Goal: Task Accomplishment & Management: Use online tool/utility

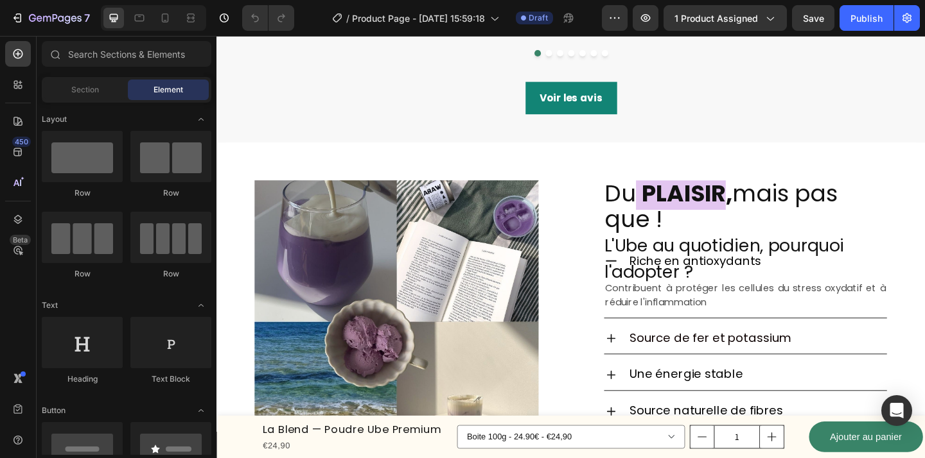
scroll to position [1089, 0]
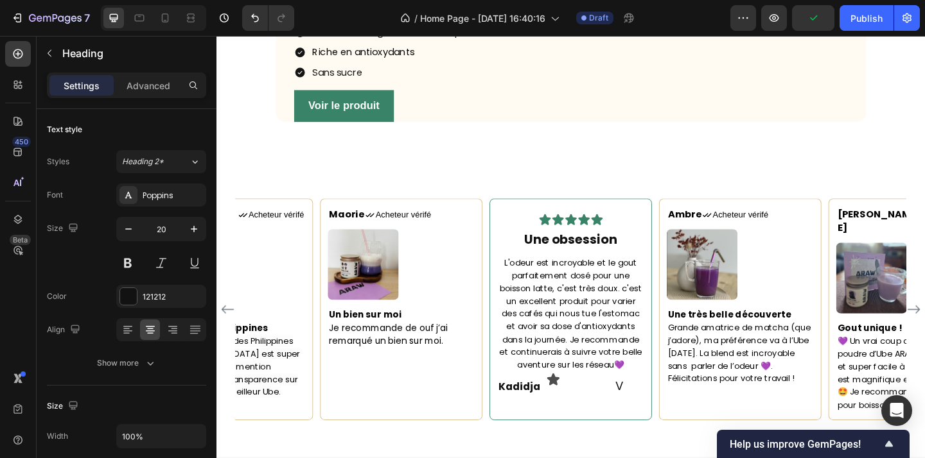
scroll to position [1639, 0]
click at [656, 419] on h2 "V" at bounding box center [655, 416] width 53 height 19
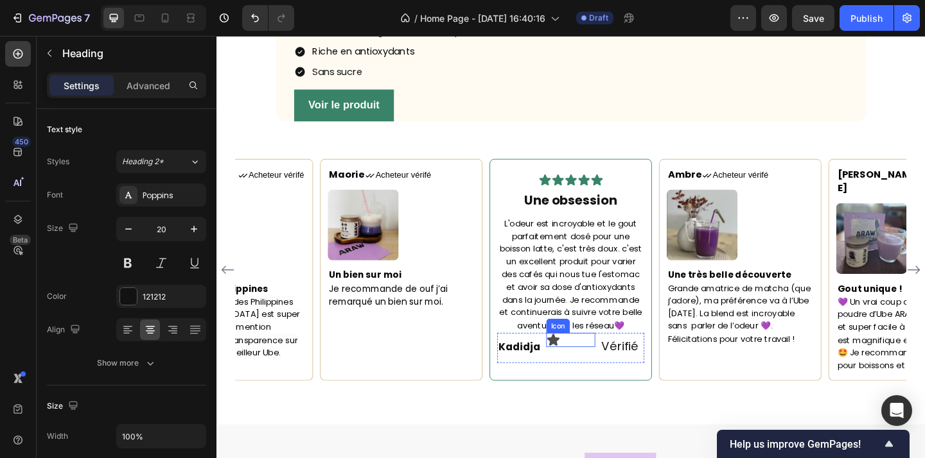
click at [589, 375] on icon at bounding box center [582, 367] width 15 height 15
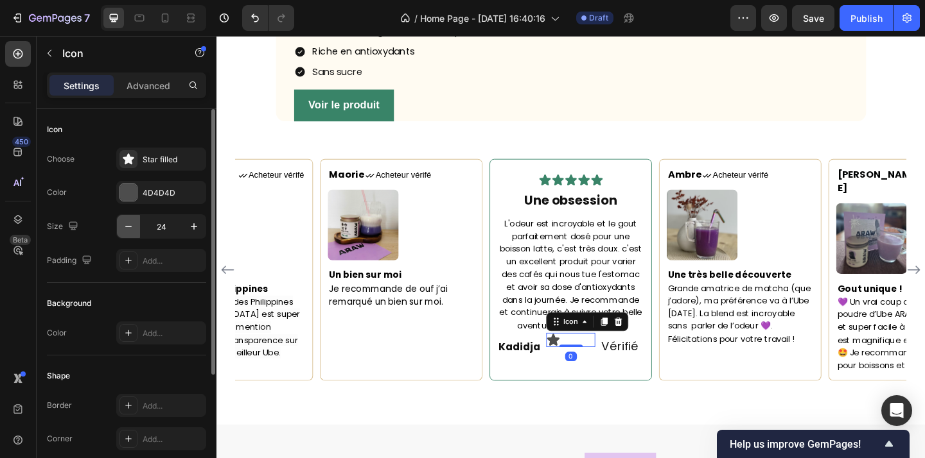
click at [135, 231] on button "button" at bounding box center [128, 226] width 23 height 23
type input "22"
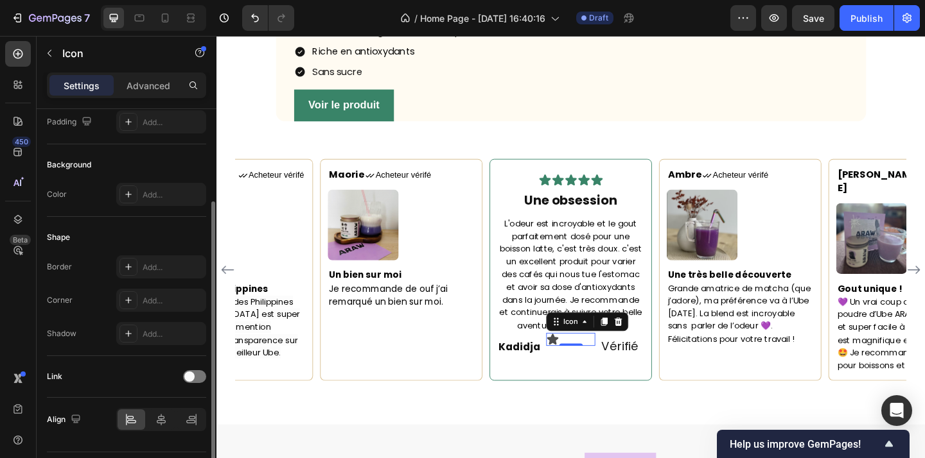
scroll to position [173, 0]
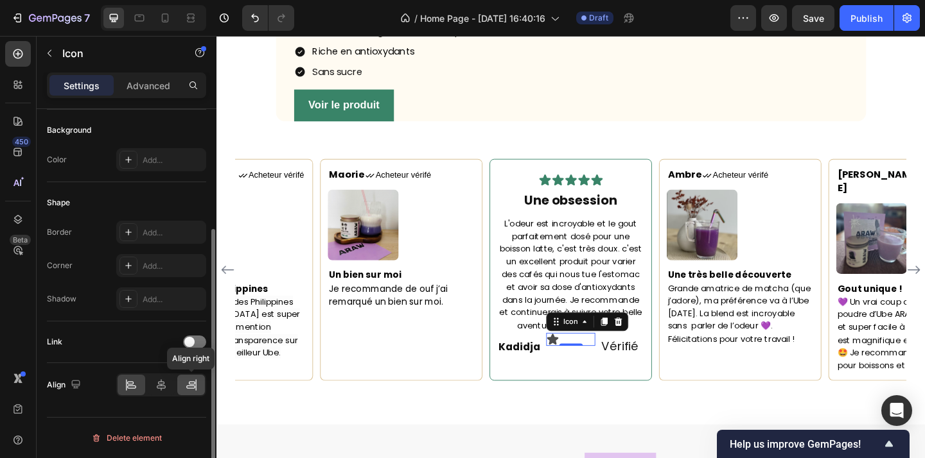
click at [193, 387] on icon at bounding box center [191, 385] width 13 height 13
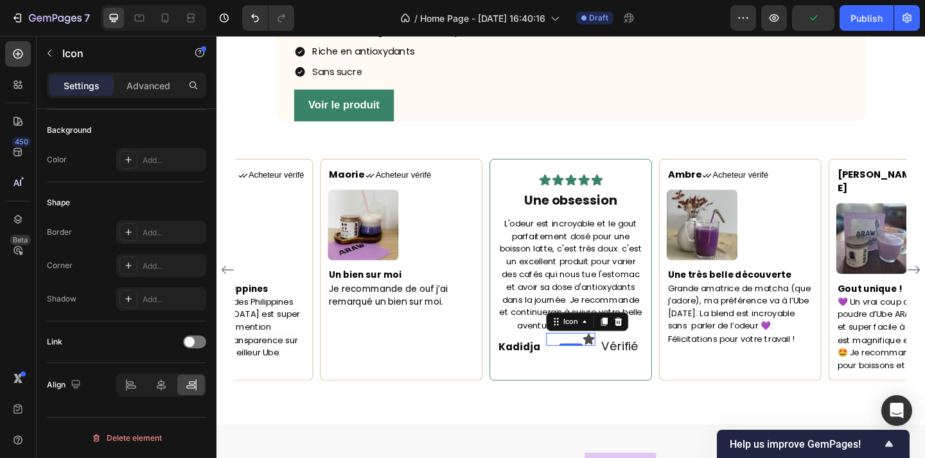
click at [621, 373] on icon at bounding box center [621, 367] width 12 height 12
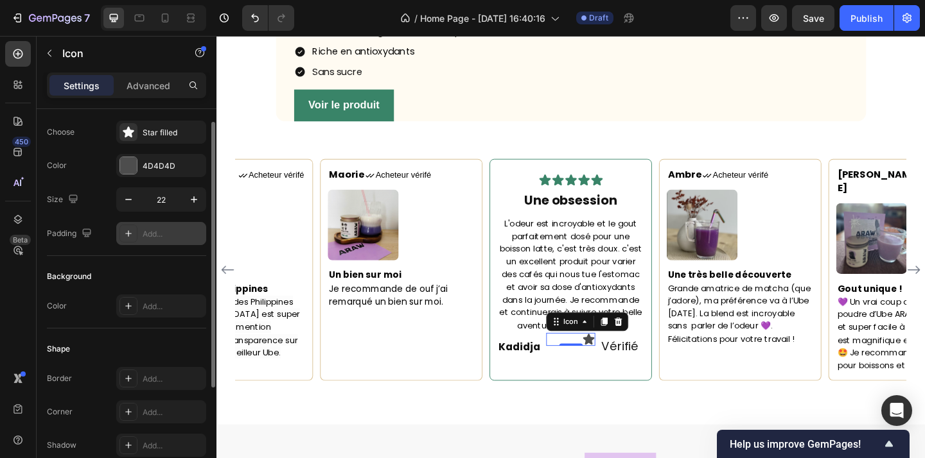
scroll to position [13, 0]
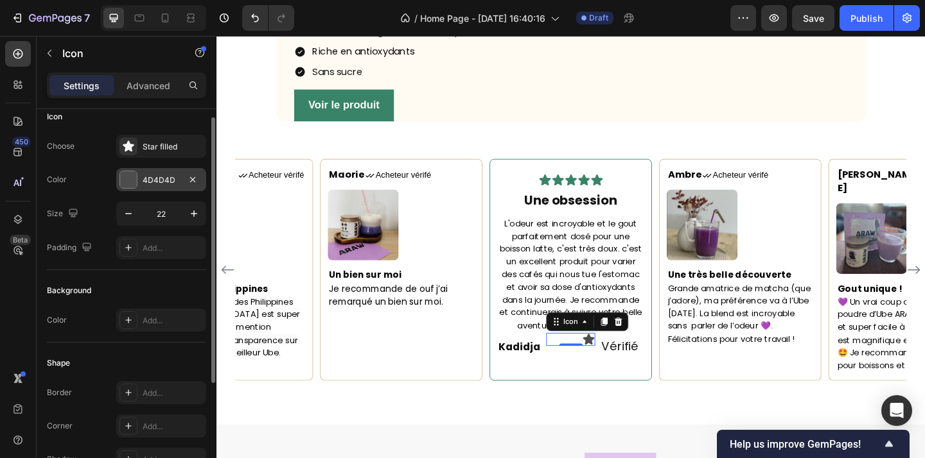
click at [130, 182] on div at bounding box center [128, 179] width 17 height 17
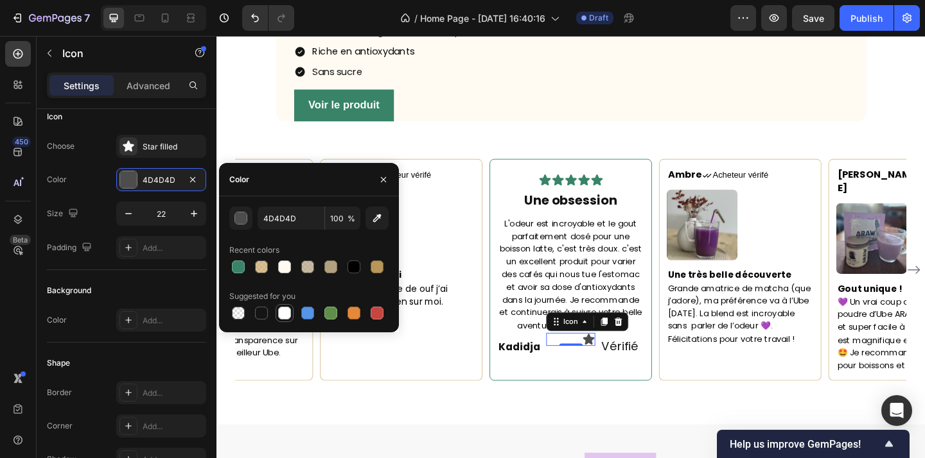
click at [281, 314] on div at bounding box center [284, 313] width 13 height 13
type input "FFFFFF"
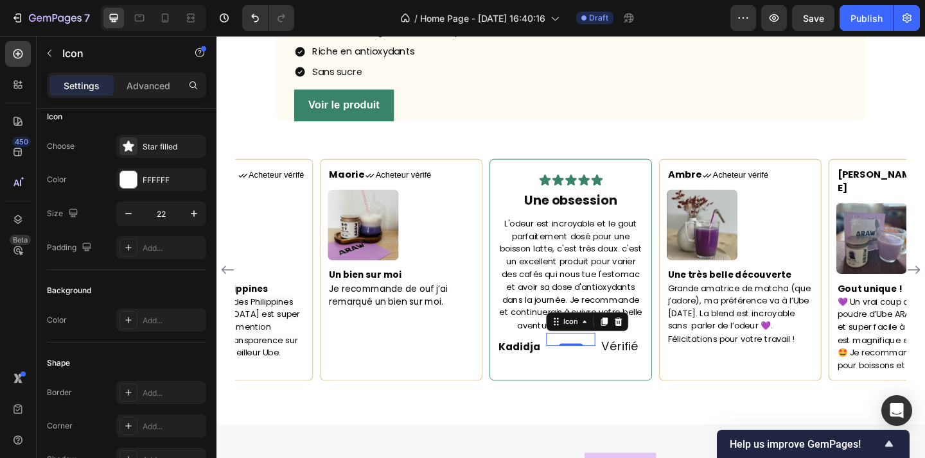
click at [622, 373] on icon at bounding box center [621, 367] width 12 height 12
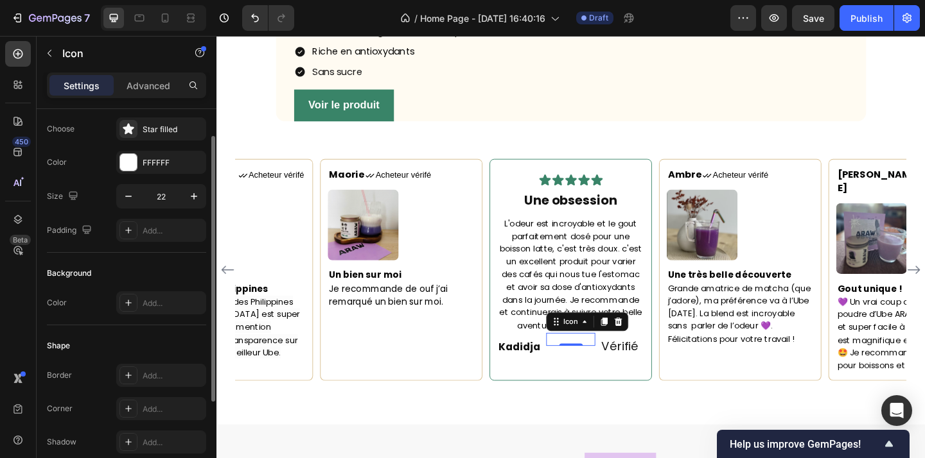
scroll to position [43, 0]
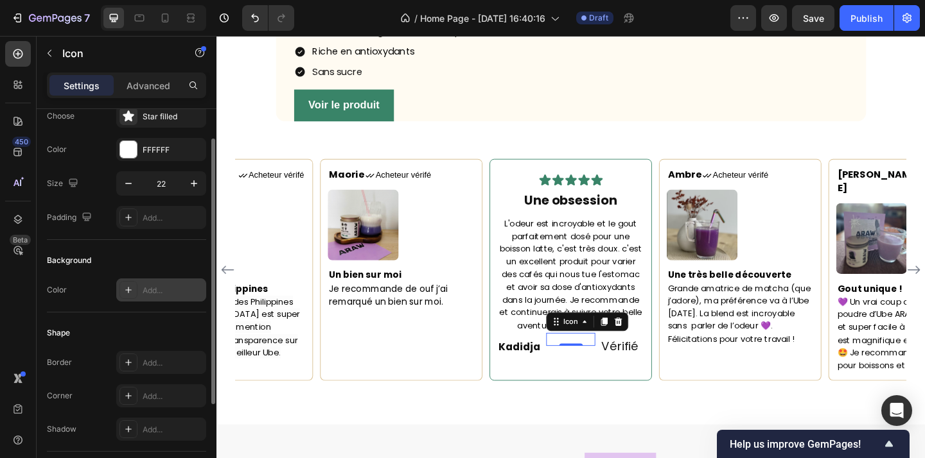
click at [121, 293] on div at bounding box center [128, 290] width 18 height 18
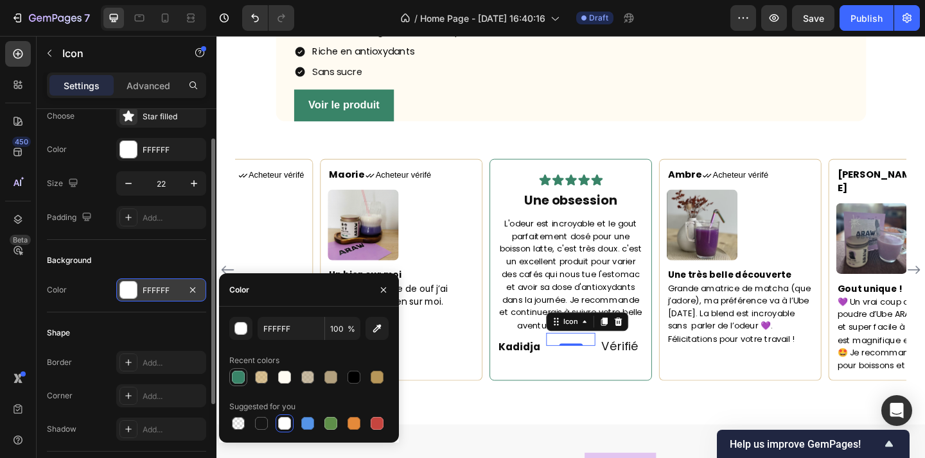
click at [243, 378] on div at bounding box center [238, 377] width 13 height 13
type input "398468"
click at [654, 383] on p "Vérifié" at bounding box center [655, 374] width 51 height 17
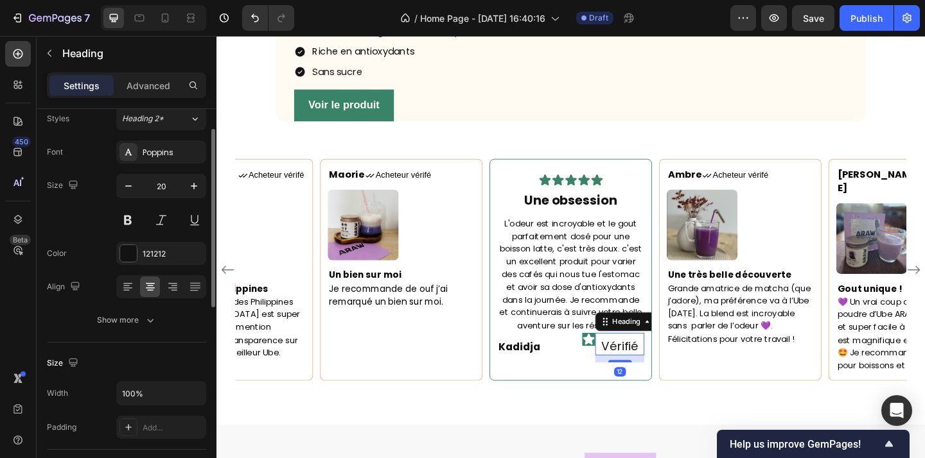
scroll to position [0, 0]
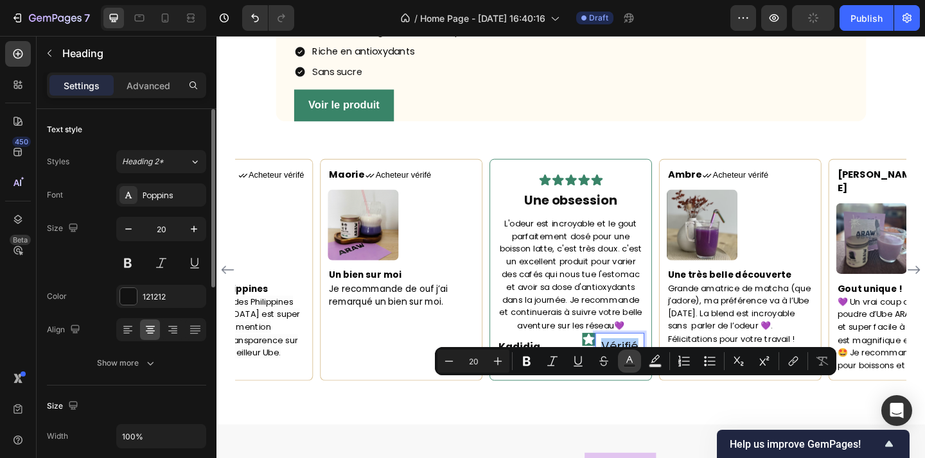
click at [627, 365] on rect "Editor contextual toolbar" at bounding box center [630, 366] width 12 height 3
type input "121212"
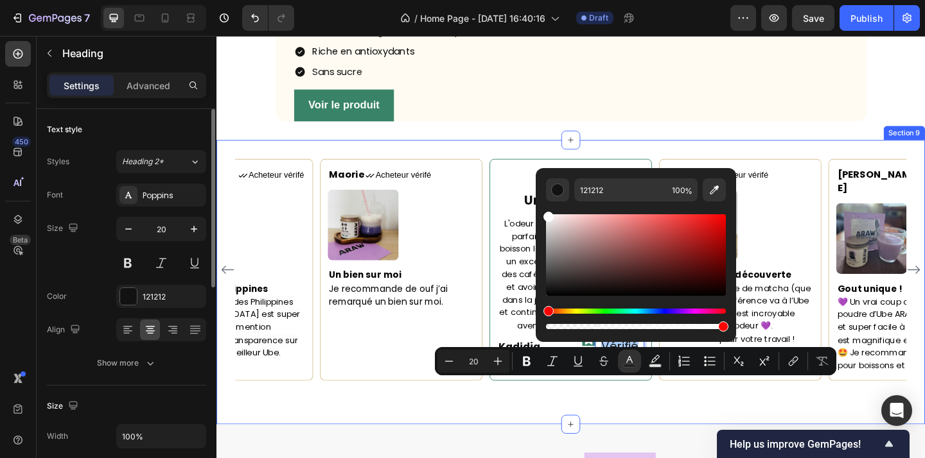
drag, startPoint x: 765, startPoint y: 329, endPoint x: 560, endPoint y: 205, distance: 240.3
type input "FFFFFF"
click at [637, 454] on div "Maorie Text block Icon Acheteur vérifé Text Block Row Image Un bien sur moi Je …" at bounding box center [601, 314] width 771 height 289
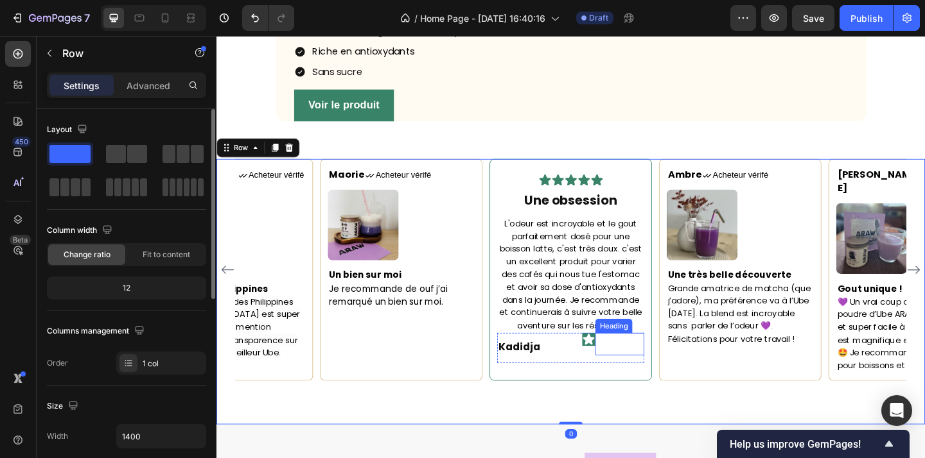
click at [654, 383] on span "Vérifié" at bounding box center [655, 374] width 40 height 18
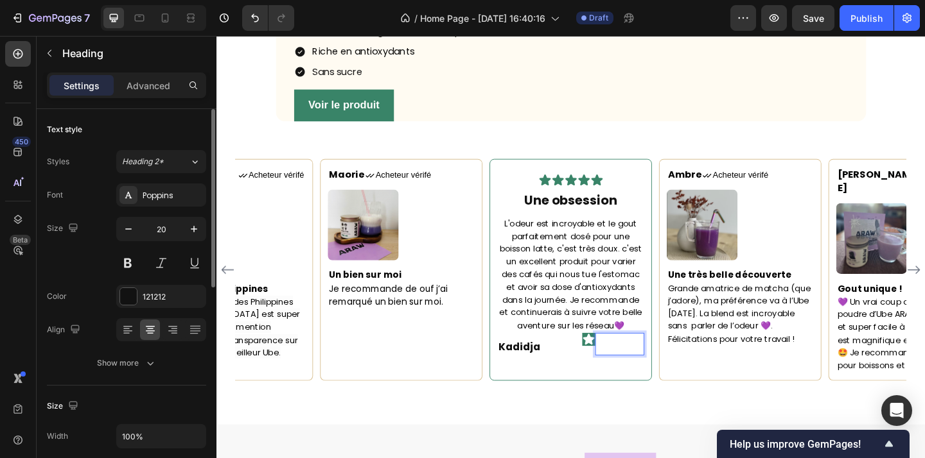
click at [650, 383] on span "aVérifié" at bounding box center [655, 374] width 49 height 18
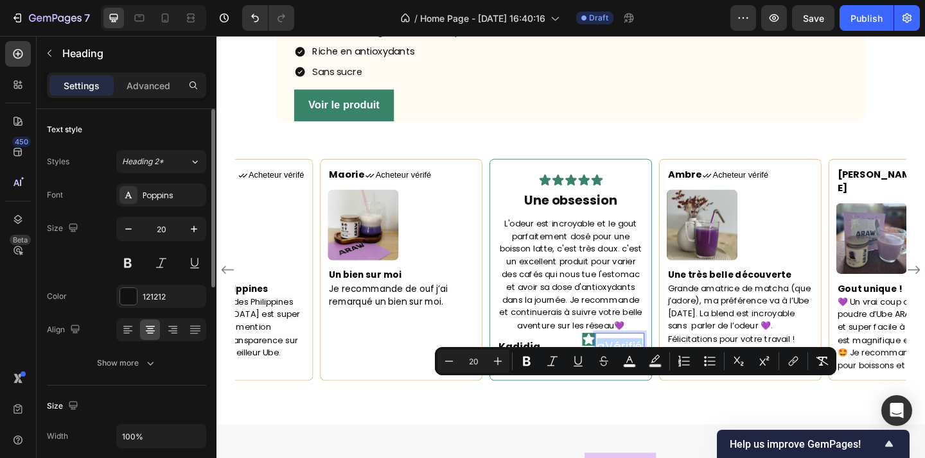
click at [638, 383] on span "aVérifié" at bounding box center [655, 374] width 49 height 18
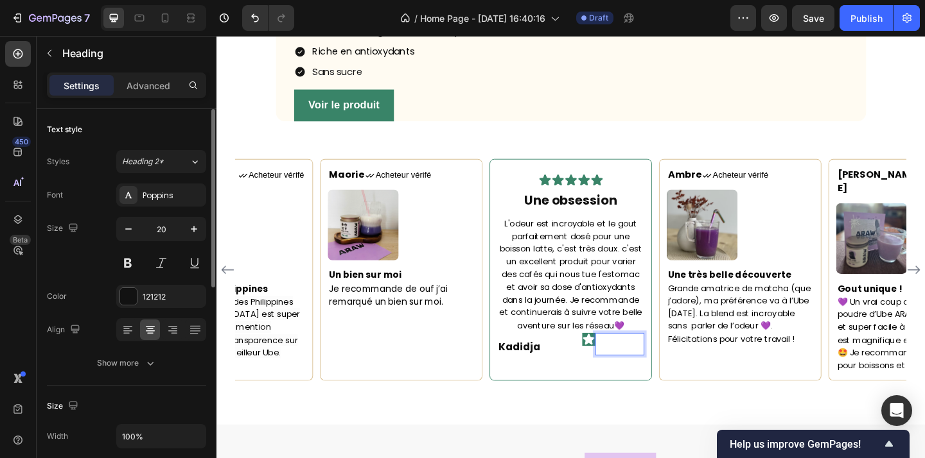
click at [638, 383] on span "aVérifié" at bounding box center [655, 374] width 49 height 18
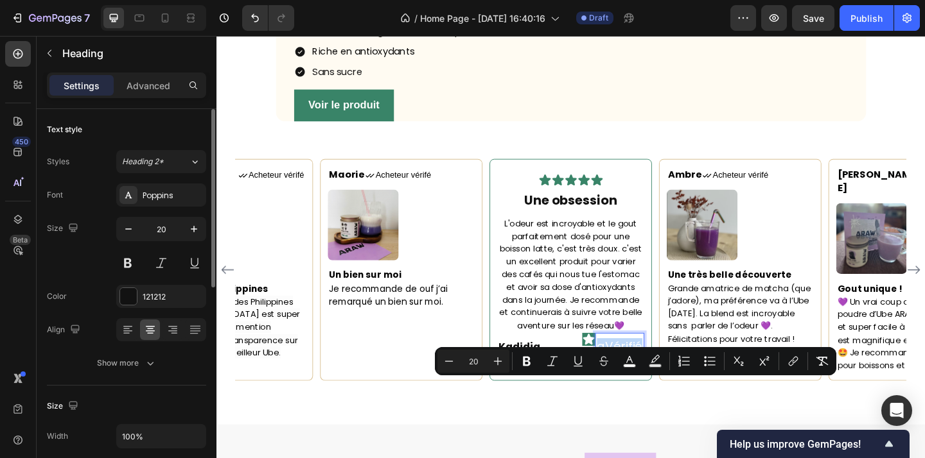
click at [638, 383] on span "aVérifié" at bounding box center [655, 374] width 49 height 18
click at [650, 383] on span "aVérifié" at bounding box center [655, 374] width 49 height 18
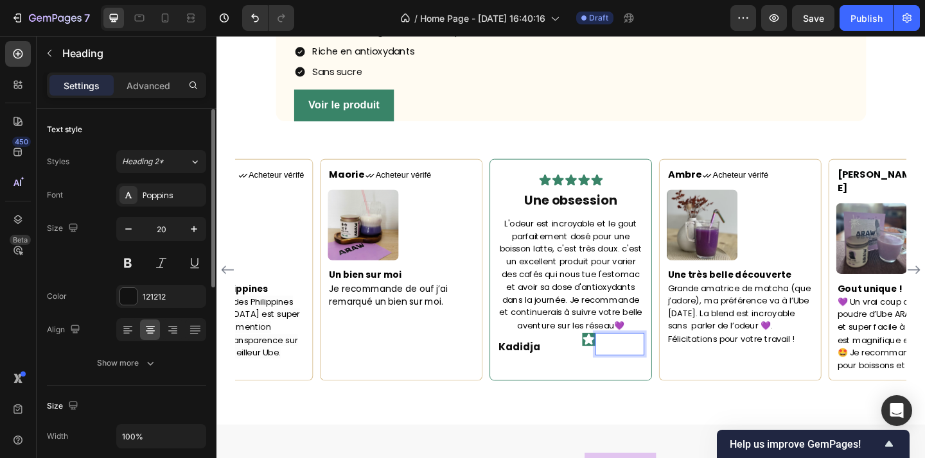
click at [639, 383] on span "aVérifié" at bounding box center [655, 374] width 49 height 18
drag, startPoint x: 639, startPoint y: 422, endPoint x: 654, endPoint y: 421, distance: 15.4
click at [654, 383] on span "aVérifié" at bounding box center [655, 374] width 49 height 18
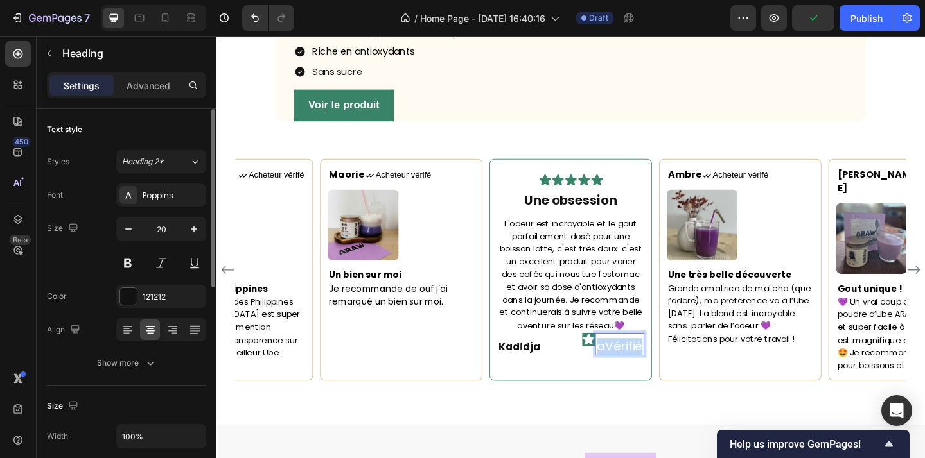
click at [654, 383] on span "aVérifié" at bounding box center [655, 374] width 49 height 18
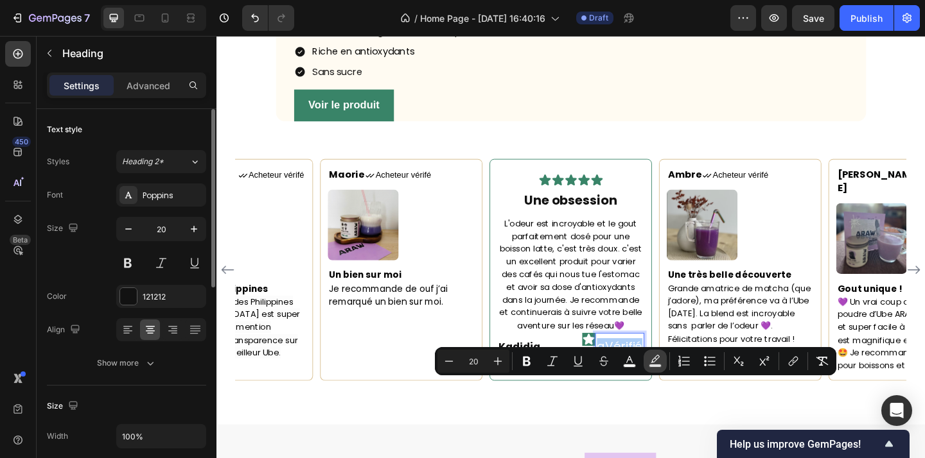
click at [651, 365] on rect "Editor contextual toolbar" at bounding box center [655, 366] width 12 height 3
type input "000000"
type input "77"
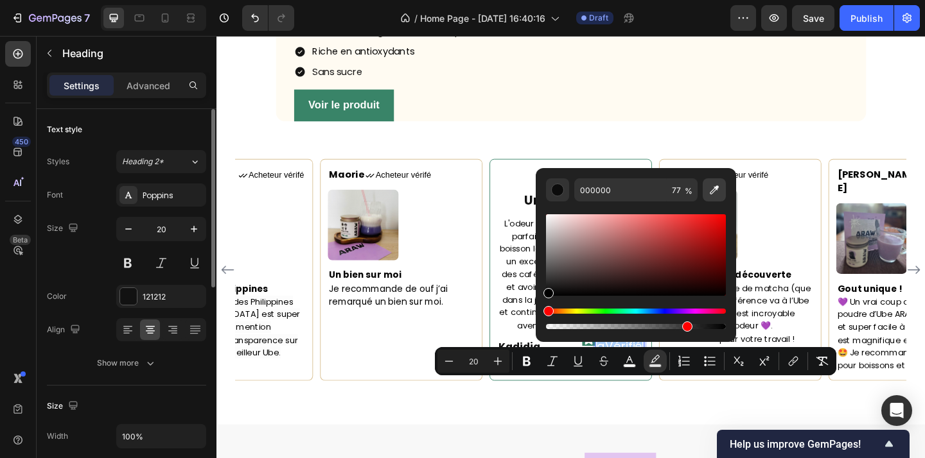
click at [710, 194] on icon "Editor contextual toolbar" at bounding box center [714, 190] width 9 height 9
type input "398468"
type input "100"
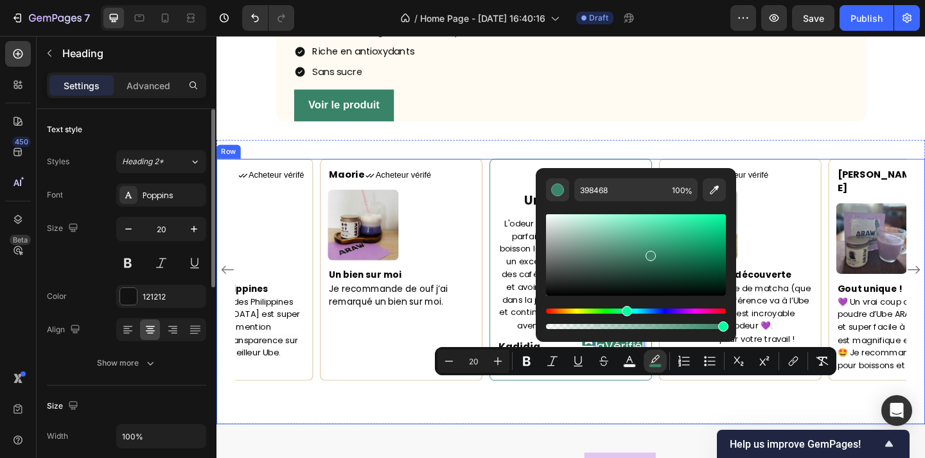
click at [659, 458] on div "Maorie Text block Icon Acheteur vérifé Text Block Row Image Un bien sur moi Je …" at bounding box center [601, 314] width 771 height 289
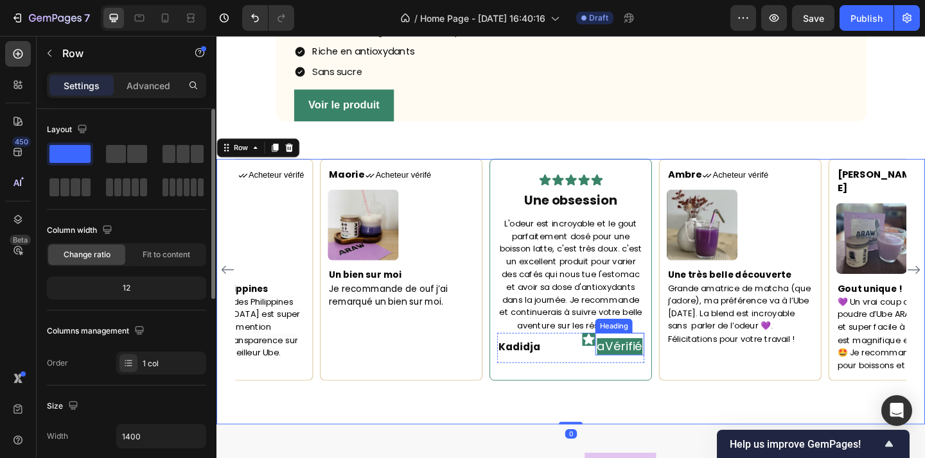
click at [638, 384] on div "⁠⁠⁠⁠⁠⁠⁠ aVérifié Heading" at bounding box center [655, 372] width 53 height 24
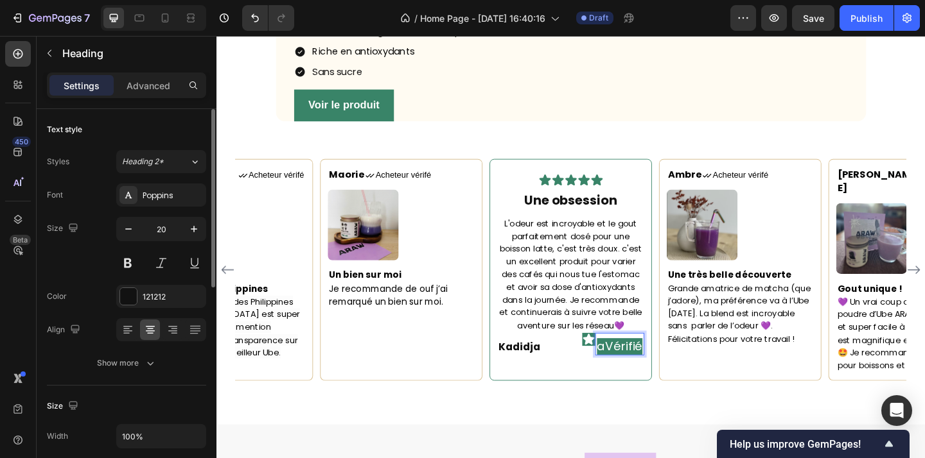
click at [639, 383] on span "aVérifié" at bounding box center [655, 374] width 49 height 18
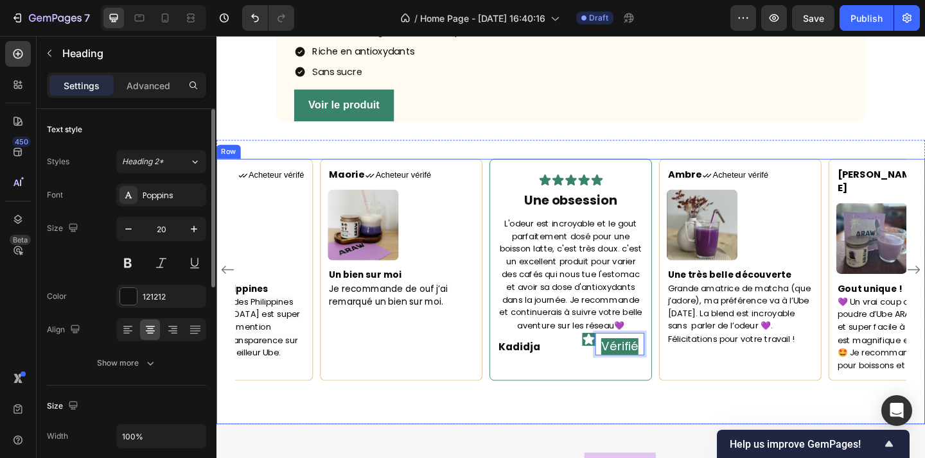
click at [627, 454] on div "Maorie Text block Icon Acheteur vérifé Text Block Row Image Un bien sur moi Je …" at bounding box center [601, 314] width 771 height 289
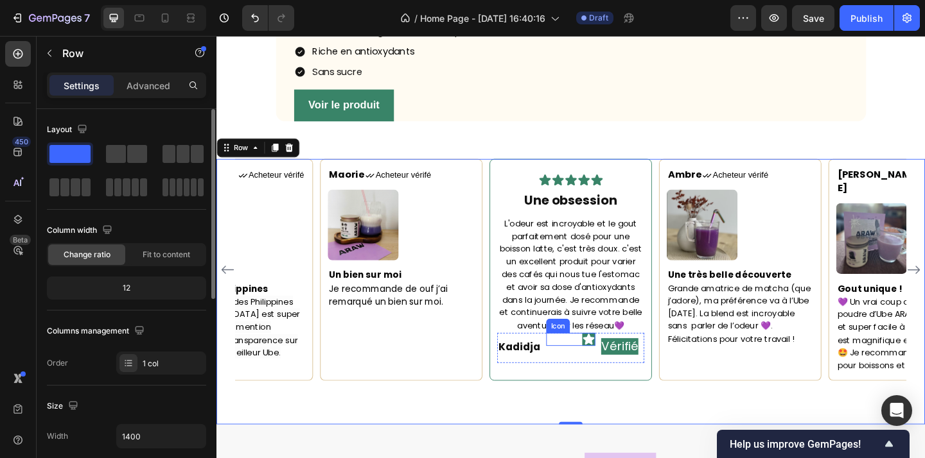
click at [624, 373] on icon at bounding box center [621, 367] width 12 height 12
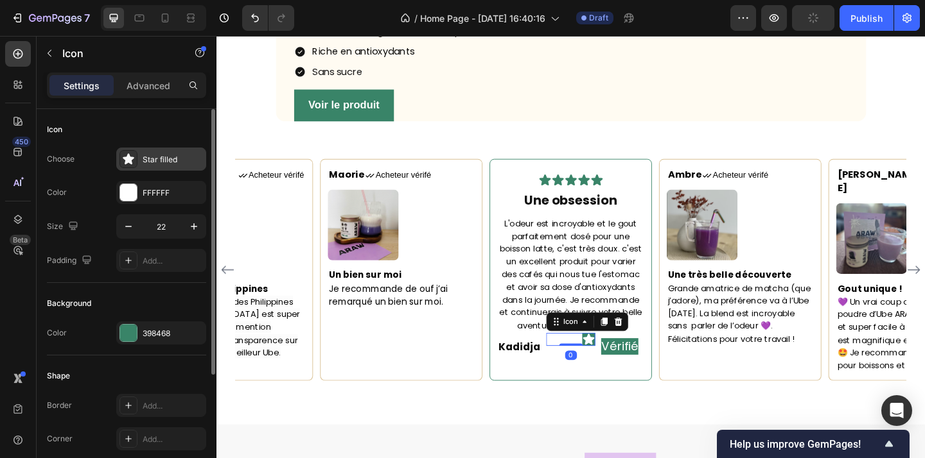
click at [130, 164] on icon at bounding box center [128, 159] width 13 height 13
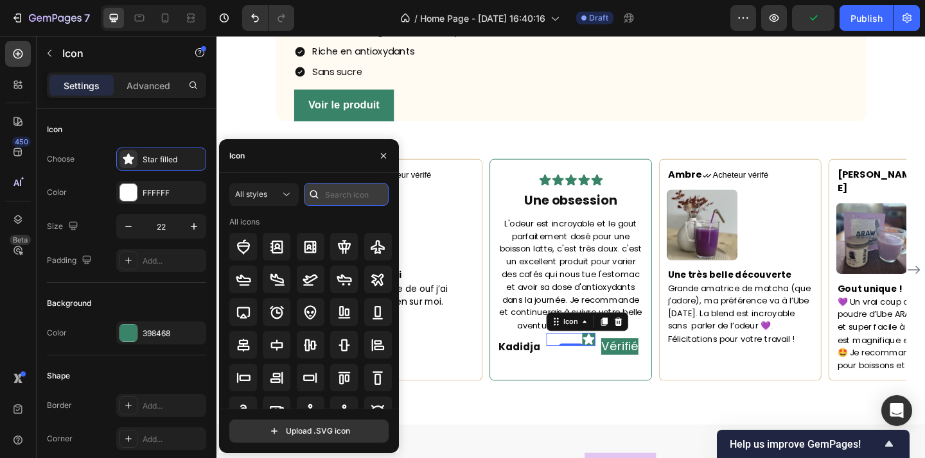
click at [332, 196] on input "text" at bounding box center [346, 194] width 85 height 23
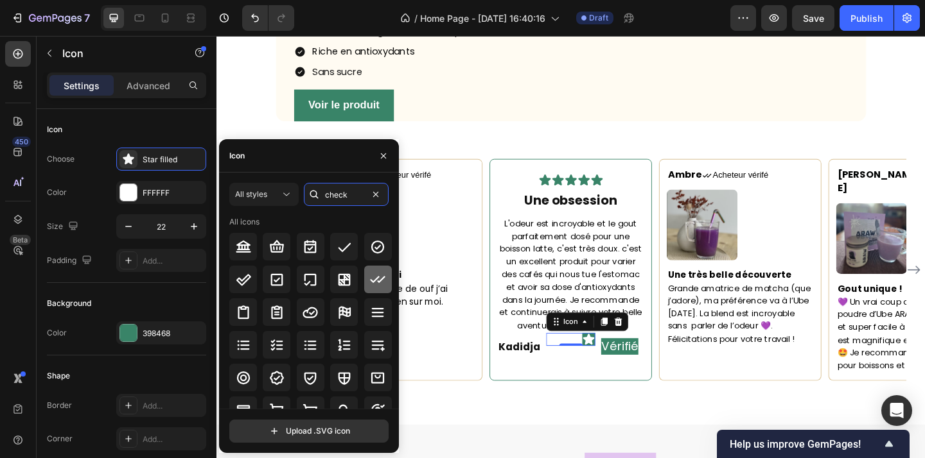
type input "check"
click at [383, 283] on div at bounding box center [378, 280] width 28 height 28
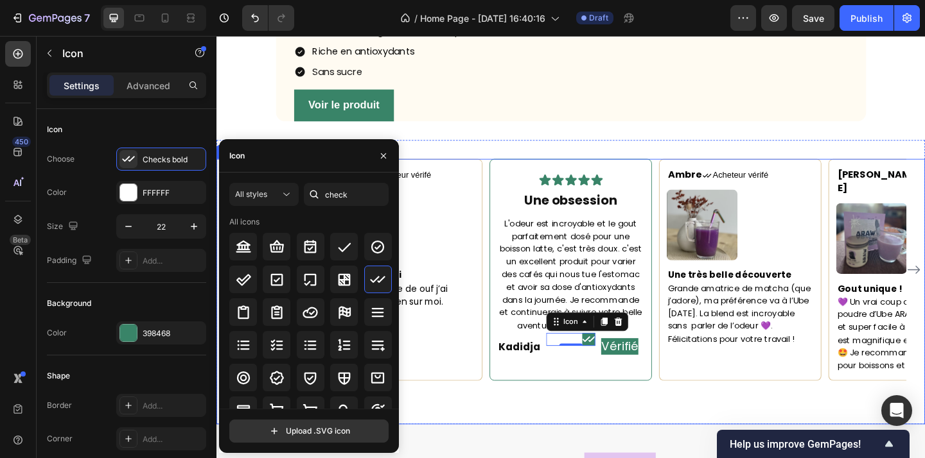
click at [641, 457] on div "Maorie Text block Icon Acheteur vérifé Text Block Row Image Un bien sur moi Je …" at bounding box center [601, 314] width 771 height 289
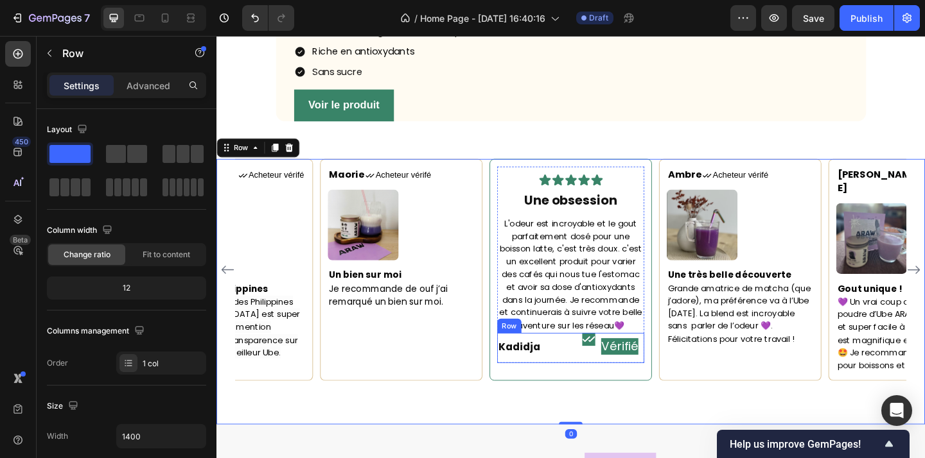
click at [620, 392] on div "Icon" at bounding box center [601, 376] width 53 height 33
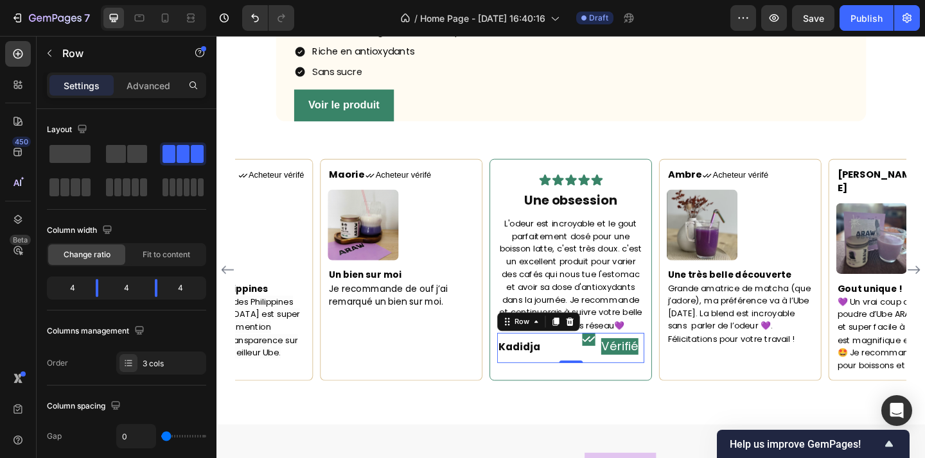
click at [606, 392] on div "Icon" at bounding box center [601, 376] width 53 height 33
click at [631, 384] on h2 "⁠⁠⁠⁠⁠⁠⁠ Vérifié" at bounding box center [655, 374] width 53 height 19
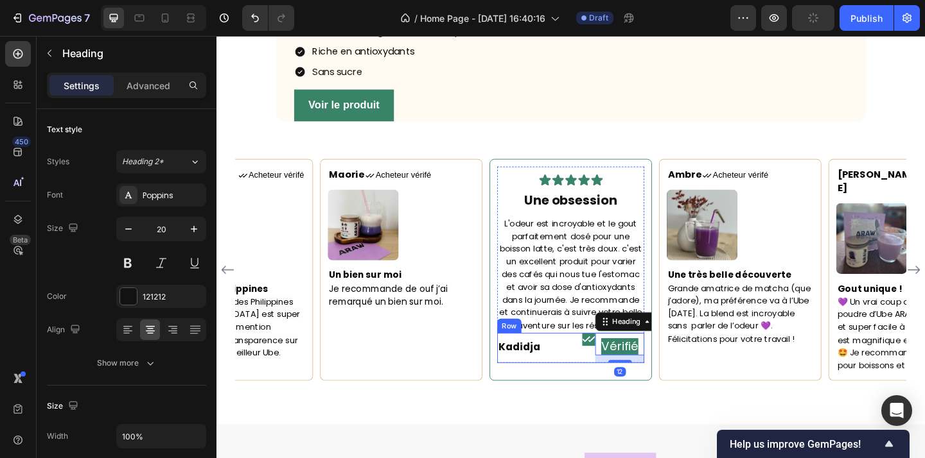
click at [618, 392] on div "Icon" at bounding box center [601, 376] width 53 height 33
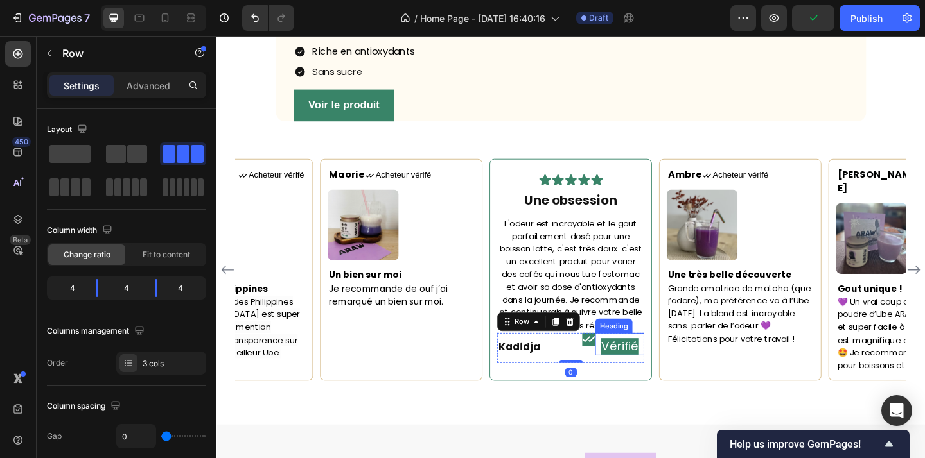
click at [648, 383] on span "Vérifié" at bounding box center [655, 374] width 40 height 18
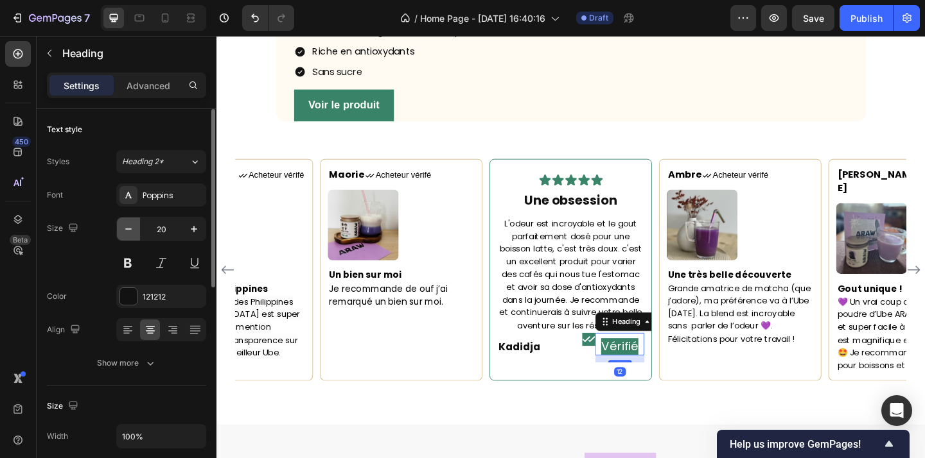
click at [135, 233] on button "button" at bounding box center [128, 229] width 23 height 23
click at [195, 231] on icon "button" at bounding box center [194, 229] width 13 height 13
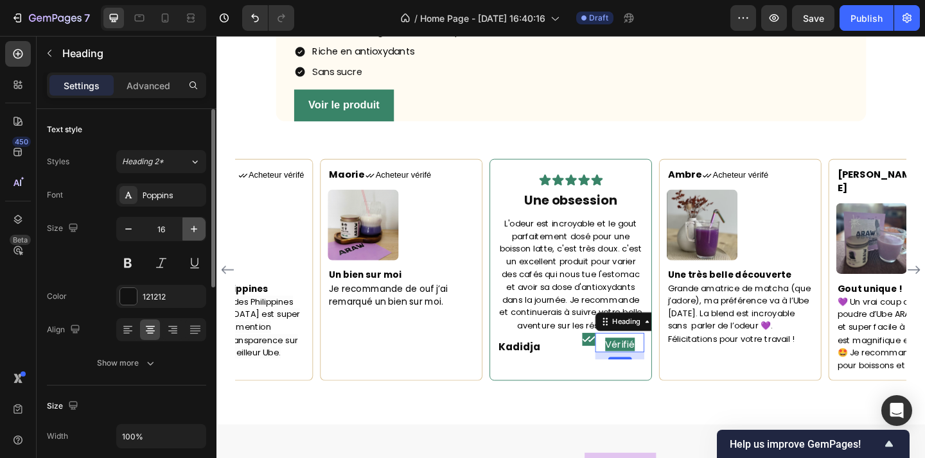
click at [195, 231] on icon "button" at bounding box center [194, 229] width 13 height 13
type input "18"
click at [148, 79] on p "Advanced" at bounding box center [149, 85] width 44 height 13
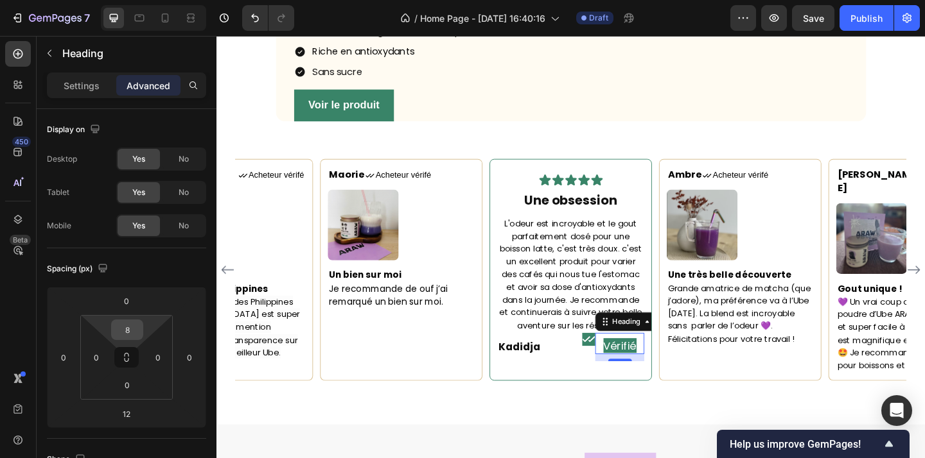
click at [136, 332] on input "8" at bounding box center [127, 329] width 26 height 19
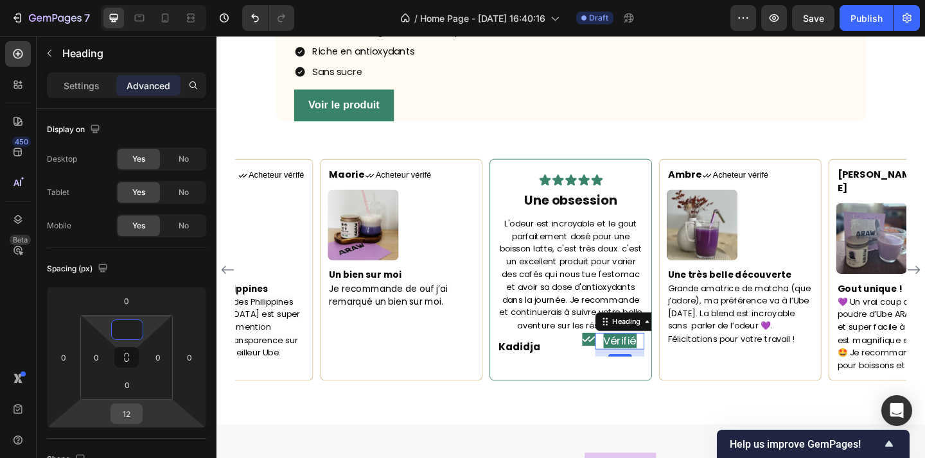
type input "0"
click at [125, 414] on input "12" at bounding box center [127, 414] width 26 height 19
type input "0"
click at [564, 383] on strong "Kadidja" at bounding box center [545, 374] width 45 height 15
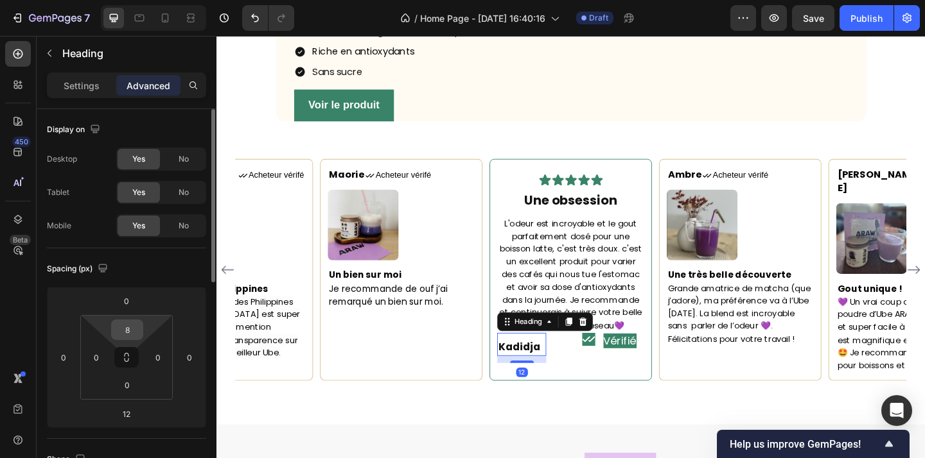
click at [139, 327] on input "8" at bounding box center [127, 329] width 26 height 19
click at [84, 83] on p "Settings" at bounding box center [82, 85] width 36 height 13
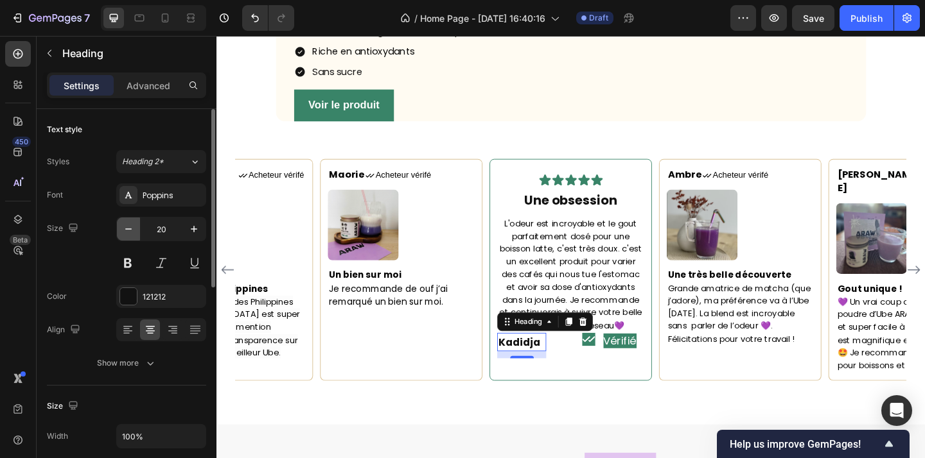
click at [129, 232] on icon "button" at bounding box center [128, 229] width 13 height 13
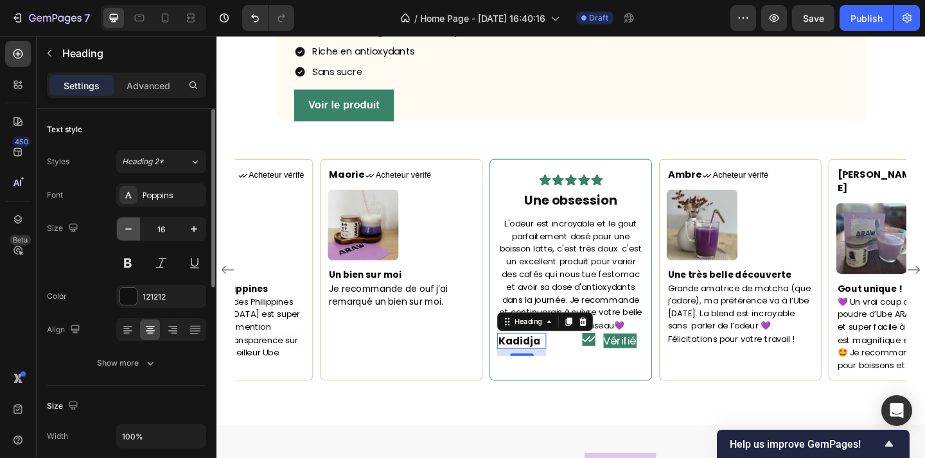
click at [129, 232] on icon "button" at bounding box center [128, 229] width 13 height 13
type input "15"
click at [674, 376] on p "⁠⁠⁠⁠⁠⁠⁠ Vérifié" at bounding box center [655, 368] width 51 height 15
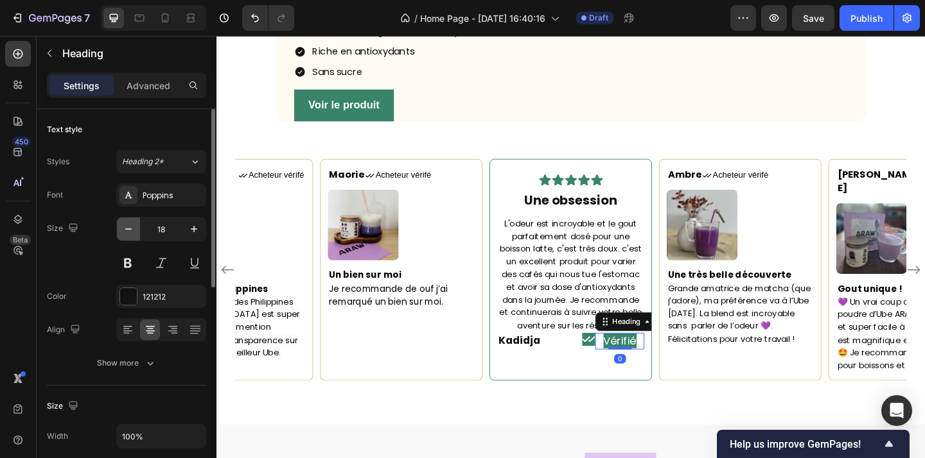
click at [129, 236] on button "button" at bounding box center [128, 229] width 23 height 23
type input "15"
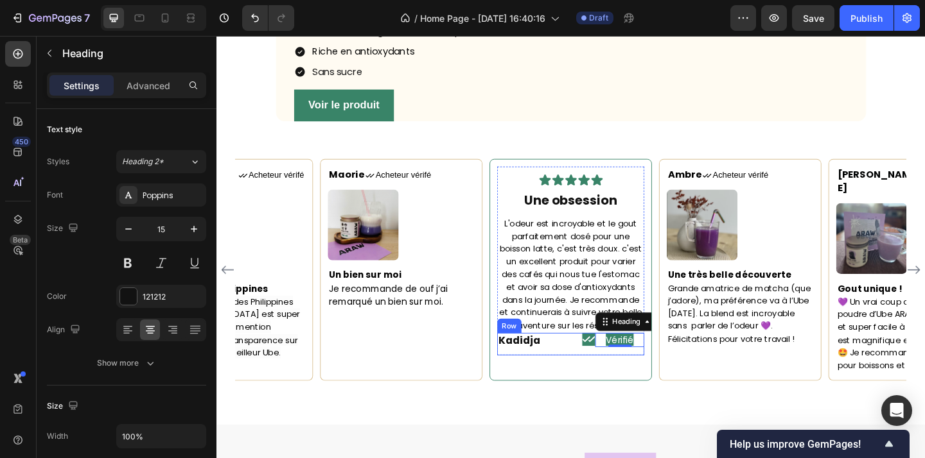
click at [608, 384] on div "Icon" at bounding box center [601, 372] width 53 height 24
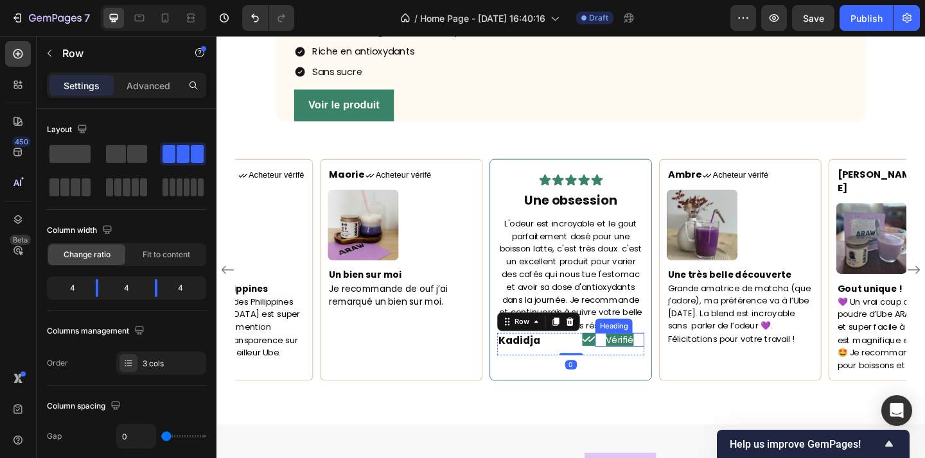
click at [629, 375] on h2 "⁠⁠⁠⁠⁠⁠⁠ Vérifié" at bounding box center [655, 367] width 53 height 15
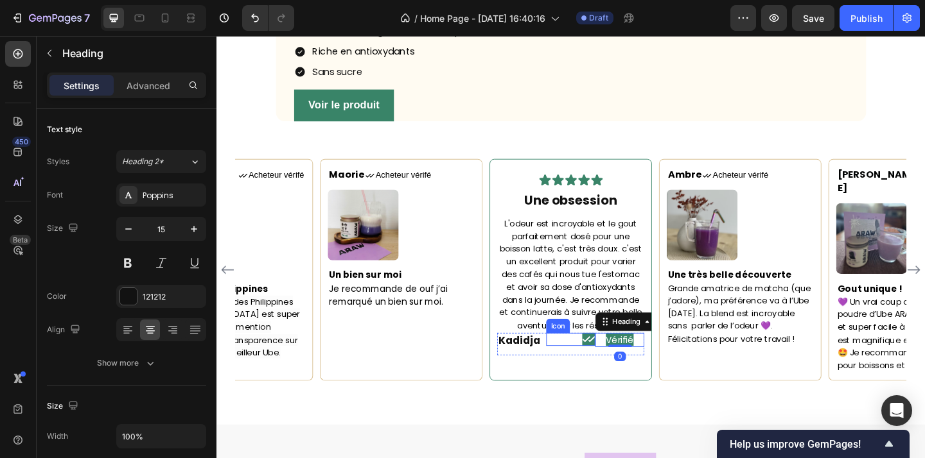
click at [621, 374] on icon at bounding box center [622, 367] width 14 height 14
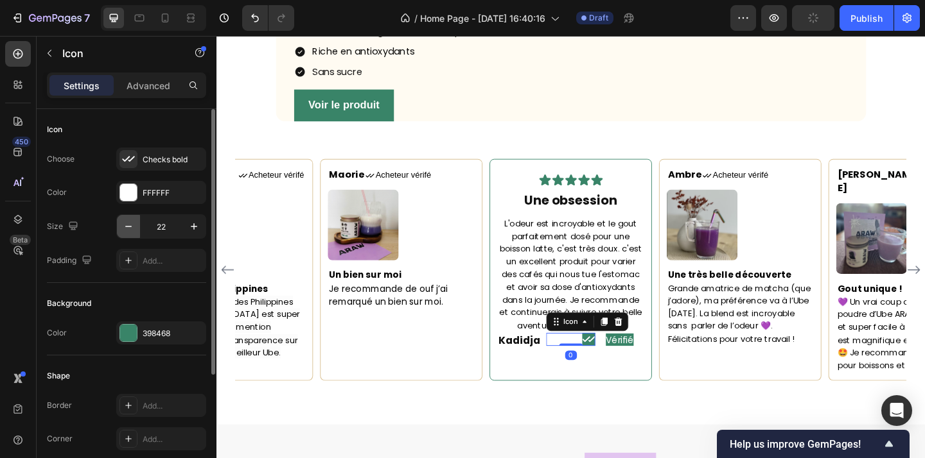
click at [125, 234] on button "button" at bounding box center [128, 226] width 23 height 23
click at [189, 227] on icon "button" at bounding box center [194, 226] width 13 height 13
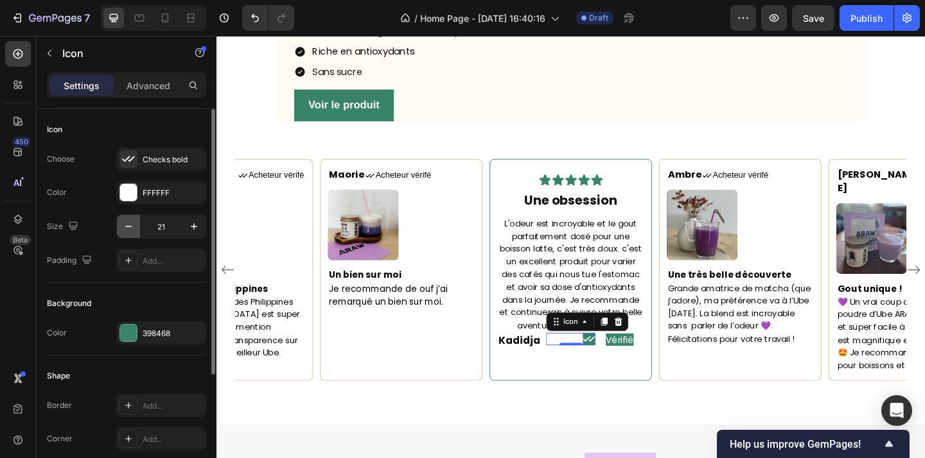
click at [134, 231] on icon "button" at bounding box center [128, 226] width 13 height 13
type input "20"
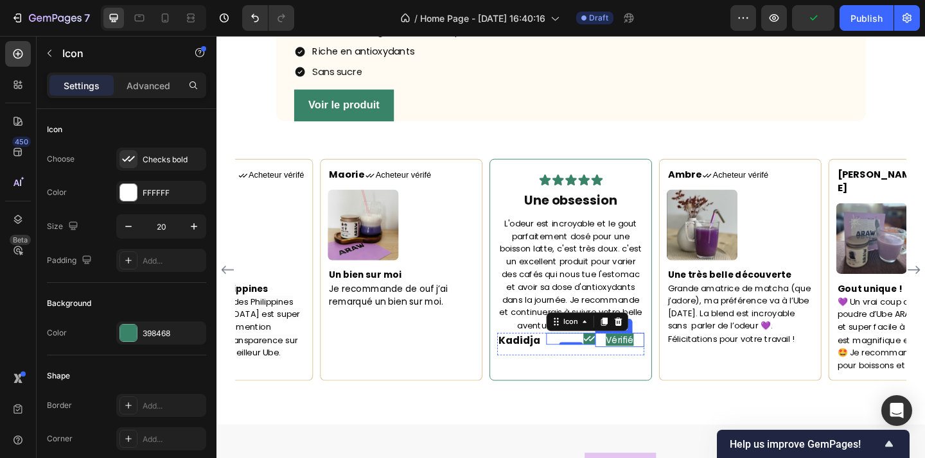
click at [635, 374] on p "⁠⁠⁠⁠⁠⁠⁠ Vérifié" at bounding box center [655, 367] width 51 height 13
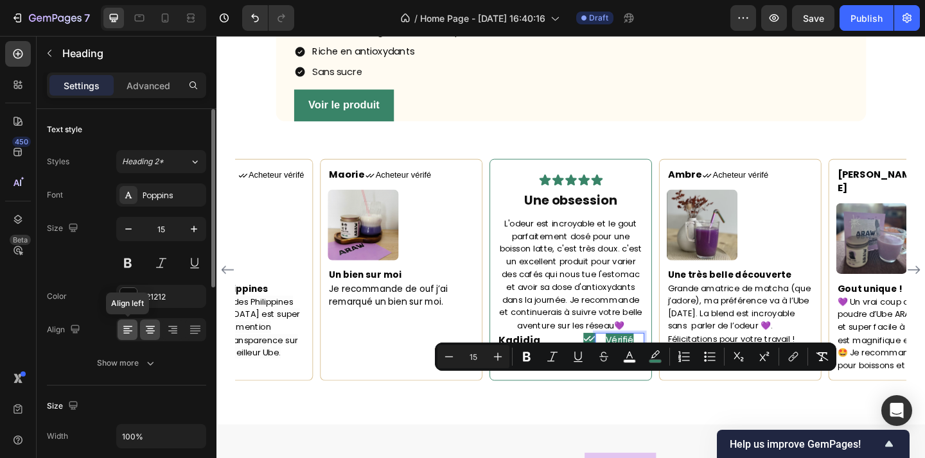
click at [136, 328] on div at bounding box center [128, 330] width 20 height 21
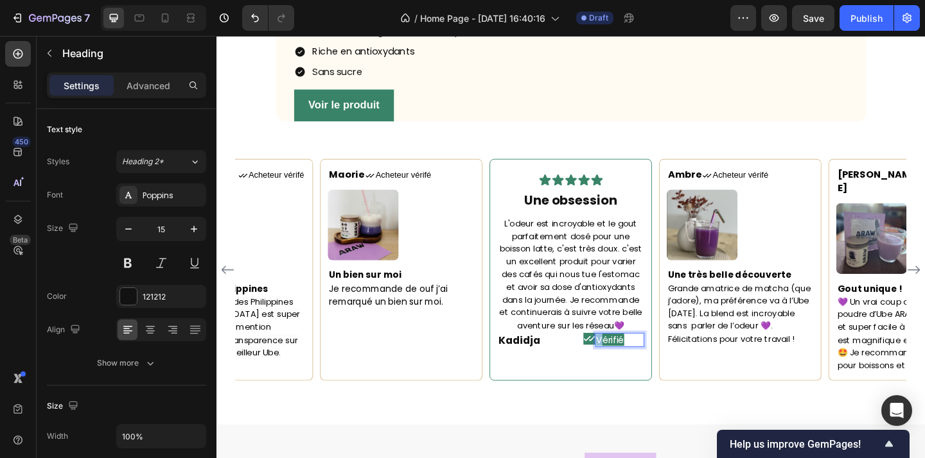
click at [630, 374] on span "Vérifié" at bounding box center [645, 366] width 30 height 13
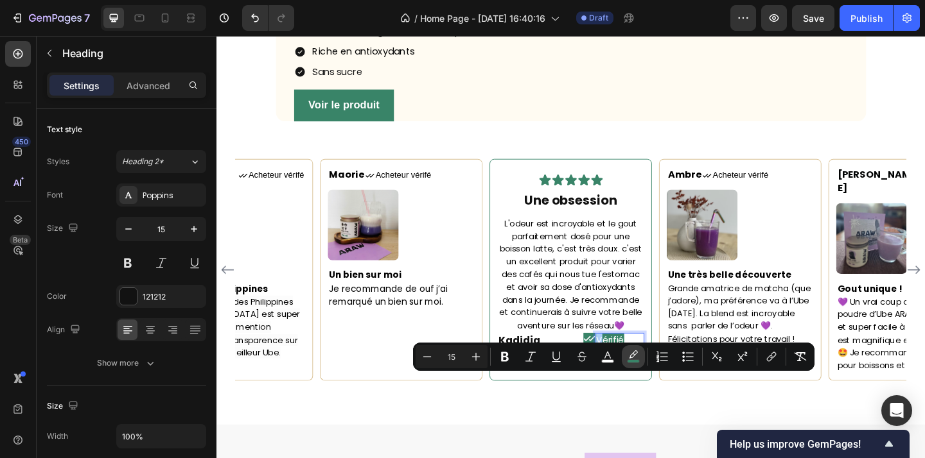
click at [629, 352] on icon "Editor contextual toolbar" at bounding box center [633, 357] width 13 height 13
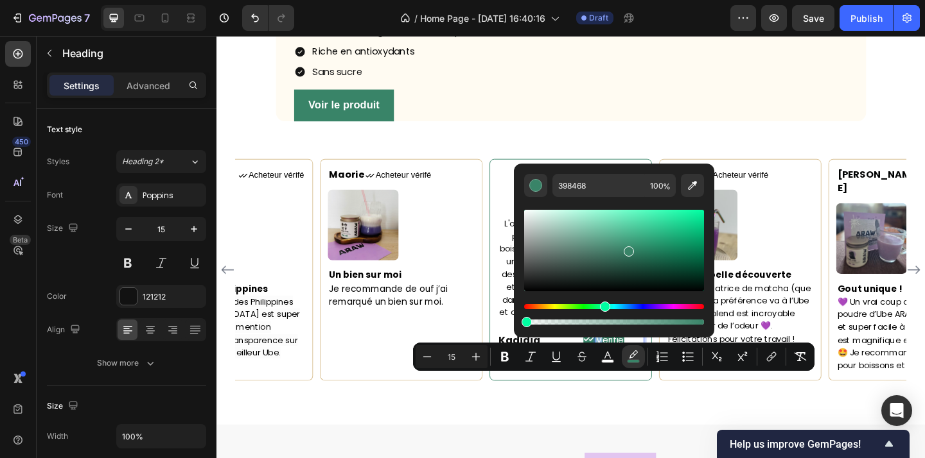
type input "0"
drag, startPoint x: 919, startPoint y: 359, endPoint x: 501, endPoint y: 349, distance: 418.2
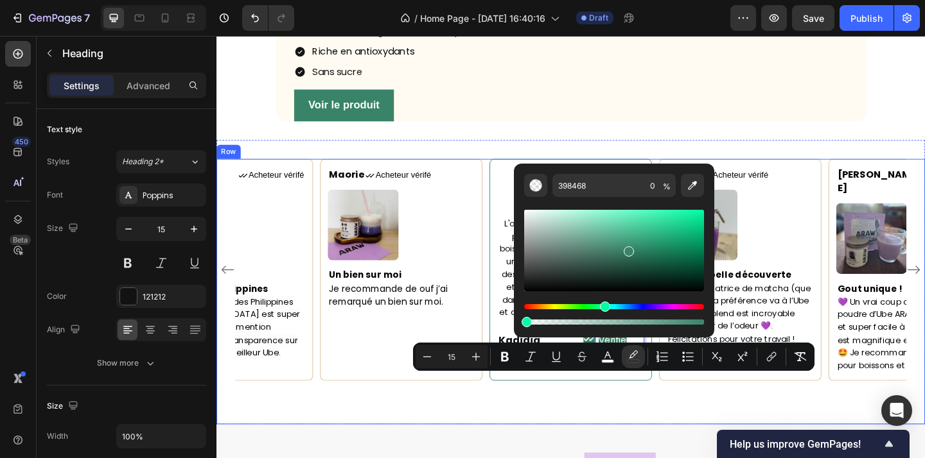
click at [661, 458] on div "Maorie Text block Icon Acheteur vérifé Text Block Row Image Un bien sur moi Je …" at bounding box center [601, 314] width 771 height 289
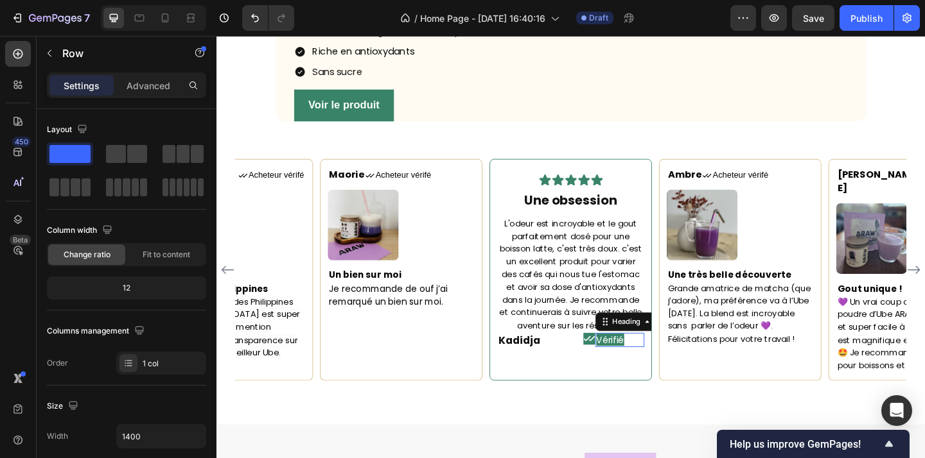
click at [672, 374] on p "⁠⁠⁠⁠⁠⁠⁠ Vérifié" at bounding box center [655, 367] width 51 height 13
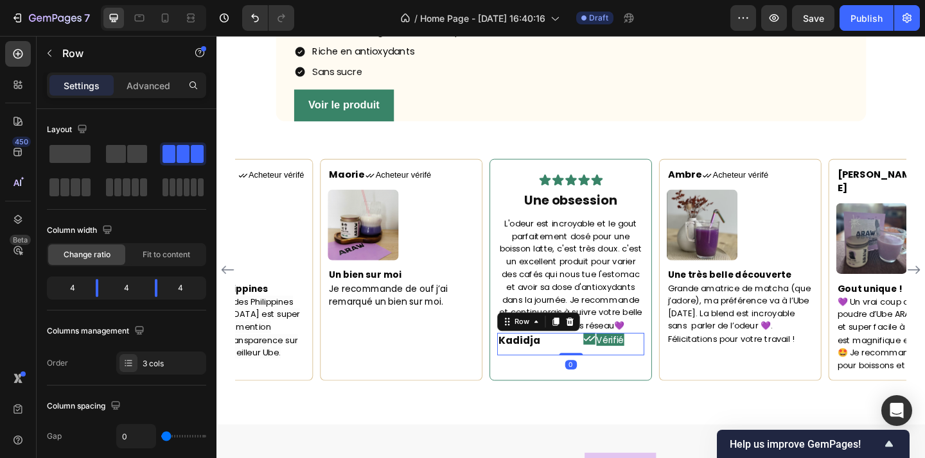
click at [622, 384] on div "Icon" at bounding box center [601, 372] width 53 height 24
click at [627, 372] on icon at bounding box center [622, 366] width 13 height 13
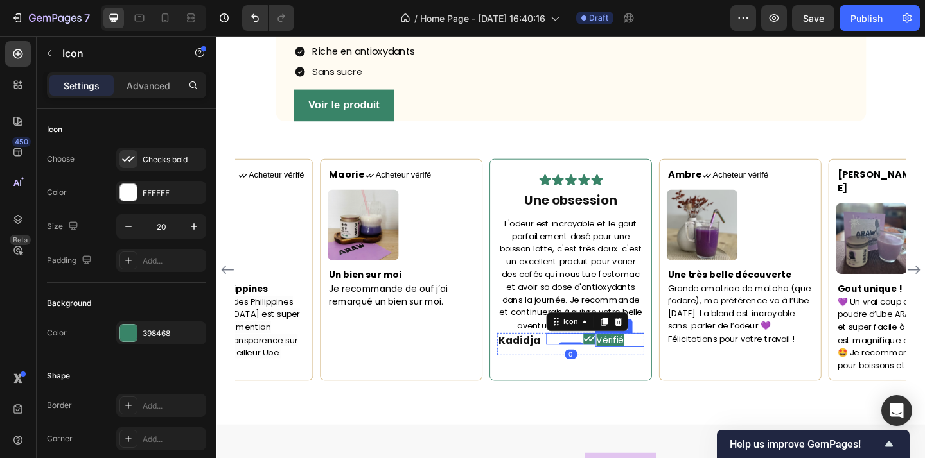
click at [667, 374] on p "⁠⁠⁠⁠⁠⁠⁠ Vérifié" at bounding box center [655, 367] width 51 height 13
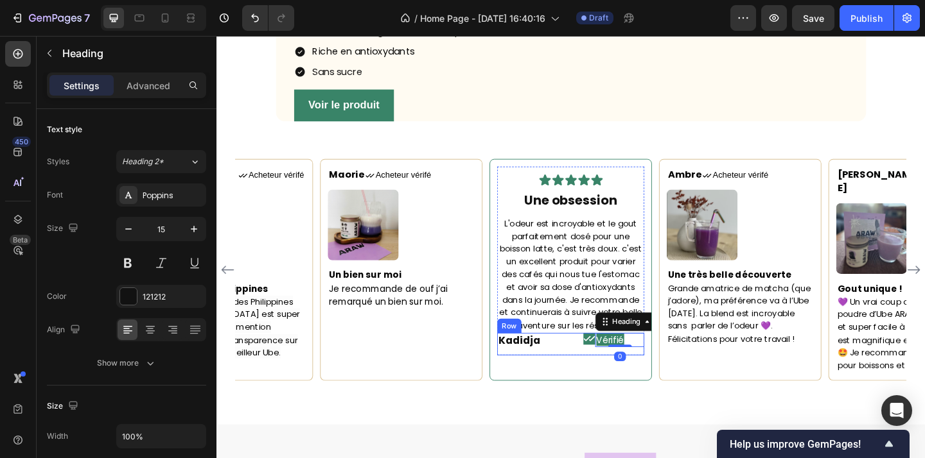
click at [591, 384] on div "Icon" at bounding box center [601, 372] width 53 height 24
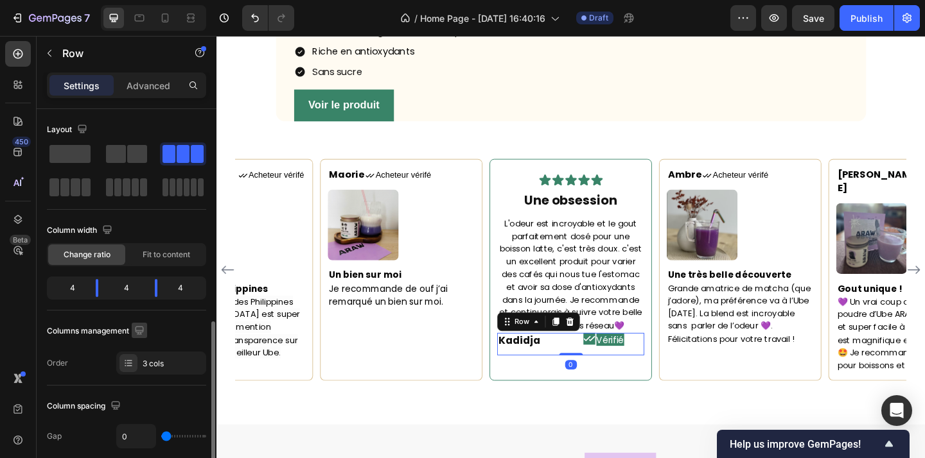
scroll to position [544, 0]
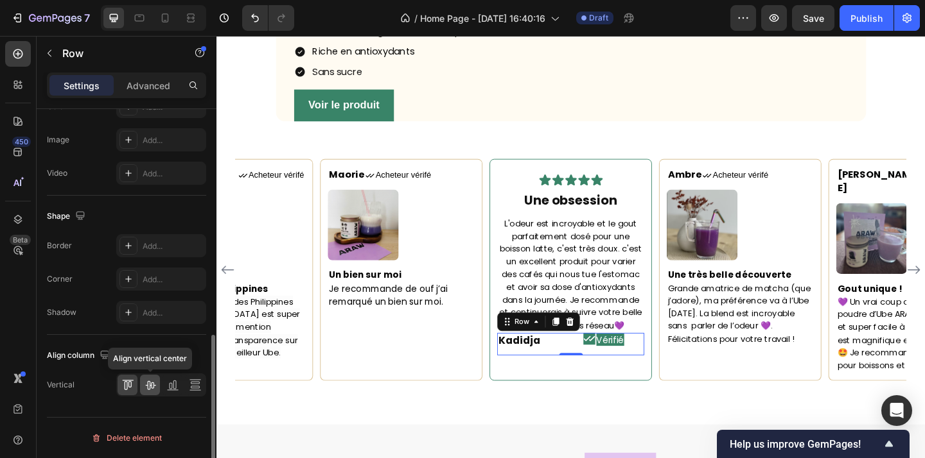
click at [153, 393] on div at bounding box center [150, 385] width 20 height 21
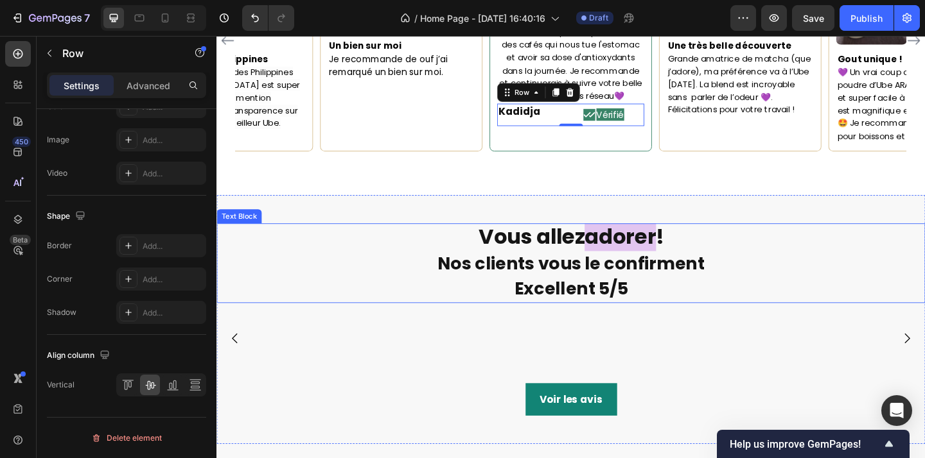
scroll to position [1920, 0]
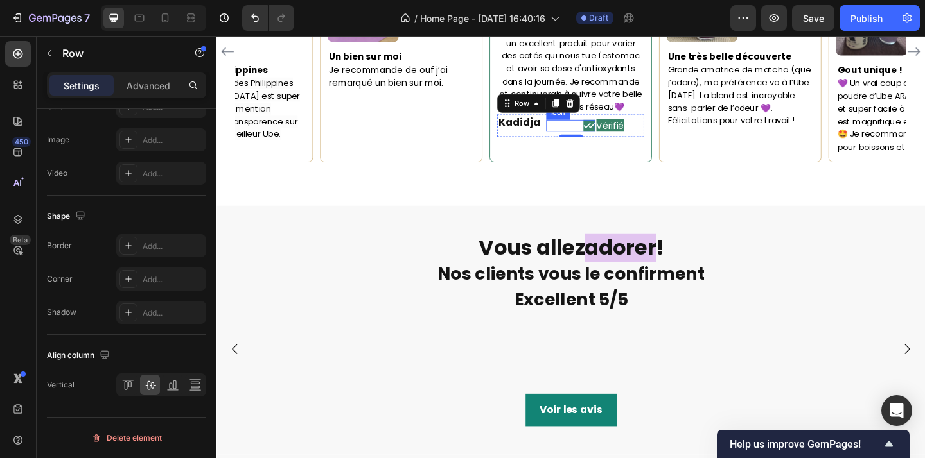
click at [630, 139] on span "Vérifié" at bounding box center [645, 133] width 30 height 13
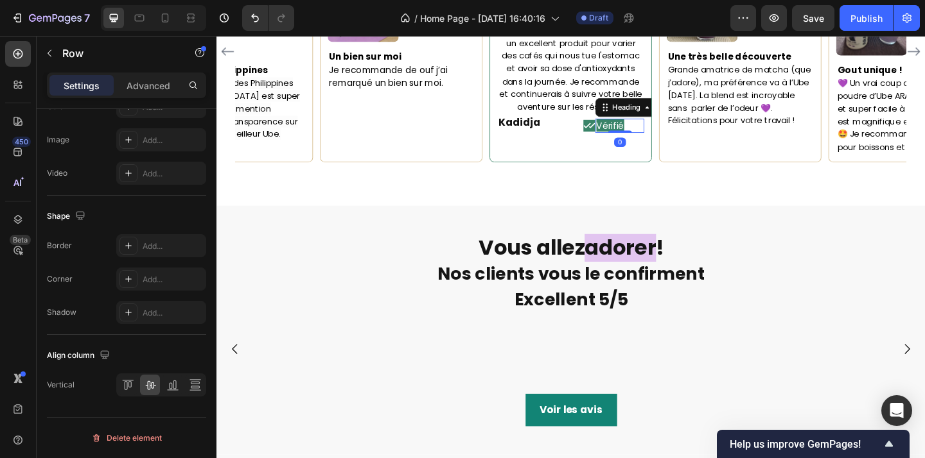
scroll to position [0, 0]
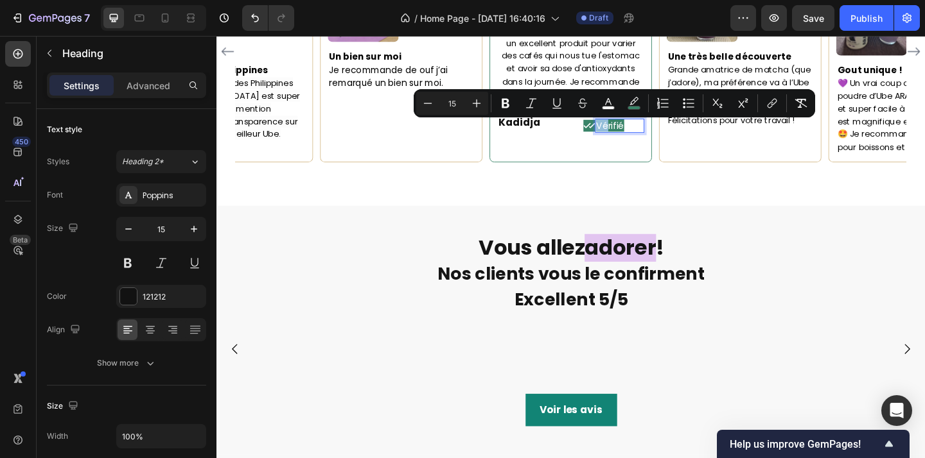
click at [630, 137] on span "Vérifié" at bounding box center [645, 133] width 30 height 13
click at [636, 105] on icon "Editor contextual toolbar" at bounding box center [633, 103] width 13 height 13
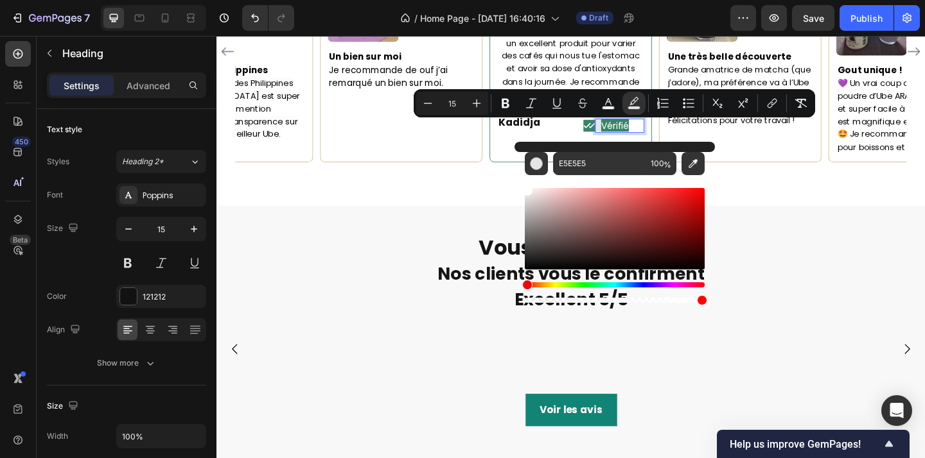
type input "FFFFFF"
drag, startPoint x: 614, startPoint y: 223, endPoint x: 519, endPoint y: 148, distance: 121.1
click at [519, 148] on div "FFFFFF 100 %" at bounding box center [614, 224] width 200 height 164
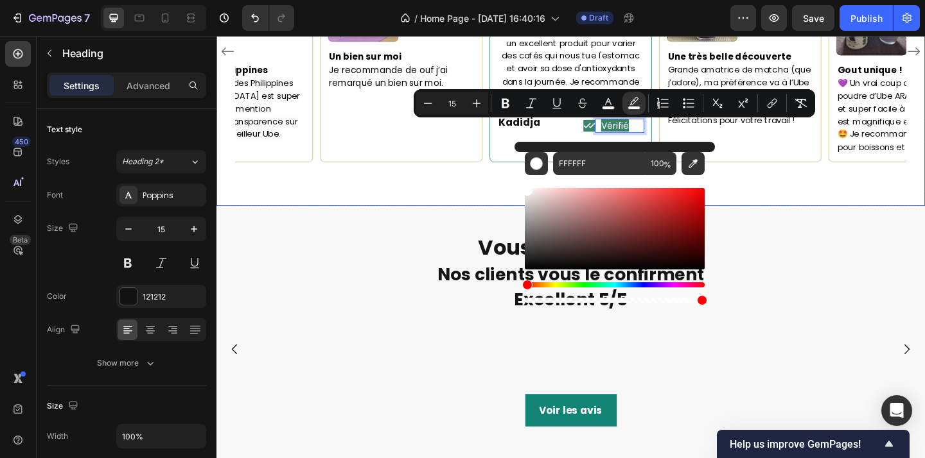
click at [510, 186] on div "Maorie Text block Icon Acheteur vérifé Text Block Row Image Un bien sur moi Je …" at bounding box center [601, 76] width 771 height 289
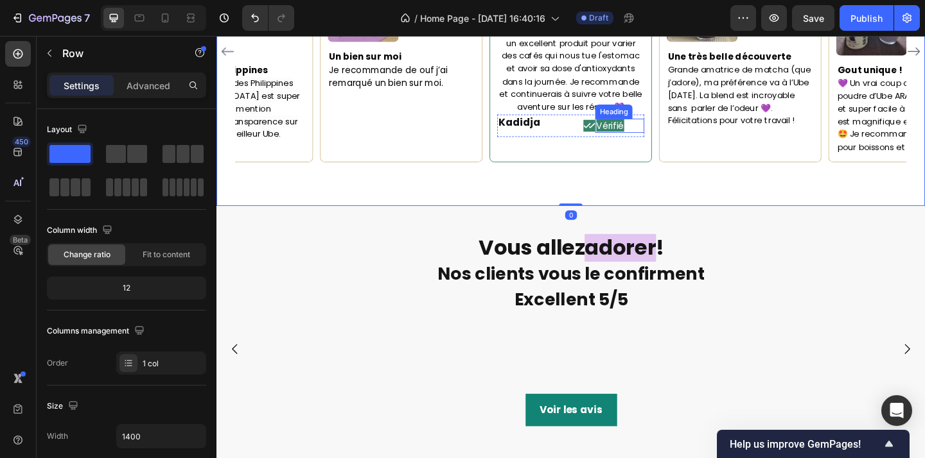
click at [640, 139] on span "Vérifié" at bounding box center [645, 133] width 30 height 13
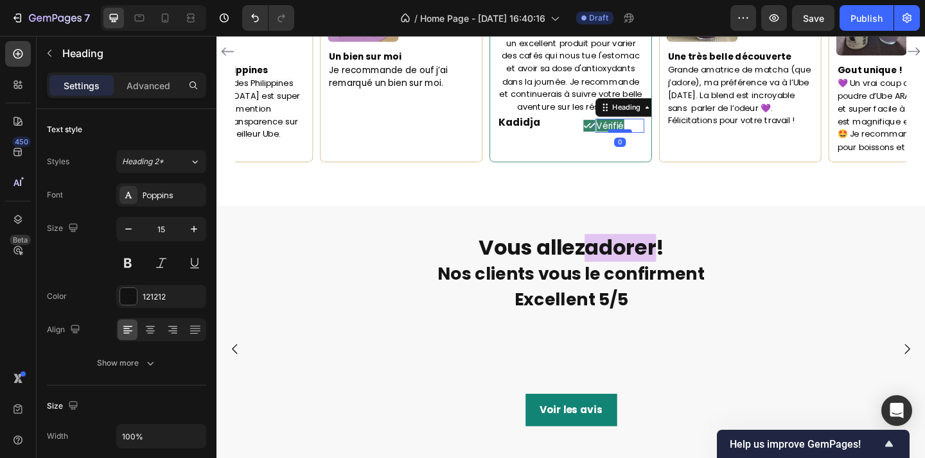
click at [663, 141] on div at bounding box center [655, 139] width 26 height 4
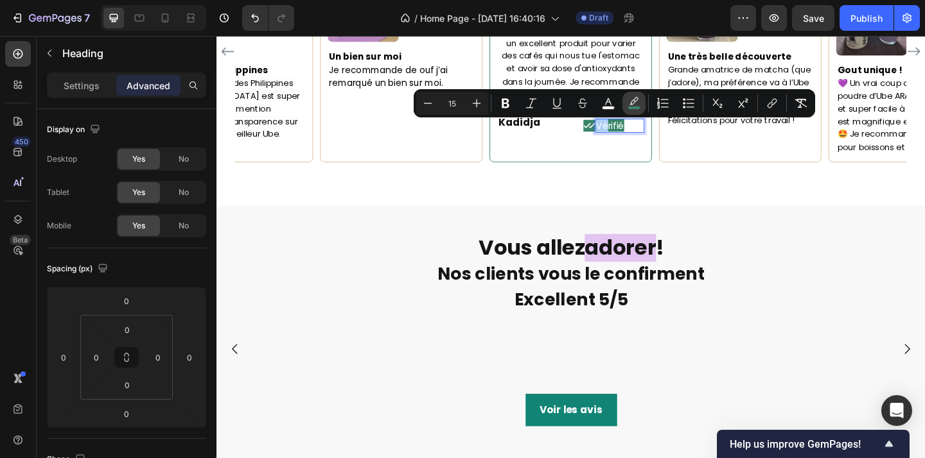
click at [632, 104] on icon "Editor contextual toolbar" at bounding box center [633, 101] width 9 height 8
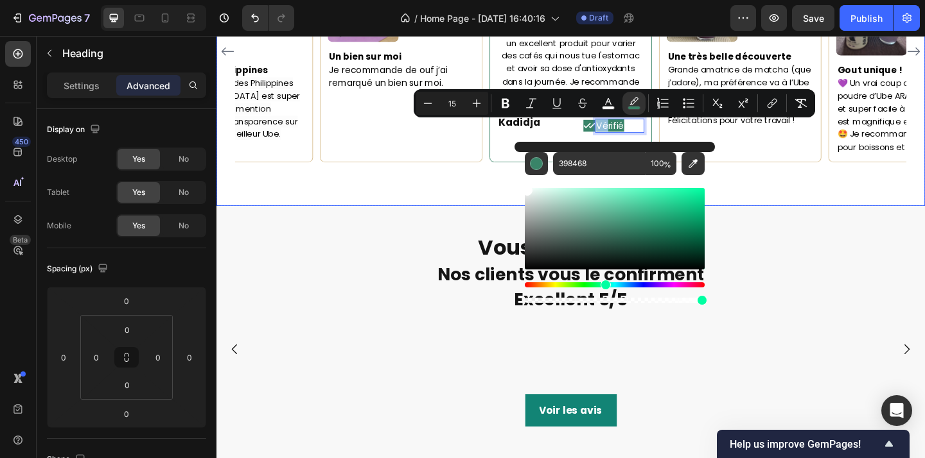
type input "FFFFFF"
drag, startPoint x: 763, startPoint y: 240, endPoint x: 532, endPoint y: 180, distance: 239.5
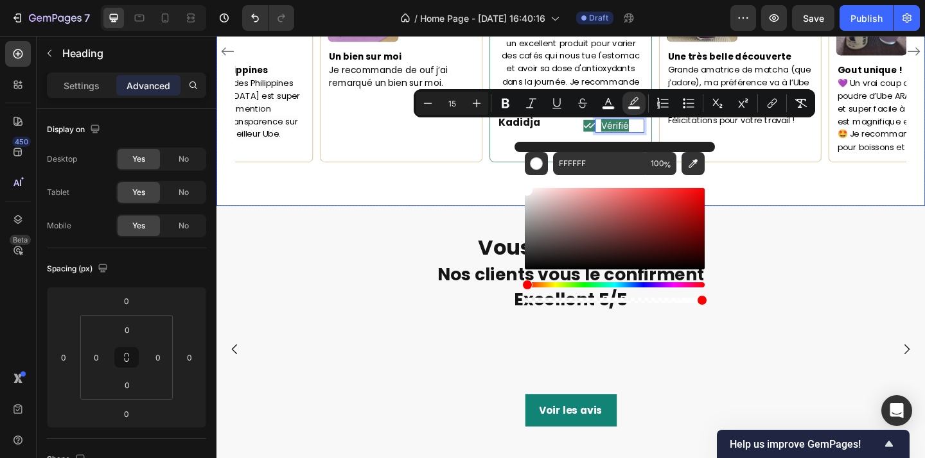
click at [503, 187] on div "Maorie Text block Icon Acheteur vérifé Text Block Row Image Un bien sur moi Je …" at bounding box center [601, 76] width 771 height 289
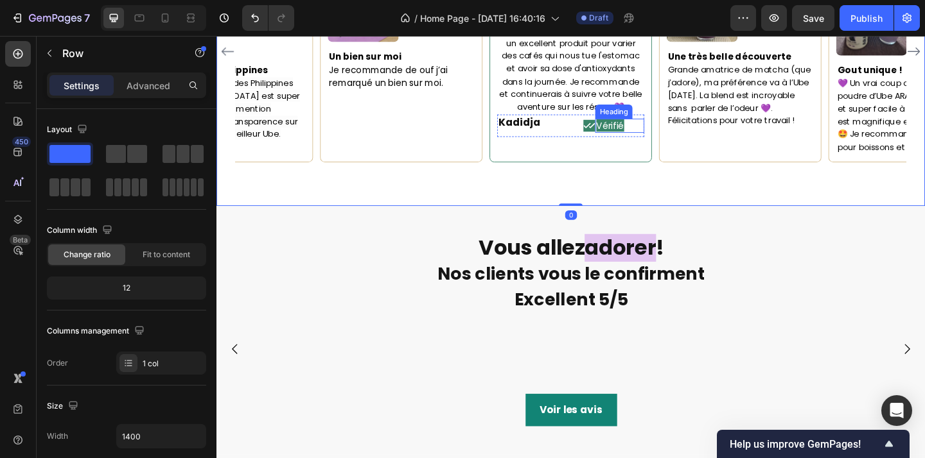
click at [665, 141] on div "⁠⁠⁠⁠⁠⁠⁠ Vérifié Heading" at bounding box center [655, 133] width 53 height 15
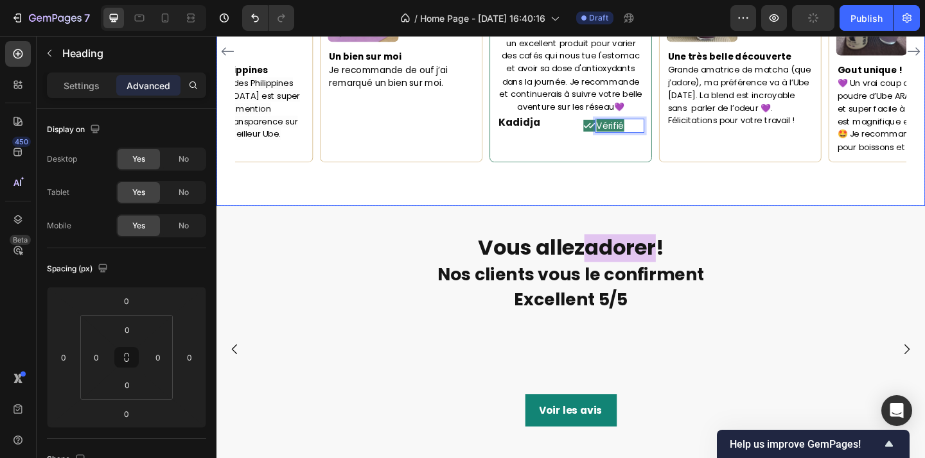
click at [645, 199] on div "Maorie Text block Icon Acheteur vérifé Text Block Row Image Un bien sur moi Je …" at bounding box center [601, 76] width 771 height 289
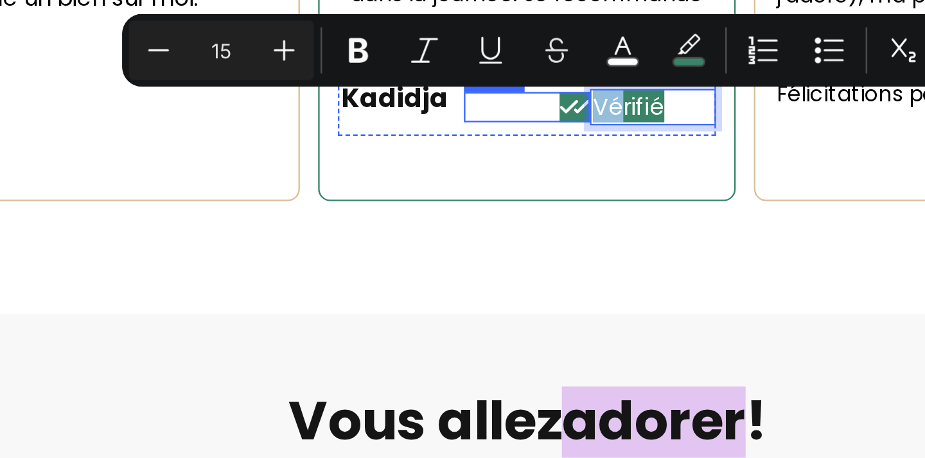
drag, startPoint x: 33, startPoint y: -21, endPoint x: 26, endPoint y: -21, distance: 7.7
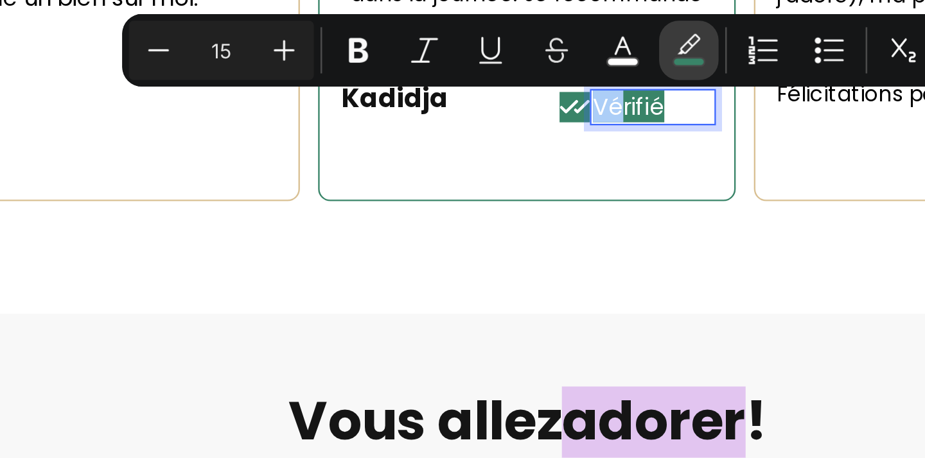
click at [634, 105] on icon "Editor contextual toolbar" at bounding box center [633, 103] width 13 height 13
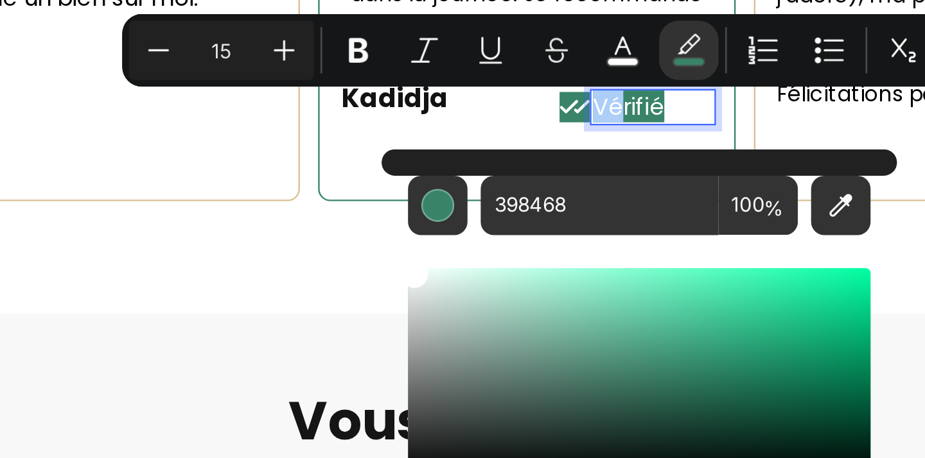
drag, startPoint x: 556, startPoint y: 196, endPoint x: 518, endPoint y: 177, distance: 43.1
click at [518, 177] on div "398468 100 %" at bounding box center [614, 224] width 200 height 164
type input "FFFFFF"
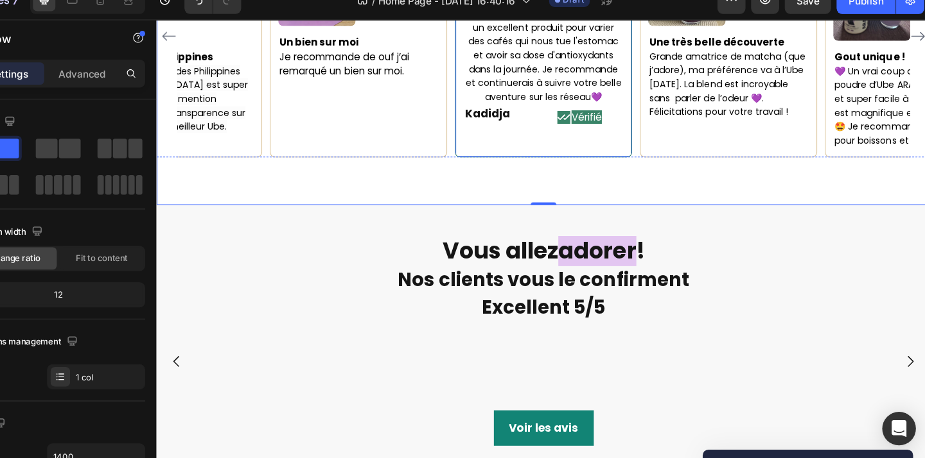
click at [613, 121] on p "⁠⁠⁠⁠⁠⁠⁠ Vérifié" at bounding box center [595, 116] width 51 height 13
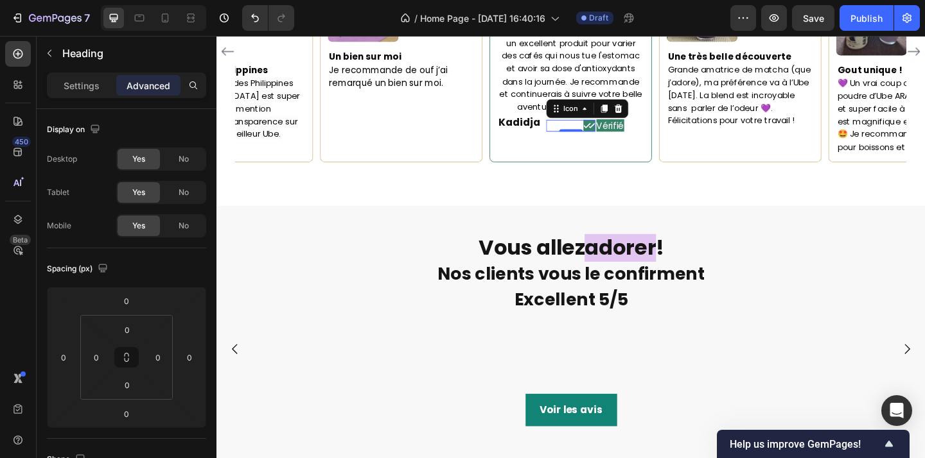
click at [607, 137] on div "Icon 0" at bounding box center [601, 133] width 53 height 13
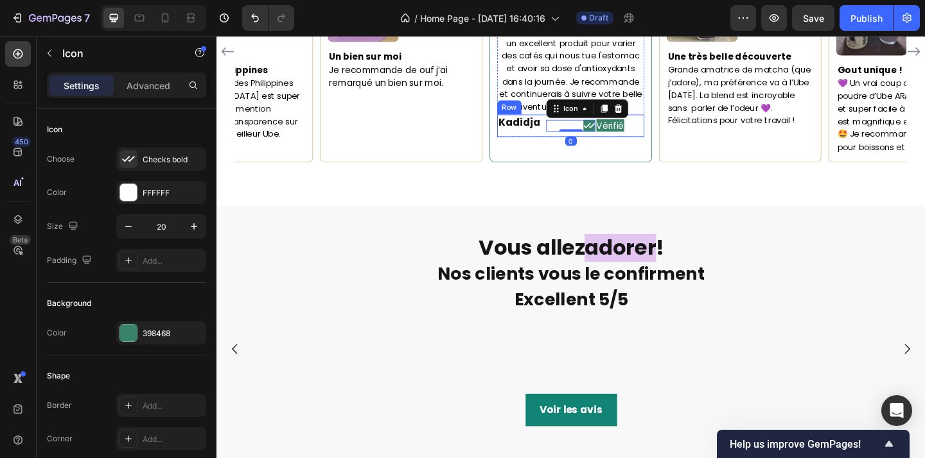
click at [629, 146] on div "⁠⁠⁠⁠⁠⁠⁠ Vérifié Heading" at bounding box center [655, 133] width 53 height 24
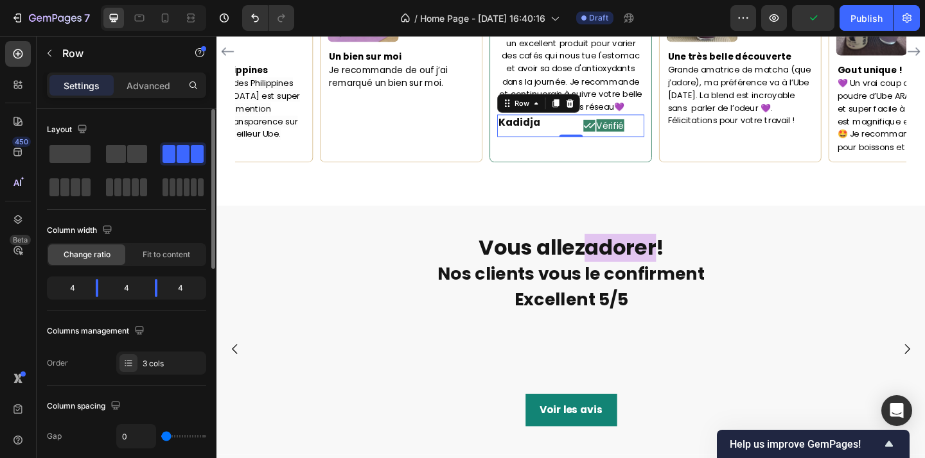
type input "1"
type input "2"
type input "3"
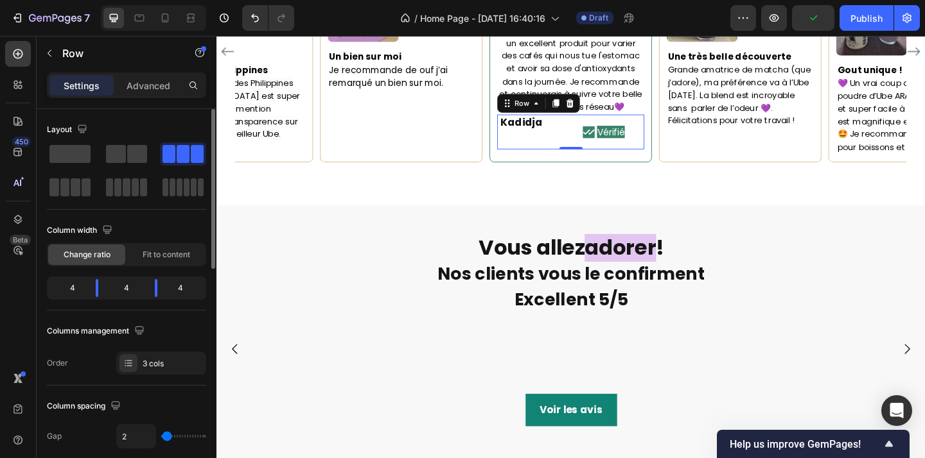
type input "3"
type input "4"
type input "5"
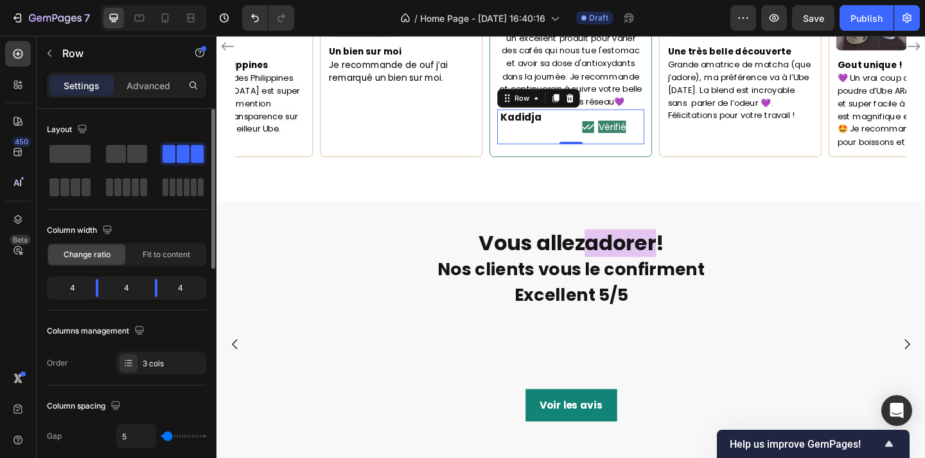
type input "5"
click at [168, 438] on input "range" at bounding box center [183, 436] width 45 height 3
click at [643, 141] on span "Vérifié" at bounding box center [647, 134] width 30 height 13
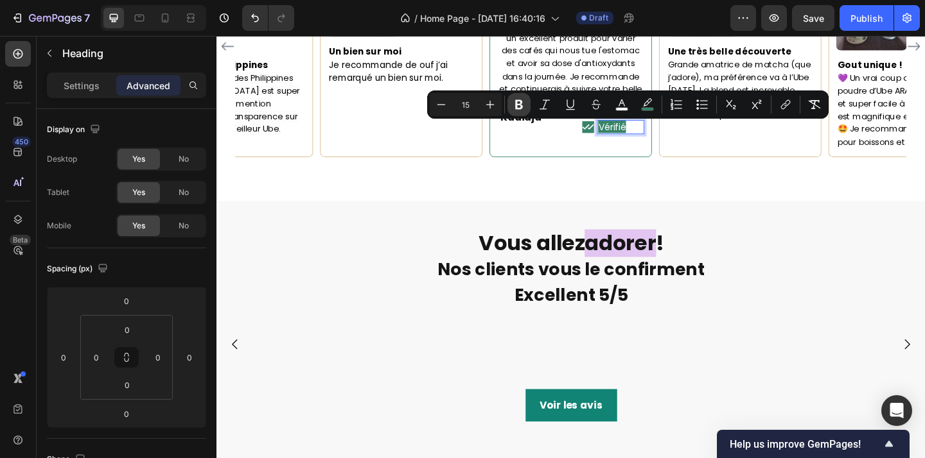
click at [521, 112] on button "Bold" at bounding box center [518, 104] width 23 height 23
click at [663, 168] on div "Maorie Text block Icon Acheteur vérifé Text Block Row Image Un bien sur moi Je …" at bounding box center [601, 71] width 771 height 289
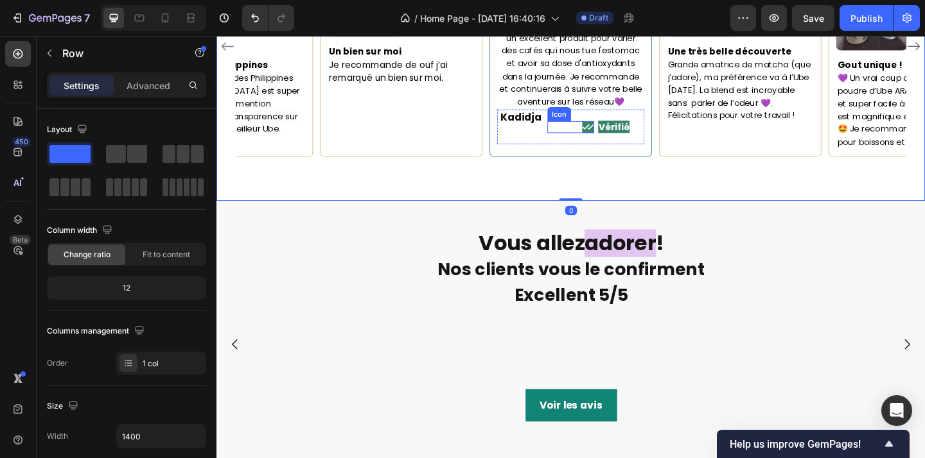
click at [620, 141] on icon at bounding box center [621, 135] width 13 height 13
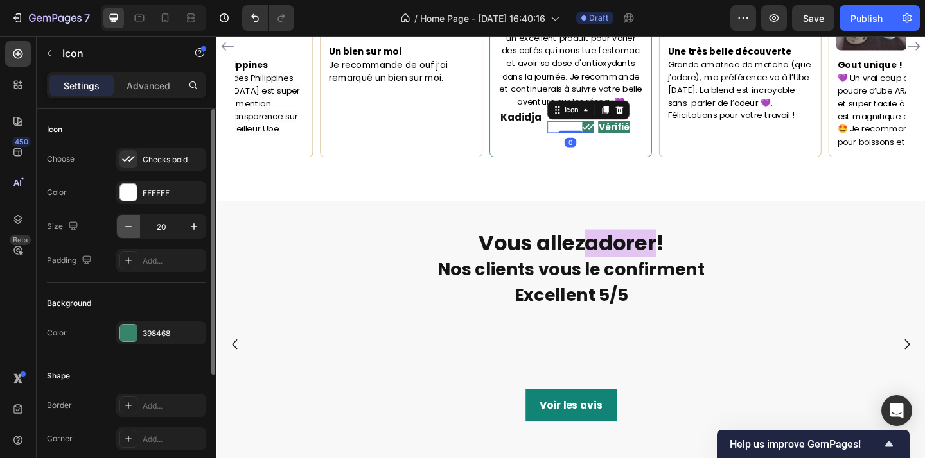
click at [132, 222] on icon "button" at bounding box center [128, 226] width 13 height 13
type input "17"
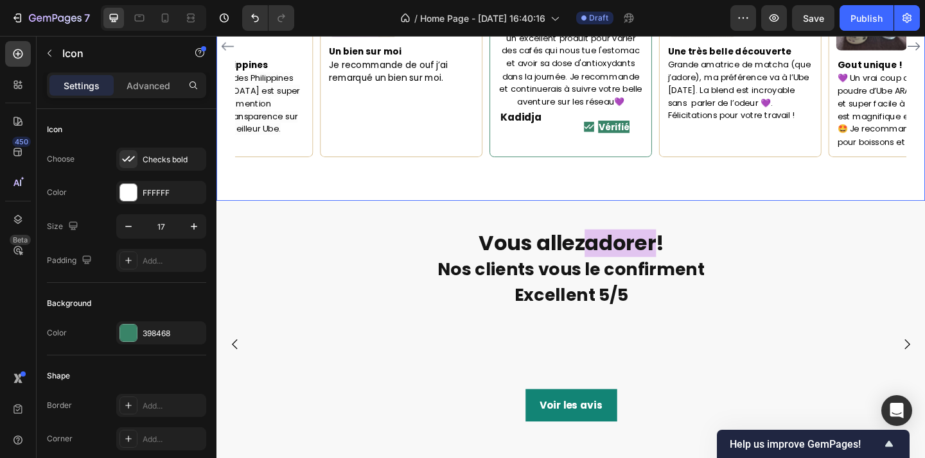
click at [604, 193] on div "Maorie Text block Icon Acheteur vérifé Text Block Row Image Un bien sur moi Je …" at bounding box center [601, 71] width 771 height 289
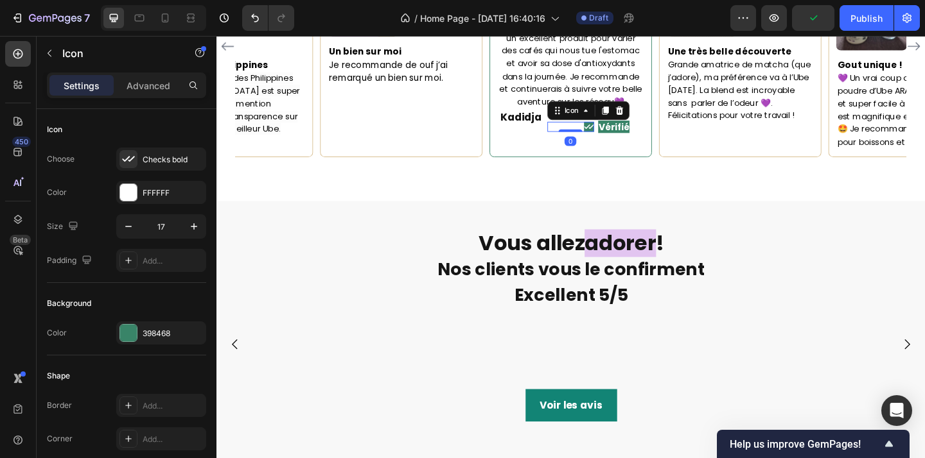
click at [624, 141] on icon at bounding box center [621, 135] width 11 height 11
click at [144, 87] on p "Advanced" at bounding box center [149, 85] width 44 height 13
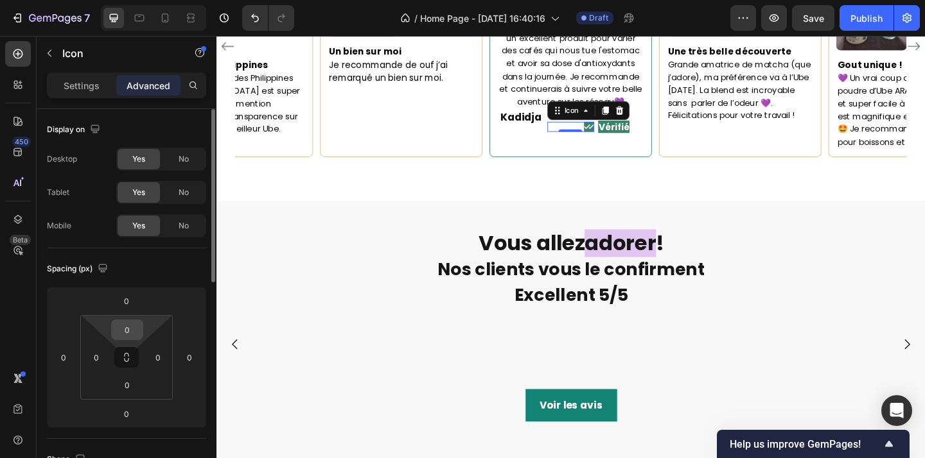
click at [131, 326] on input "0" at bounding box center [127, 329] width 26 height 19
type input "1"
click at [133, 382] on input "0" at bounding box center [127, 385] width 26 height 19
type input "1"
type input "2"
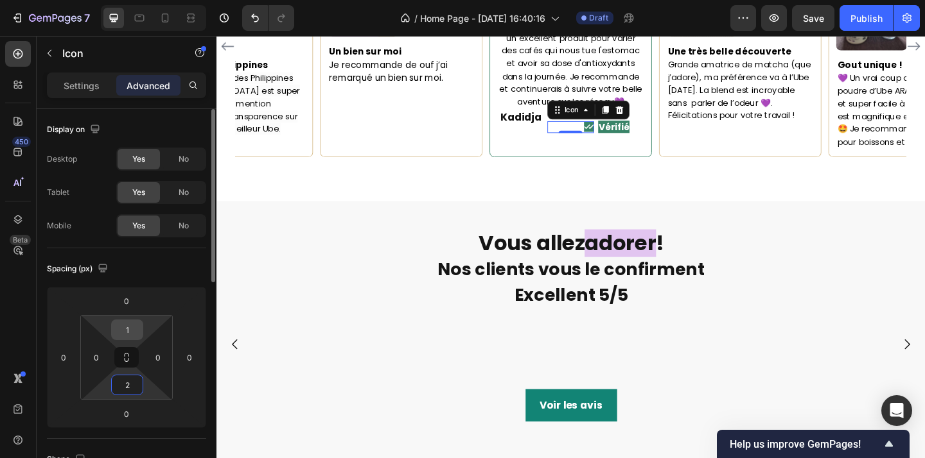
click at [132, 335] on input "1" at bounding box center [127, 329] width 26 height 19
type input "2"
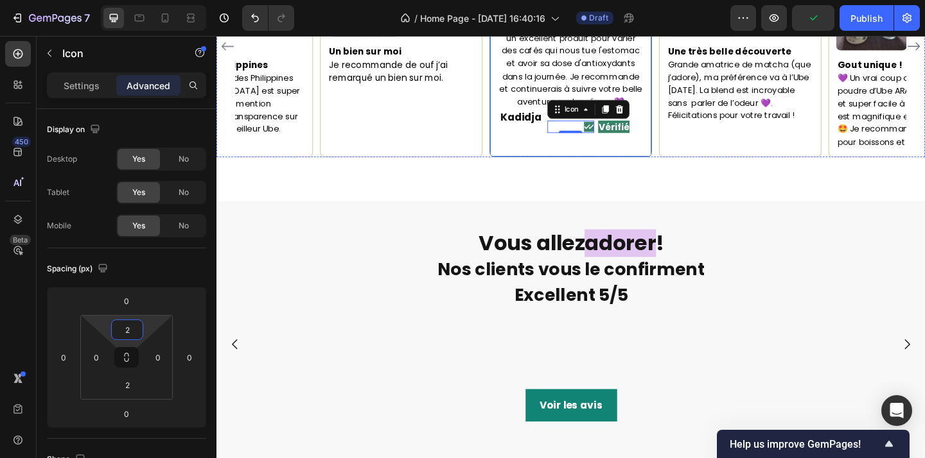
click at [627, 171] on div "Maorie Text block Icon Acheteur vérifé Text Block Row Image Un bien sur moi Je …" at bounding box center [601, 71] width 771 height 289
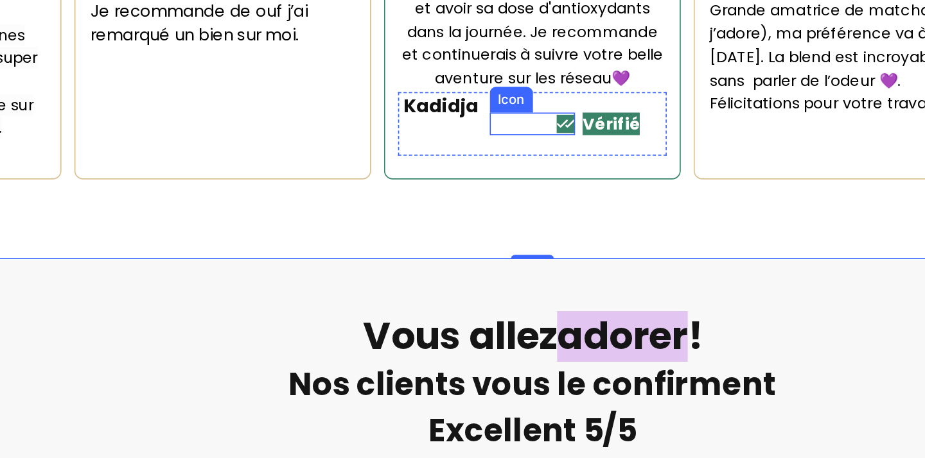
click at [293, 63] on icon at bounding box center [289, 57] width 11 height 11
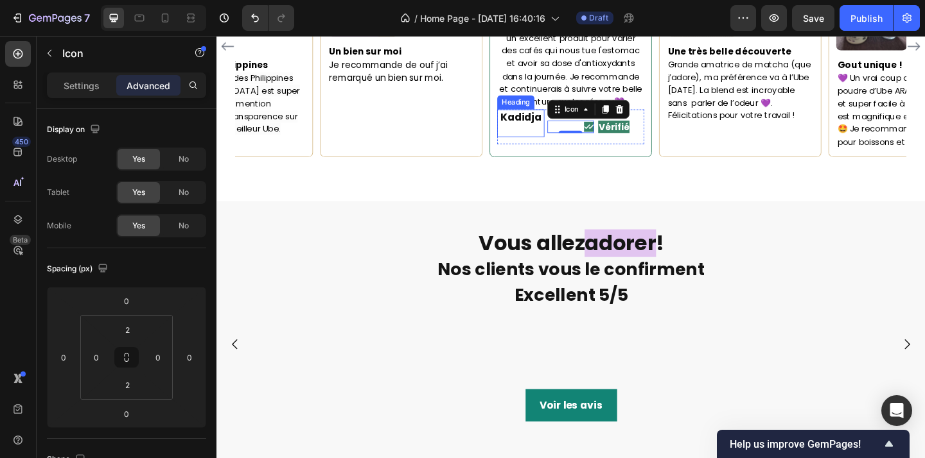
click at [560, 125] on strong "Kadidja" at bounding box center [547, 124] width 45 height 15
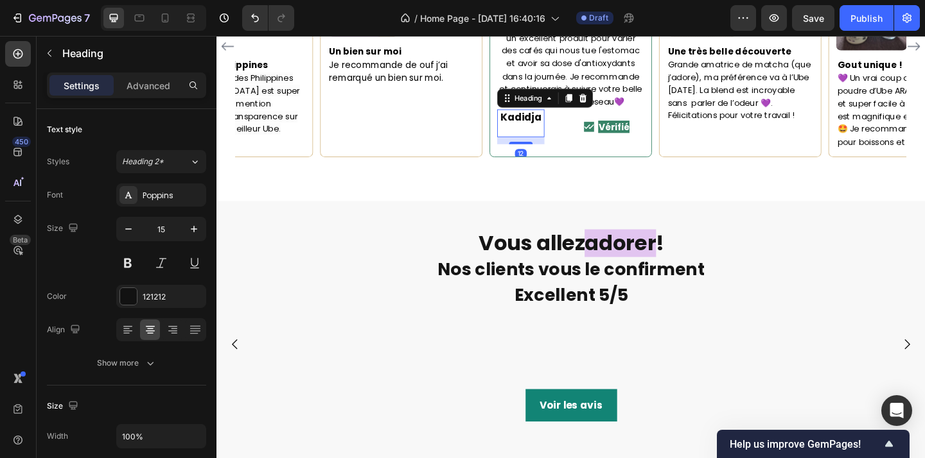
click at [559, 146] on h2 "Kadidja" at bounding box center [547, 131] width 51 height 30
click at [149, 86] on p "Advanced" at bounding box center [149, 85] width 44 height 13
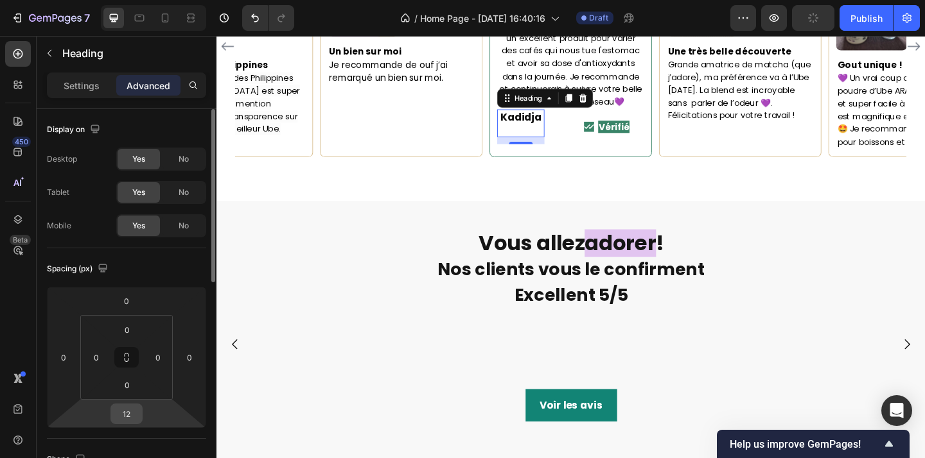
click at [125, 419] on input "12" at bounding box center [127, 414] width 26 height 19
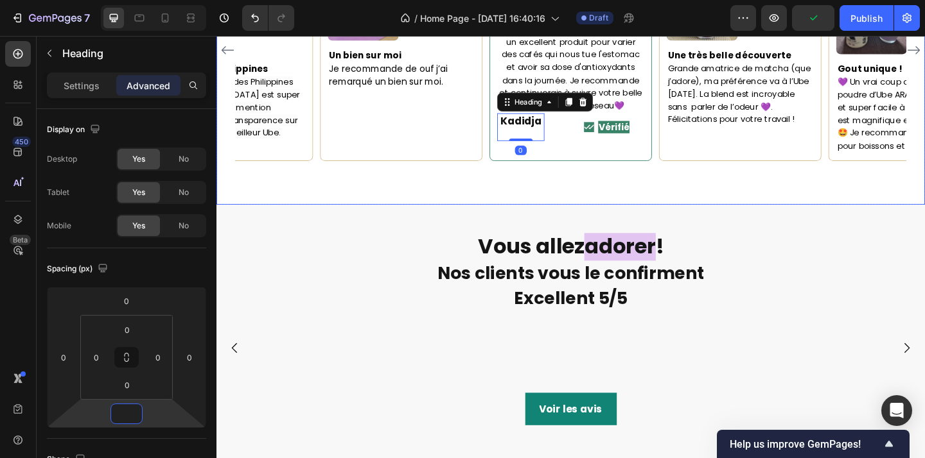
click at [606, 166] on div "Maorie Text block Icon Acheteur vérifé Text Block Row Image Un bien sur moi Je …" at bounding box center [601, 75] width 771 height 289
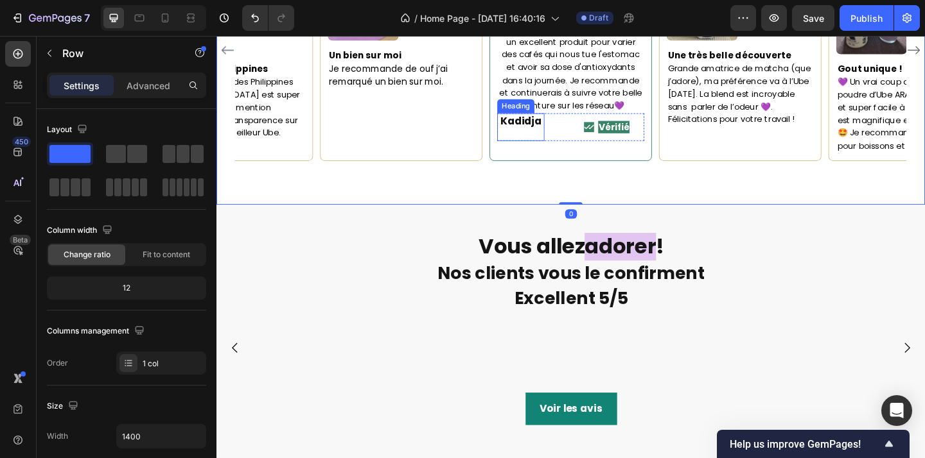
click at [555, 141] on p "⁠⁠⁠⁠⁠⁠⁠ Kadidja" at bounding box center [547, 135] width 49 height 28
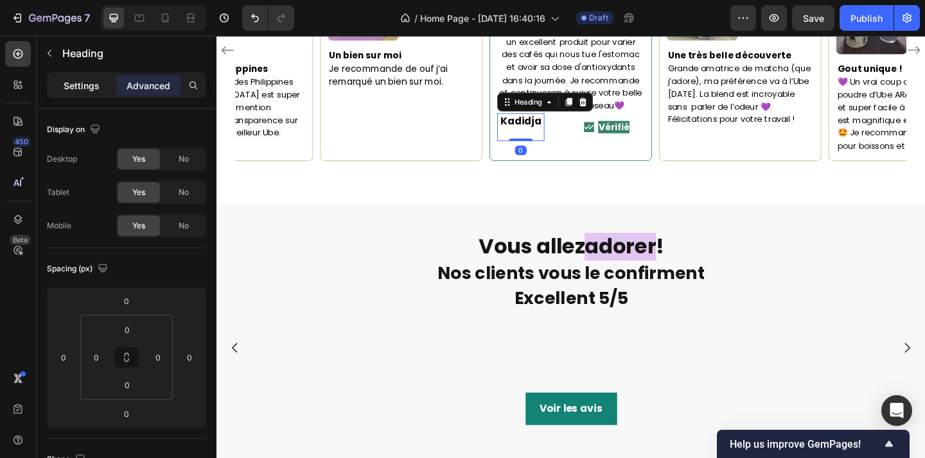
click at [82, 89] on p "Settings" at bounding box center [82, 85] width 36 height 13
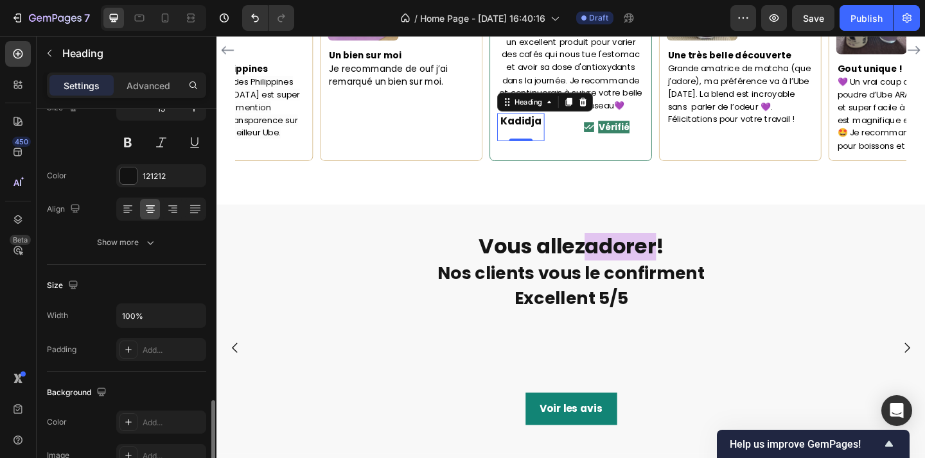
scroll to position [448, 0]
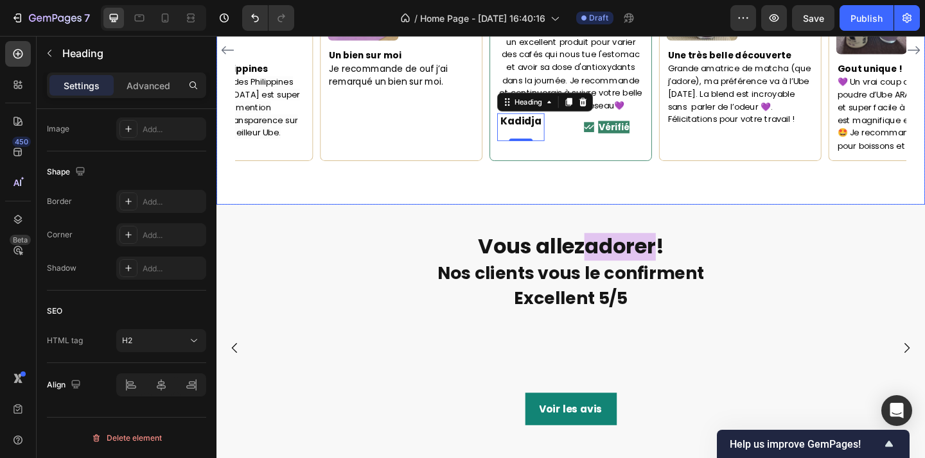
click at [656, 187] on div "Maorie Text block Icon Acheteur vérifé Text Block Row Image Un bien sur moi Je …" at bounding box center [601, 75] width 771 height 289
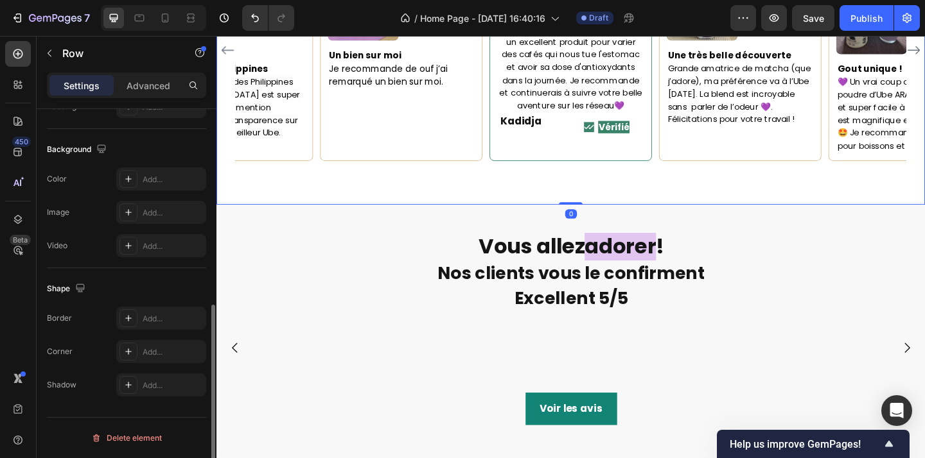
scroll to position [0, 0]
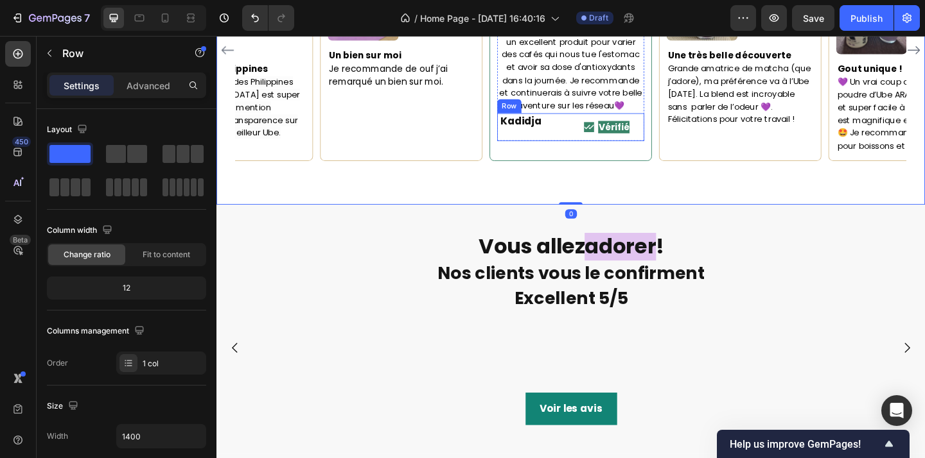
click at [676, 148] on div "⁠⁠⁠⁠⁠⁠⁠ Vérifié Heading" at bounding box center [656, 135] width 51 height 30
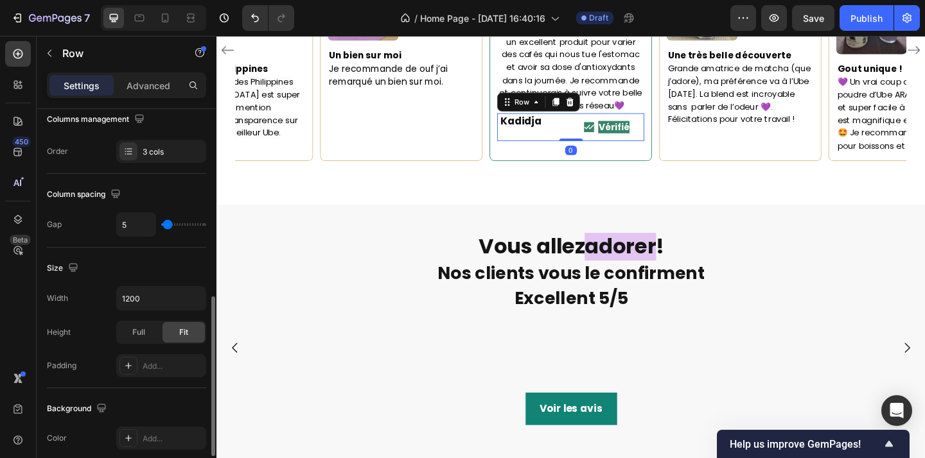
scroll to position [544, 0]
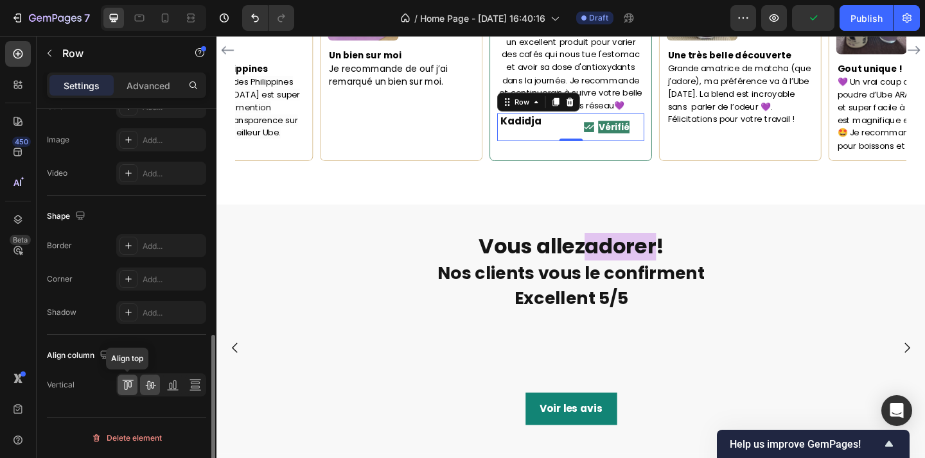
click at [126, 386] on icon at bounding box center [127, 385] width 13 height 13
click at [148, 387] on icon at bounding box center [150, 385] width 13 height 13
click at [120, 387] on div at bounding box center [128, 385] width 20 height 21
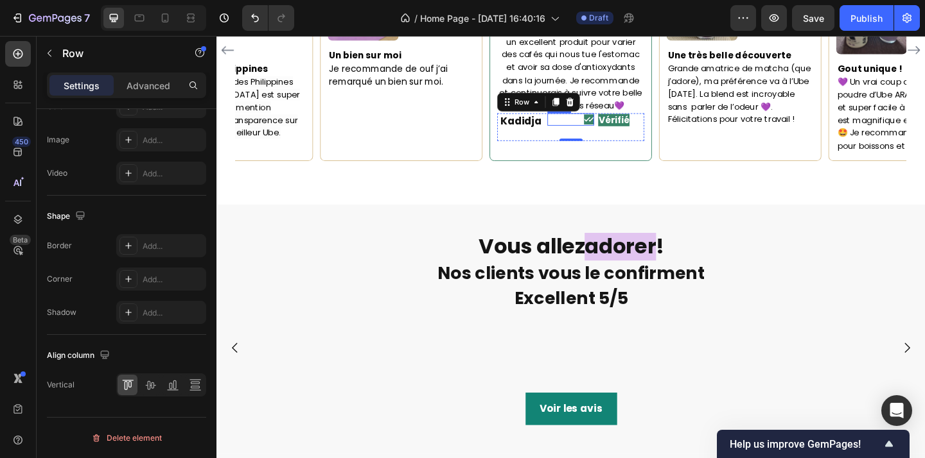
click at [567, 142] on p "⁠⁠⁠⁠⁠⁠⁠ Kadidja" at bounding box center [547, 135] width 49 height 28
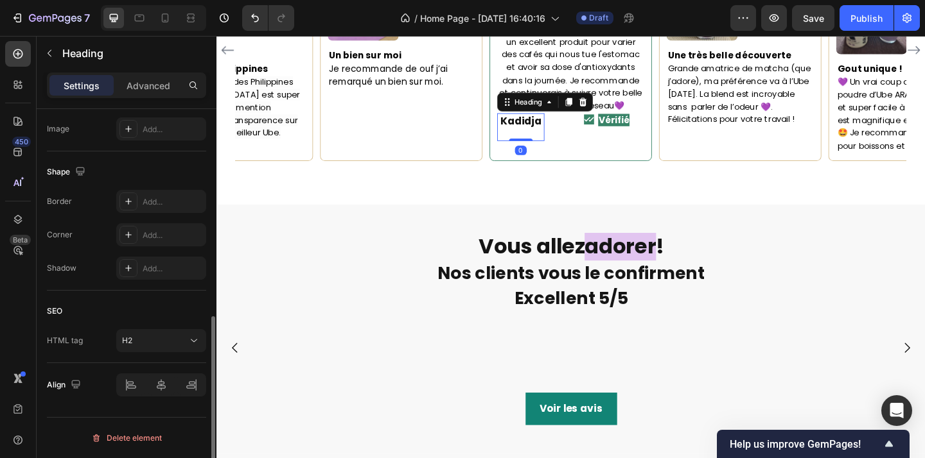
scroll to position [0, 0]
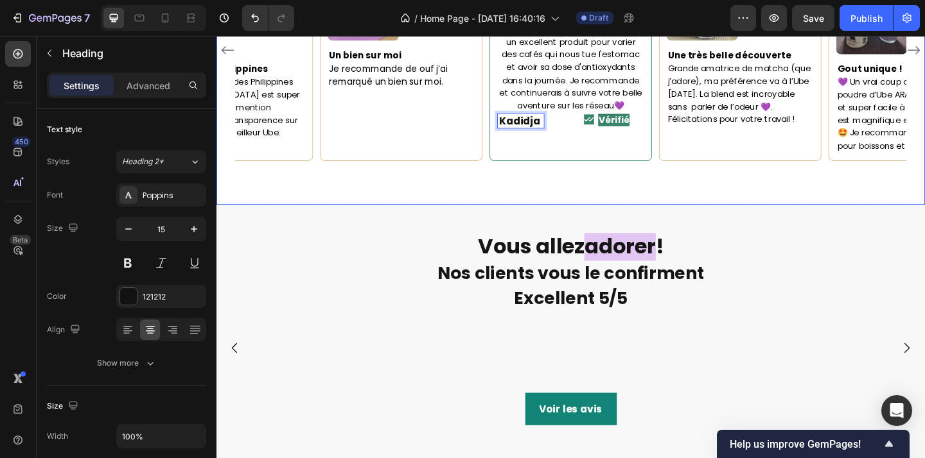
click at [695, 186] on div "Maorie Text block Icon Acheteur vérifé Text Block Row Image Un bien sur moi Je …" at bounding box center [601, 75] width 771 height 289
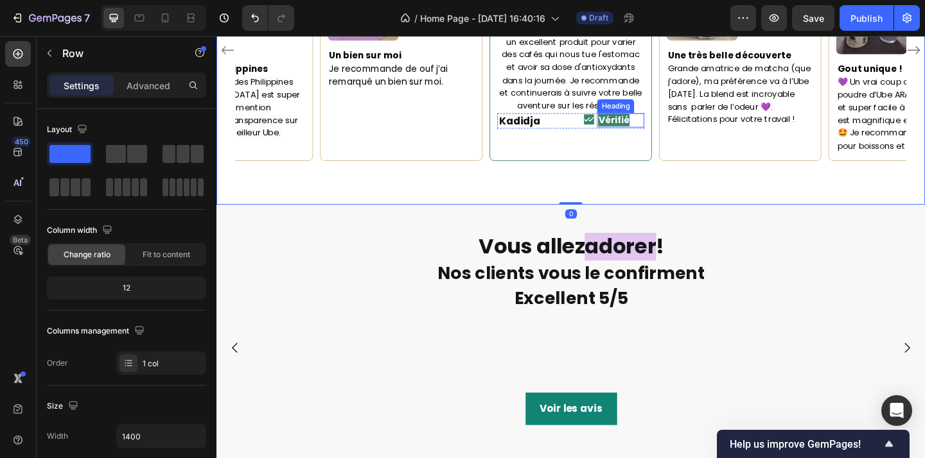
click at [677, 128] on p "⁠⁠⁠⁠⁠⁠⁠ Vérifié" at bounding box center [656, 127] width 49 height 13
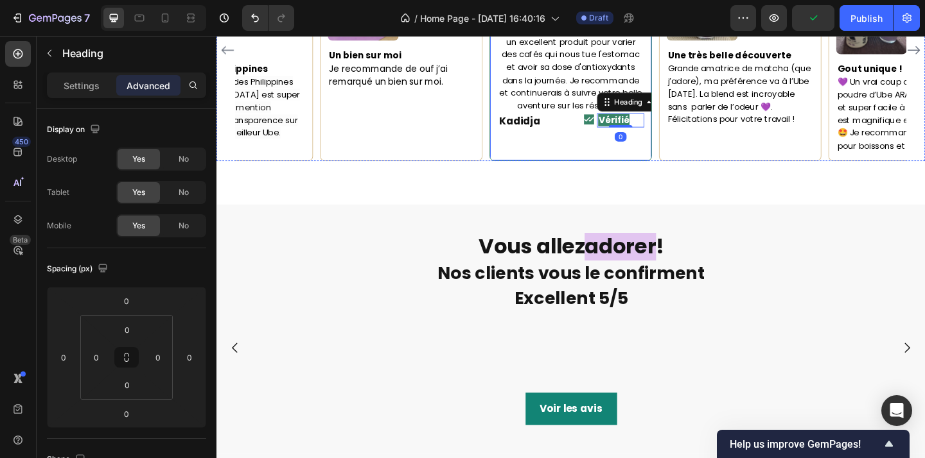
click at [614, 143] on div "Icon Icon Icon Icon Icon Icon List Une obsession Heading L'odeur est incroyable…" at bounding box center [602, 51] width 160 height 225
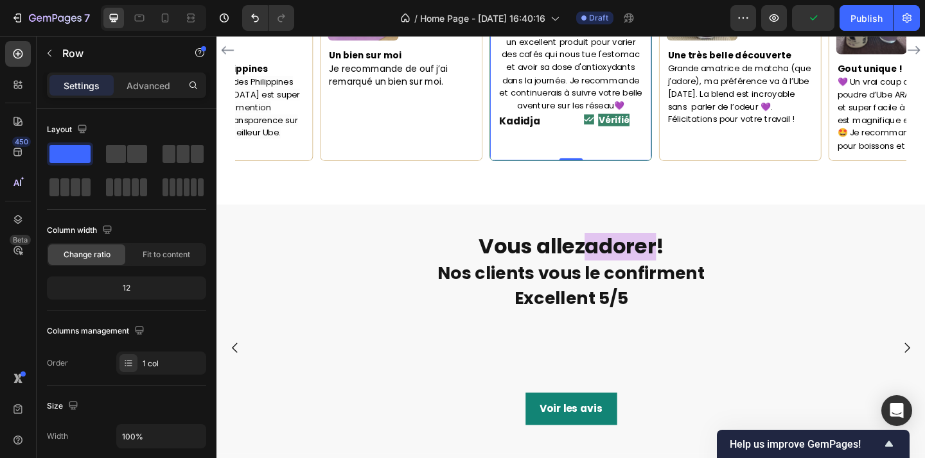
click at [604, 137] on div "Icon" at bounding box center [601, 128] width 51 height 17
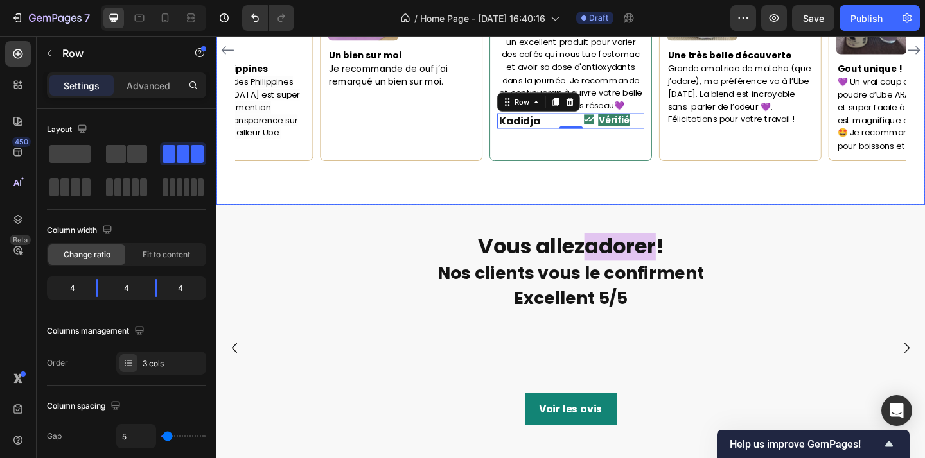
click at [659, 183] on div "Maorie Text block Icon Acheteur vérifé Text Block Row Image Un bien sur moi Je …" at bounding box center [601, 75] width 771 height 289
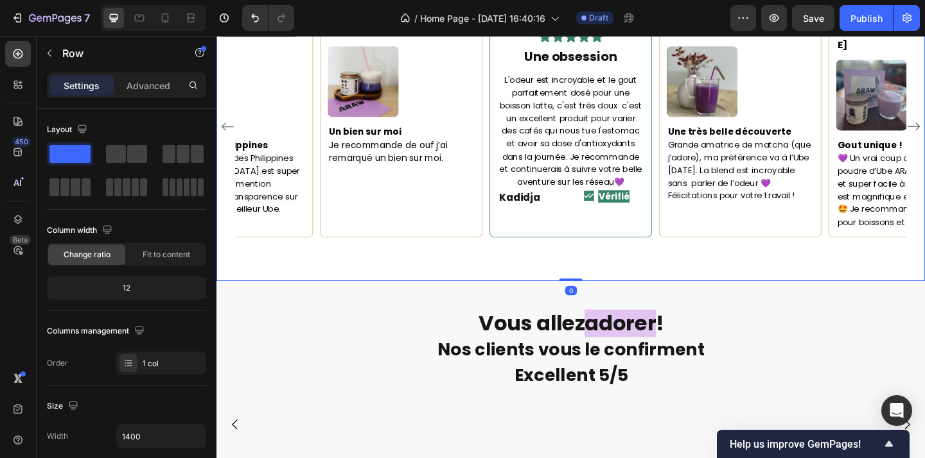
scroll to position [1810, 0]
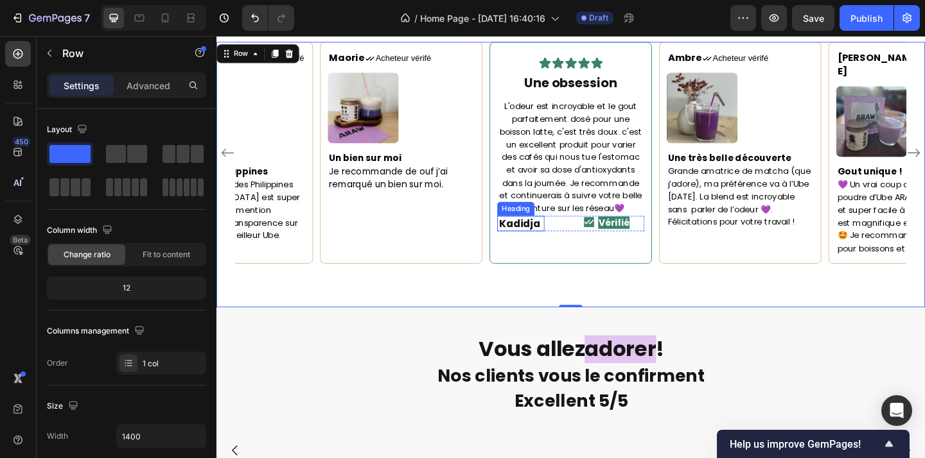
click at [560, 247] on strong "Kadidja" at bounding box center [545, 239] width 45 height 15
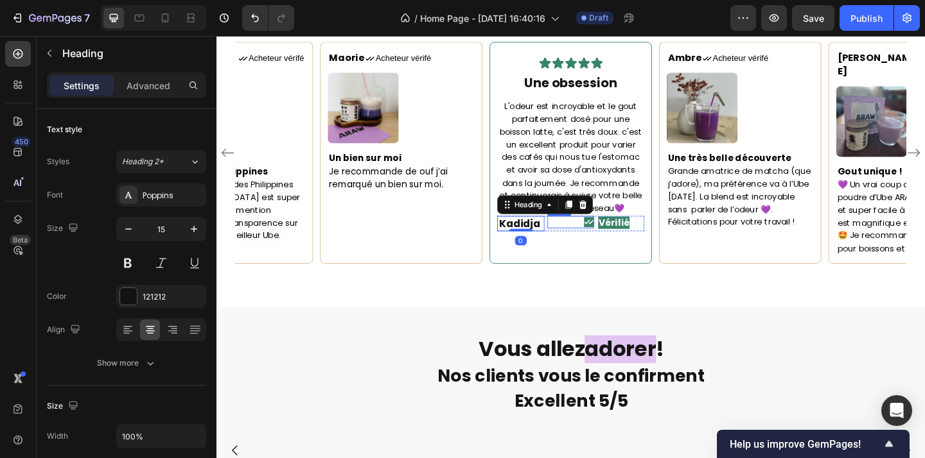
click at [579, 245] on div "Icon" at bounding box center [601, 238] width 51 height 13
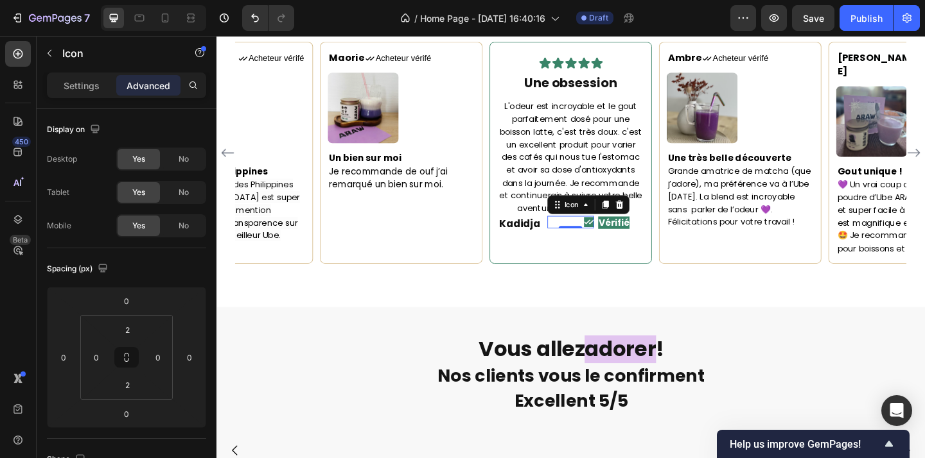
click at [571, 245] on p "⁠⁠⁠⁠⁠⁠⁠ Kadidja" at bounding box center [547, 240] width 49 height 14
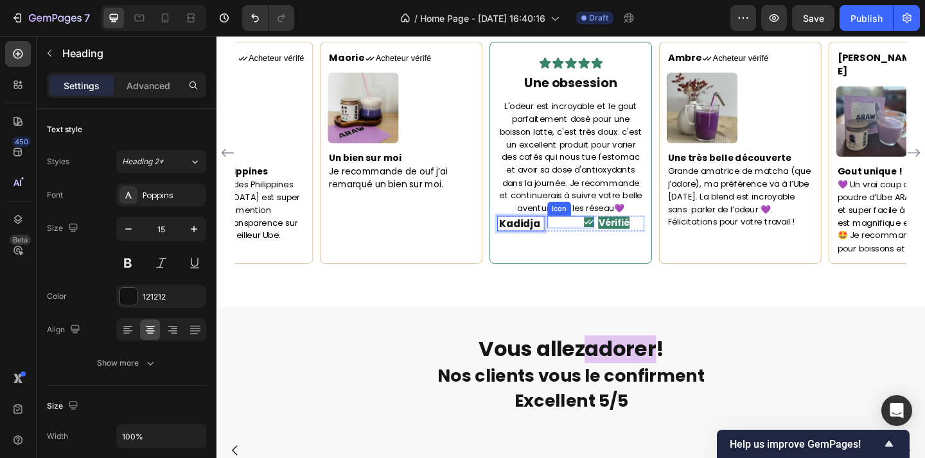
click at [593, 249] on div "Icon" at bounding box center [601, 240] width 51 height 17
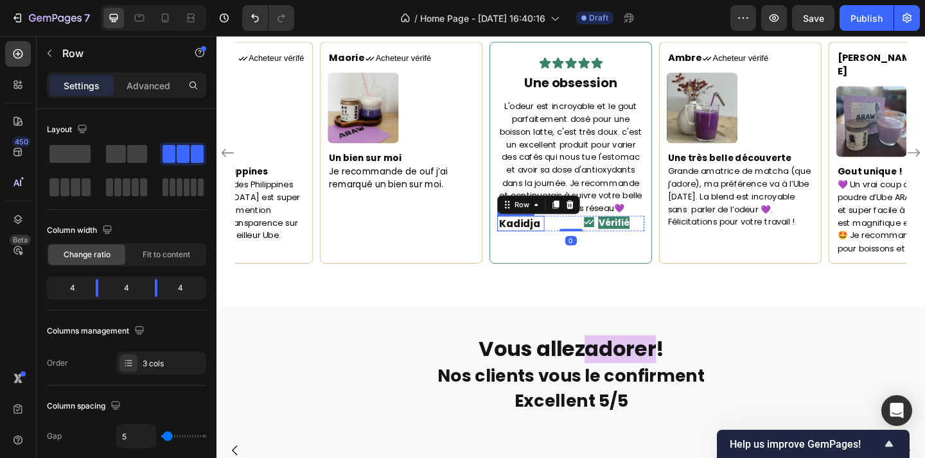
click at [557, 242] on p "⁠⁠⁠⁠⁠⁠⁠ Kadidja" at bounding box center [547, 240] width 49 height 14
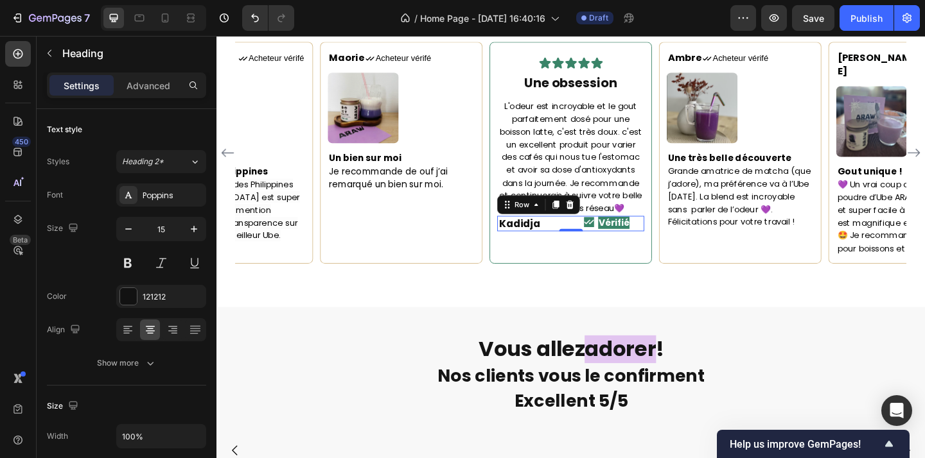
click at [597, 249] on div "Icon" at bounding box center [601, 240] width 51 height 17
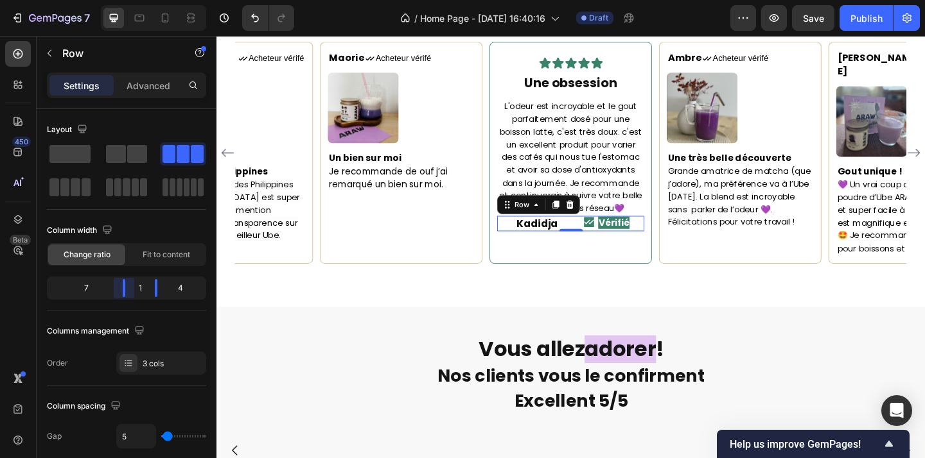
drag, startPoint x: 98, startPoint y: 292, endPoint x: 371, endPoint y: 263, distance: 274.4
click at [161, 0] on body "7 Version history / Home Page - Sep 22, 16:40:16 Draft Preview Save Publish 450…" at bounding box center [462, 0] width 925 height 0
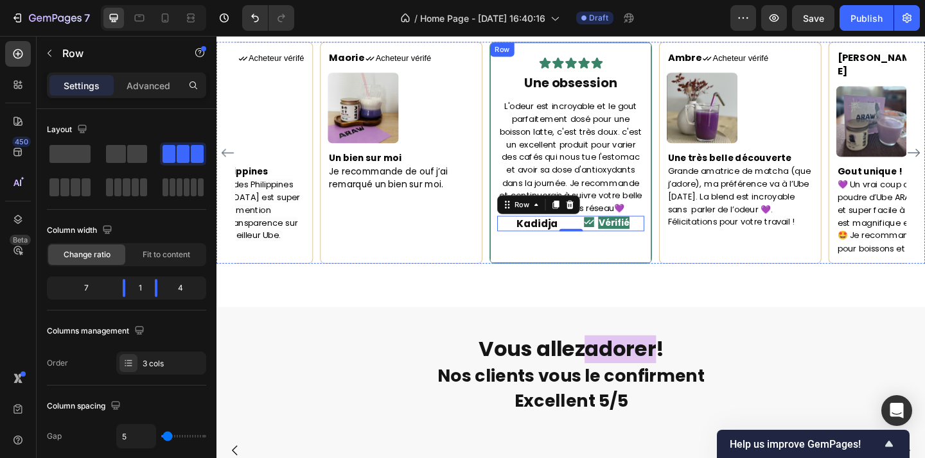
click at [635, 270] on div "Icon Icon Icon Icon Icon Icon List Une obsession Heading L'odeur est incroyable…" at bounding box center [602, 162] width 177 height 241
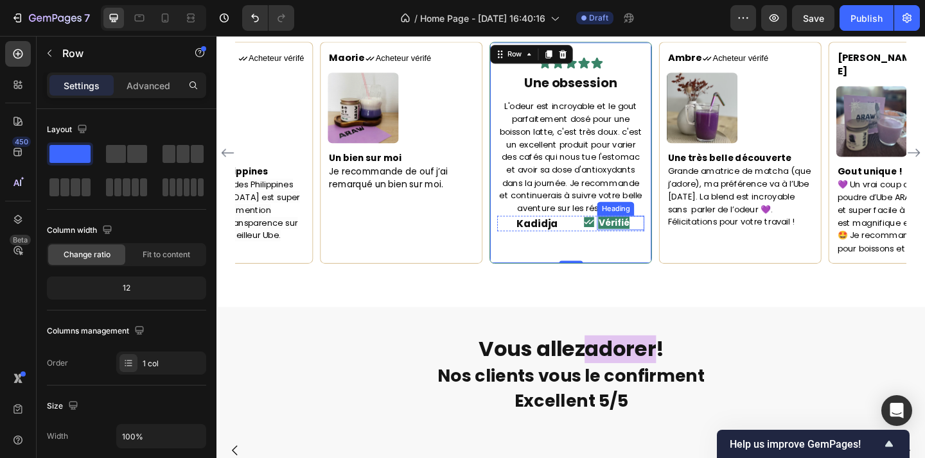
click at [679, 236] on p "⁠⁠⁠⁠⁠⁠⁠ Vérifié" at bounding box center [656, 239] width 49 height 13
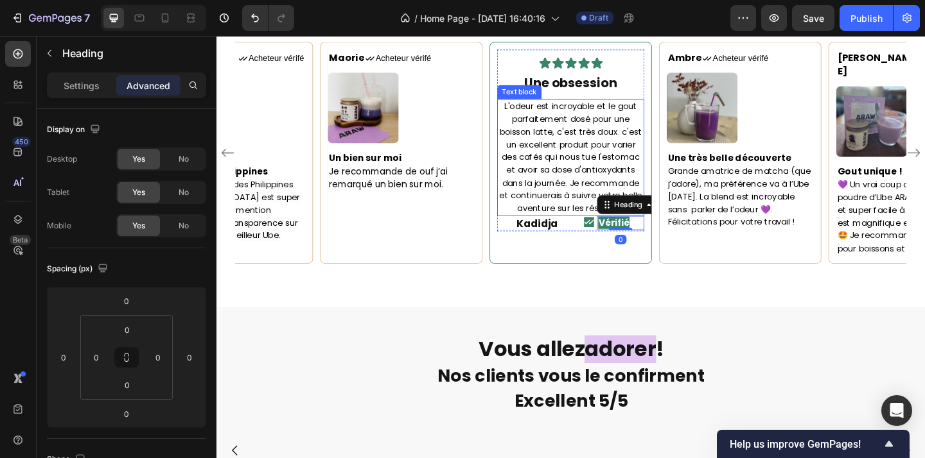
click at [642, 172] on span "L'odeur est incroyable et le gout parfaitement dosé pour une boisson latte, c'e…" at bounding box center [601, 168] width 155 height 124
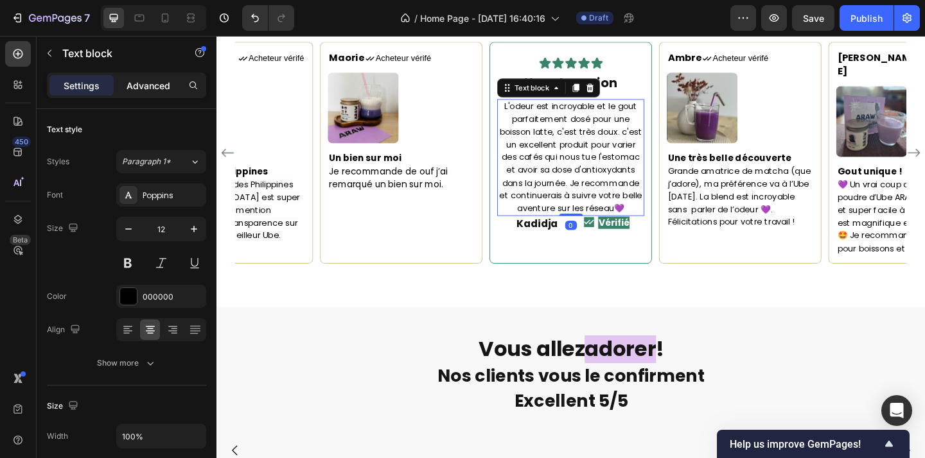
click at [153, 89] on p "Advanced" at bounding box center [149, 85] width 44 height 13
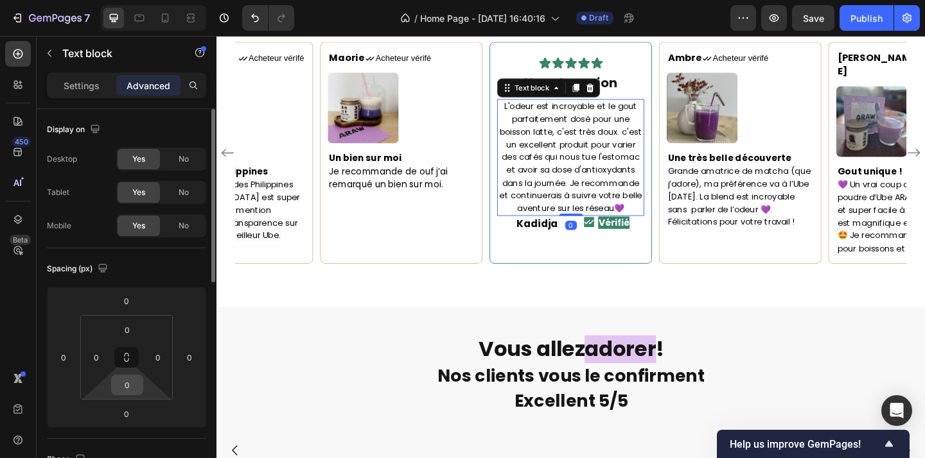
click at [128, 385] on input "0" at bounding box center [127, 385] width 26 height 19
type input "12"
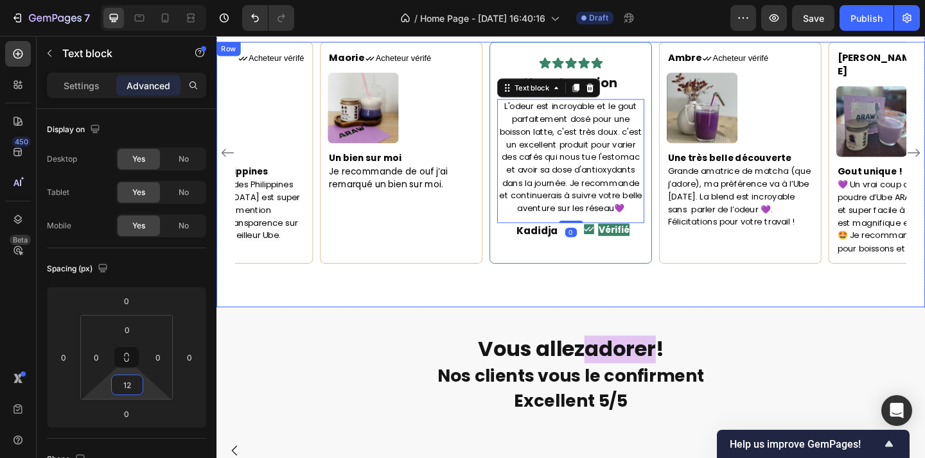
click at [577, 281] on div "Maorie Text block Icon Acheteur vérifé Text Block Row Image Un bien sur moi Je …" at bounding box center [601, 186] width 771 height 289
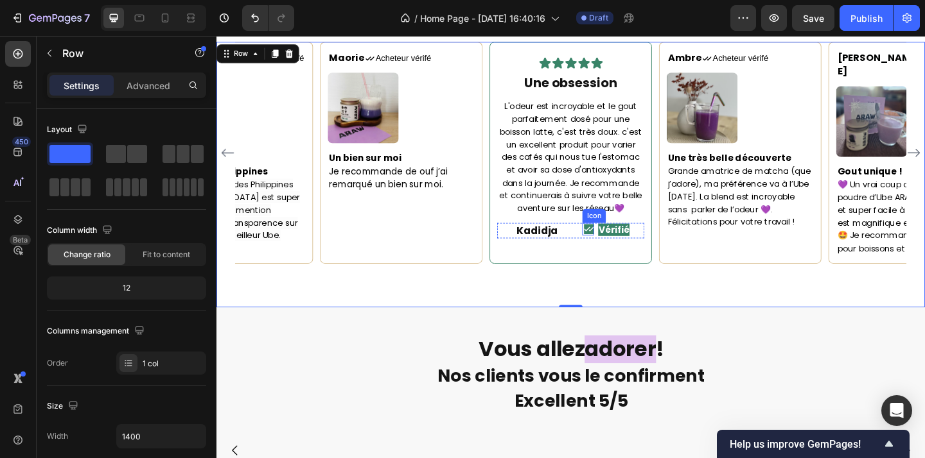
click at [623, 250] on div "Icon" at bounding box center [621, 246] width 13 height 13
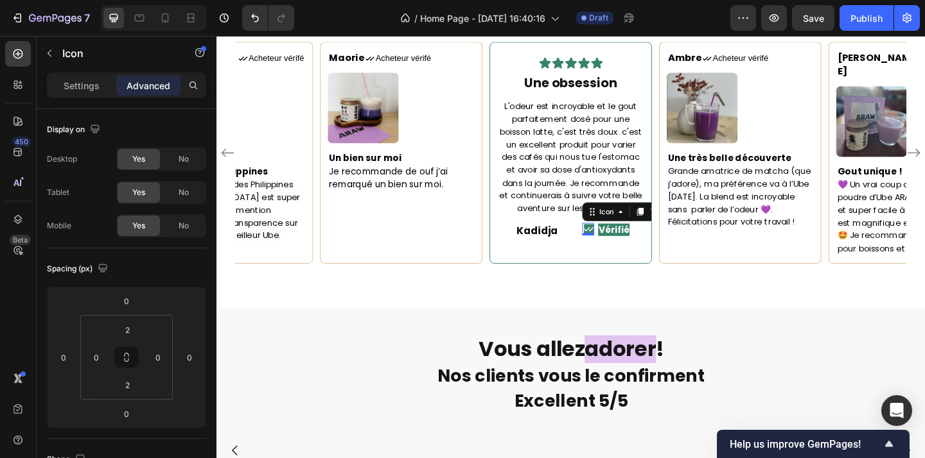
click at [623, 250] on div "0" at bounding box center [621, 253] width 13 height 10
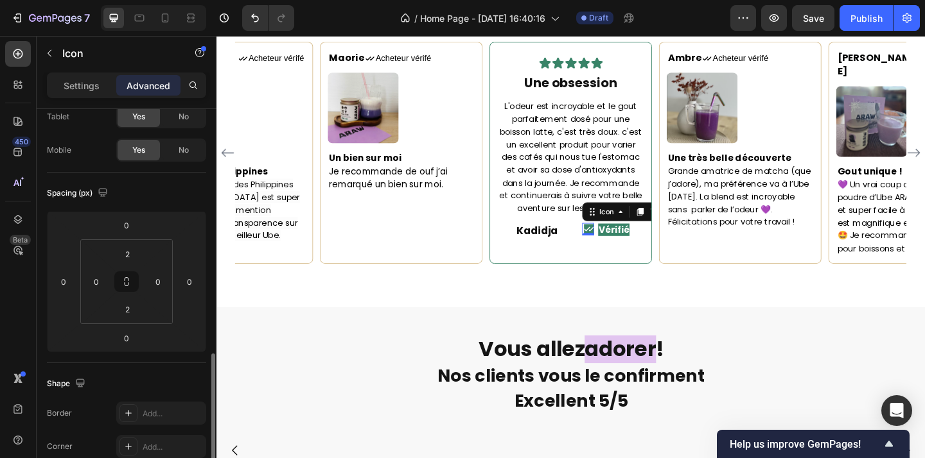
scroll to position [0, 0]
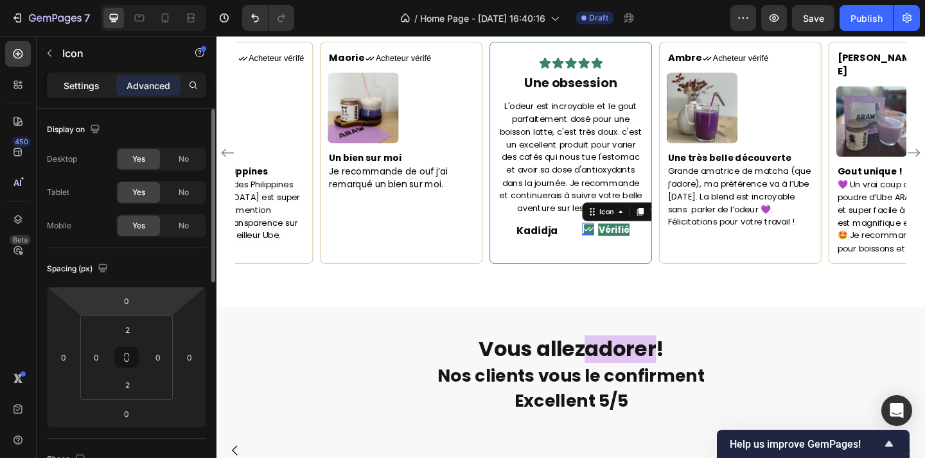
click at [87, 88] on p "Settings" at bounding box center [82, 85] width 36 height 13
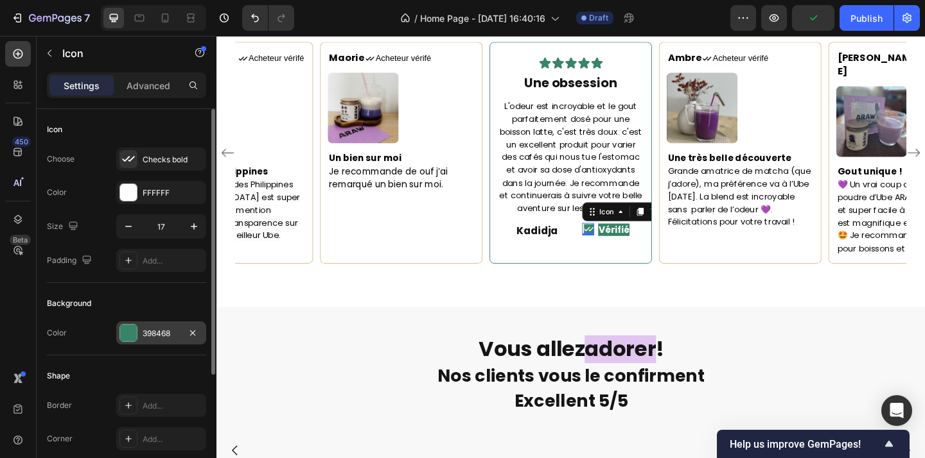
click at [130, 335] on div at bounding box center [128, 333] width 17 height 17
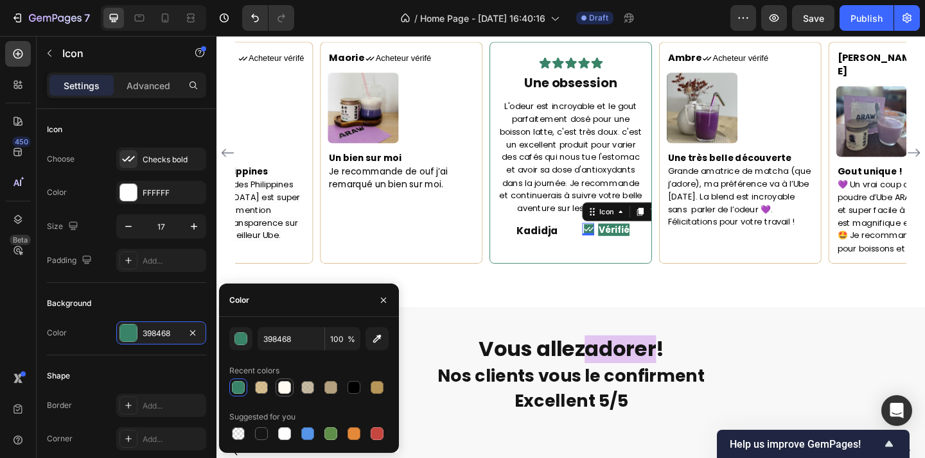
click at [288, 389] on div at bounding box center [284, 387] width 13 height 13
type input "FFFBF2"
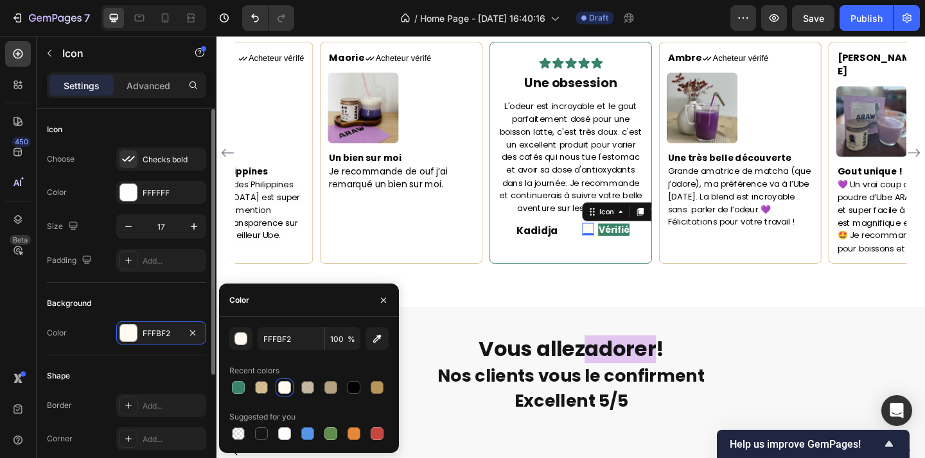
click at [147, 295] on div "Background" at bounding box center [126, 303] width 159 height 21
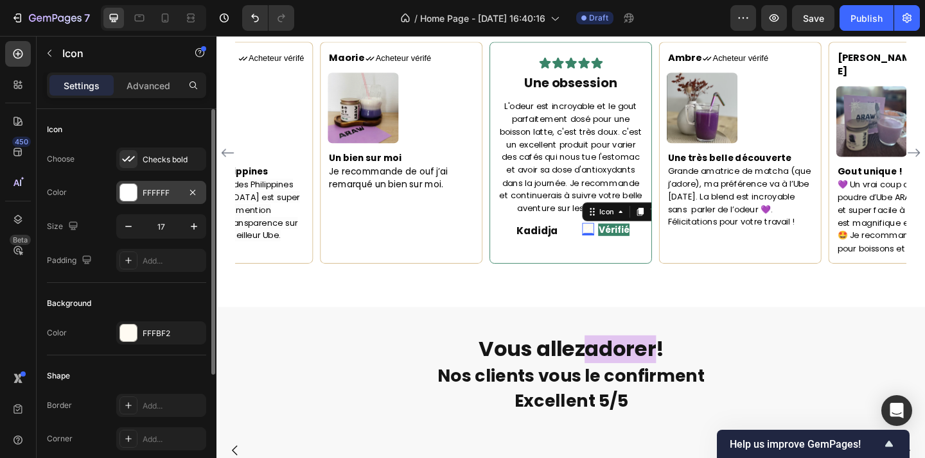
click at [132, 191] on div at bounding box center [128, 192] width 17 height 17
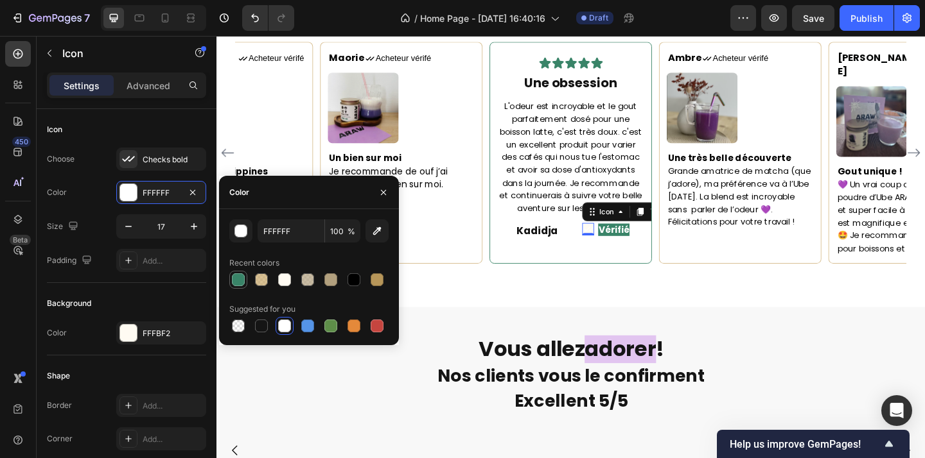
click at [238, 284] on div at bounding box center [238, 280] width 13 height 13
type input "398468"
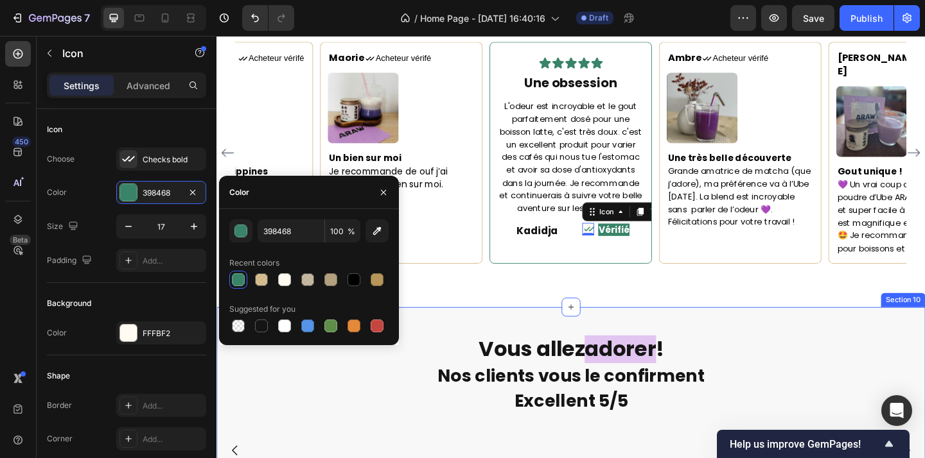
click at [511, 316] on div "Maorie Text block Icon Acheteur vérifé Text Block Row Image Un bien sur moi Je …" at bounding box center [601, 186] width 771 height 289
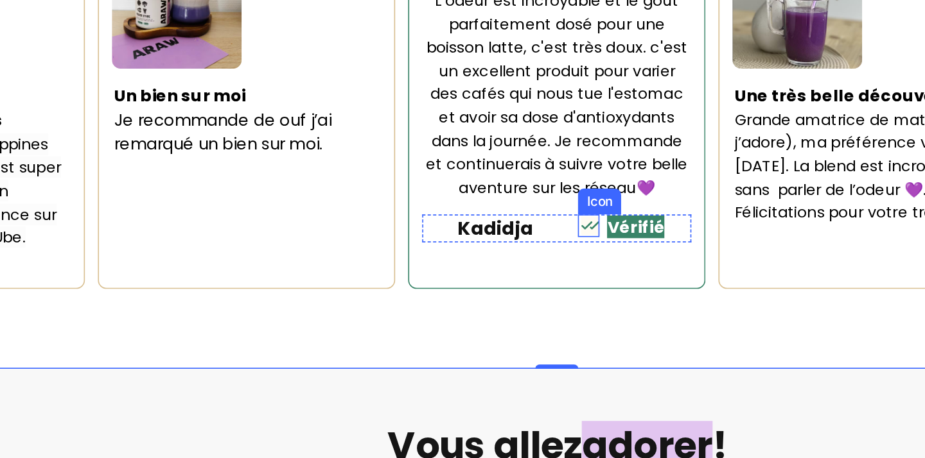
click at [312, 87] on icon at bounding box center [313, 83] width 11 height 11
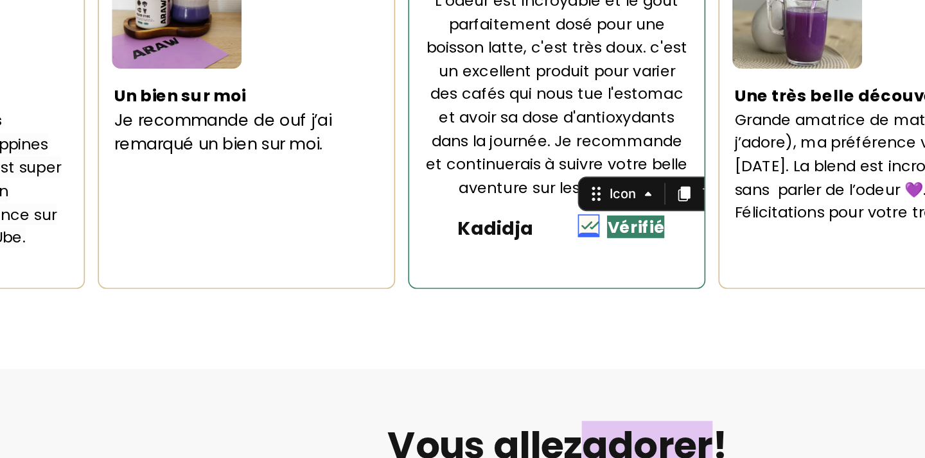
click at [312, 87] on icon at bounding box center [313, 83] width 11 height 11
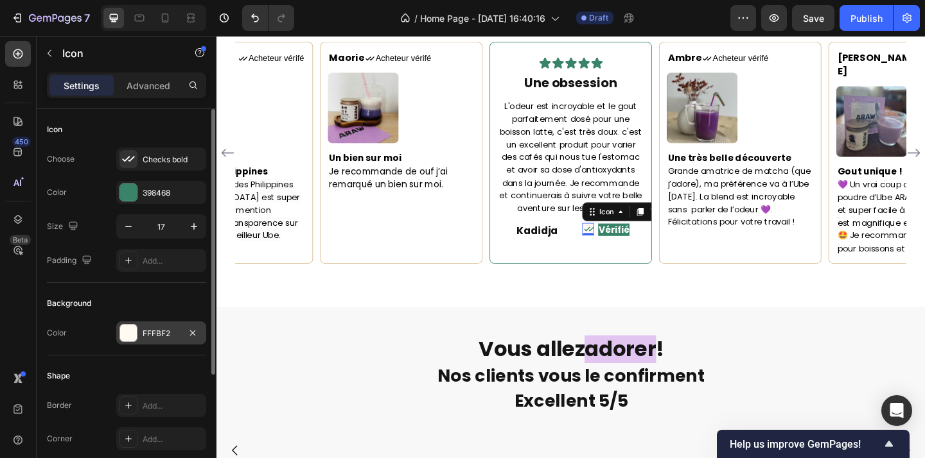
click at [130, 336] on div at bounding box center [128, 333] width 17 height 17
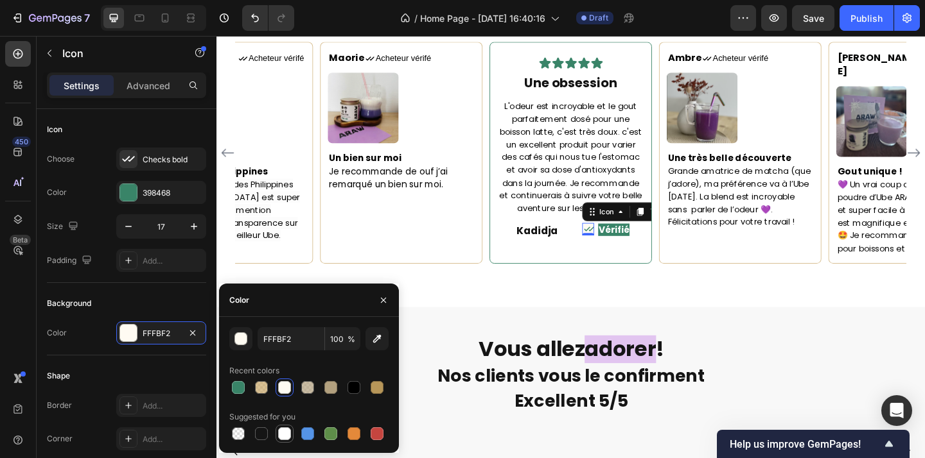
click at [284, 436] on div at bounding box center [284, 434] width 13 height 13
type input "FFFFFF"
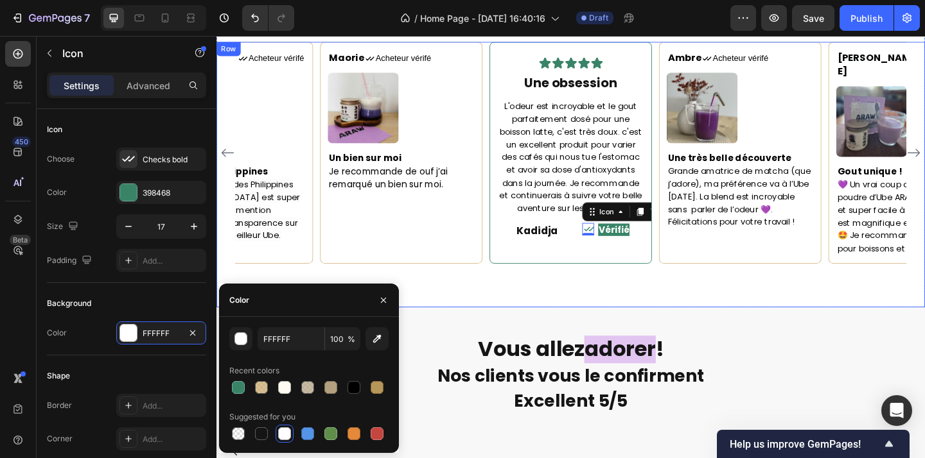
click at [570, 293] on div "Maorie Text block Icon Acheteur vérifé Text Block Row Image Un bien sur moi Je …" at bounding box center [601, 186] width 771 height 289
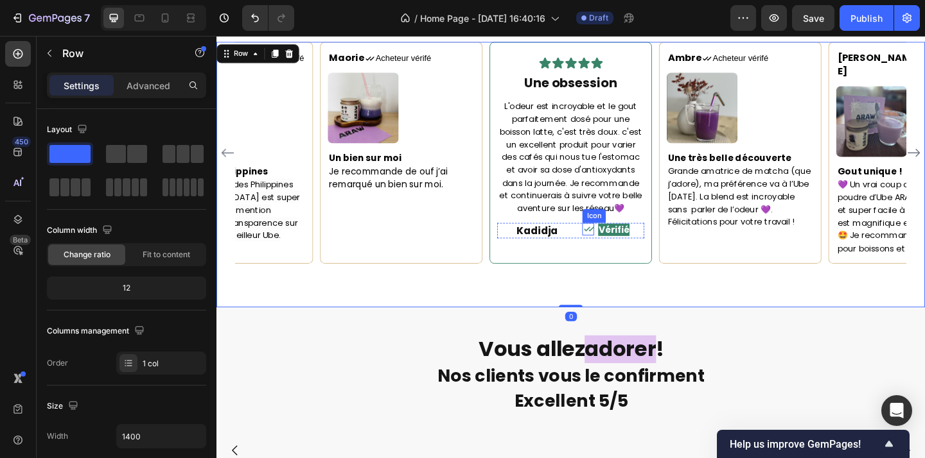
click at [622, 249] on icon at bounding box center [621, 246] width 11 height 11
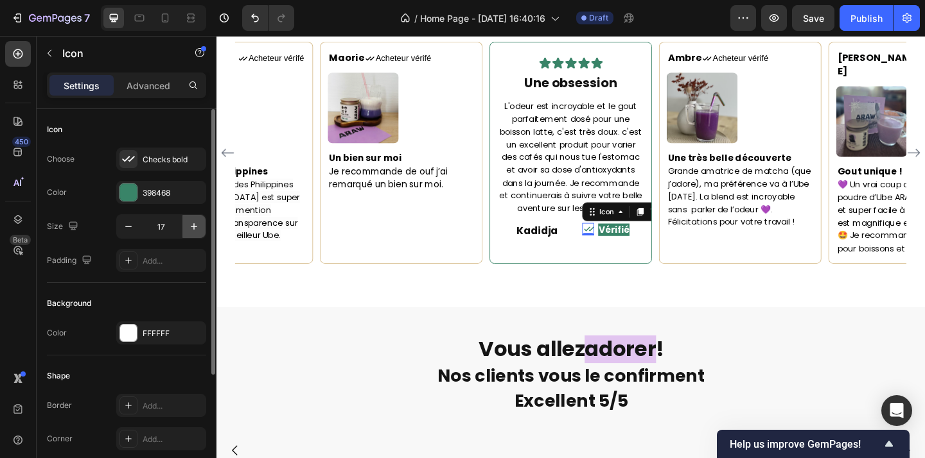
click at [194, 222] on icon "button" at bounding box center [194, 226] width 13 height 13
type input "20"
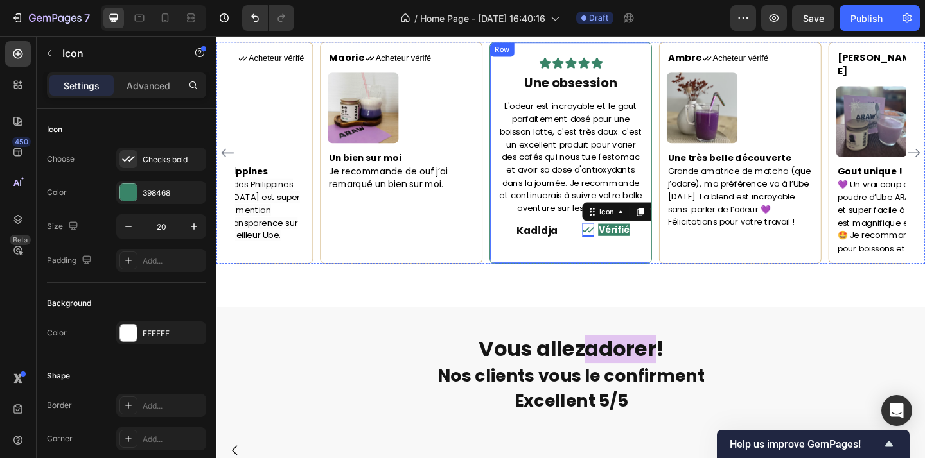
click at [641, 296] on div "Maorie Text block Icon Acheteur vérifé Text Block Row Image Un bien sur moi Je …" at bounding box center [601, 186] width 771 height 289
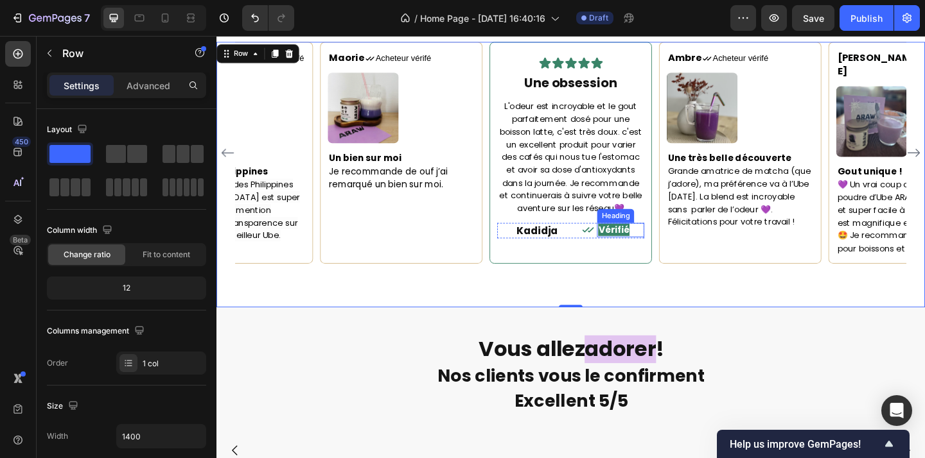
click at [646, 254] on strong "Vérifié" at bounding box center [649, 246] width 34 height 13
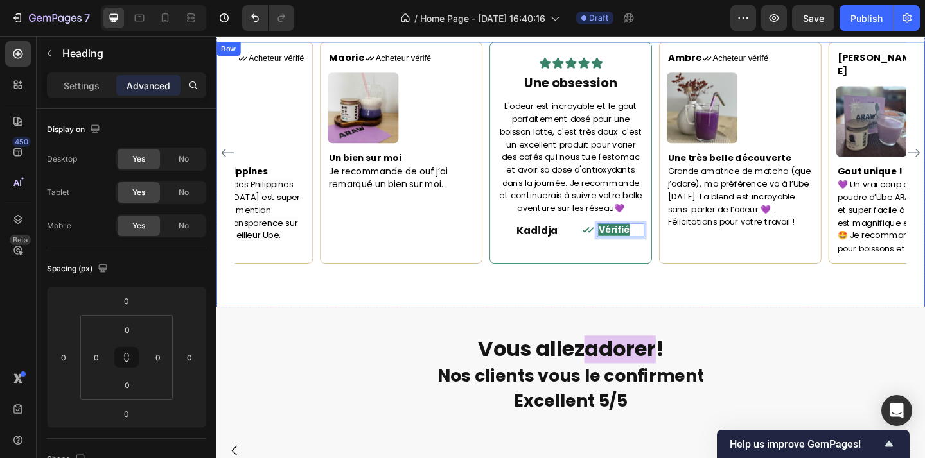
click at [643, 289] on div "Maorie Text block Icon Acheteur vérifé Text Block Row Image Un bien sur moi Je …" at bounding box center [601, 186] width 771 height 289
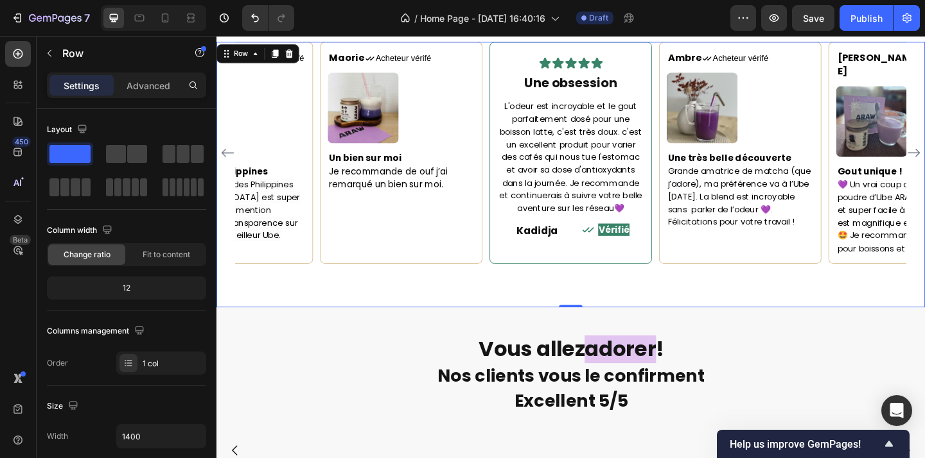
click at [691, 274] on div "Maorie Text block Icon Acheteur vérifé Text Block Row Image Un bien sur moi Je …" at bounding box center [601, 186] width 771 height 289
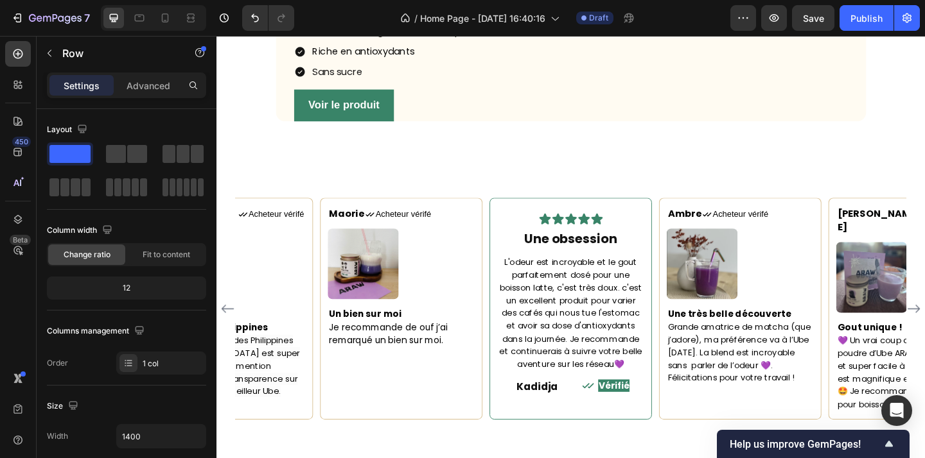
scroll to position [1648, 0]
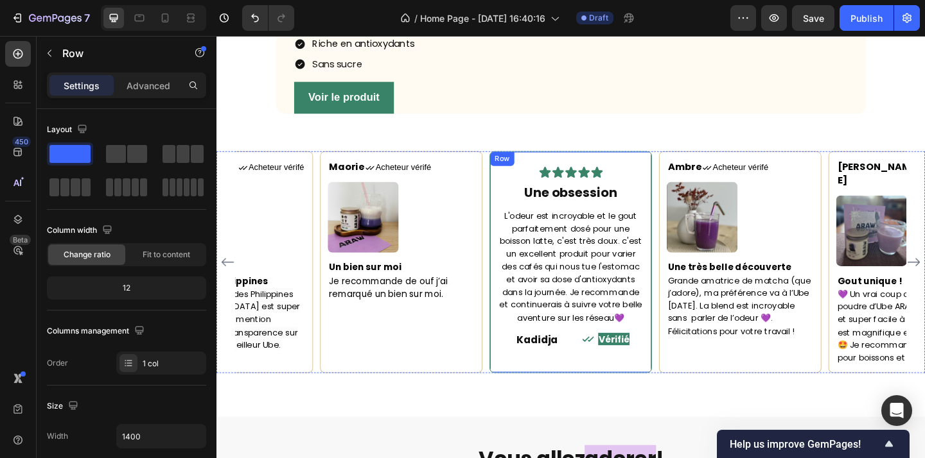
click at [689, 403] on div "Icon Icon Icon Icon Icon Icon List Une obsession Heading L'odeur est incroyable…" at bounding box center [602, 282] width 177 height 241
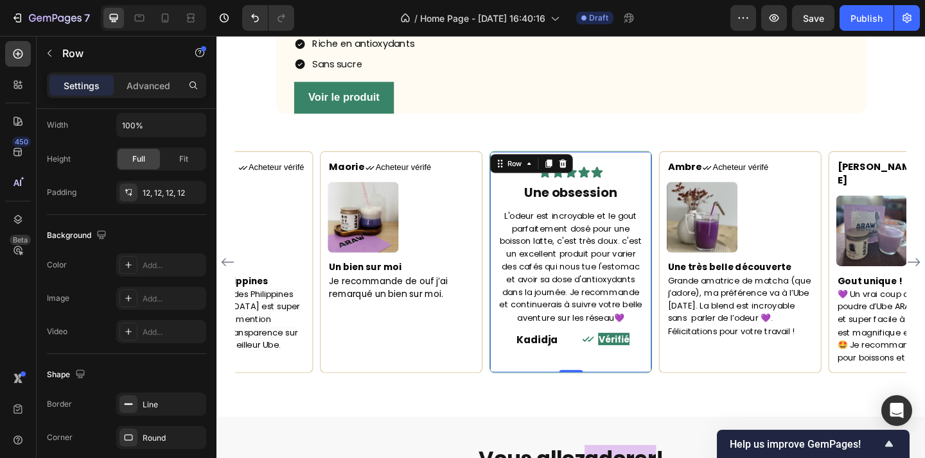
scroll to position [470, 0]
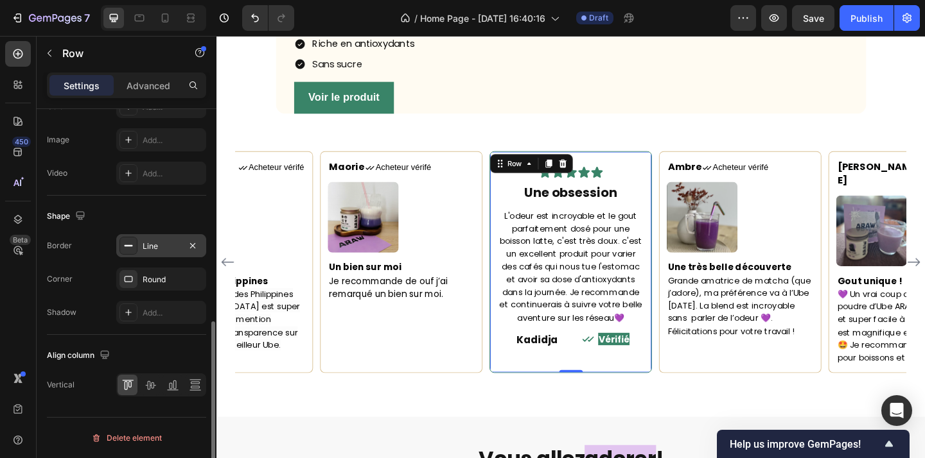
click at [166, 249] on div "Line" at bounding box center [161, 247] width 37 height 12
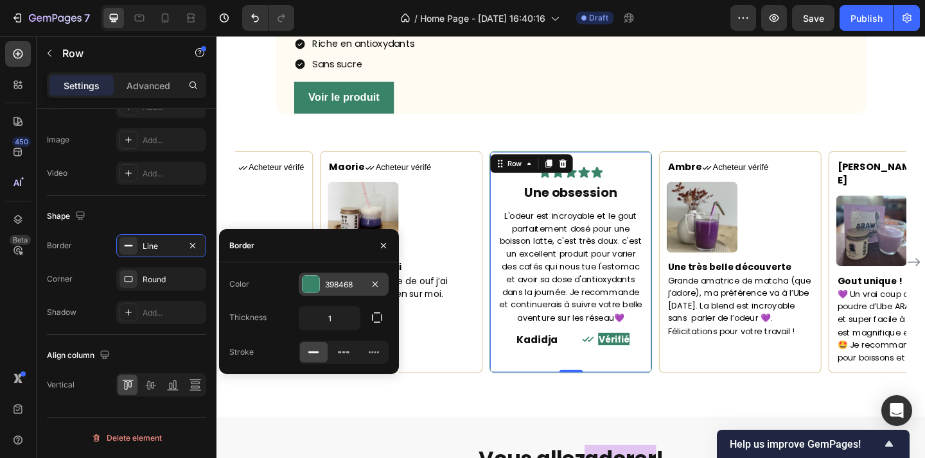
click at [311, 288] on div at bounding box center [310, 284] width 17 height 17
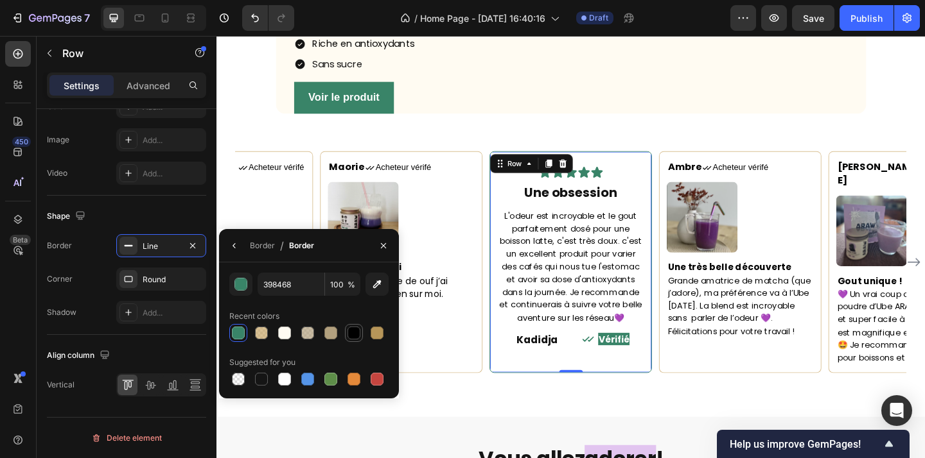
click at [350, 333] on div at bounding box center [353, 333] width 13 height 13
type input "000000"
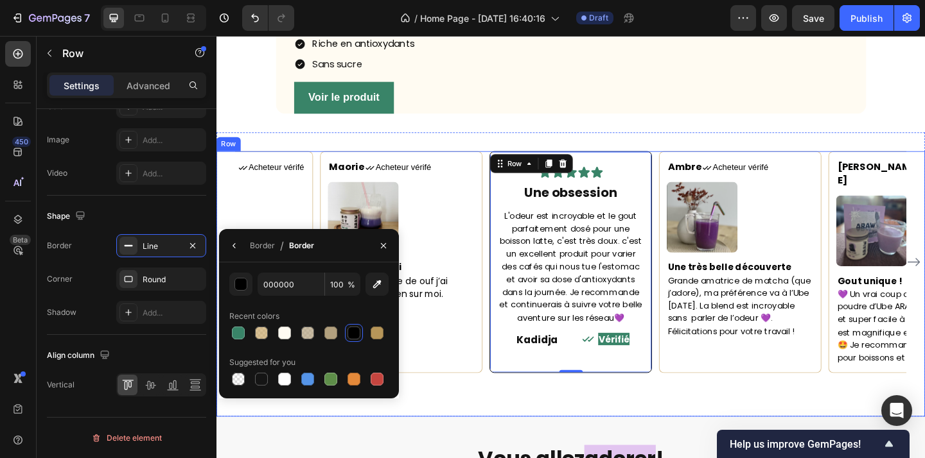
click at [570, 451] on div "Maorie Text block Icon Acheteur vérifé Text Block Row Image Un bien sur moi Je …" at bounding box center [601, 306] width 771 height 289
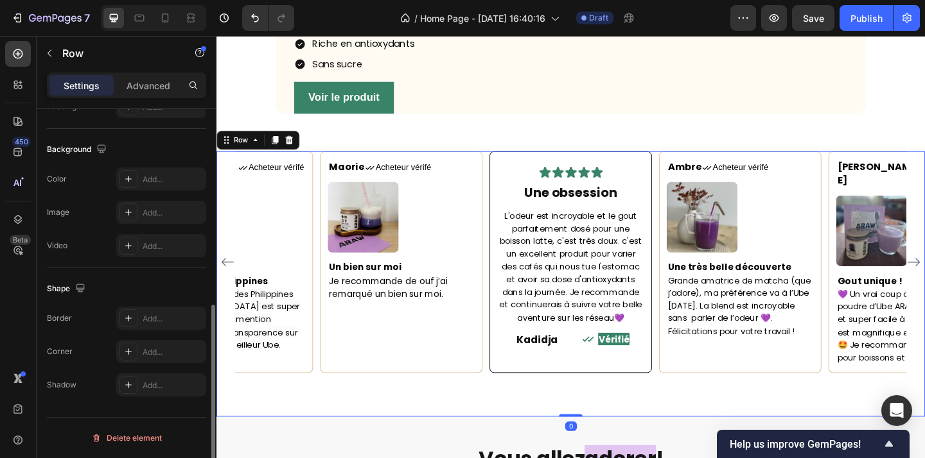
scroll to position [397, 0]
click at [690, 403] on div "Maorie Text block Icon Acheteur vérifé Text Block Row Image Un bien sur moi Je …" at bounding box center [601, 282] width 729 height 241
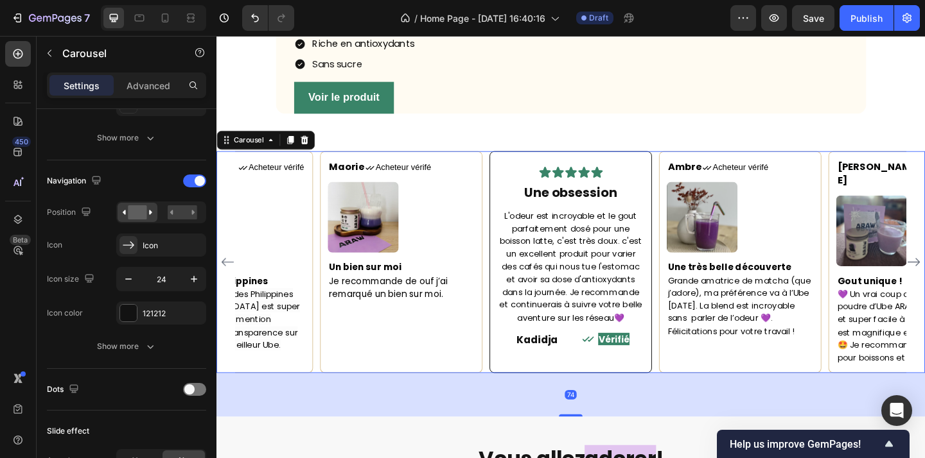
scroll to position [0, 0]
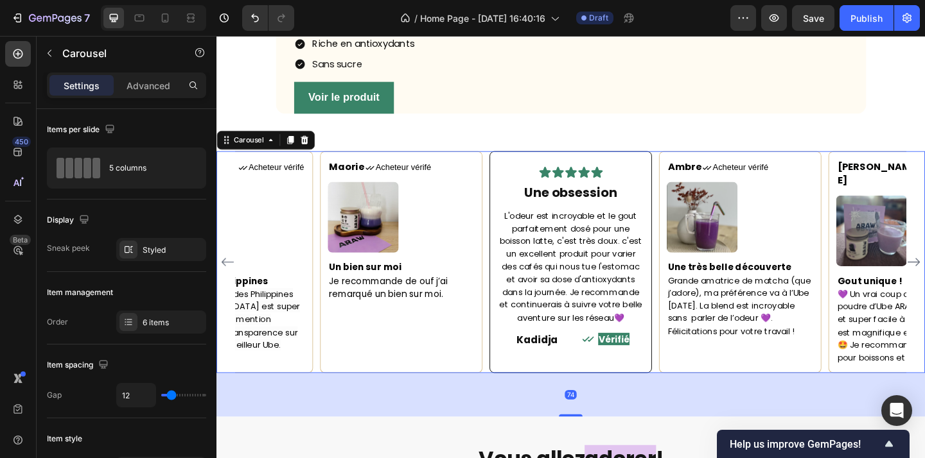
click at [546, 451] on div "74" at bounding box center [601, 427] width 771 height 48
click at [521, 248] on div "Icon Icon Icon Icon Icon Icon List Une obsession Heading L'odeur est incroyable…" at bounding box center [602, 282] width 177 height 241
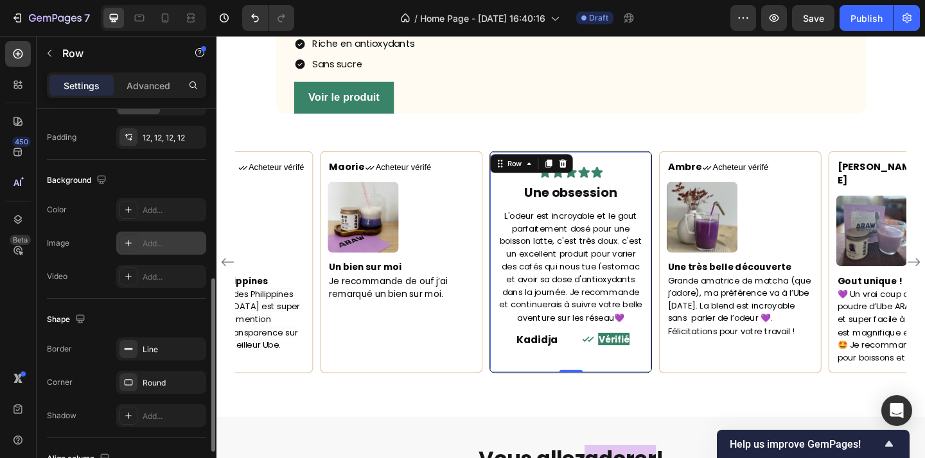
scroll to position [369, 0]
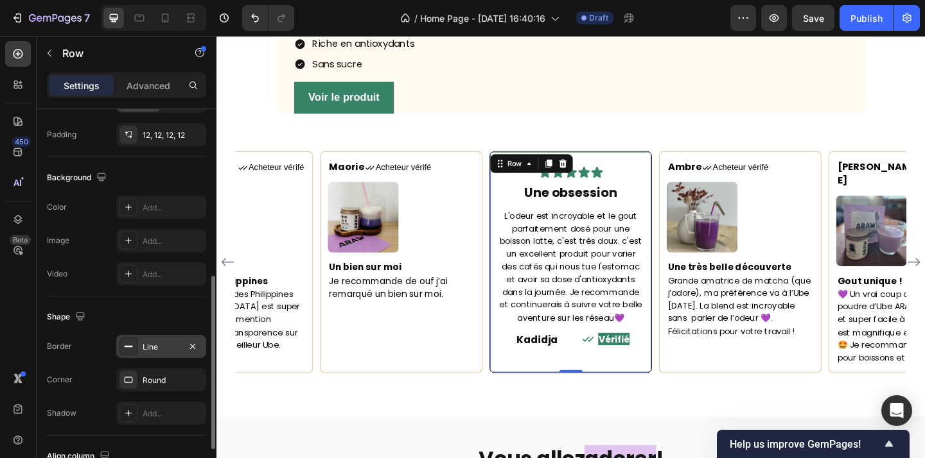
click at [152, 347] on div "Line" at bounding box center [161, 348] width 37 height 12
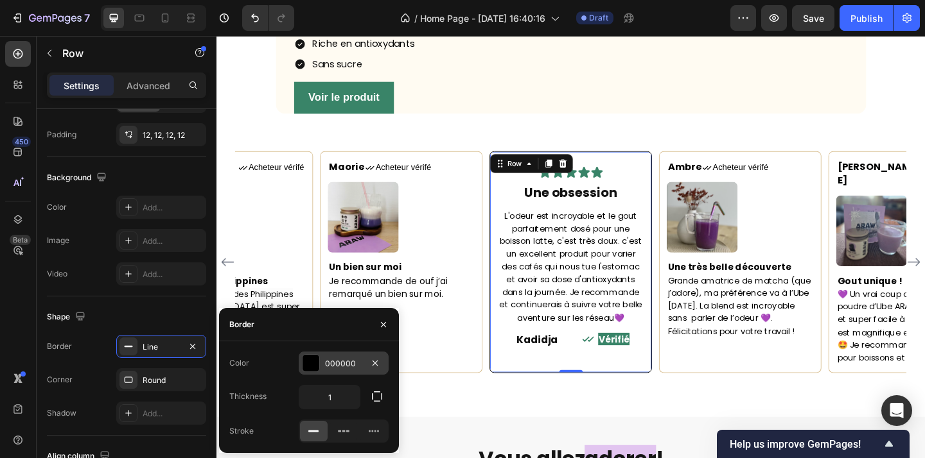
click at [328, 363] on div "000000" at bounding box center [343, 364] width 37 height 12
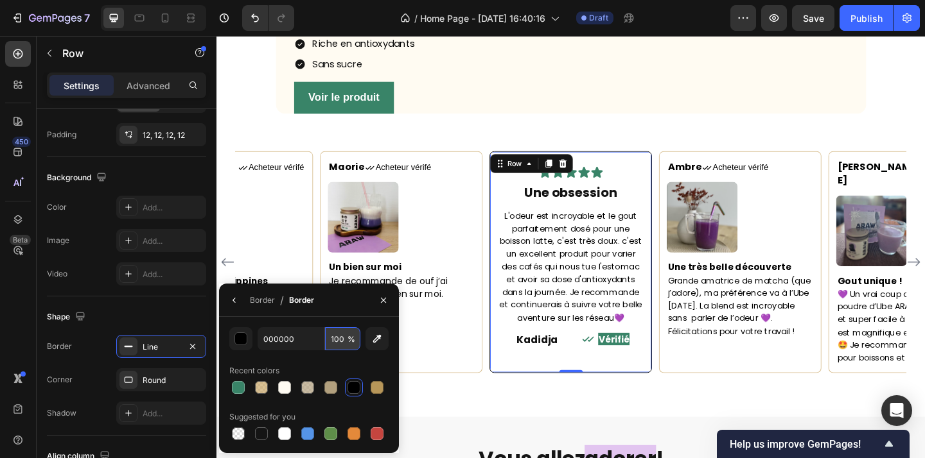
click at [340, 343] on input "100" at bounding box center [342, 338] width 35 height 23
type input "80"
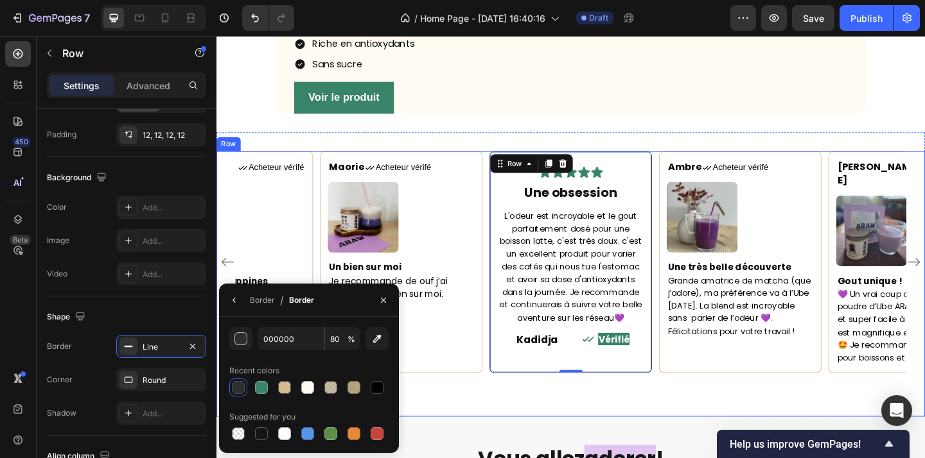
click at [466, 451] on div "Maorie Text block Icon Acheteur vérifé Text Block Row Image Un bien sur moi Je …" at bounding box center [601, 306] width 771 height 289
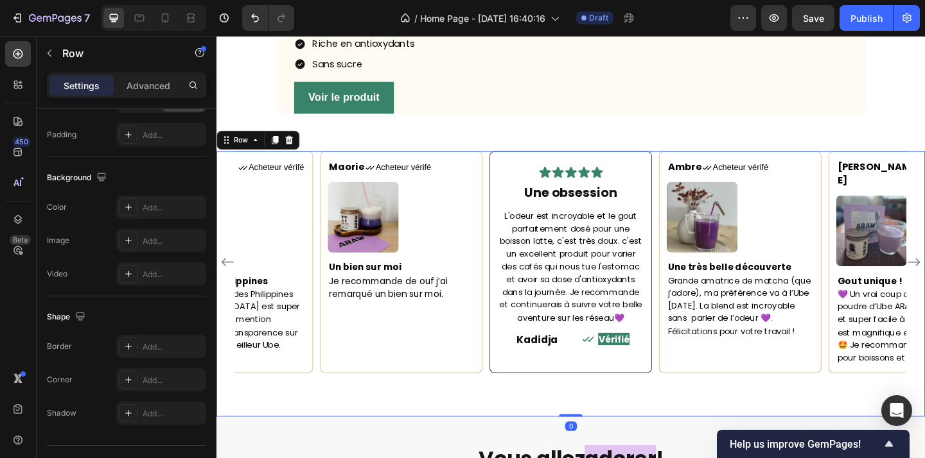
click at [503, 451] on div "Maorie Text block Icon Acheteur vérifé Text Block Row Image Un bien sur moi Je …" at bounding box center [601, 306] width 771 height 289
click at [692, 451] on div "Maorie Text block Icon Acheteur vérifé Text Block Row Image Un bien sur moi Je …" at bounding box center [601, 306] width 771 height 289
click at [774, 187] on div "Maorie Text block Icon Acheteur vérifé Text Block Row Image Un bien sur moi Je …" at bounding box center [601, 296] width 771 height 310
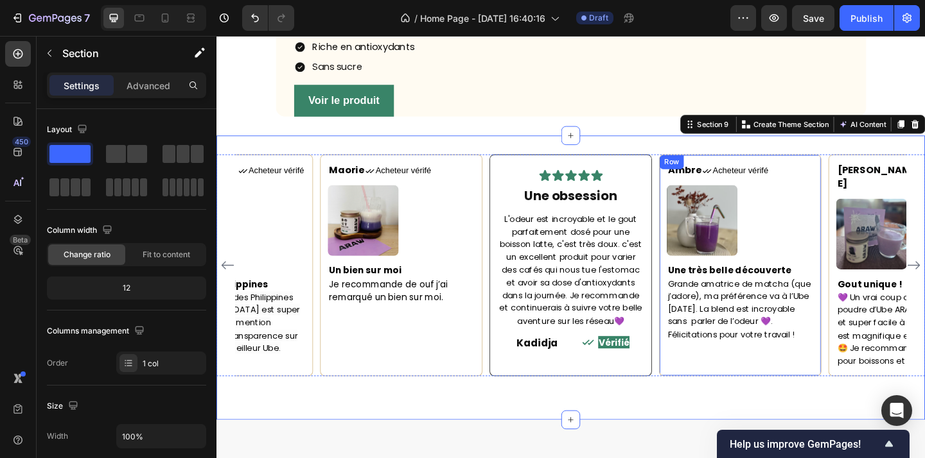
scroll to position [1670, 0]
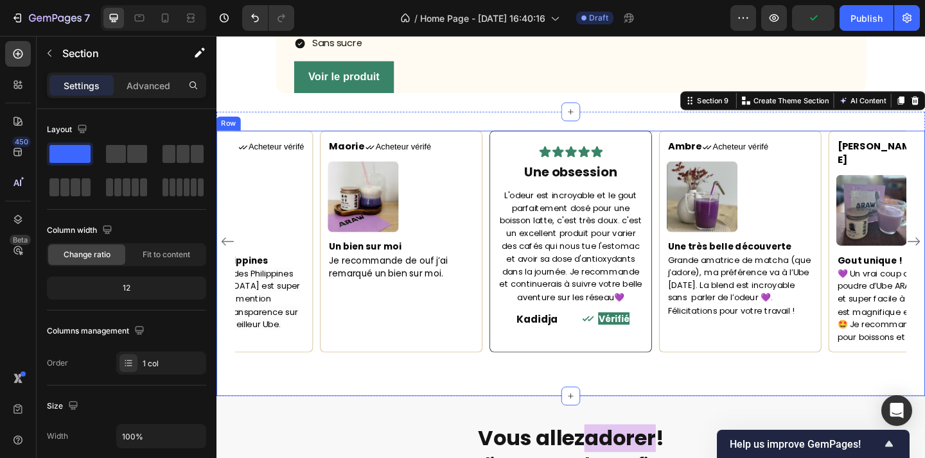
click at [763, 428] on div "Maorie Text block Icon Acheteur vérifé Text Block Row Image Un bien sur moi Je …" at bounding box center [601, 283] width 771 height 289
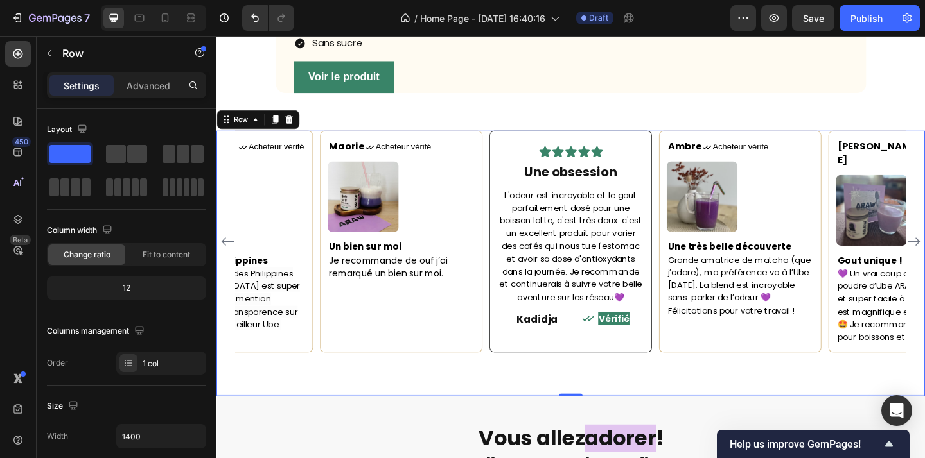
scroll to position [1680, 0]
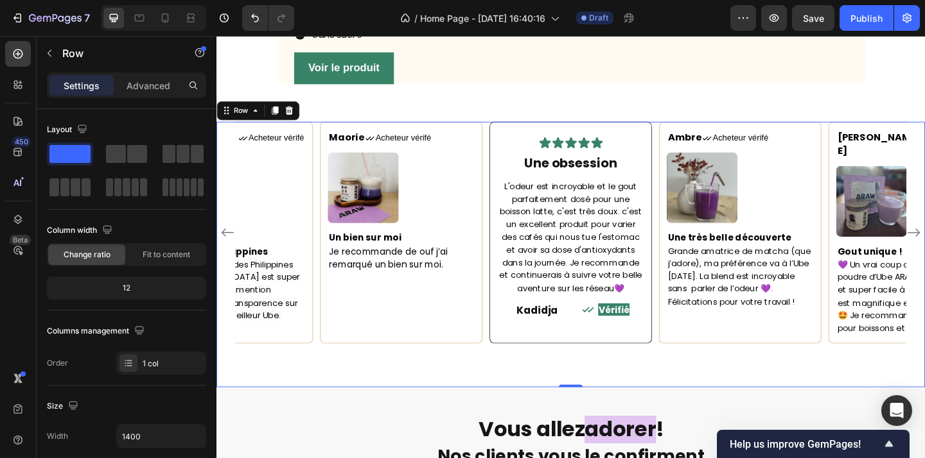
click at [563, 419] on div "Maorie Text block Icon Acheteur vérifé Text Block Row Image Un bien sur moi Je …" at bounding box center [601, 274] width 771 height 289
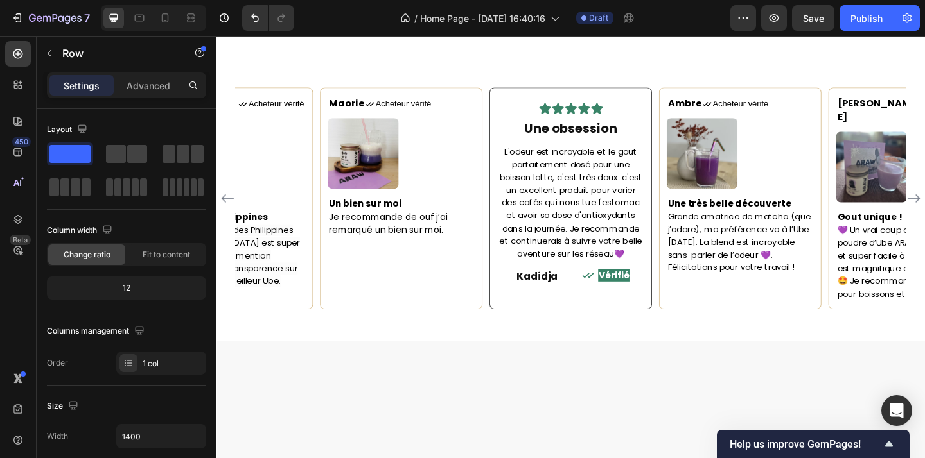
scroll to position [1777, 0]
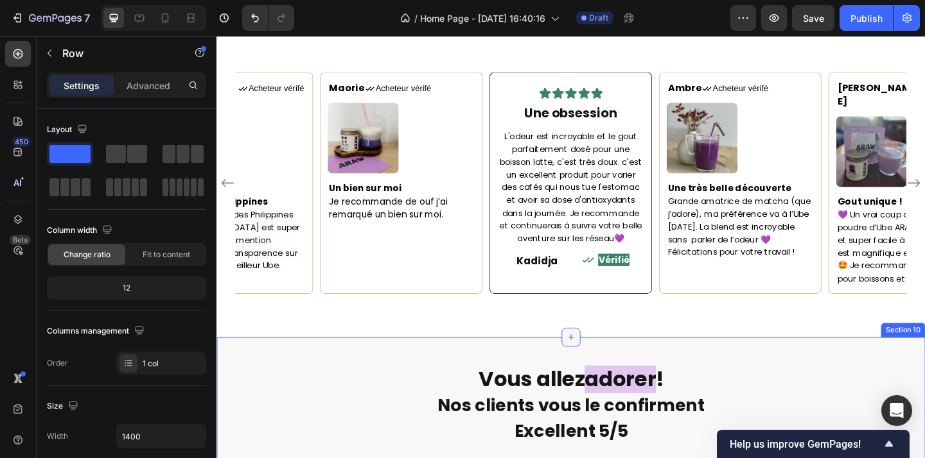
click at [602, 359] on icon at bounding box center [602, 364] width 10 height 10
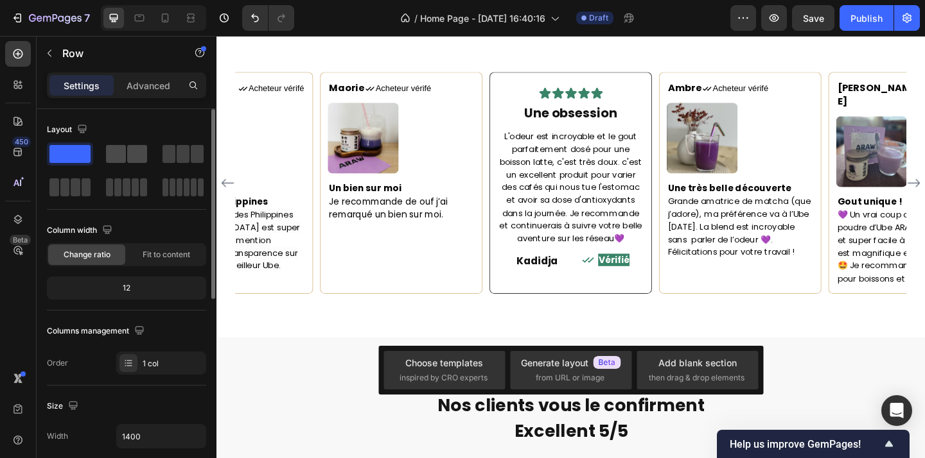
click at [135, 153] on span at bounding box center [137, 154] width 20 height 18
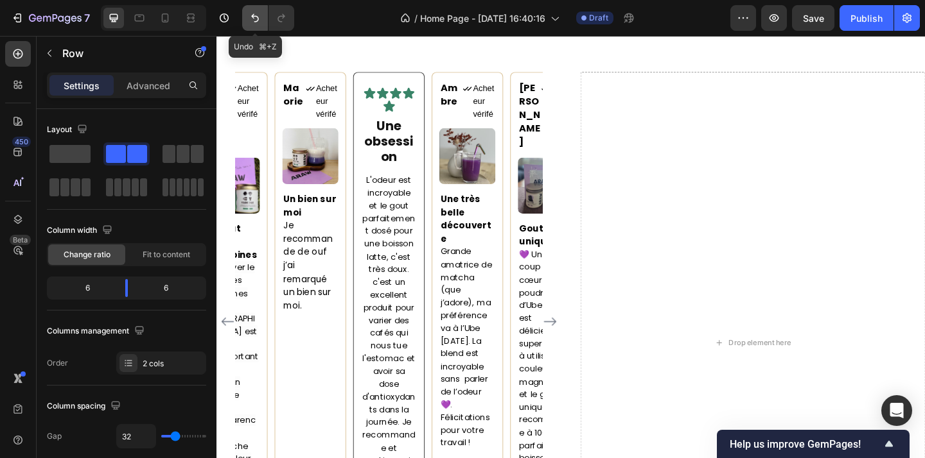
click at [254, 15] on icon "Undo/Redo" at bounding box center [255, 18] width 13 height 13
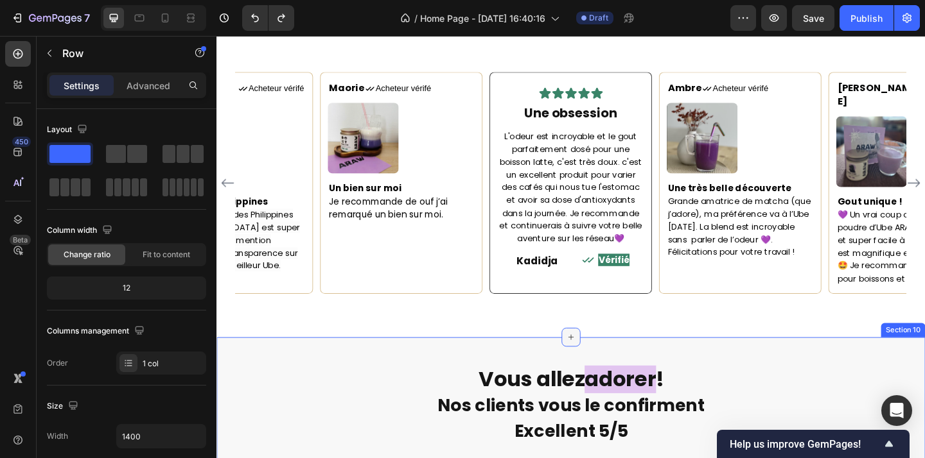
click at [602, 362] on icon at bounding box center [602, 365] width 6 height 6
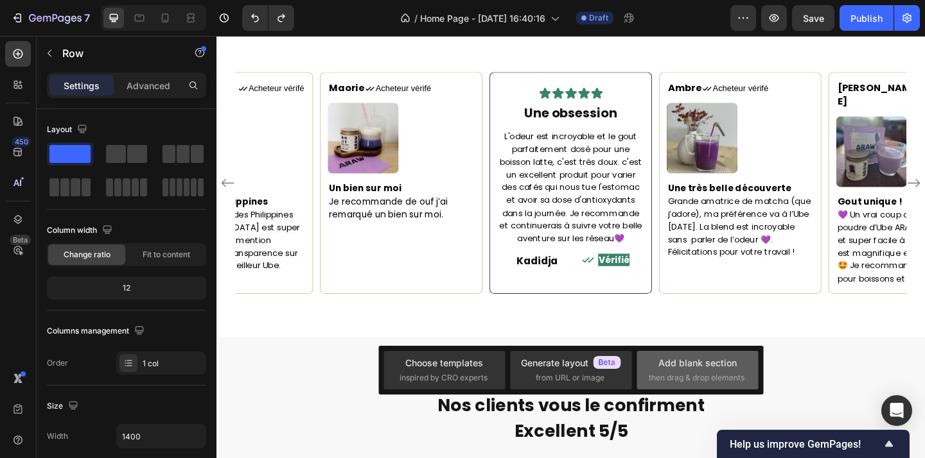
click at [666, 369] on div "Add blank section" at bounding box center [697, 362] width 78 height 13
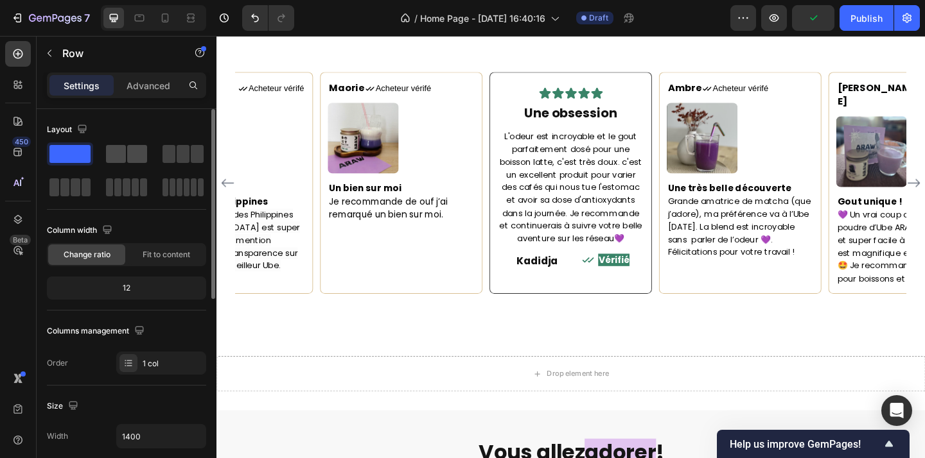
click at [114, 152] on span at bounding box center [116, 154] width 20 height 18
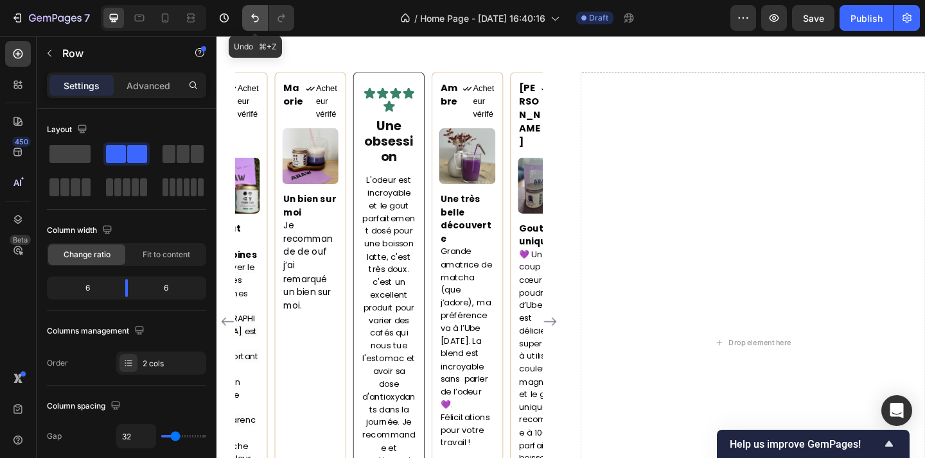
click at [245, 19] on button "Undo/Redo" at bounding box center [255, 18] width 26 height 26
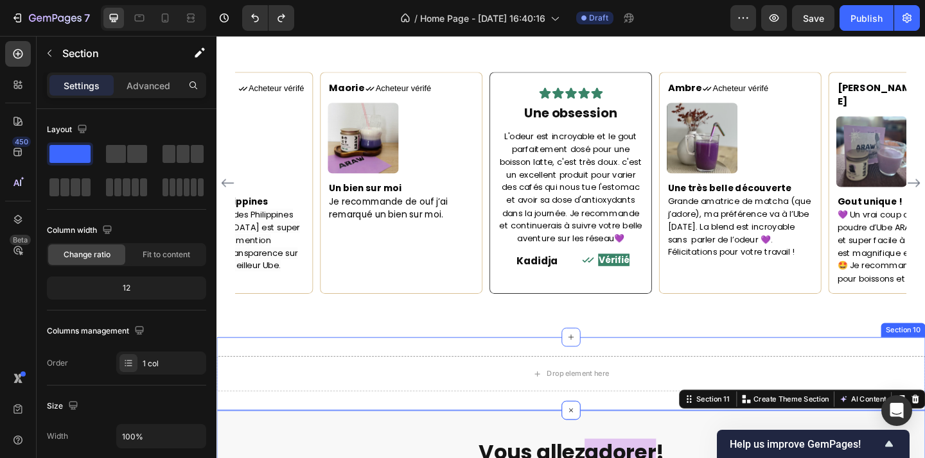
click at [478, 423] on div "Drop element here Section 10" at bounding box center [601, 404] width 771 height 80
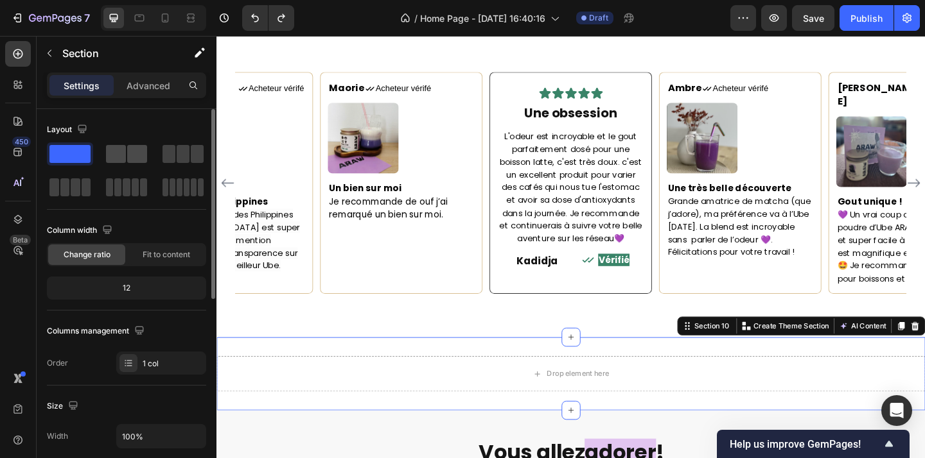
click at [122, 153] on span at bounding box center [116, 154] width 20 height 18
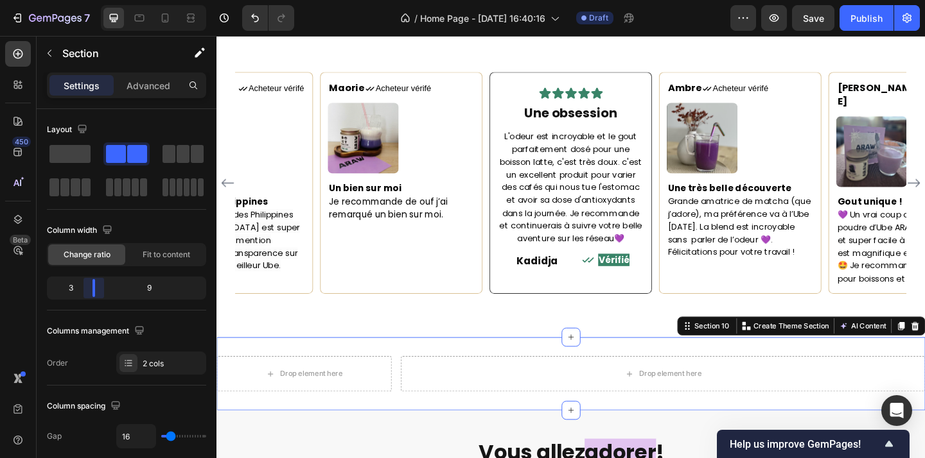
drag, startPoint x: 130, startPoint y: 285, endPoint x: 85, endPoint y: 280, distance: 44.6
click at [85, 0] on body "7 Version history / Home Page - Sep 22, 16:40:16 Draft Preview Save Publish 450…" at bounding box center [462, 0] width 925 height 0
click at [193, 17] on icon at bounding box center [193, 17] width 4 height 3
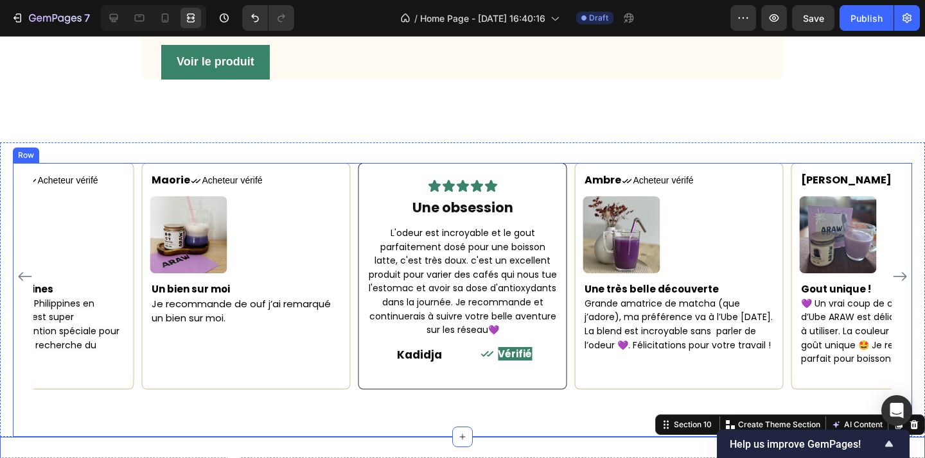
scroll to position [1682, 0]
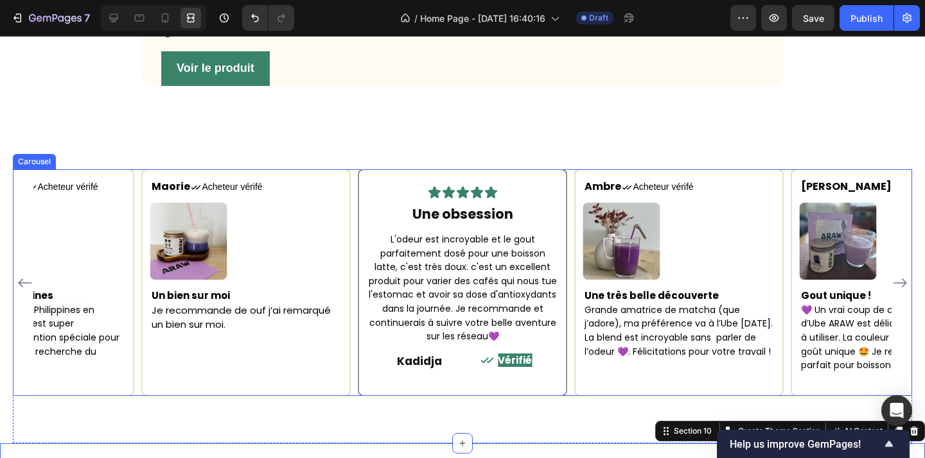
click at [900, 279] on icon "Carousel Next Arrow" at bounding box center [899, 283] width 13 height 9
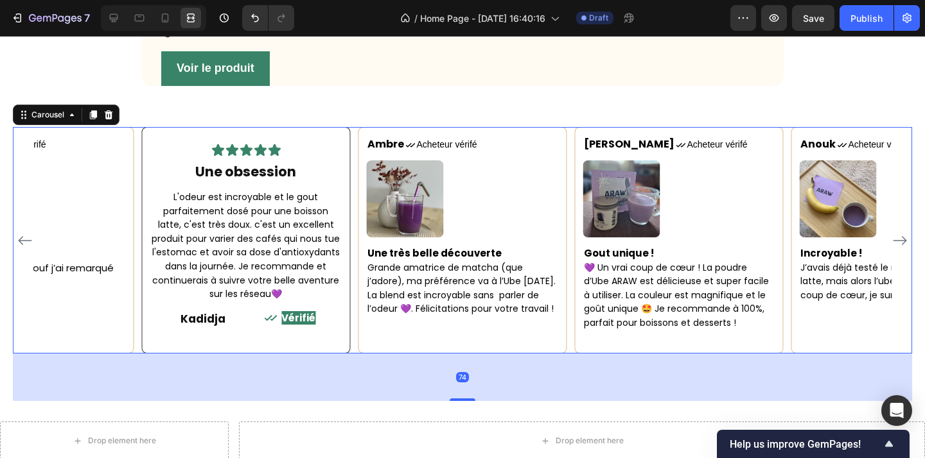
click at [900, 245] on icon "Carousel Next Arrow" at bounding box center [899, 240] width 13 height 9
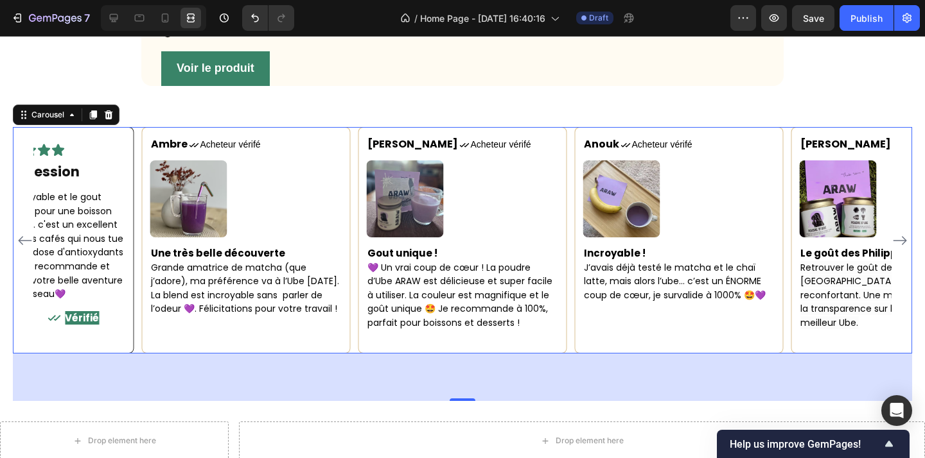
click at [900, 245] on icon "Carousel Next Arrow" at bounding box center [899, 240] width 13 height 9
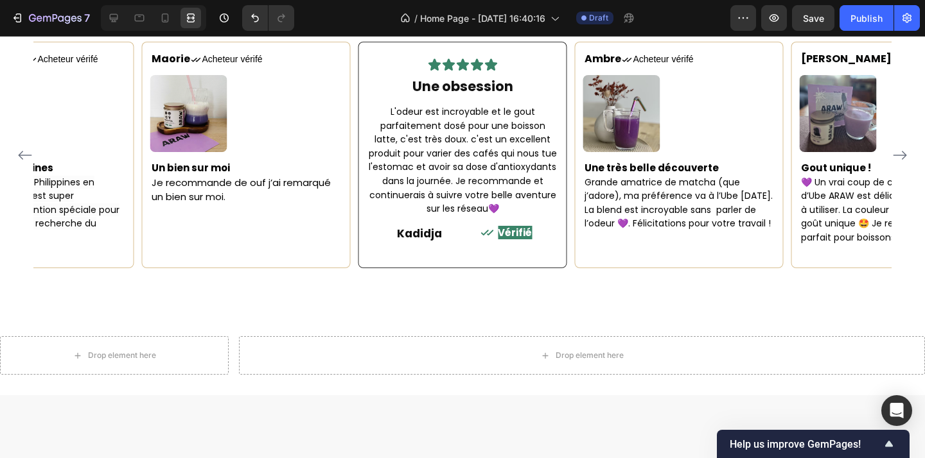
scroll to position [1740, 0]
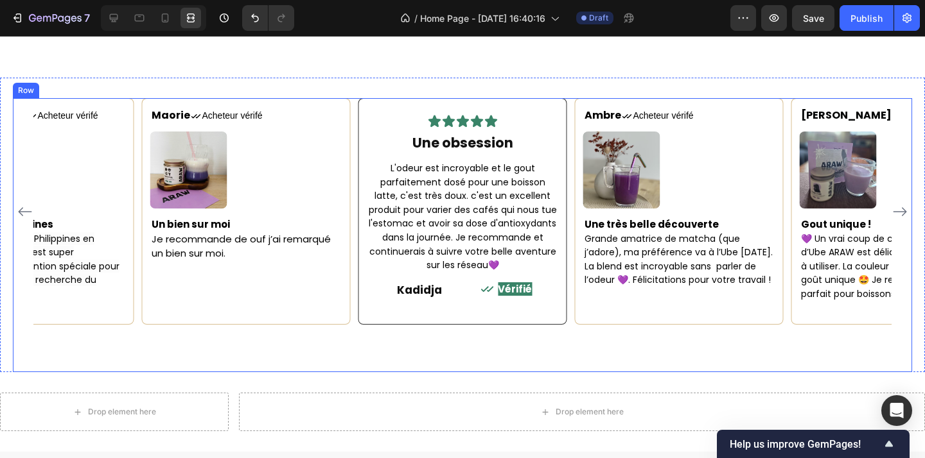
click at [769, 333] on div "Maorie Text block Icon Acheteur vérifé Text Block Row Image Un bien sur moi Je …" at bounding box center [462, 235] width 899 height 274
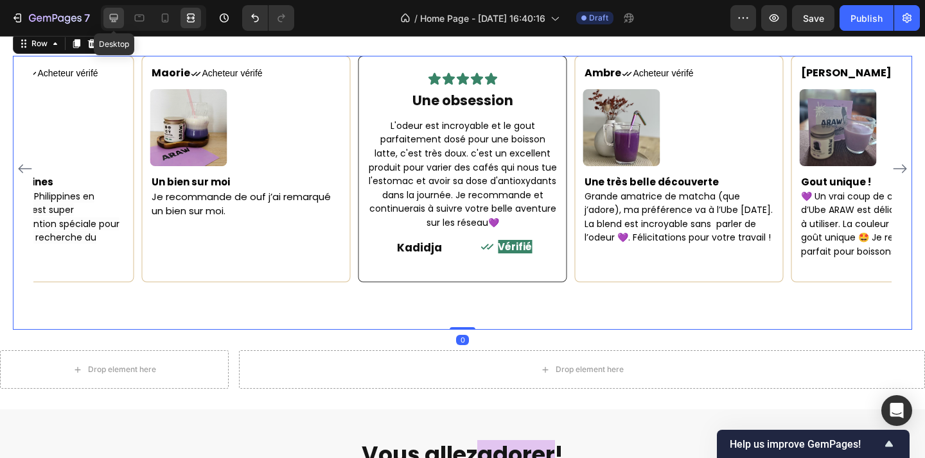
click at [106, 21] on div at bounding box center [113, 18] width 21 height 21
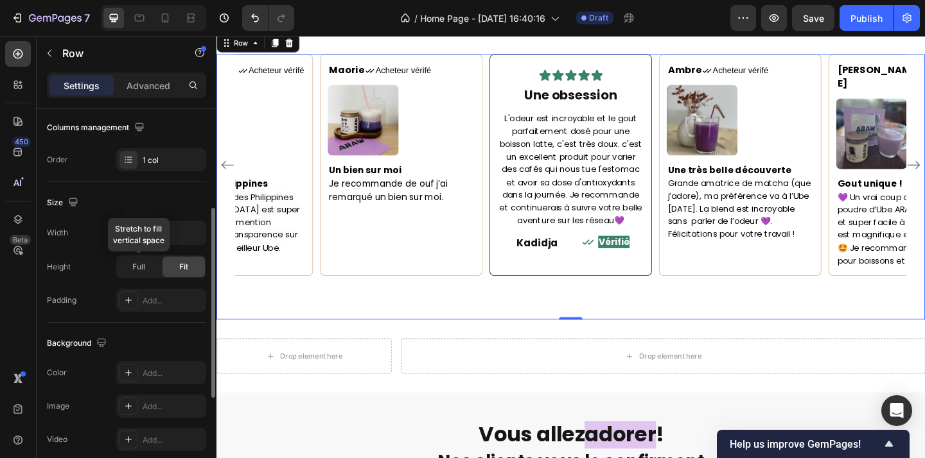
scroll to position [204, 0]
click at [429, 345] on div "Maorie Text block Icon Acheteur vérifé Text Block Row Image Un bien sur moi Je …" at bounding box center [601, 200] width 771 height 289
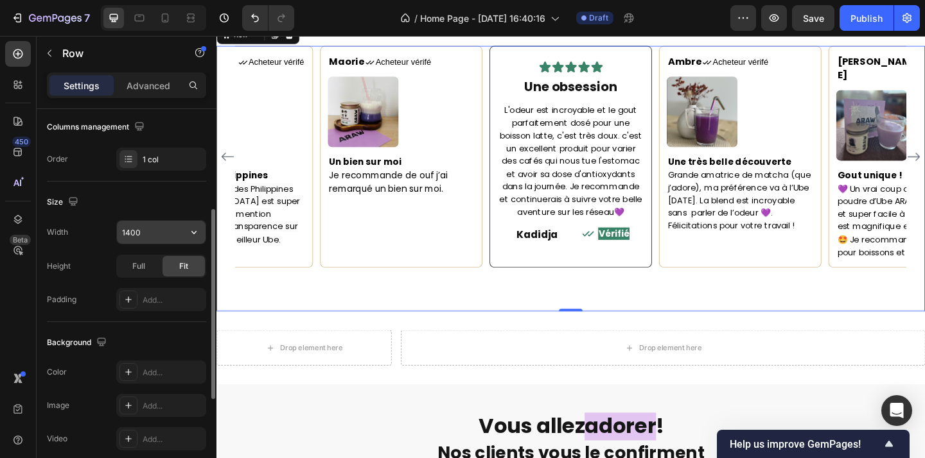
click at [157, 234] on input "1400" at bounding box center [161, 232] width 89 height 23
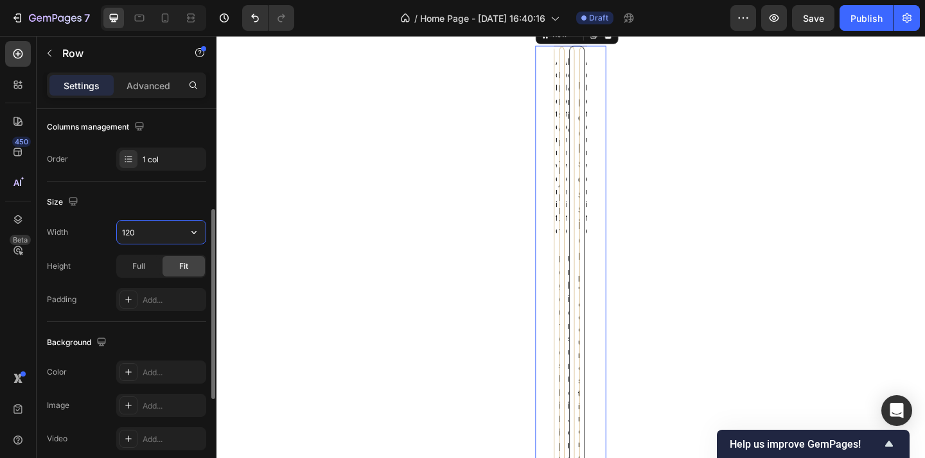
type input "1200"
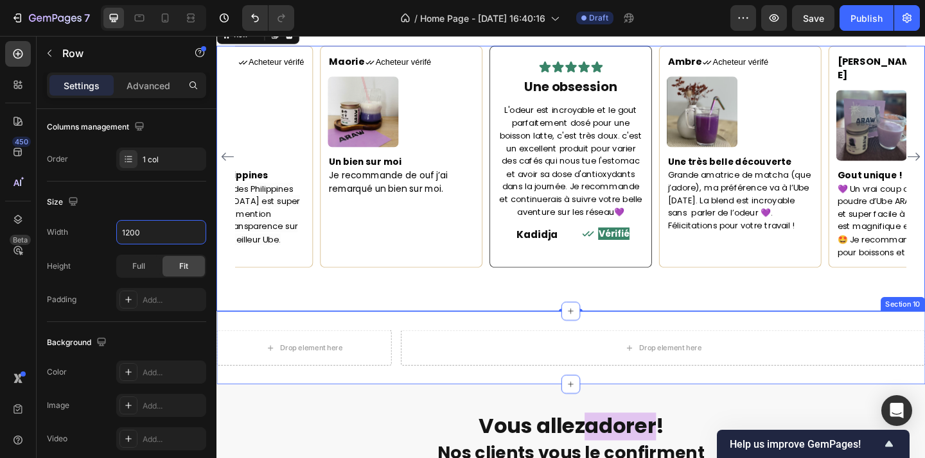
click at [441, 374] on div "Drop element here Drop element here Section 10" at bounding box center [601, 376] width 771 height 80
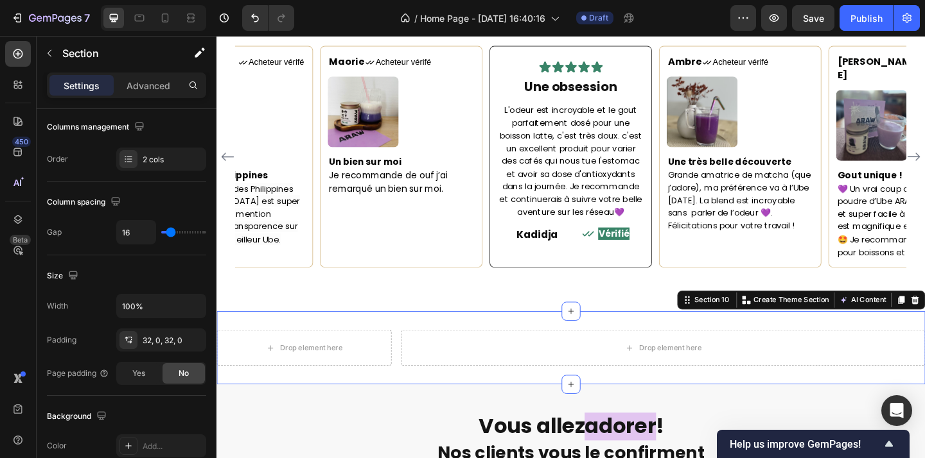
scroll to position [0, 0]
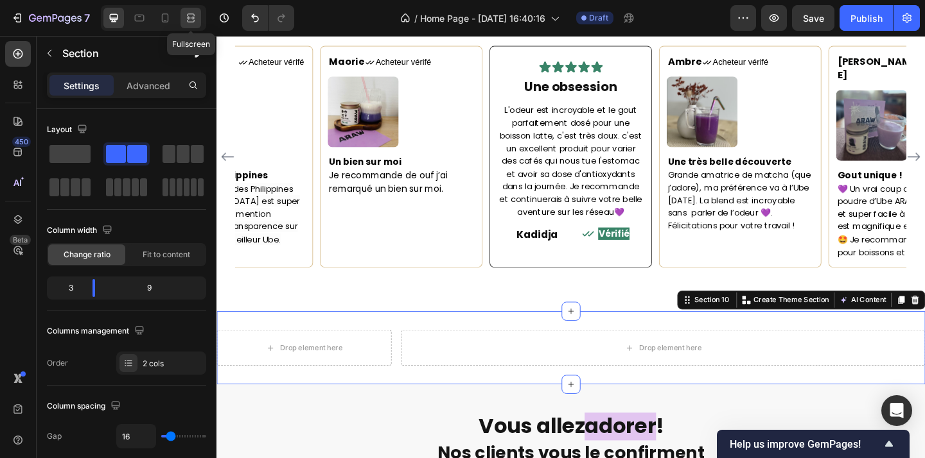
click at [197, 26] on div at bounding box center [190, 18] width 21 height 21
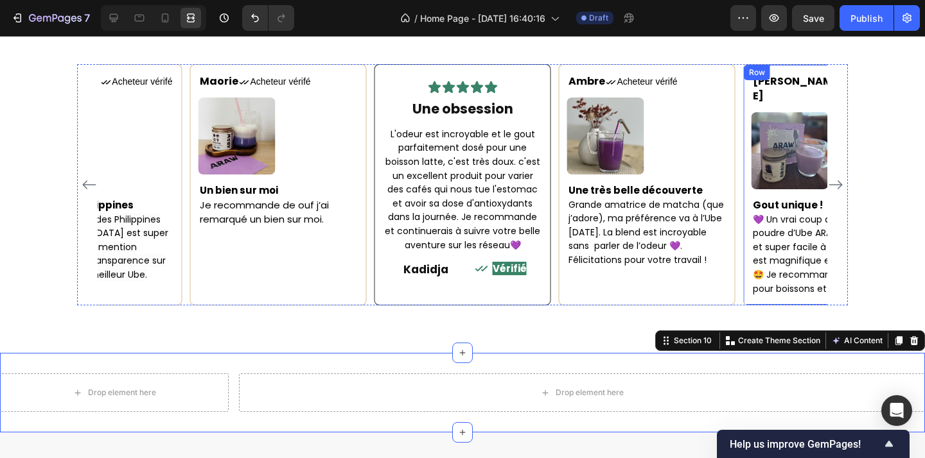
scroll to position [1699, 0]
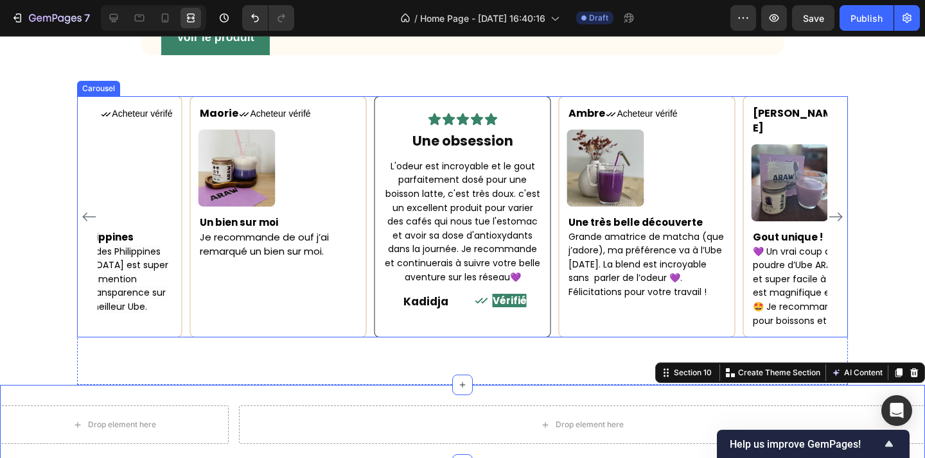
click at [841, 225] on icon "Carousel Next Arrow" at bounding box center [835, 216] width 15 height 15
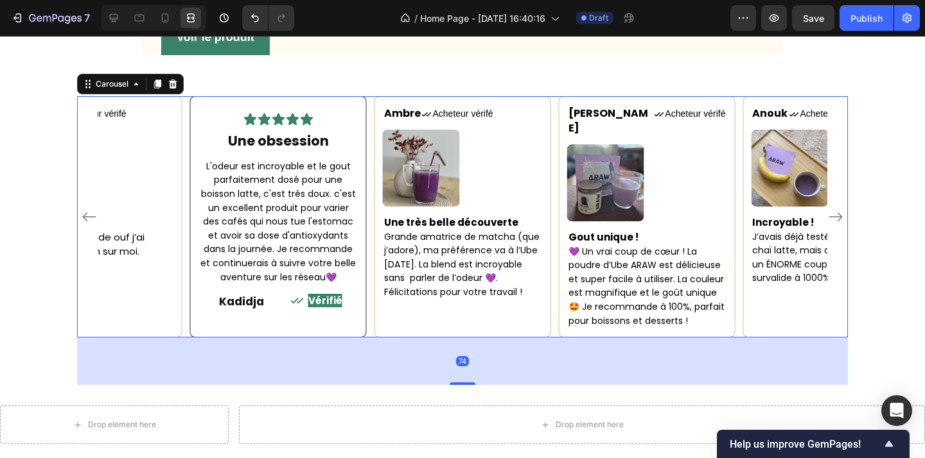
click at [841, 225] on icon "Carousel Next Arrow" at bounding box center [835, 216] width 15 height 15
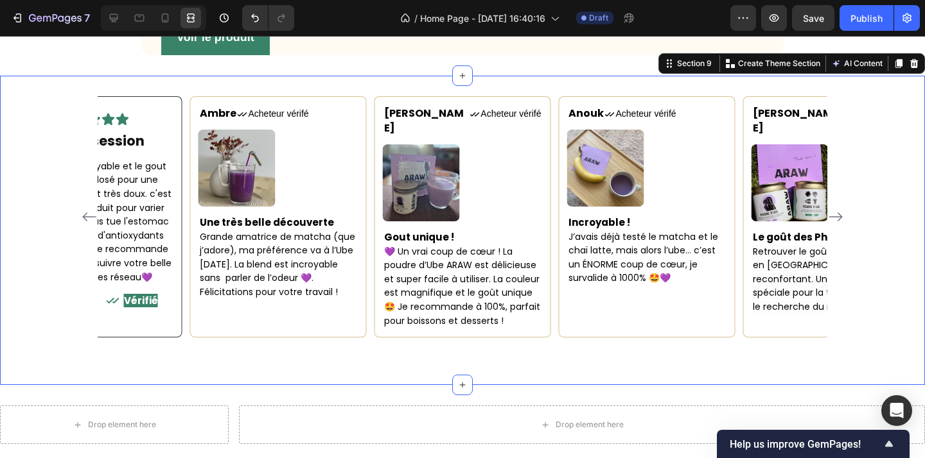
click at [901, 256] on div "Maorie Text block Icon Acheteur vérifé Text Block Row Image Un bien sur moi Je …" at bounding box center [462, 240] width 925 height 289
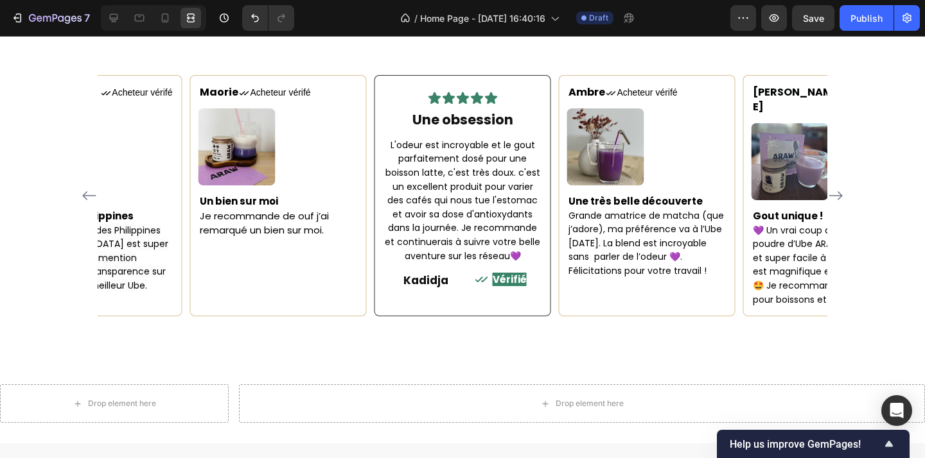
scroll to position [1718, 0]
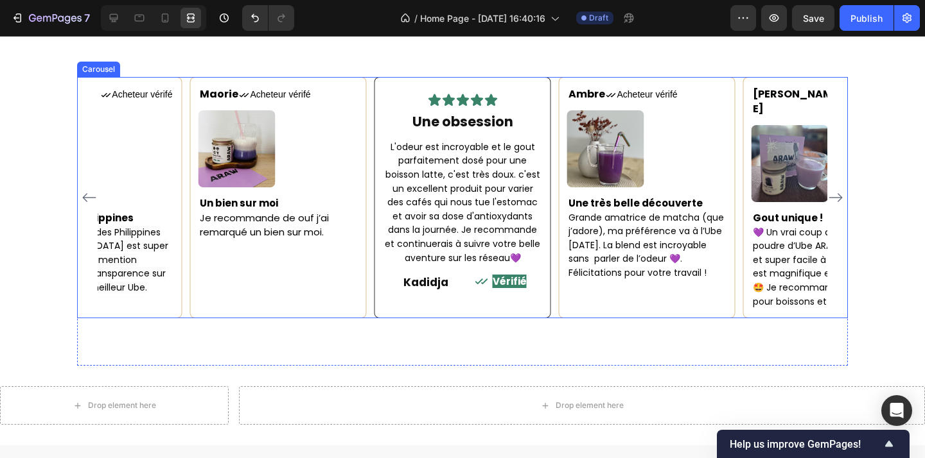
click at [837, 205] on icon "Carousel Next Arrow" at bounding box center [835, 197] width 15 height 15
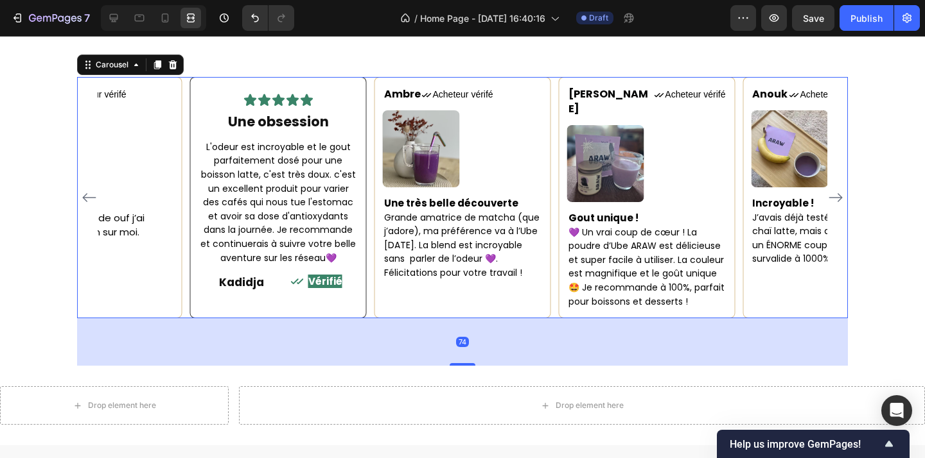
click at [837, 205] on icon "Carousel Next Arrow" at bounding box center [835, 197] width 15 height 15
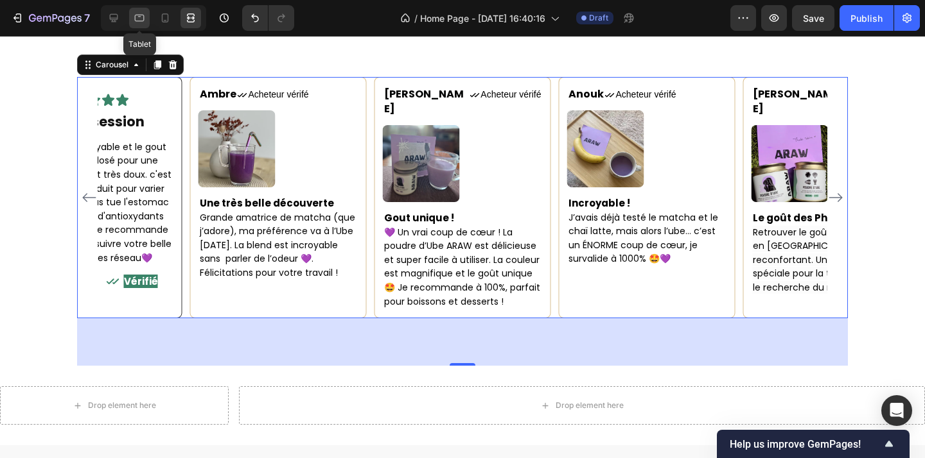
click at [140, 18] on icon at bounding box center [139, 18] width 13 height 13
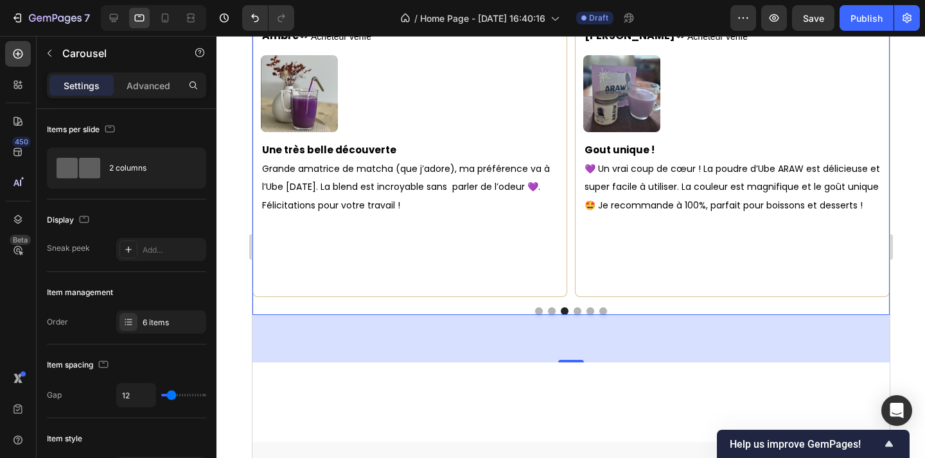
scroll to position [1598, 0]
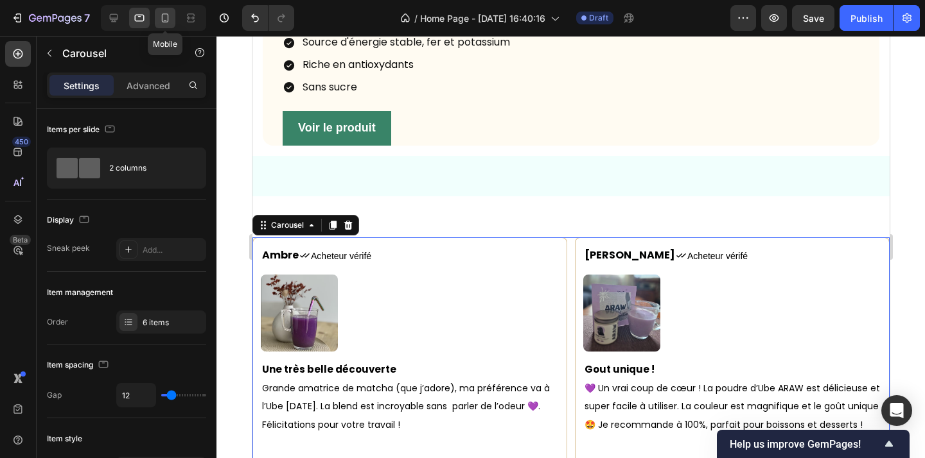
click at [162, 10] on div at bounding box center [165, 18] width 21 height 21
type input "0"
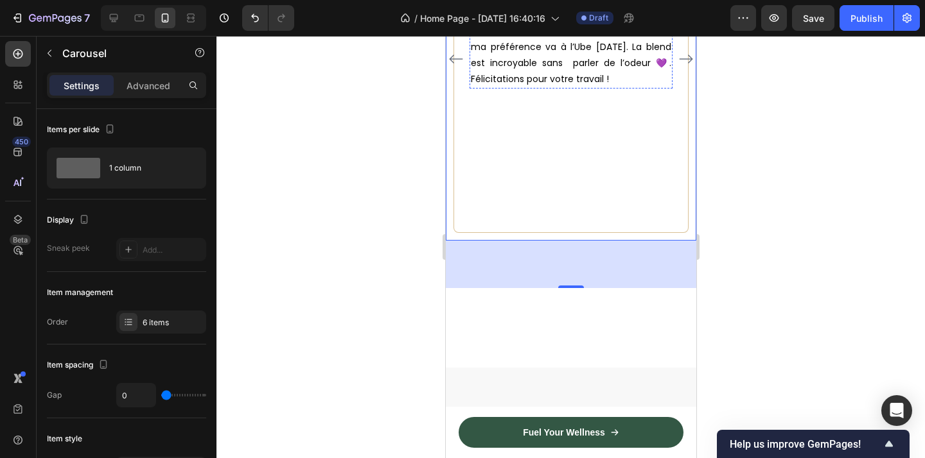
scroll to position [2206, 0]
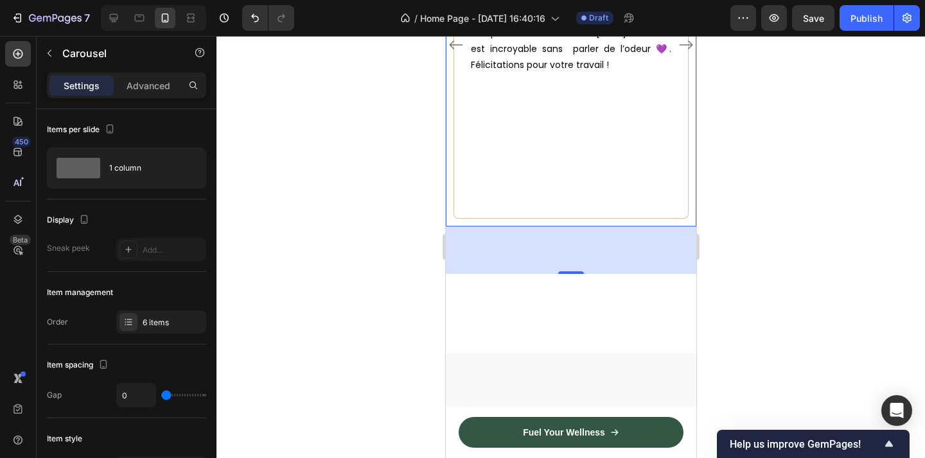
click at [685, 49] on icon "Carousel Next Arrow" at bounding box center [685, 44] width 13 height 9
click at [806, 325] on div at bounding box center [570, 247] width 708 height 423
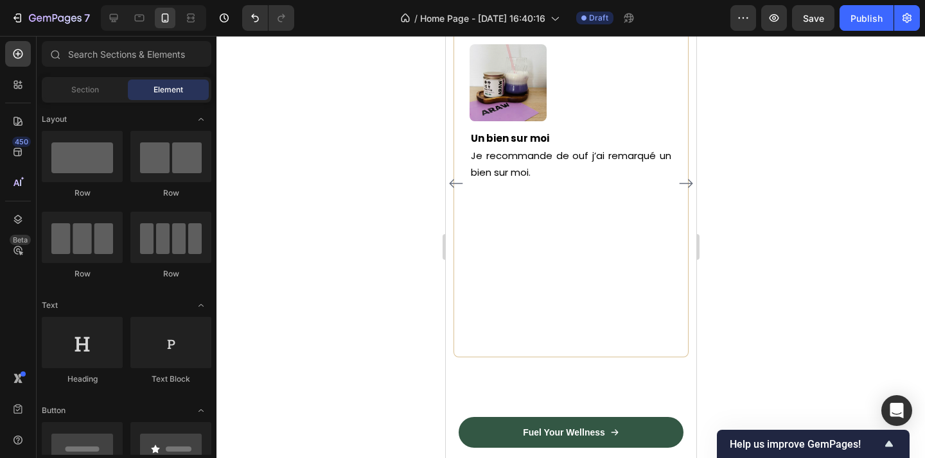
scroll to position [2259, 0]
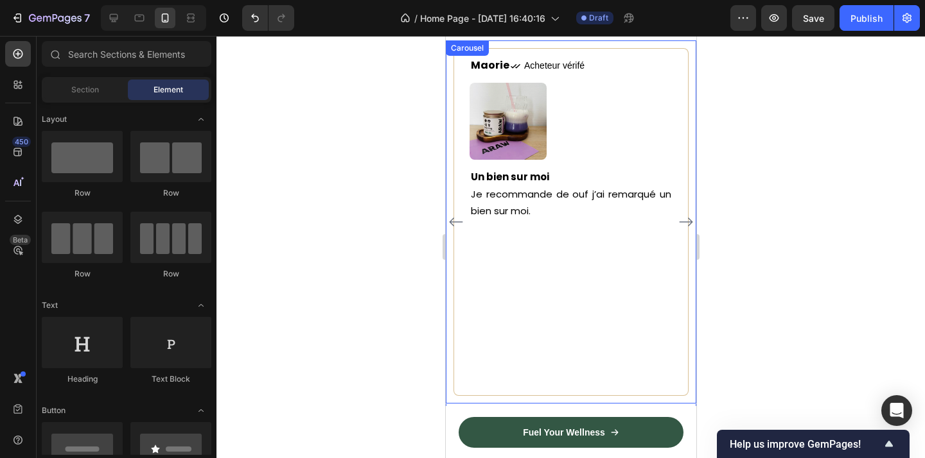
click at [687, 219] on icon "Carousel Next Arrow" at bounding box center [684, 221] width 15 height 15
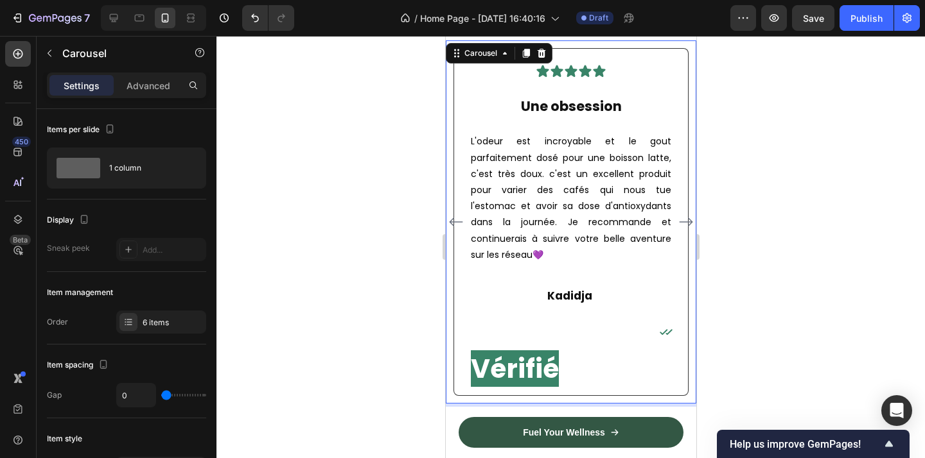
click at [687, 219] on icon "Carousel Next Arrow" at bounding box center [684, 221] width 15 height 15
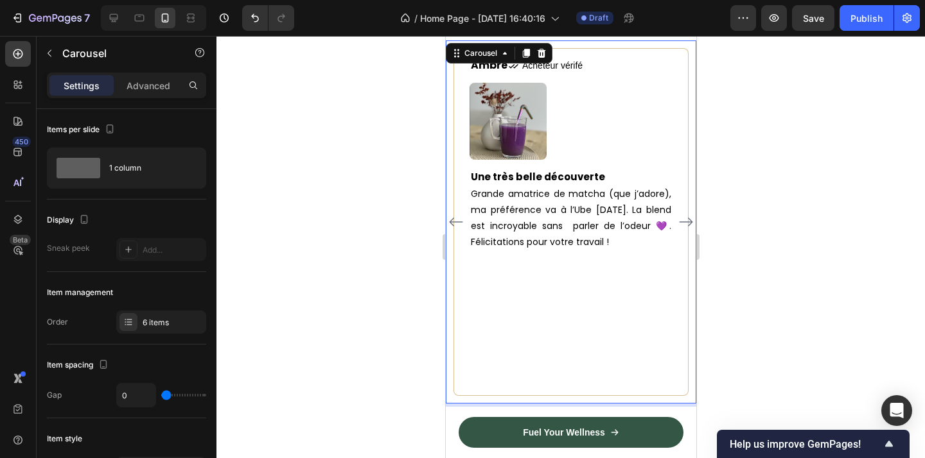
click at [687, 219] on icon "Carousel Next Arrow" at bounding box center [684, 221] width 15 height 15
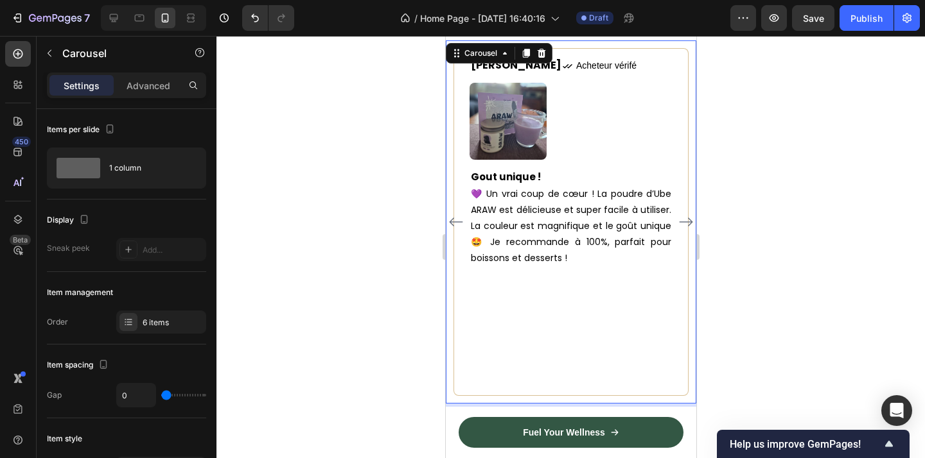
click at [457, 215] on icon "Carousel Back Arrow" at bounding box center [455, 221] width 15 height 15
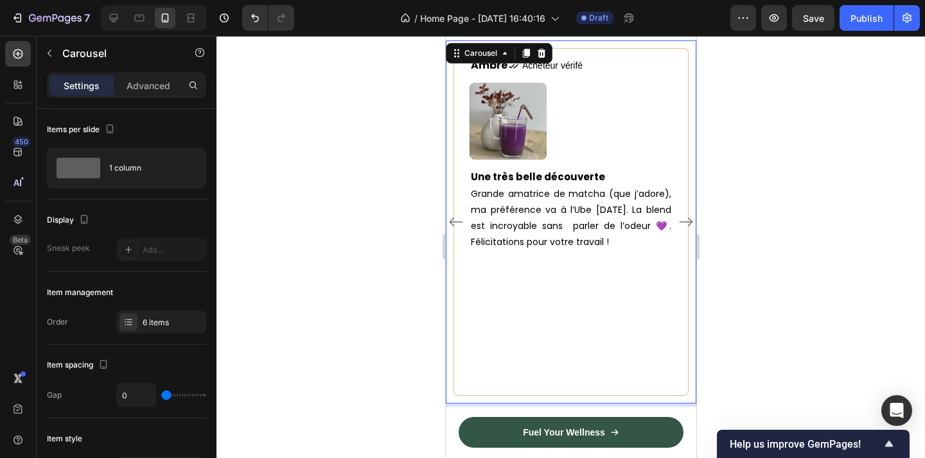
click at [457, 215] on icon "Carousel Back Arrow" at bounding box center [455, 221] width 15 height 15
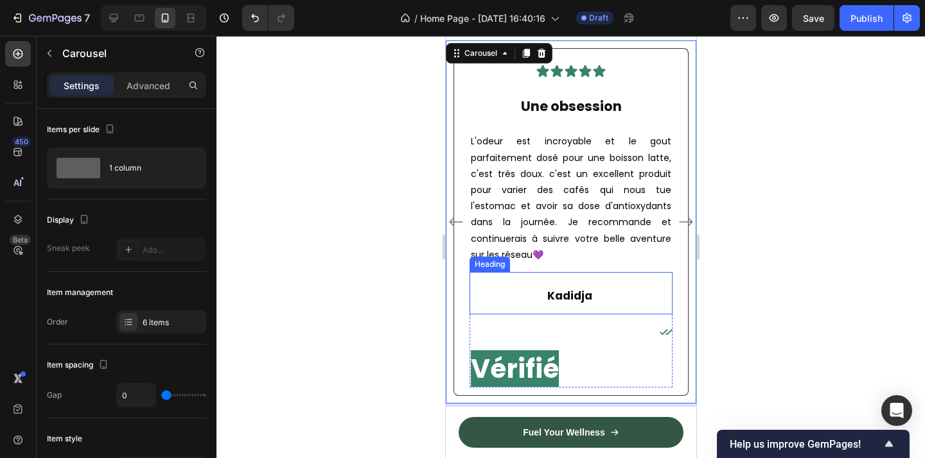
click at [610, 281] on h2 "Kadidja" at bounding box center [570, 293] width 203 height 42
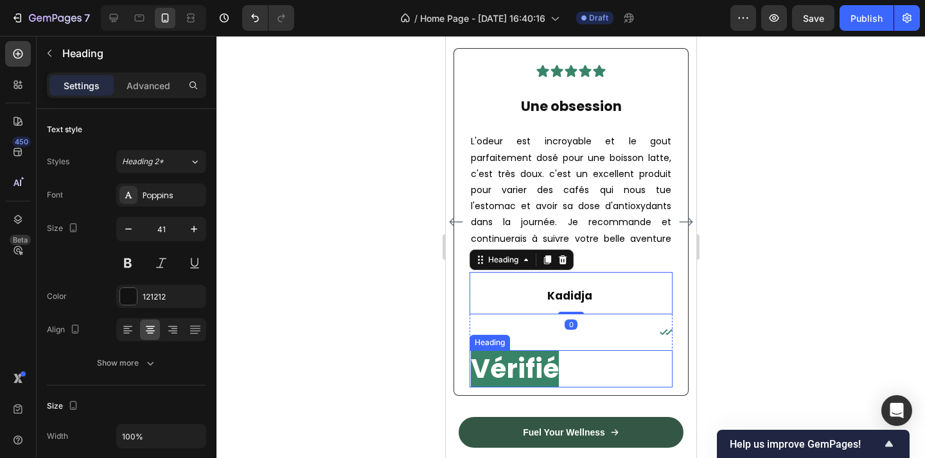
click at [603, 358] on h2 "Vérifié" at bounding box center [570, 369] width 203 height 37
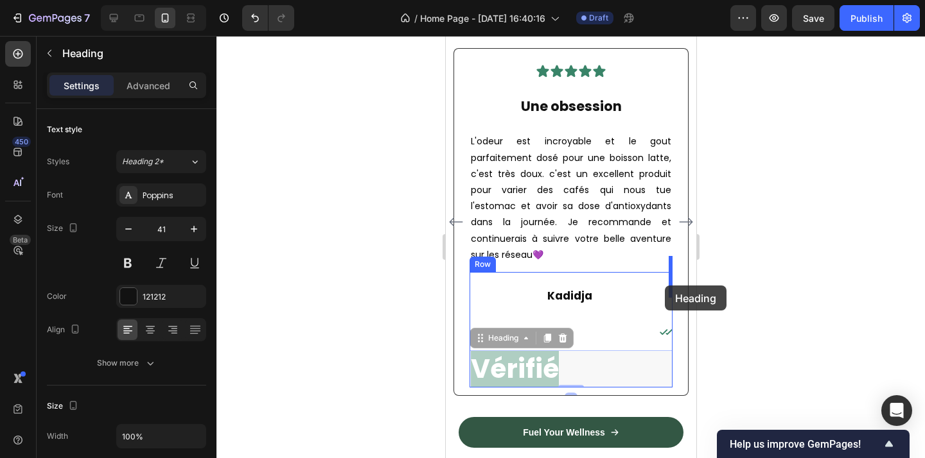
drag, startPoint x: 501, startPoint y: 323, endPoint x: 664, endPoint y: 286, distance: 167.3
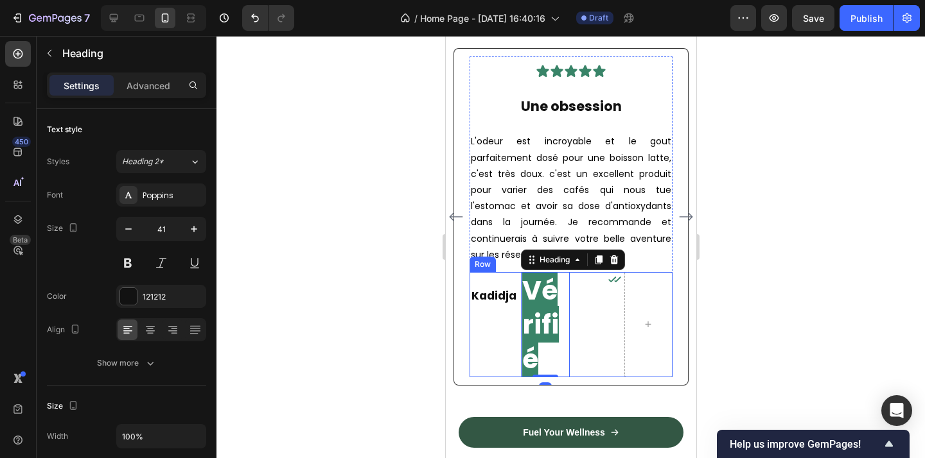
click at [609, 279] on div "Icon" at bounding box center [596, 324] width 48 height 105
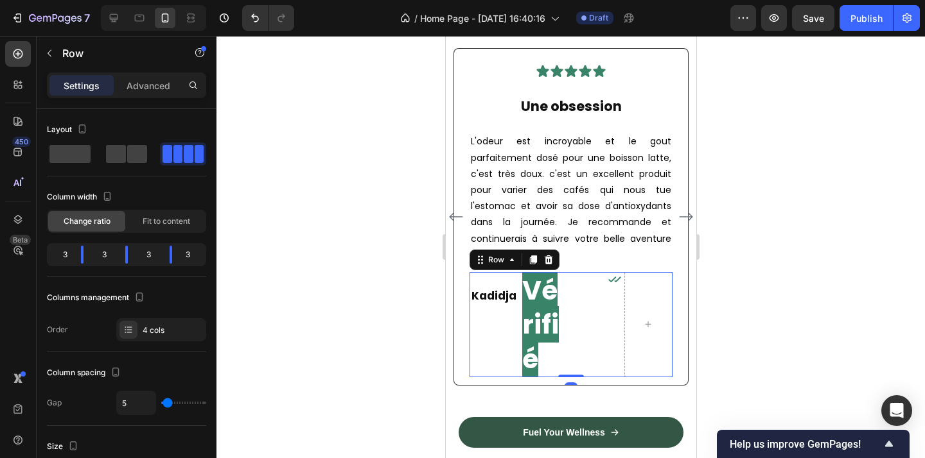
click at [608, 274] on icon at bounding box center [613, 280] width 13 height 13
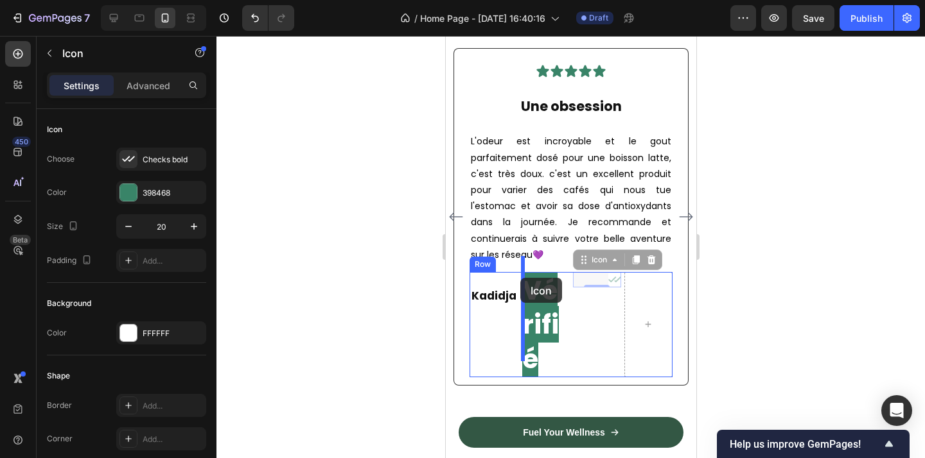
drag, startPoint x: 597, startPoint y: 245, endPoint x: 521, endPoint y: 277, distance: 82.5
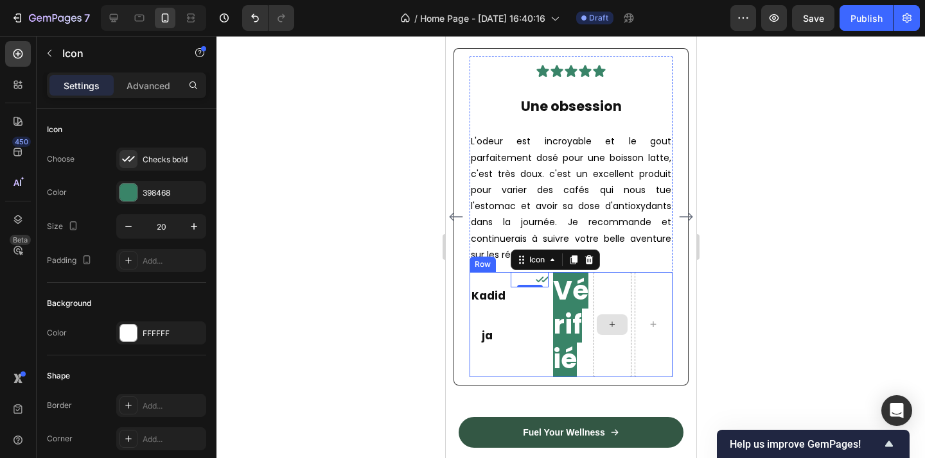
click at [593, 378] on div at bounding box center [612, 324] width 38 height 105
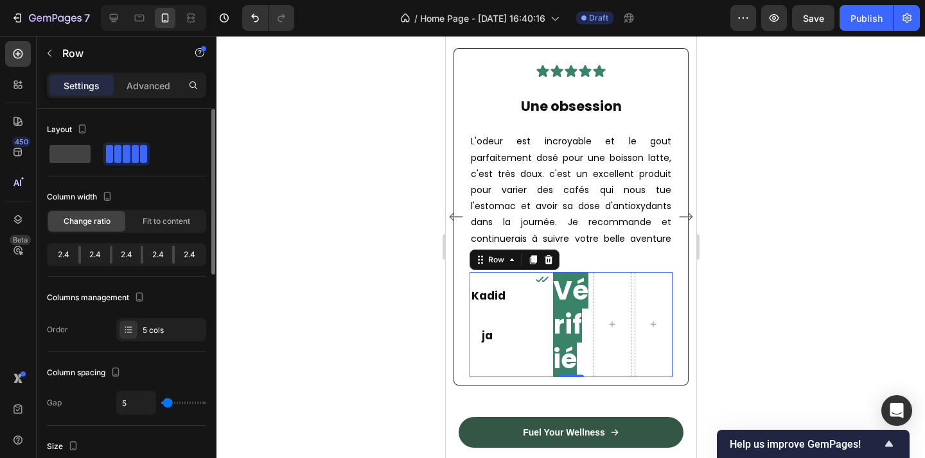
click at [127, 157] on span at bounding box center [126, 154] width 7 height 18
click at [74, 158] on span at bounding box center [69, 154] width 41 height 18
type input "16"
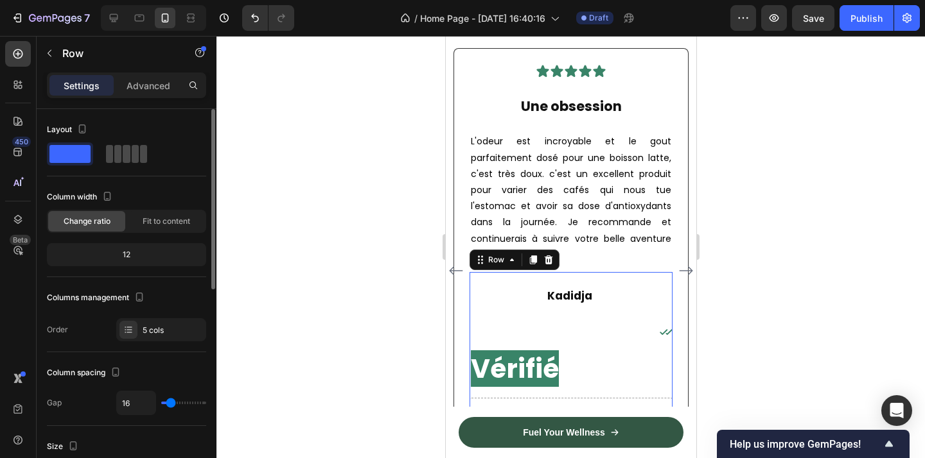
click at [132, 159] on span at bounding box center [135, 154] width 7 height 18
type input "5"
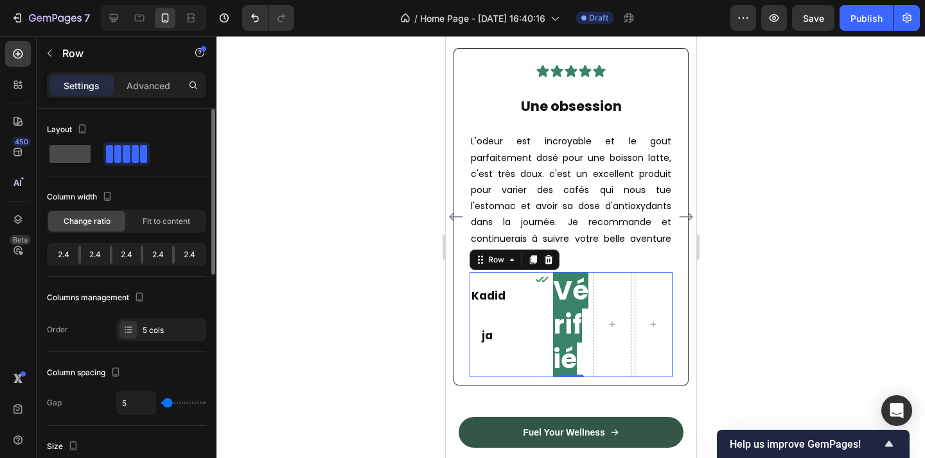
click at [82, 160] on span at bounding box center [69, 154] width 41 height 18
type input "16"
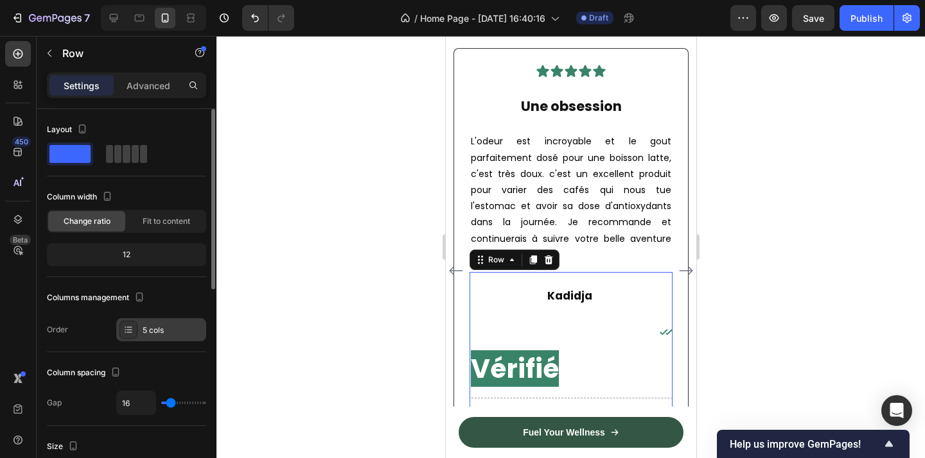
click at [168, 331] on div "5 cols" at bounding box center [173, 331] width 60 height 12
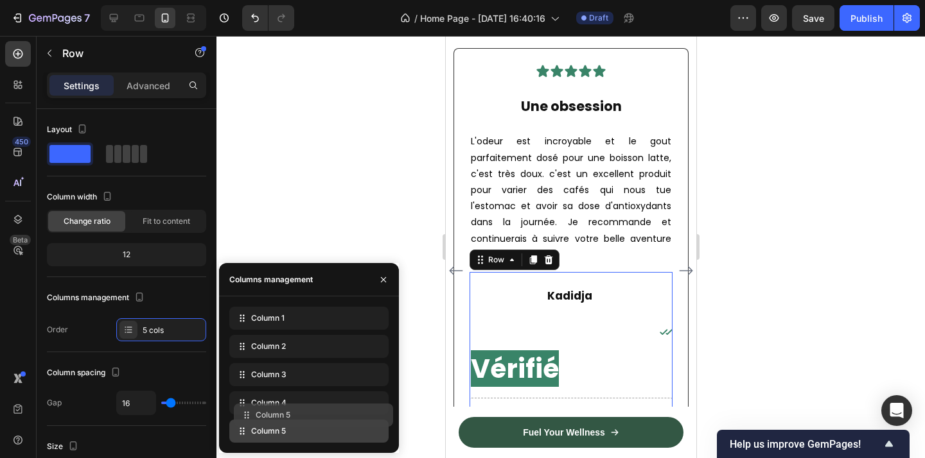
click at [382, 417] on div "Column 1 Column 2 Column 3 Column 4 Column 5" at bounding box center [308, 375] width 159 height 136
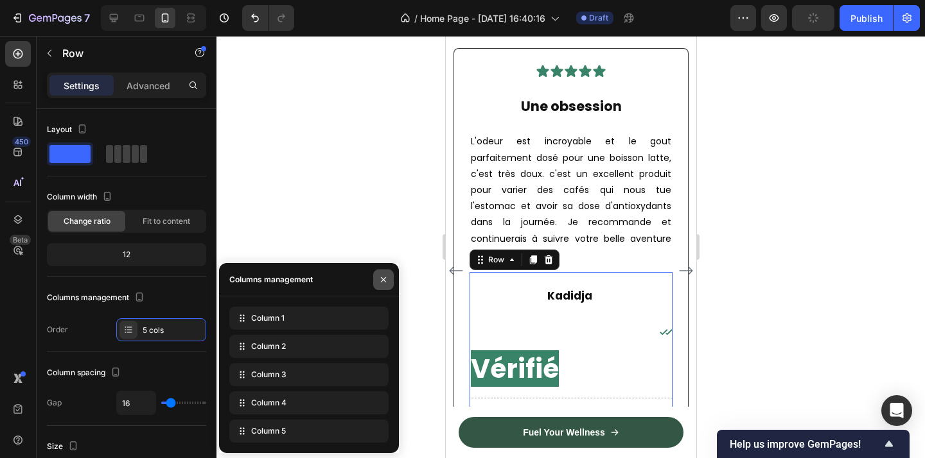
click at [384, 281] on icon "button" at bounding box center [383, 279] width 5 height 5
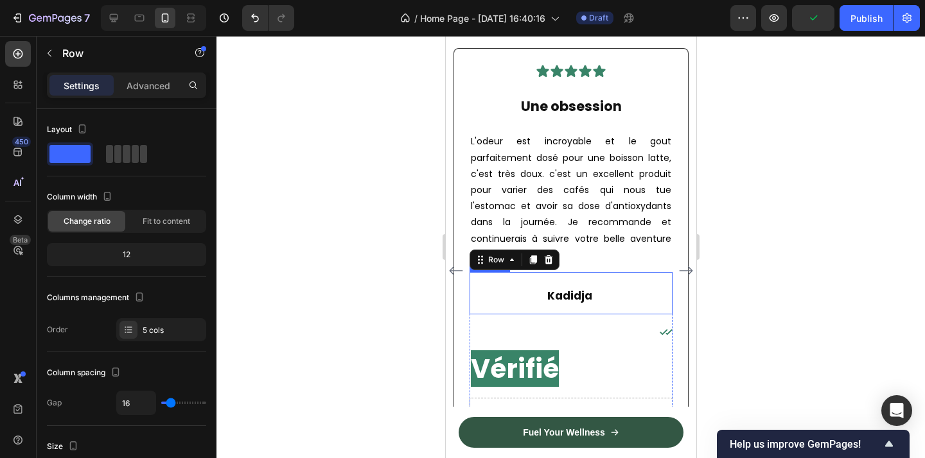
scroll to position [2279, 0]
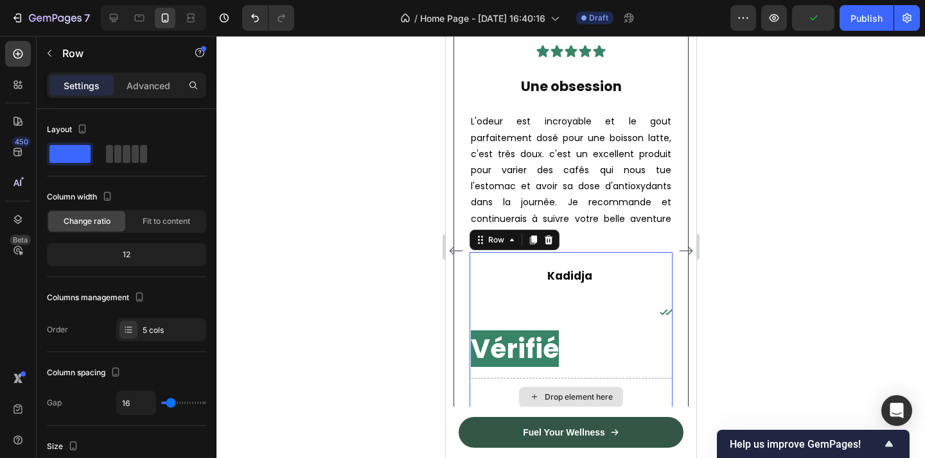
click at [609, 378] on div "Drop element here" at bounding box center [570, 397] width 203 height 39
click at [653, 378] on div "Drop element here" at bounding box center [570, 397] width 203 height 39
click at [579, 268] on strong "Kadidja" at bounding box center [568, 275] width 45 height 15
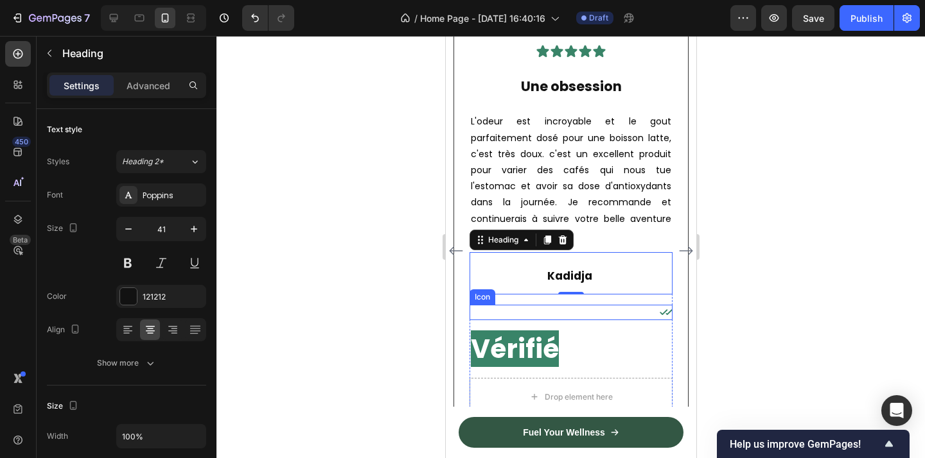
click at [665, 306] on icon at bounding box center [665, 312] width 13 height 13
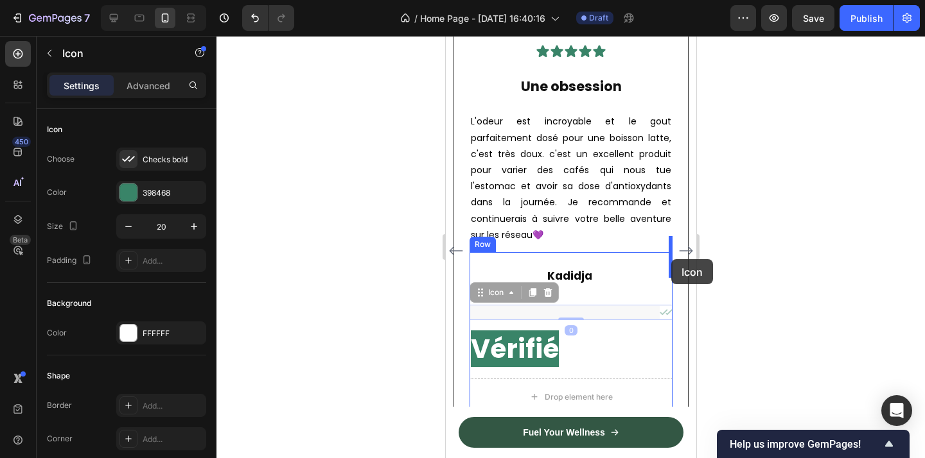
drag, startPoint x: 494, startPoint y: 279, endPoint x: 670, endPoint y: 259, distance: 177.6
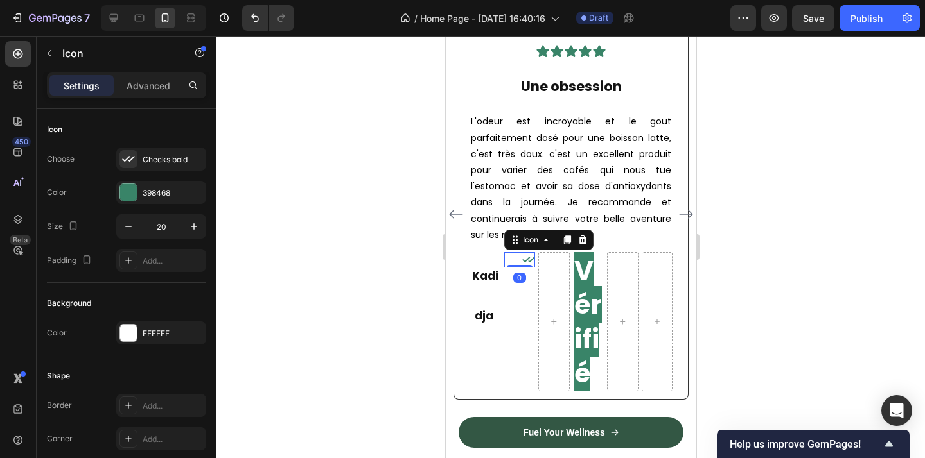
scroll to position [2242, 0]
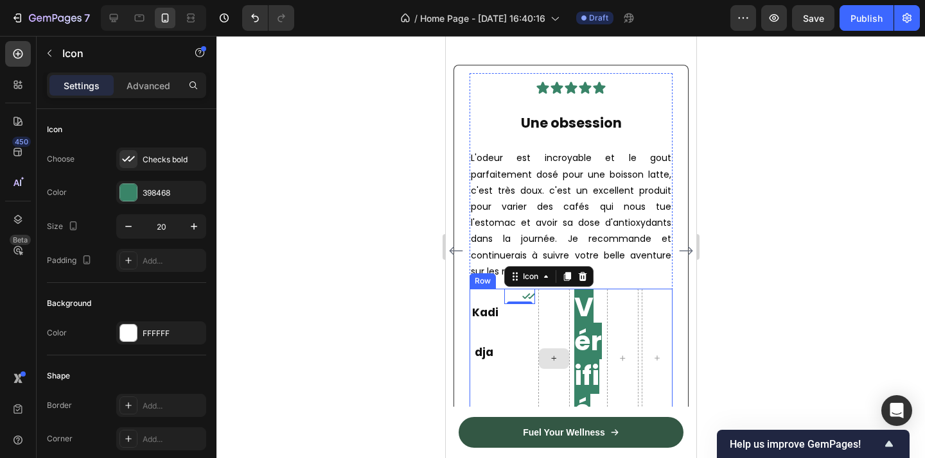
click at [548, 304] on div at bounding box center [552, 358] width 31 height 139
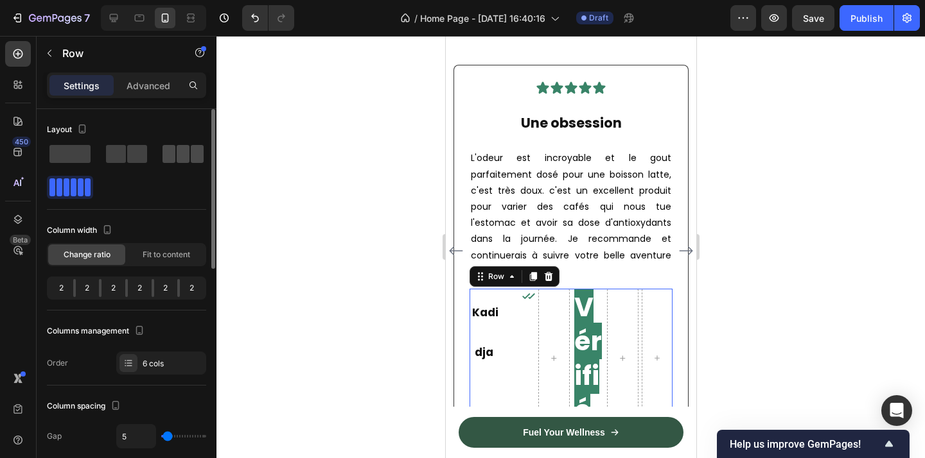
click at [191, 152] on span at bounding box center [197, 154] width 13 height 18
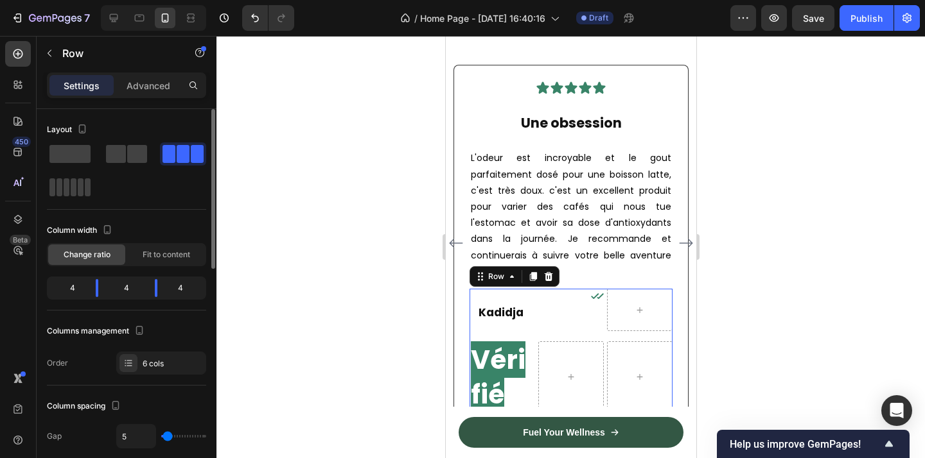
scroll to position [2235, 0]
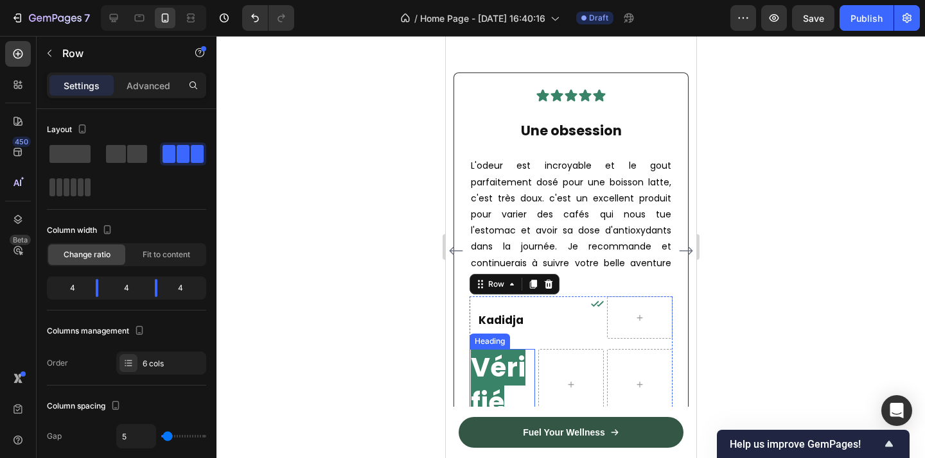
click at [503, 379] on strong "Vérifié" at bounding box center [497, 384] width 55 height 71
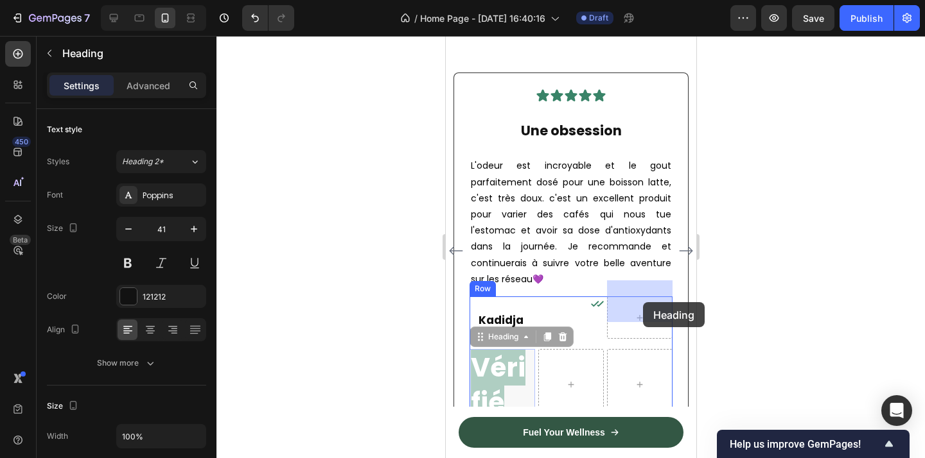
drag, startPoint x: 496, startPoint y: 322, endPoint x: 642, endPoint y: 302, distance: 147.1
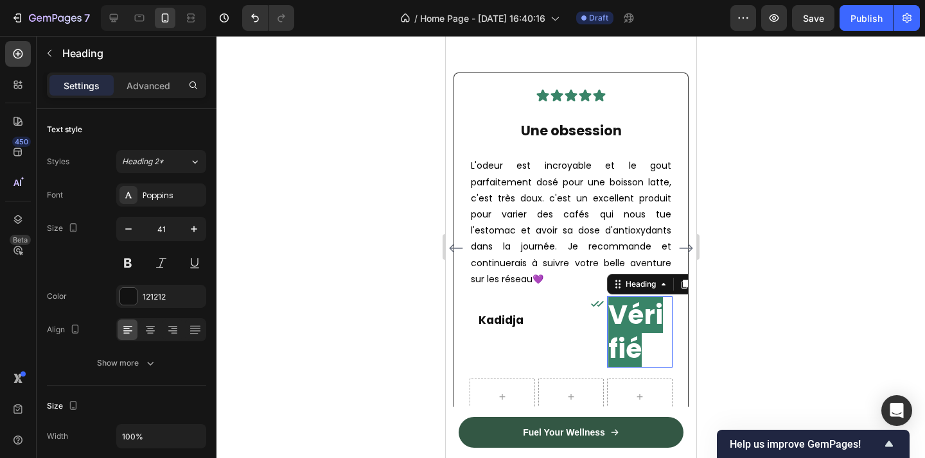
scroll to position [2233, 0]
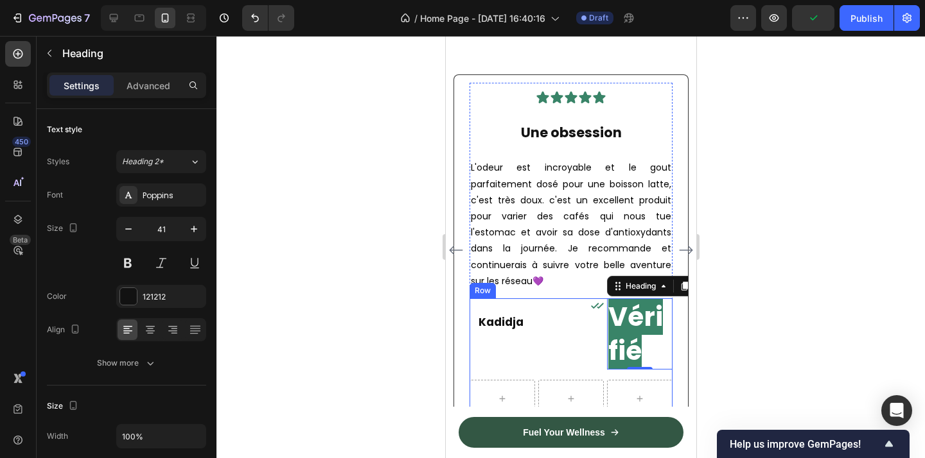
click at [566, 335] on div "Icon" at bounding box center [569, 334] width 65 height 71
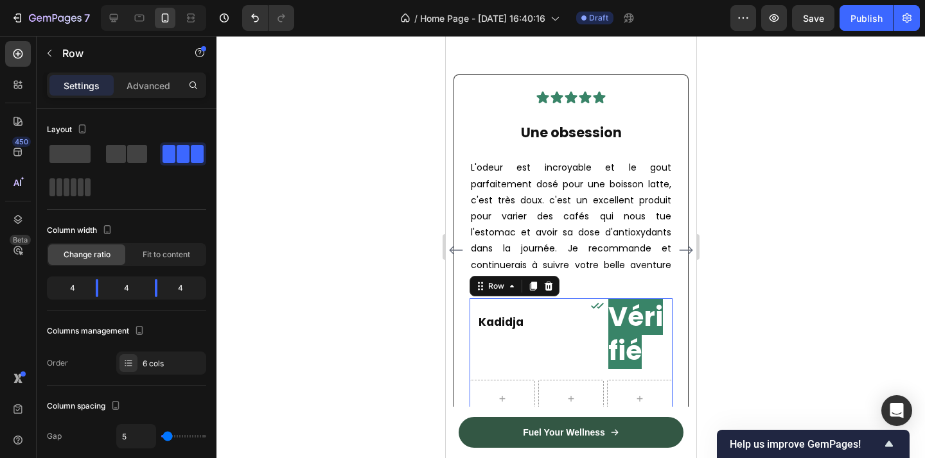
click at [578, 328] on div "Icon" at bounding box center [569, 334] width 65 height 71
click at [611, 304] on strong "Vérifié" at bounding box center [634, 334] width 55 height 71
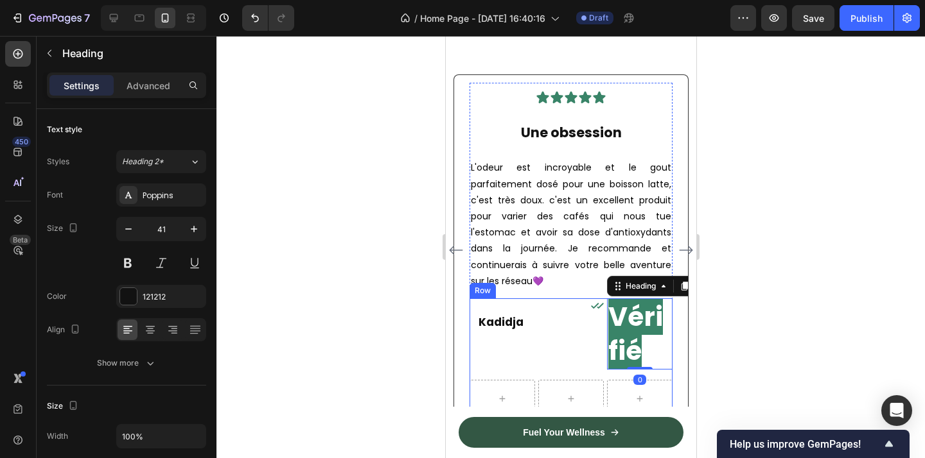
click at [595, 306] on div "Icon" at bounding box center [569, 334] width 65 height 71
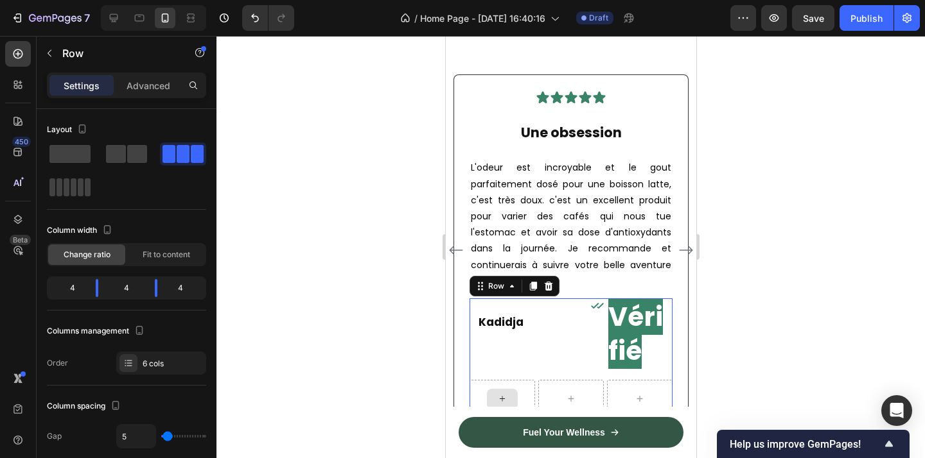
click at [529, 380] on div at bounding box center [501, 399] width 65 height 39
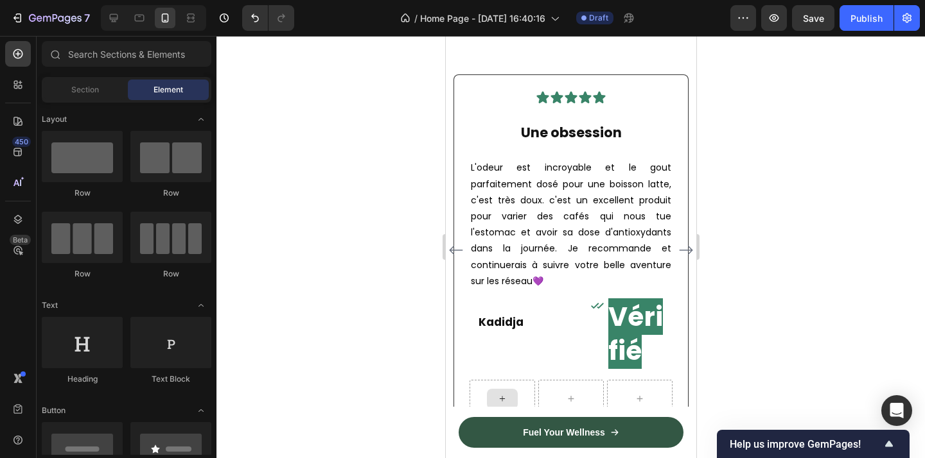
click at [503, 394] on icon at bounding box center [501, 399] width 10 height 11
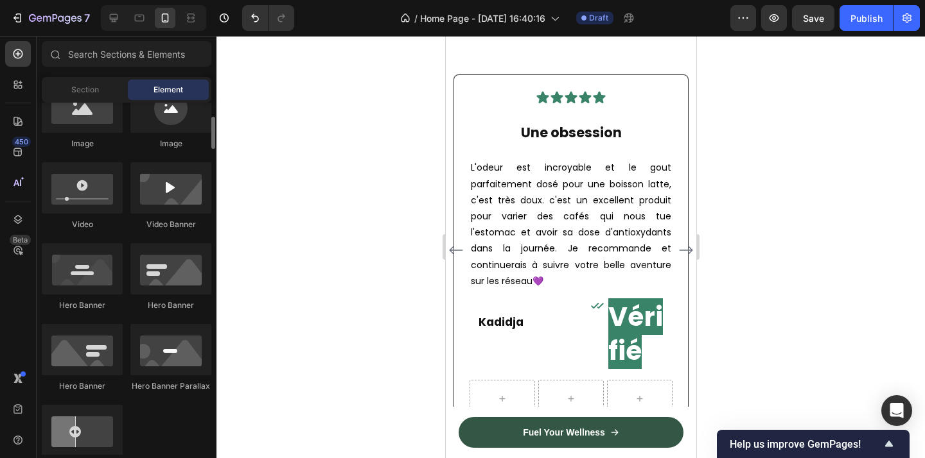
scroll to position [728, 0]
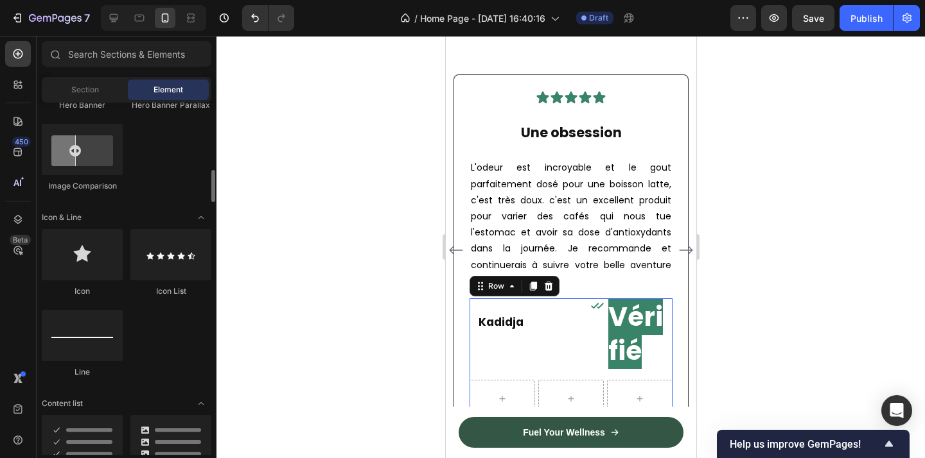
click at [575, 301] on div "Icon" at bounding box center [569, 334] width 65 height 71
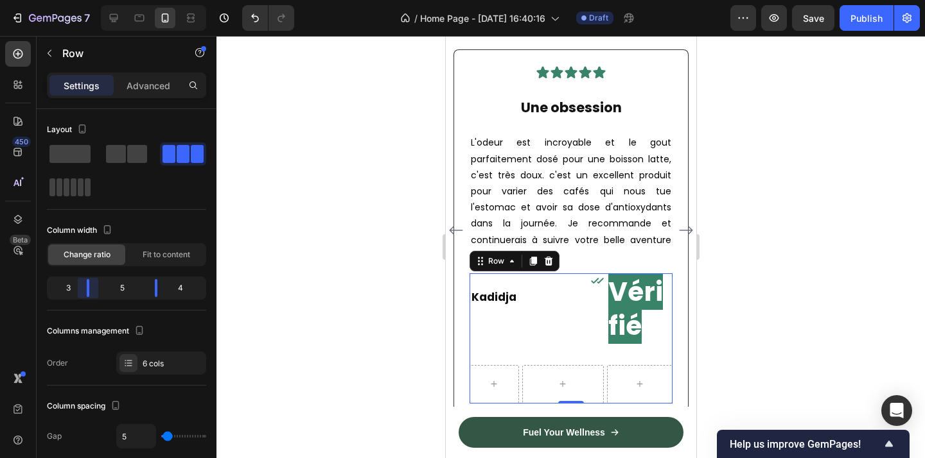
scroll to position [2257, 0]
click at [94, 0] on body "7 Version history / Home Page - Sep 22, 16:40:16 Draft Preview Save Publish 450…" at bounding box center [462, 0] width 925 height 0
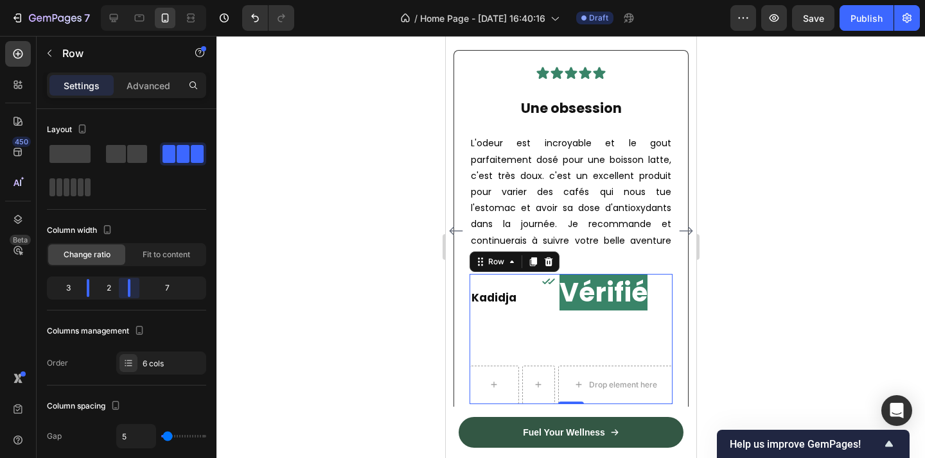
drag, startPoint x: 159, startPoint y: 289, endPoint x: 116, endPoint y: 286, distance: 43.1
click at [116, 0] on body "7 Version history / Home Page - Sep 22, 16:40:16 Draft Preview Save Publish 450…" at bounding box center [462, 0] width 925 height 0
click at [625, 277] on strong "Vérifié" at bounding box center [603, 292] width 88 height 37
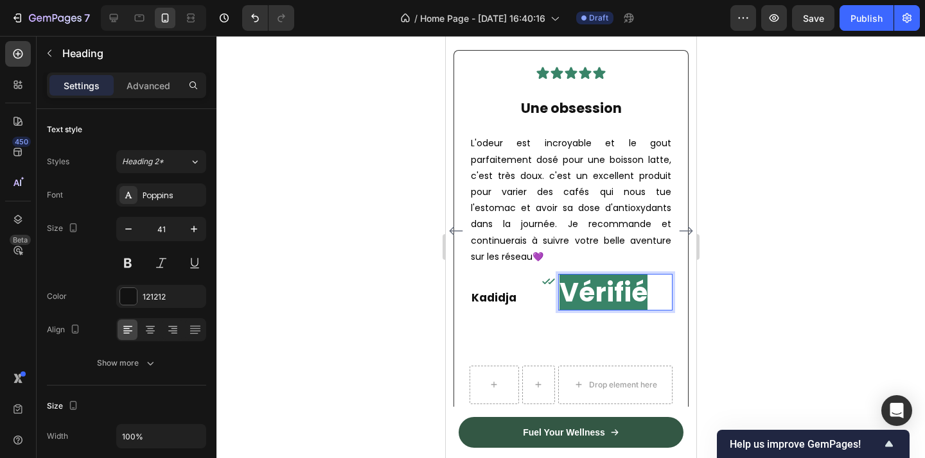
click at [625, 283] on strong "Vérifié" at bounding box center [603, 292] width 88 height 37
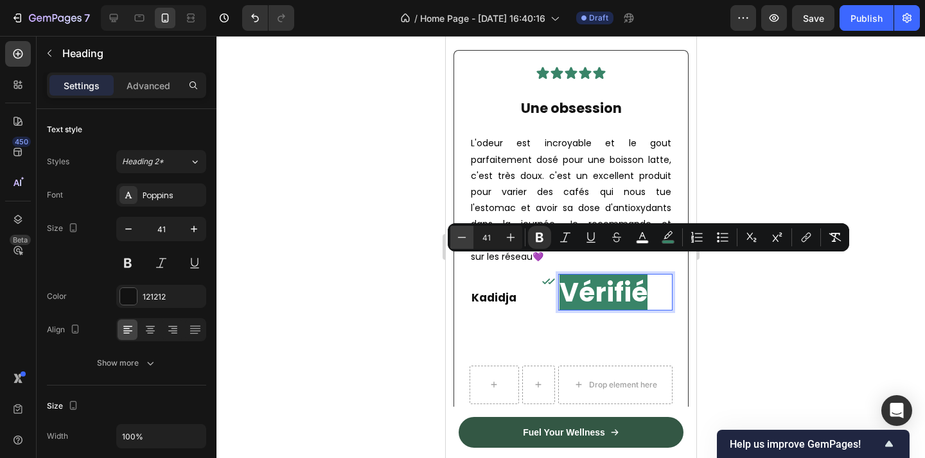
click at [462, 243] on icon "Editor contextual toolbar" at bounding box center [461, 237] width 13 height 13
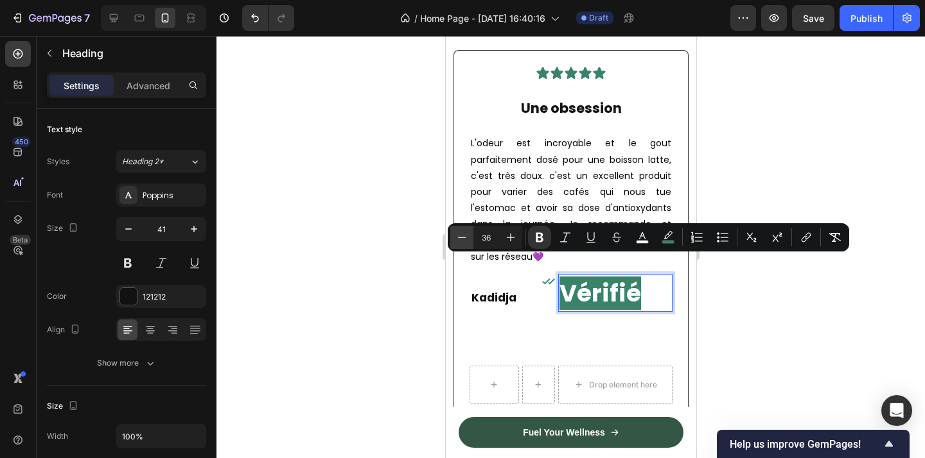
click at [462, 243] on icon "Editor contextual toolbar" at bounding box center [461, 237] width 13 height 13
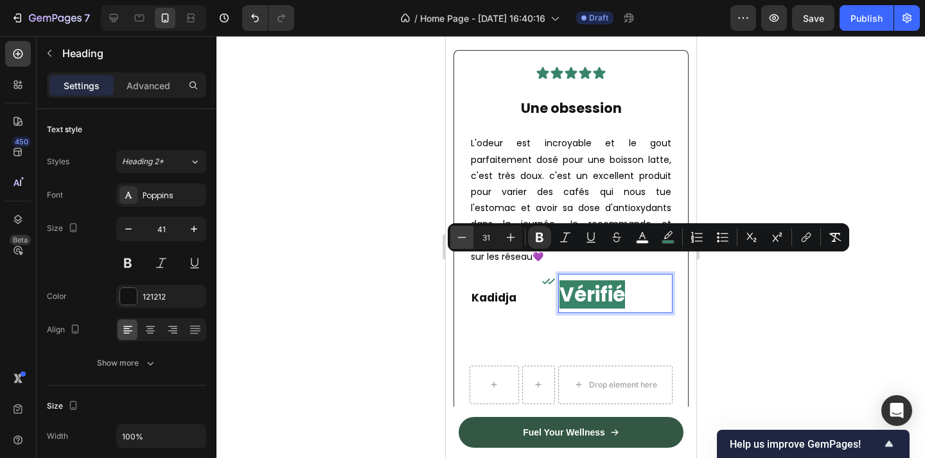
click at [462, 243] on icon "Editor contextual toolbar" at bounding box center [461, 237] width 13 height 13
type input "29"
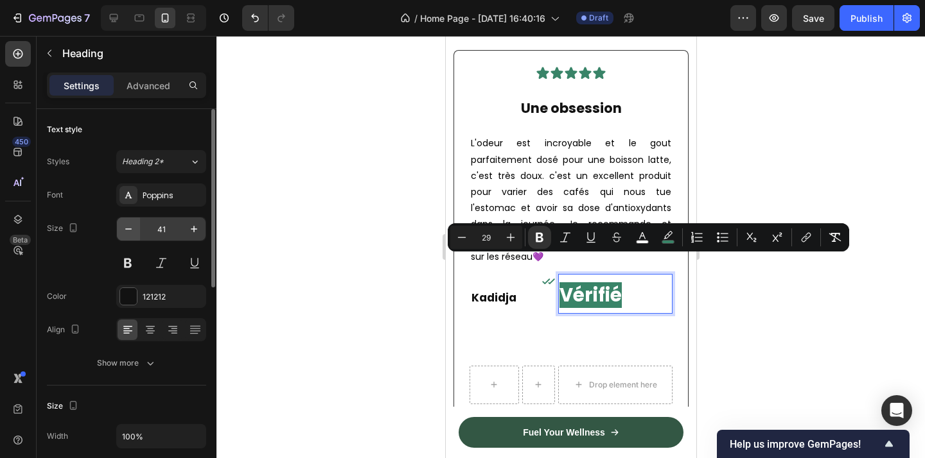
click at [131, 226] on icon "button" at bounding box center [128, 229] width 13 height 13
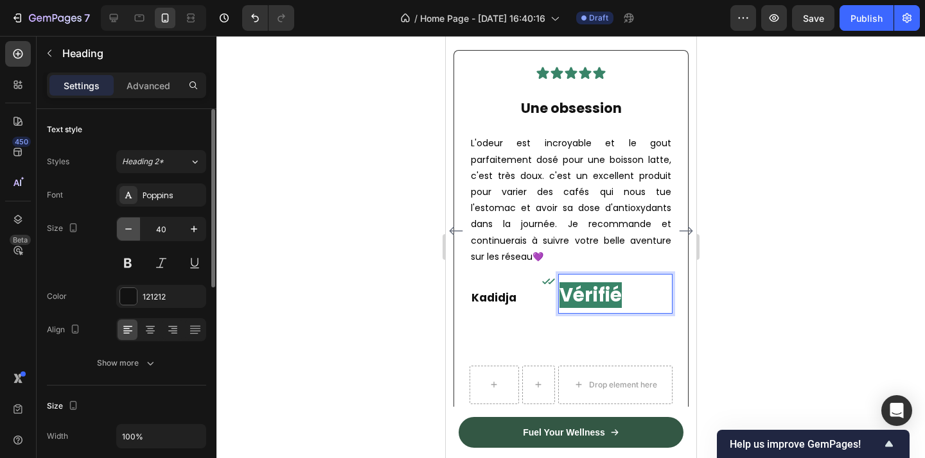
click at [131, 226] on icon "button" at bounding box center [128, 229] width 13 height 13
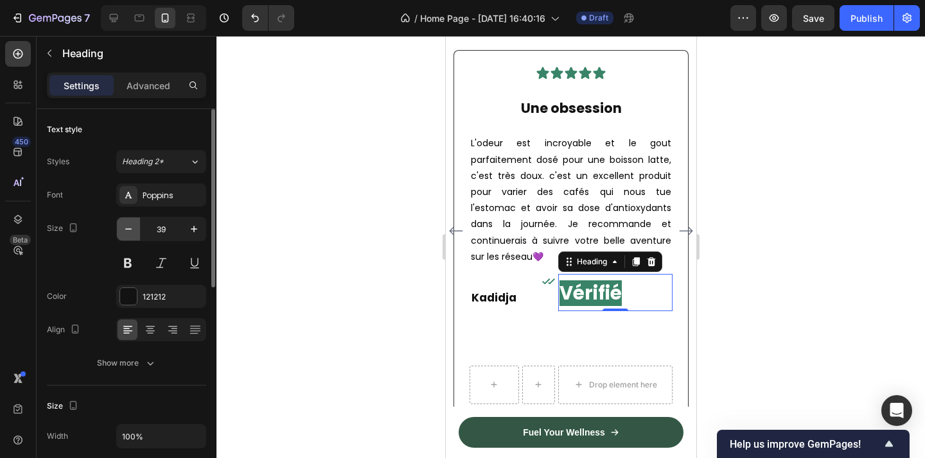
click at [131, 226] on icon "button" at bounding box center [128, 229] width 13 height 13
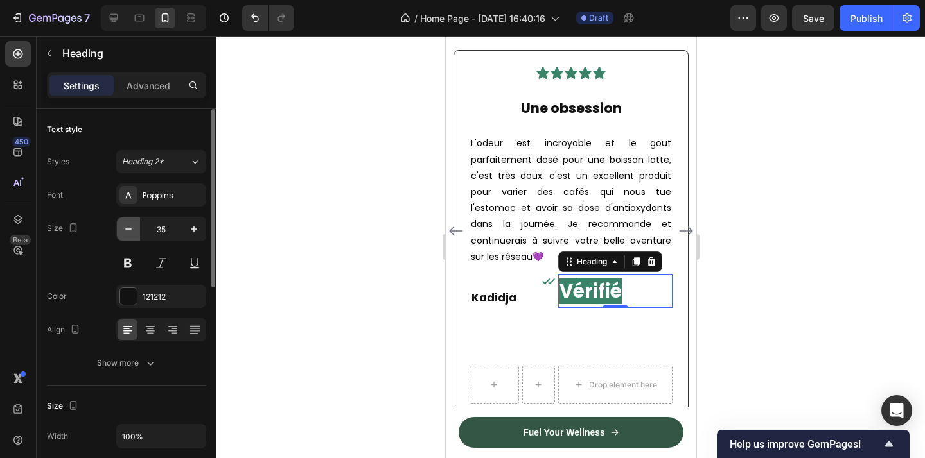
click at [131, 226] on icon "button" at bounding box center [128, 229] width 13 height 13
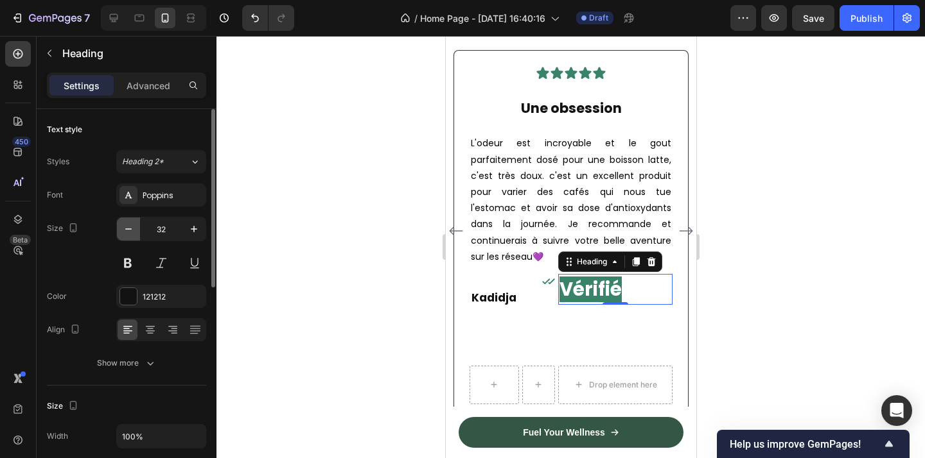
click at [131, 226] on icon "button" at bounding box center [128, 229] width 13 height 13
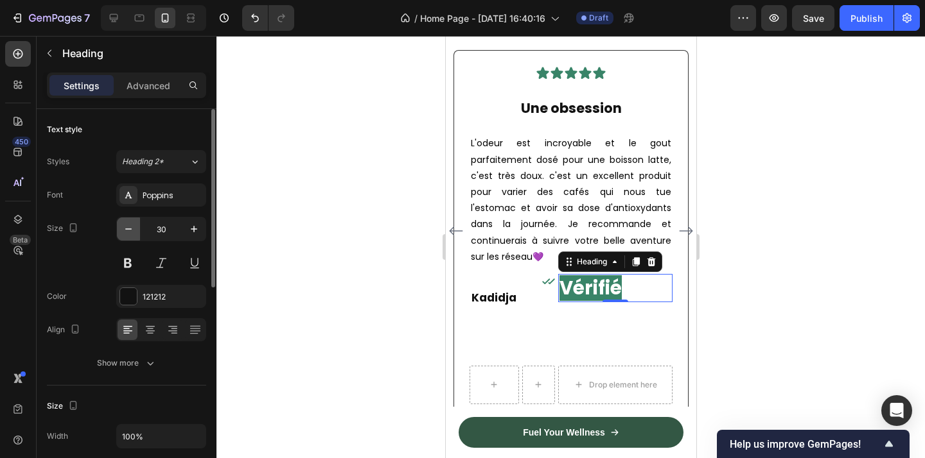
click at [131, 226] on icon "button" at bounding box center [128, 229] width 13 height 13
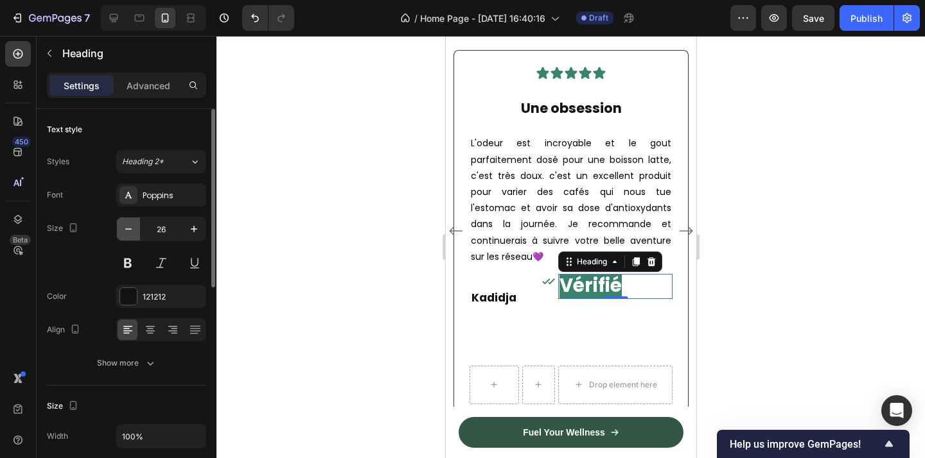
click at [131, 226] on icon "button" at bounding box center [128, 229] width 13 height 13
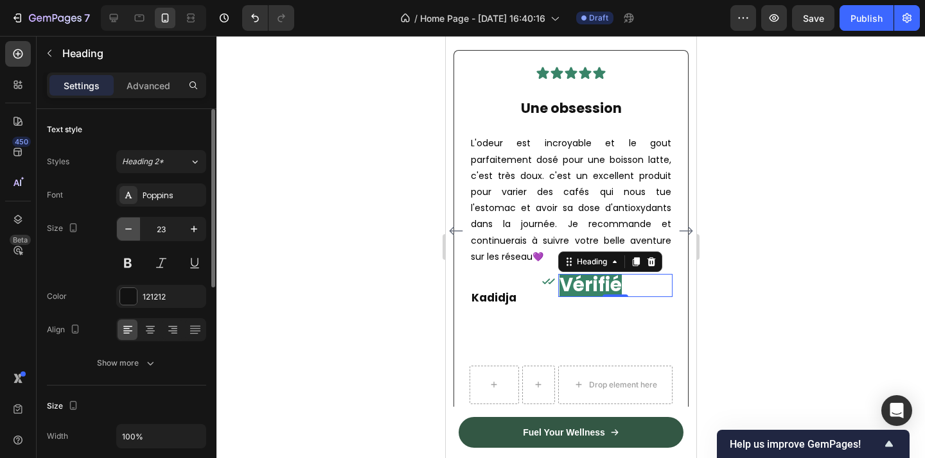
click at [131, 226] on icon "button" at bounding box center [128, 229] width 13 height 13
type input "22"
click at [580, 272] on strong "Vérifié" at bounding box center [590, 285] width 62 height 26
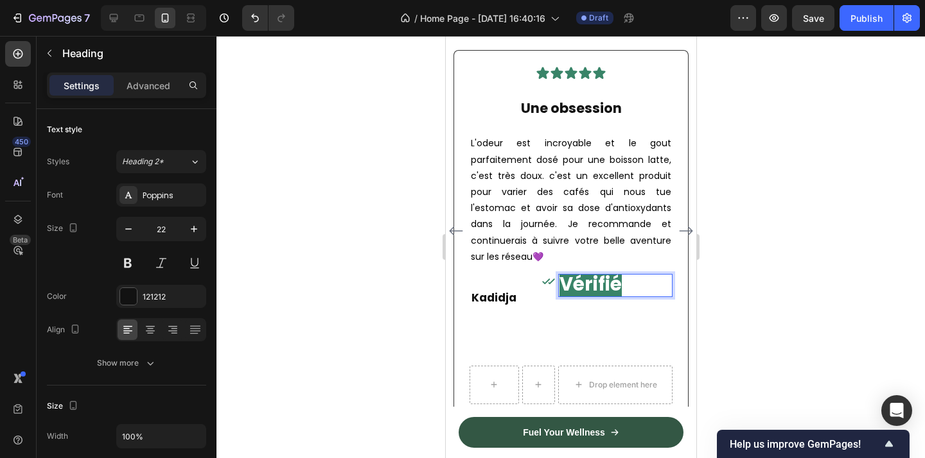
click at [580, 272] on strong "Vérifié" at bounding box center [590, 285] width 62 height 26
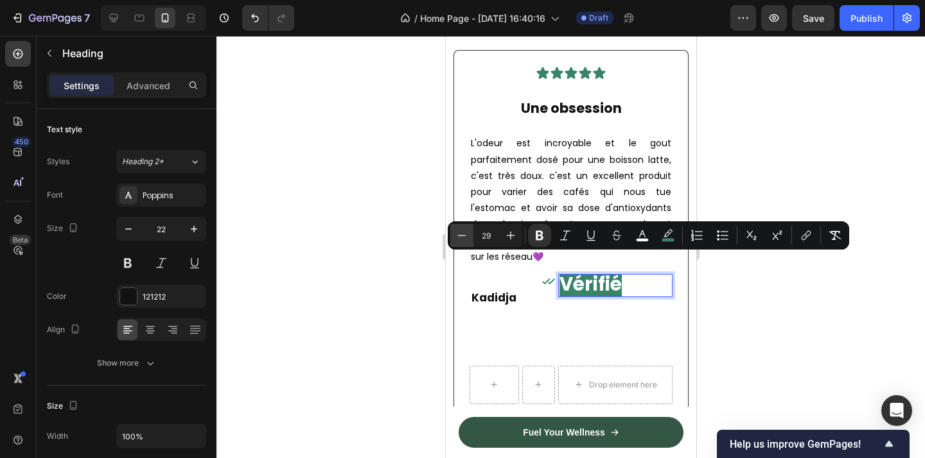
click at [458, 240] on icon "Editor contextual toolbar" at bounding box center [461, 235] width 13 height 13
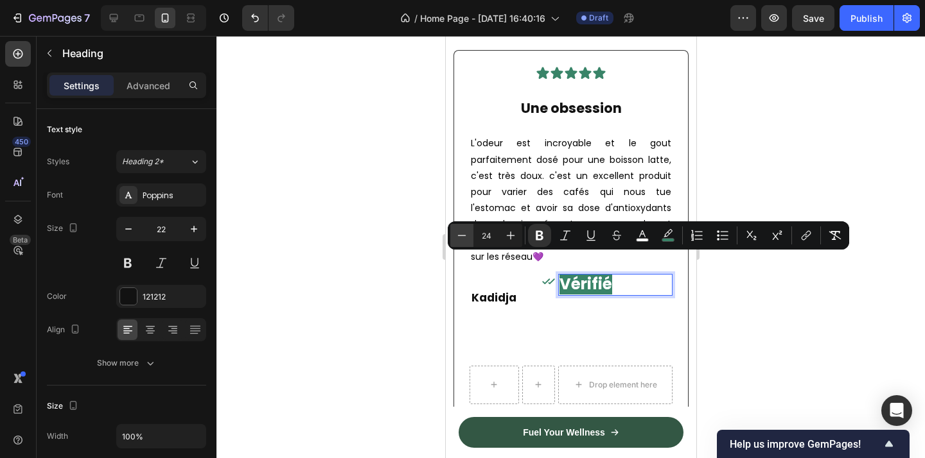
click at [458, 240] on icon "Editor contextual toolbar" at bounding box center [461, 235] width 13 height 13
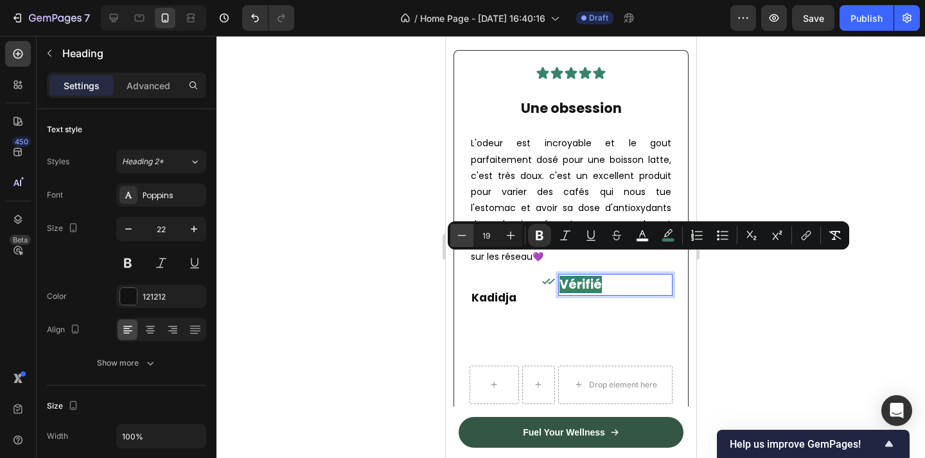
click at [458, 240] on icon "Editor contextual toolbar" at bounding box center [461, 235] width 13 height 13
type input "16"
click at [129, 229] on icon "button" at bounding box center [128, 229] width 6 height 1
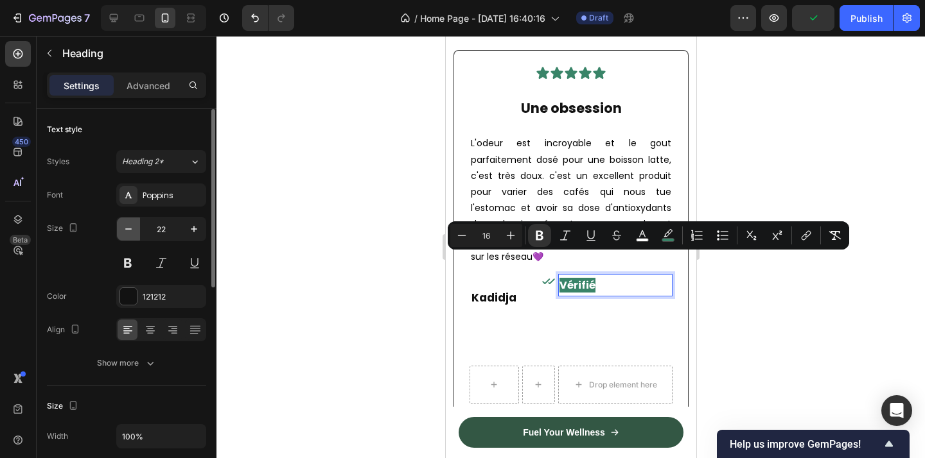
click at [129, 229] on icon "button" at bounding box center [128, 229] width 6 height 1
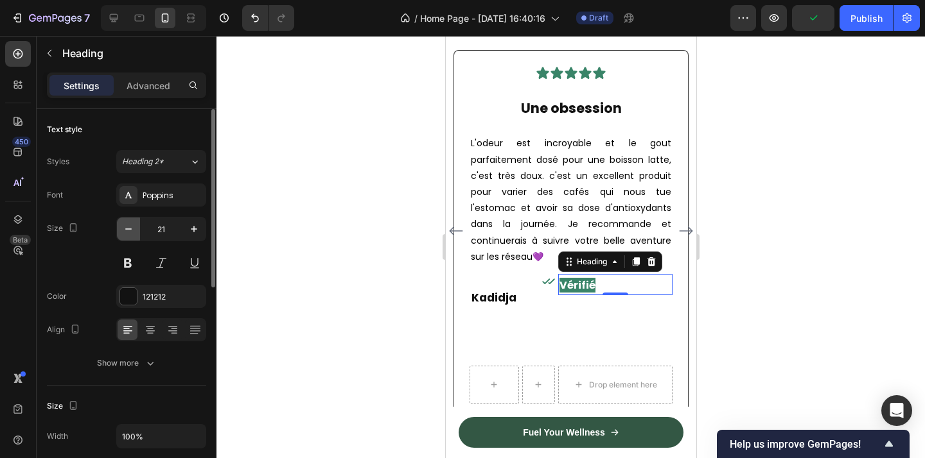
click at [129, 229] on icon "button" at bounding box center [128, 229] width 6 height 1
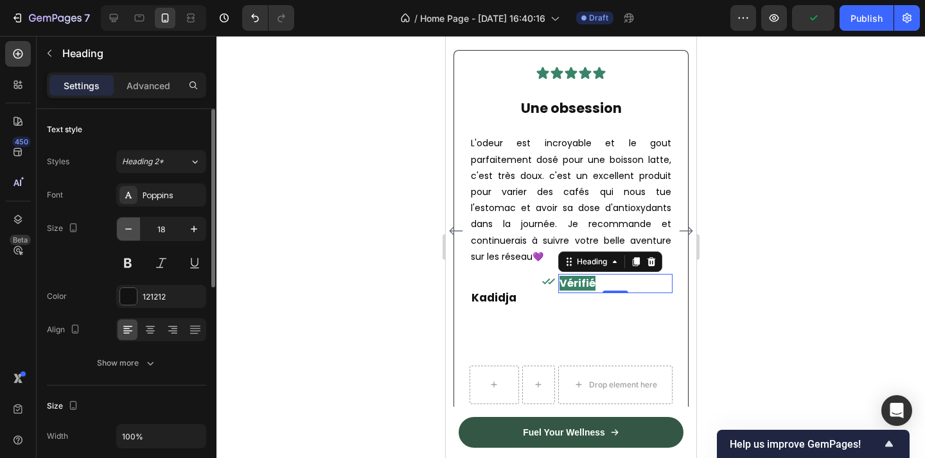
click at [129, 229] on icon "button" at bounding box center [128, 229] width 6 height 1
type input "14"
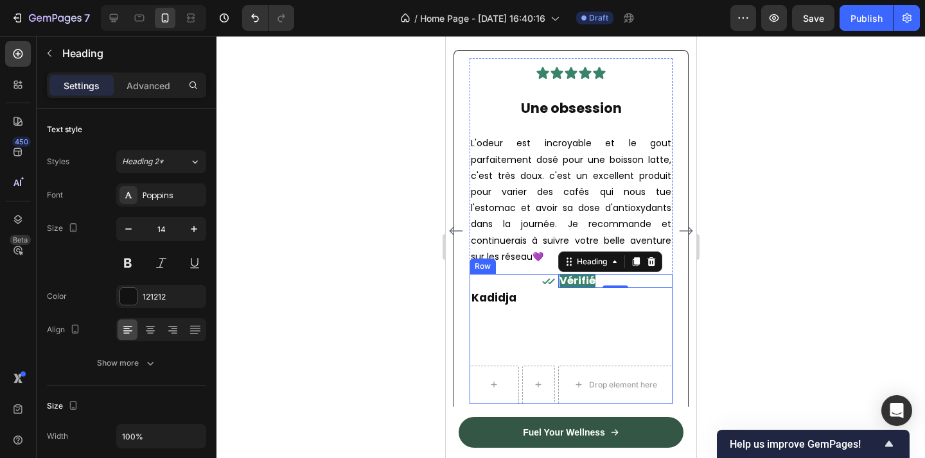
click at [534, 302] on div "Icon" at bounding box center [537, 315] width 33 height 82
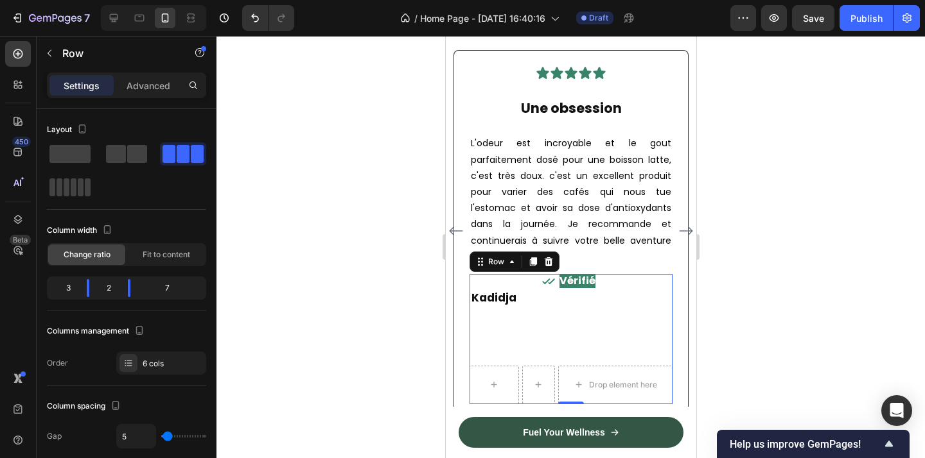
click at [502, 346] on h2 "Kadidja" at bounding box center [493, 315] width 49 height 82
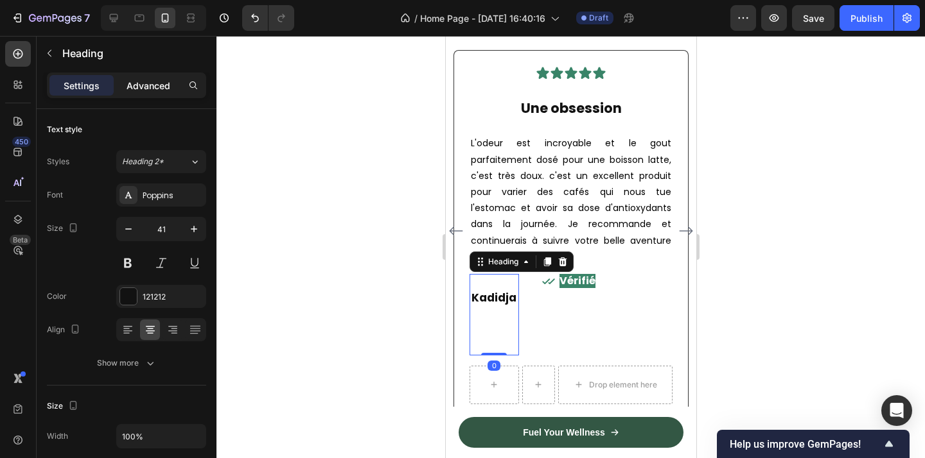
click at [144, 84] on p "Advanced" at bounding box center [149, 85] width 44 height 13
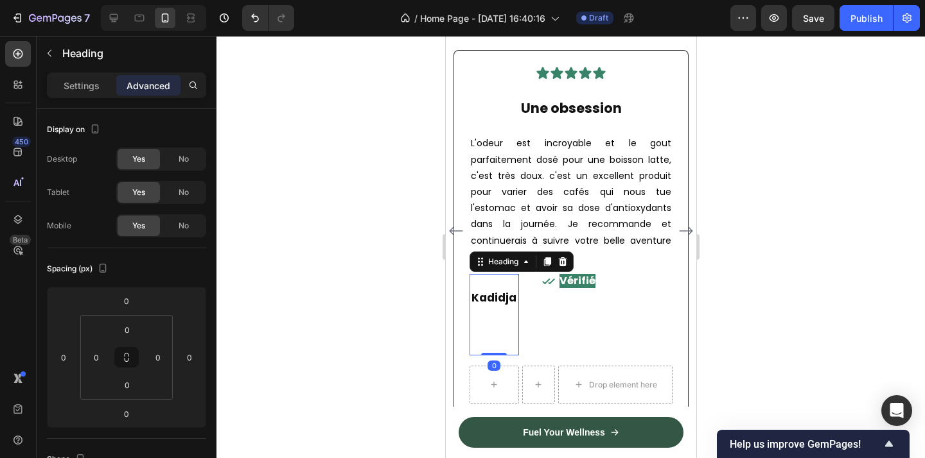
drag, startPoint x: 497, startPoint y: 376, endPoint x: 497, endPoint y: 320, distance: 56.5
click at [497, 320] on div "Kadidja Heading 0" at bounding box center [493, 315] width 49 height 82
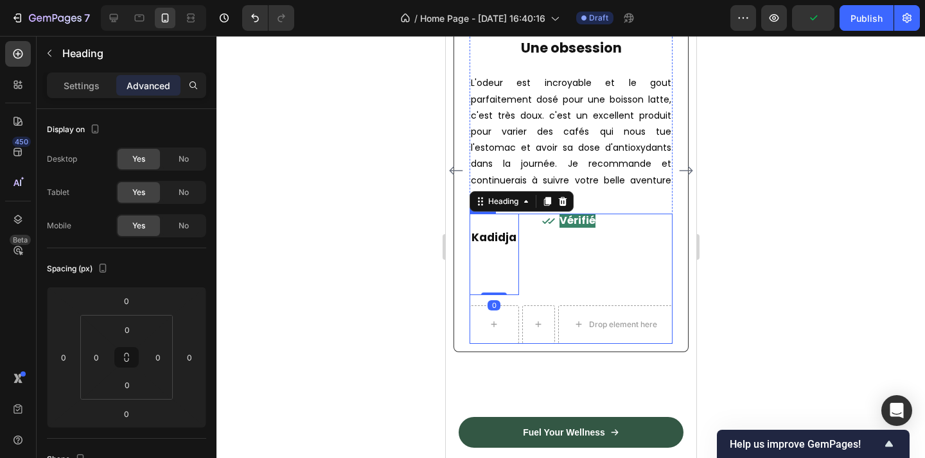
scroll to position [2360, 0]
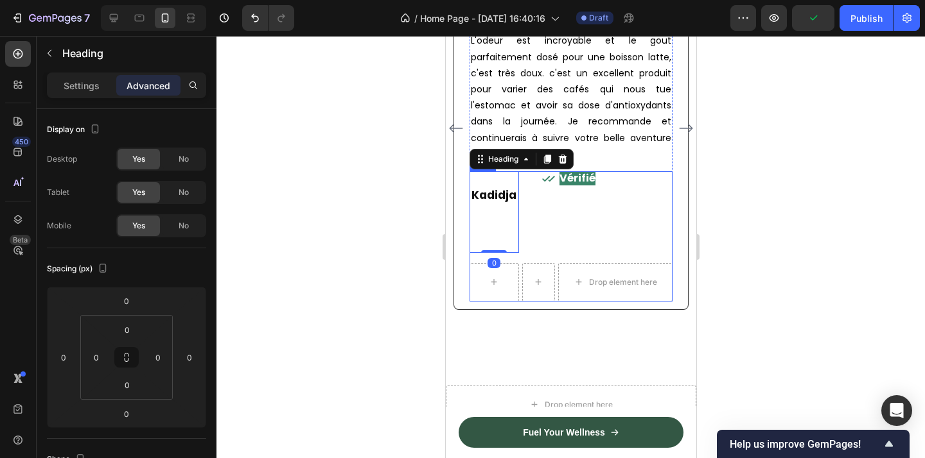
click at [645, 253] on div "⁠⁠⁠⁠⁠⁠⁠ Vérifié Heading" at bounding box center [614, 212] width 115 height 82
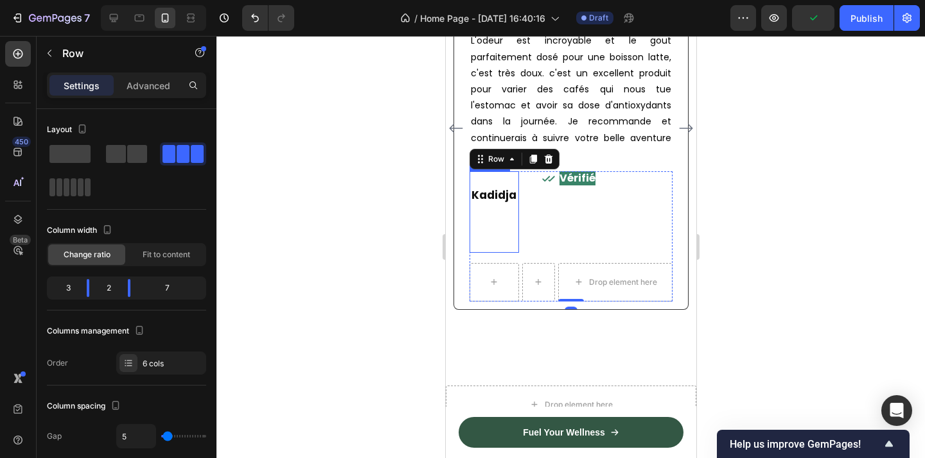
click at [498, 188] on h2 "Kadidja" at bounding box center [493, 212] width 49 height 82
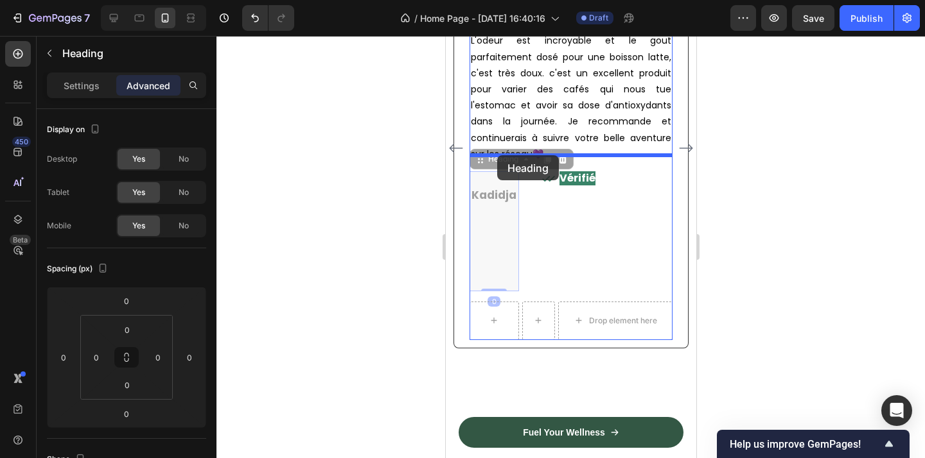
drag, startPoint x: 496, startPoint y: 143, endPoint x: 496, endPoint y: 154, distance: 10.9
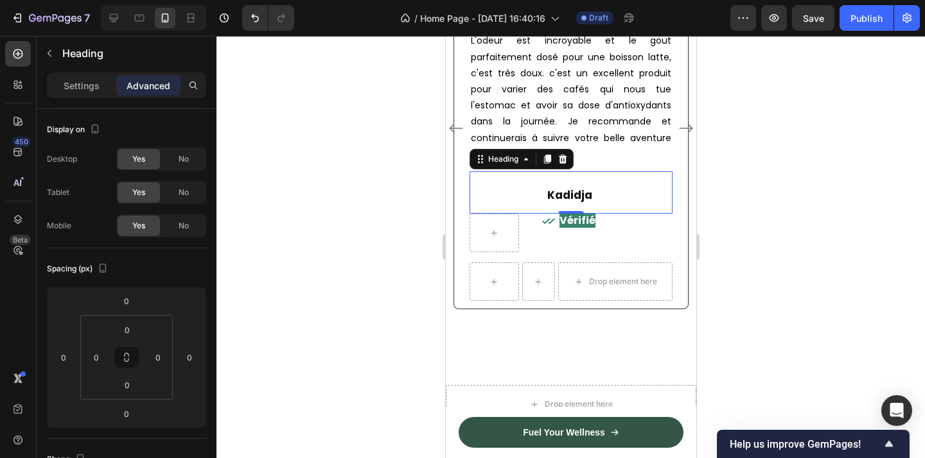
scroll to position [2340, 0]
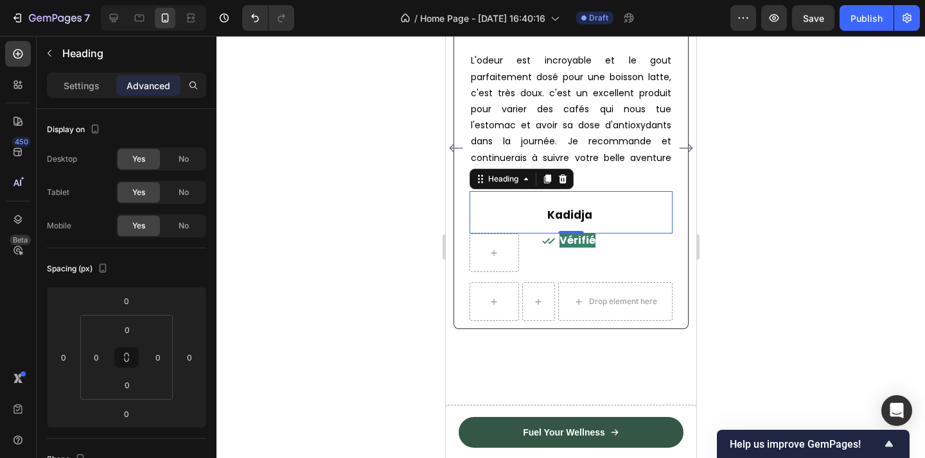
click at [839, 265] on div at bounding box center [570, 247] width 708 height 423
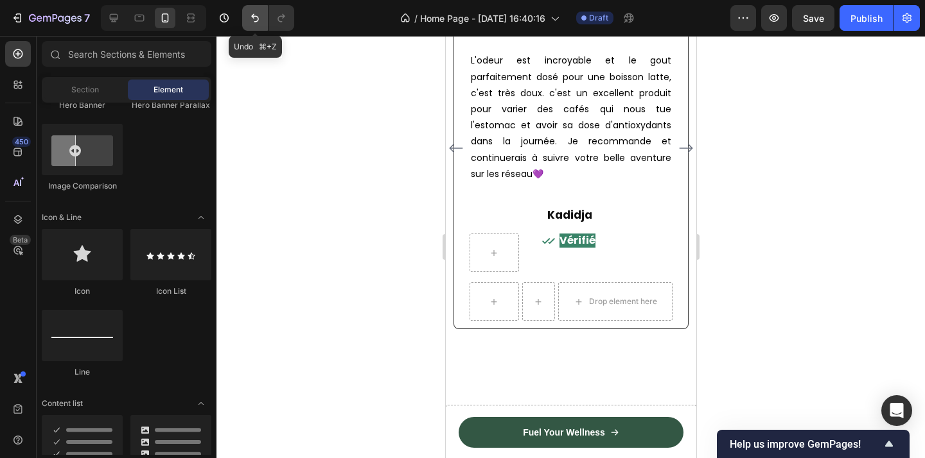
click at [257, 19] on icon "Undo/Redo" at bounding box center [255, 18] width 13 height 13
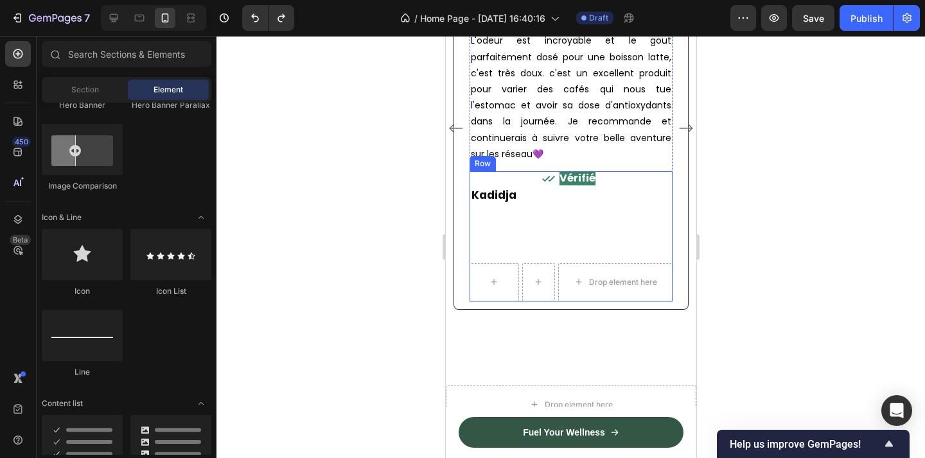
click at [567, 209] on div "⁠⁠⁠⁠⁠⁠⁠ Vérifié Heading" at bounding box center [614, 212] width 115 height 82
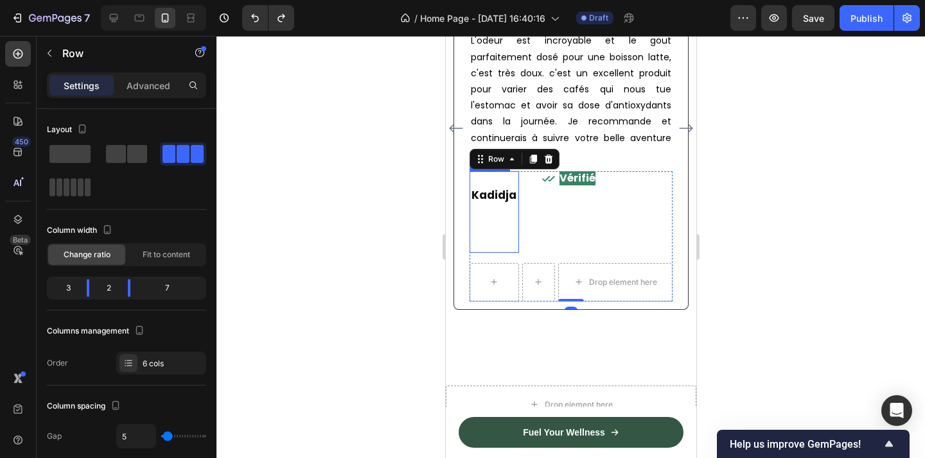
click at [482, 203] on strong "Kadidja" at bounding box center [493, 195] width 45 height 15
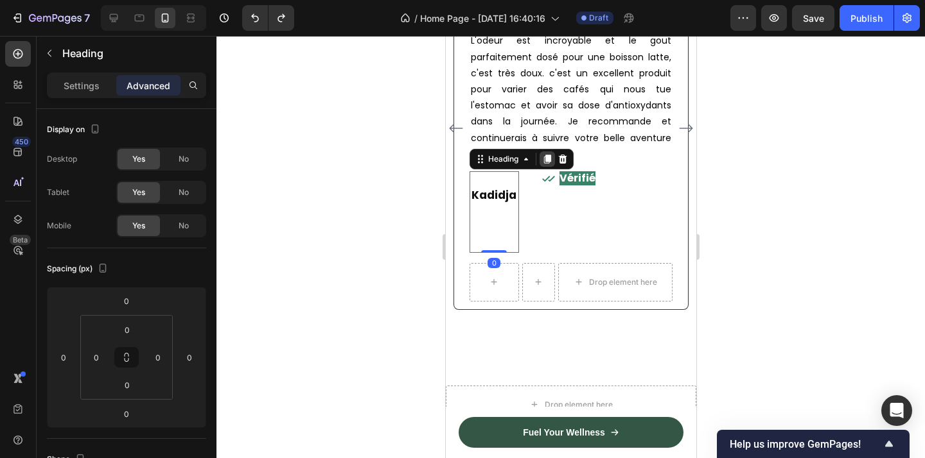
click at [544, 155] on icon at bounding box center [546, 159] width 7 height 9
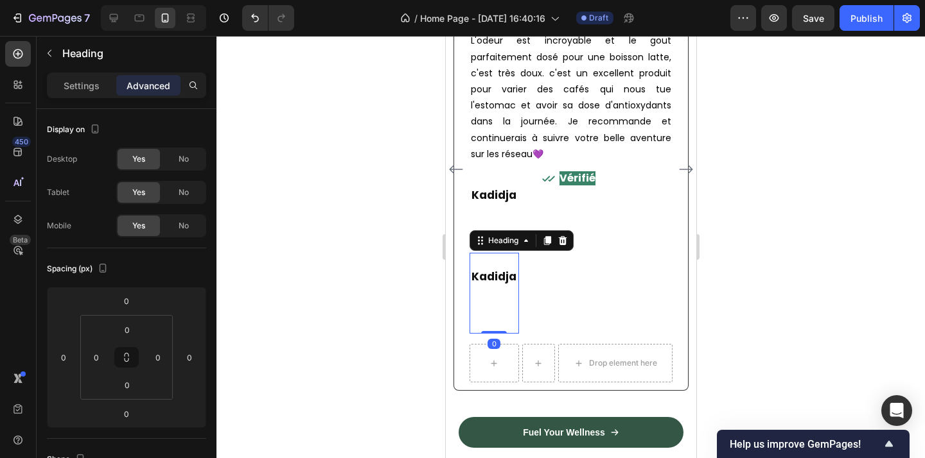
scroll to position [2420, 0]
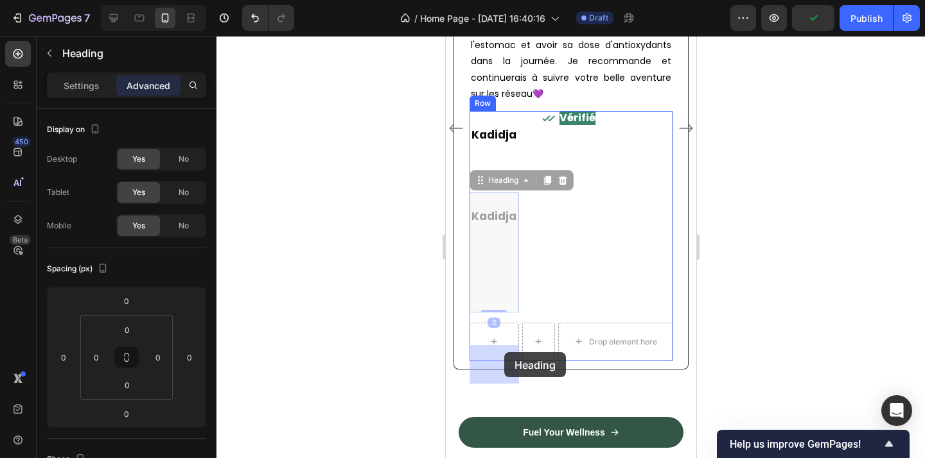
drag, startPoint x: 495, startPoint y: 200, endPoint x: 503, endPoint y: 353, distance: 152.4
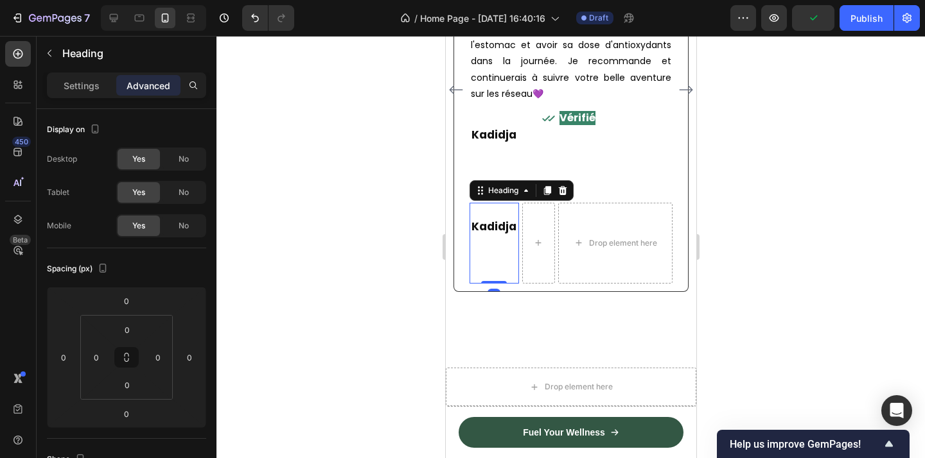
scroll to position [2401, 0]
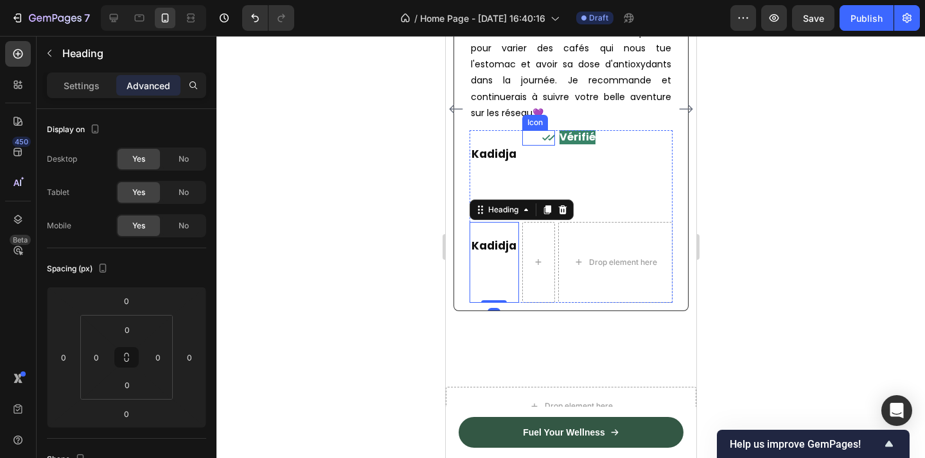
click at [547, 132] on icon at bounding box center [547, 138] width 13 height 13
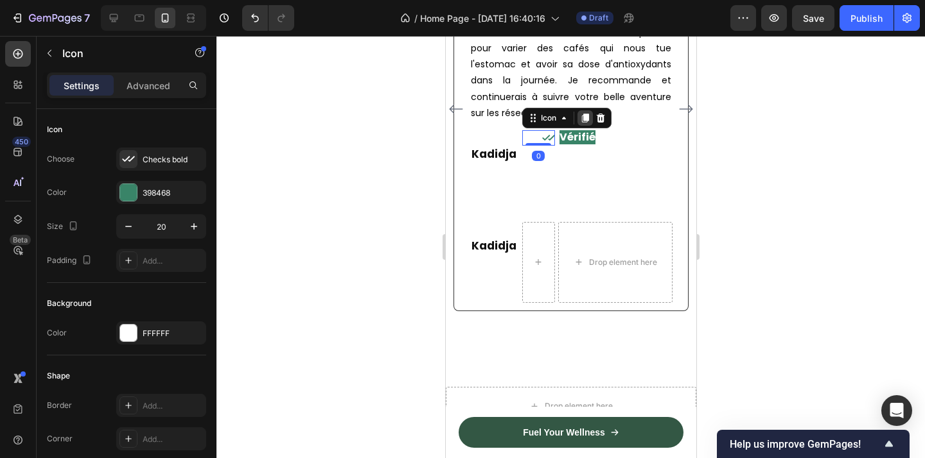
click at [584, 113] on icon at bounding box center [584, 118] width 10 height 10
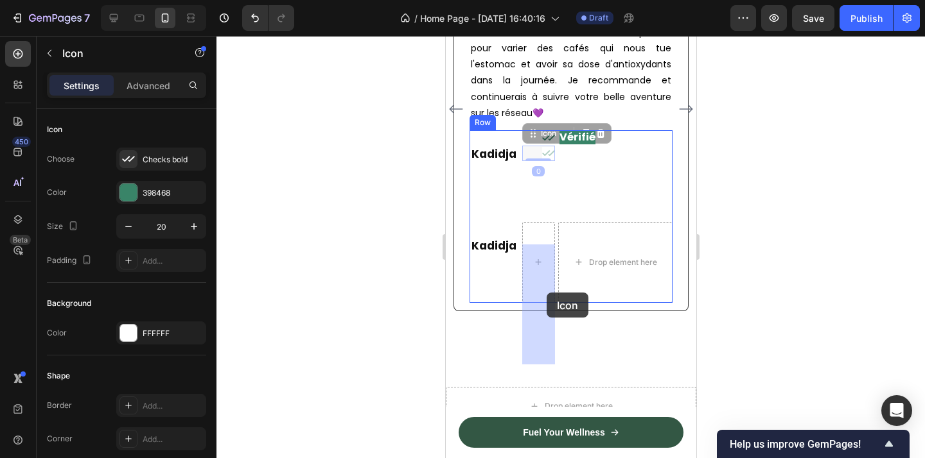
drag, startPoint x: 546, startPoint y: 117, endPoint x: 549, endPoint y: 293, distance: 176.0
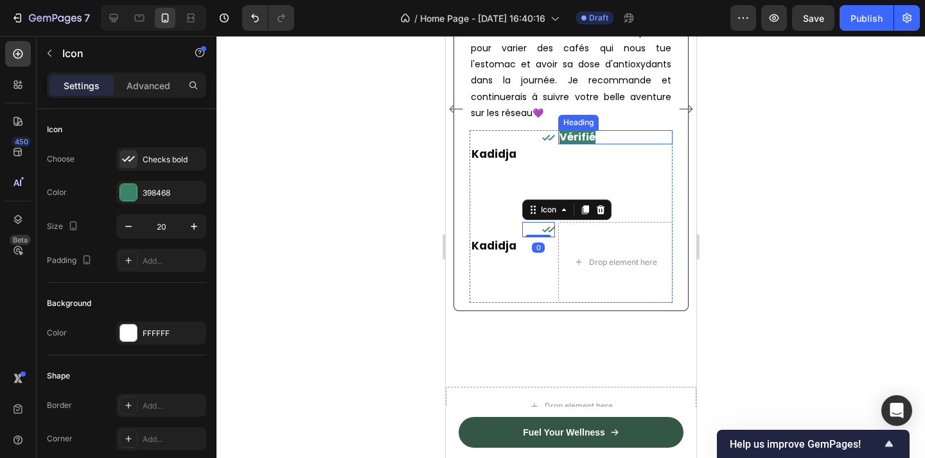
click at [580, 130] on strong "Vérifié" at bounding box center [577, 137] width 36 height 15
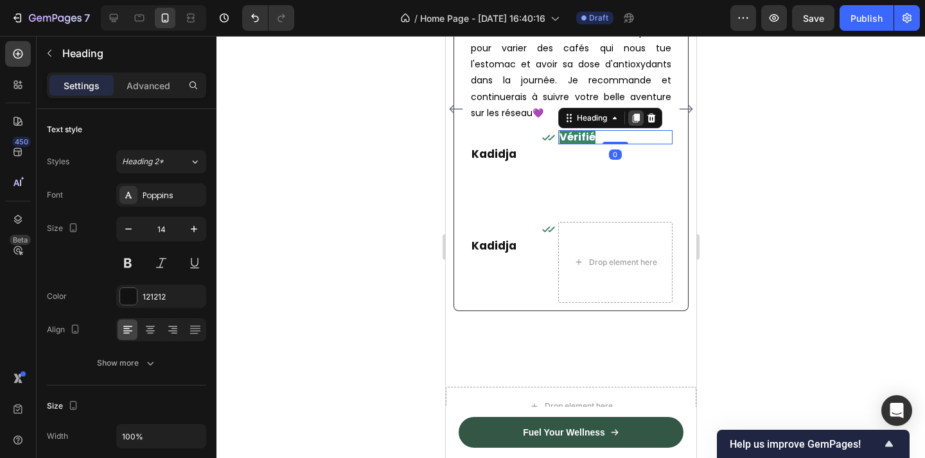
click at [640, 113] on icon at bounding box center [635, 118] width 10 height 10
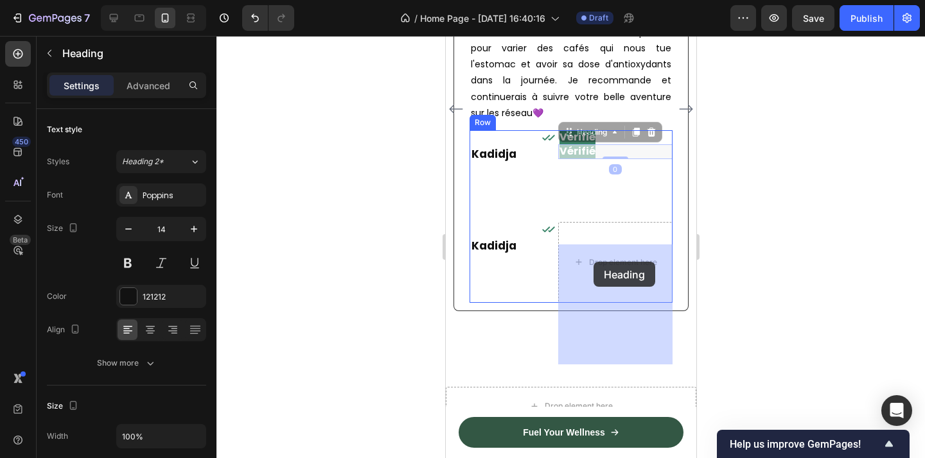
drag, startPoint x: 590, startPoint y: 116, endPoint x: 593, endPoint y: 262, distance: 145.8
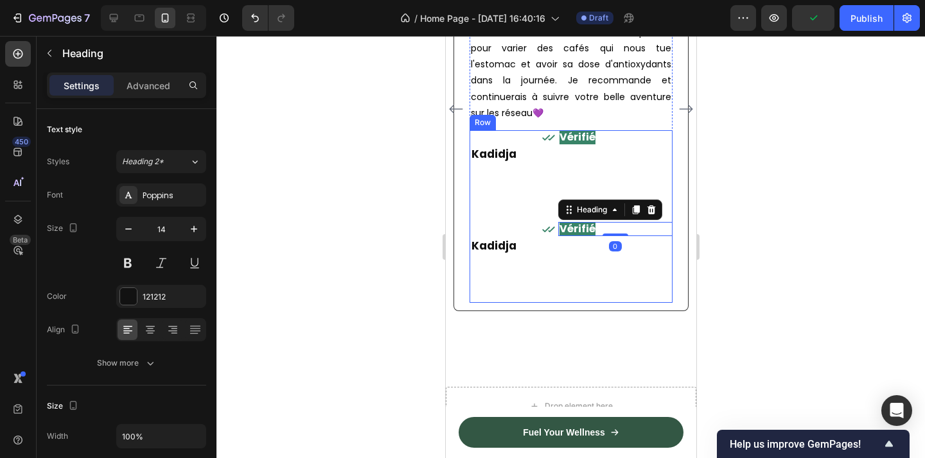
click at [564, 173] on div "⁠⁠⁠⁠⁠⁠⁠ Vérifié Heading" at bounding box center [614, 171] width 115 height 82
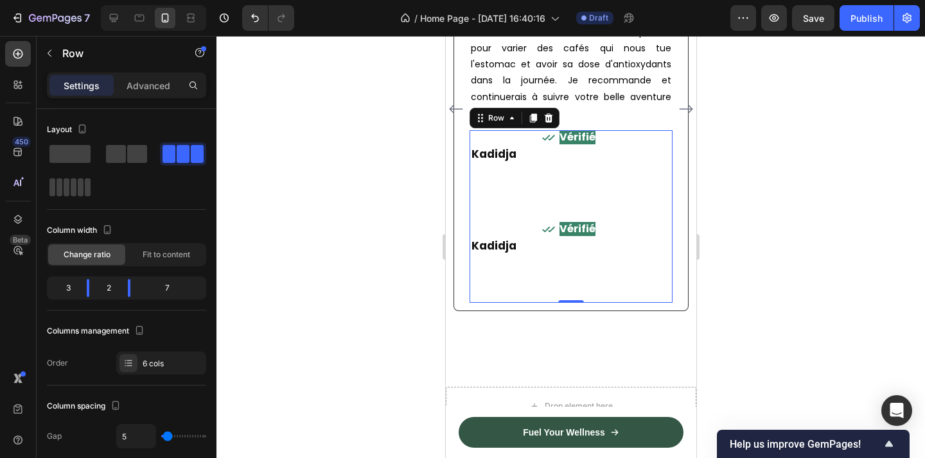
click at [602, 212] on div "⁠⁠⁠⁠⁠⁠⁠ Vérifié Heading" at bounding box center [614, 171] width 115 height 82
click at [566, 130] on strong "Vérifié" at bounding box center [577, 137] width 36 height 15
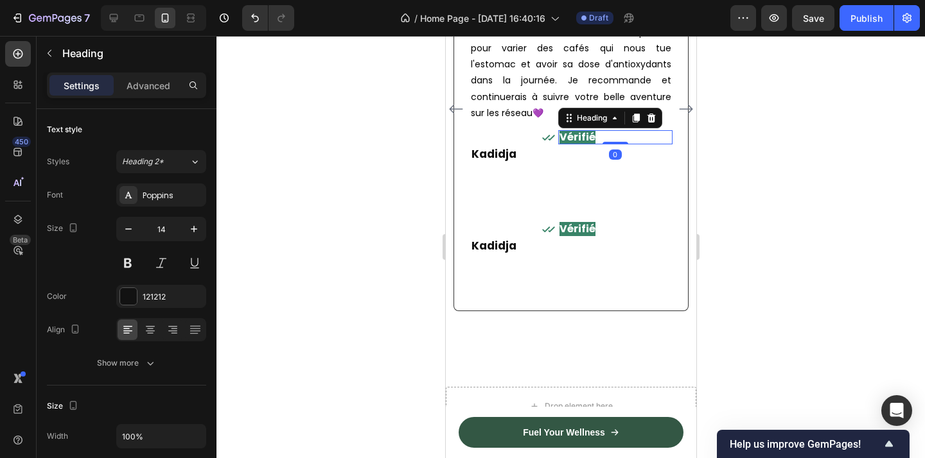
click at [565, 172] on div "⁠⁠⁠⁠⁠⁠⁠ Vérifié Heading 0" at bounding box center [614, 171] width 115 height 82
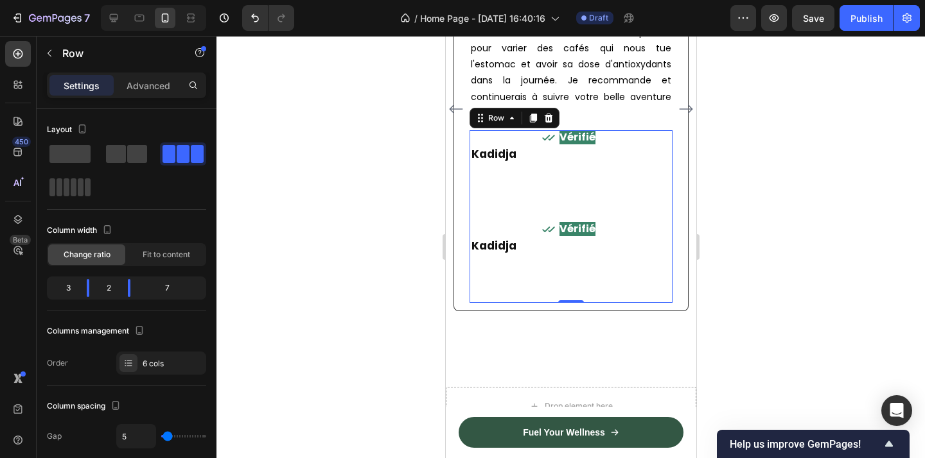
click at [606, 197] on div "⁠⁠⁠⁠⁠⁠⁠ Vérifié Heading" at bounding box center [614, 171] width 115 height 82
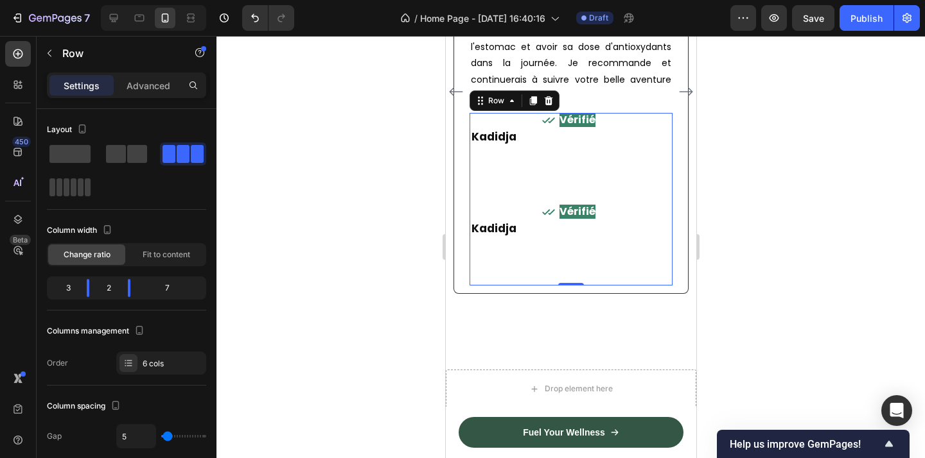
scroll to position [2434, 0]
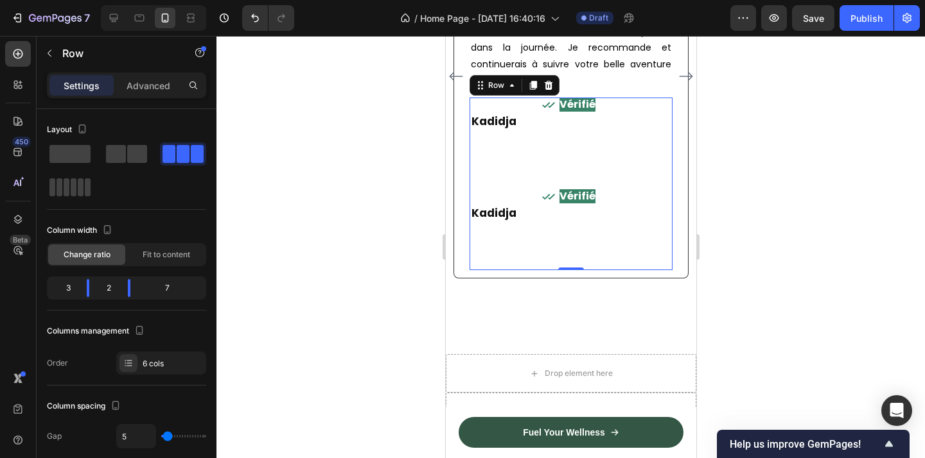
click at [601, 271] on div "Vérifié Heading" at bounding box center [614, 230] width 115 height 82
click at [497, 271] on h2 "Kadidja" at bounding box center [493, 230] width 49 height 82
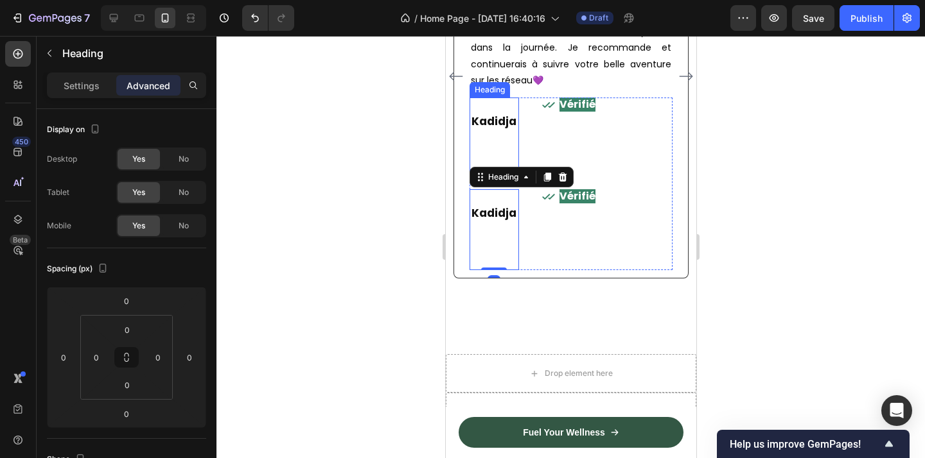
click at [503, 124] on h2 "Kadidja" at bounding box center [493, 139] width 49 height 82
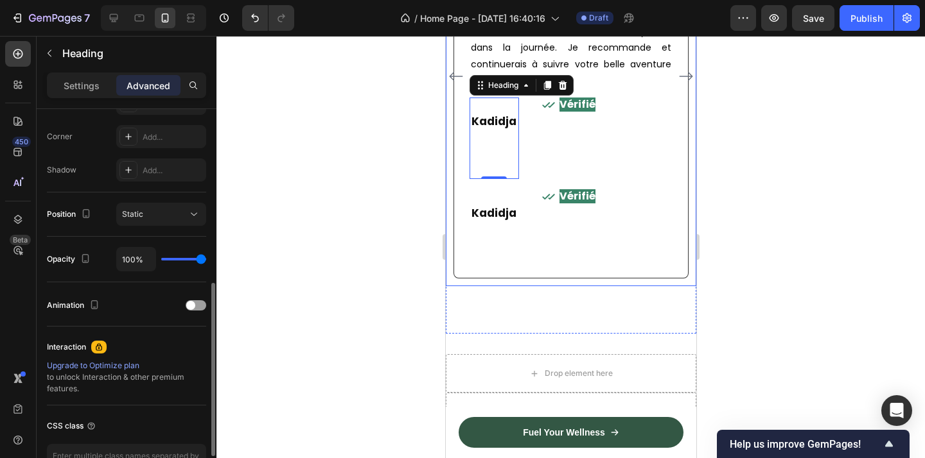
scroll to position [387, 0]
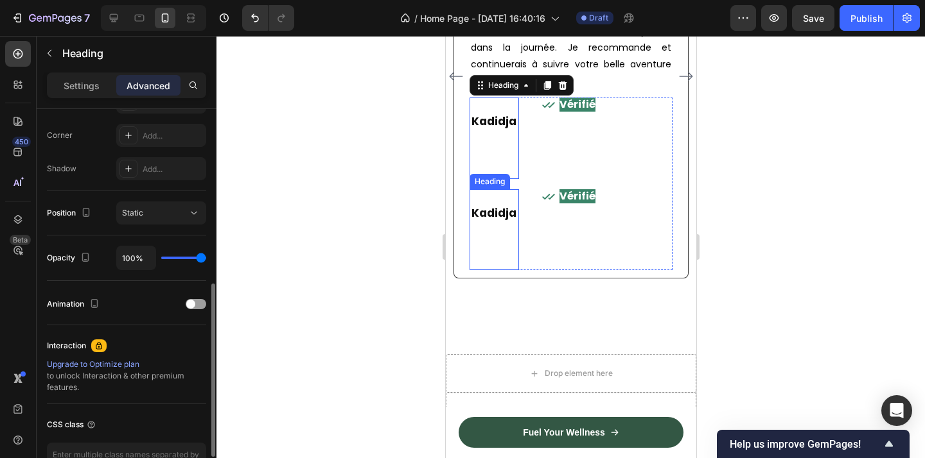
click at [494, 243] on h2 "Kadidja" at bounding box center [493, 230] width 49 height 82
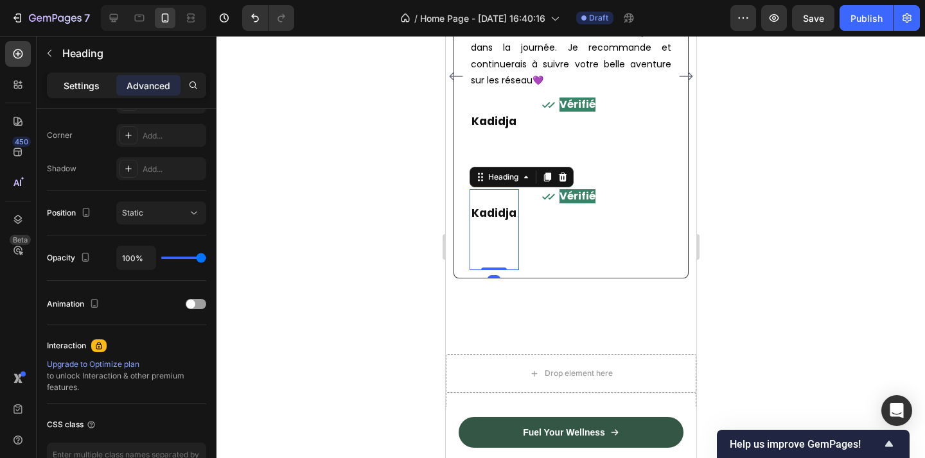
click at [90, 86] on p "Settings" at bounding box center [82, 85] width 36 height 13
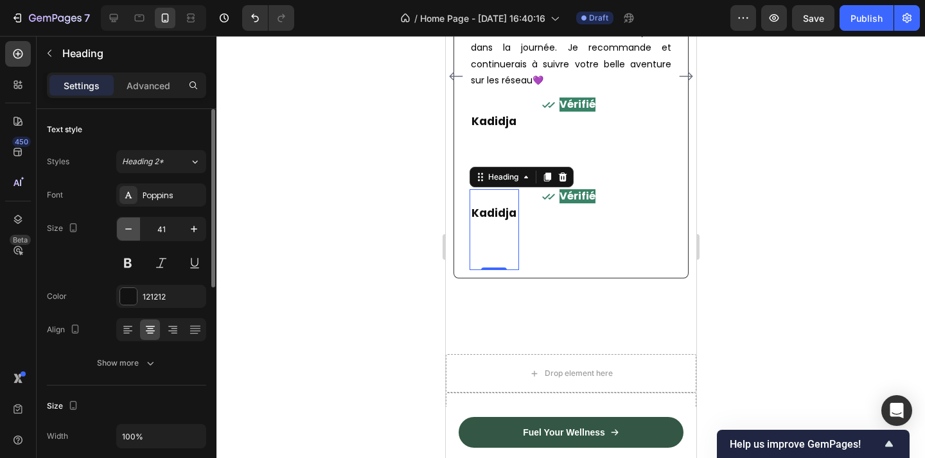
click at [133, 229] on icon "button" at bounding box center [128, 229] width 13 height 13
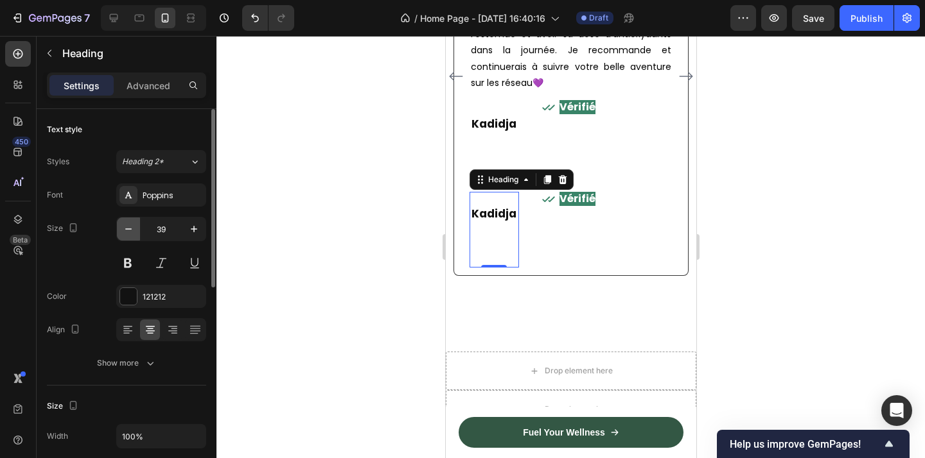
click at [133, 229] on icon "button" at bounding box center [128, 229] width 13 height 13
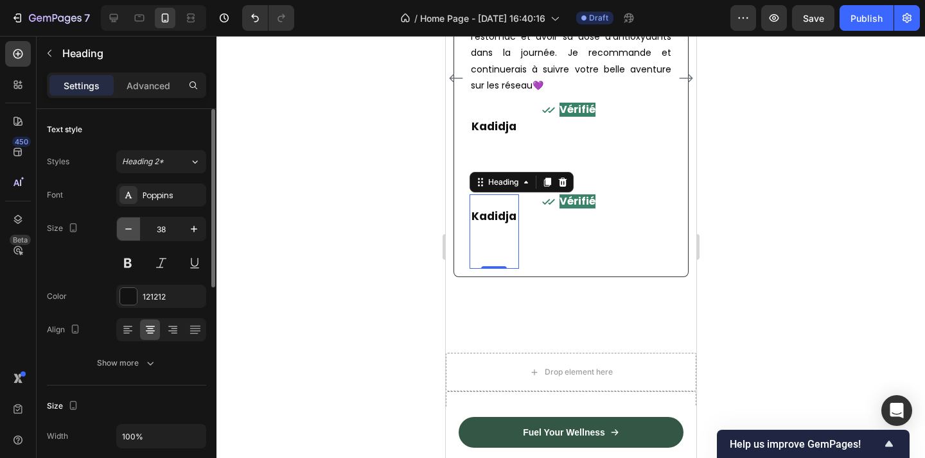
click at [133, 229] on icon "button" at bounding box center [128, 229] width 13 height 13
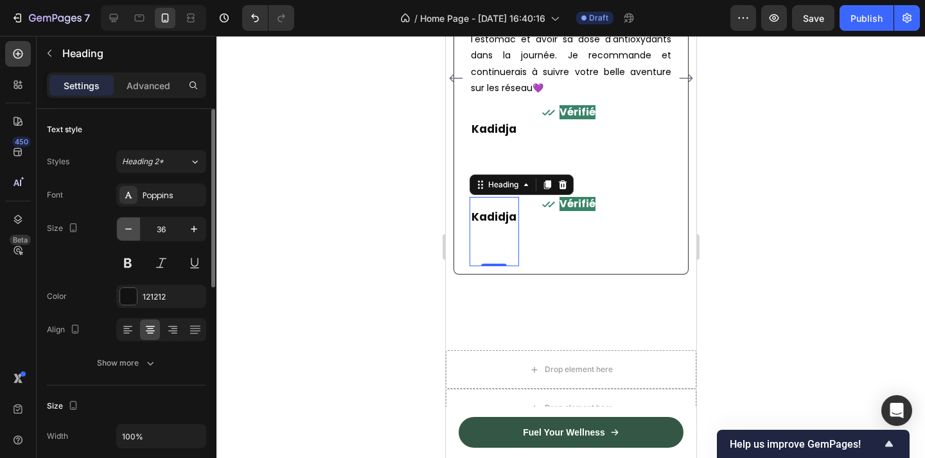
click at [133, 229] on icon "button" at bounding box center [128, 229] width 13 height 13
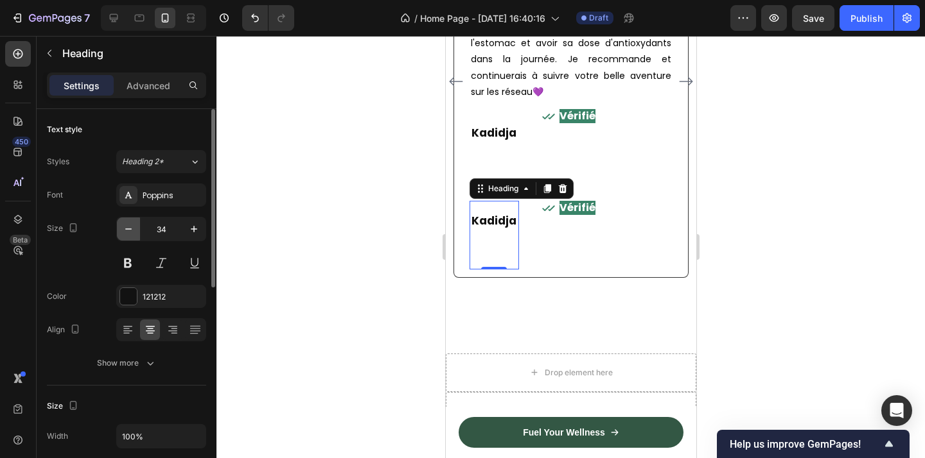
click at [133, 229] on icon "button" at bounding box center [128, 229] width 13 height 13
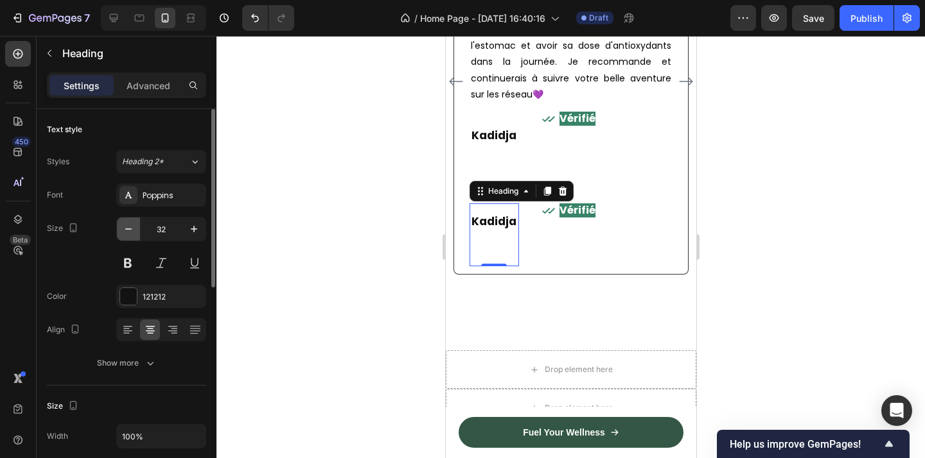
click at [133, 229] on icon "button" at bounding box center [128, 229] width 13 height 13
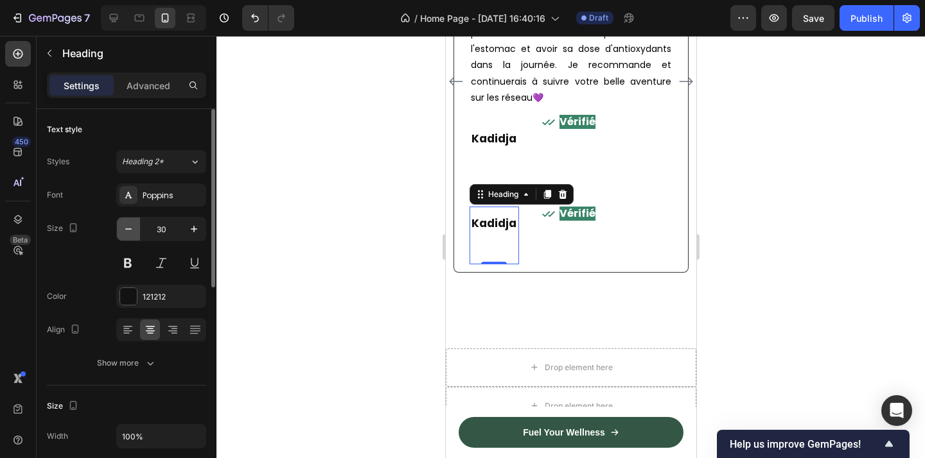
click at [133, 229] on icon "button" at bounding box center [128, 229] width 13 height 13
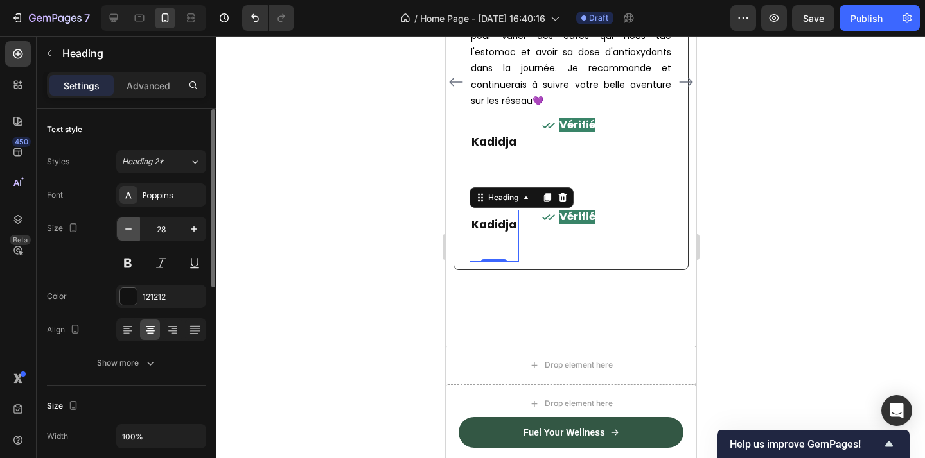
click at [133, 229] on icon "button" at bounding box center [128, 229] width 13 height 13
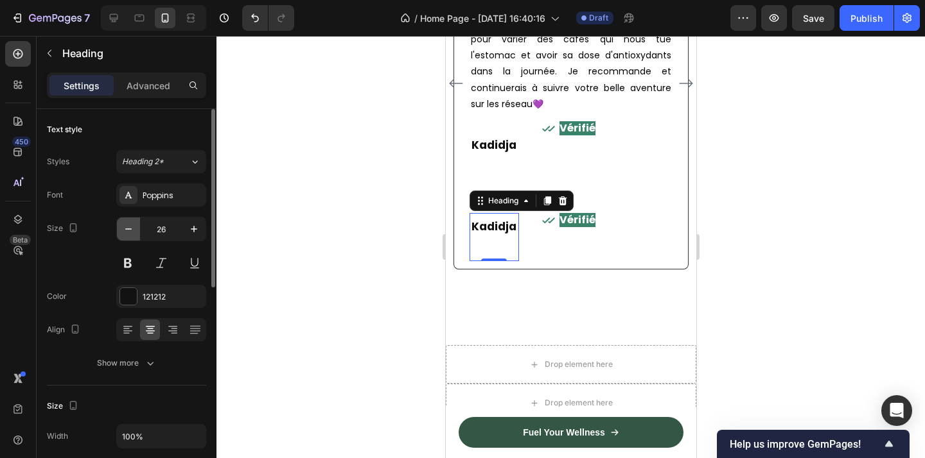
click at [133, 229] on icon "button" at bounding box center [128, 229] width 13 height 13
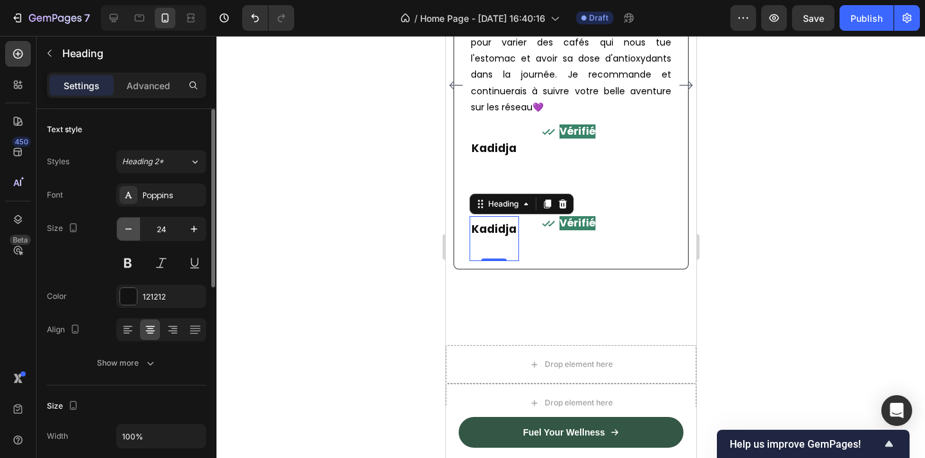
click at [133, 229] on icon "button" at bounding box center [128, 229] width 13 height 13
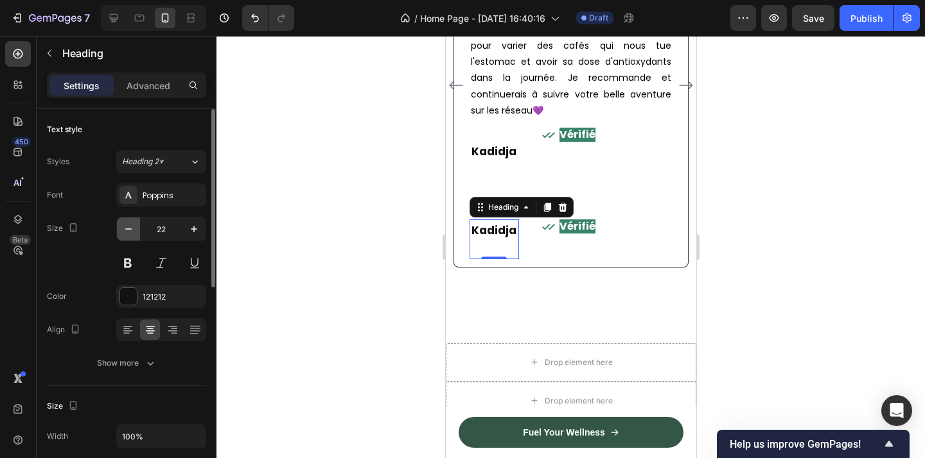
click at [133, 229] on icon "button" at bounding box center [128, 229] width 13 height 13
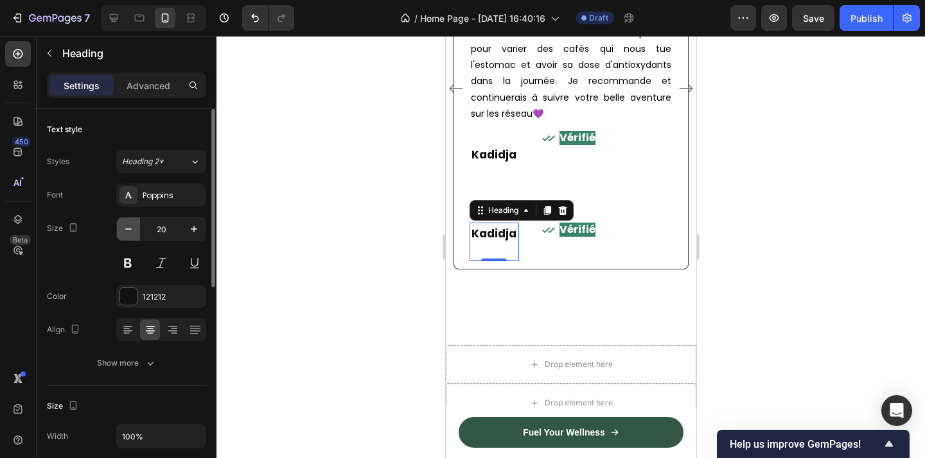
click at [133, 229] on icon "button" at bounding box center [128, 229] width 13 height 13
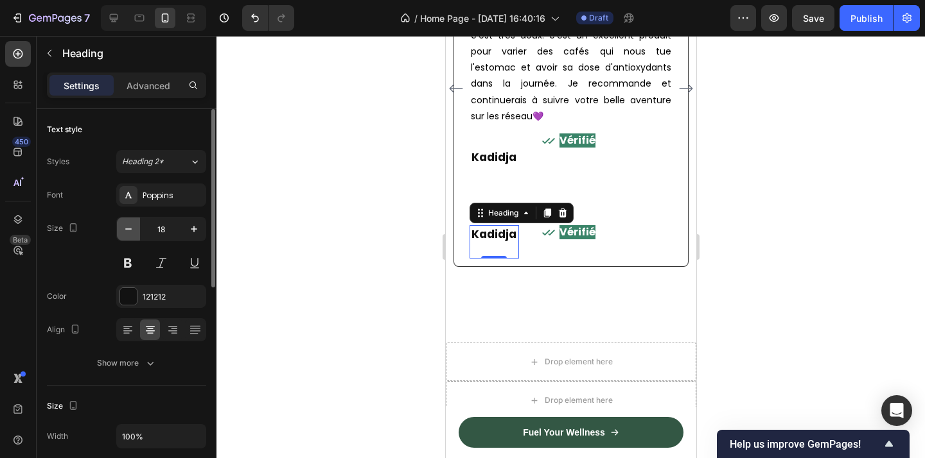
click at [133, 229] on icon "button" at bounding box center [128, 229] width 13 height 13
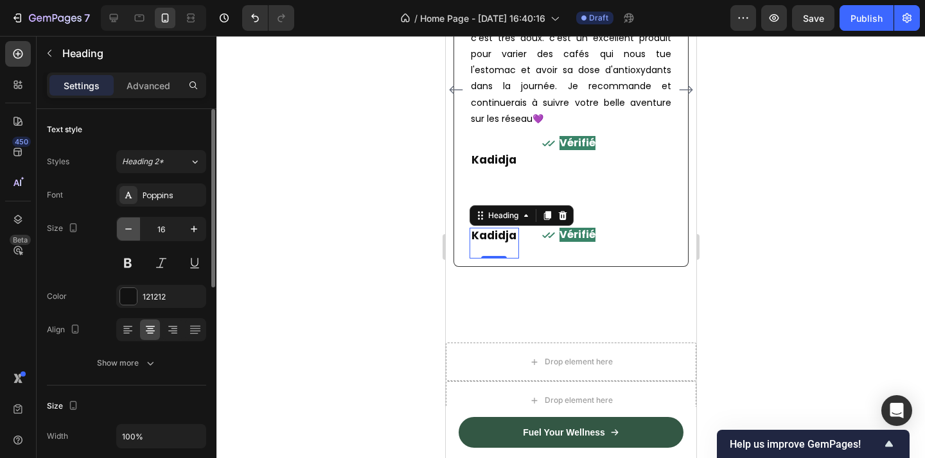
click at [133, 229] on icon "button" at bounding box center [128, 229] width 13 height 13
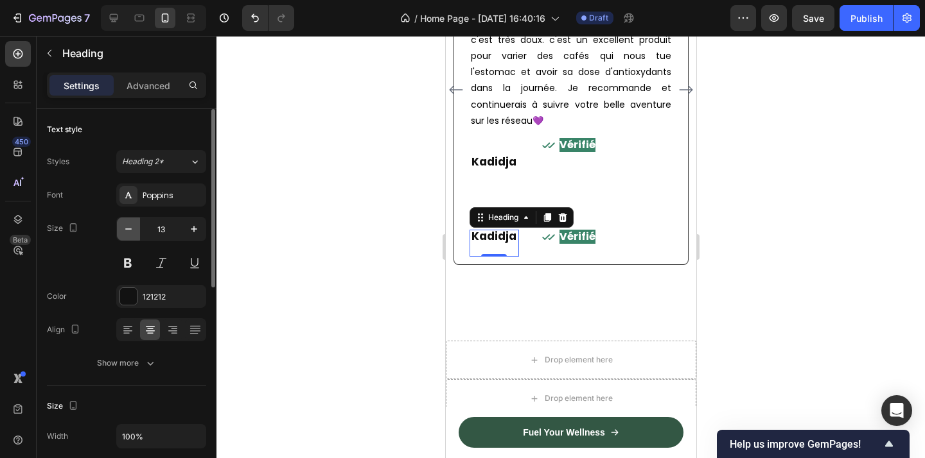
click at [133, 229] on icon "button" at bounding box center [128, 229] width 13 height 13
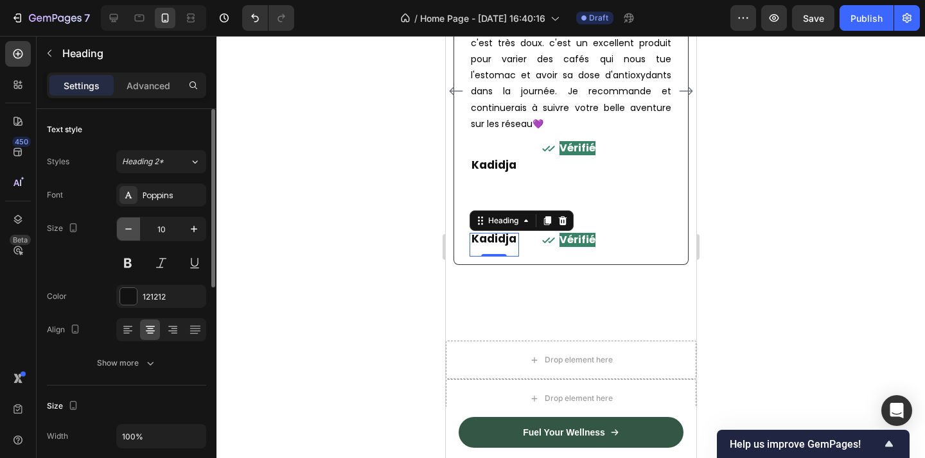
click at [133, 229] on icon "button" at bounding box center [128, 229] width 13 height 13
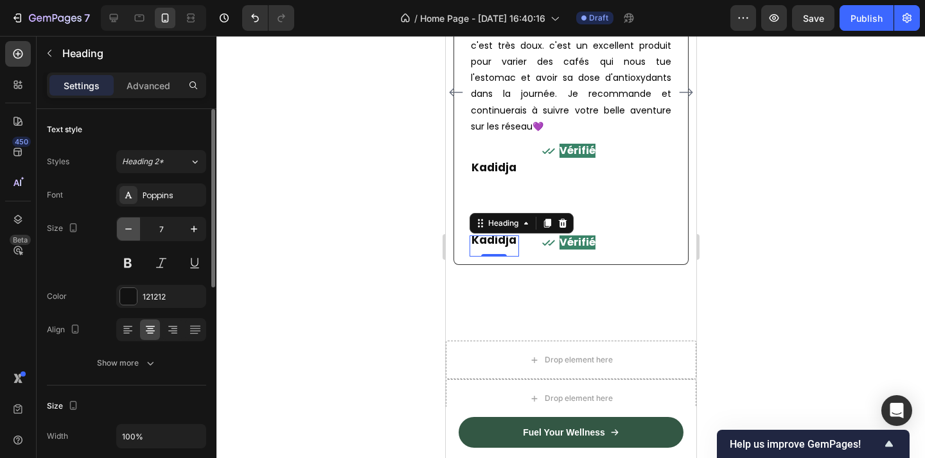
click at [133, 229] on icon "button" at bounding box center [128, 229] width 13 height 13
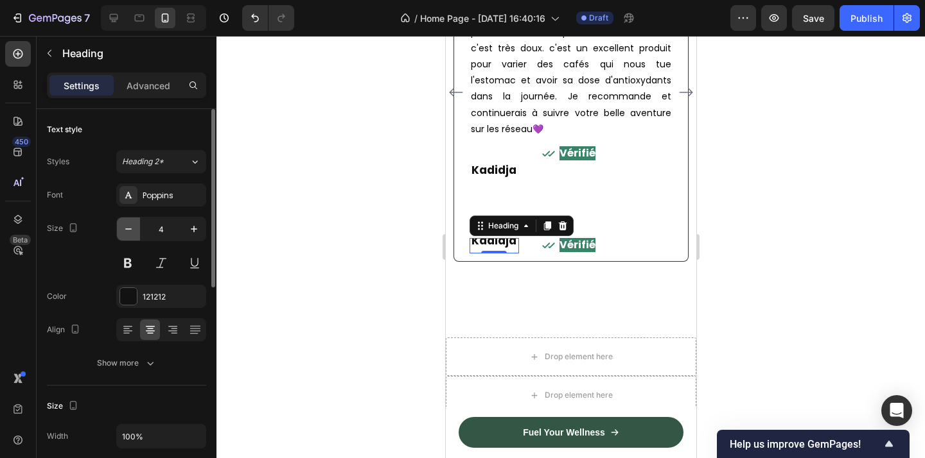
click at [133, 229] on icon "button" at bounding box center [128, 229] width 13 height 13
type input "2"
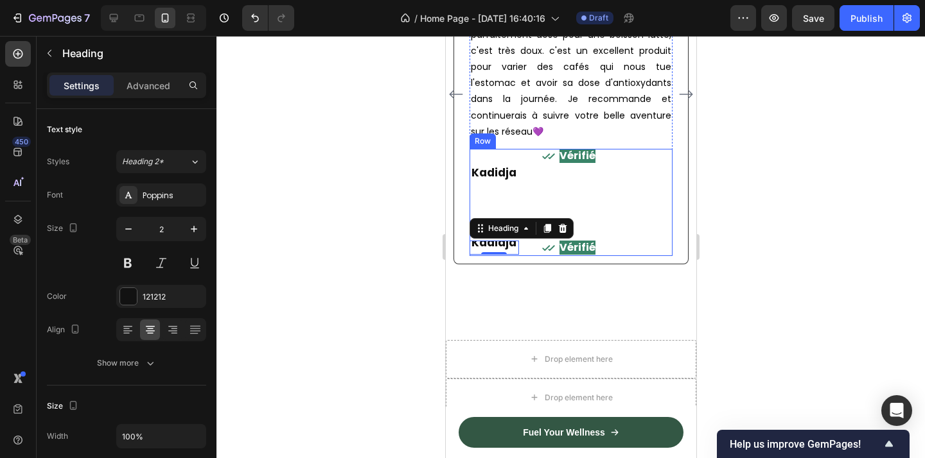
click at [546, 193] on div "Icon" at bounding box center [537, 190] width 33 height 82
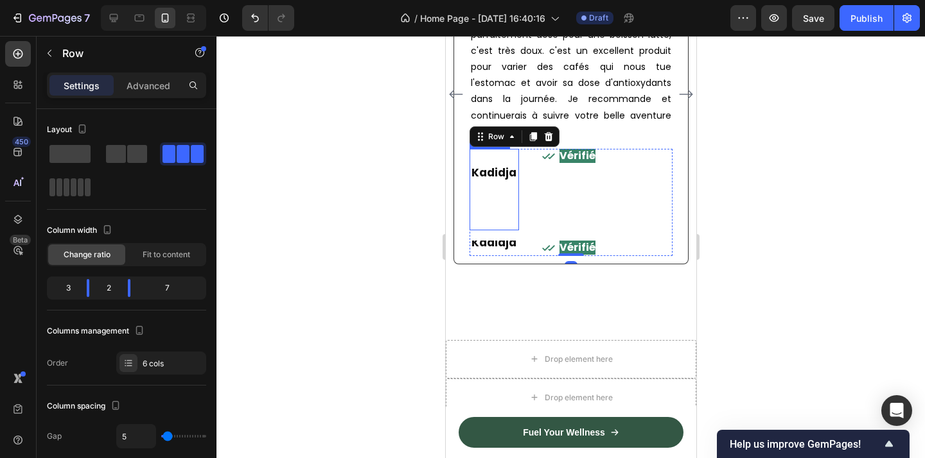
click at [487, 180] on strong "Kadidja" at bounding box center [493, 172] width 45 height 15
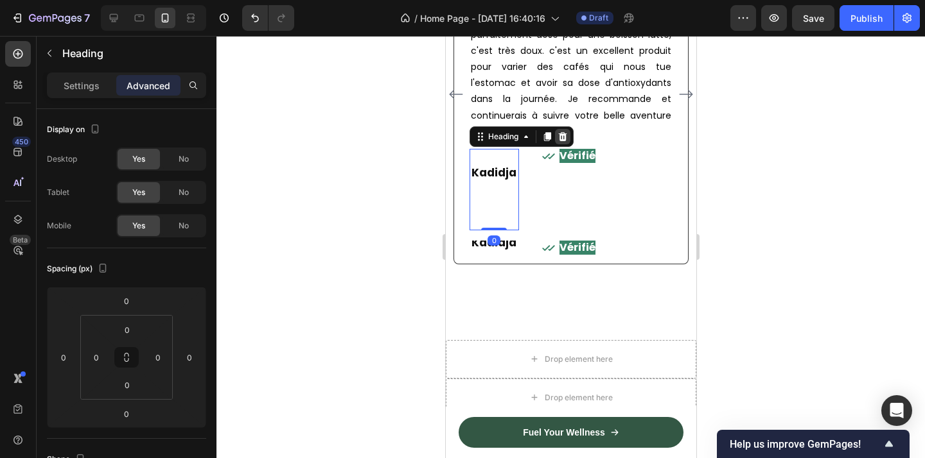
click at [567, 132] on icon at bounding box center [562, 137] width 10 height 10
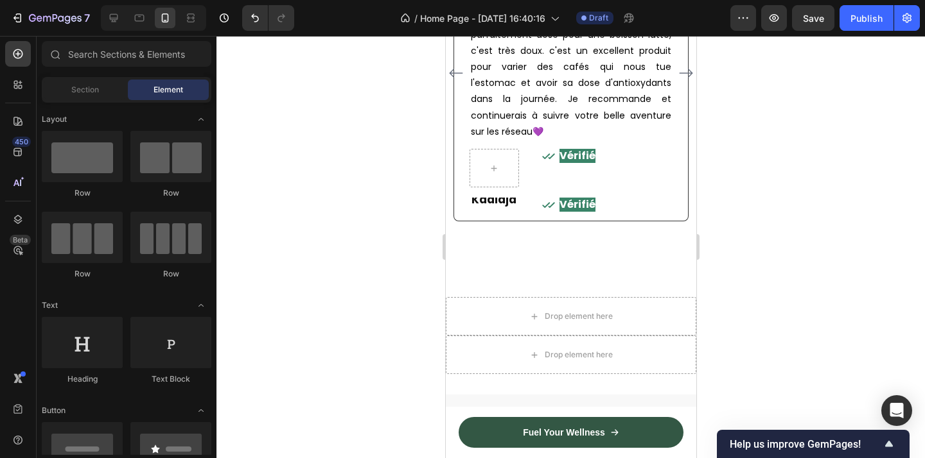
scroll to position [2342, 0]
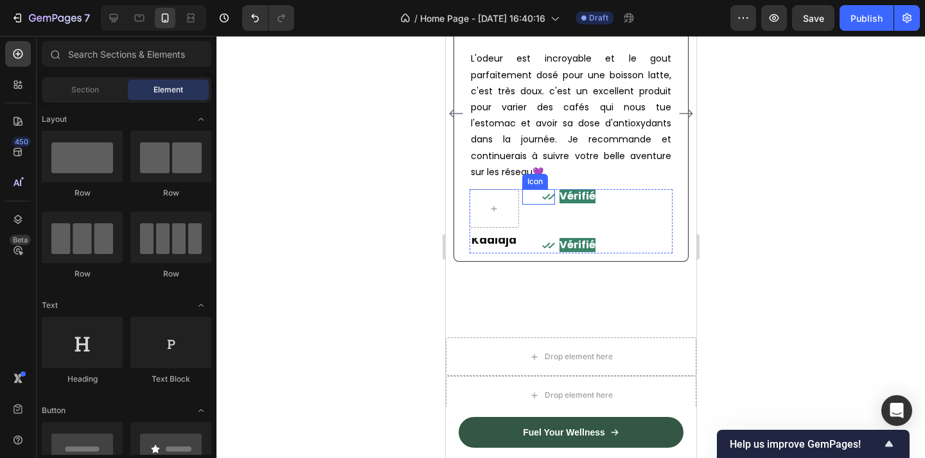
click at [546, 191] on icon at bounding box center [547, 197] width 13 height 13
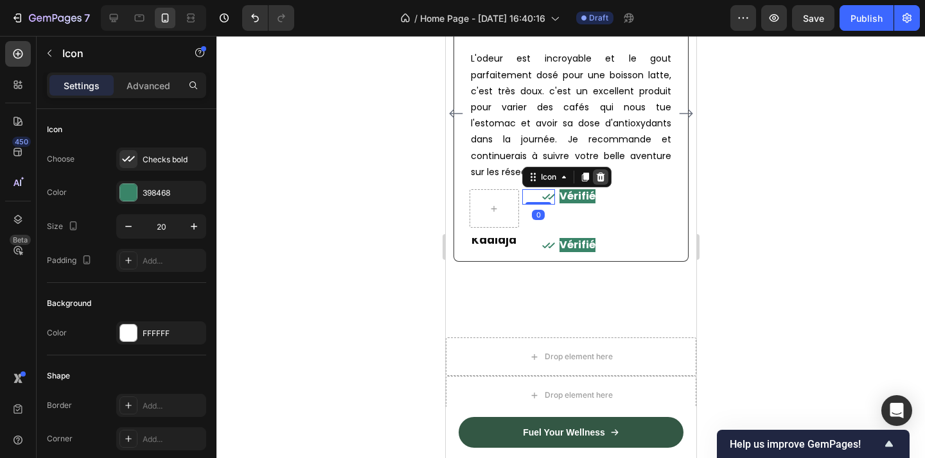
click at [599, 173] on icon at bounding box center [599, 177] width 8 height 9
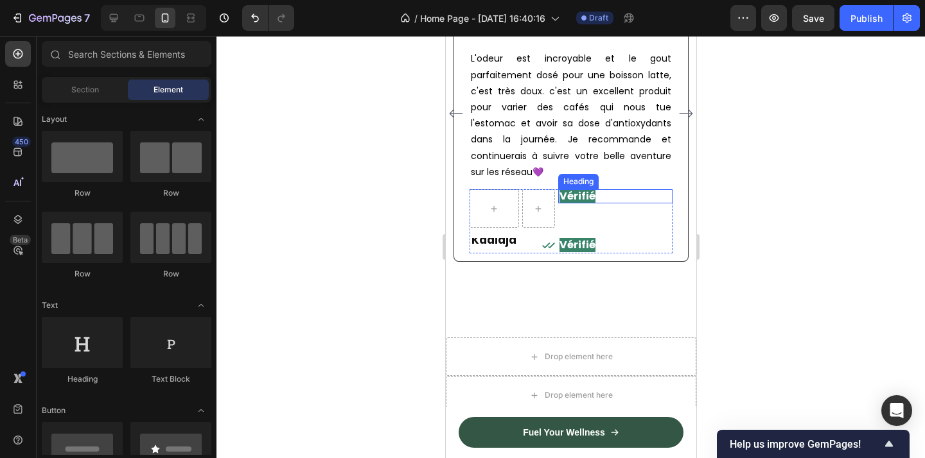
click at [592, 189] on strong "Vérifié" at bounding box center [577, 196] width 36 height 15
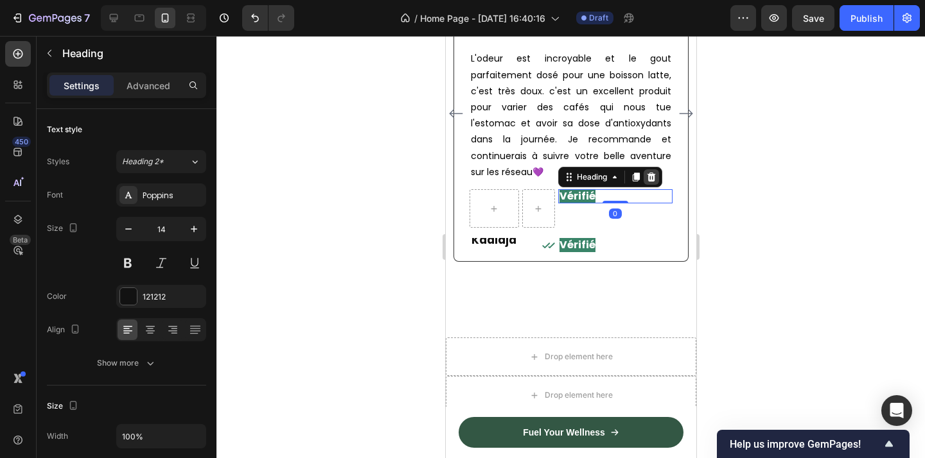
click at [649, 173] on icon at bounding box center [650, 177] width 8 height 9
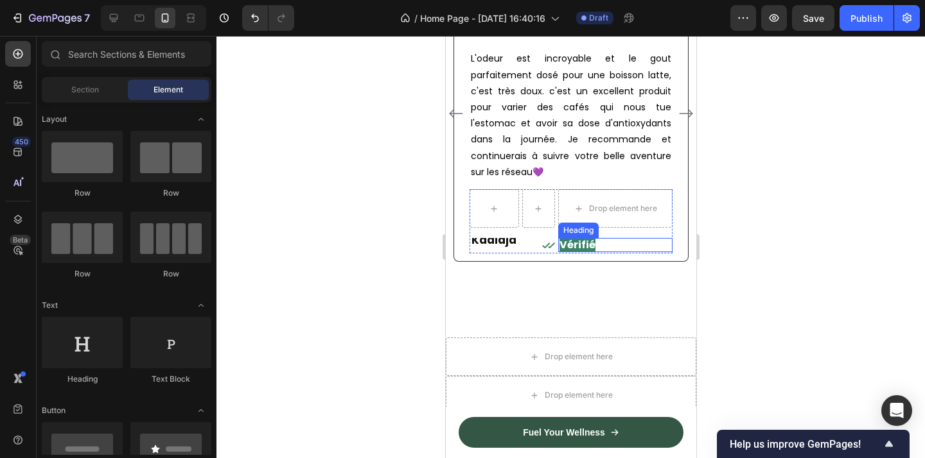
click at [650, 238] on h2 "Vérifié" at bounding box center [614, 245] width 115 height 14
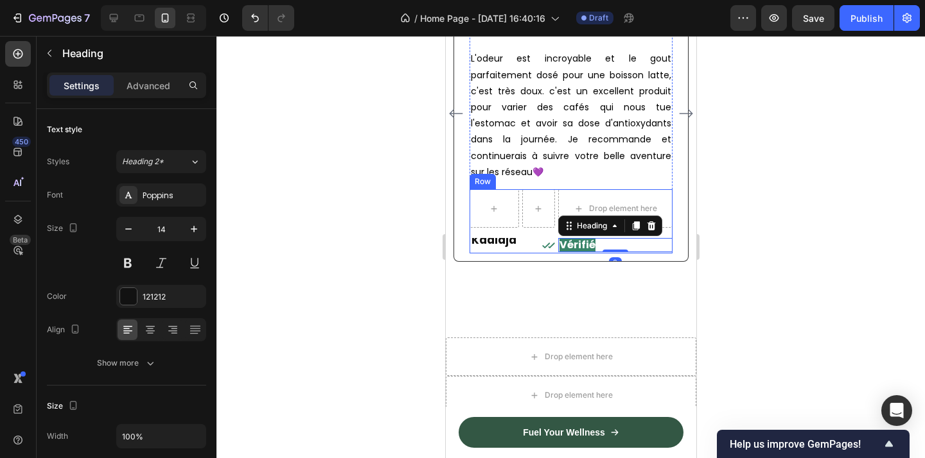
click at [670, 216] on div "Drop element here Kadidja Heading Icon Vérifié Heading 0 Row" at bounding box center [570, 221] width 203 height 64
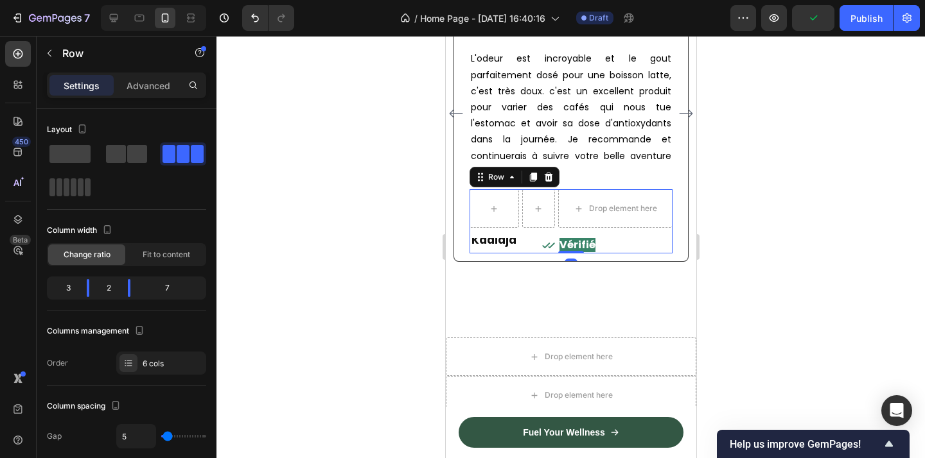
click at [660, 218] on div "Drop element here Kadidja Heading Icon Vérifié Heading Row 0" at bounding box center [570, 221] width 203 height 64
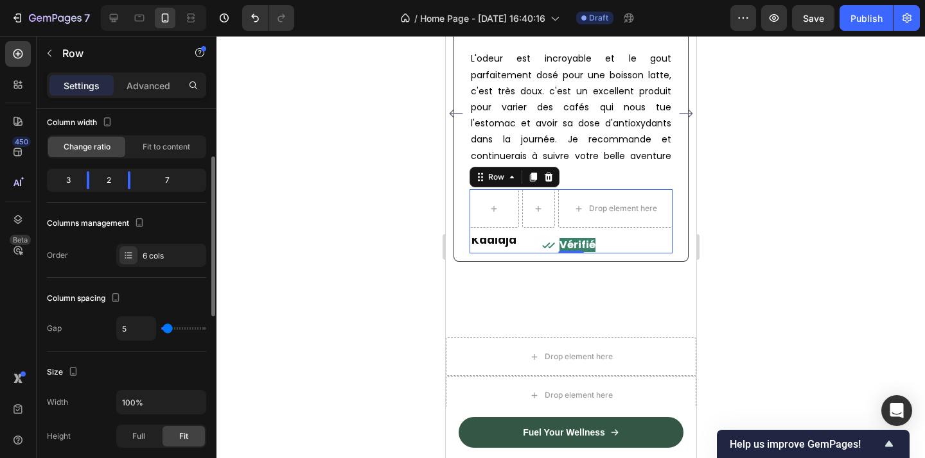
scroll to position [110, 0]
click at [154, 252] on div "6 cols" at bounding box center [173, 255] width 60 height 12
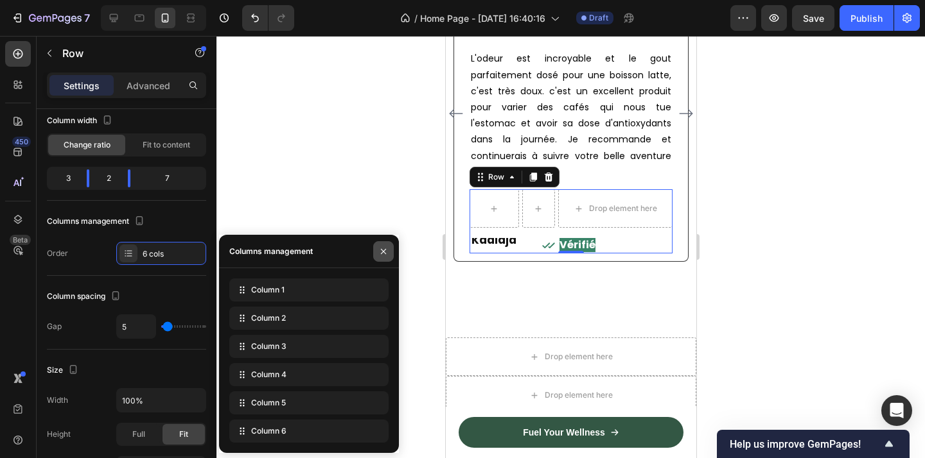
click at [388, 256] on icon "button" at bounding box center [383, 252] width 10 height 10
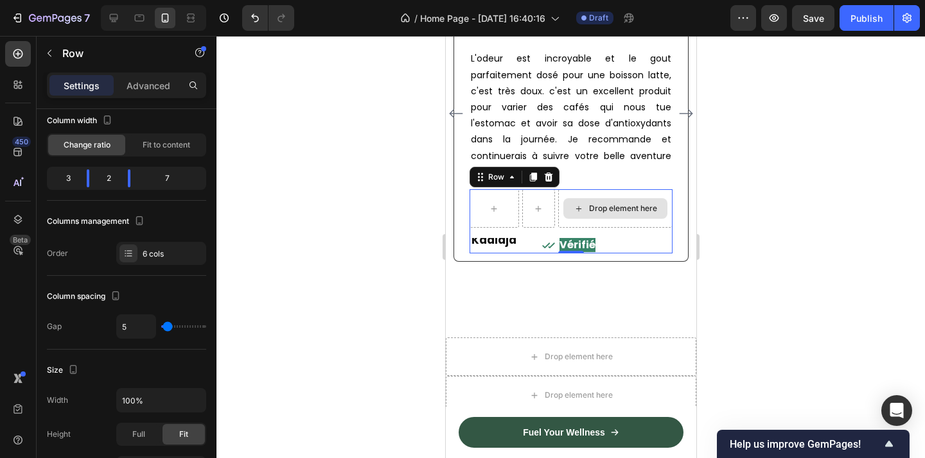
click at [659, 208] on div "Drop element here" at bounding box center [614, 208] width 115 height 39
click at [816, 247] on div at bounding box center [570, 247] width 708 height 423
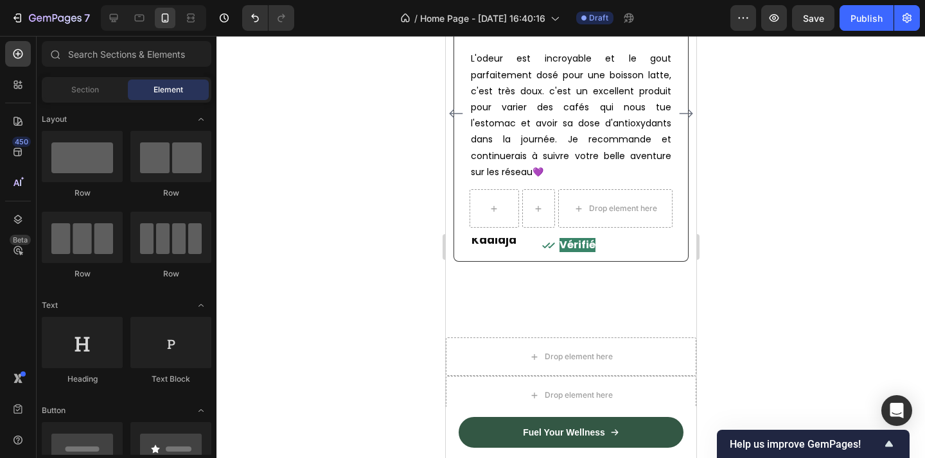
click at [811, 254] on div at bounding box center [570, 247] width 708 height 423
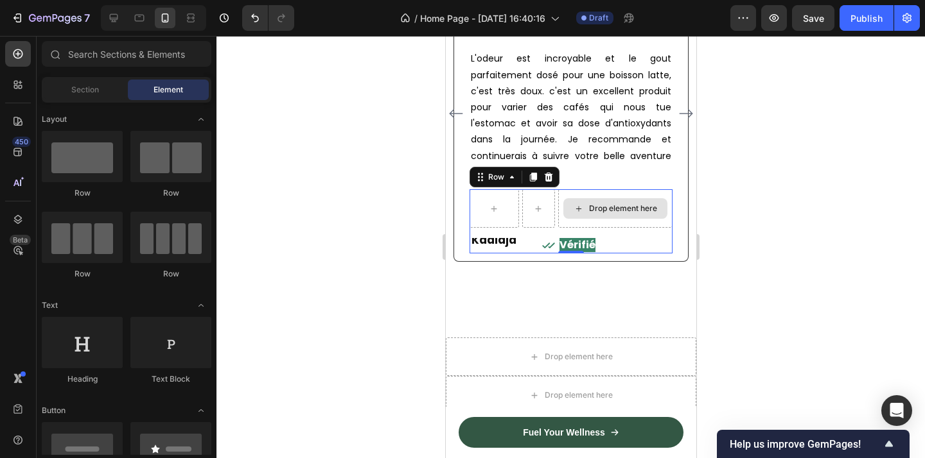
click at [593, 208] on div "Drop element here" at bounding box center [614, 208] width 115 height 39
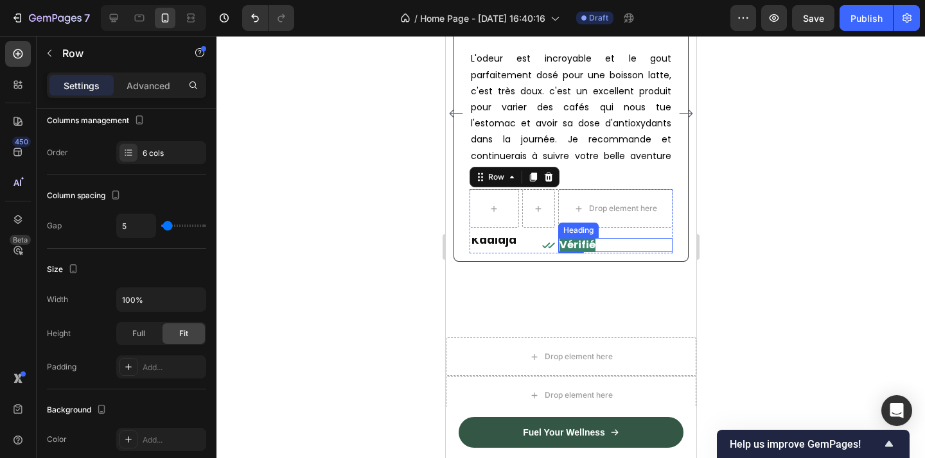
scroll to position [2219, 0]
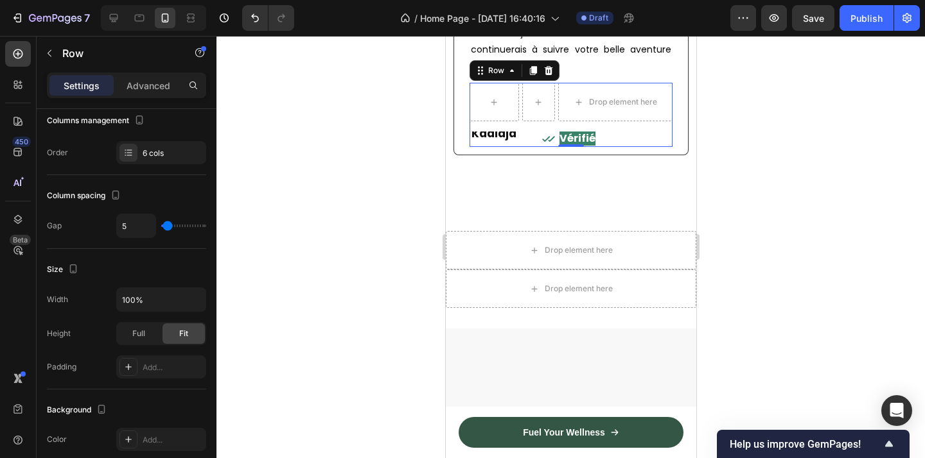
click at [751, 268] on div at bounding box center [570, 247] width 708 height 423
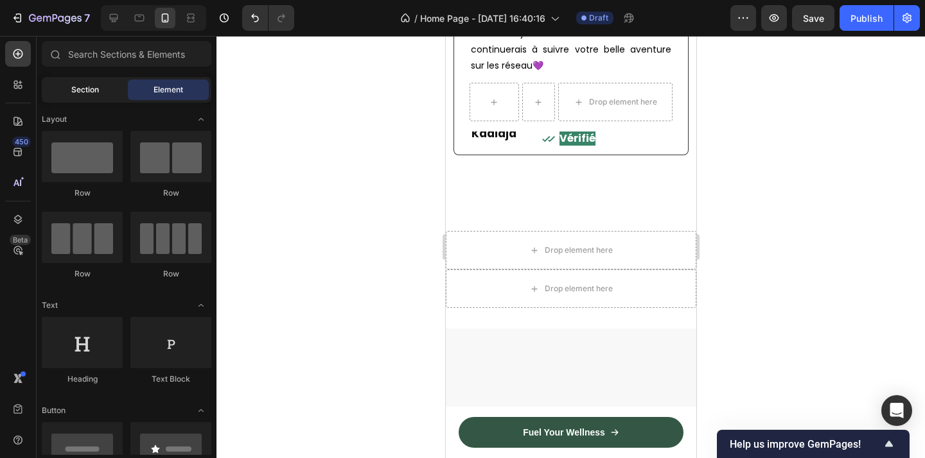
click at [95, 93] on span "Section" at bounding box center [85, 90] width 28 height 12
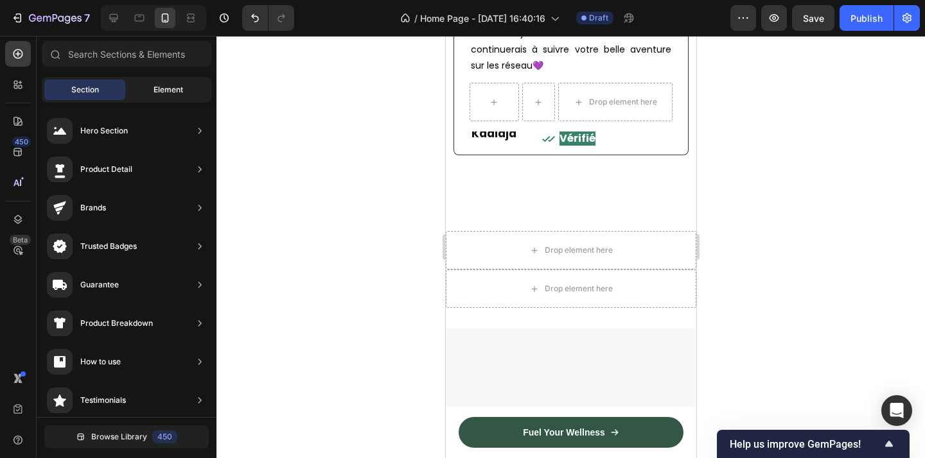
click at [171, 86] on span "Element" at bounding box center [168, 90] width 30 height 12
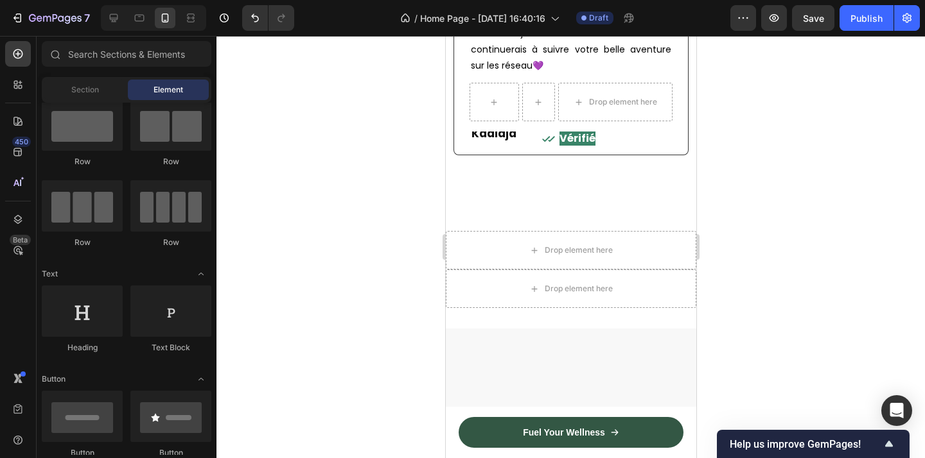
scroll to position [0, 0]
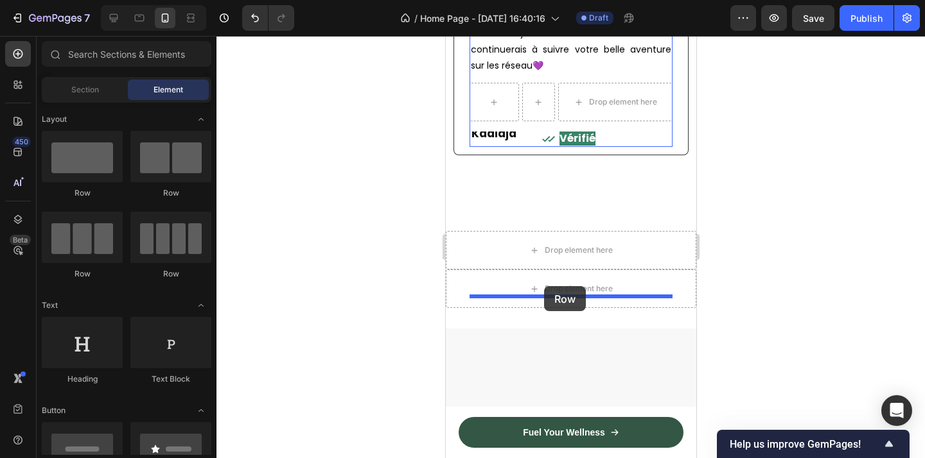
drag, startPoint x: 527, startPoint y: 278, endPoint x: 543, endPoint y: 286, distance: 18.7
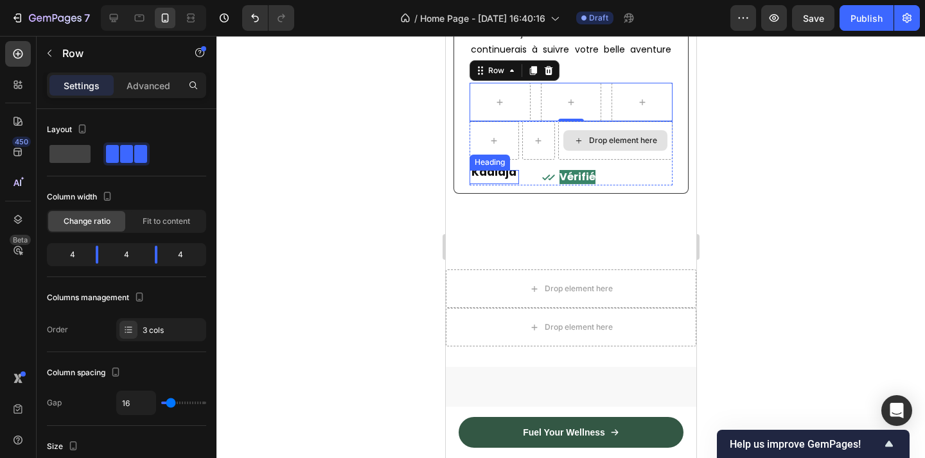
click at [489, 180] on strong "Kadidja" at bounding box center [493, 171] width 45 height 15
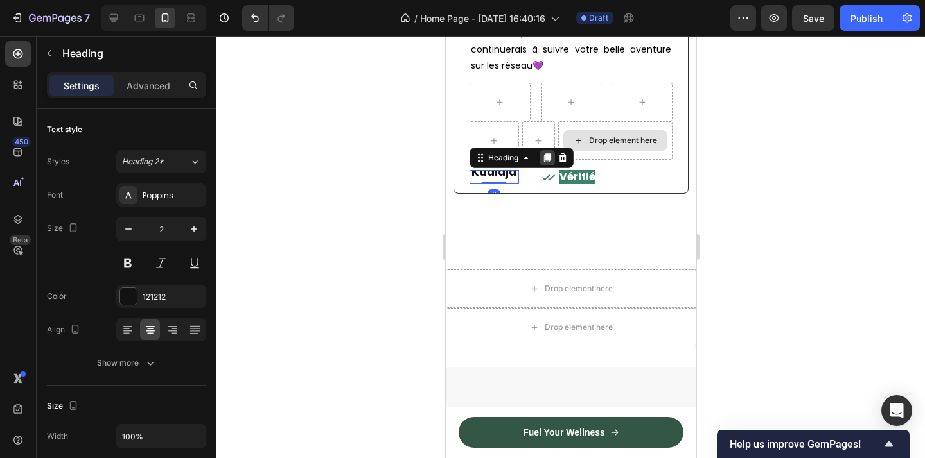
click at [550, 162] on icon at bounding box center [546, 157] width 7 height 9
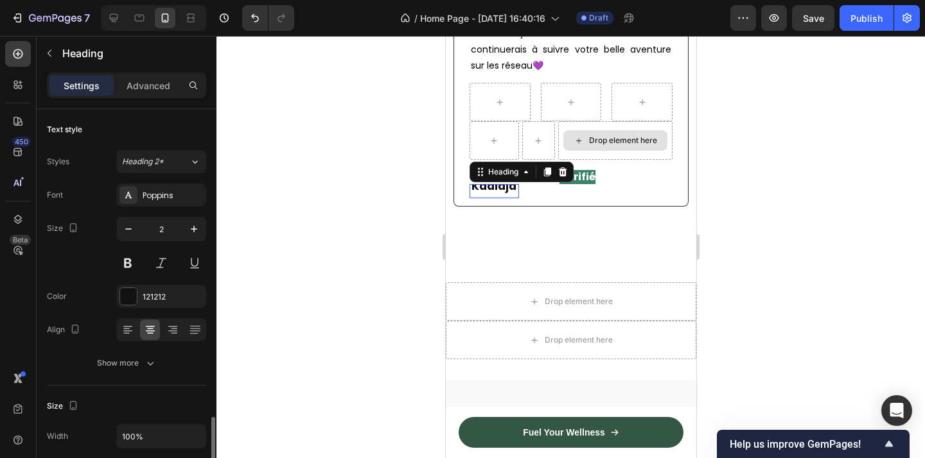
scroll to position [211, 0]
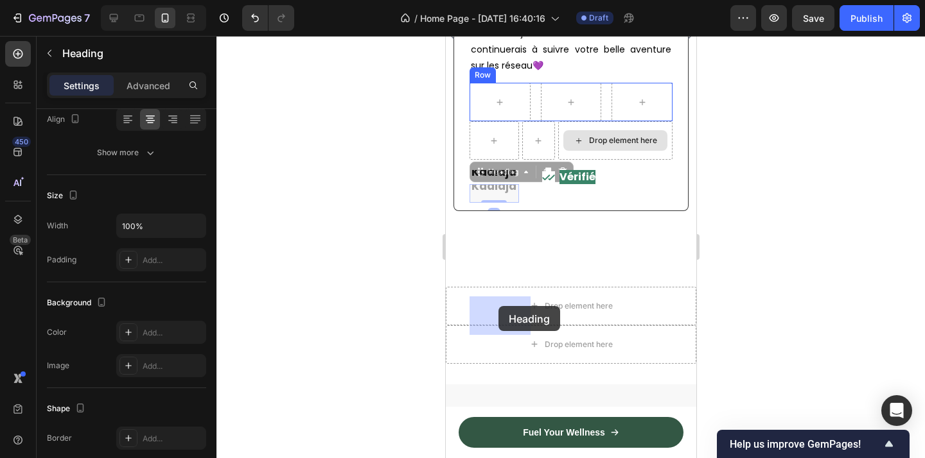
drag, startPoint x: 496, startPoint y: 394, endPoint x: 498, endPoint y: 306, distance: 87.4
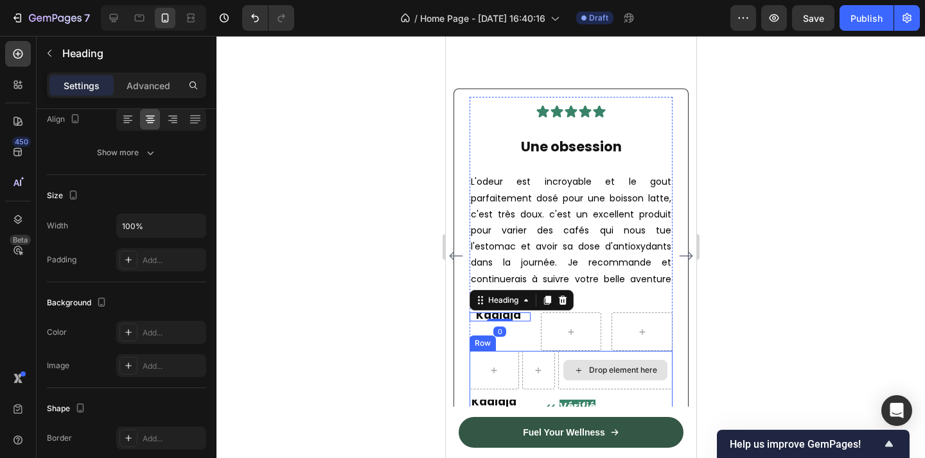
scroll to position [2240, 0]
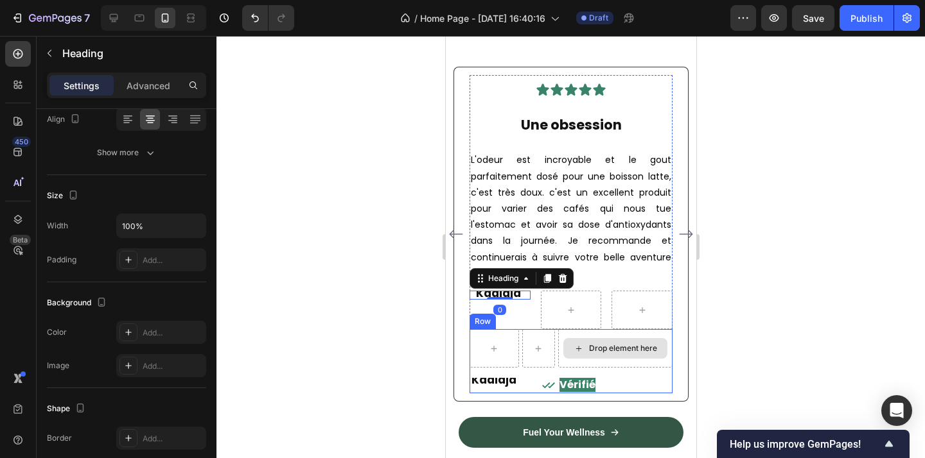
click at [543, 380] on icon at bounding box center [547, 386] width 13 height 13
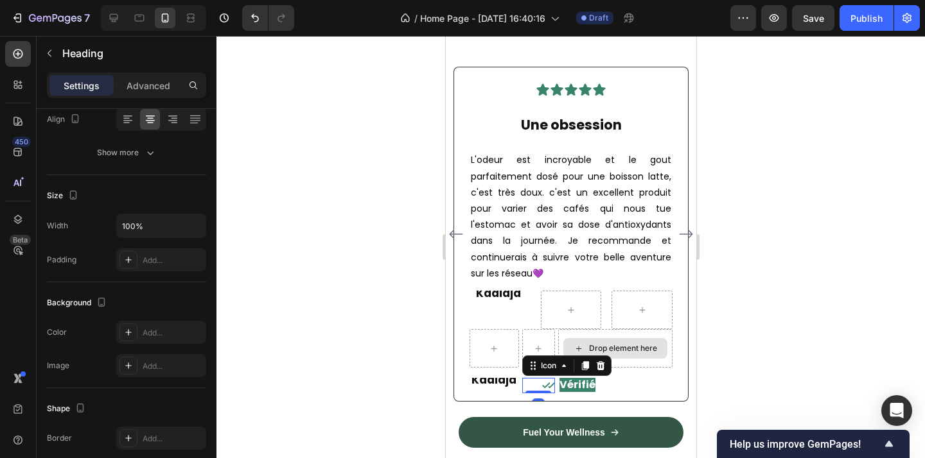
scroll to position [0, 0]
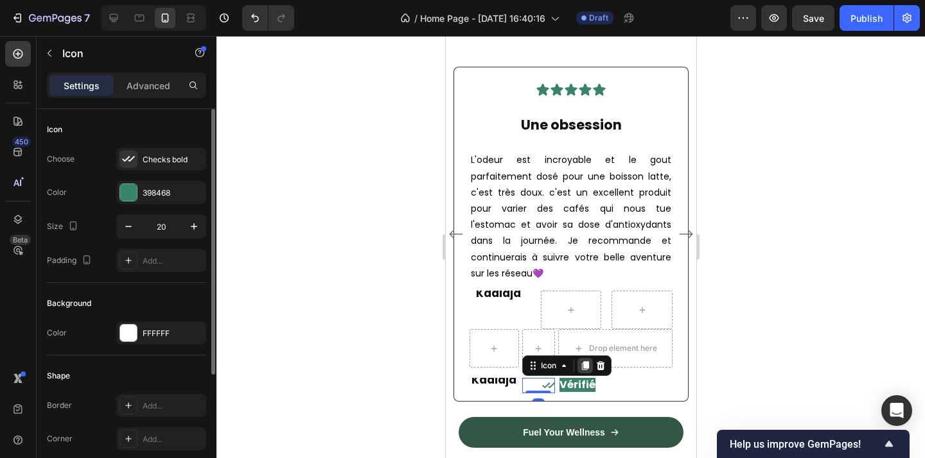
click at [584, 362] on icon at bounding box center [583, 366] width 7 height 9
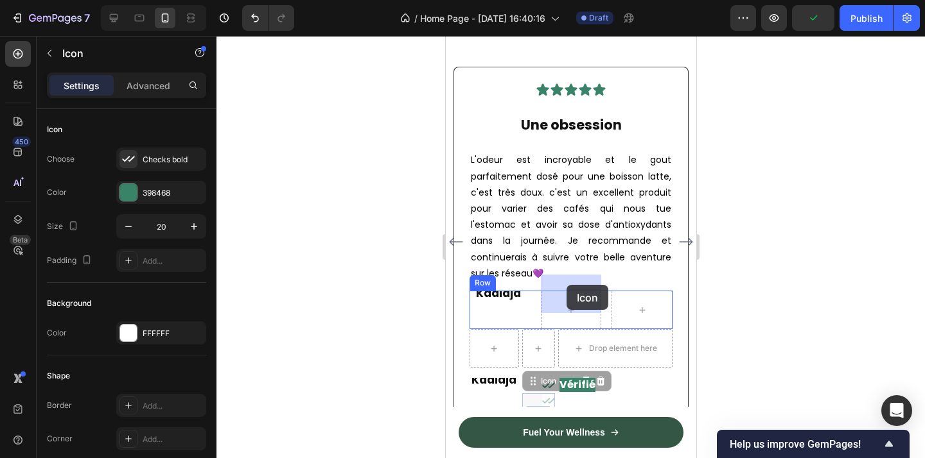
drag, startPoint x: 544, startPoint y: 367, endPoint x: 566, endPoint y: 284, distance: 85.7
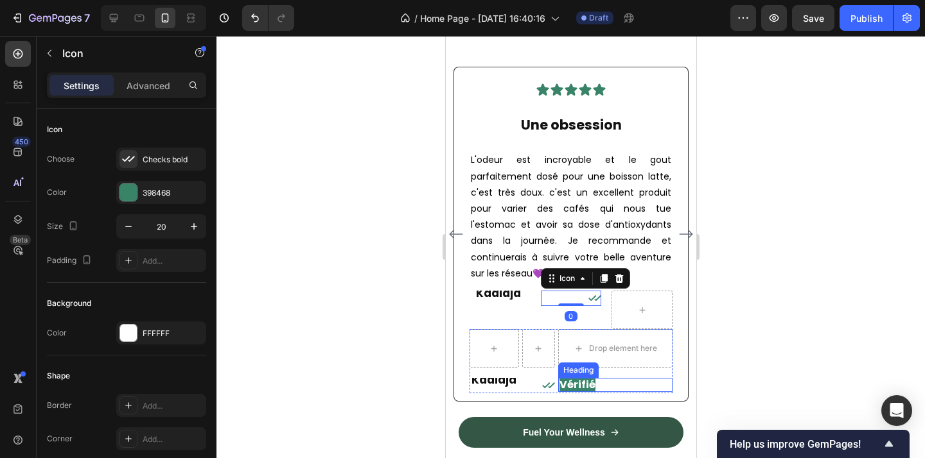
click at [577, 378] on strong "Vérifié" at bounding box center [577, 385] width 36 height 15
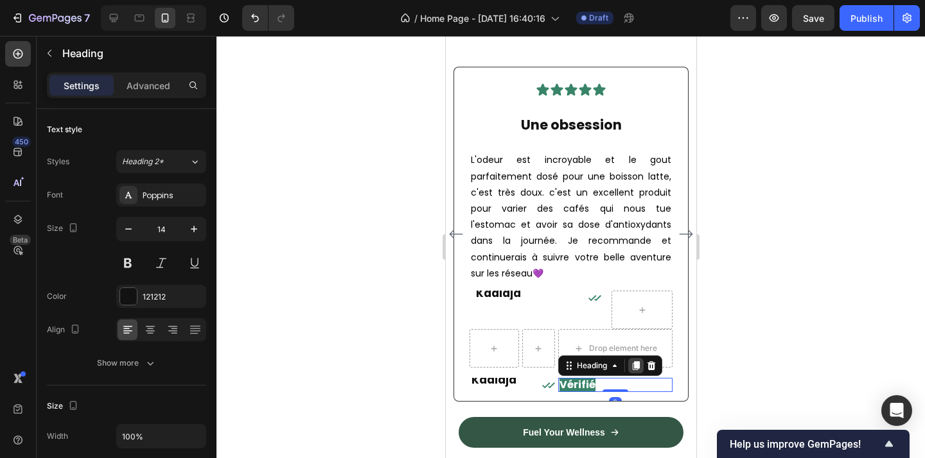
click at [634, 361] on icon at bounding box center [635, 366] width 10 height 10
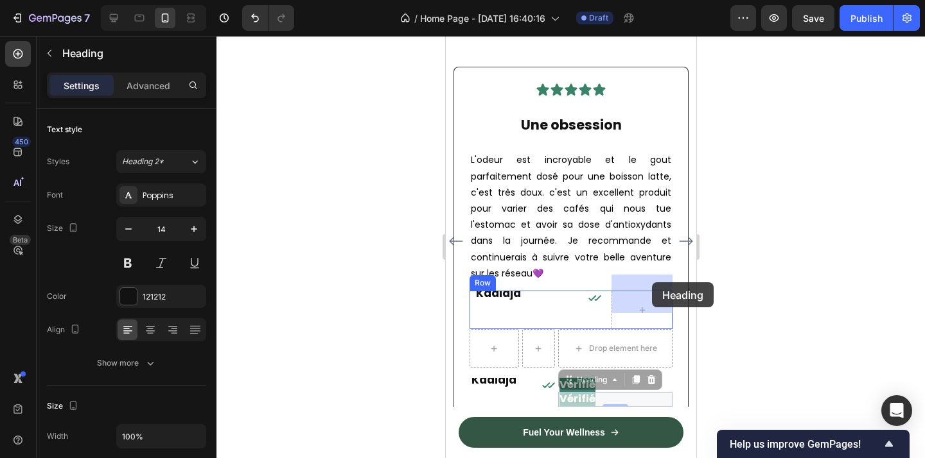
drag, startPoint x: 588, startPoint y: 364, endPoint x: 651, endPoint y: 283, distance: 103.0
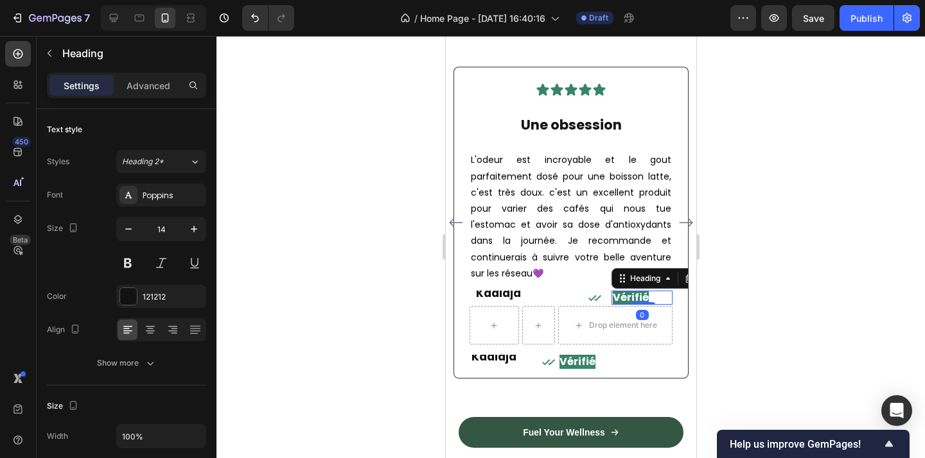
click at [776, 297] on div at bounding box center [570, 247] width 708 height 423
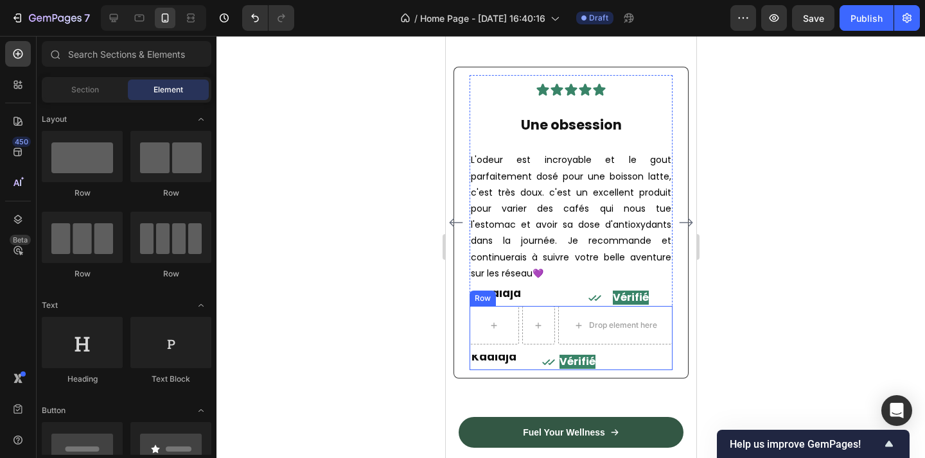
click at [646, 336] on div "Drop element here Kadidja Heading Icon Vérifié Heading Row" at bounding box center [570, 338] width 203 height 64
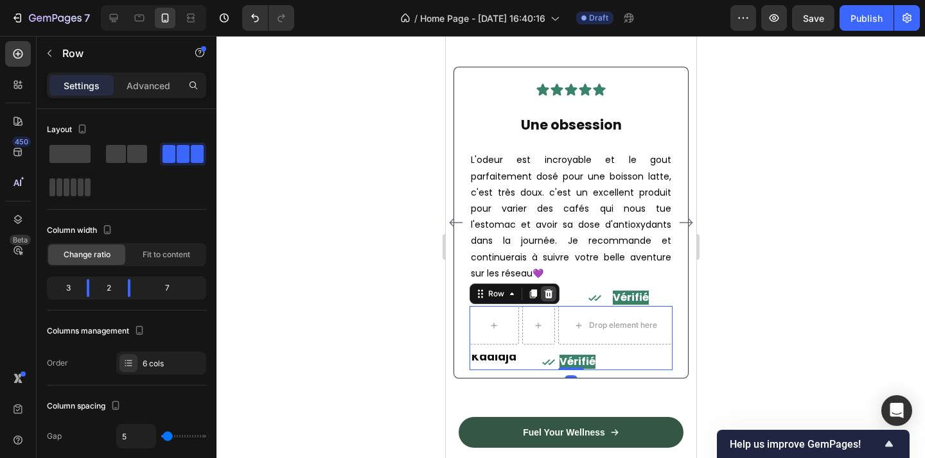
click at [550, 290] on icon at bounding box center [548, 294] width 8 height 9
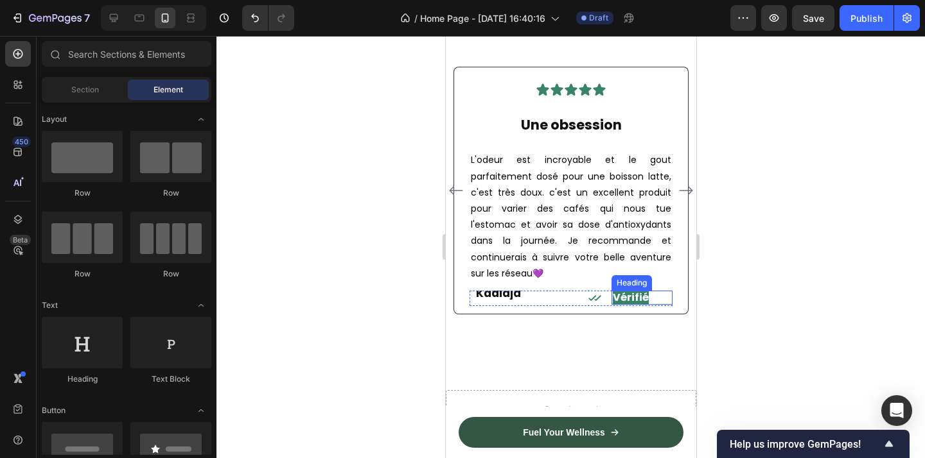
click at [837, 281] on div at bounding box center [570, 247] width 708 height 423
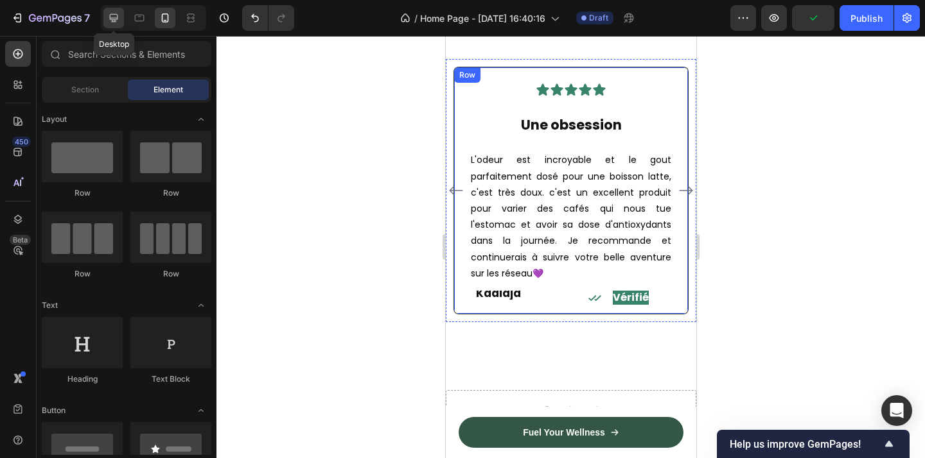
click at [114, 20] on icon at bounding box center [114, 18] width 8 height 8
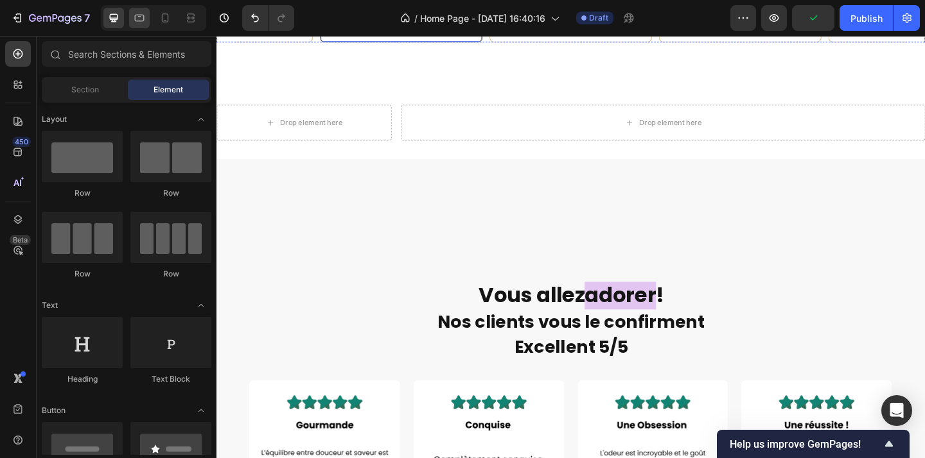
click at [139, 21] on icon at bounding box center [140, 18] width 10 height 7
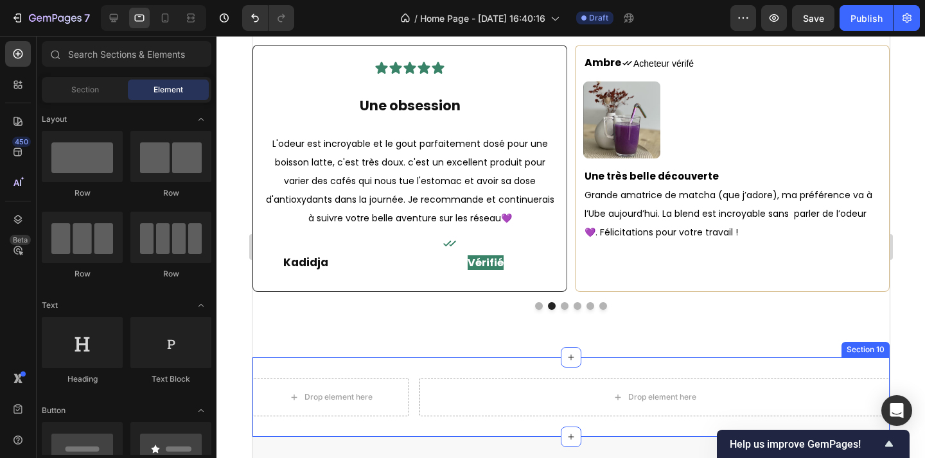
scroll to position [1985, 0]
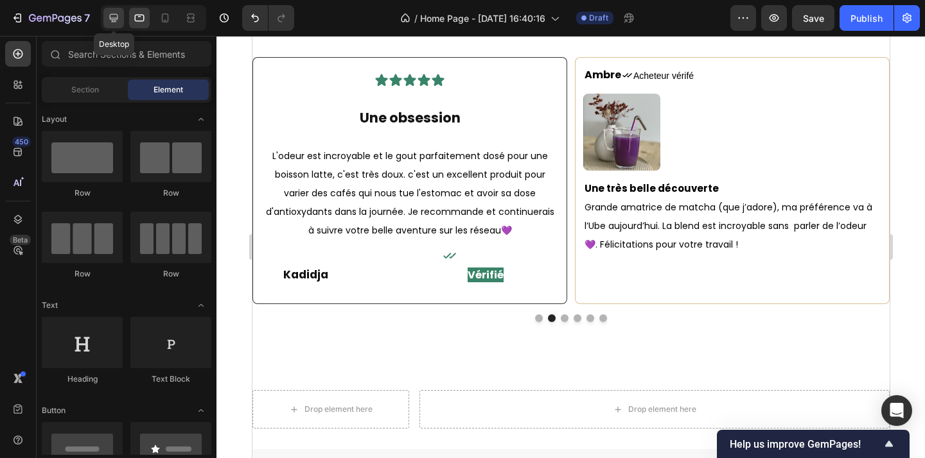
click at [110, 22] on icon at bounding box center [113, 18] width 13 height 13
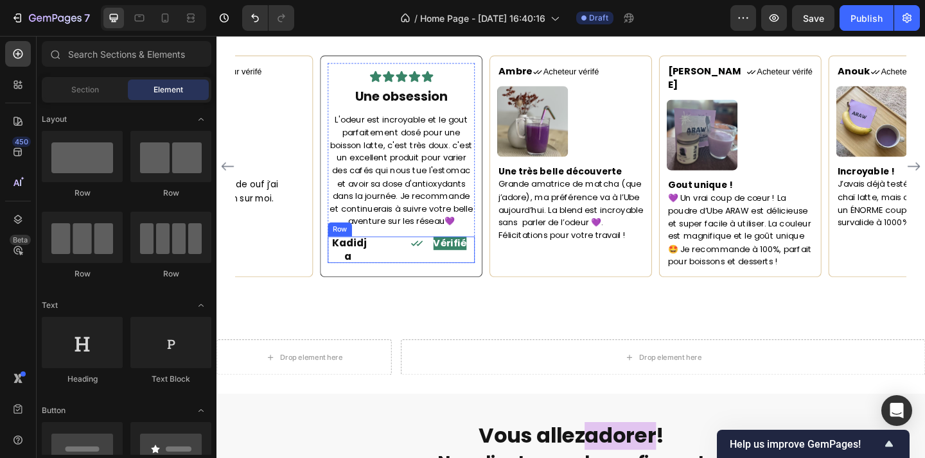
click at [392, 280] on div "Kadidja Heading Icon Vérifié Heading Row" at bounding box center [418, 268] width 160 height 29
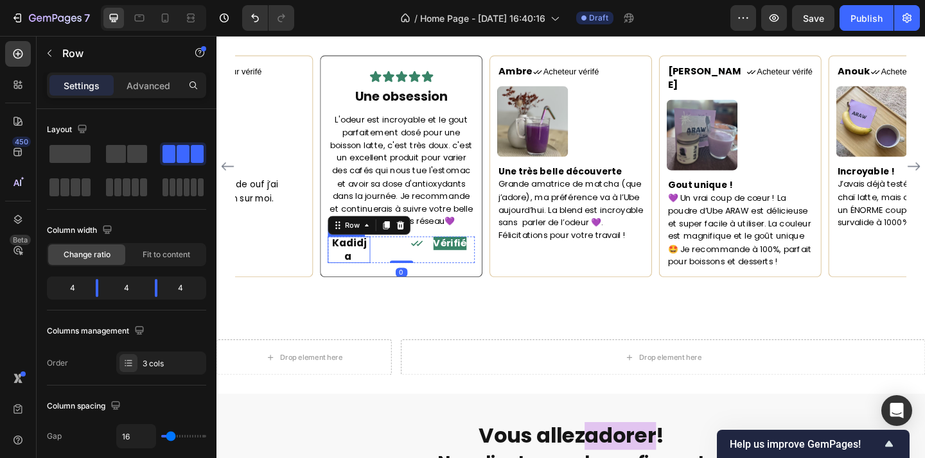
click at [363, 284] on strong at bounding box center [364, 274] width 3 height 19
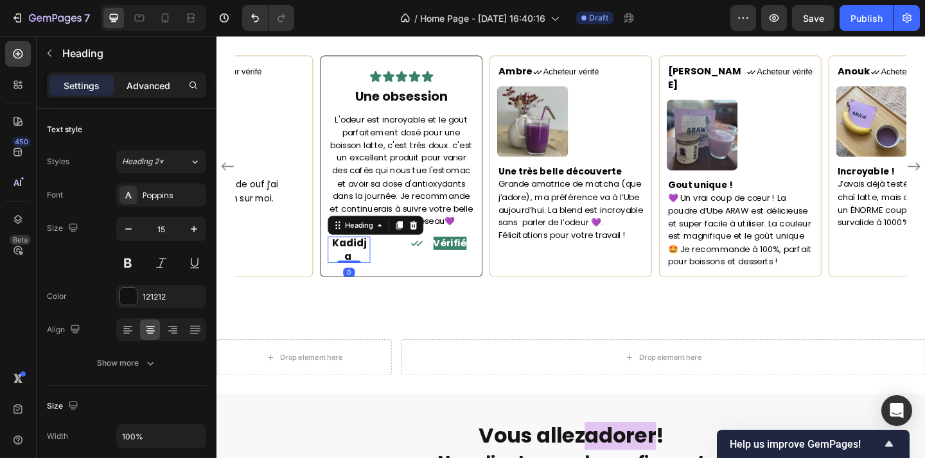
click at [148, 89] on p "Advanced" at bounding box center [149, 85] width 44 height 13
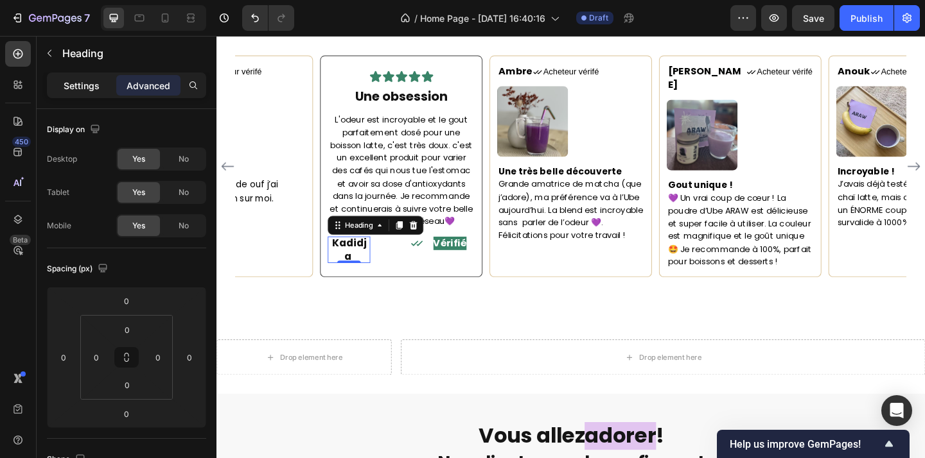
click at [101, 82] on div "Settings" at bounding box center [81, 85] width 64 height 21
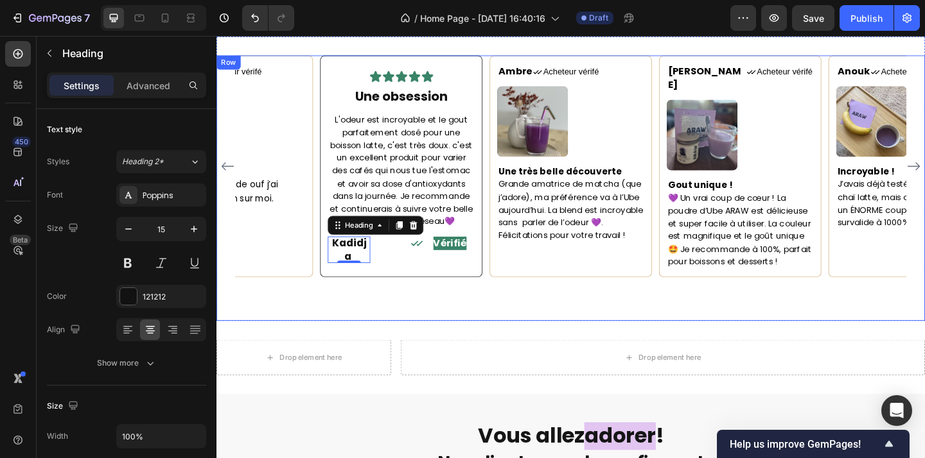
click at [436, 283] on div "Icon" at bounding box center [417, 268] width 46 height 29
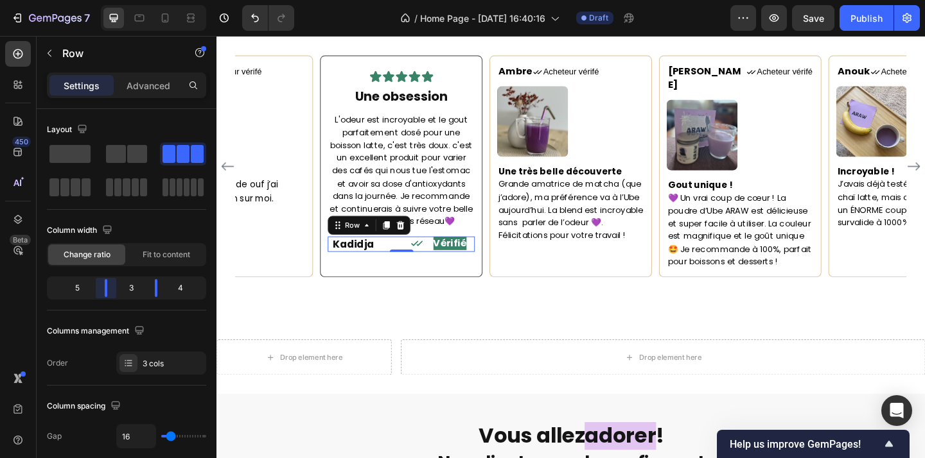
drag, startPoint x: 98, startPoint y: 290, endPoint x: 329, endPoint y: 291, distance: 230.5
click at [111, 0] on body "7 Version history / Home Page - Sep 22, 16:40:16 Draft Preview Save Publish 450…" at bounding box center [462, 0] width 925 height 0
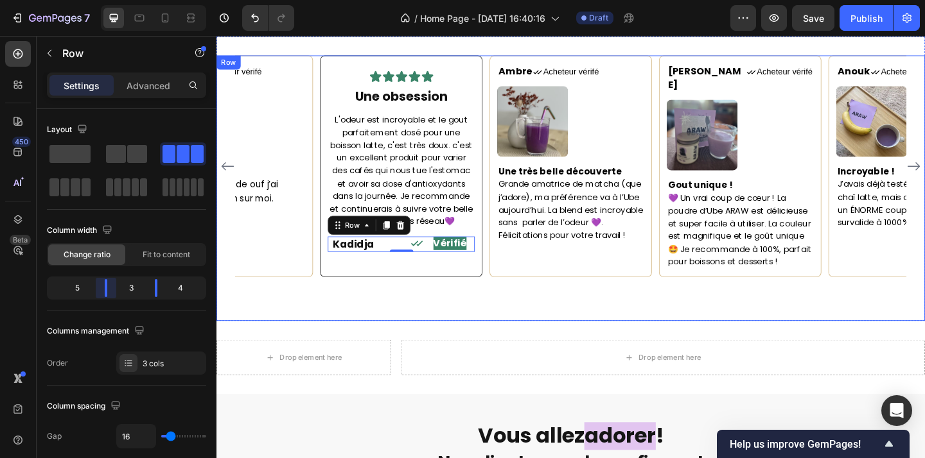
click at [545, 327] on div "Maorie Text block Icon Acheteur vérifé Text Block Row Image Un bien sur moi Je …" at bounding box center [601, 201] width 771 height 289
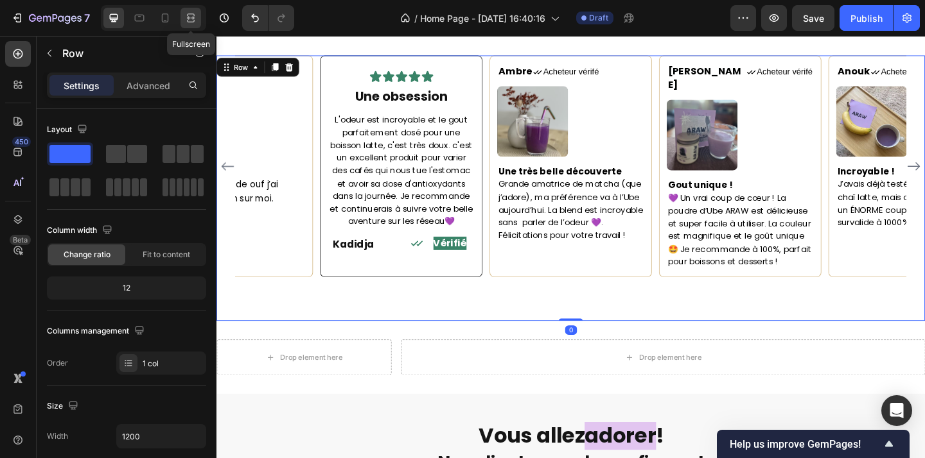
click at [191, 18] on icon at bounding box center [190, 18] width 13 height 13
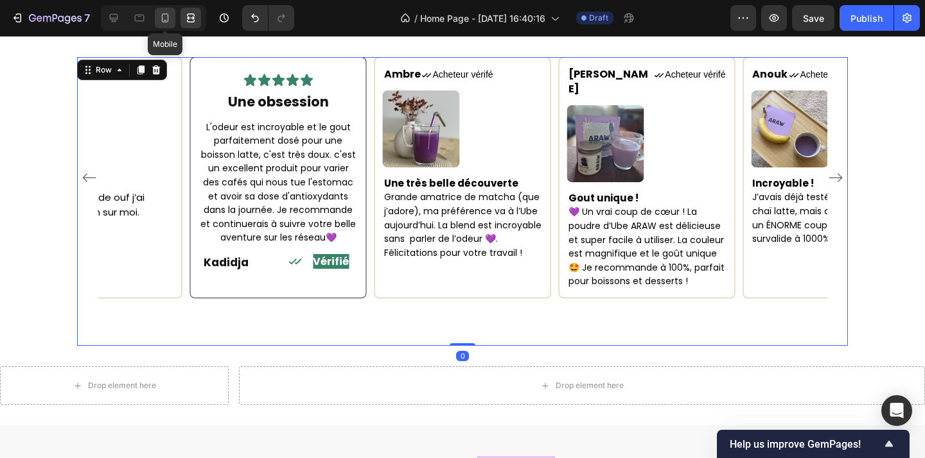
click at [168, 21] on icon at bounding box center [165, 17] width 7 height 9
type input "1300"
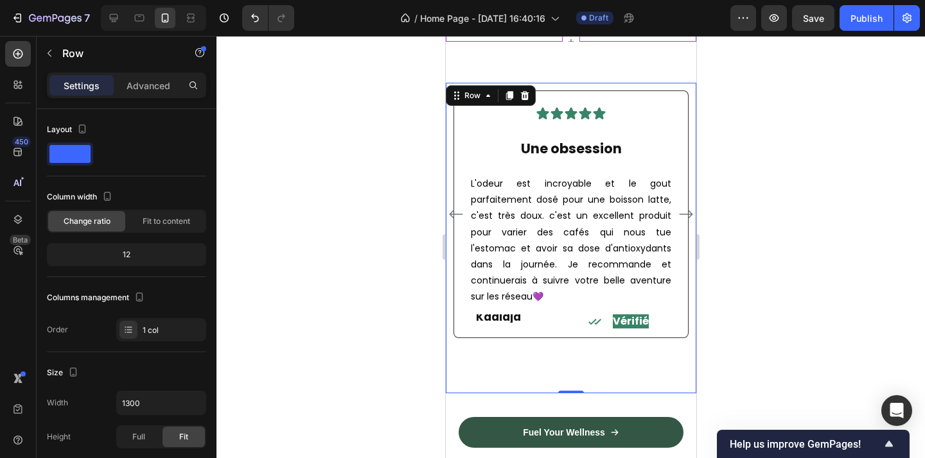
scroll to position [2227, 0]
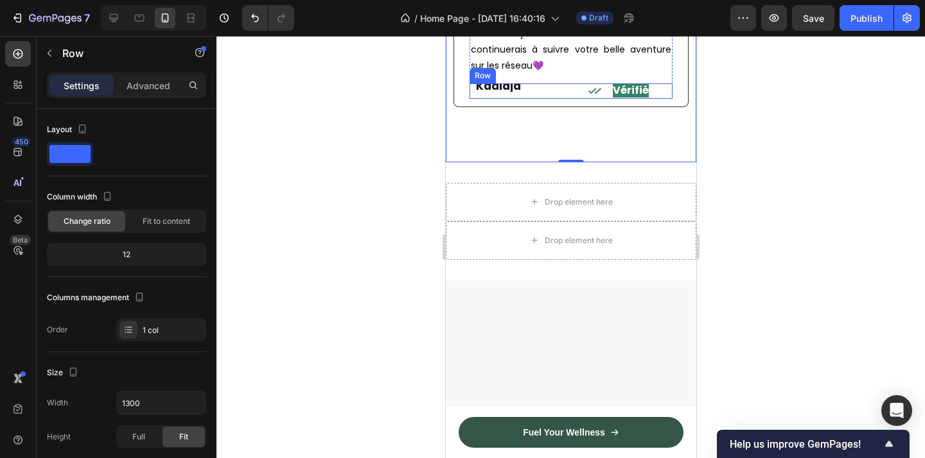
click at [532, 99] on div "Kadidja Heading Icon Vérifié Heading Row" at bounding box center [570, 90] width 203 height 15
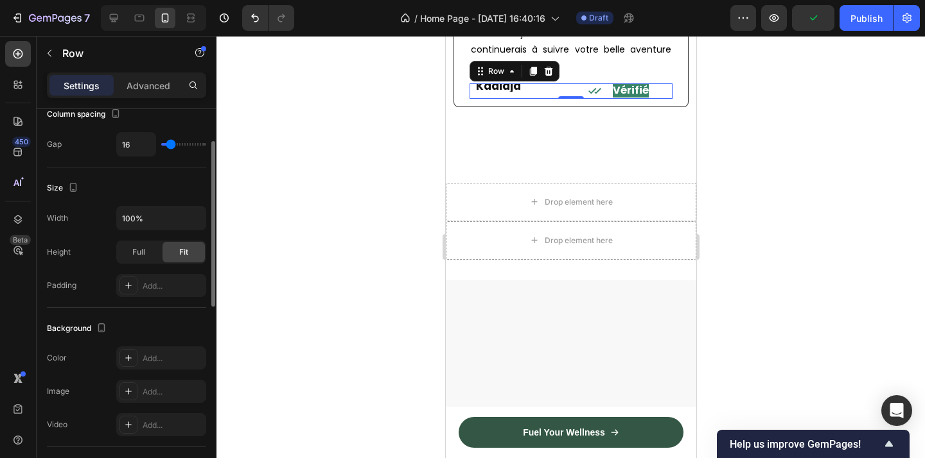
scroll to position [0, 0]
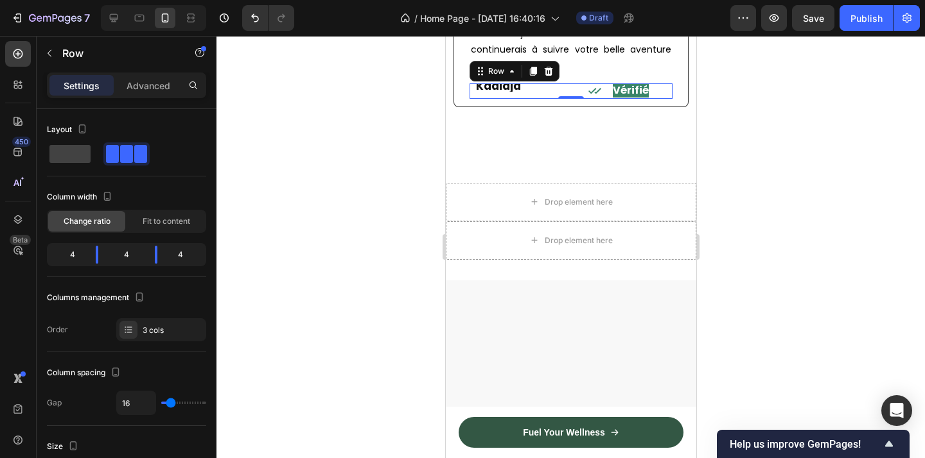
click at [500, 94] on strong "Kadidja" at bounding box center [497, 85] width 45 height 15
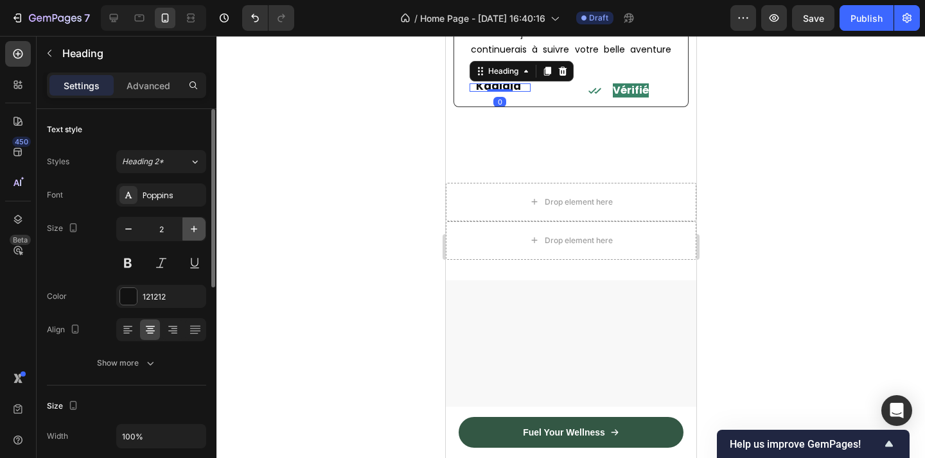
click at [191, 233] on icon "button" at bounding box center [194, 229] width 13 height 13
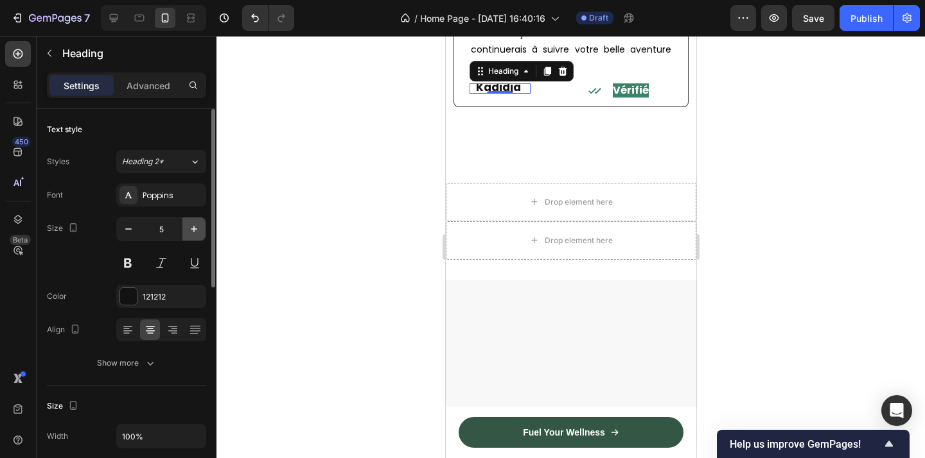
click at [191, 233] on icon "button" at bounding box center [194, 229] width 13 height 13
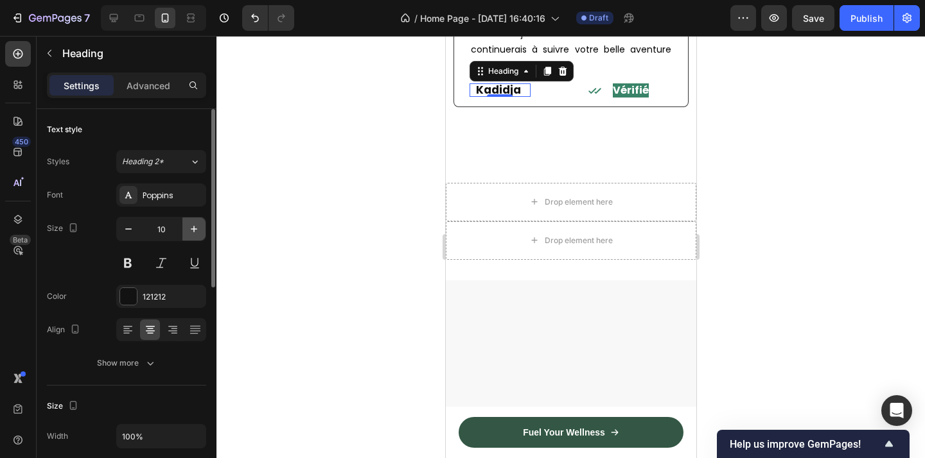
click at [191, 233] on icon "button" at bounding box center [194, 229] width 13 height 13
type input "14"
click at [778, 251] on div at bounding box center [570, 247] width 708 height 423
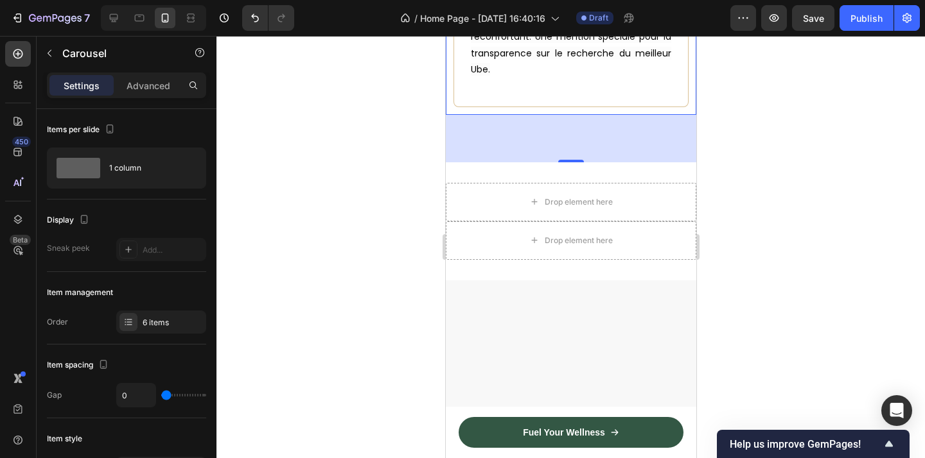
click at [370, 225] on div at bounding box center [570, 247] width 708 height 423
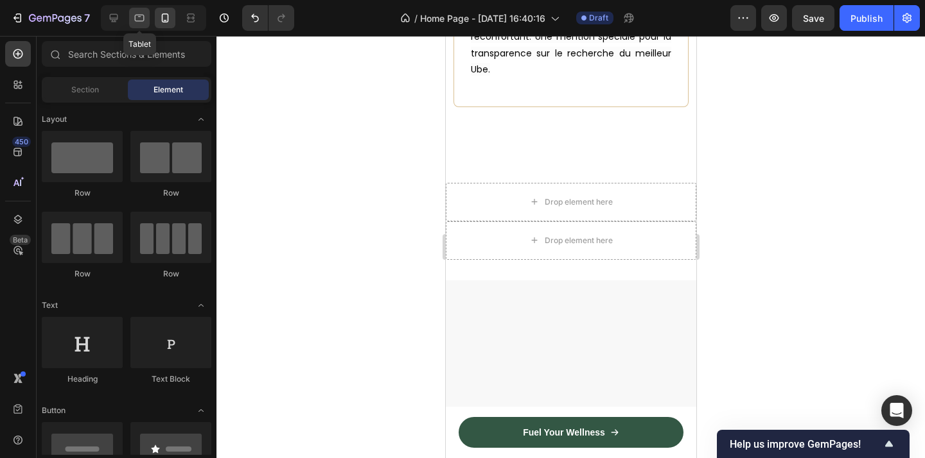
click at [138, 19] on icon at bounding box center [139, 18] width 13 height 13
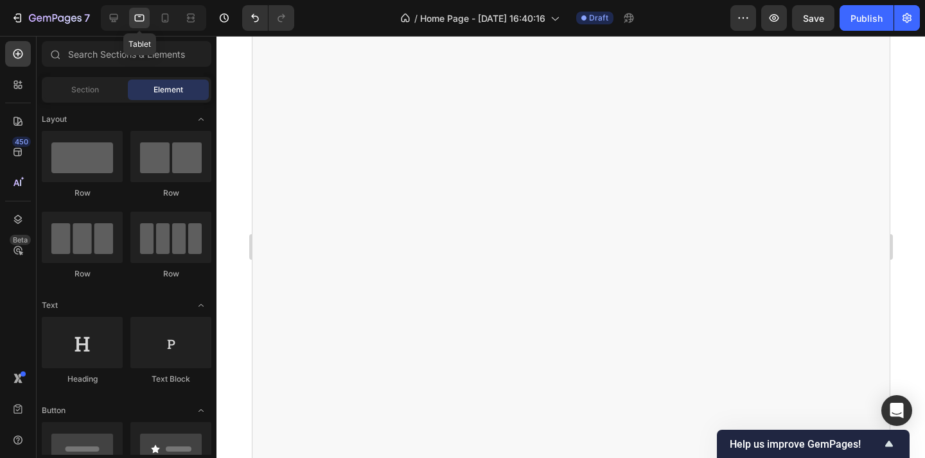
scroll to position [1960, 0]
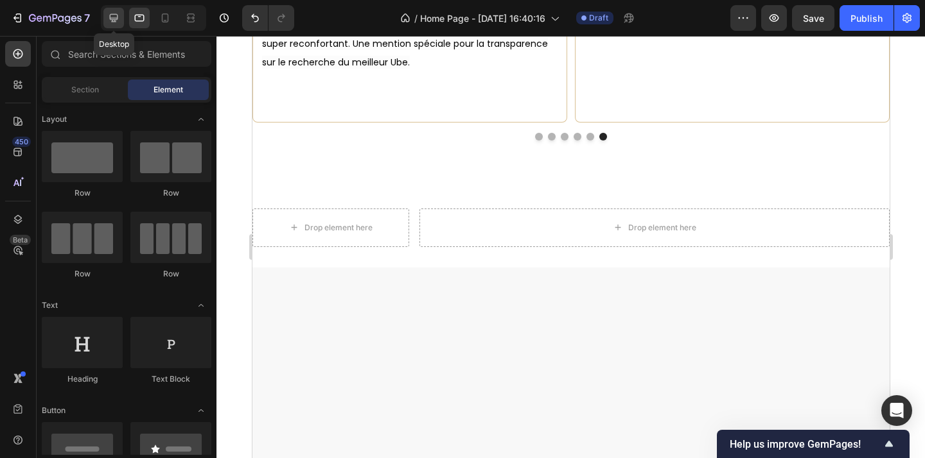
click at [113, 19] on icon at bounding box center [114, 18] width 8 height 8
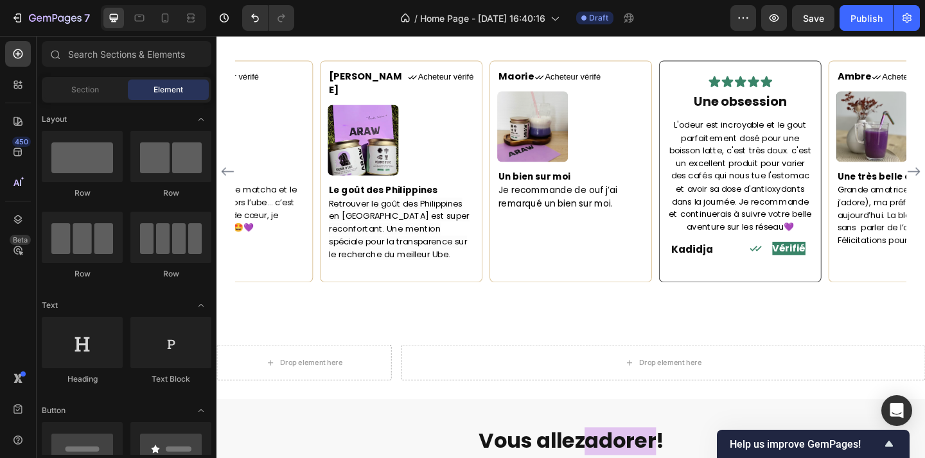
scroll to position [1722, 0]
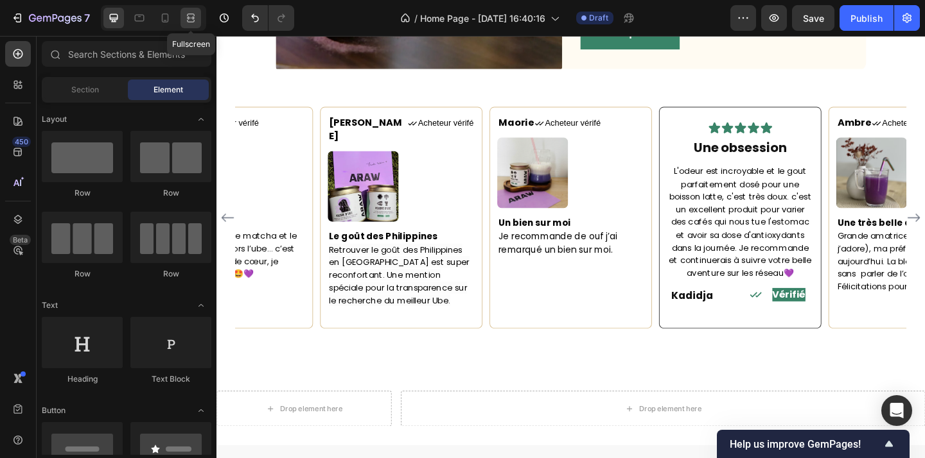
click at [187, 10] on div at bounding box center [190, 18] width 21 height 21
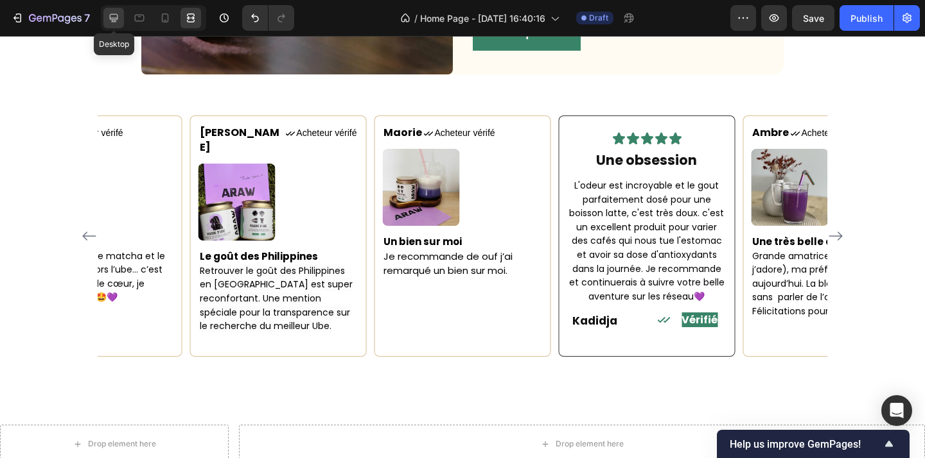
click at [116, 19] on icon at bounding box center [114, 18] width 8 height 8
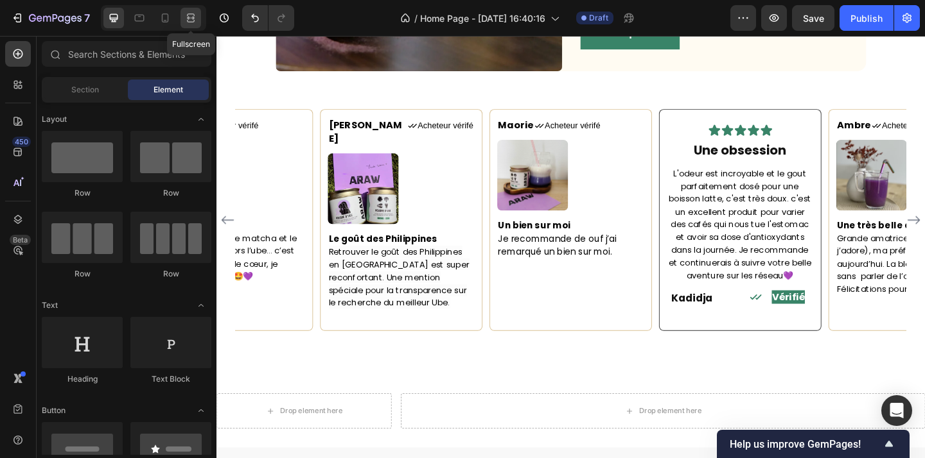
click at [196, 18] on icon at bounding box center [190, 18] width 13 height 13
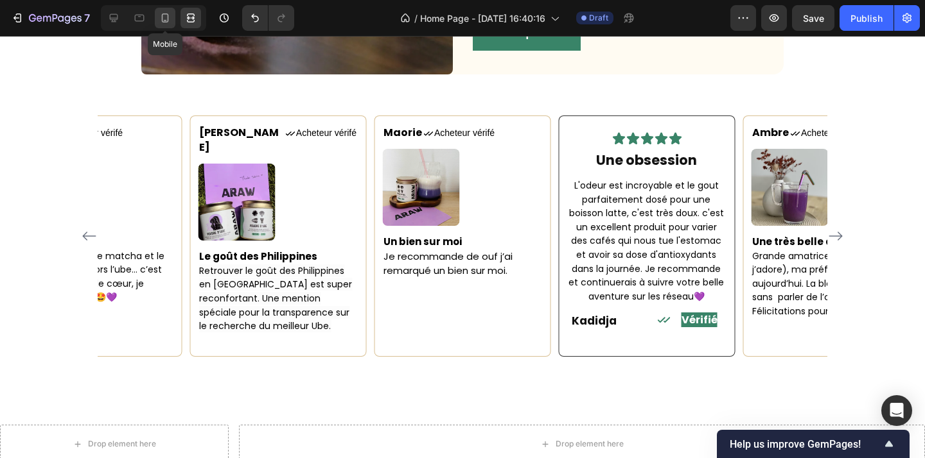
click at [171, 18] on div at bounding box center [165, 18] width 21 height 21
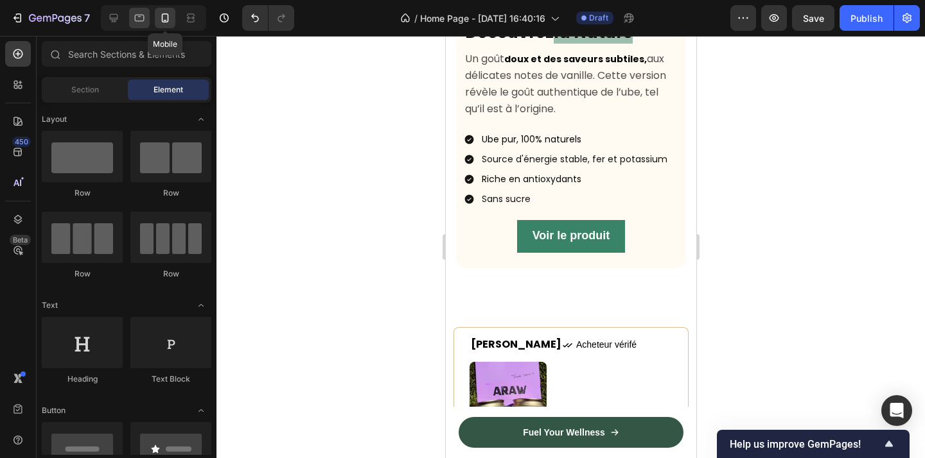
click at [137, 19] on icon at bounding box center [139, 18] width 13 height 13
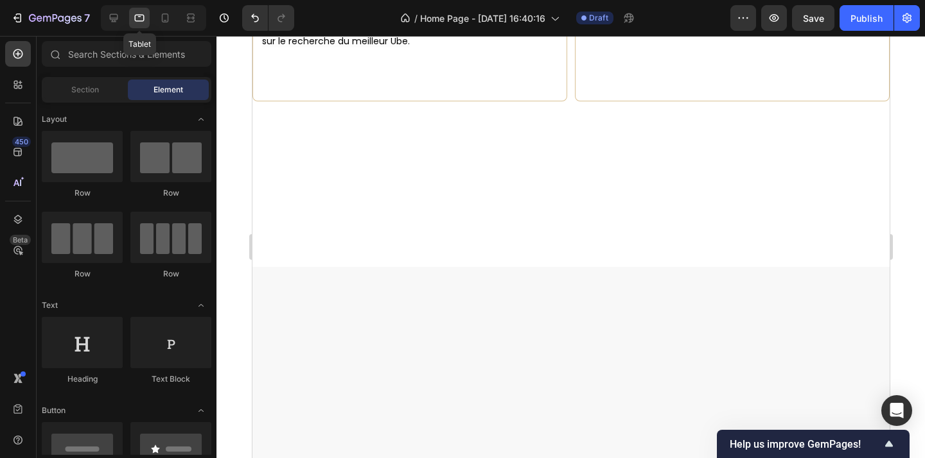
scroll to position [1722, 0]
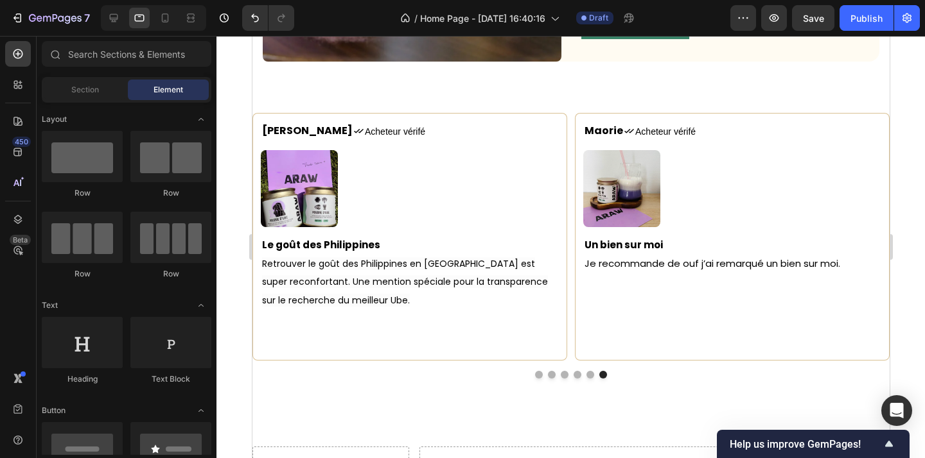
click at [125, 22] on div at bounding box center [153, 18] width 105 height 26
click at [116, 22] on icon at bounding box center [113, 18] width 13 height 13
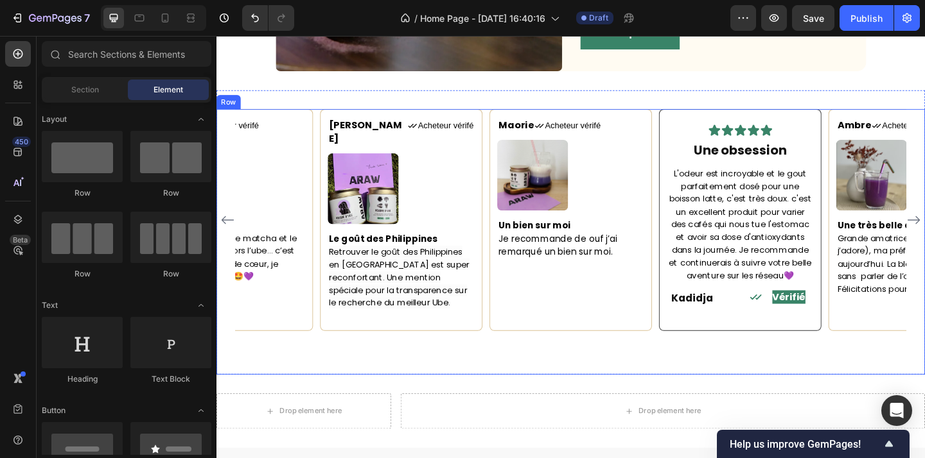
click at [649, 359] on div "Maorie Text block Icon Acheteur vérifé Text Block Row Image Un bien sur moi Je …" at bounding box center [601, 260] width 771 height 289
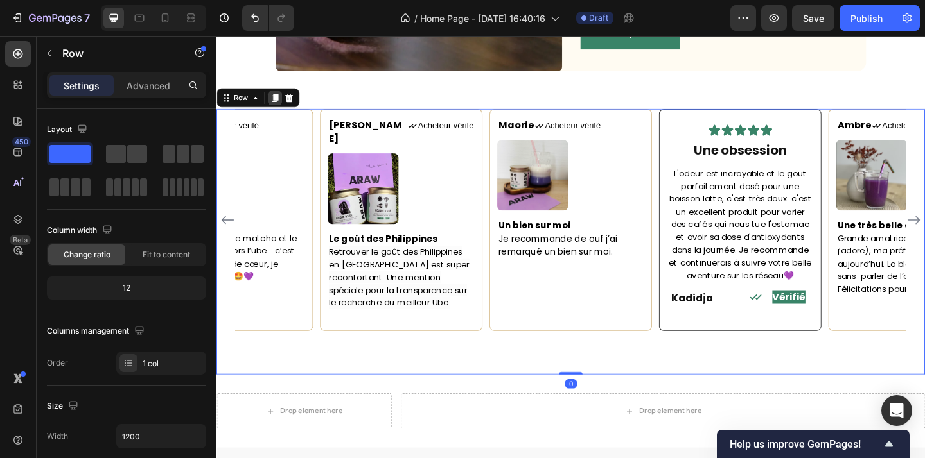
click at [279, 107] on icon at bounding box center [280, 103] width 10 height 10
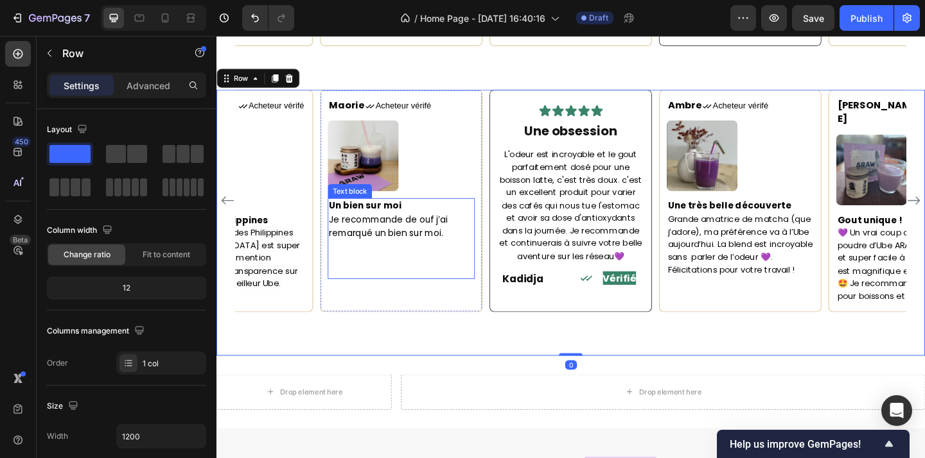
scroll to position [2033, 0]
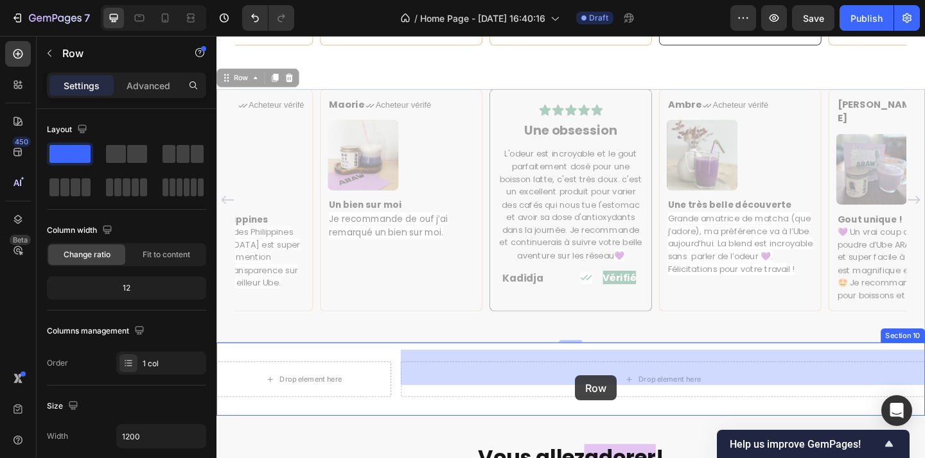
drag, startPoint x: 233, startPoint y: 66, endPoint x: 606, endPoint y: 406, distance: 504.6
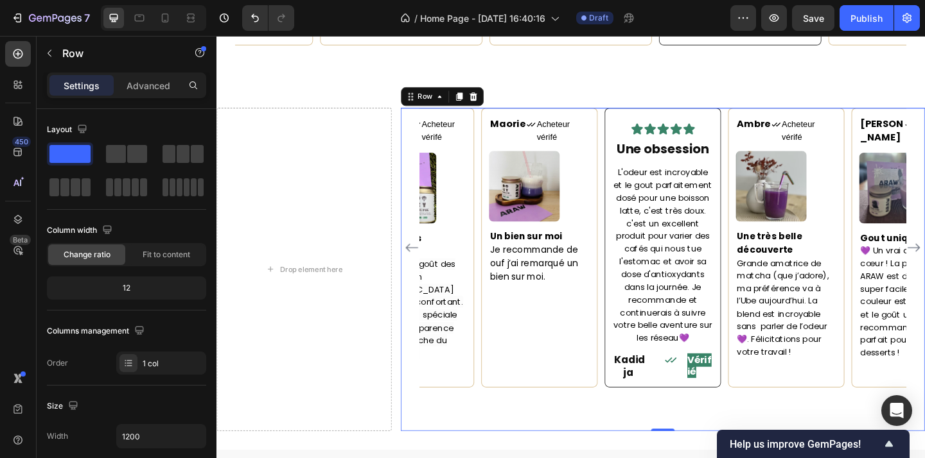
click at [553, 434] on div "Maorie Text block Icon Acheteur vérifé Text Block Row Image Un bien sur moi Je …" at bounding box center [702, 289] width 570 height 351
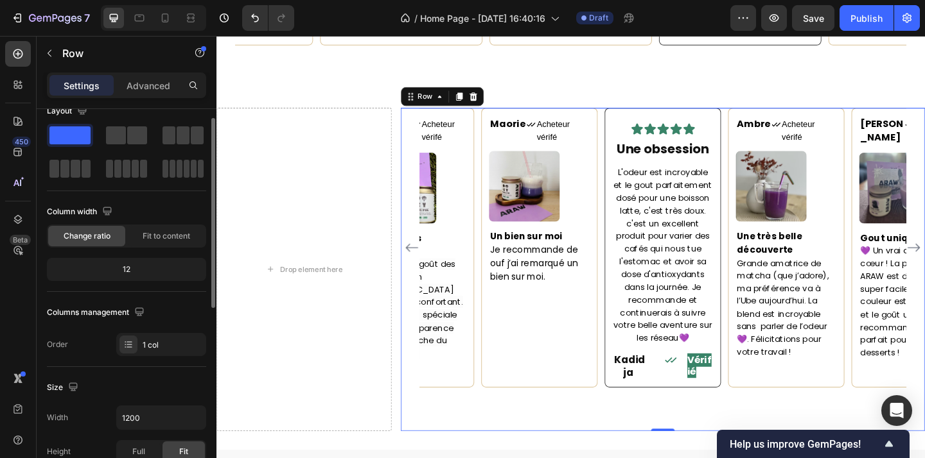
scroll to position [0, 0]
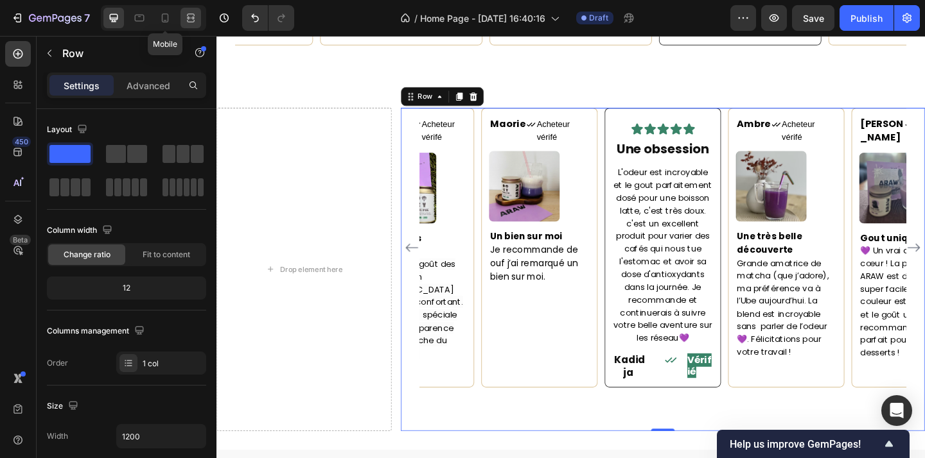
click at [187, 19] on icon at bounding box center [190, 18] width 13 height 13
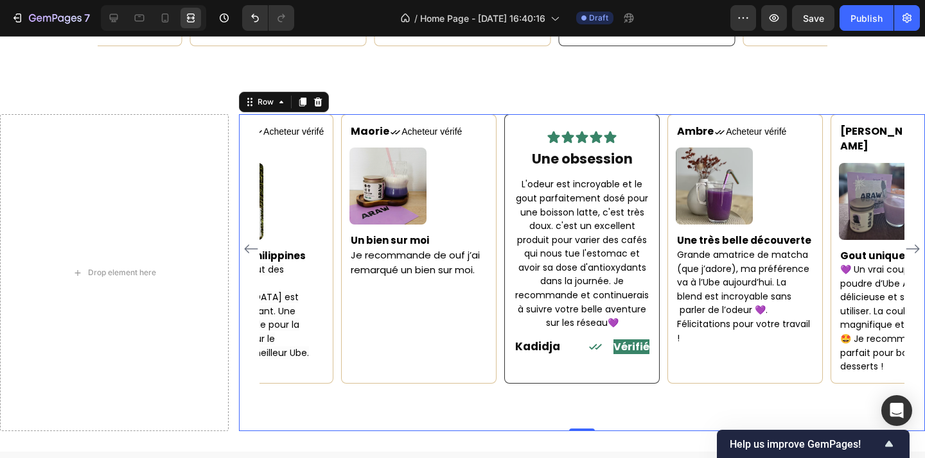
click at [566, 408] on div "Maorie Text block Icon Acheteur vérifé Text Block Row Image Un bien sur moi Je …" at bounding box center [582, 272] width 686 height 317
click at [112, 19] on icon at bounding box center [113, 18] width 13 height 13
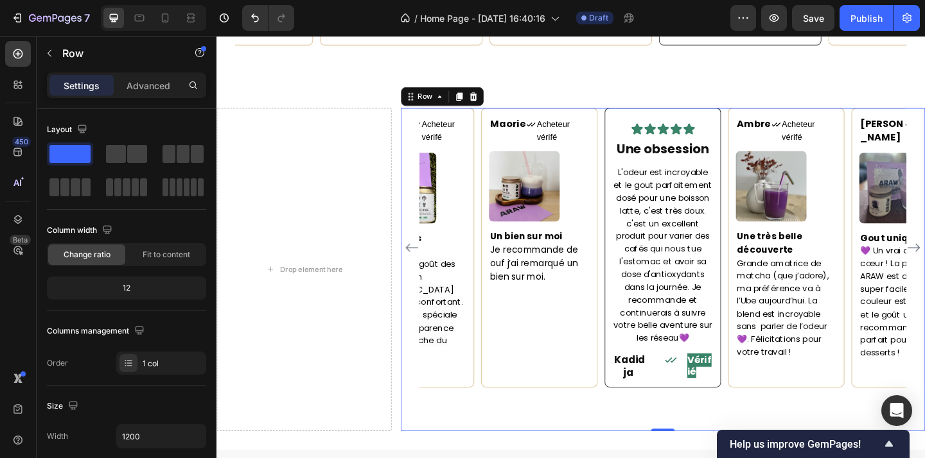
click at [561, 443] on div "Maorie Text block Icon Acheteur vérifé Text Block Row Image Un bien sur moi Je …" at bounding box center [702, 289] width 570 height 351
click at [561, 434] on div "Maorie Text block Icon Acheteur vérifé Text Block Row Image Un bien sur moi Je …" at bounding box center [702, 289] width 570 height 351
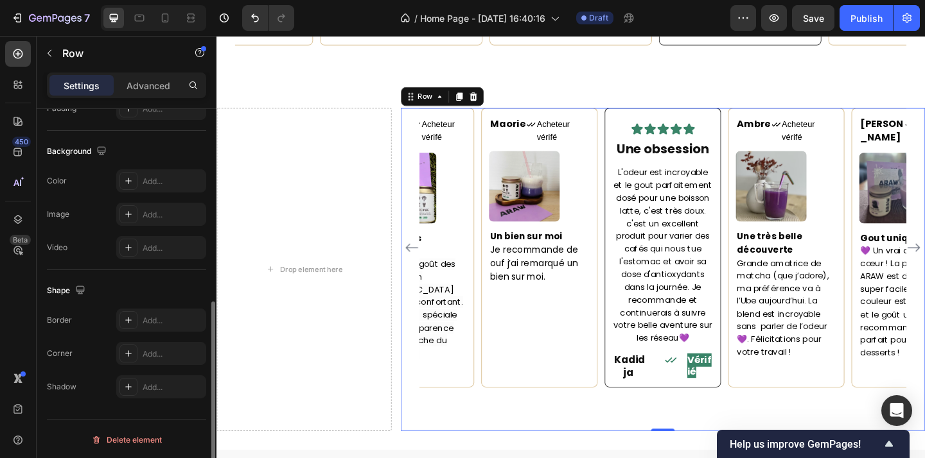
scroll to position [397, 0]
click at [500, 374] on div "Maorie Text block Icon Acheteur vérifé Text Block Row Image Un bien sur moi Je …" at bounding box center [701, 266] width 529 height 304
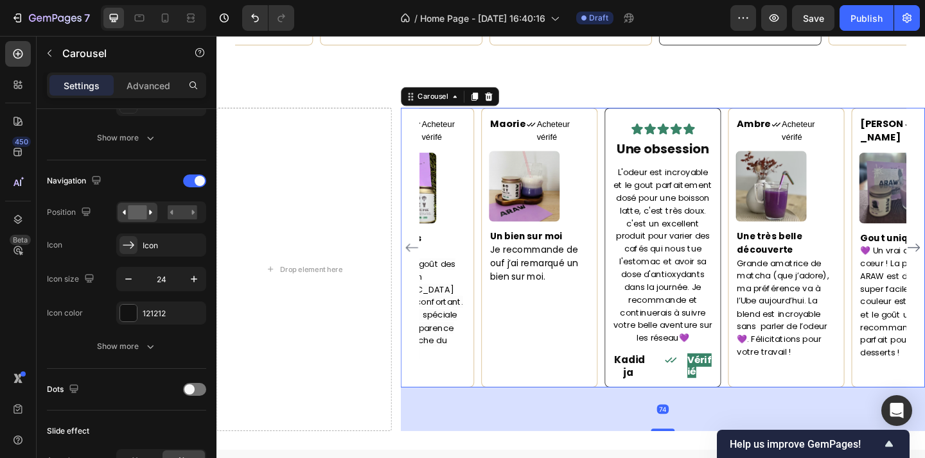
scroll to position [0, 0]
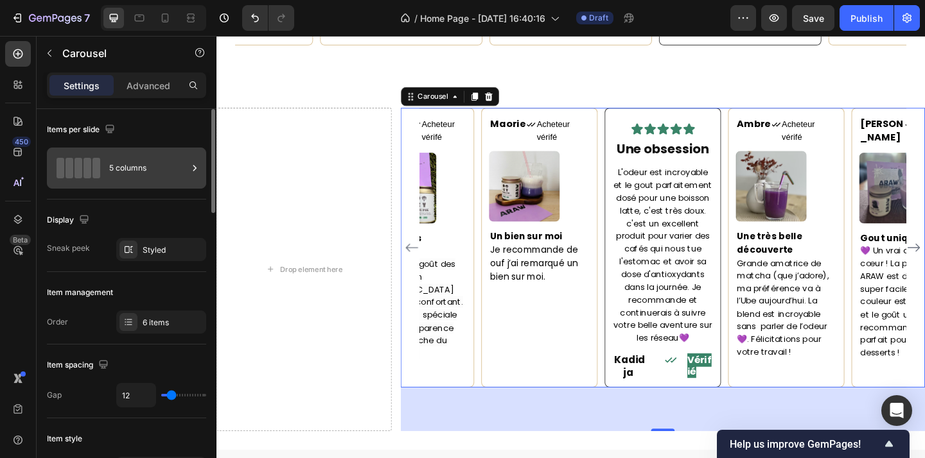
click at [153, 182] on div "5 columns" at bounding box center [148, 168] width 78 height 30
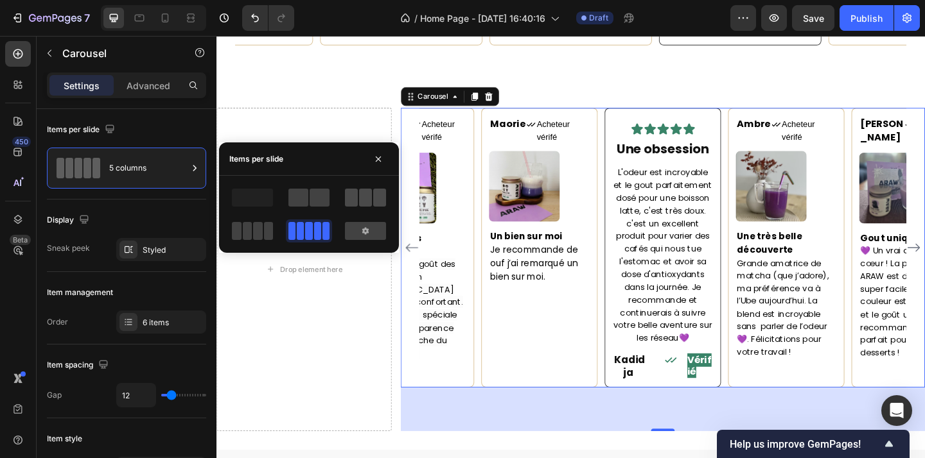
click at [365, 200] on span at bounding box center [365, 198] width 13 height 18
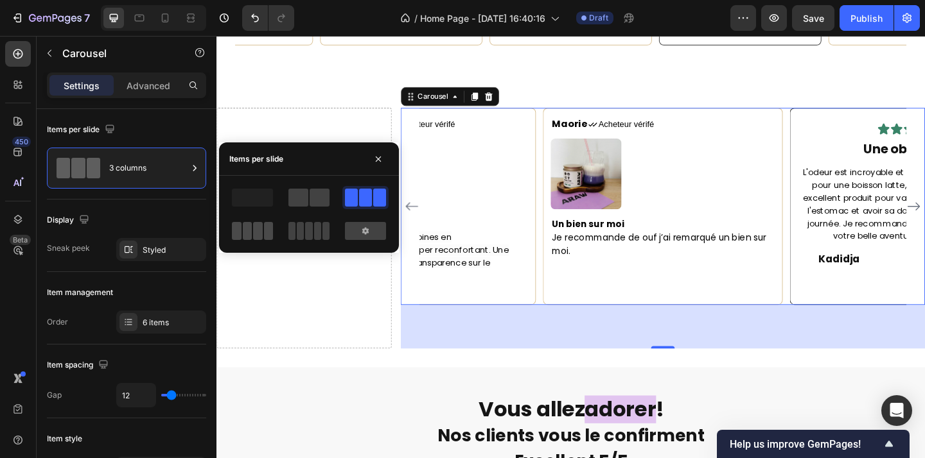
click at [267, 231] on span at bounding box center [269, 231] width 10 height 18
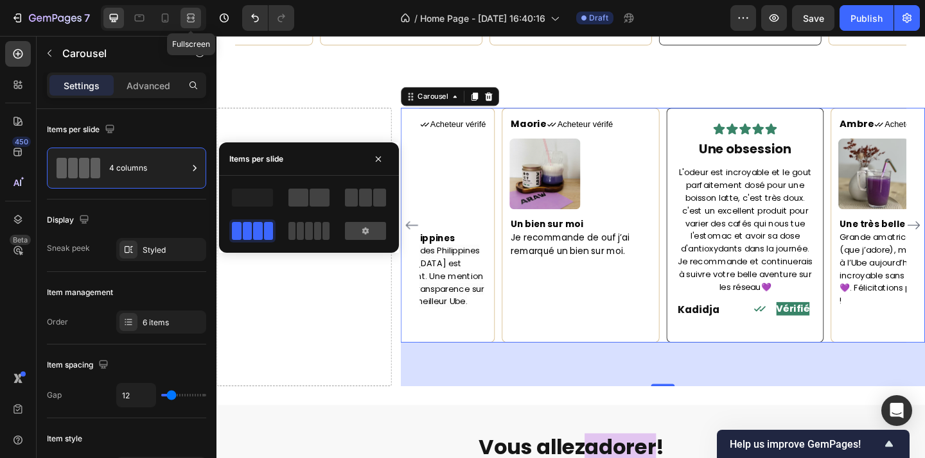
click at [189, 15] on icon at bounding box center [190, 18] width 13 height 13
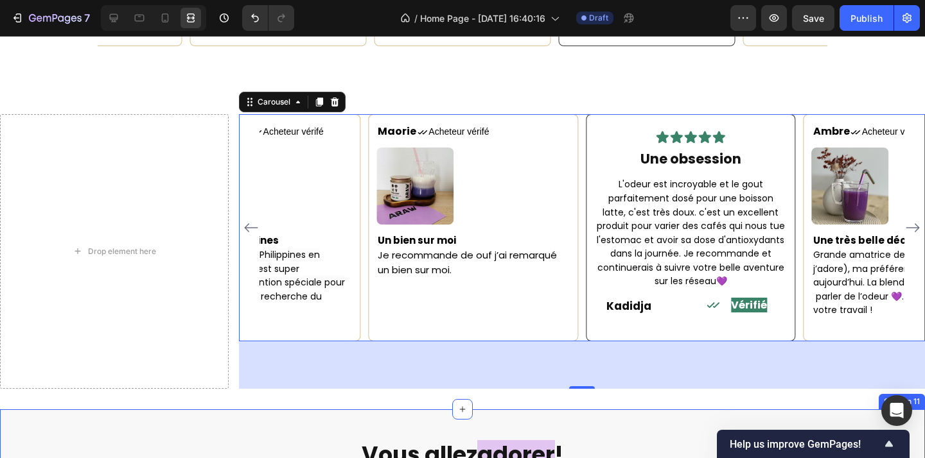
click at [337, 383] on div "Drop element here Maorie Text block Icon Acheteur vérifé Text Block Row Image U…" at bounding box center [462, 251] width 925 height 315
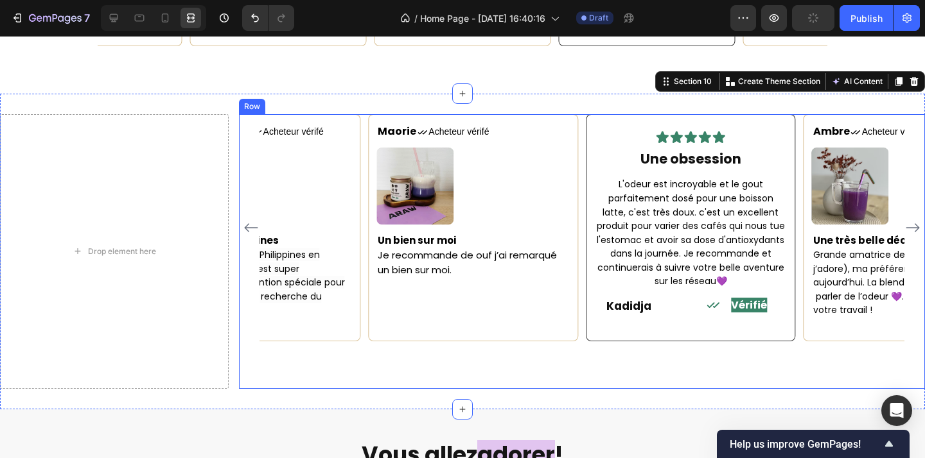
click at [412, 324] on div "Maorie Text block Icon Acheteur vérifé Text Block Row Image Un bien sur moi Je …" at bounding box center [582, 251] width 686 height 274
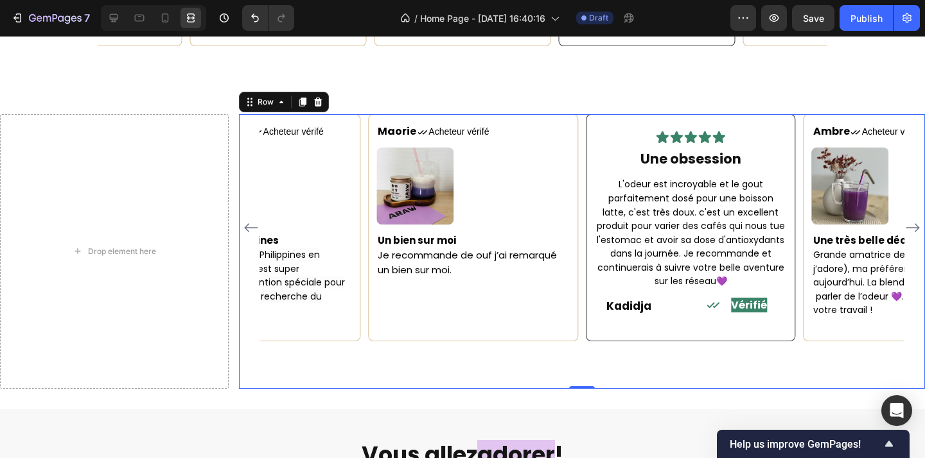
click at [411, 327] on div "Maorie Text block Icon Acheteur vérifé Text Block Row Image Un bien sur moi Je …" at bounding box center [582, 251] width 686 height 274
click at [427, 358] on div "Maorie Text block Icon Acheteur vérifé Text Block Row Image Un bien sur moi Je …" at bounding box center [582, 251] width 686 height 274
click at [320, 97] on icon at bounding box center [318, 102] width 10 height 10
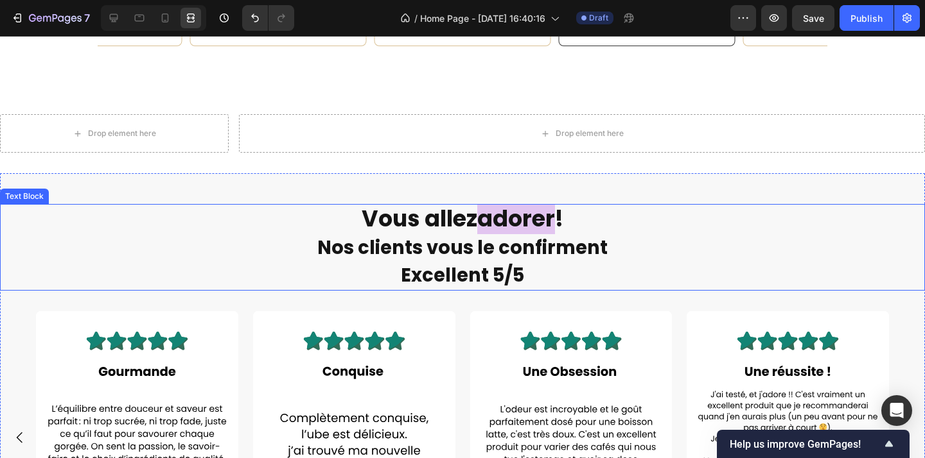
scroll to position [1850, 0]
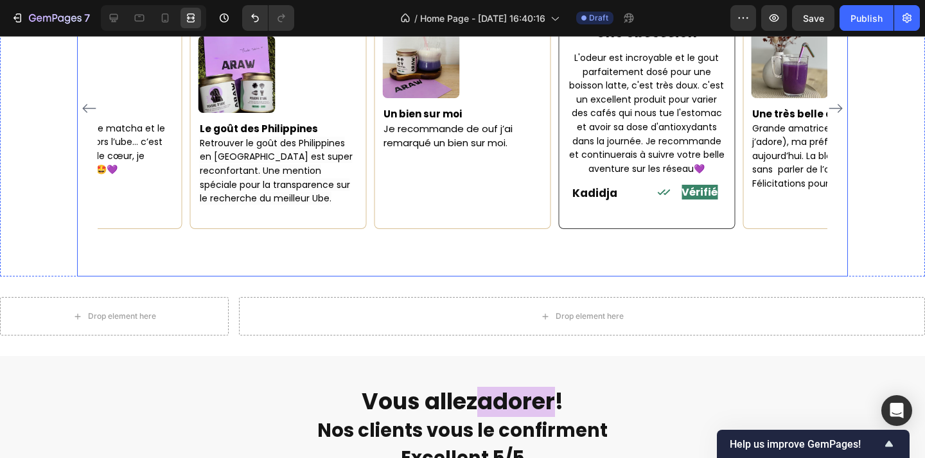
click at [412, 231] on div "Maorie Text block Icon Acheteur vérifé Text Block Row Image Un bien sur moi Je …" at bounding box center [462, 132] width 771 height 289
click at [369, 207] on div "Maorie Text block Icon Acheteur vérifé Text Block Row Image Un bien sur moi Je …" at bounding box center [462, 108] width 729 height 241
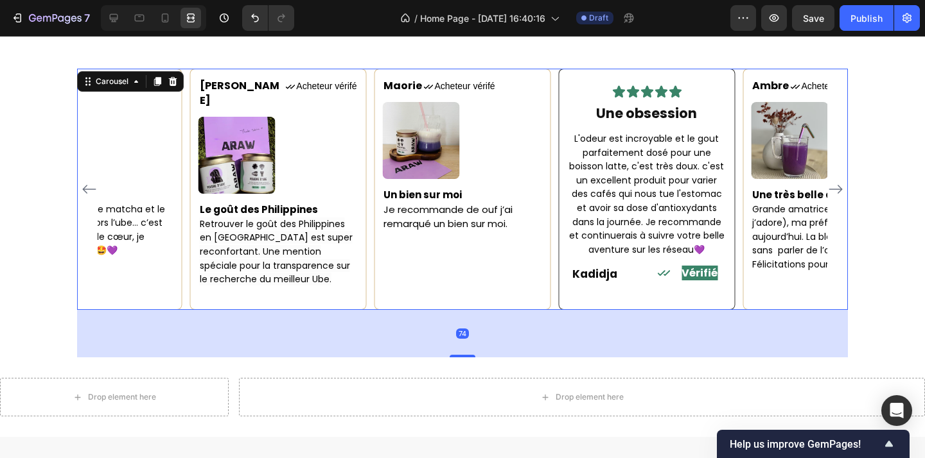
scroll to position [1740, 0]
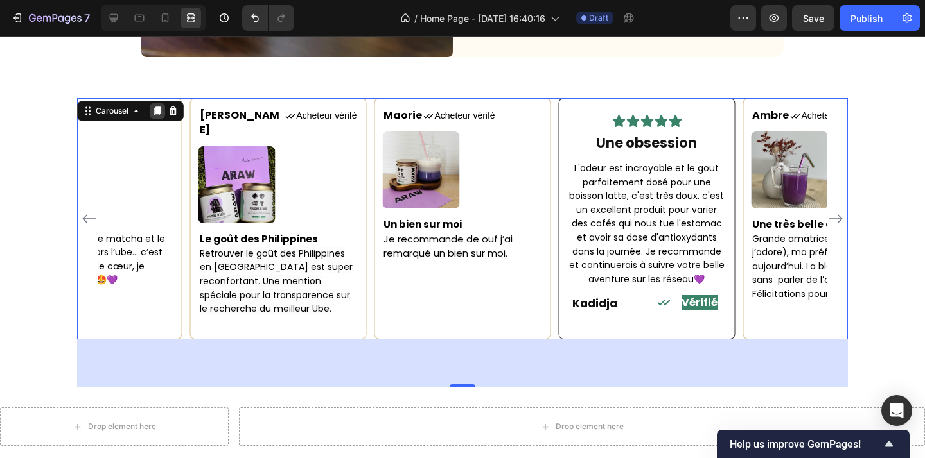
click at [159, 111] on icon at bounding box center [157, 111] width 7 height 9
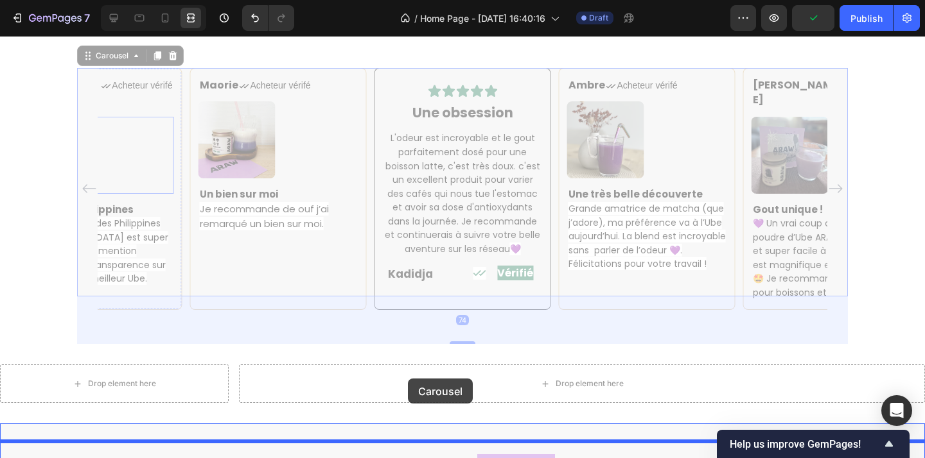
scroll to position [2158, 0]
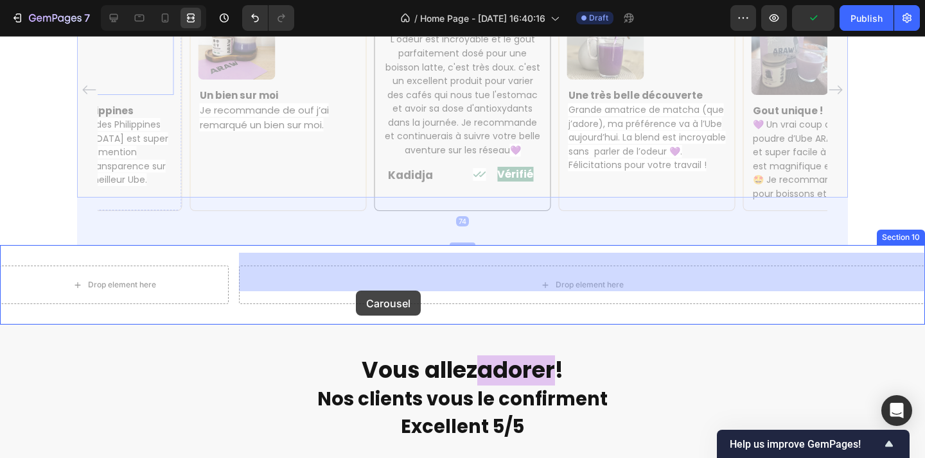
drag, startPoint x: 107, startPoint y: 71, endPoint x: 356, endPoint y: 291, distance: 331.6
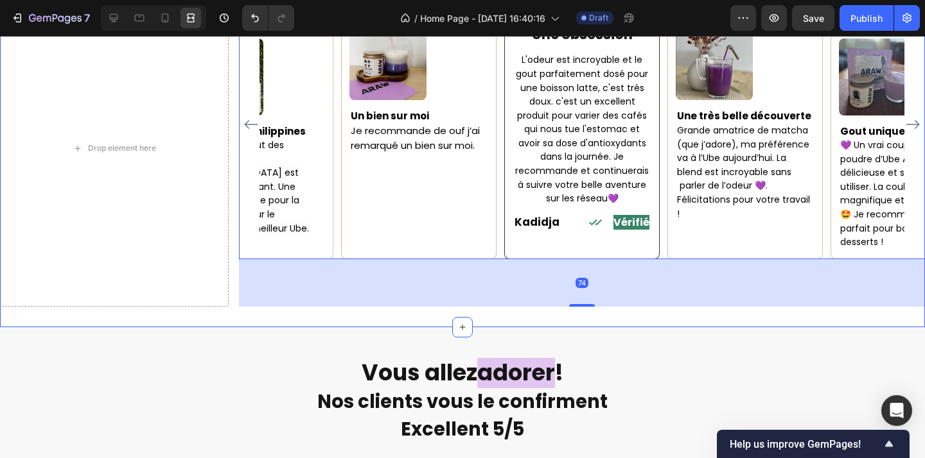
click at [372, 322] on div "Drop element here Maorie Text block Icon Acheteur vérifé Text Block Row Image U…" at bounding box center [462, 148] width 925 height 358
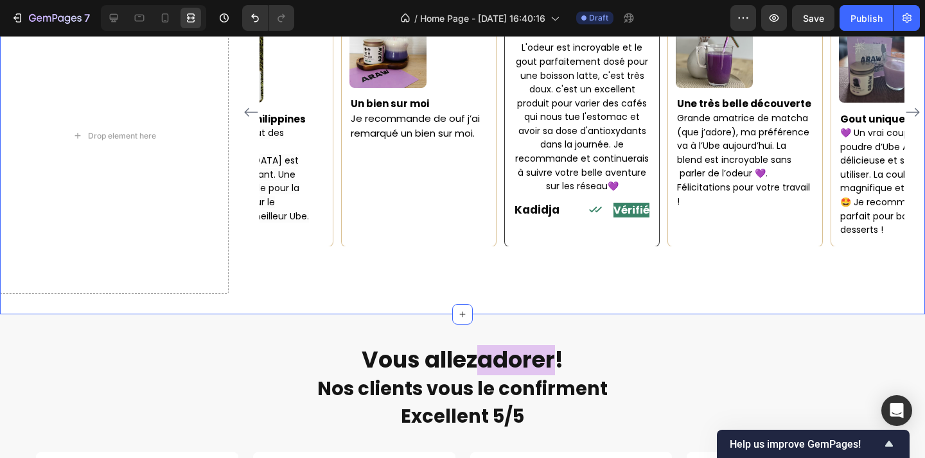
scroll to position [2081, 0]
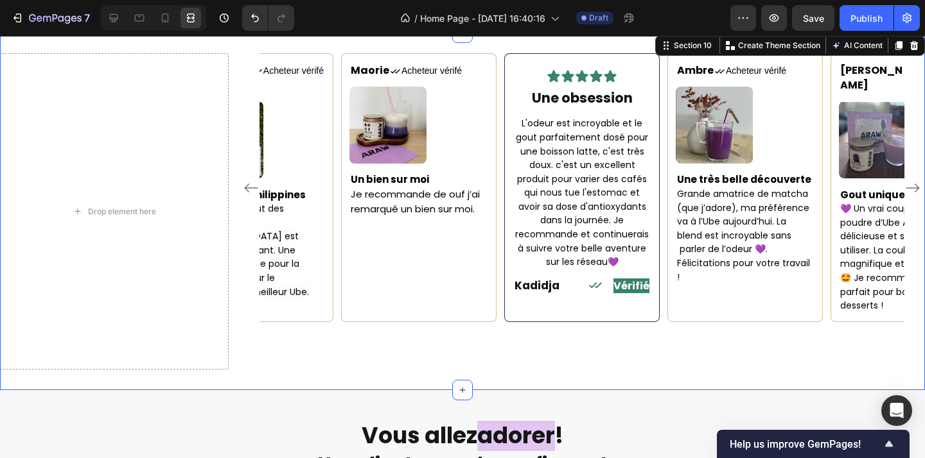
click at [374, 371] on div "Maorie Text block Icon Acheteur vérifé Text Block Row Image Un bien sur moi Je …" at bounding box center [582, 211] width 686 height 317
click at [111, 17] on icon at bounding box center [113, 18] width 13 height 13
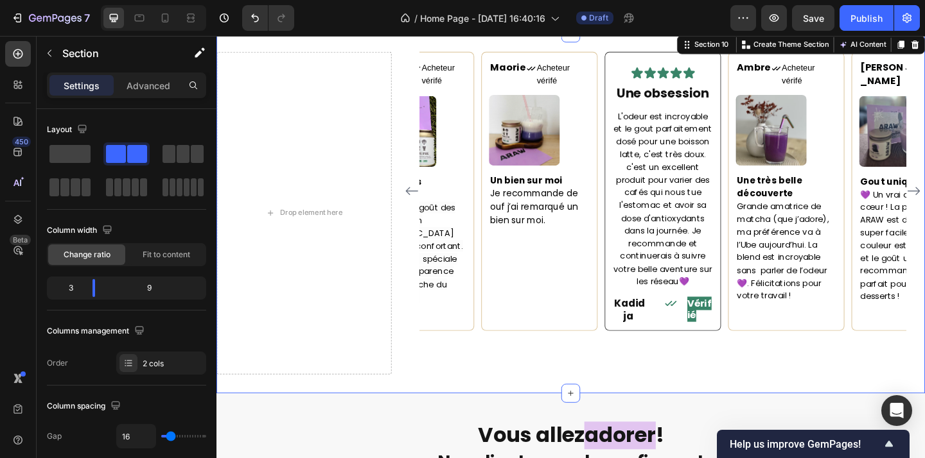
click at [538, 403] on div "Maorie Text block Icon Acheteur vérifé Text Block Row Image Un bien sur moi Je …" at bounding box center [702, 228] width 570 height 351
click at [538, 388] on div "Maorie Text block Icon Acheteur vérifé Text Block Row Image Un bien sur moi Je …" at bounding box center [702, 228] width 570 height 351
click at [543, 357] on div "Maorie Text block Icon Acheteur vérifé Text Block Row Image Un bien sur moi Je …" at bounding box center [568, 205] width 127 height 304
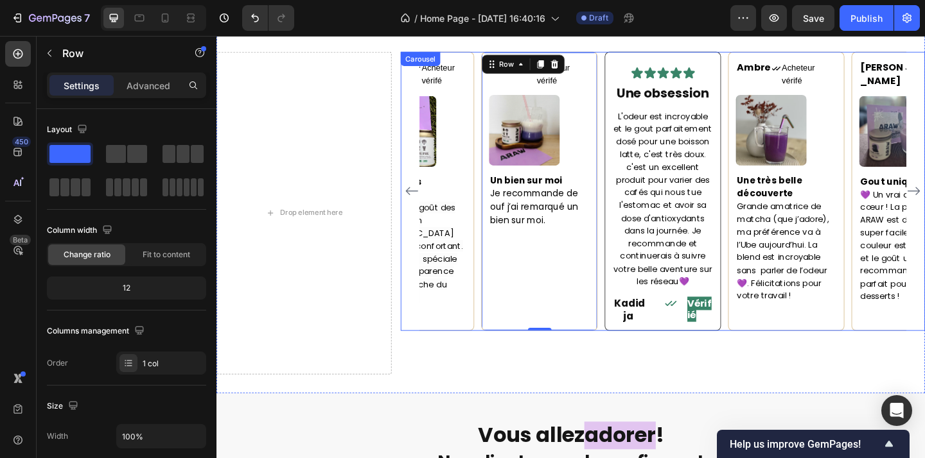
click at [502, 357] on div "Maorie Text block Icon Acheteur vérifé Text Block Row Image Un bien sur moi Je …" at bounding box center [701, 205] width 529 height 304
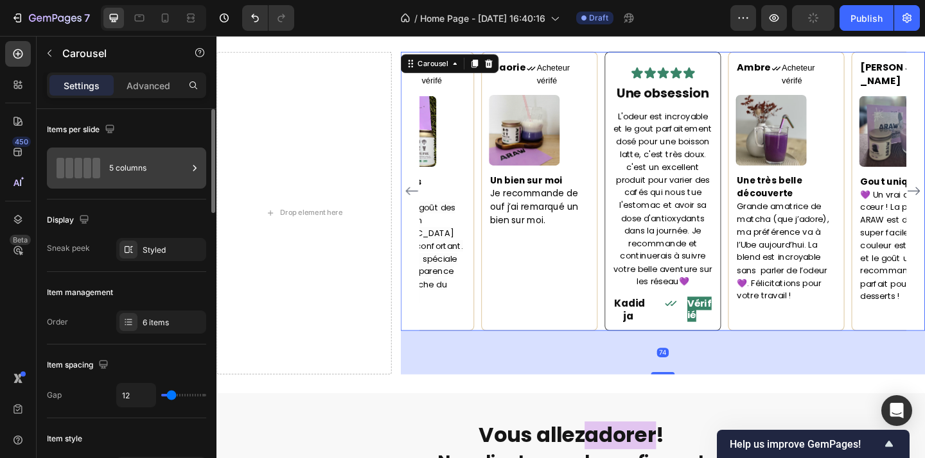
click at [155, 175] on div "5 columns" at bounding box center [148, 168] width 78 height 30
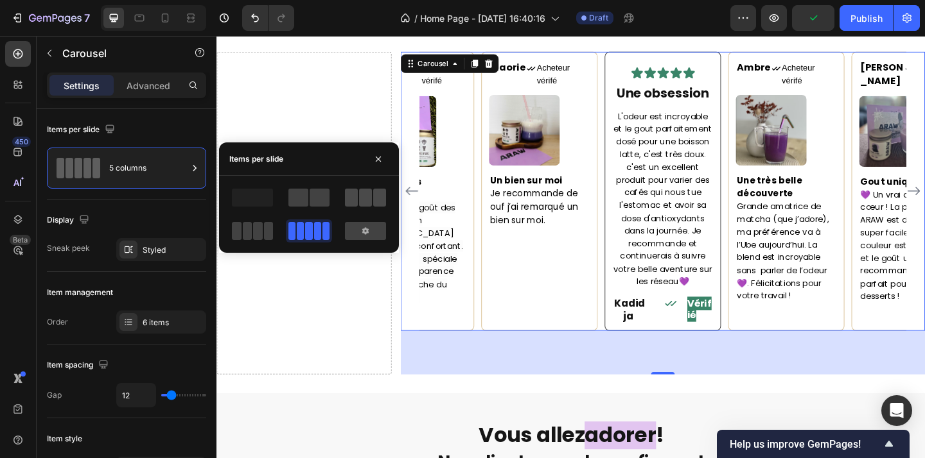
click at [371, 204] on span at bounding box center [365, 198] width 13 height 18
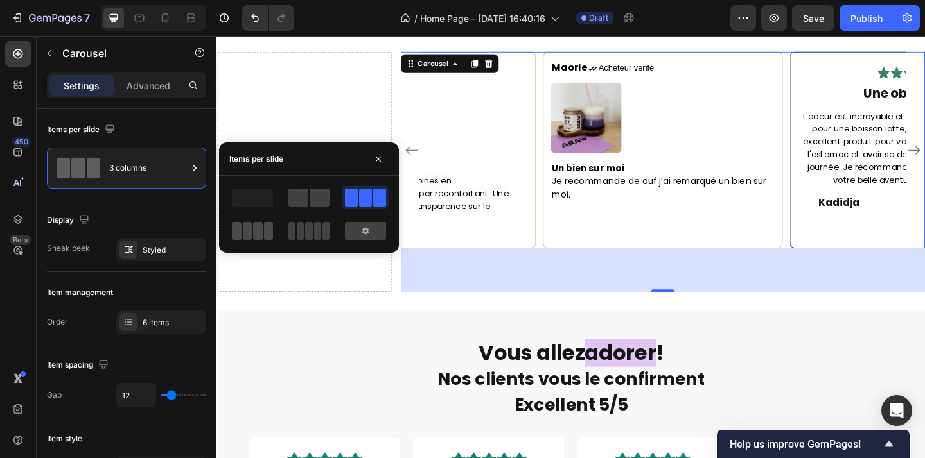
click at [257, 236] on span at bounding box center [258, 231] width 10 height 18
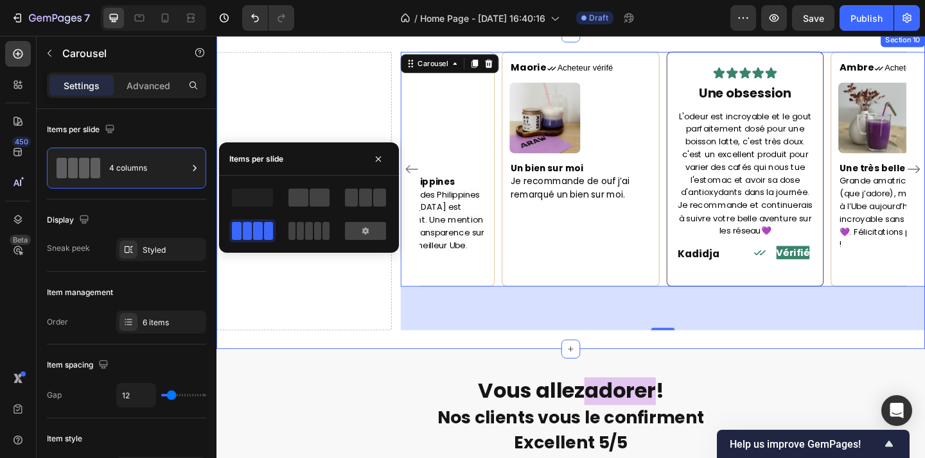
click at [408, 355] on div "Drop element here Maorie Text block Icon Acheteur vérifé Text Block Row Image U…" at bounding box center [601, 205] width 771 height 344
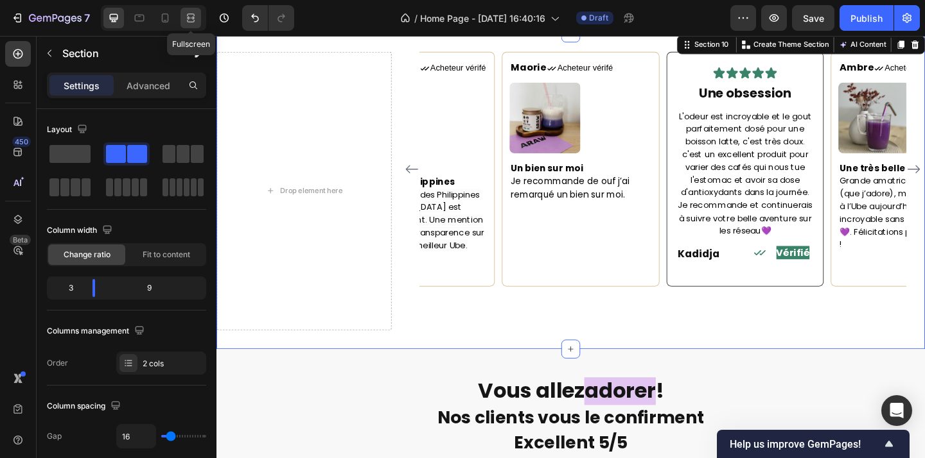
click at [191, 17] on icon at bounding box center [190, 18] width 13 height 13
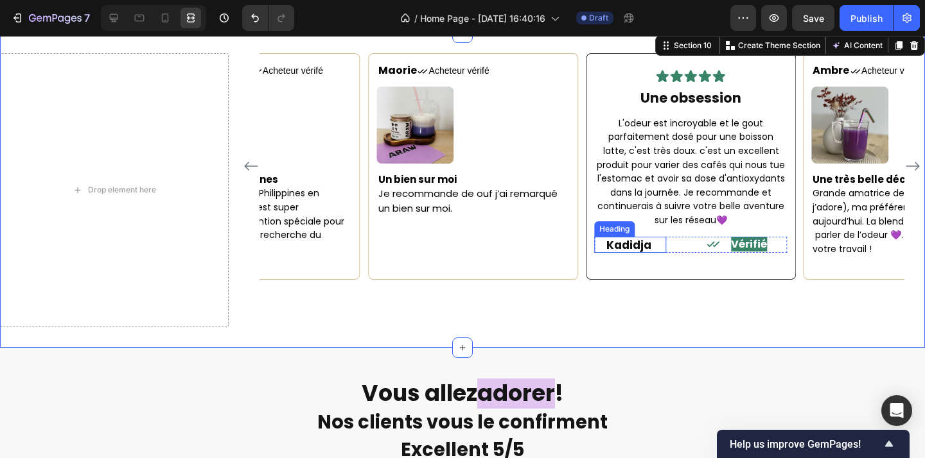
scroll to position [1984, 0]
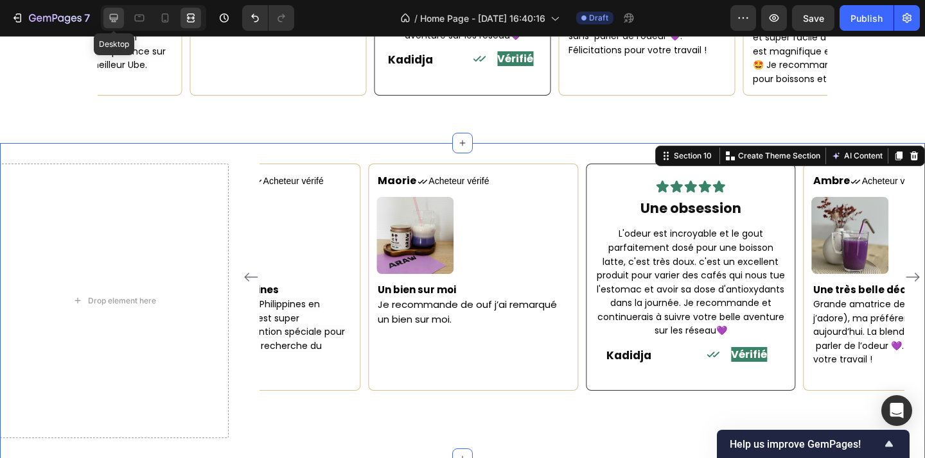
click at [110, 21] on icon at bounding box center [113, 18] width 13 height 13
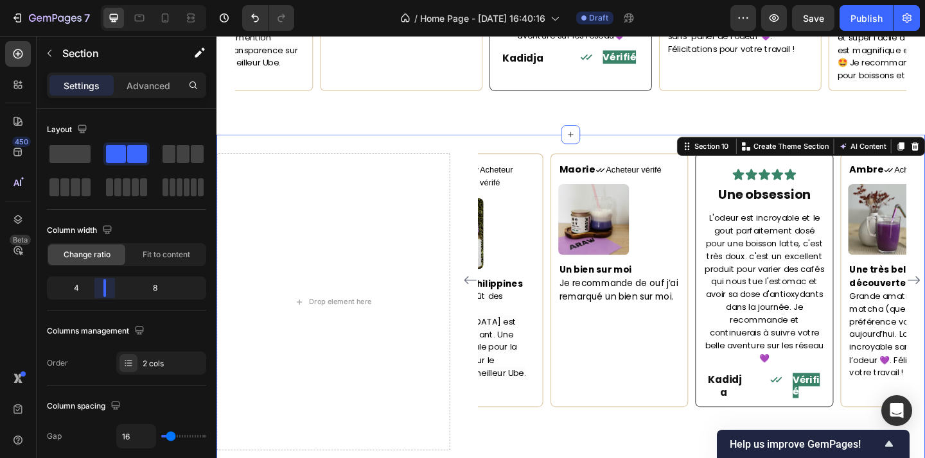
click at [95, 0] on body "7 Version history / Home Page - Sep 22, 16:40:16 Draft Preview Save Publish 450…" at bounding box center [462, 0] width 925 height 0
click at [191, 18] on icon at bounding box center [190, 18] width 13 height 13
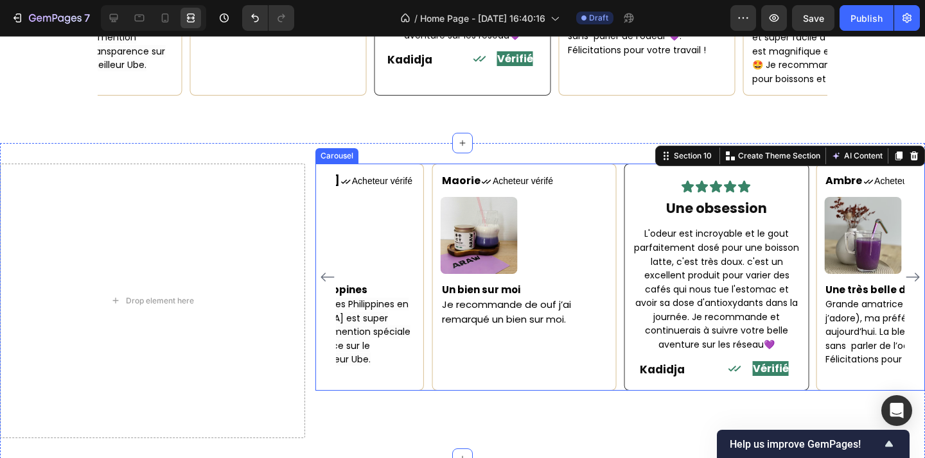
click at [916, 270] on icon "Carousel Next Arrow" at bounding box center [912, 277] width 15 height 15
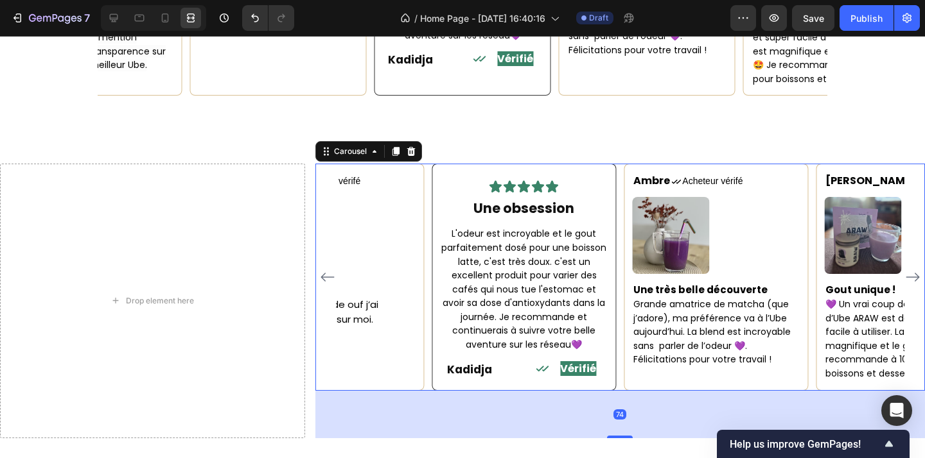
click at [916, 270] on icon "Carousel Next Arrow" at bounding box center [912, 277] width 15 height 15
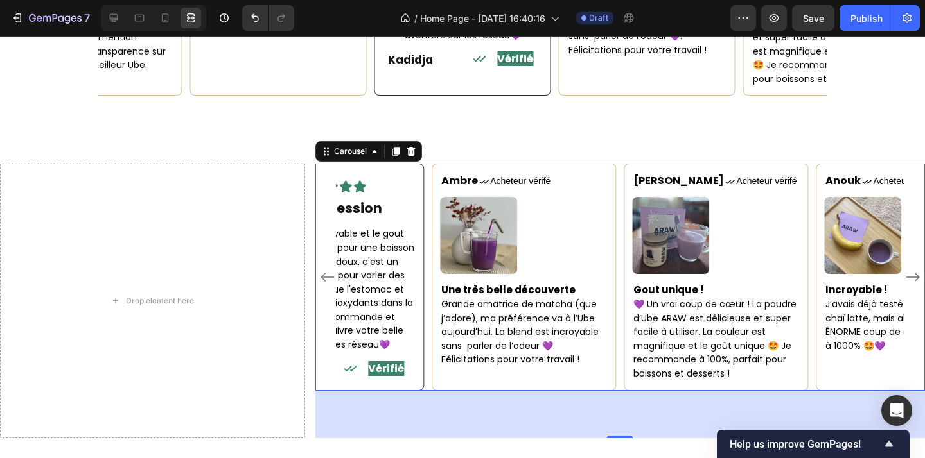
click at [545, 404] on div "74" at bounding box center [619, 415] width 609 height 48
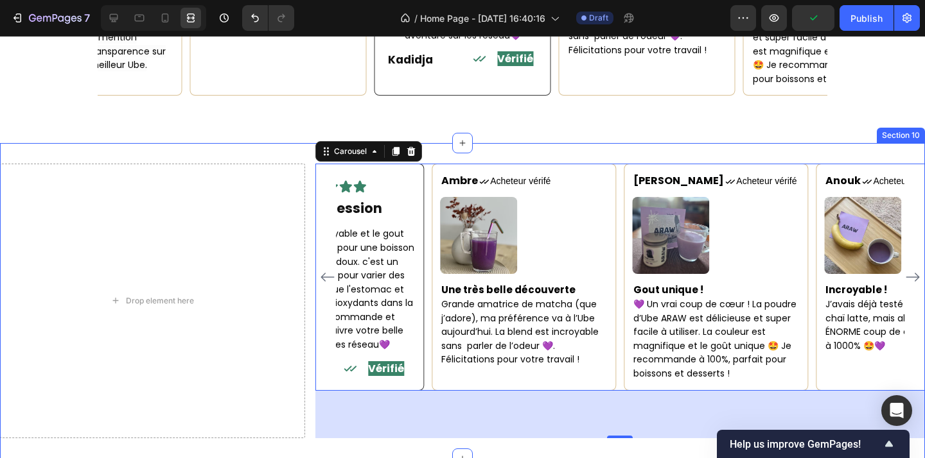
click at [585, 143] on div "Drop element here Maorie Text block Icon Acheteur vérifé Text Block Row Image U…" at bounding box center [462, 300] width 925 height 315
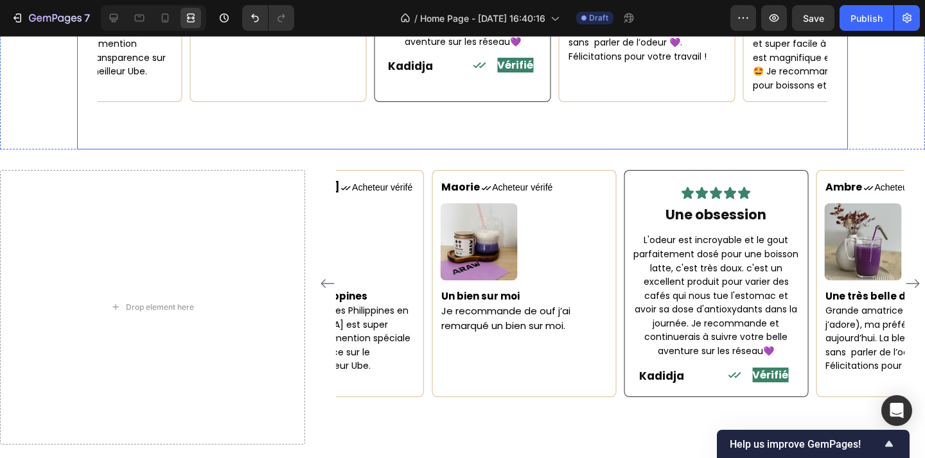
scroll to position [2016, 0]
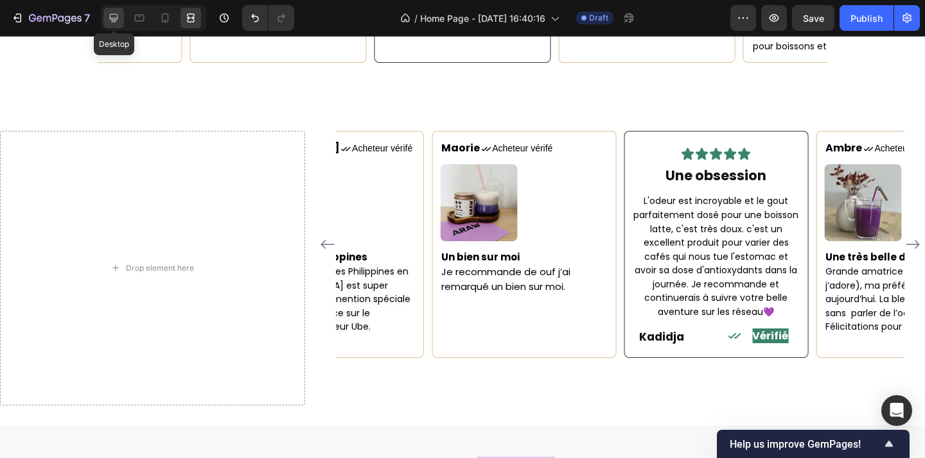
click at [112, 22] on icon at bounding box center [114, 18] width 8 height 8
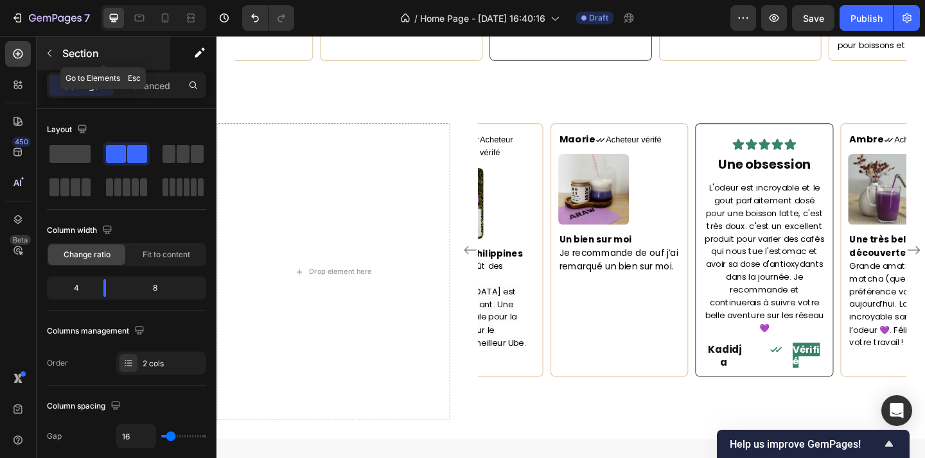
click at [56, 49] on button "button" at bounding box center [49, 53] width 21 height 21
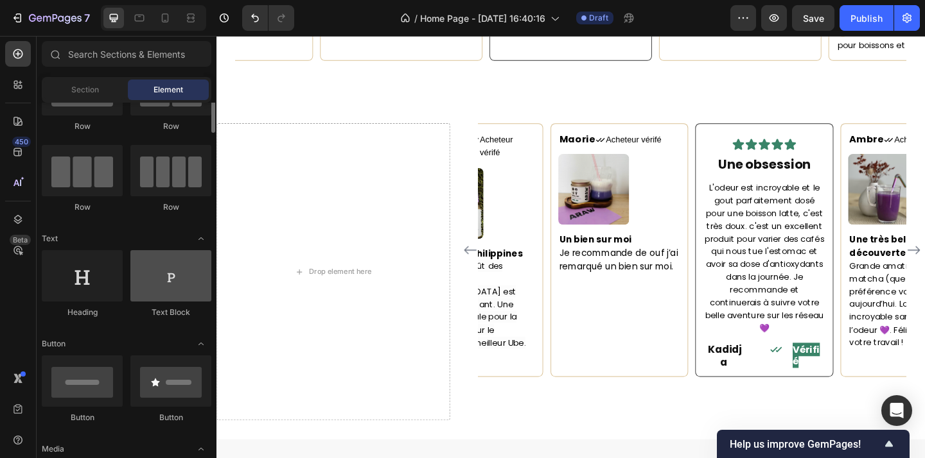
scroll to position [99, 0]
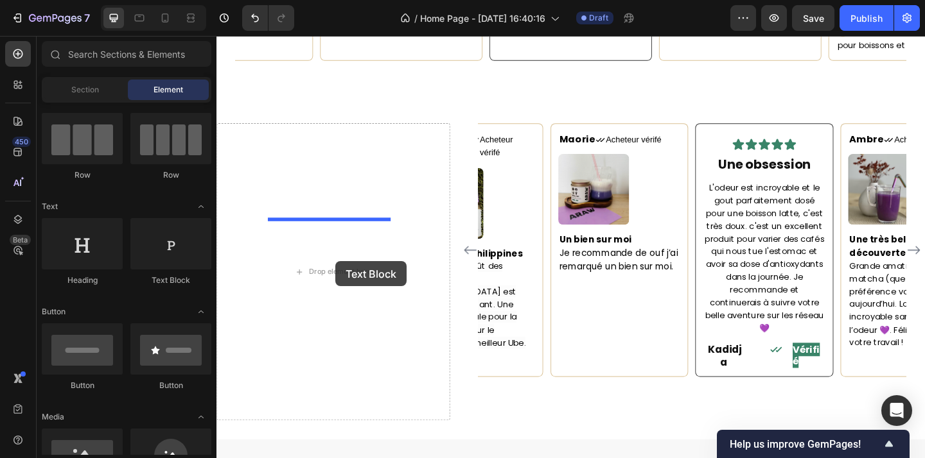
drag, startPoint x: 394, startPoint y: 281, endPoint x: 345, endPoint y: 282, distance: 48.8
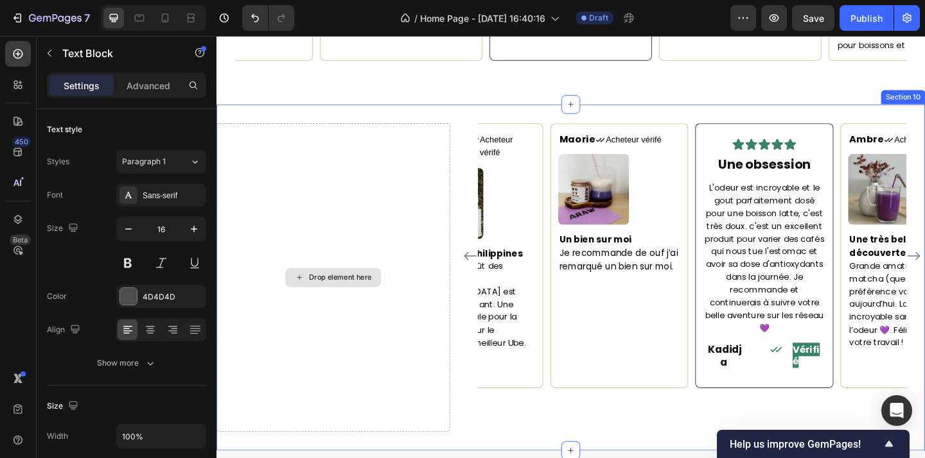
click at [283, 279] on div "Drop element here" at bounding box center [343, 298] width 254 height 335
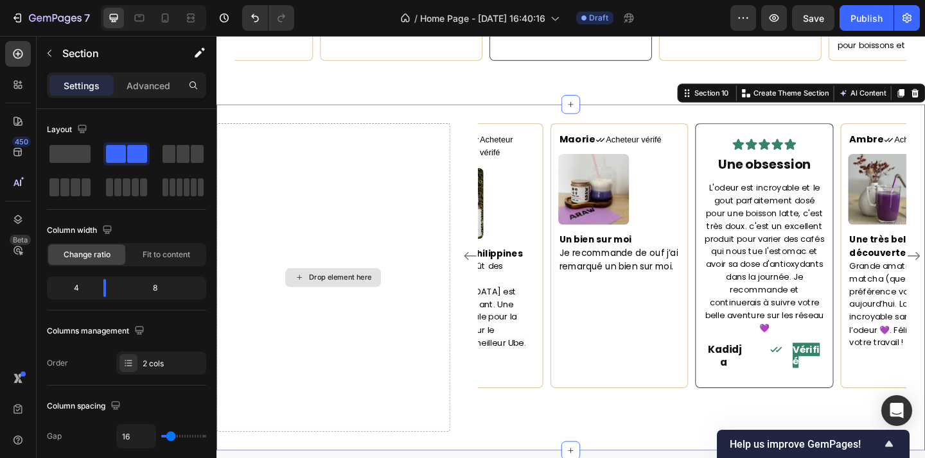
click at [338, 302] on div "Drop element here" at bounding box center [343, 298] width 254 height 335
click at [345, 294] on div "Drop element here" at bounding box center [351, 299] width 68 height 10
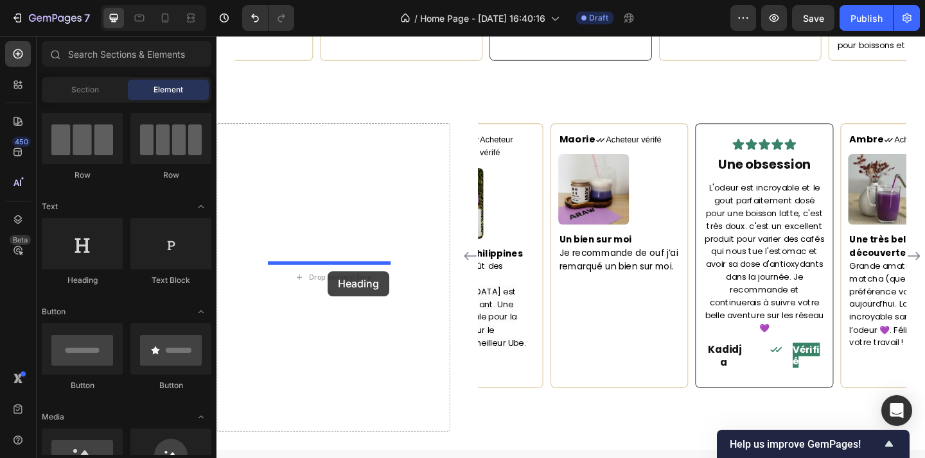
drag, startPoint x: 308, startPoint y: 293, endPoint x: 337, endPoint y: 292, distance: 28.9
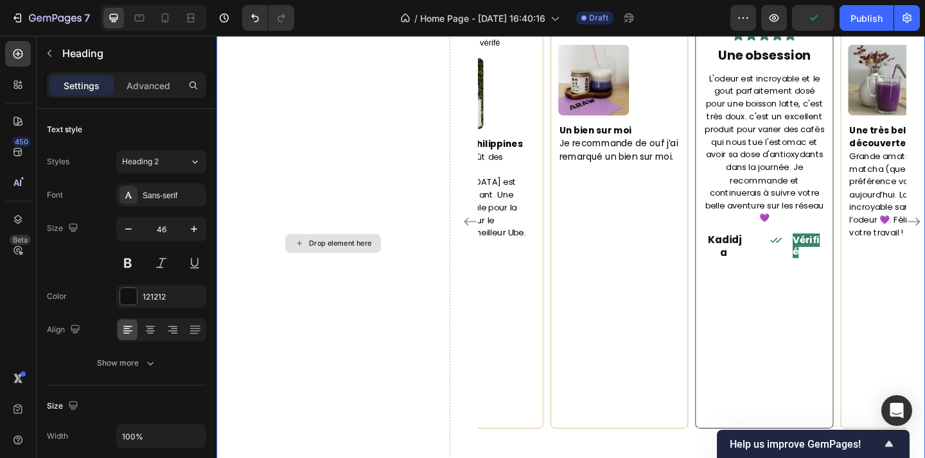
scroll to position [2107, 0]
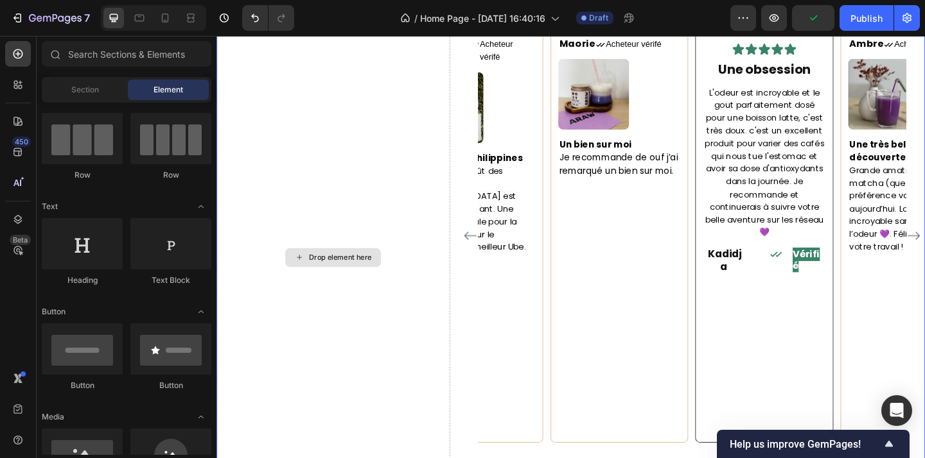
click at [342, 287] on div "Drop element here" at bounding box center [343, 277] width 104 height 21
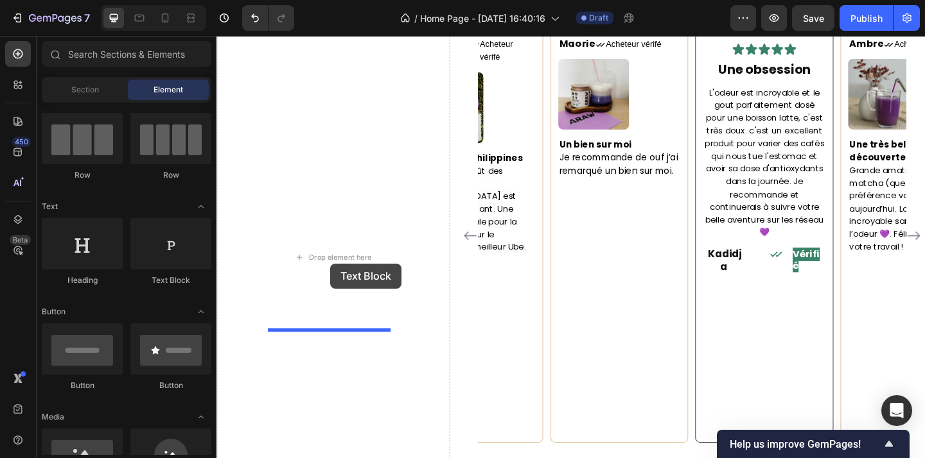
drag, startPoint x: 391, startPoint y: 275, endPoint x: 340, endPoint y: 284, distance: 51.4
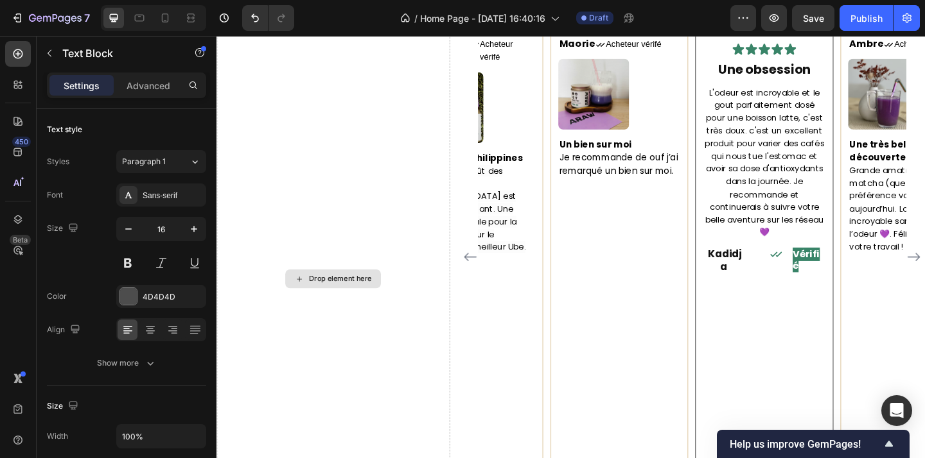
scroll to position [2131, 0]
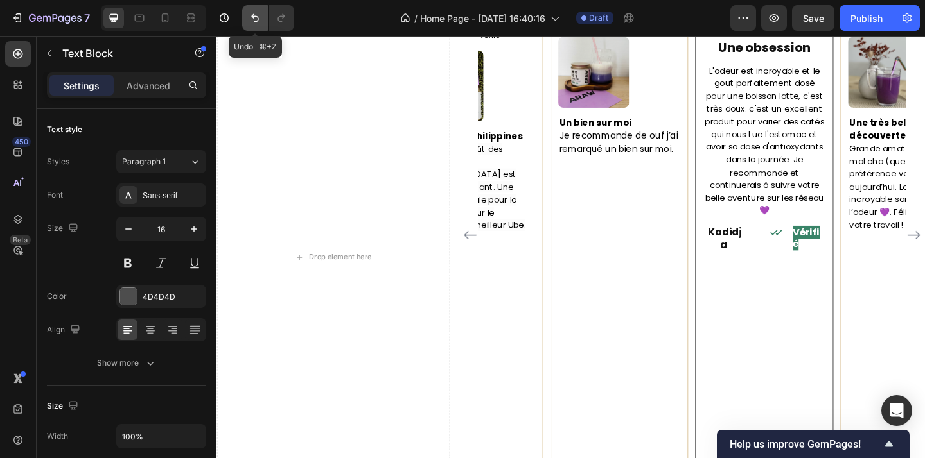
click at [252, 19] on icon "Undo/Redo" at bounding box center [255, 18] width 13 height 13
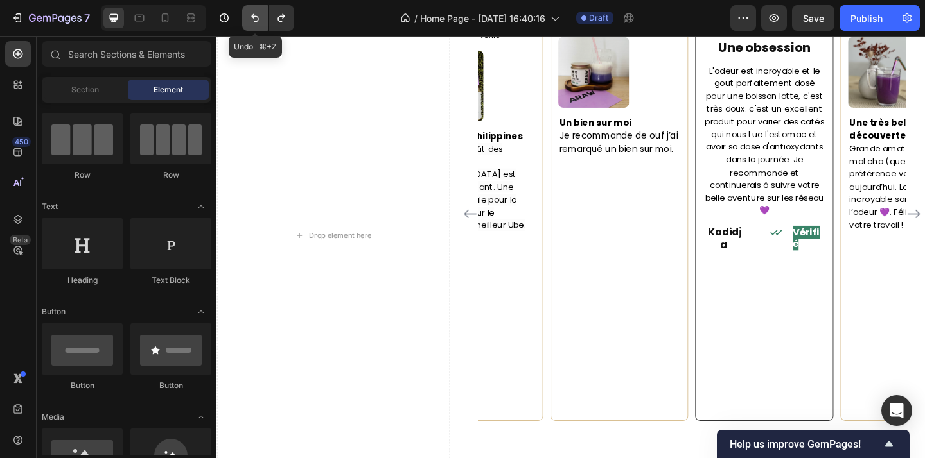
scroll to position [2107, 0]
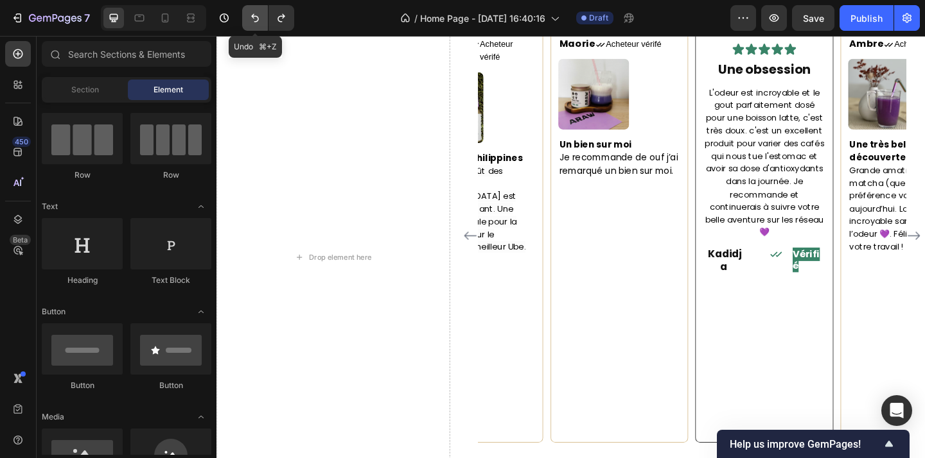
click at [252, 19] on icon "Undo/Redo" at bounding box center [255, 18] width 13 height 13
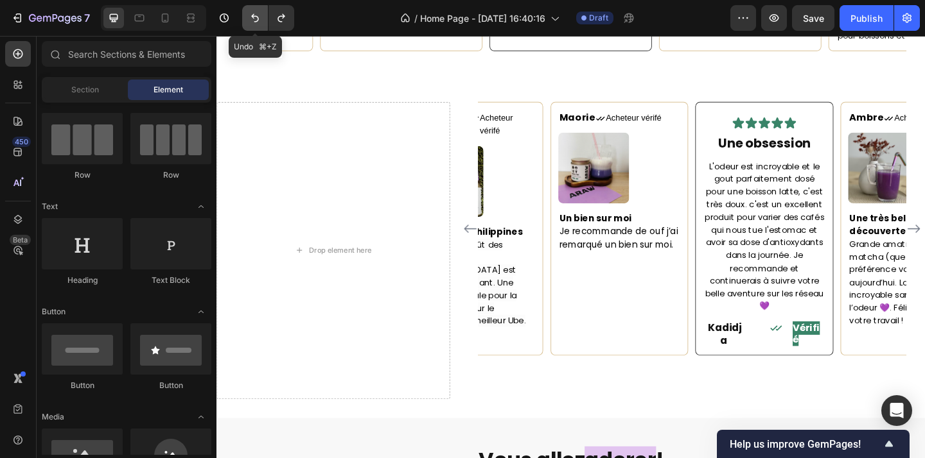
click at [252, 19] on icon "Undo/Redo" at bounding box center [255, 18] width 13 height 13
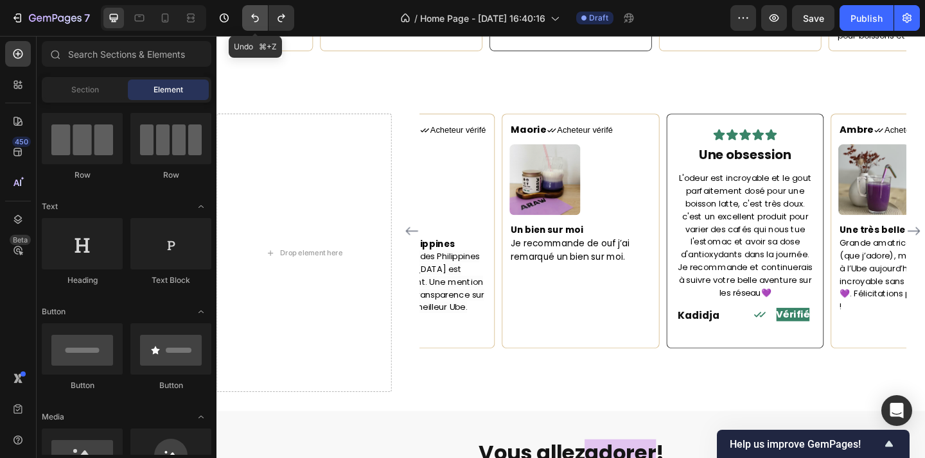
scroll to position [2002, 0]
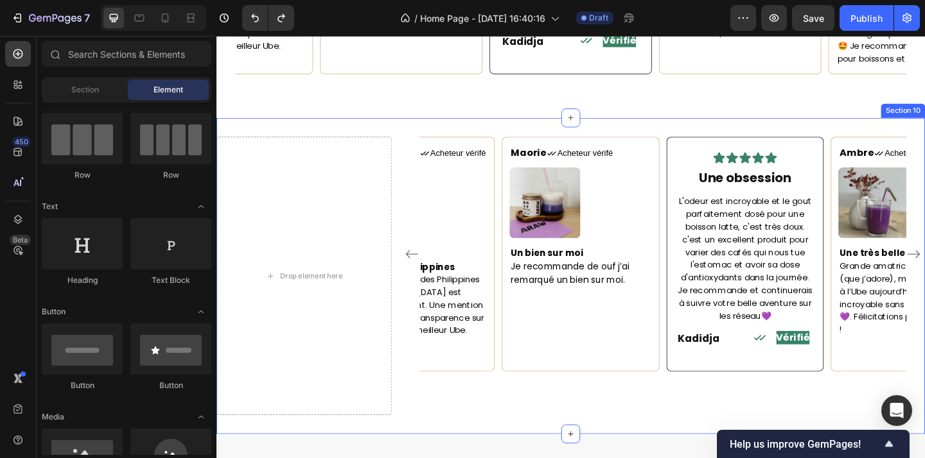
click at [524, 382] on div "Maorie Text block Icon Acheteur vérifé Text Block Row Image Un bien sur moi Je …" at bounding box center [702, 297] width 570 height 303
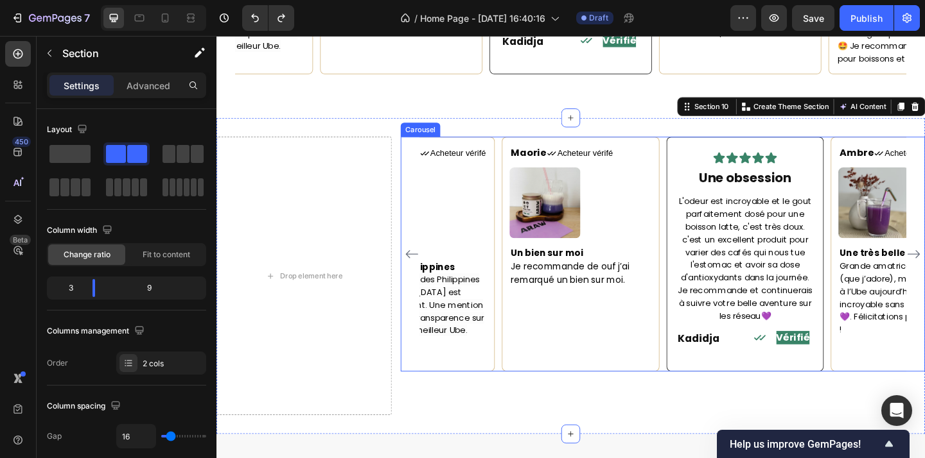
click at [521, 363] on div "Maorie Text block Icon Acheteur vérifé Text Block Row Image Un bien sur moi Je …" at bounding box center [701, 274] width 529 height 256
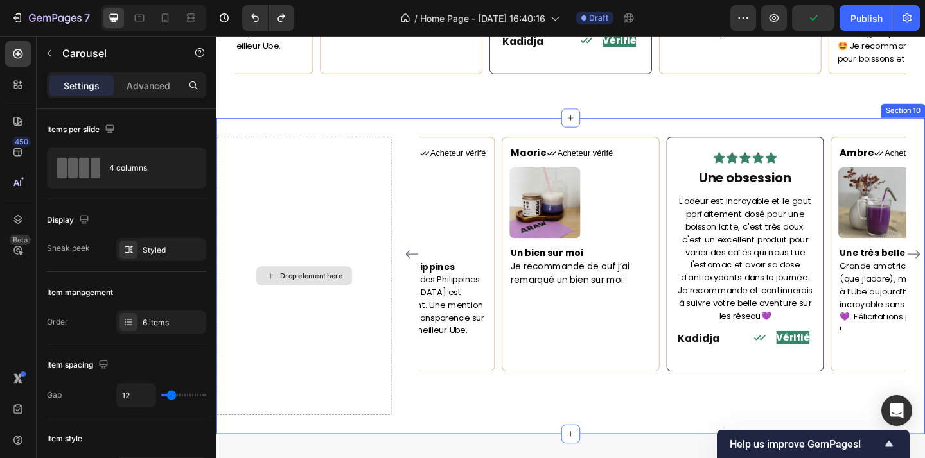
click at [332, 292] on div "Drop element here" at bounding box center [319, 297] width 68 height 10
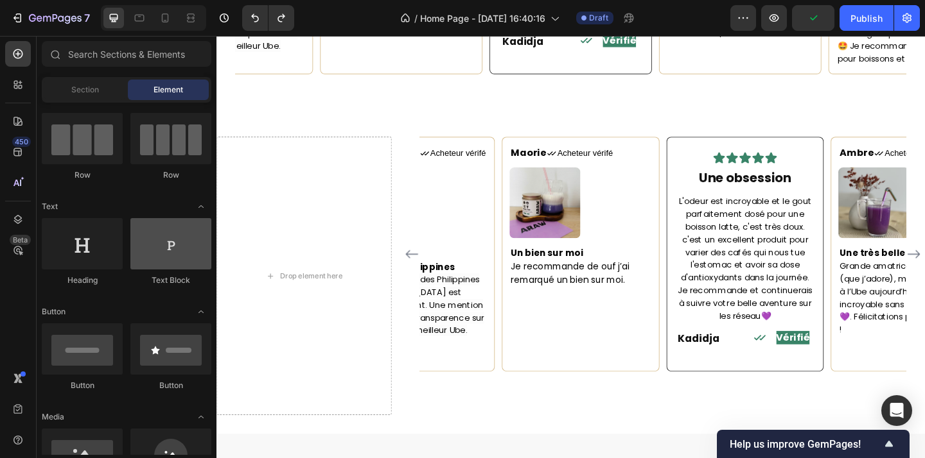
click at [182, 236] on div at bounding box center [170, 243] width 81 height 51
drag, startPoint x: 182, startPoint y: 236, endPoint x: 150, endPoint y: 250, distance: 35.1
click at [150, 250] on div at bounding box center [170, 243] width 81 height 51
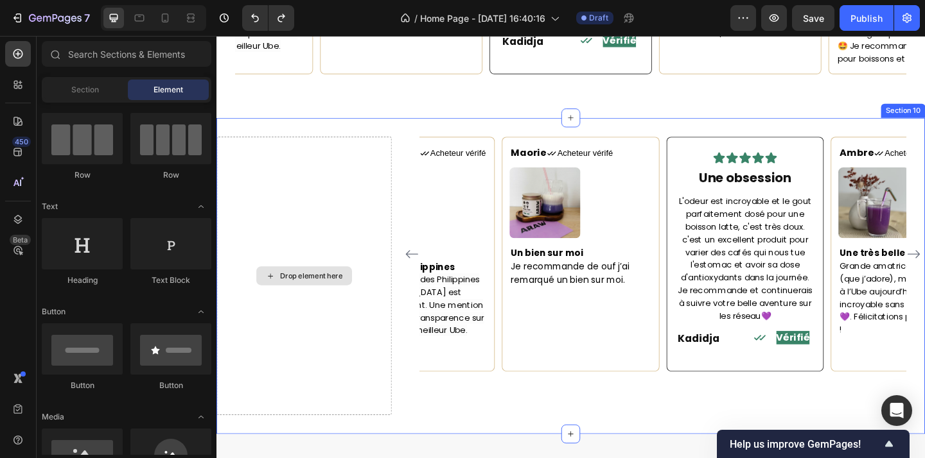
click at [321, 292] on div "Drop element here" at bounding box center [319, 297] width 68 height 10
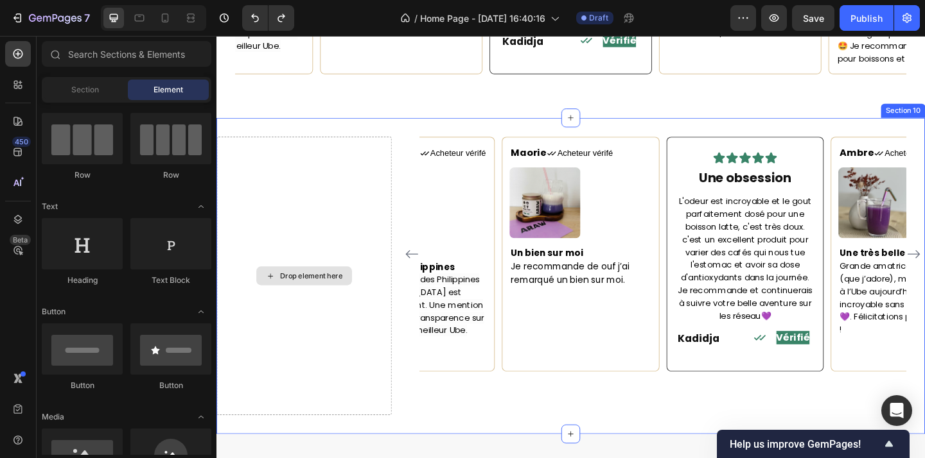
click at [321, 292] on div "Drop element here" at bounding box center [319, 297] width 68 height 10
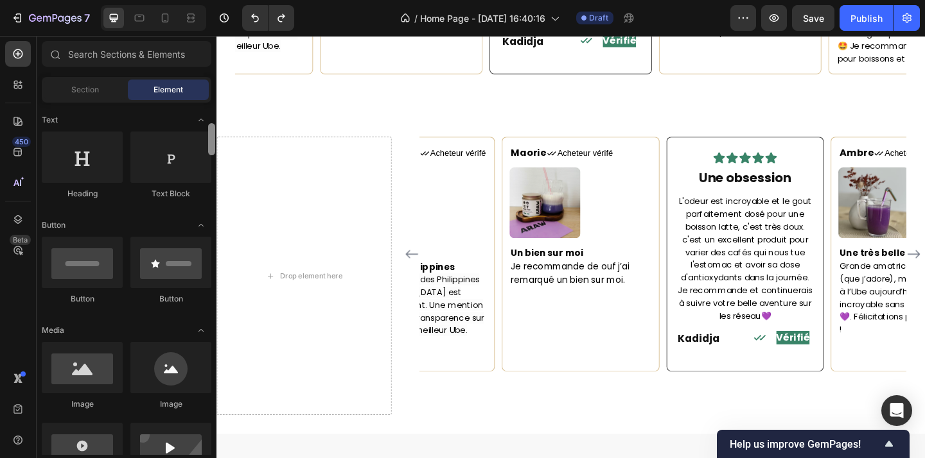
scroll to position [213, 0]
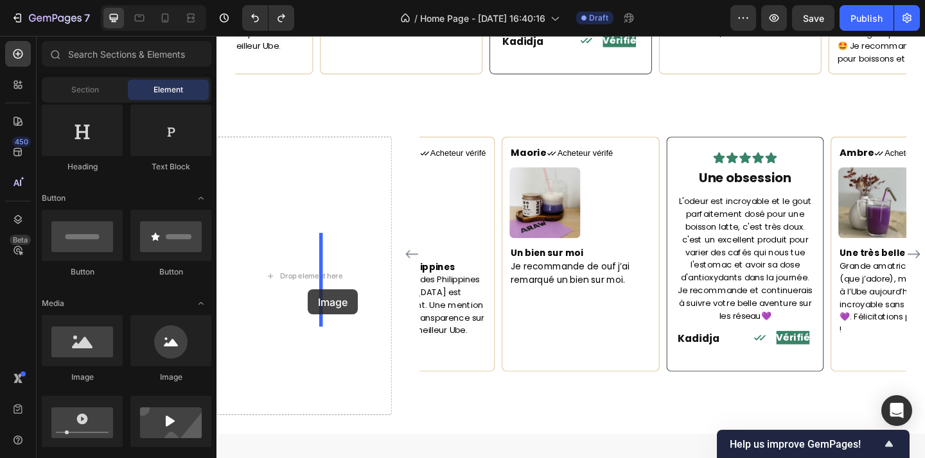
drag, startPoint x: 385, startPoint y: 390, endPoint x: 316, endPoint y: 312, distance: 103.7
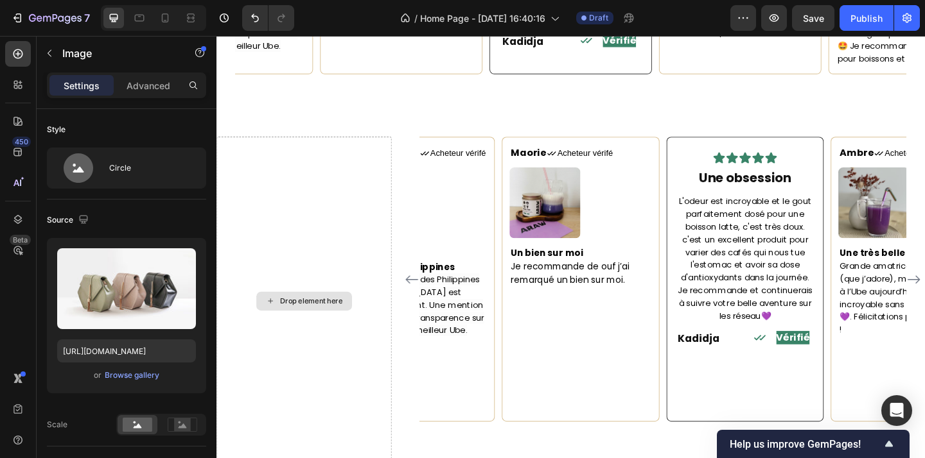
scroll to position [2037, 0]
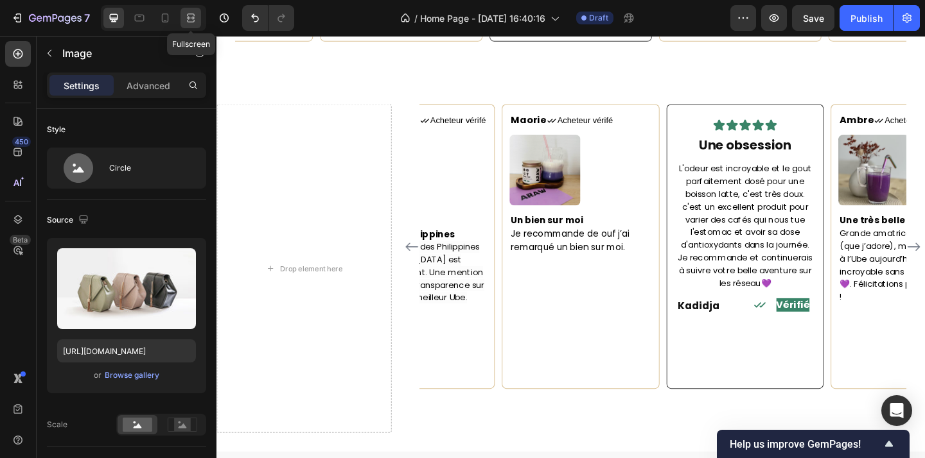
click at [188, 15] on icon at bounding box center [190, 18] width 13 height 13
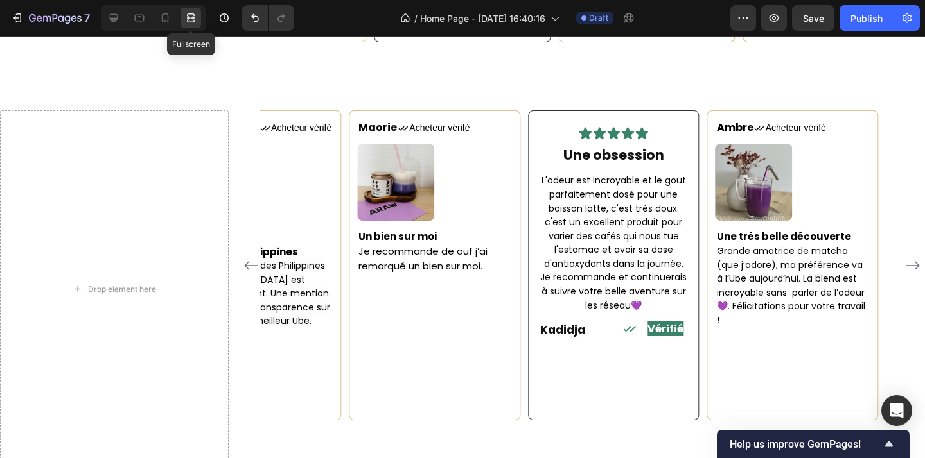
scroll to position [2016, 0]
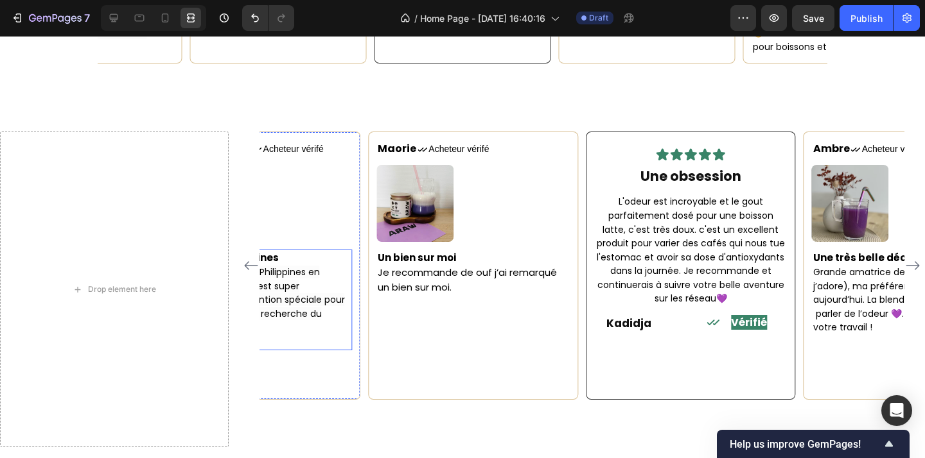
click at [251, 258] on icon "Carousel Back Arrow" at bounding box center [250, 265] width 15 height 15
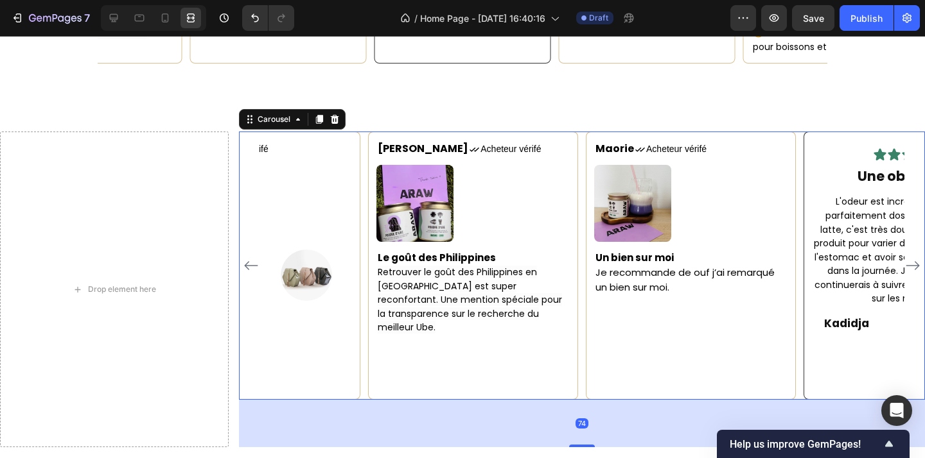
click at [251, 258] on icon "Carousel Back Arrow" at bounding box center [250, 265] width 15 height 15
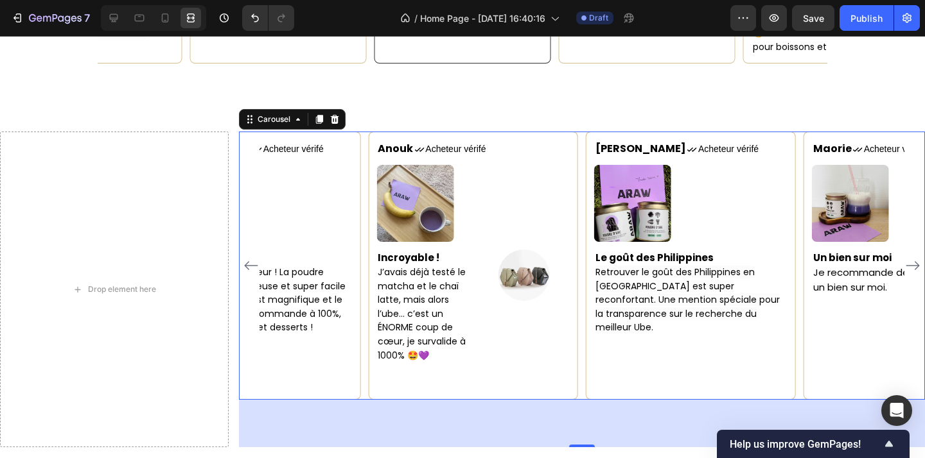
click at [528, 272] on img at bounding box center [523, 275] width 51 height 51
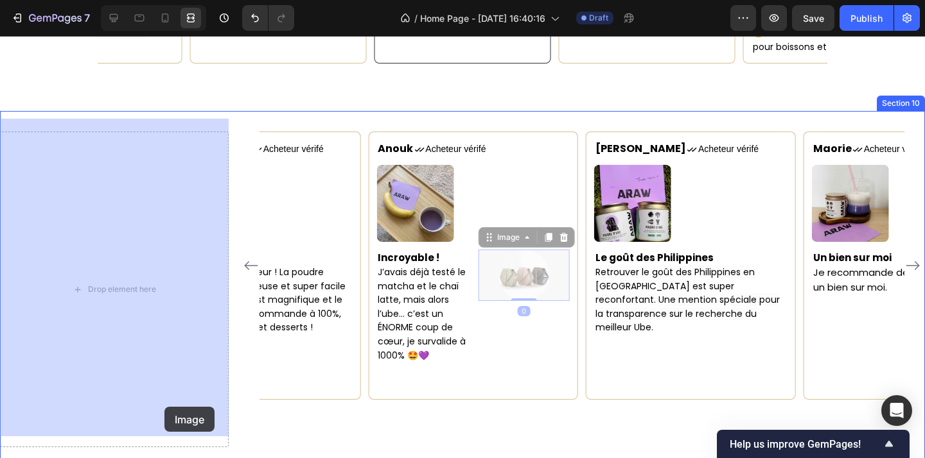
drag, startPoint x: 496, startPoint y: 226, endPoint x: 164, endPoint y: 407, distance: 378.2
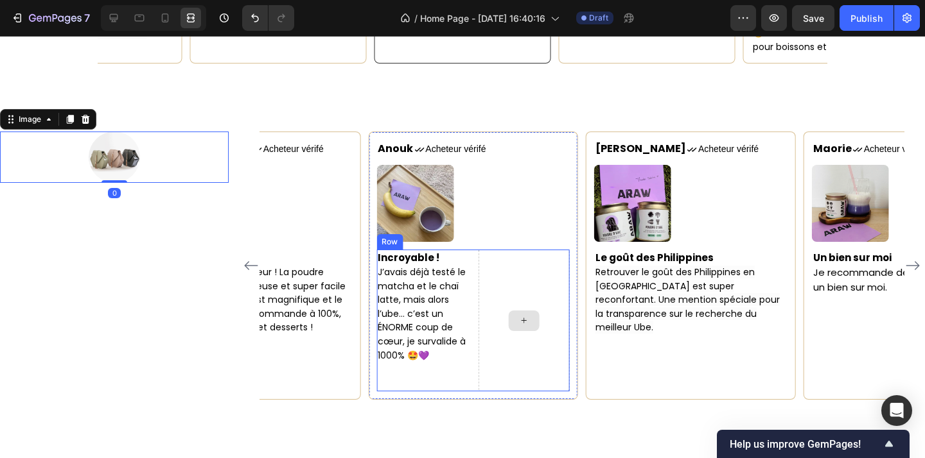
click at [555, 268] on div at bounding box center [523, 321] width 91 height 142
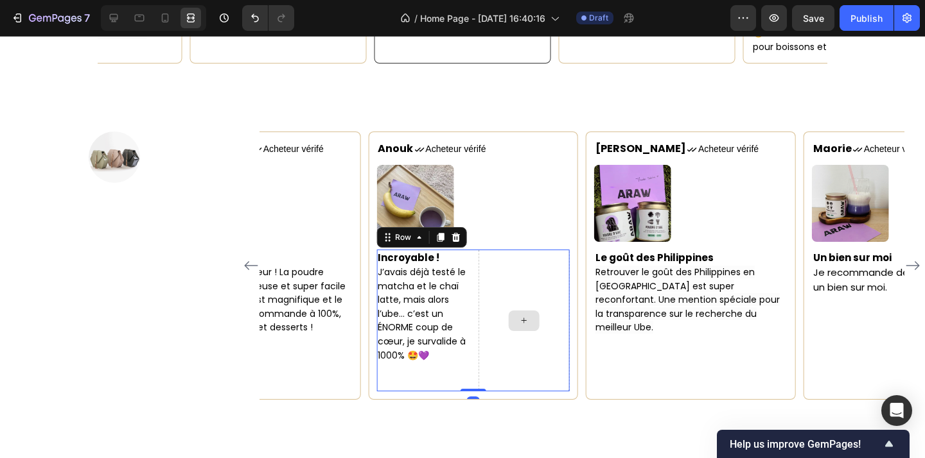
click at [542, 275] on div at bounding box center [523, 321] width 91 height 142
click at [112, 22] on icon at bounding box center [114, 18] width 8 height 8
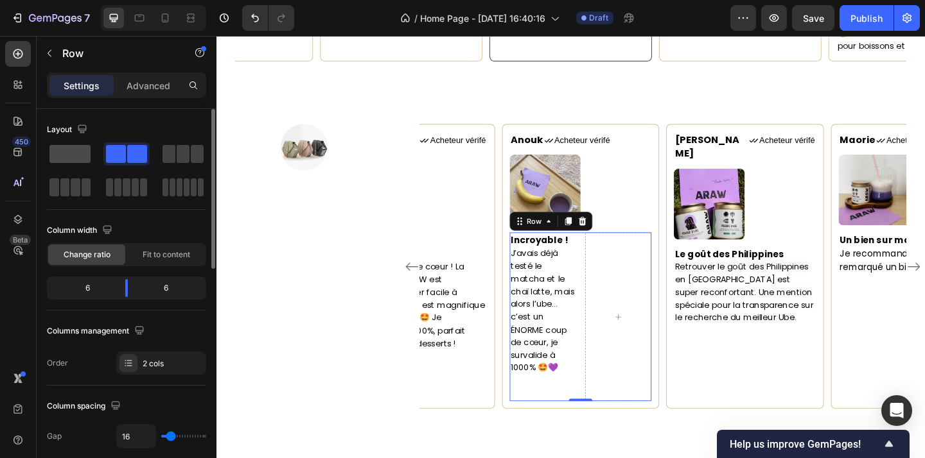
click at [73, 155] on span at bounding box center [69, 154] width 41 height 18
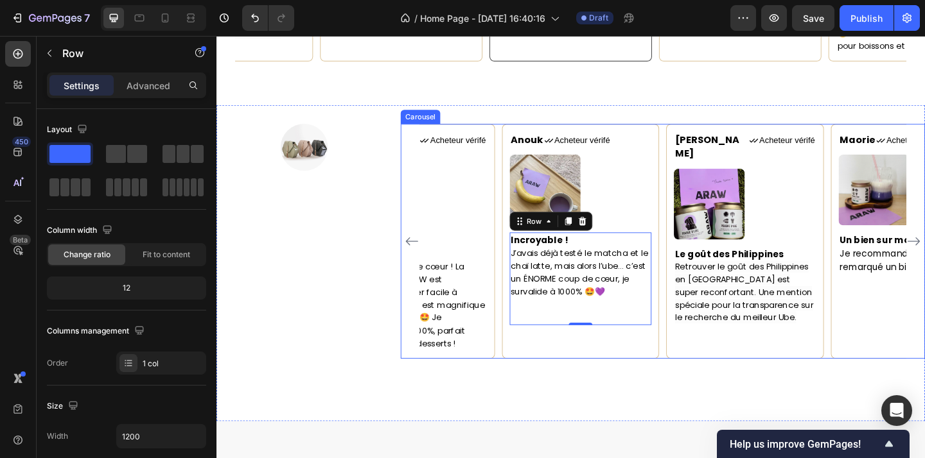
click at [423, 256] on icon "Carousel Back Arrow" at bounding box center [428, 260] width 13 height 9
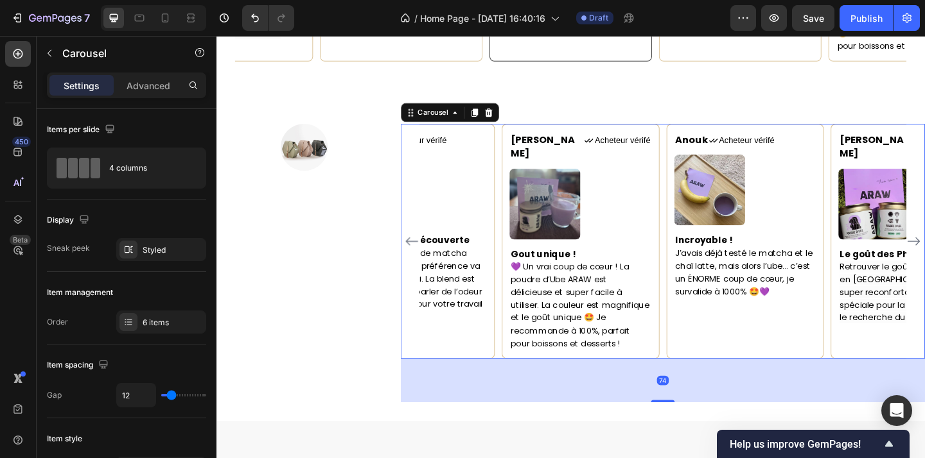
click at [423, 256] on icon "Carousel Back Arrow" at bounding box center [428, 260] width 13 height 9
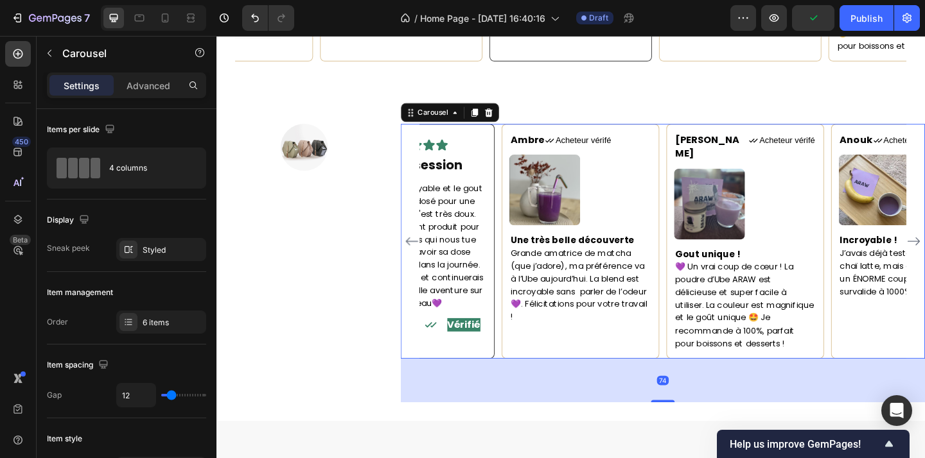
click at [423, 256] on icon "Carousel Back Arrow" at bounding box center [428, 260] width 13 height 9
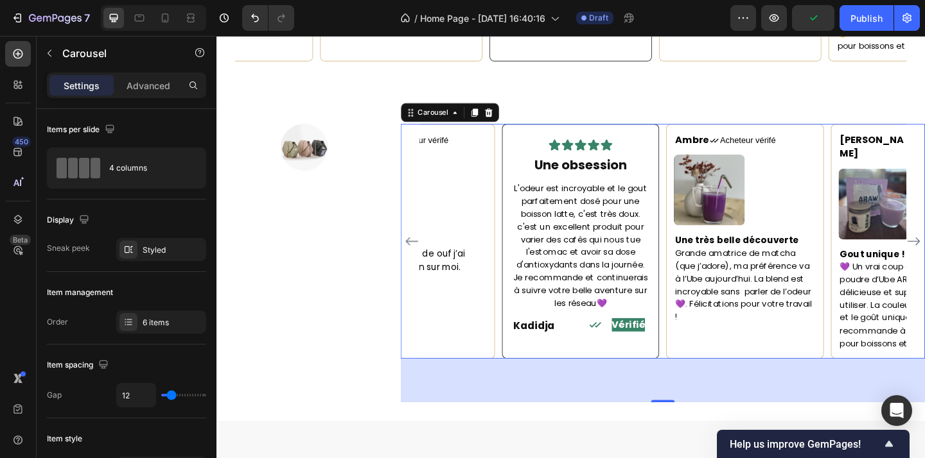
click at [423, 256] on icon "Carousel Back Arrow" at bounding box center [428, 260] width 13 height 9
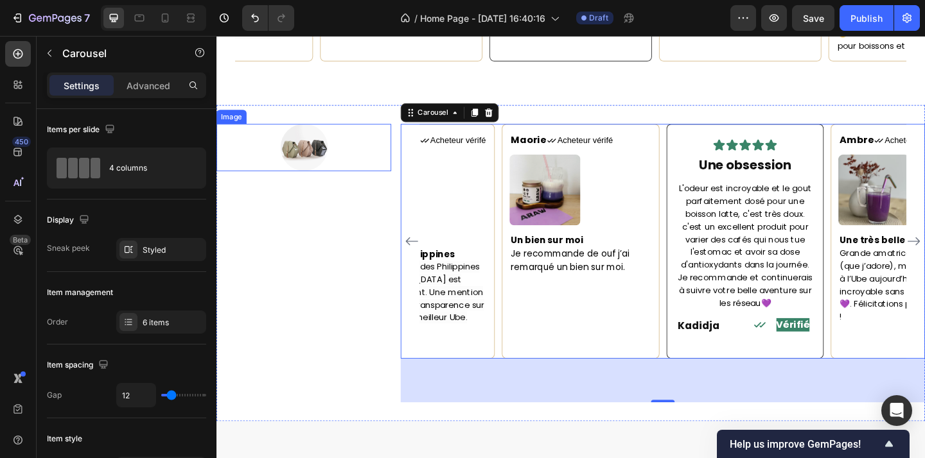
click at [311, 153] on img at bounding box center [311, 157] width 51 height 51
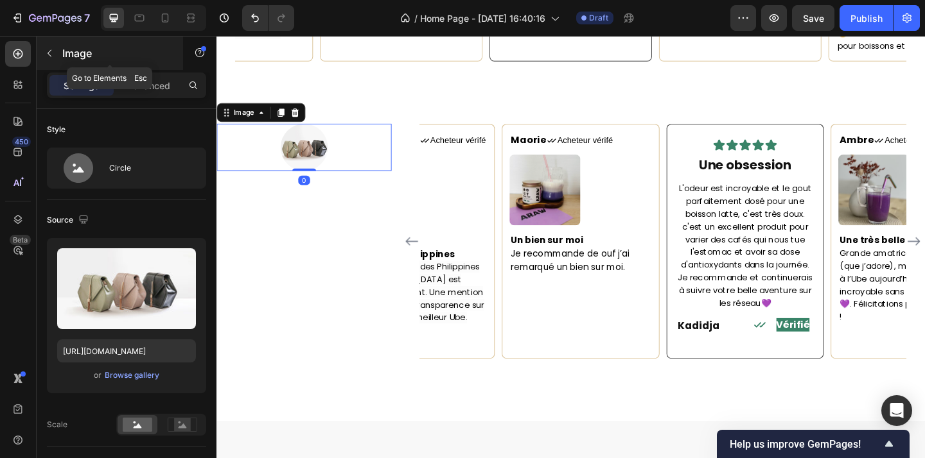
click at [53, 58] on button "button" at bounding box center [49, 53] width 21 height 21
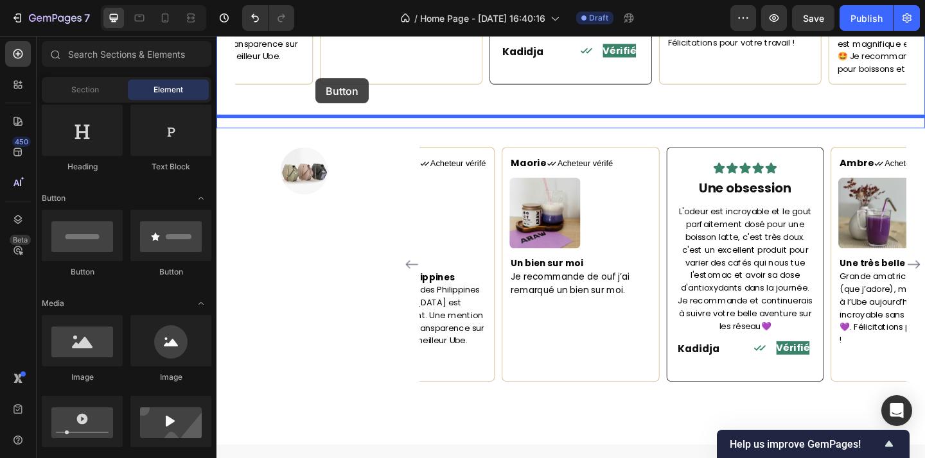
scroll to position [1980, 0]
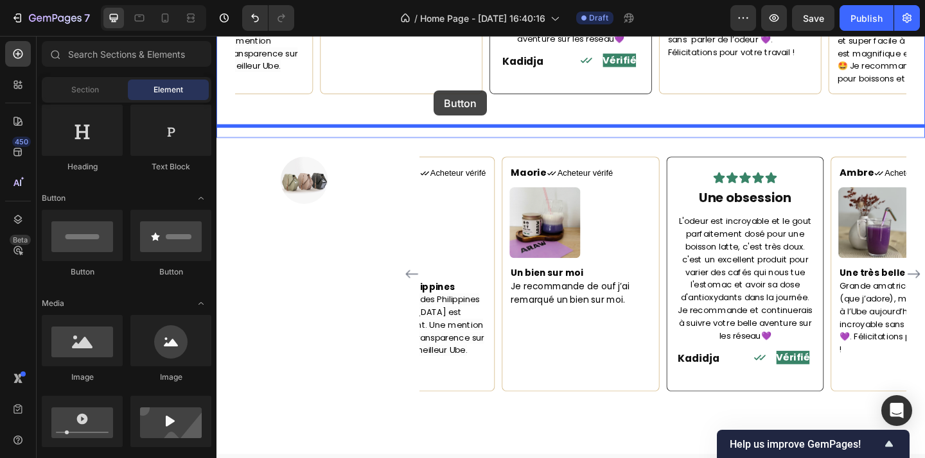
drag, startPoint x: 385, startPoint y: 279, endPoint x: 452, endPoint y: 96, distance: 194.8
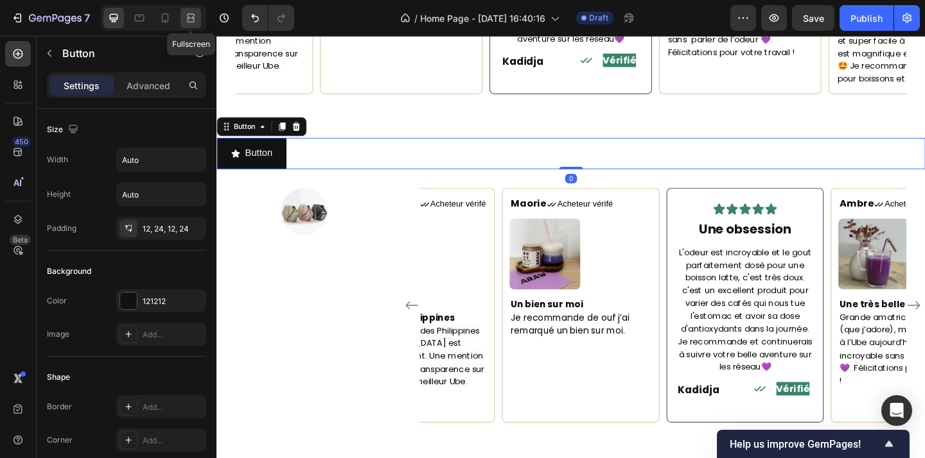
click at [191, 22] on icon at bounding box center [191, 21] width 8 height 3
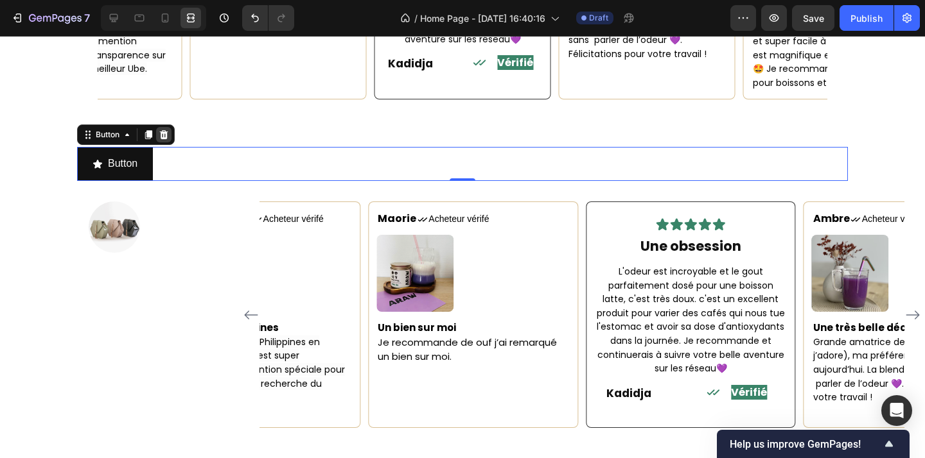
click at [164, 130] on icon at bounding box center [164, 135] width 10 height 10
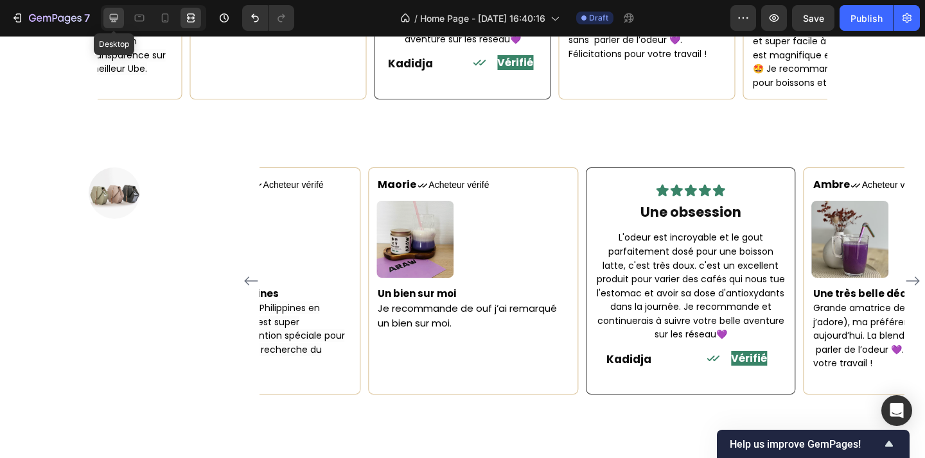
click at [112, 17] on icon at bounding box center [114, 18] width 8 height 8
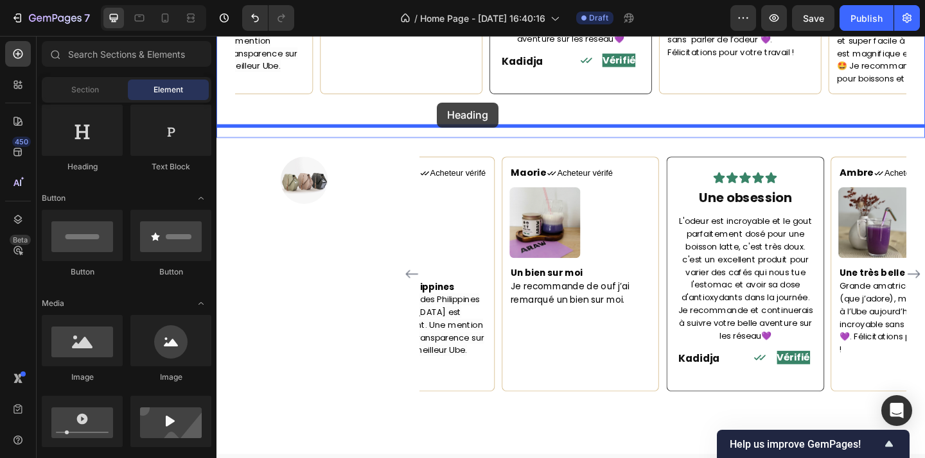
drag, startPoint x: 298, startPoint y: 180, endPoint x: 456, endPoint y: 109, distance: 173.6
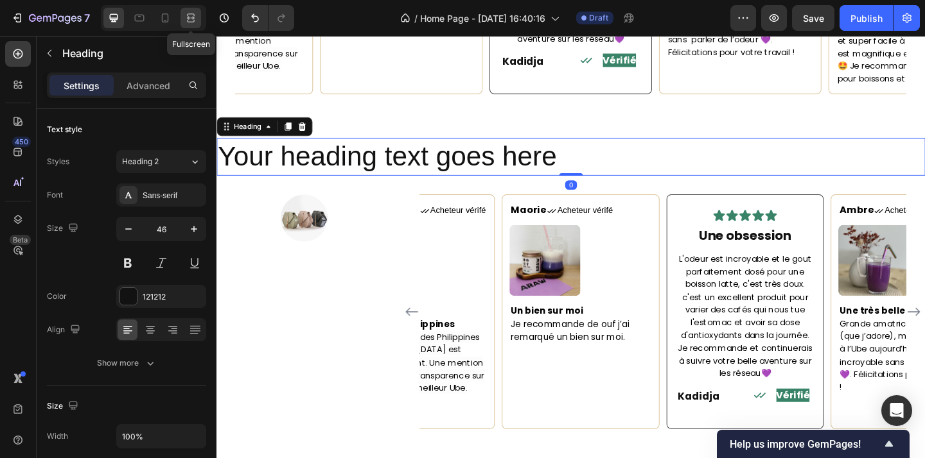
click at [185, 18] on icon at bounding box center [190, 18] width 13 height 13
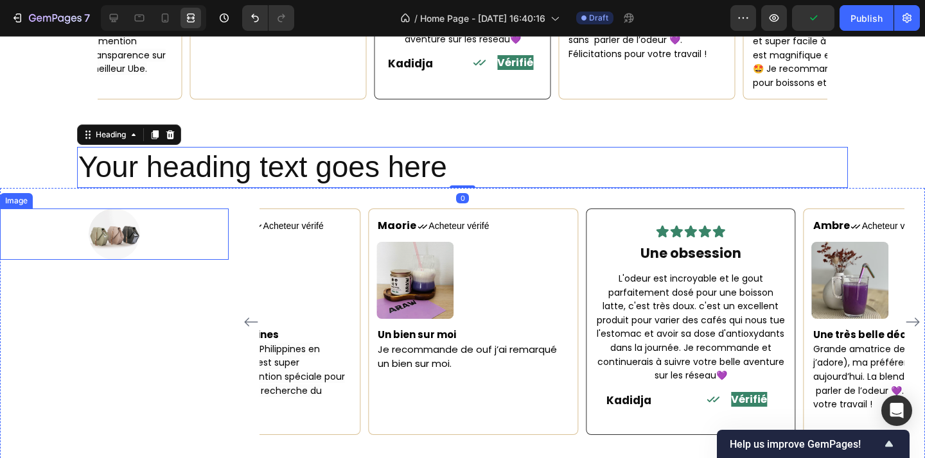
click at [125, 223] on img at bounding box center [114, 234] width 51 height 51
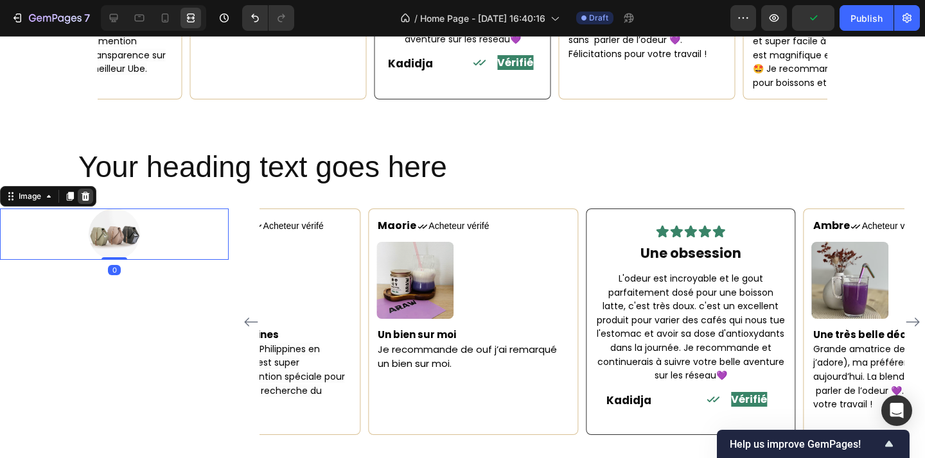
click at [87, 192] on icon at bounding box center [86, 196] width 8 height 9
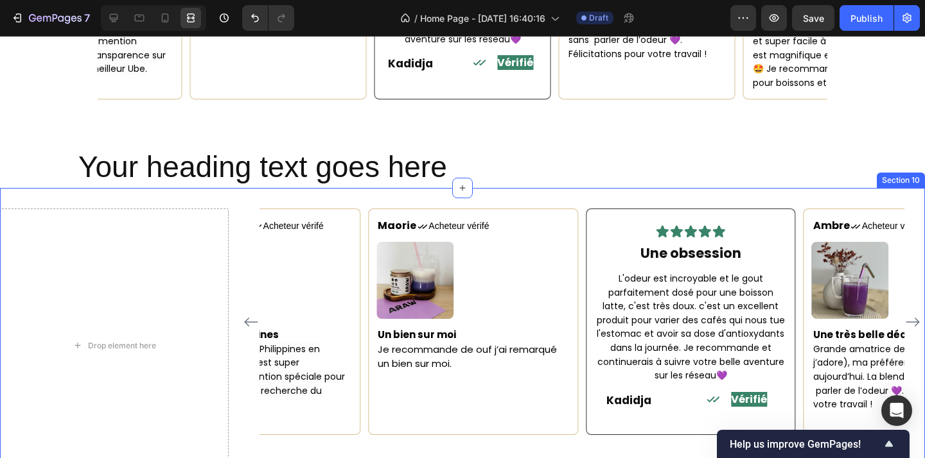
click at [279, 151] on h2 "Your heading text goes here" at bounding box center [462, 167] width 771 height 41
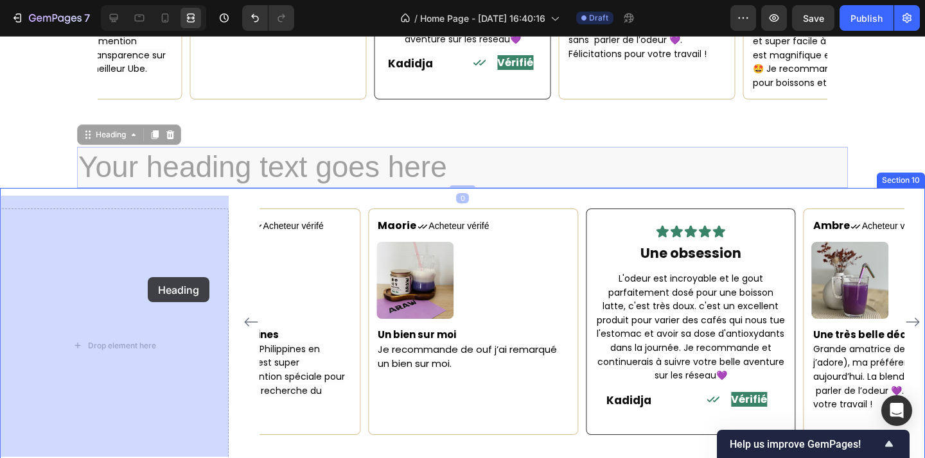
drag, startPoint x: 93, startPoint y: 121, endPoint x: 148, endPoint y: 277, distance: 165.9
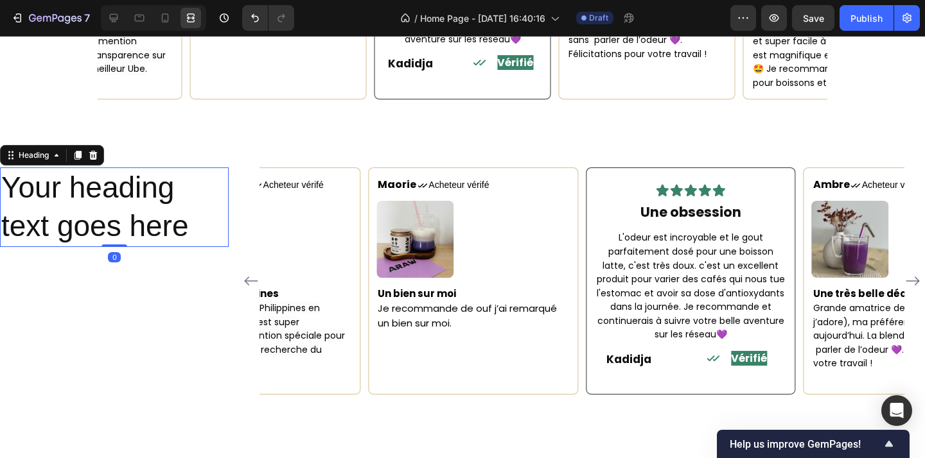
click at [127, 199] on h2 "Your heading text goes here" at bounding box center [114, 208] width 229 height 80
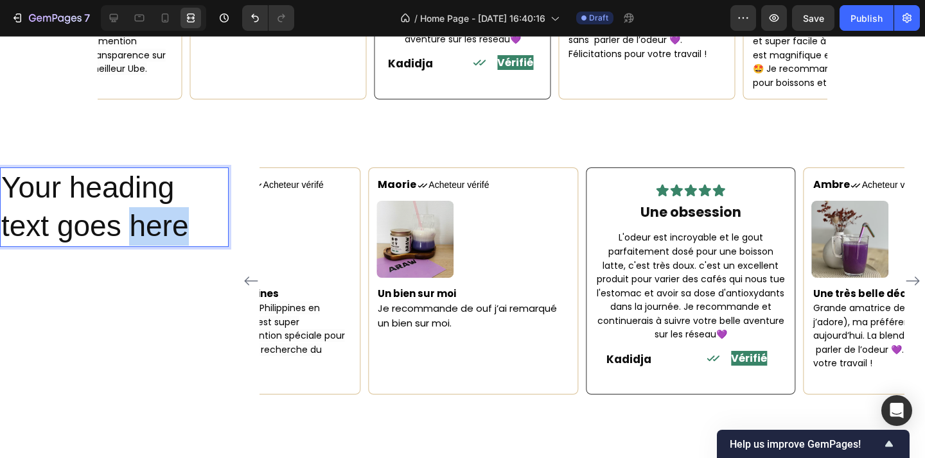
click at [127, 199] on p "Your heading text goes here" at bounding box center [114, 207] width 226 height 77
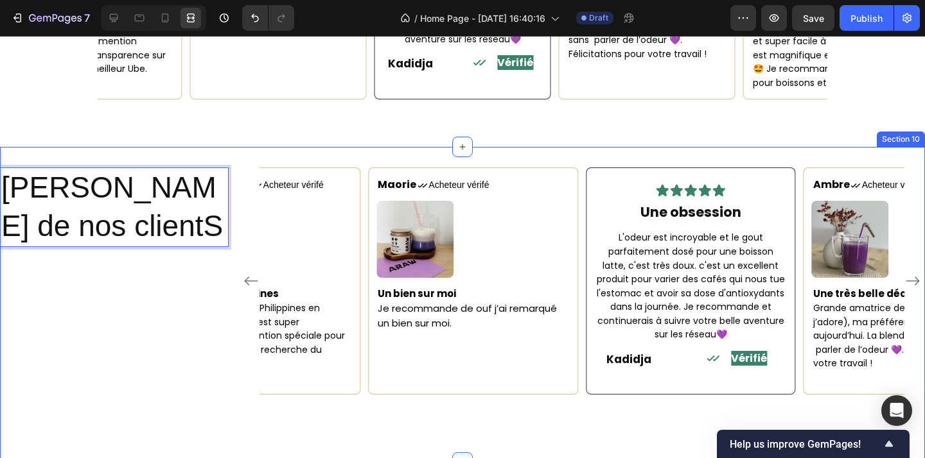
click at [463, 411] on div "Maorie Text block Icon Acheteur vérifé Text Block Row Image Un bien sur moi Je …" at bounding box center [582, 305] width 686 height 274
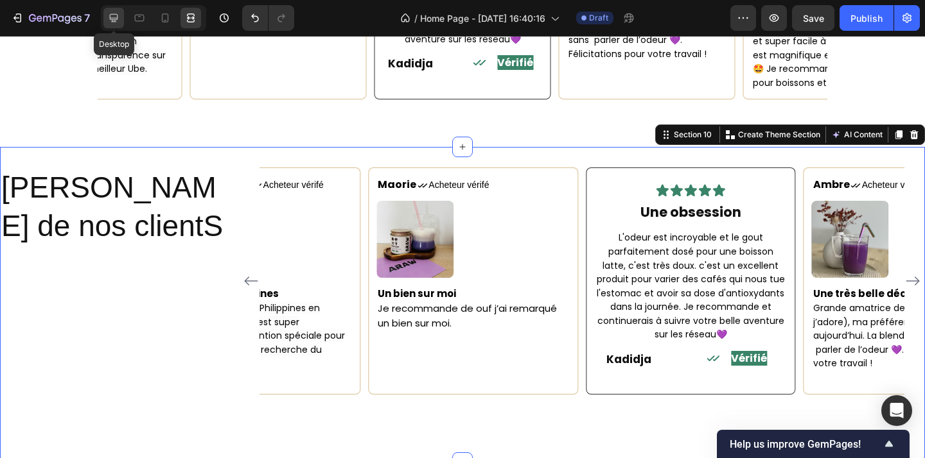
click at [113, 14] on icon at bounding box center [114, 18] width 8 height 8
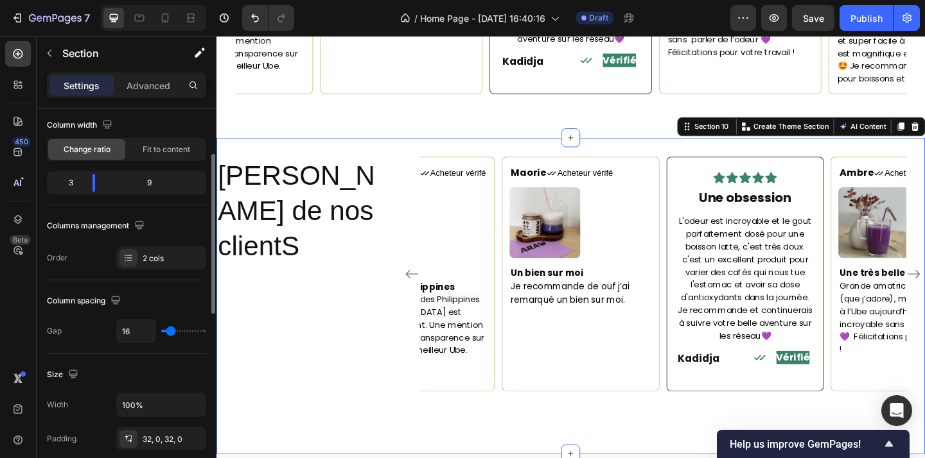
scroll to position [182, 0]
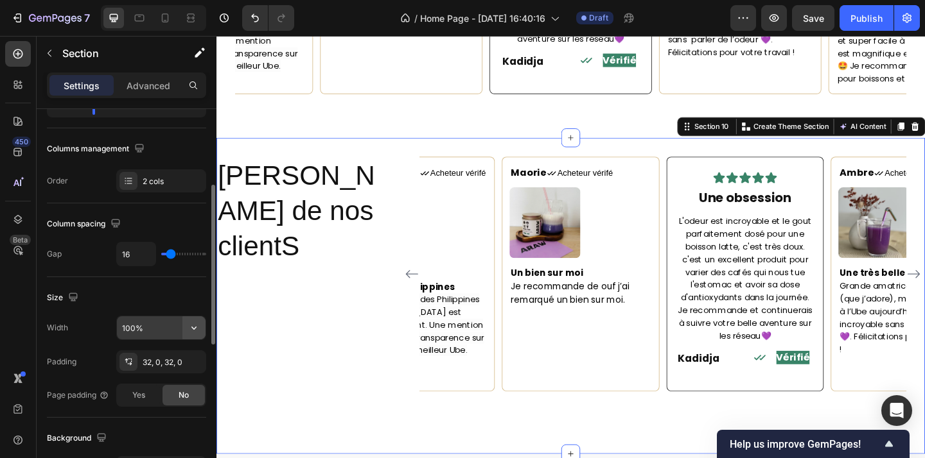
click at [189, 327] on icon "button" at bounding box center [194, 328] width 13 height 13
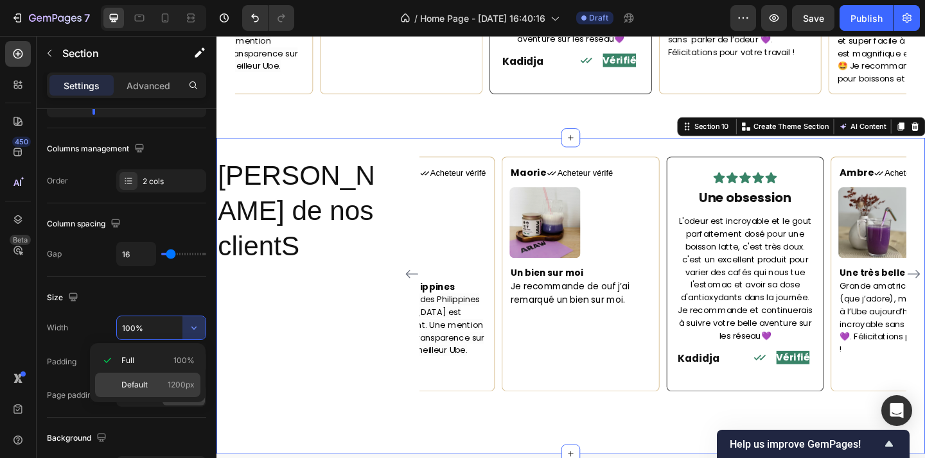
click at [152, 383] on p "Default 1200px" at bounding box center [157, 386] width 73 height 12
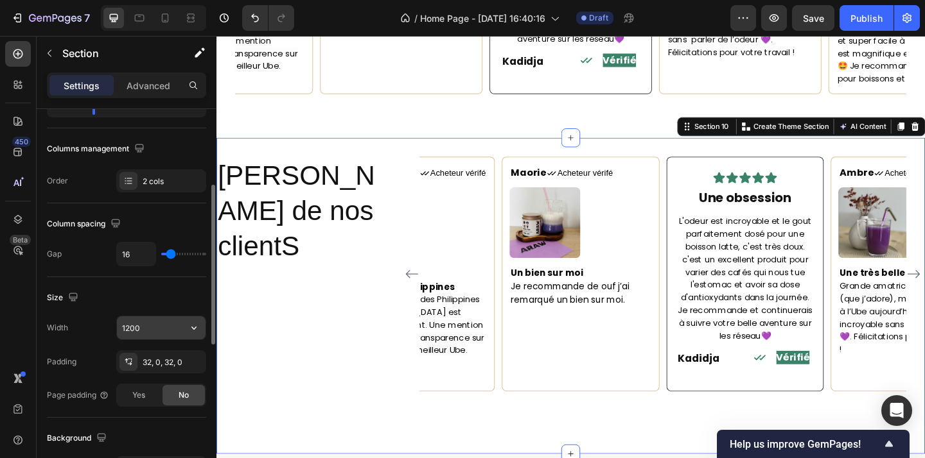
click at [130, 327] on input "1200" at bounding box center [161, 328] width 89 height 23
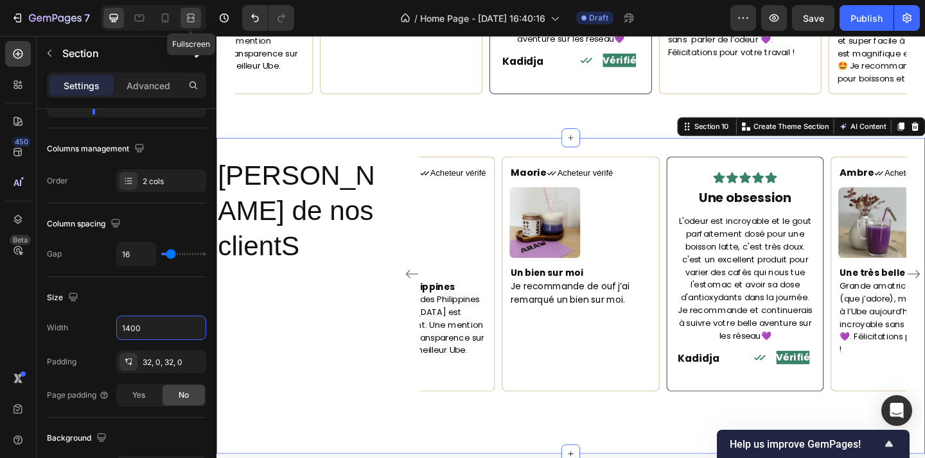
type input "1400"
click at [197, 22] on div at bounding box center [190, 18] width 21 height 21
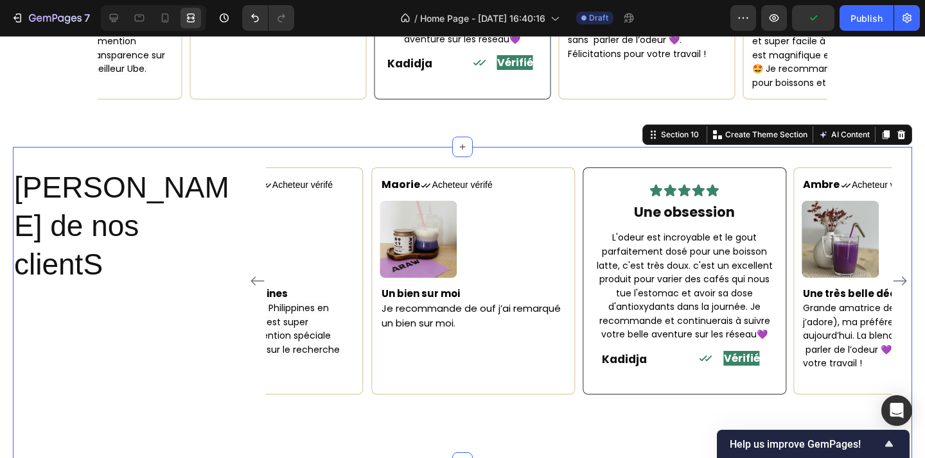
click at [168, 329] on div "Les avis de nos clientS Heading" at bounding box center [124, 305] width 222 height 274
click at [100, 200] on p "Les avis de nos clientS" at bounding box center [124, 226] width 220 height 115
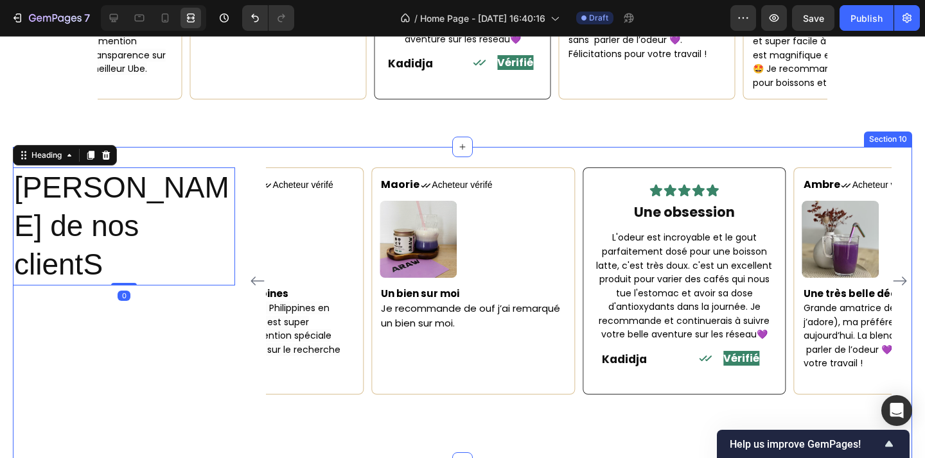
click at [357, 413] on div "Maorie Text block Icon Acheteur vérifé Text Block Row Image Un bien sur moi Je …" at bounding box center [578, 305] width 667 height 274
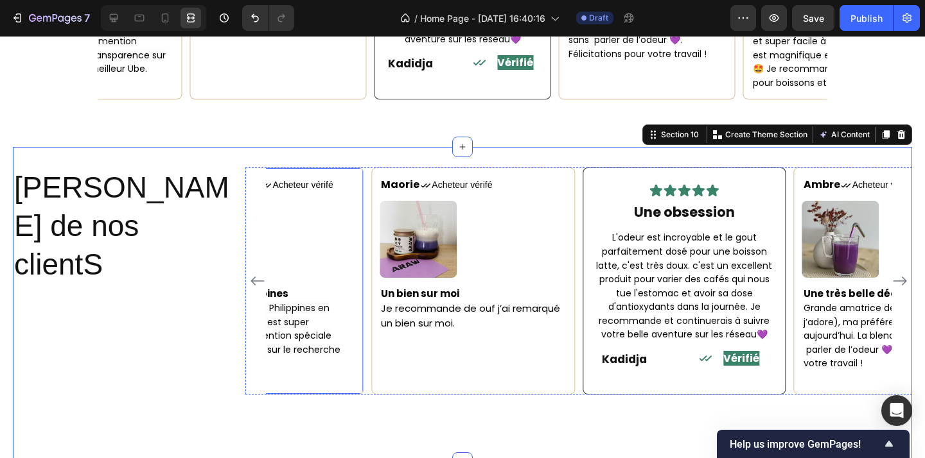
click at [363, 356] on div "Sabrina Text block Icon Acheteur vérifé Text Block Row Image Le goût des Philip…" at bounding box center [263, 281] width 204 height 227
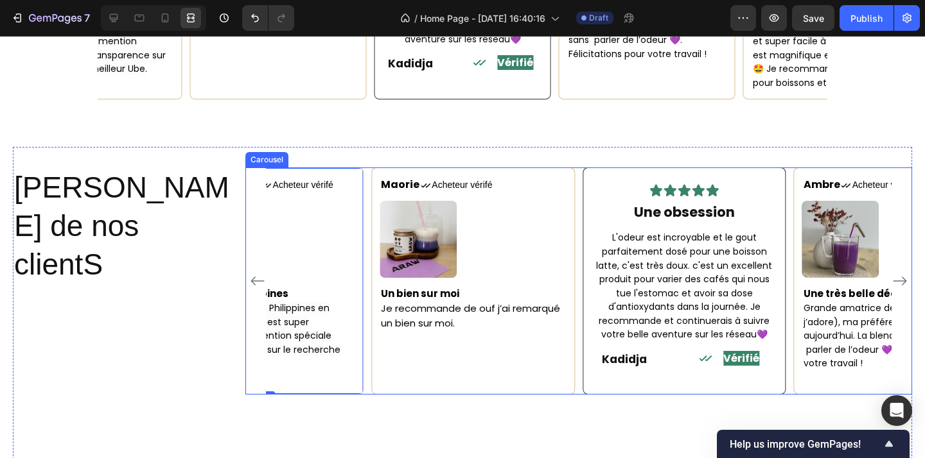
click at [365, 355] on div "Maorie Text block Icon Acheteur vérifé Text Block Row Image Un bien sur moi Je …" at bounding box center [578, 281] width 625 height 227
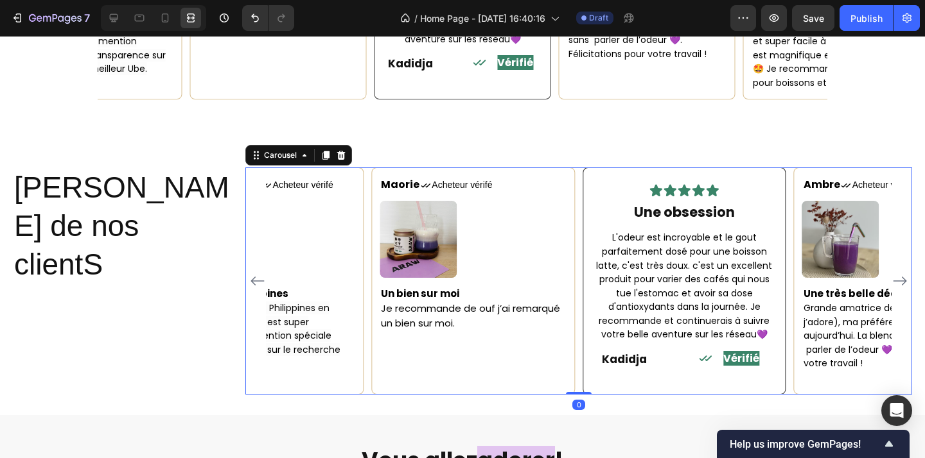
drag, startPoint x: 577, startPoint y: 428, endPoint x: 586, endPoint y: 369, distance: 59.7
click at [586, 369] on div "Maorie Text block Icon Acheteur vérifé Text Block Row Image Un bien sur moi Je …" at bounding box center [578, 281] width 667 height 227
click at [101, 196] on p "Les avis de nos clientS" at bounding box center [124, 226] width 220 height 115
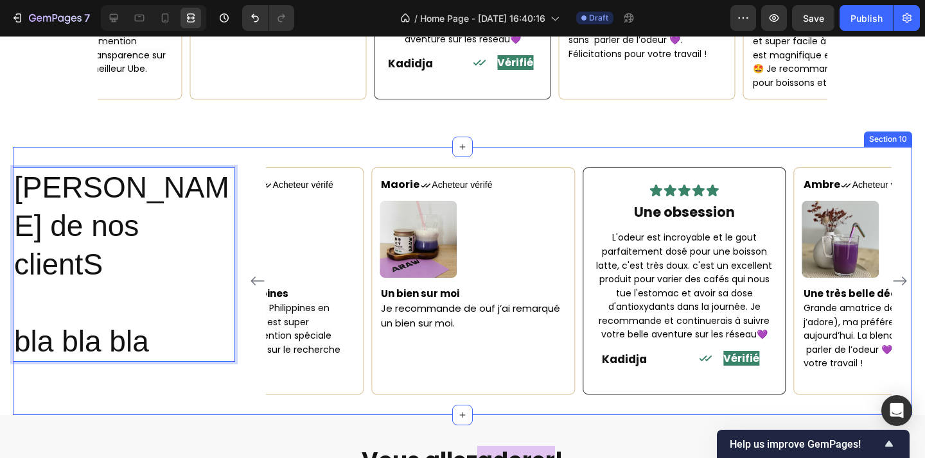
click at [260, 211] on div "Maorie Text block Icon Acheteur vérifé Text Block Row Image Un bien sur moi Je …" at bounding box center [578, 281] width 667 height 227
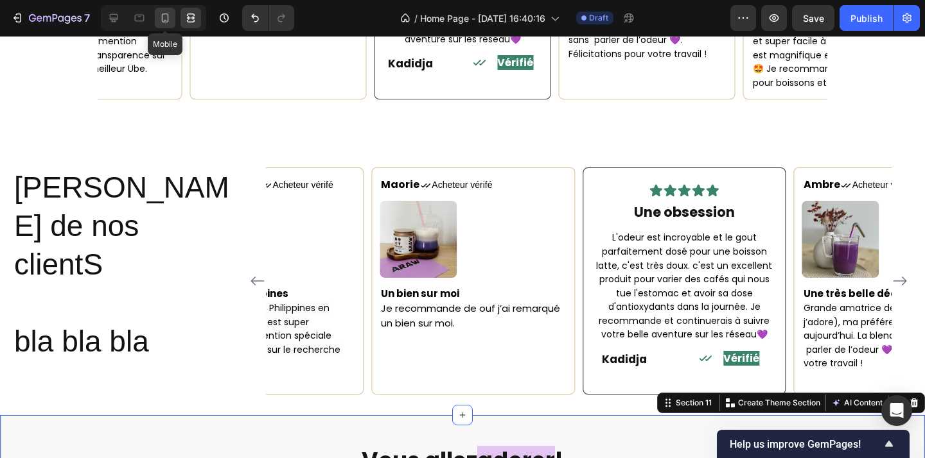
click at [159, 27] on div at bounding box center [165, 18] width 21 height 21
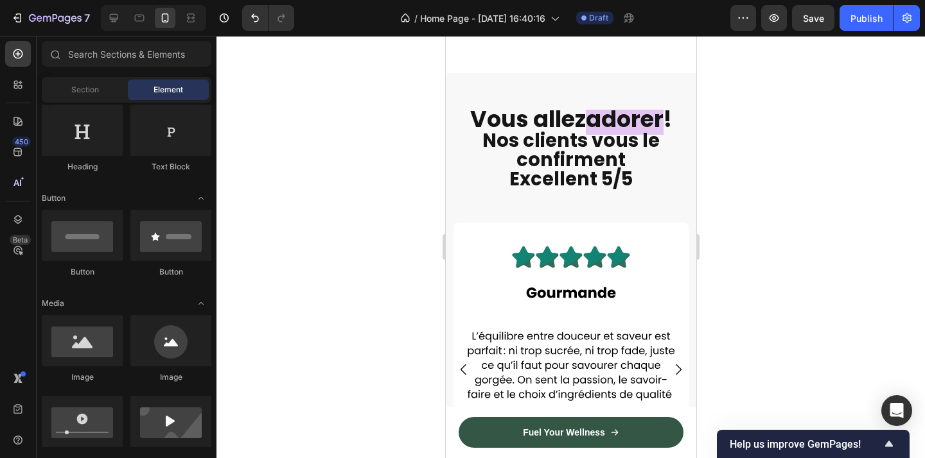
scroll to position [2795, 0]
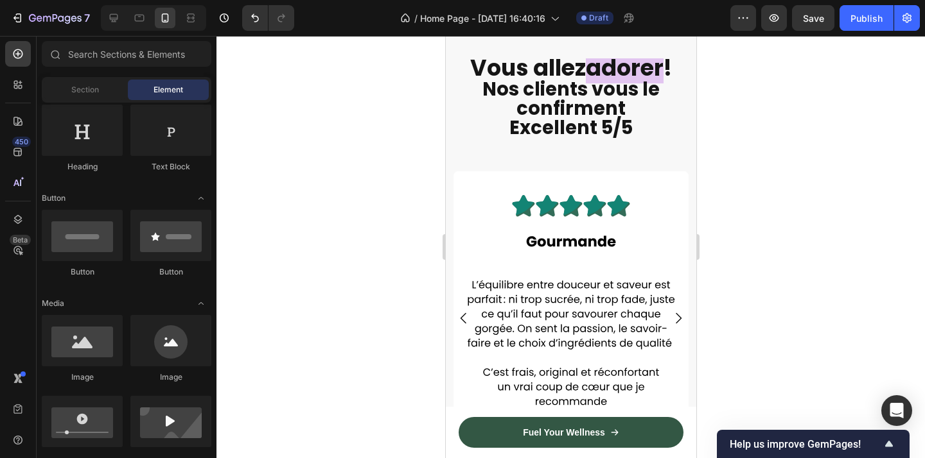
click at [101, 8] on div at bounding box center [153, 18] width 105 height 26
click at [112, 20] on icon at bounding box center [113, 18] width 13 height 13
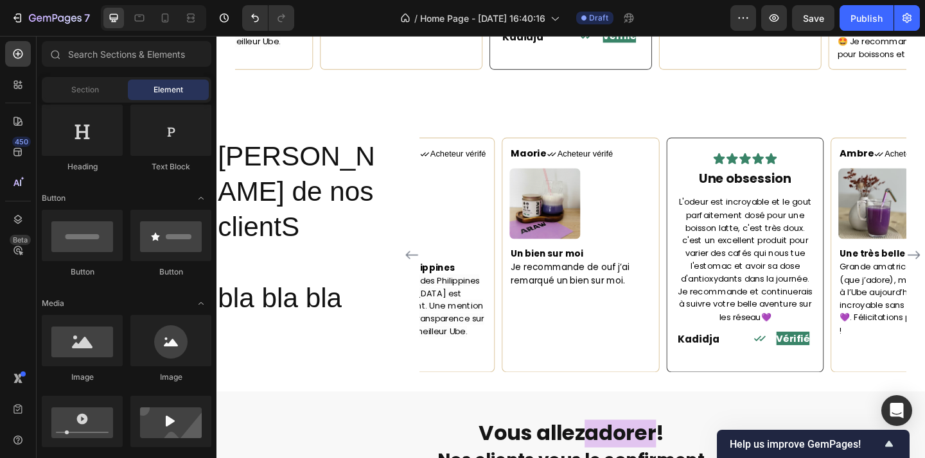
scroll to position [1994, 0]
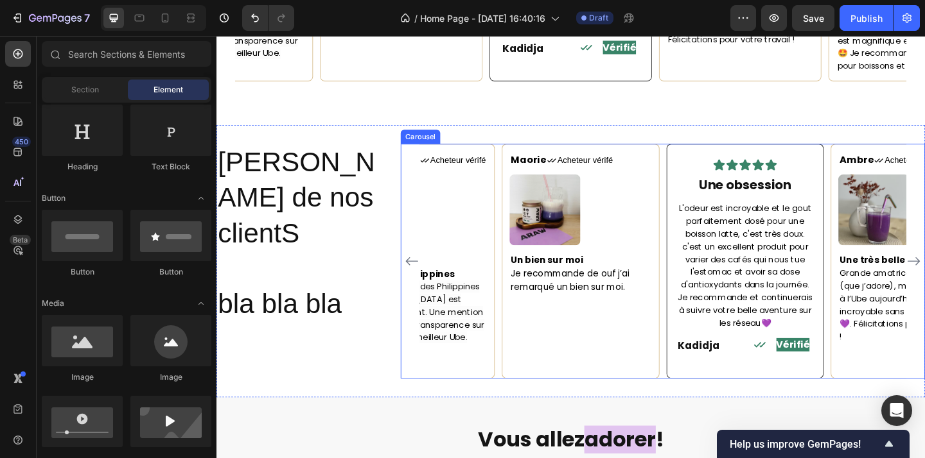
click at [418, 251] on div "Maorie Text block Icon Acheteur vérifé Text Block Row Image Un bien sur moi Je …" at bounding box center [702, 281] width 570 height 256
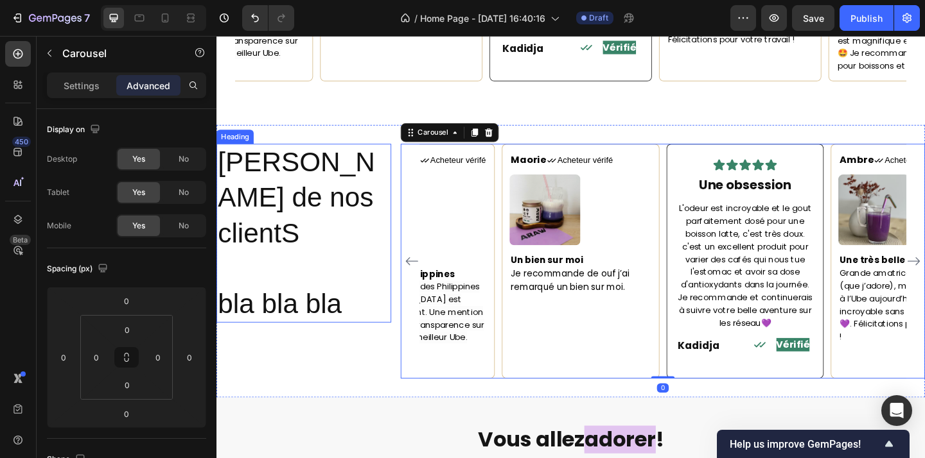
click at [405, 274] on h2 "Les avis de nos clientS bla bla bla" at bounding box center [311, 250] width 190 height 195
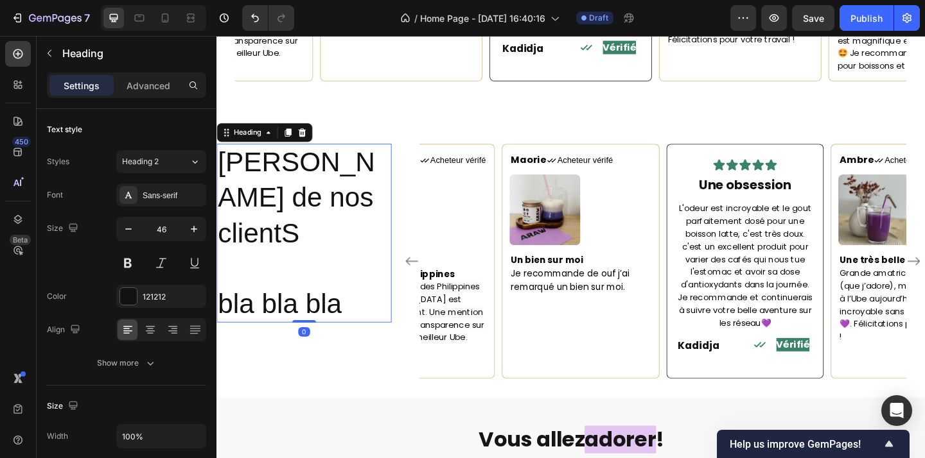
click at [406, 289] on h2 "Les avis de nos clientS bla bla bla" at bounding box center [311, 250] width 190 height 195
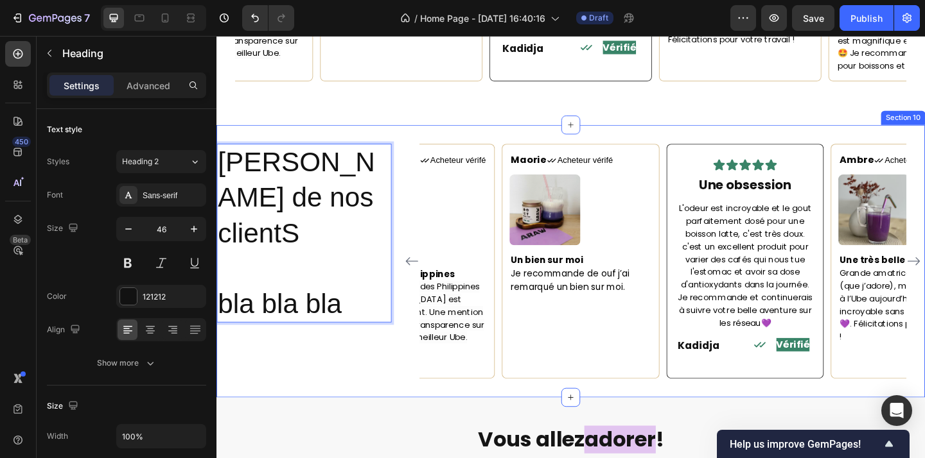
click at [430, 393] on div "Les avis de nos clientS bla bla bla Heading 0 Maorie Text block Icon Acheteur v…" at bounding box center [601, 281] width 771 height 297
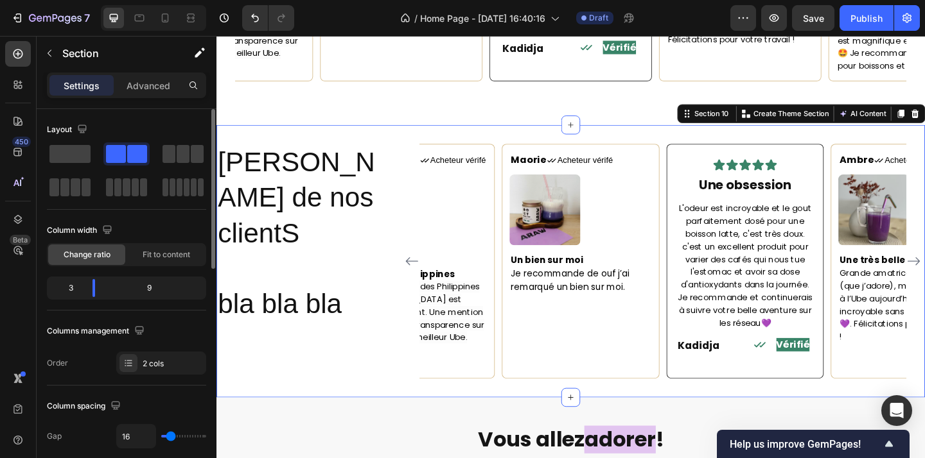
scroll to position [13, 0]
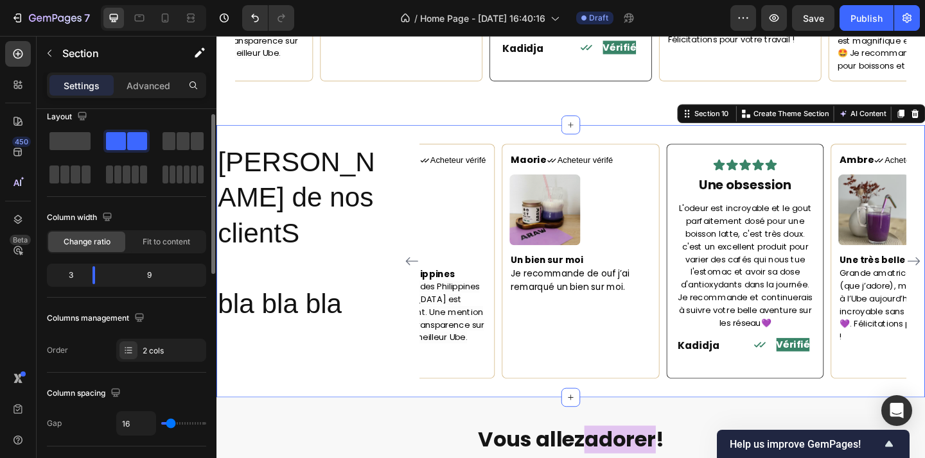
type input "0"
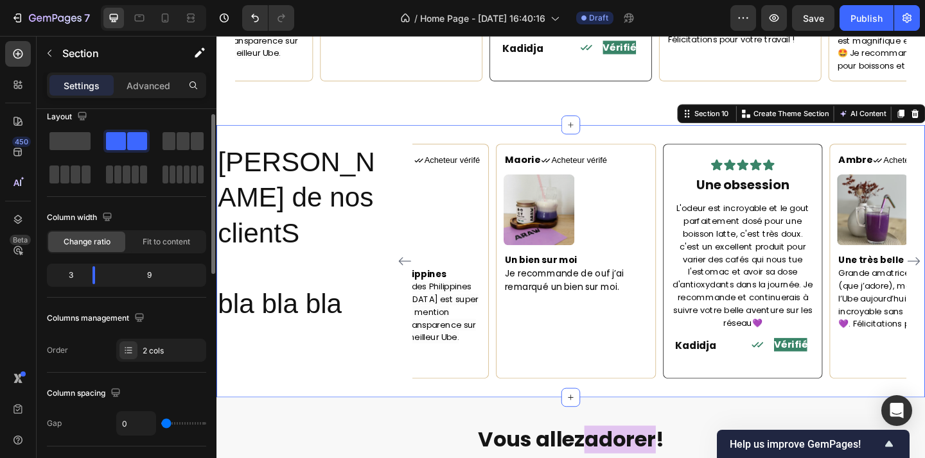
type input "50"
type input "120"
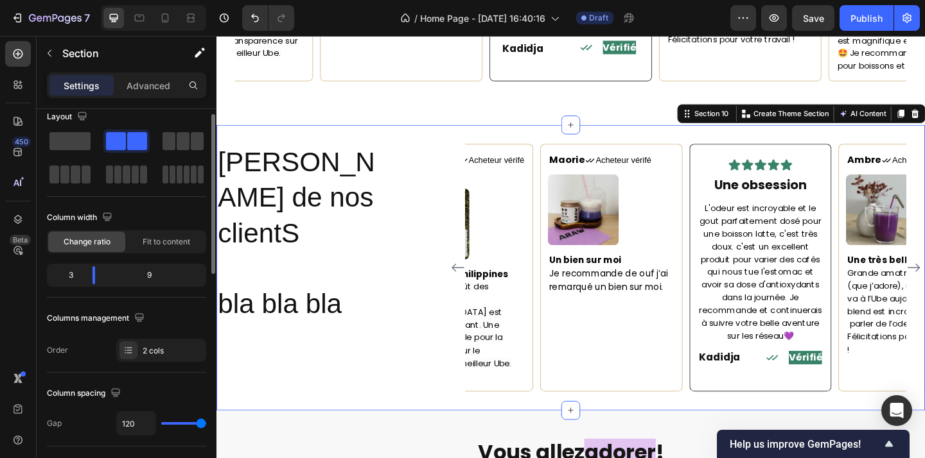
type input "0"
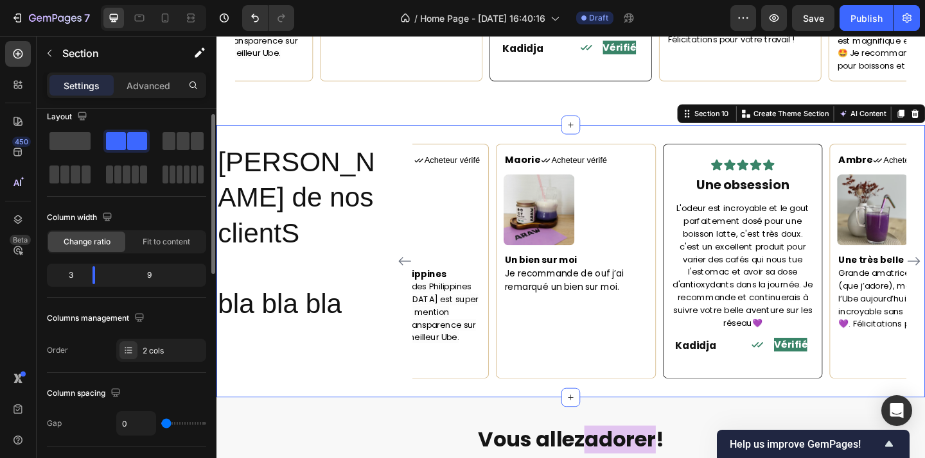
drag, startPoint x: 168, startPoint y: 421, endPoint x: 78, endPoint y: 405, distance: 92.0
type input "0"
click at [161, 423] on input "range" at bounding box center [183, 424] width 45 height 3
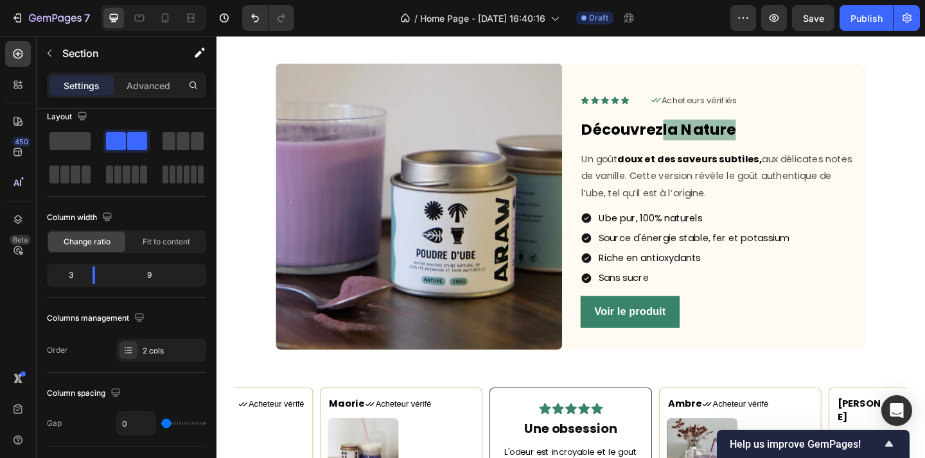
scroll to position [1595, 0]
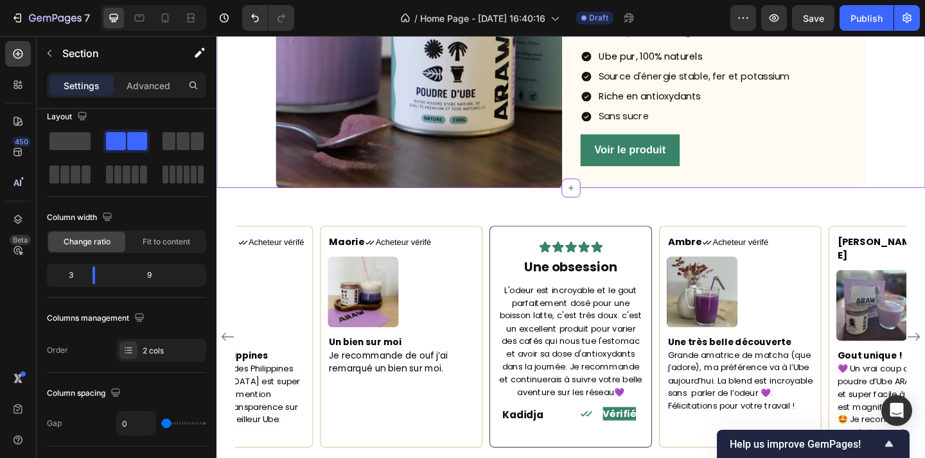
click at [825, 164] on div "Voir le produit Button" at bounding box center [767, 160] width 311 height 35
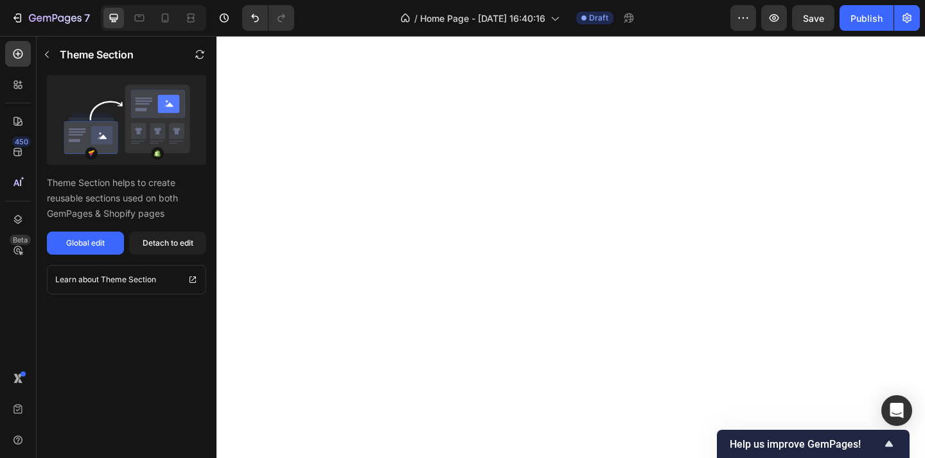
scroll to position [2045, 0]
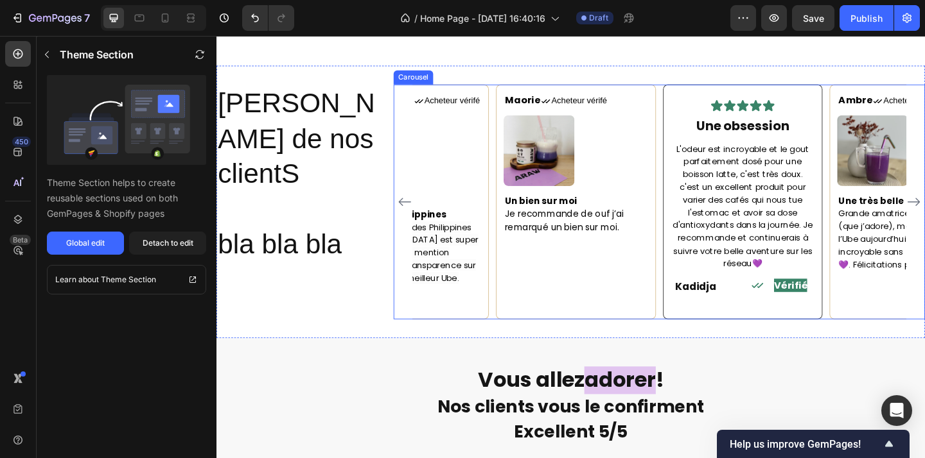
click at [693, 249] on div "Maorie Text block Icon Acheteur vérifé Text Block Row Image Un bien sur moi Je …" at bounding box center [607, 217] width 174 height 256
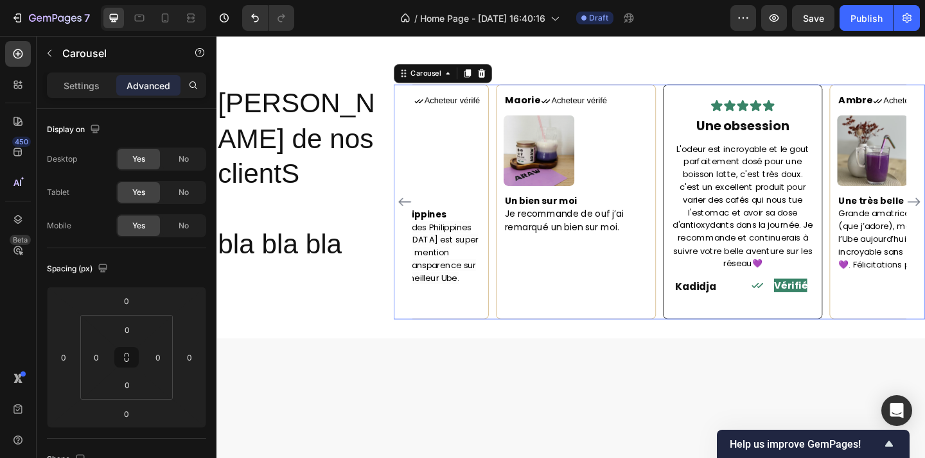
scroll to position [1885, 0]
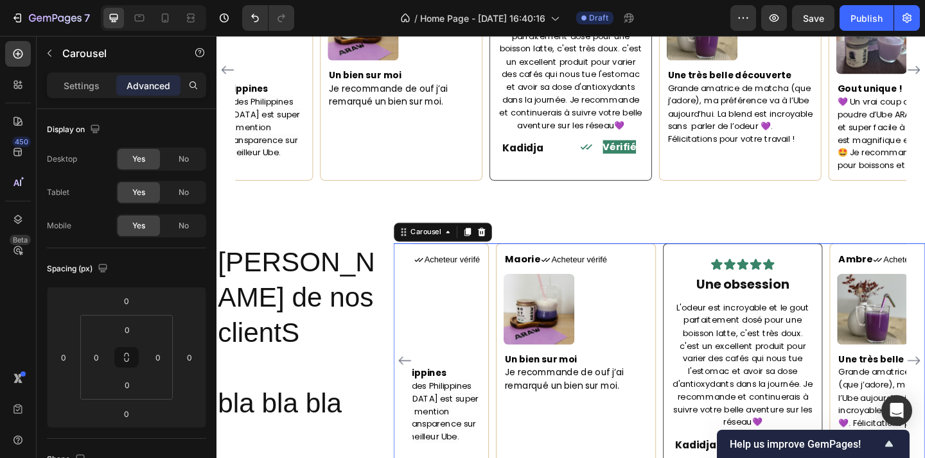
click at [699, 262] on div "Maorie Text block Icon Acheteur vérifé Text Block Row Image Un bien sur moi Je …" at bounding box center [698, 390] width 537 height 256
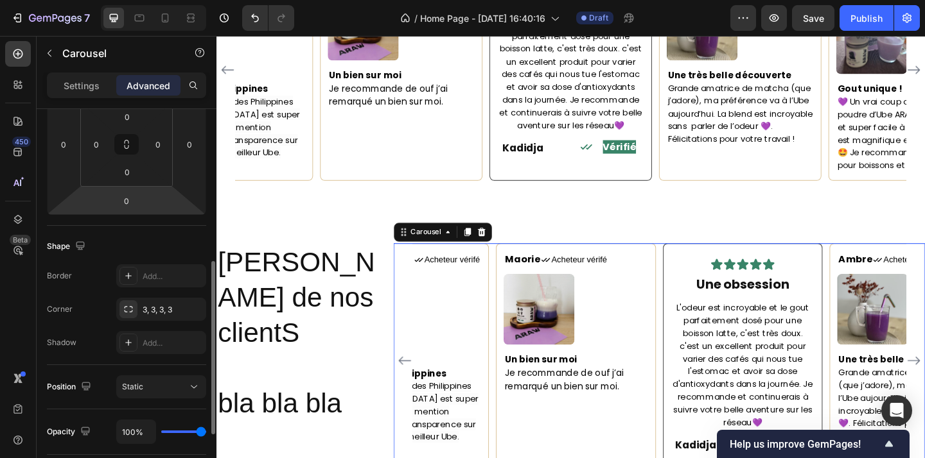
scroll to position [204, 0]
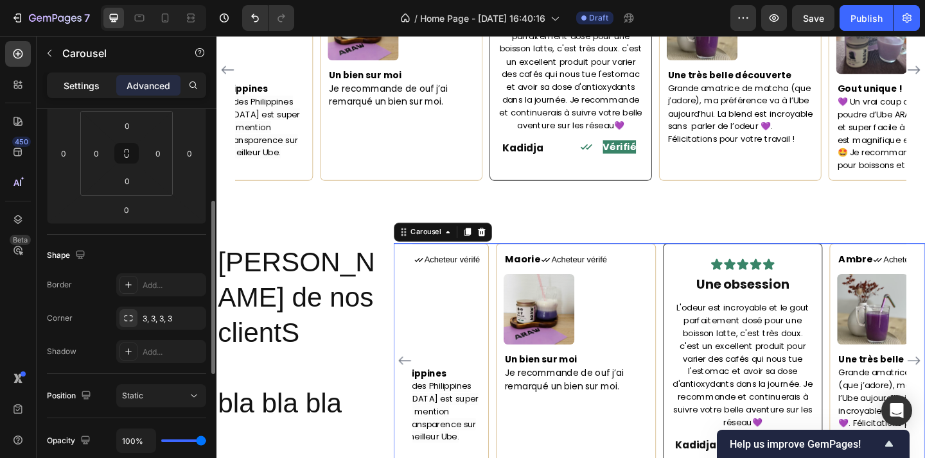
click at [94, 82] on p "Settings" at bounding box center [82, 85] width 36 height 13
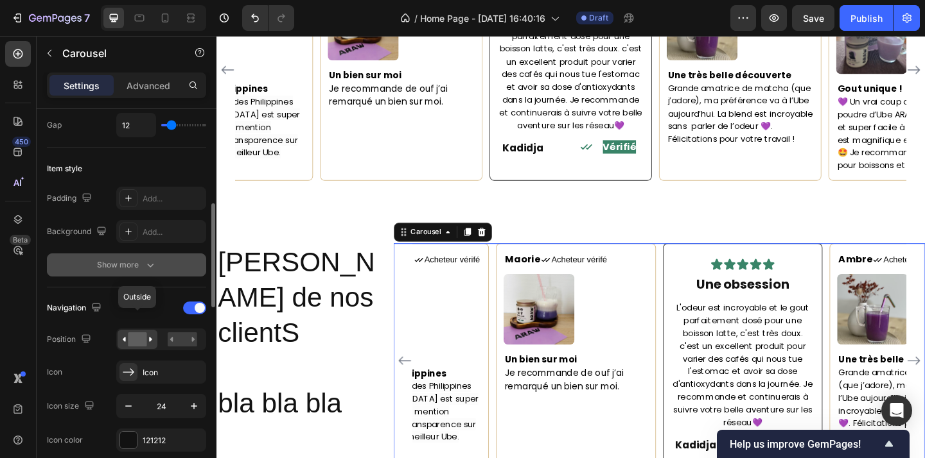
scroll to position [287, 0]
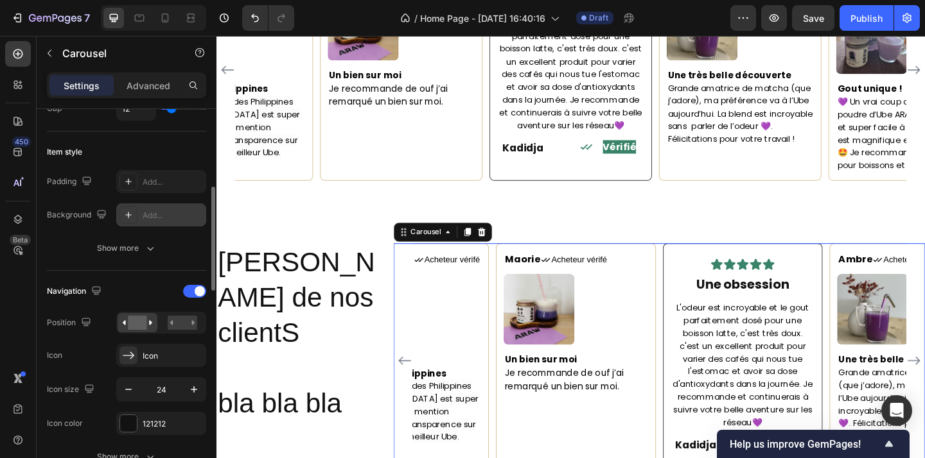
click at [133, 216] on icon at bounding box center [128, 215] width 10 height 10
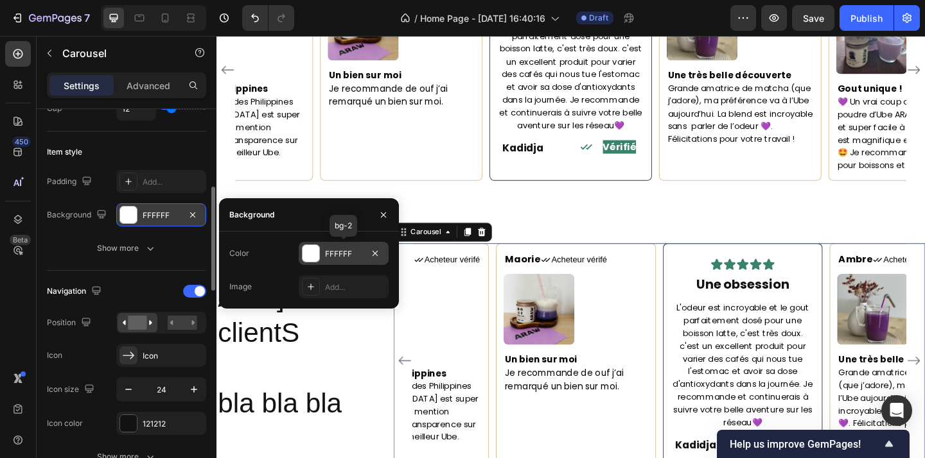
click at [315, 254] on div at bounding box center [310, 253] width 17 height 17
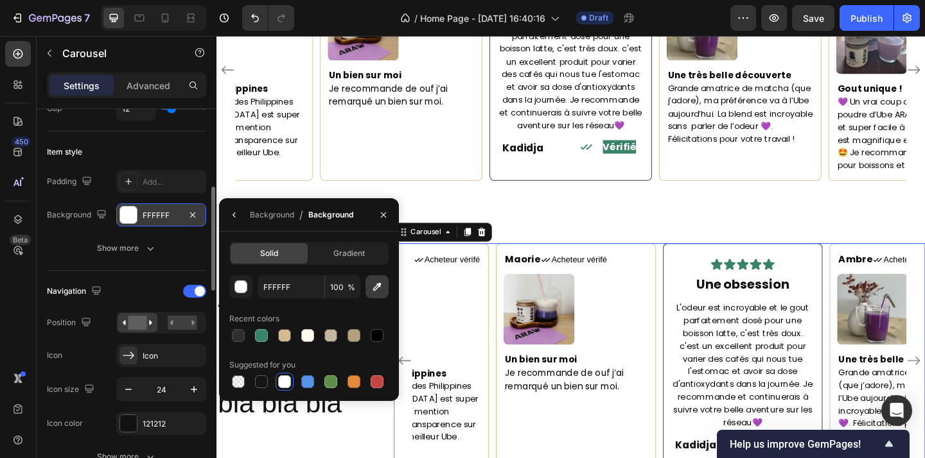
click at [376, 288] on icon "button" at bounding box center [377, 287] width 13 height 13
type input "AEAEAE"
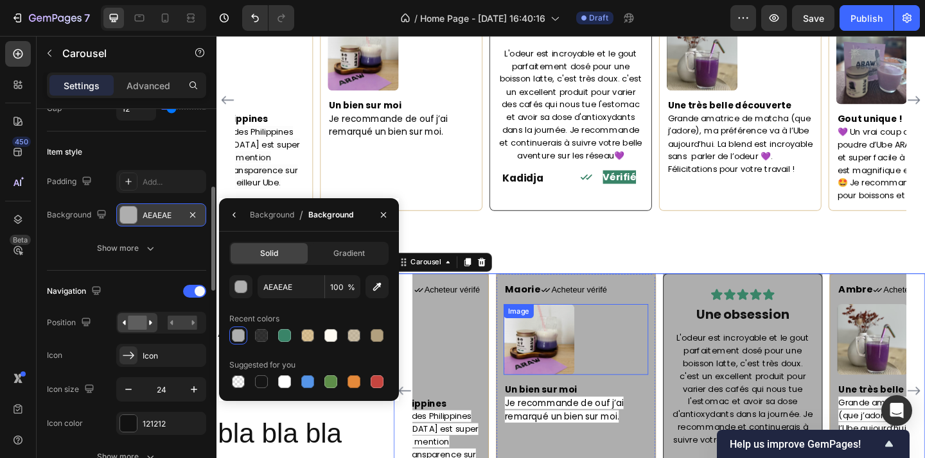
scroll to position [1863, 0]
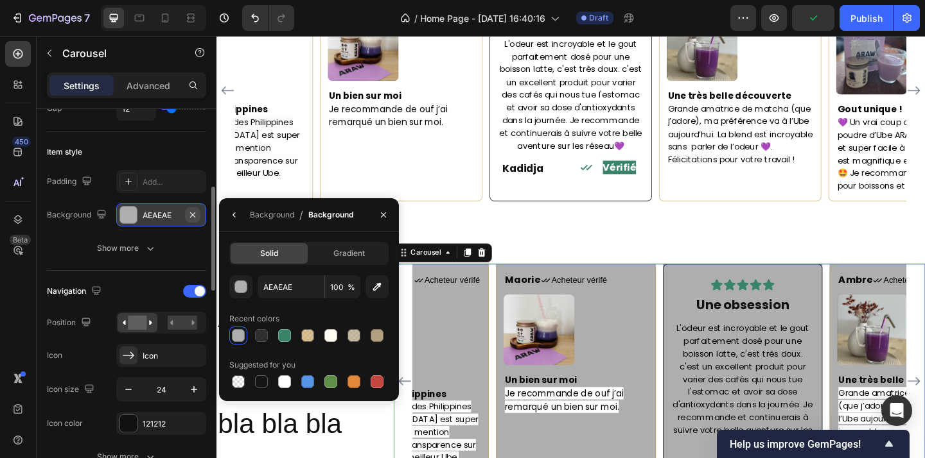
click at [195, 216] on icon "button" at bounding box center [192, 214] width 5 height 5
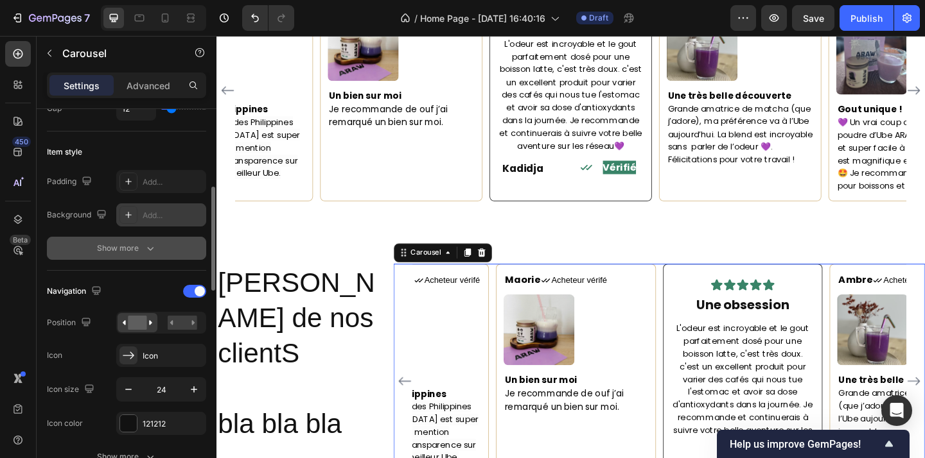
click at [136, 242] on div "Show more" at bounding box center [127, 248] width 60 height 13
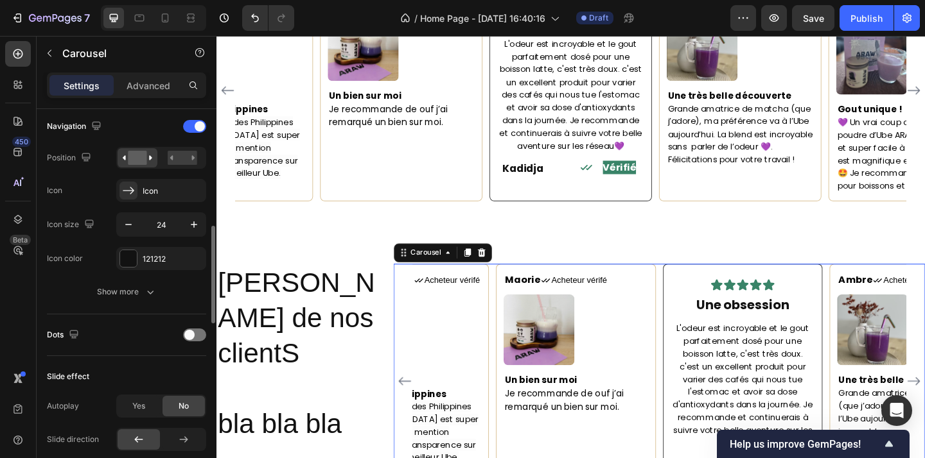
scroll to position [534, 0]
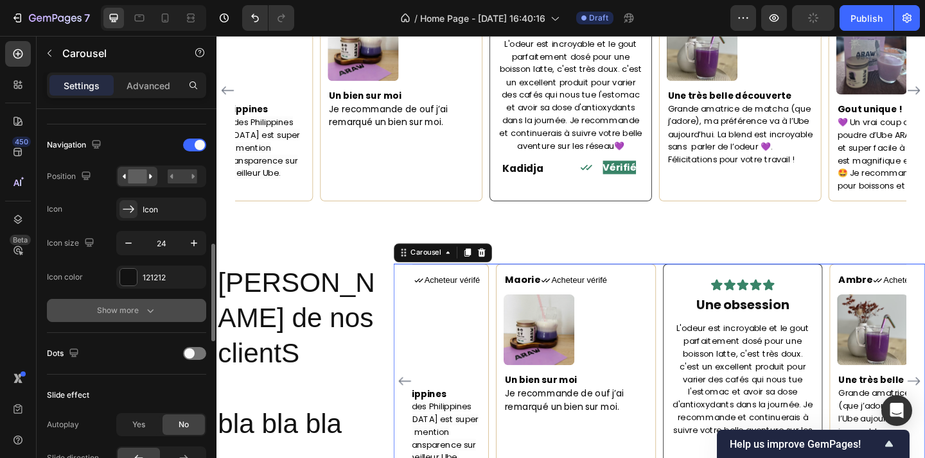
click at [141, 311] on div "Show more" at bounding box center [127, 310] width 60 height 13
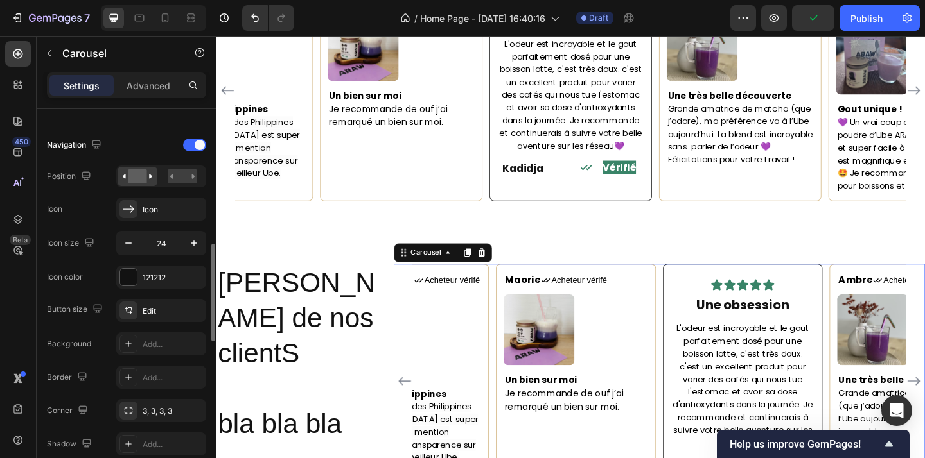
scroll to position [583, 0]
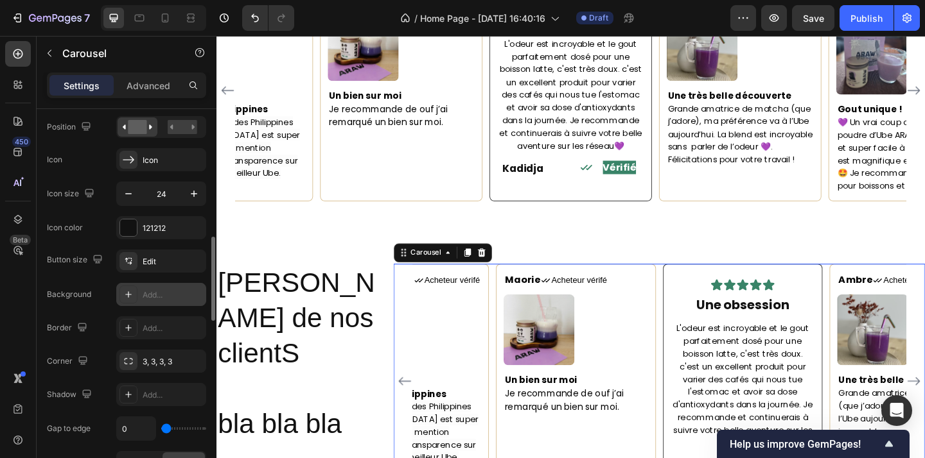
click at [129, 301] on div at bounding box center [128, 295] width 18 height 18
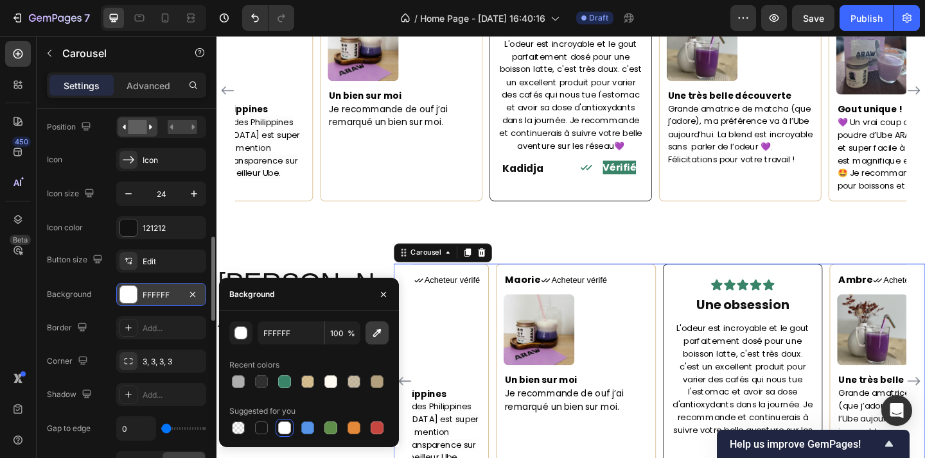
click at [376, 331] on icon "button" at bounding box center [377, 333] width 13 height 13
type input "E7D5B8"
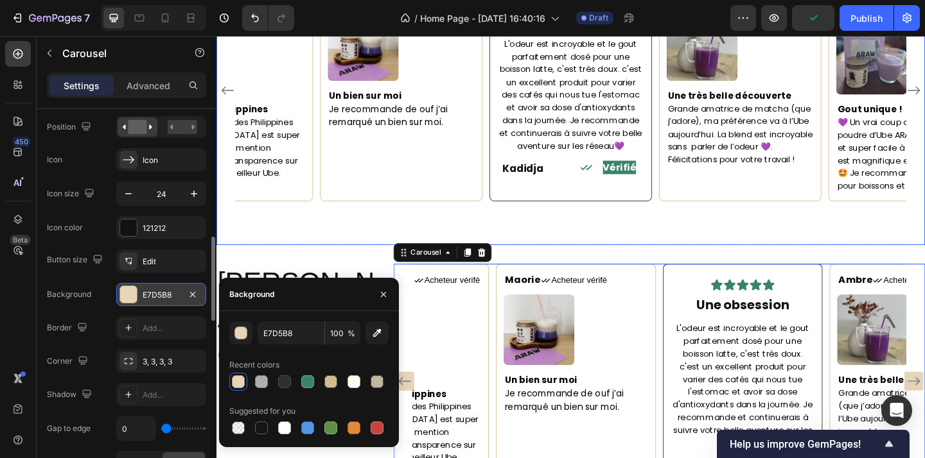
click at [679, 227] on div "Maorie Text block Icon Acheteur vérifé Text Block Row Image Un bien sur moi Je …" at bounding box center [601, 119] width 771 height 289
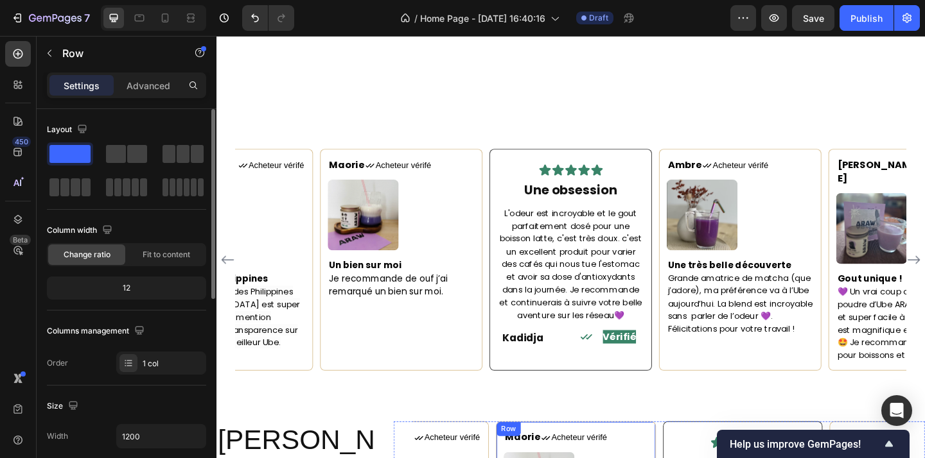
scroll to position [1919, 0]
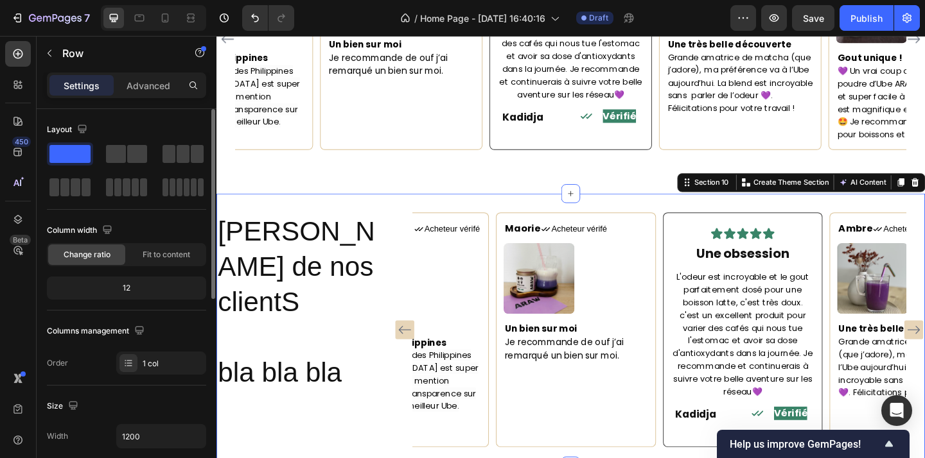
click at [466, 448] on div "Les avis de nos clientS bla bla bla Heading Maorie Text block Icon Acheteur vér…" at bounding box center [601, 356] width 771 height 297
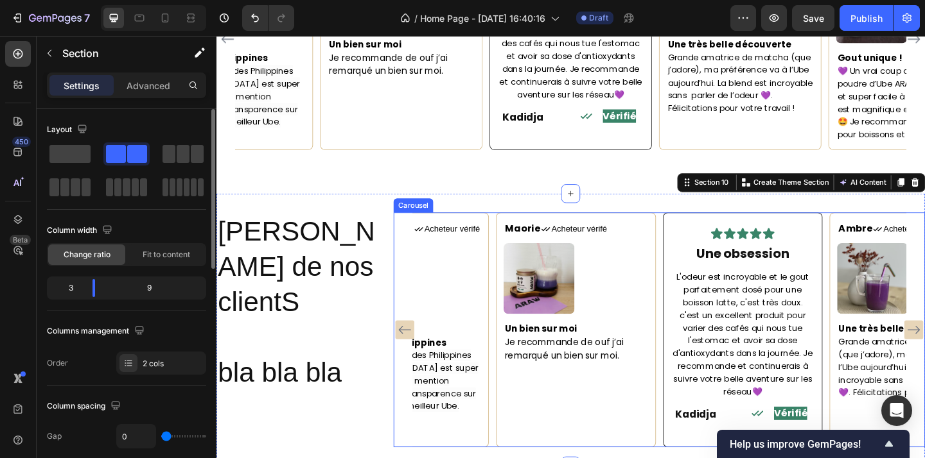
click at [516, 375] on div "Maorie Text block Icon Acheteur vérifé Text Block Row Image Un bien sur moi Je …" at bounding box center [698, 357] width 537 height 256
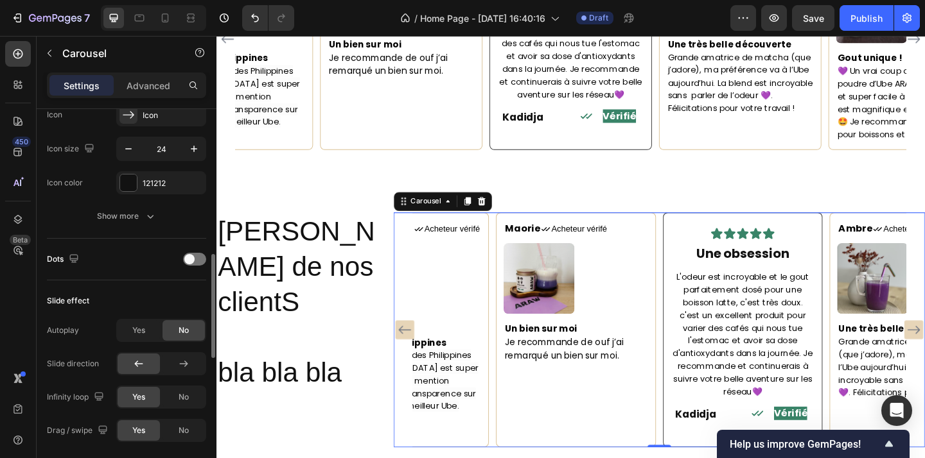
scroll to position [538, 0]
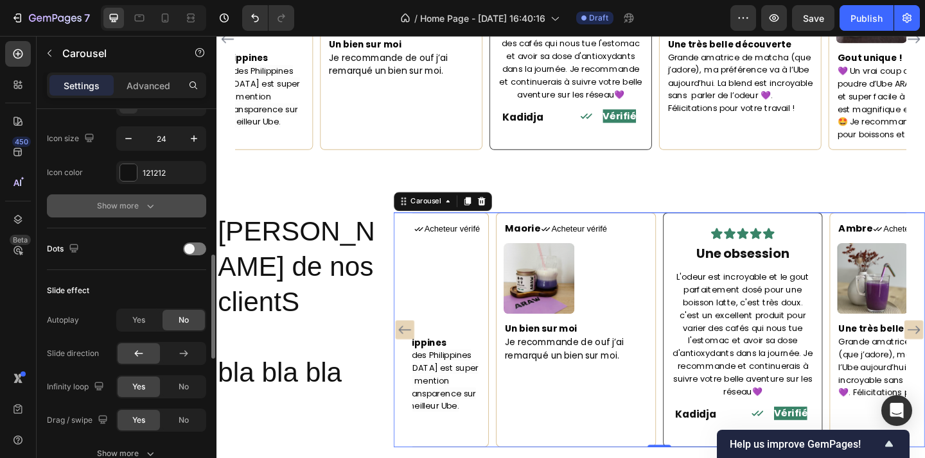
click at [138, 203] on div "Show more" at bounding box center [127, 206] width 60 height 13
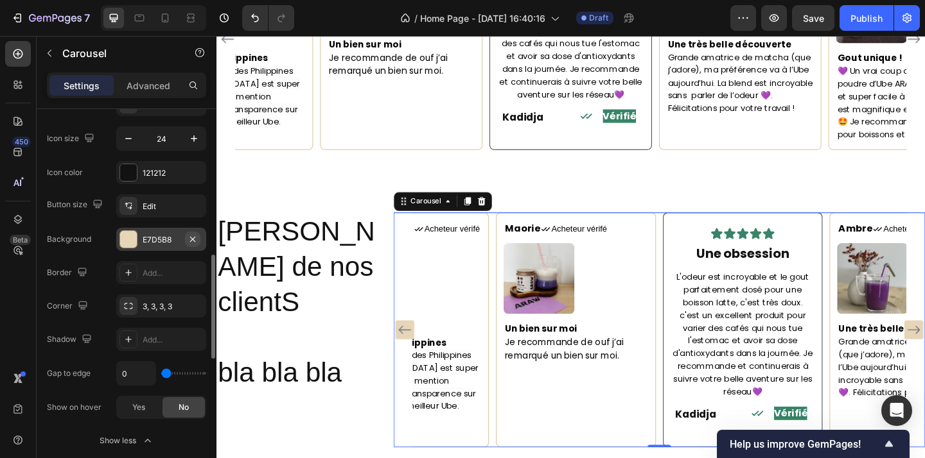
click at [195, 238] on icon "button" at bounding box center [193, 239] width 10 height 10
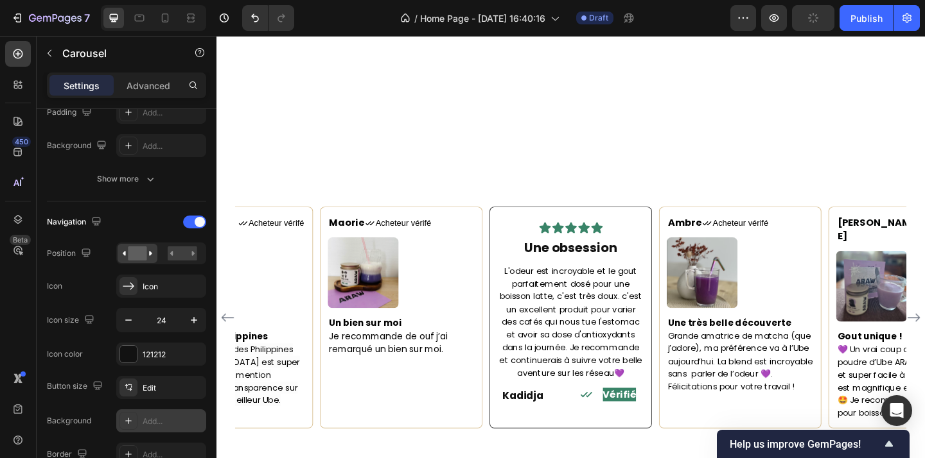
scroll to position [1883, 0]
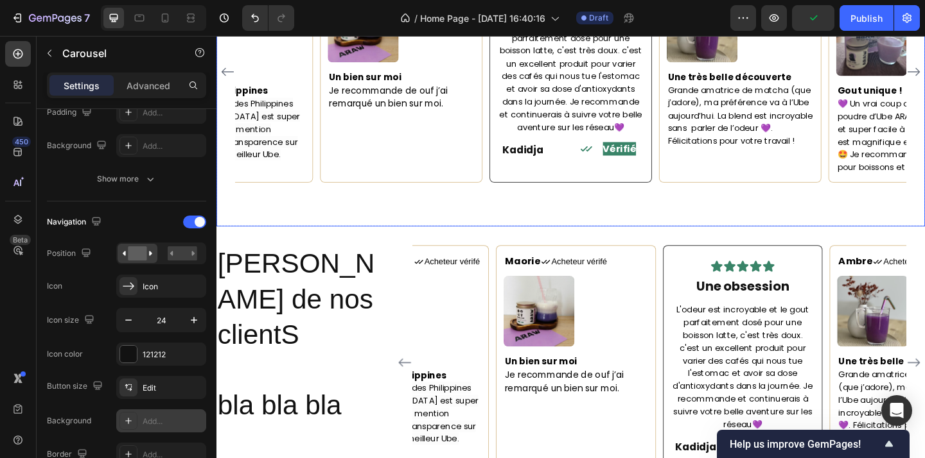
click at [704, 225] on div "Maorie Text block Icon Acheteur vérifé Text Block Row Image Un bien sur moi Je …" at bounding box center [601, 98] width 771 height 289
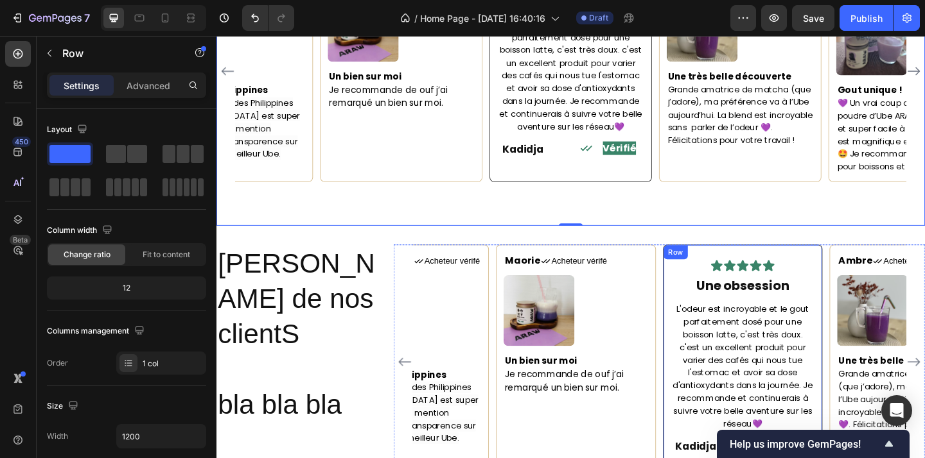
scroll to position [1914, 0]
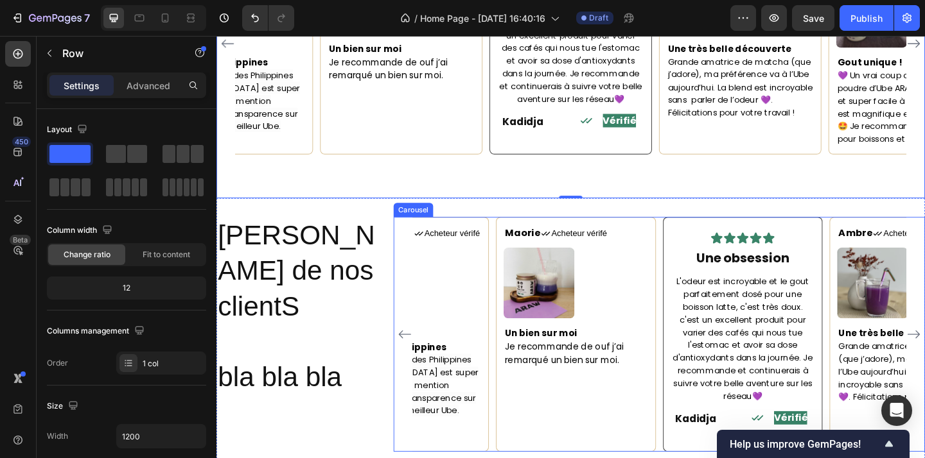
click at [699, 322] on div "Maorie Text block Icon Acheteur vérifé Text Block Row Image Un bien sur moi Je …" at bounding box center [698, 361] width 537 height 256
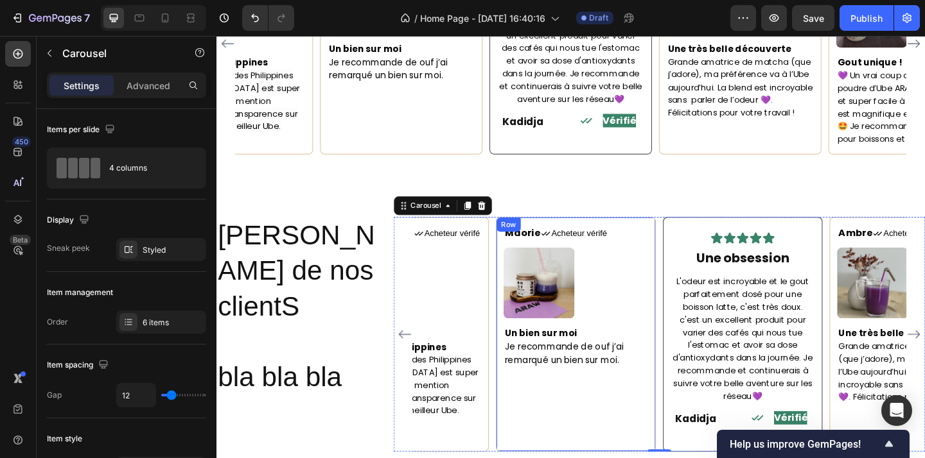
click at [689, 319] on div "Maorie Text block Icon Acheteur vérifé Text Block Row Image Un bien sur moi Je …" at bounding box center [607, 361] width 174 height 256
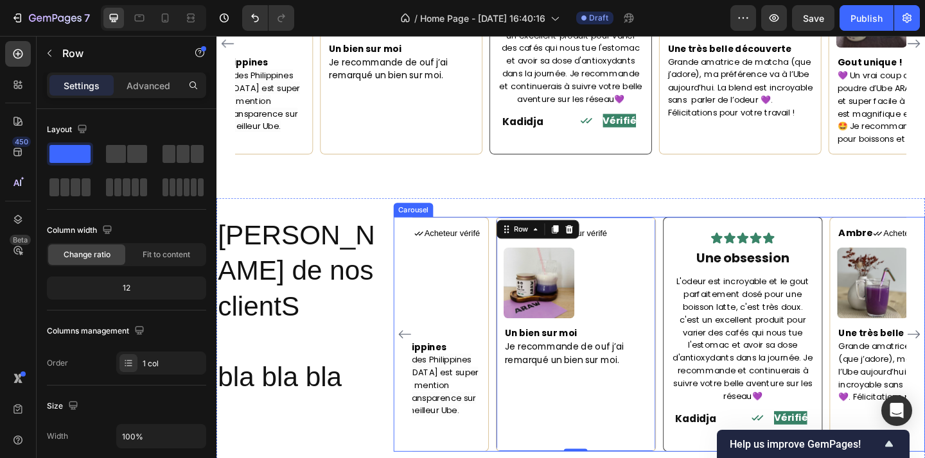
click at [701, 290] on div "Maorie Text block Icon Acheteur vérifé Text Block Row Image Un bien sur moi Je …" at bounding box center [698, 361] width 537 height 256
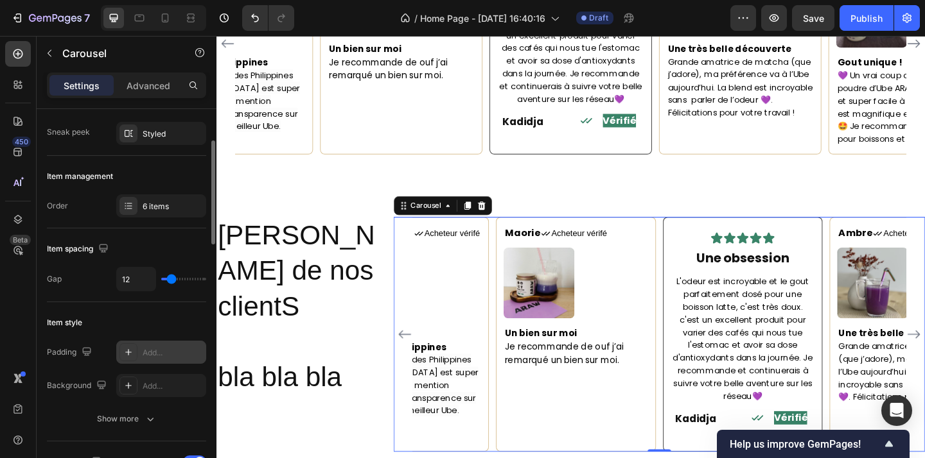
scroll to position [125, 0]
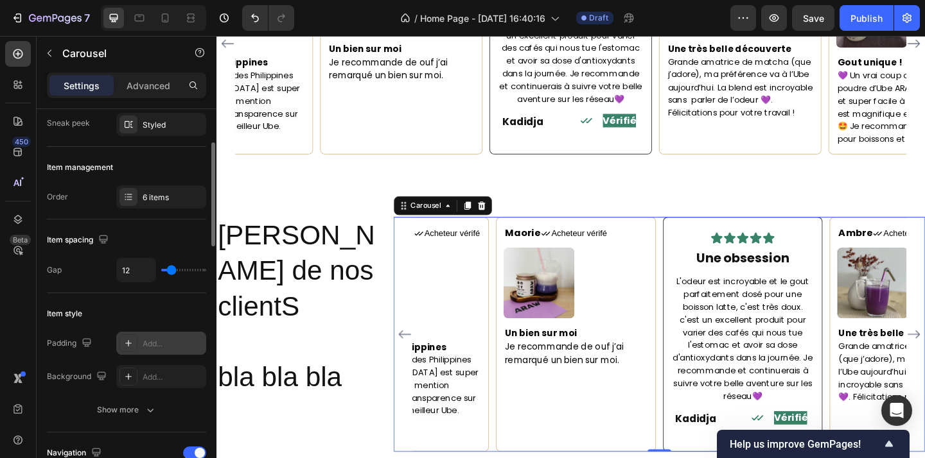
click at [124, 345] on icon at bounding box center [128, 343] width 10 height 10
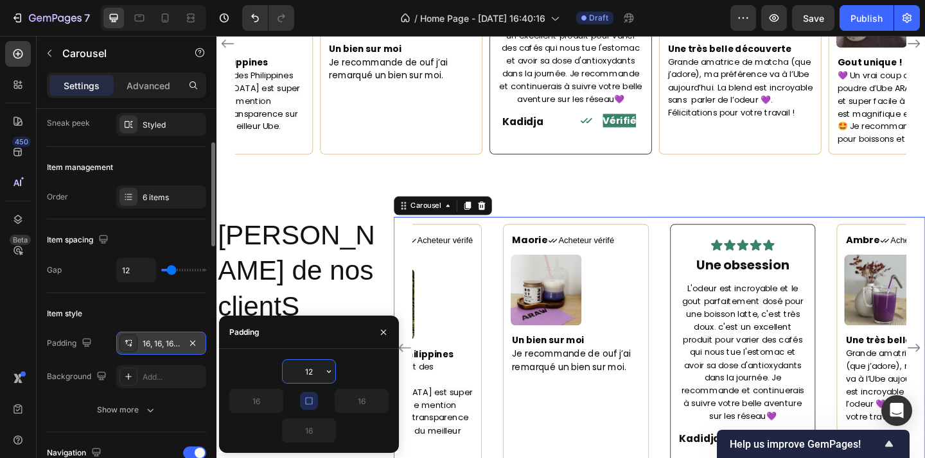
type input "1"
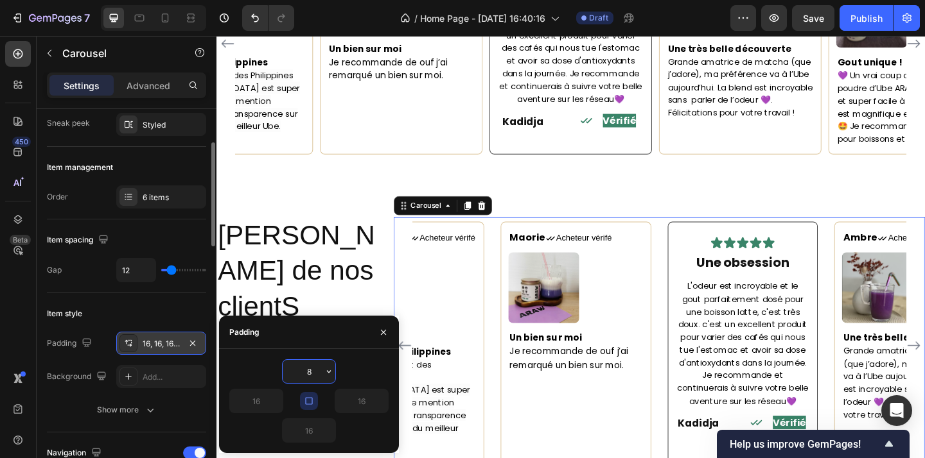
type input "8"
click at [131, 378] on icon at bounding box center [128, 377] width 10 height 10
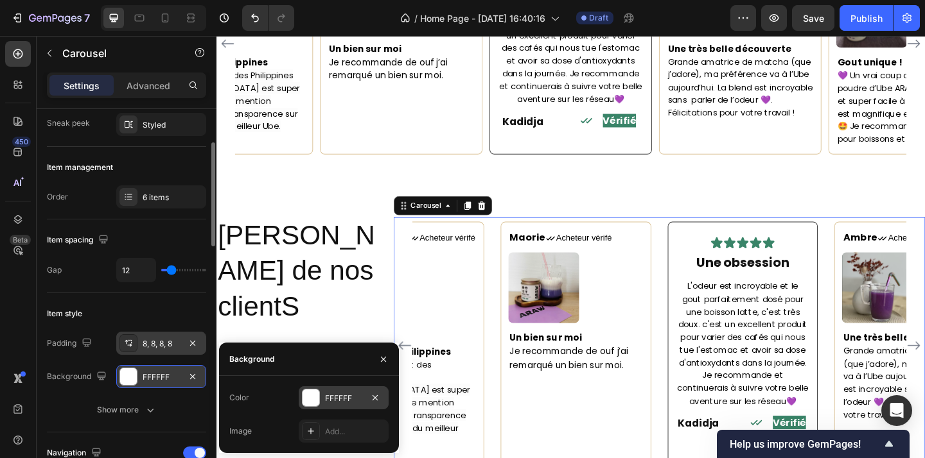
click at [311, 397] on div at bounding box center [310, 398] width 17 height 17
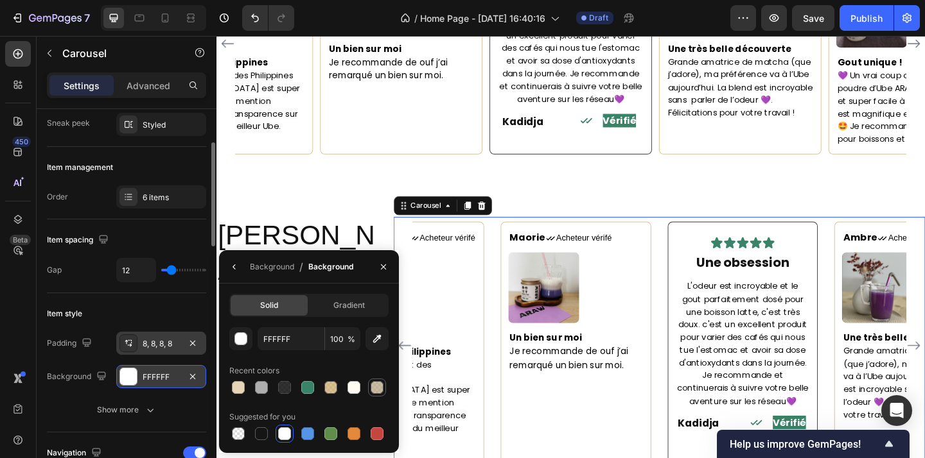
click at [377, 387] on div at bounding box center [377, 387] width 13 height 13
type input "B2A07E"
type input "70"
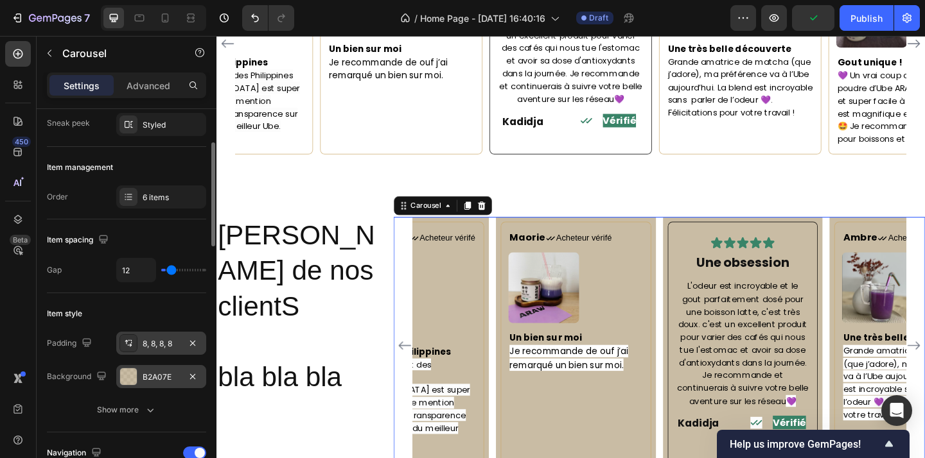
type input "0"
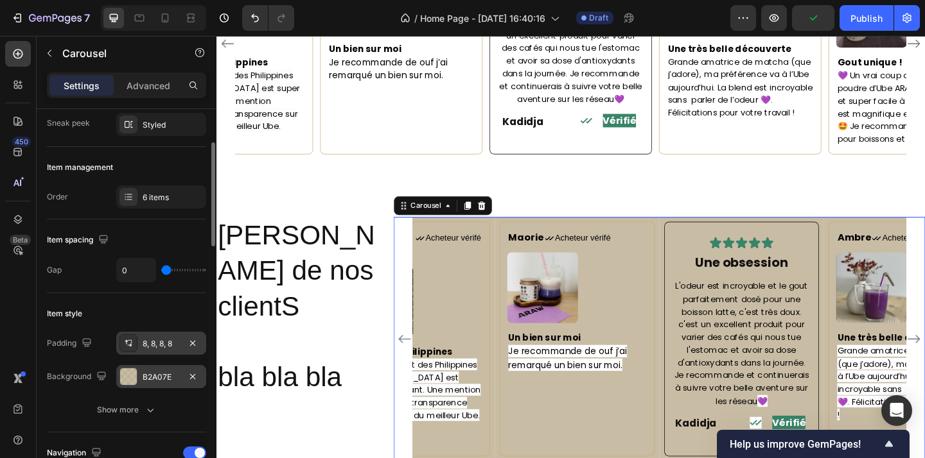
type input "37"
type input "46"
type input "0"
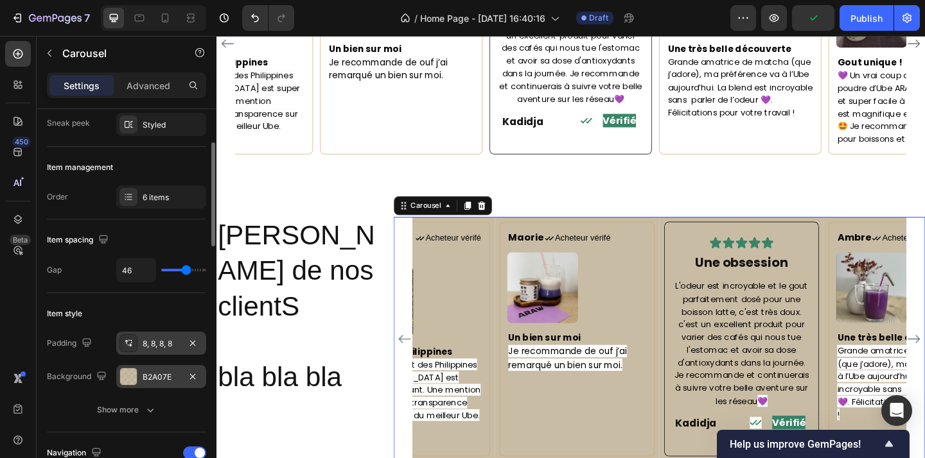
type input "0"
type input "5"
type input "20"
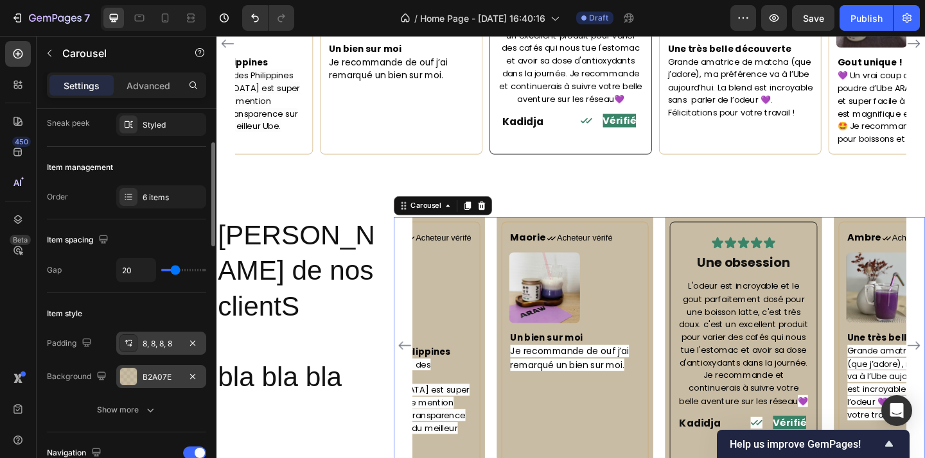
type input "8"
type input "0"
drag, startPoint x: 175, startPoint y: 272, endPoint x: 169, endPoint y: 265, distance: 9.1
type input "0"
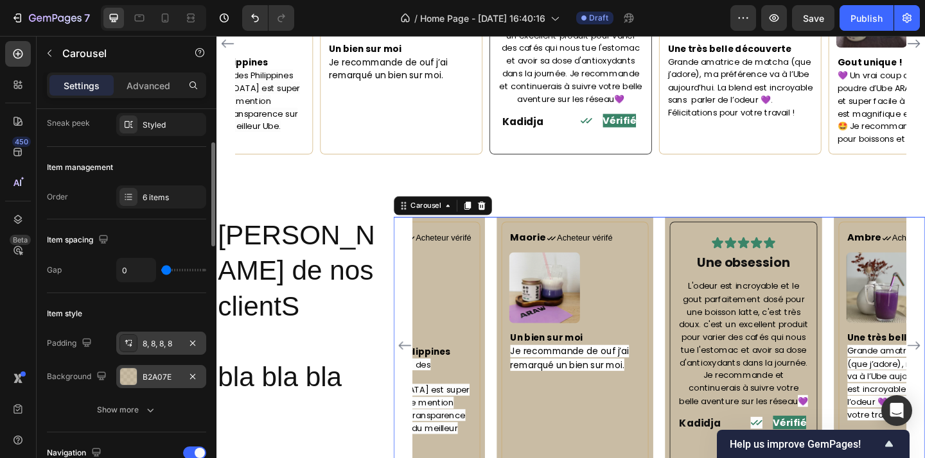
click at [164, 269] on input "range" at bounding box center [183, 270] width 45 height 3
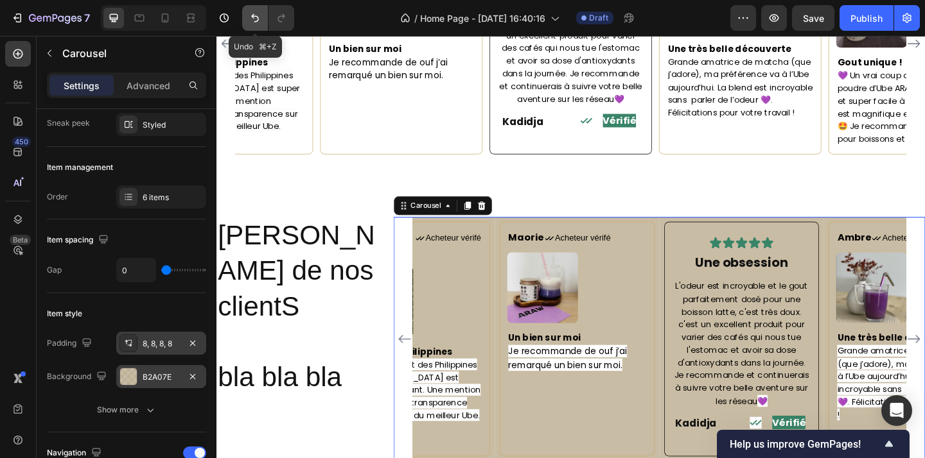
click at [254, 17] on icon "Undo/Redo" at bounding box center [255, 18] width 8 height 8
type input "12"
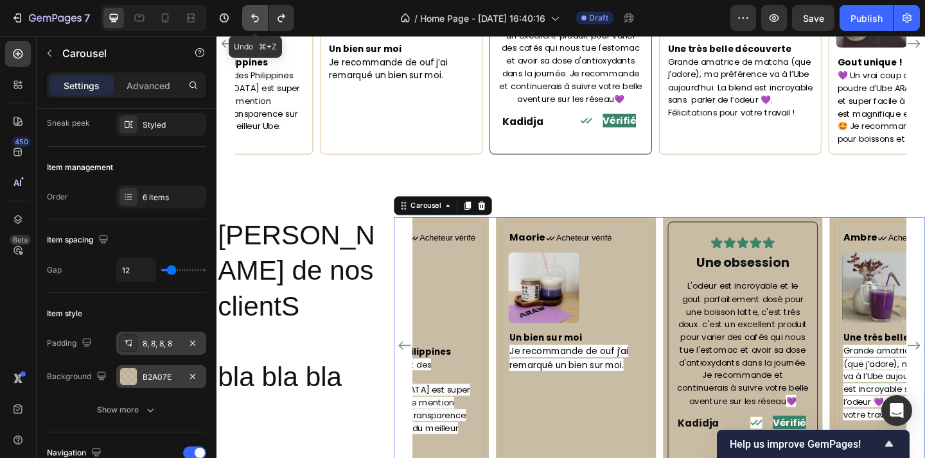
click at [254, 17] on icon "Undo/Redo" at bounding box center [255, 18] width 8 height 8
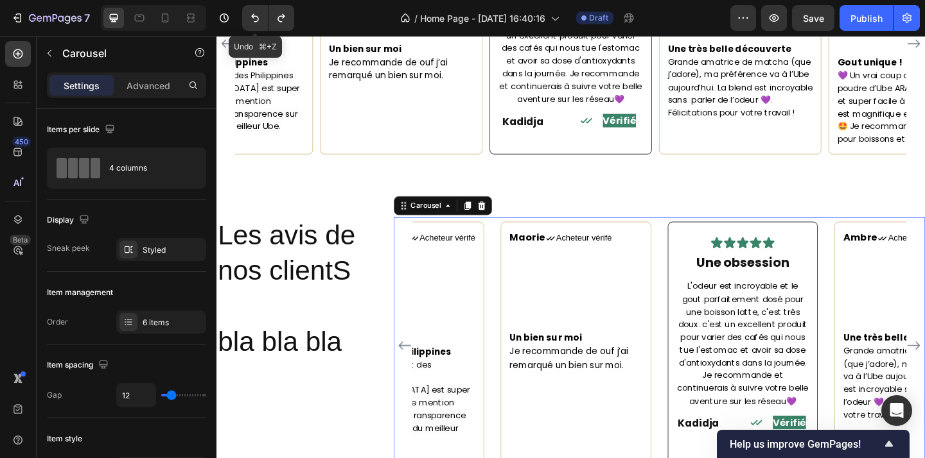
scroll to position [125, 0]
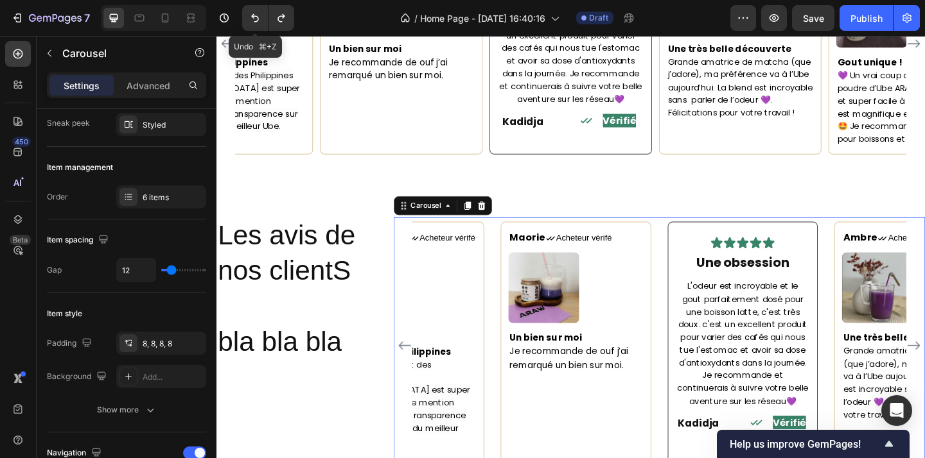
click at [254, 17] on icon "Undo/Redo" at bounding box center [255, 18] width 8 height 8
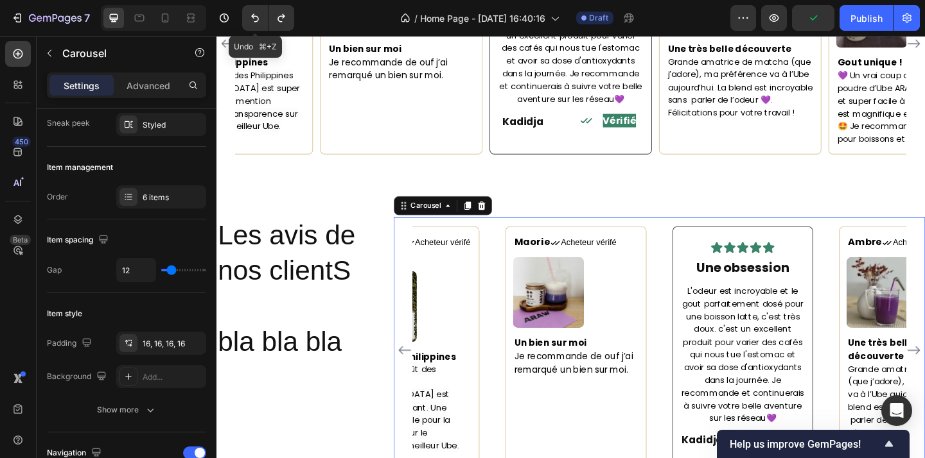
click at [254, 17] on icon "Undo/Redo" at bounding box center [255, 18] width 8 height 8
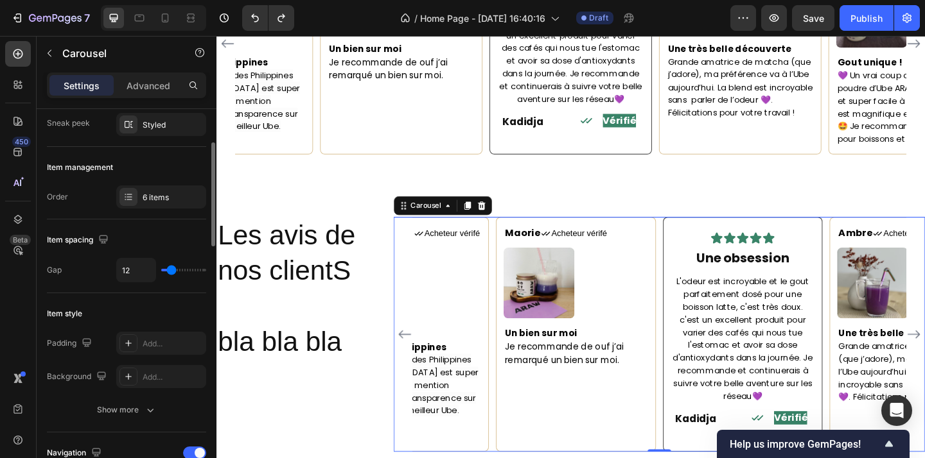
type input "2"
type input "0"
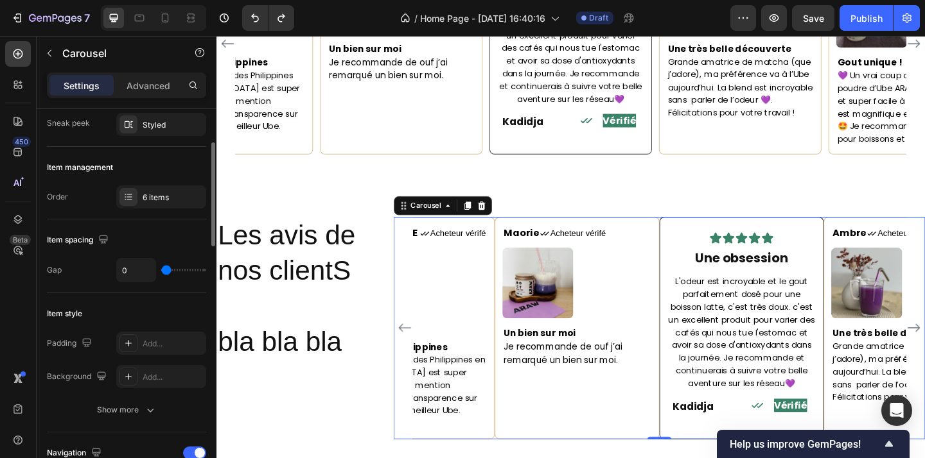
type input "6"
type input "14"
type input "19"
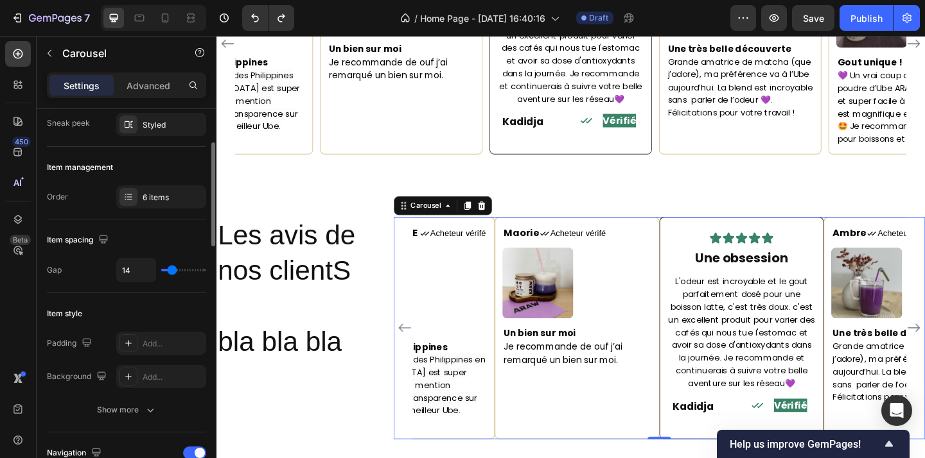
type input "19"
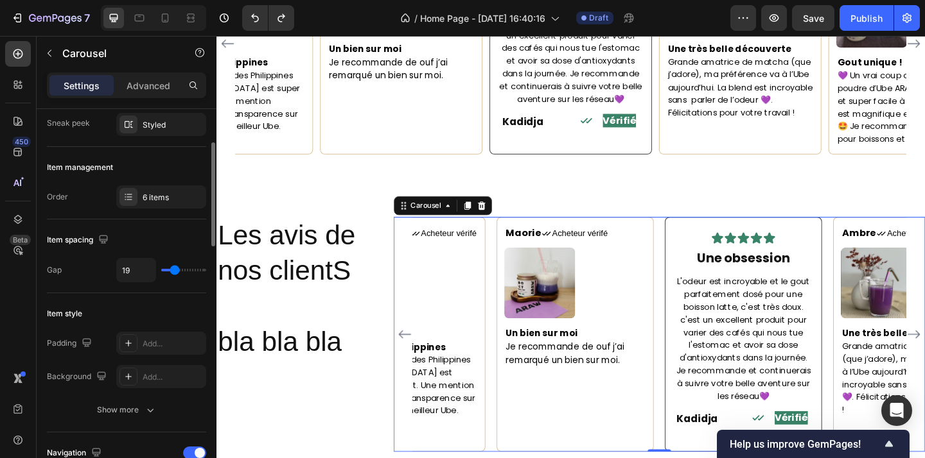
type input "12"
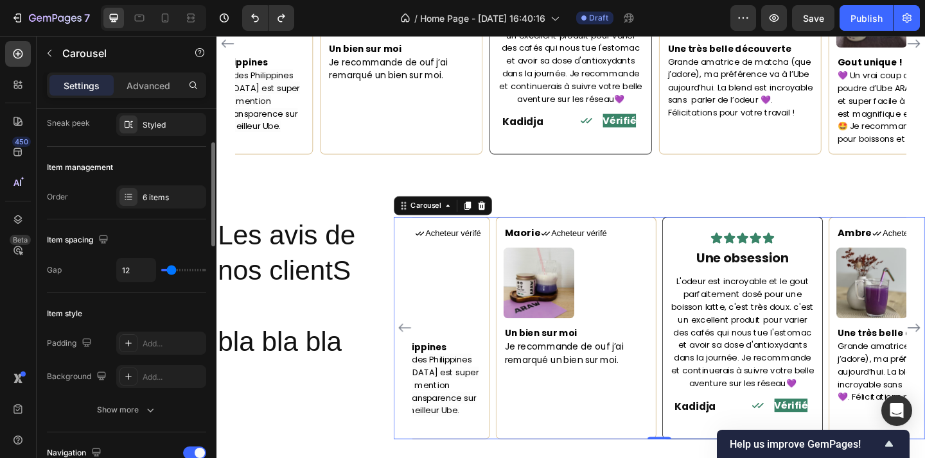
type input "10"
type input "11"
type input "12"
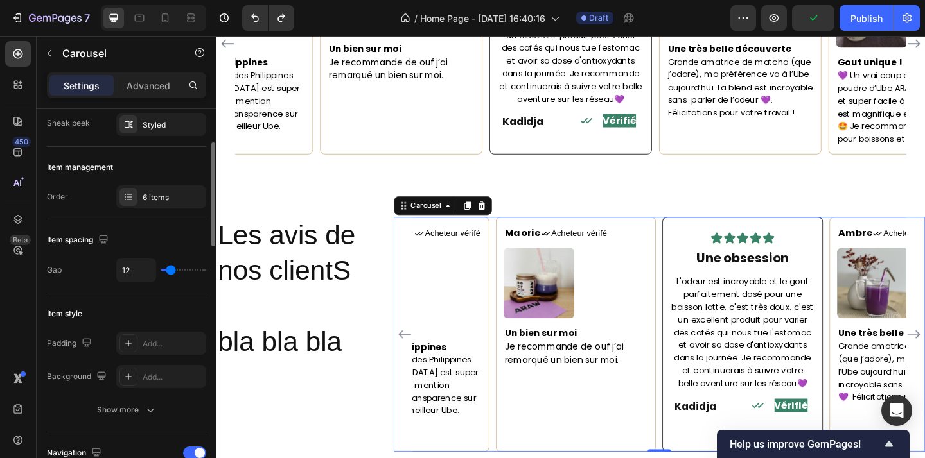
type input "12"
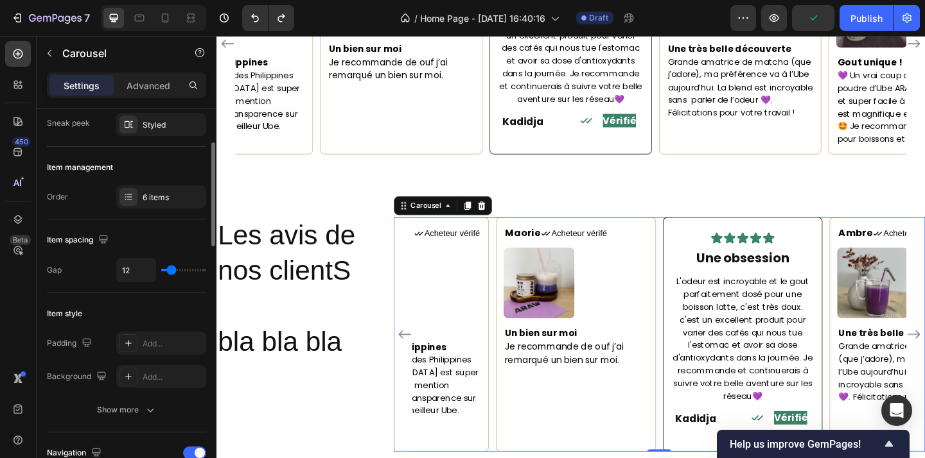
click at [171, 269] on input "range" at bounding box center [183, 270] width 45 height 3
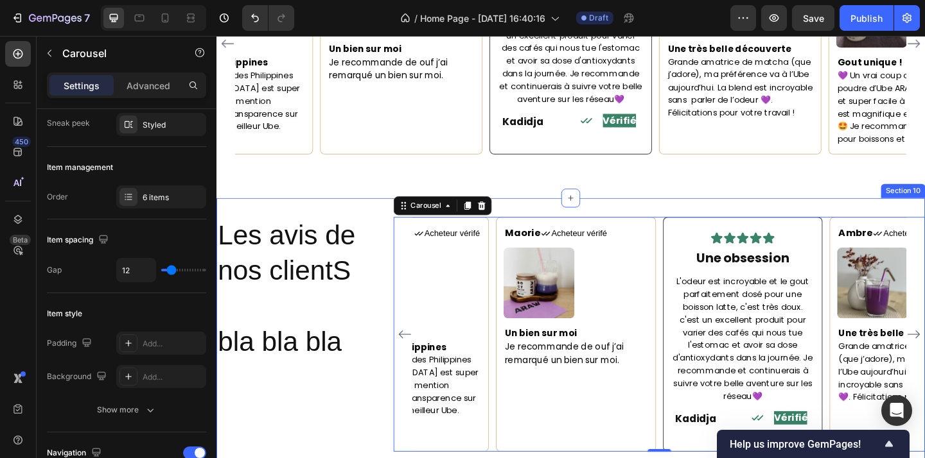
click at [528, 454] on div "Les avis de nos clientS bla bla bla Heading Maorie Text block Icon Acheteur vér…" at bounding box center [601, 361] width 771 height 297
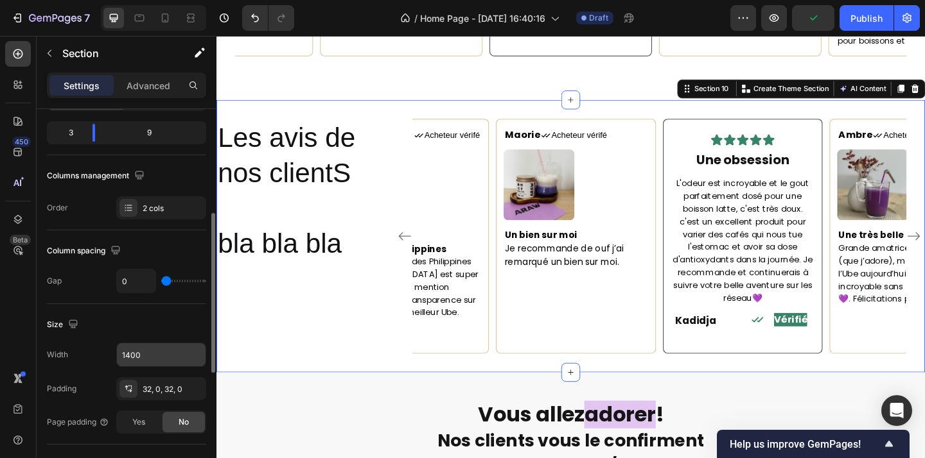
scroll to position [227, 0]
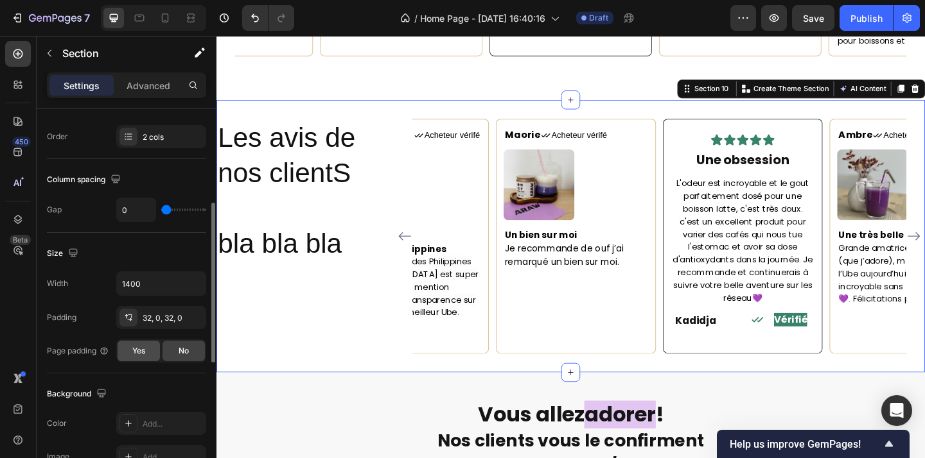
click at [146, 350] on div "Yes" at bounding box center [139, 351] width 42 height 21
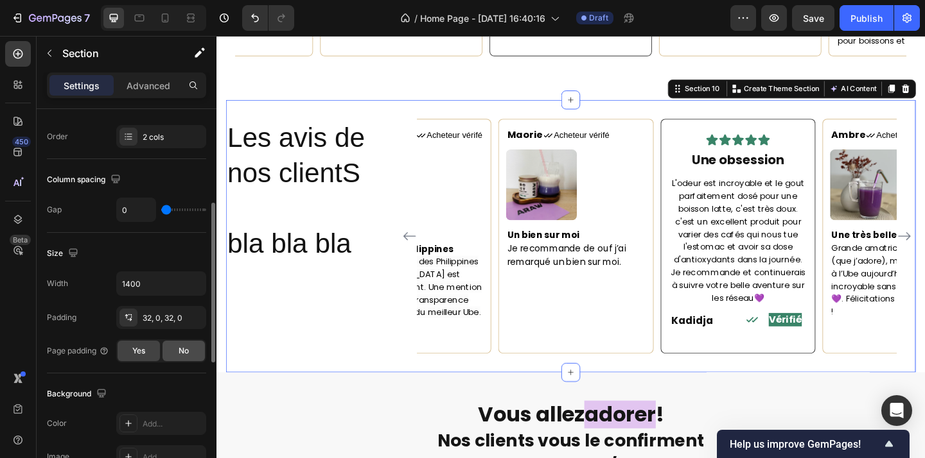
click at [188, 353] on span "No" at bounding box center [184, 351] width 10 height 12
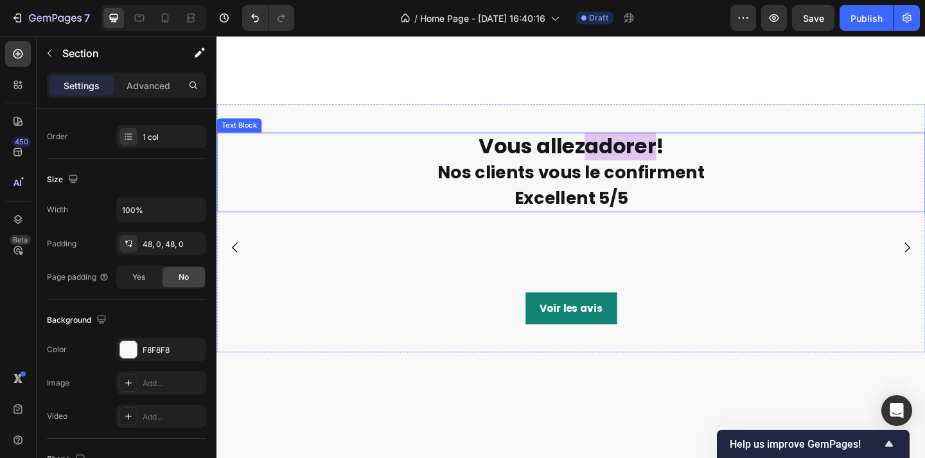
scroll to position [2369, 0]
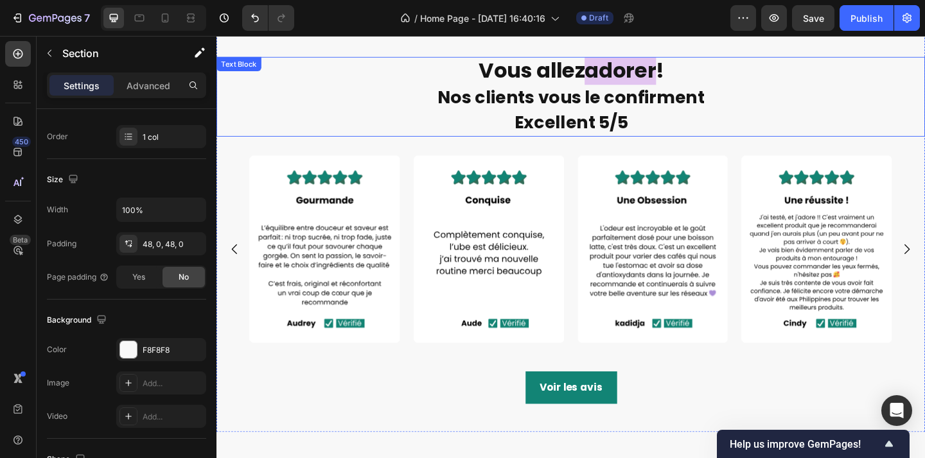
click at [676, 122] on p "Excellent 5/5" at bounding box center [602, 131] width 768 height 28
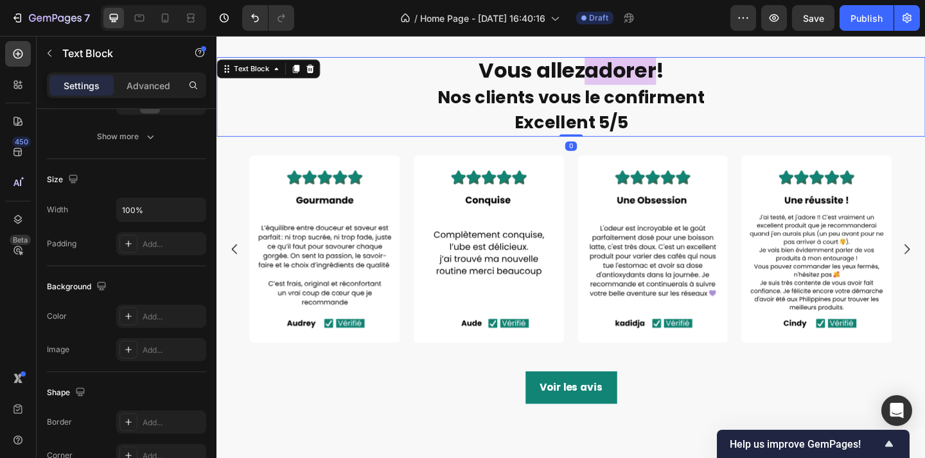
scroll to position [0, 0]
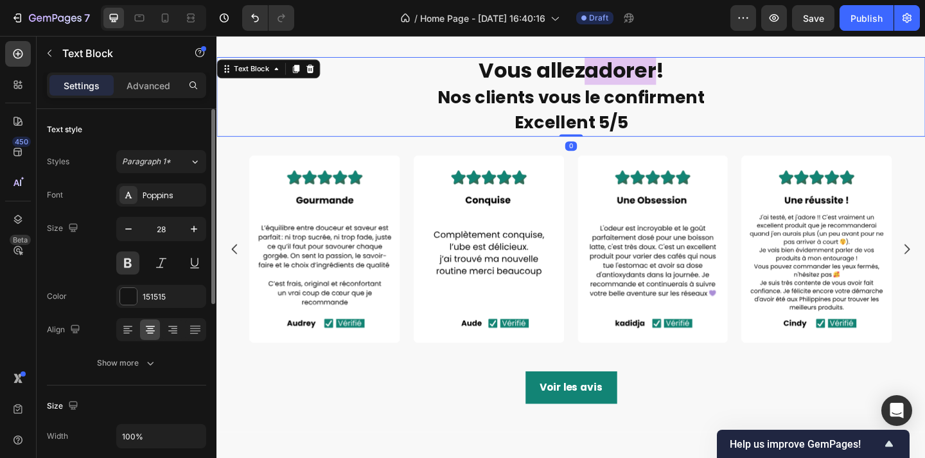
click at [670, 133] on p "Excellent 5/5" at bounding box center [602, 131] width 768 height 28
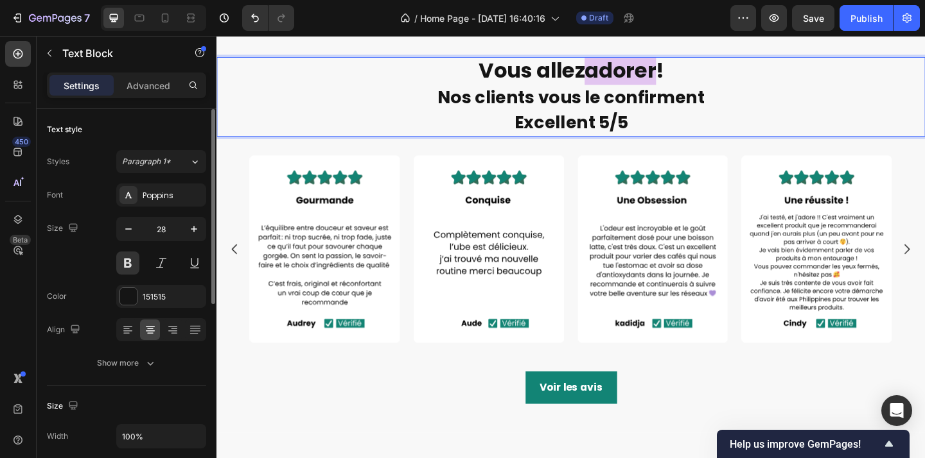
click at [670, 133] on p "Excellent 5/5" at bounding box center [602, 131] width 768 height 28
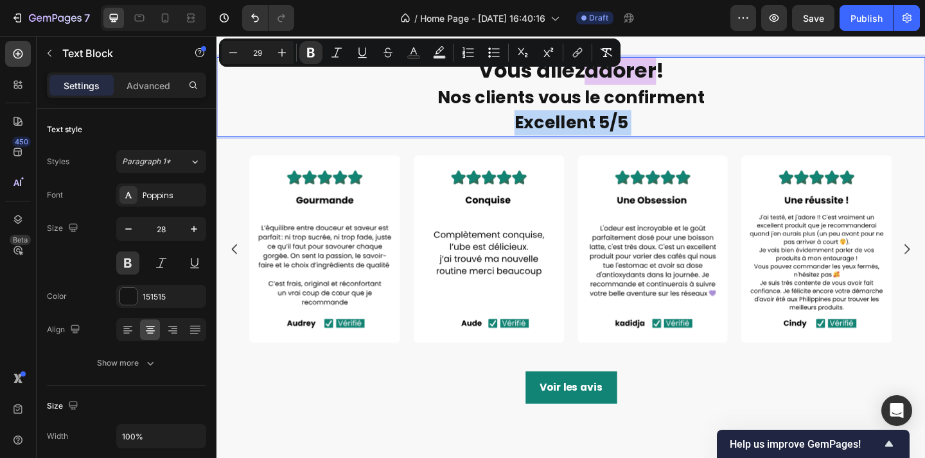
drag, startPoint x: 670, startPoint y: 133, endPoint x: 497, endPoint y: 75, distance: 182.1
click at [497, 75] on div "Vous allez adorer ! Nos clients vous le confirment Excellent 5/5" at bounding box center [601, 102] width 771 height 87
type input "35"
click at [501, 75] on strong "Vous allez" at bounding box center [559, 73] width 116 height 31
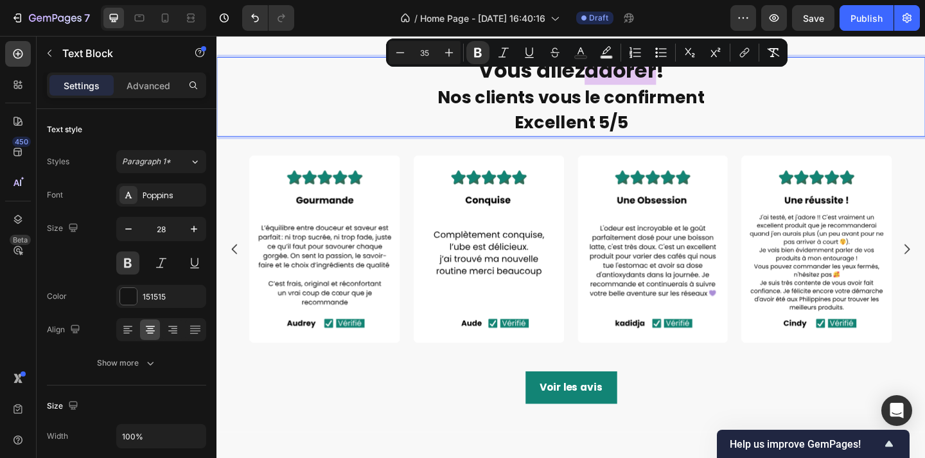
drag, startPoint x: 497, startPoint y: 75, endPoint x: 689, endPoint y: 133, distance: 200.5
click at [689, 133] on div "Vous allez adorer ! Nos clients vous le confirment Excellent 5/5" at bounding box center [601, 102] width 771 height 87
copy div "Vous allez adorer ! Nos clients vous le confirment Excellent 5/5"
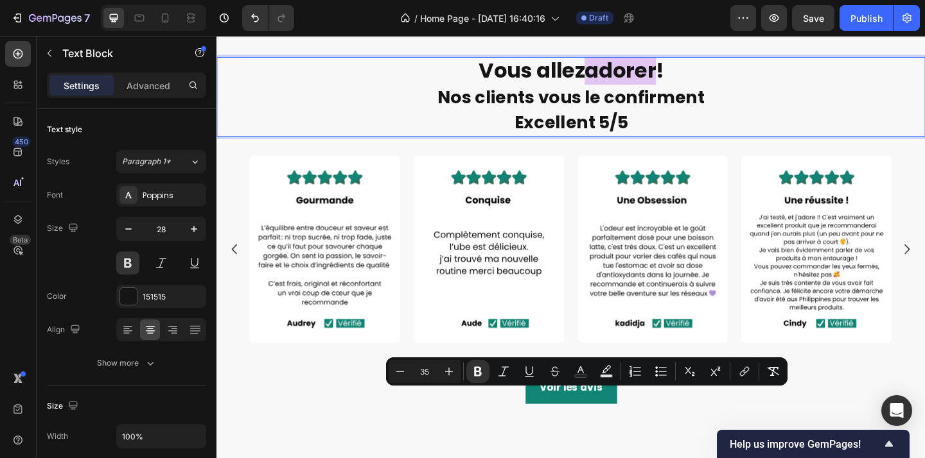
scroll to position [2005, 0]
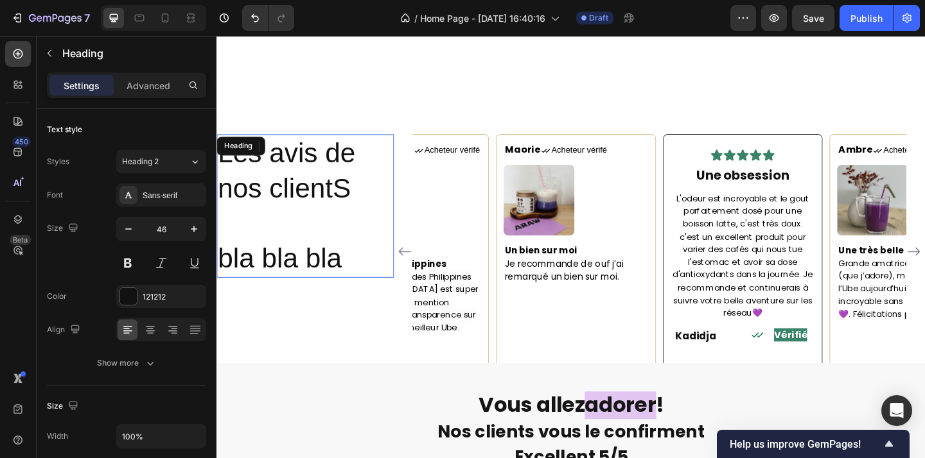
click at [302, 161] on h2 "Les avis de nos clientS bla bla bla" at bounding box center [312, 221] width 193 height 156
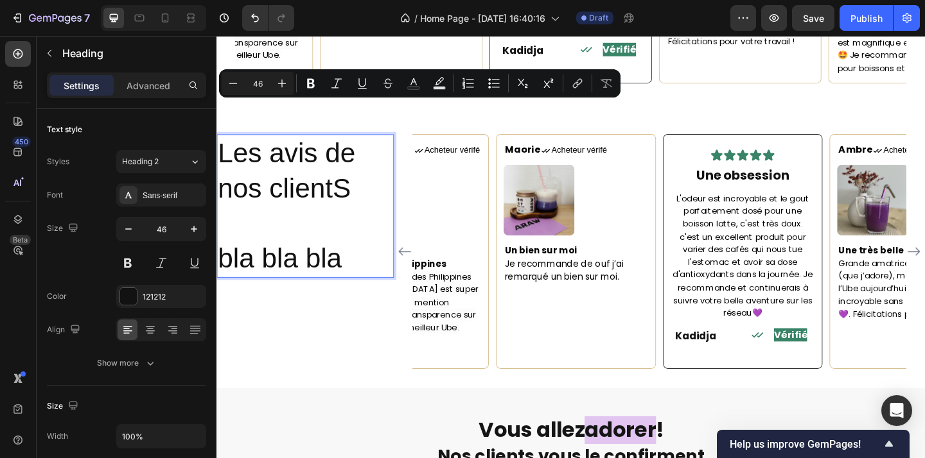
scroll to position [2082, 0]
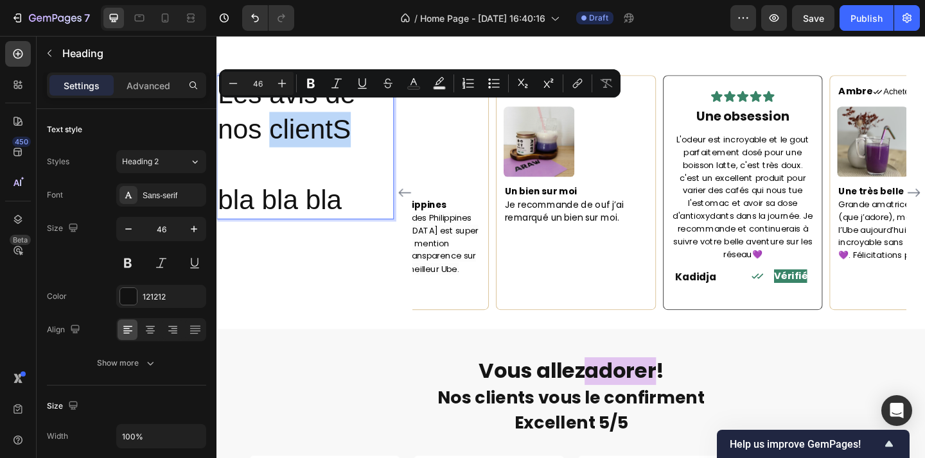
click at [300, 122] on p "Les avis de nos clientS bla bla bla" at bounding box center [313, 156] width 190 height 153
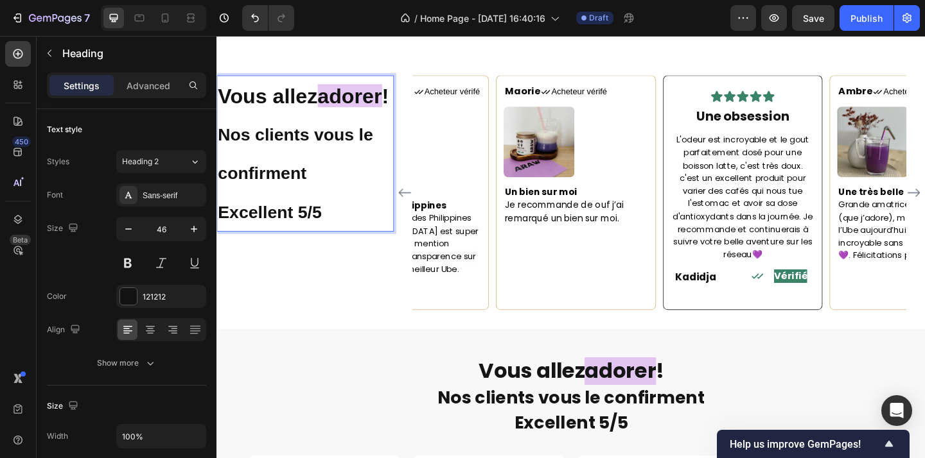
click at [321, 148] on p "Nos clients vous le confirment" at bounding box center [313, 163] width 190 height 85
click at [343, 241] on p "Excellent 5/5" at bounding box center [313, 226] width 190 height 42
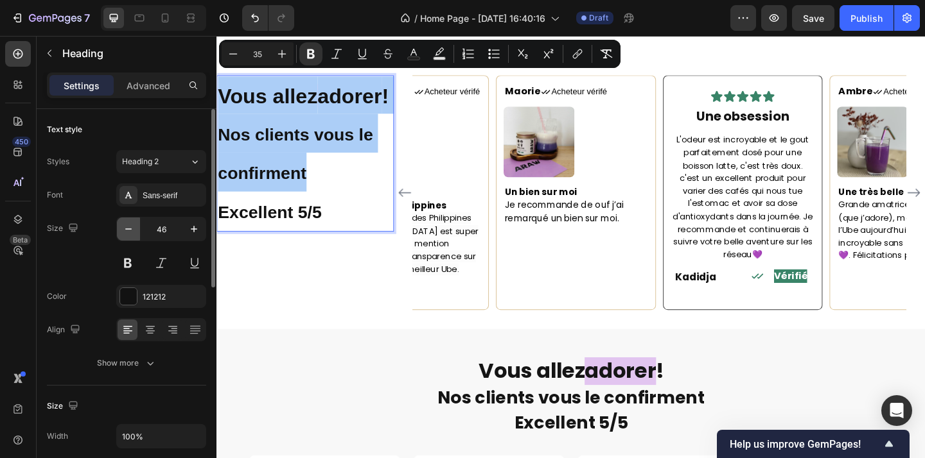
click at [130, 236] on button "button" at bounding box center [128, 229] width 23 height 23
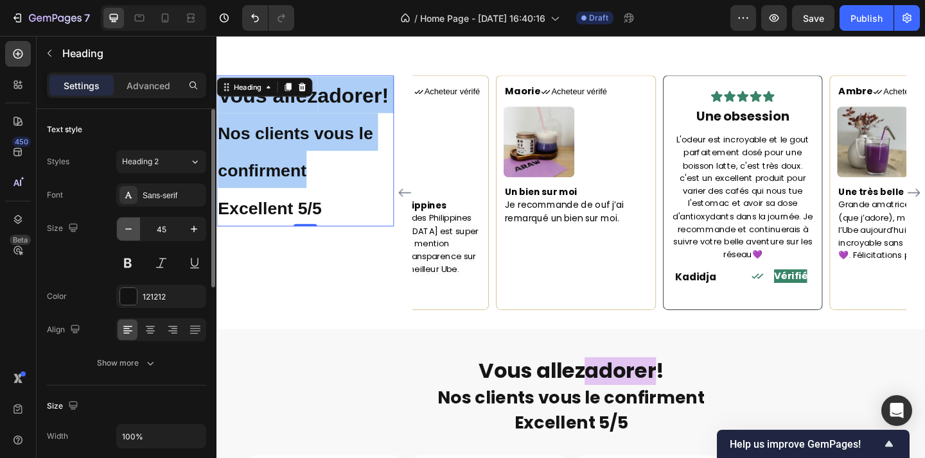
click at [130, 236] on button "button" at bounding box center [128, 229] width 23 height 23
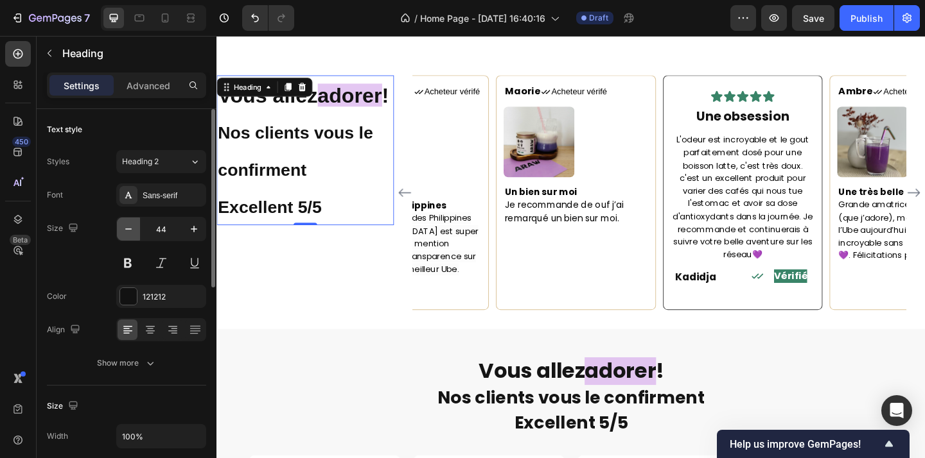
click at [130, 236] on button "button" at bounding box center [128, 229] width 23 height 23
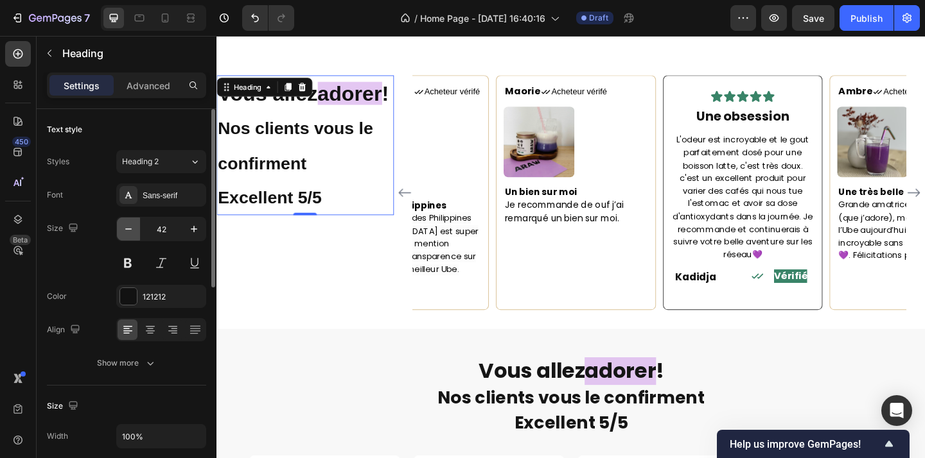
click at [130, 236] on button "button" at bounding box center [128, 229] width 23 height 23
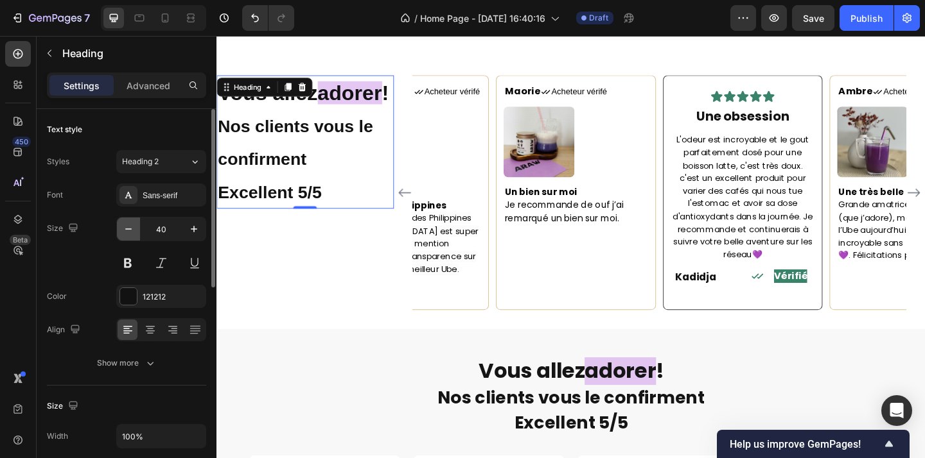
click at [130, 236] on button "button" at bounding box center [128, 229] width 23 height 23
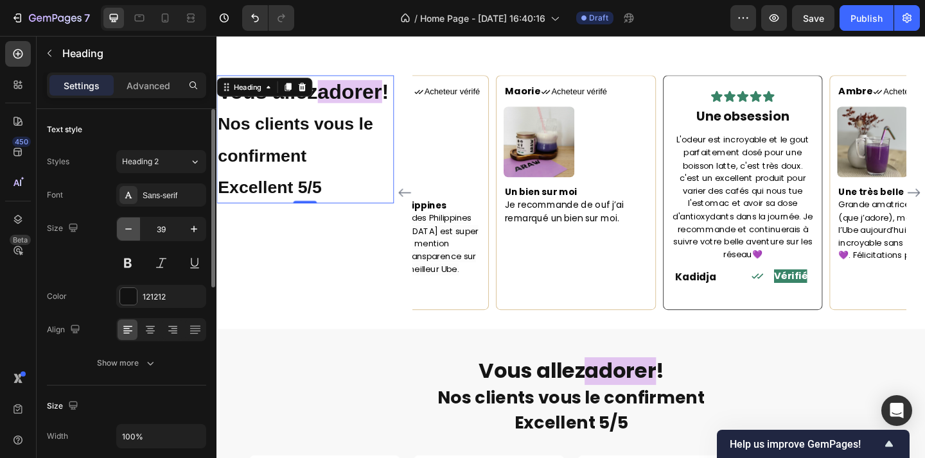
type input "38"
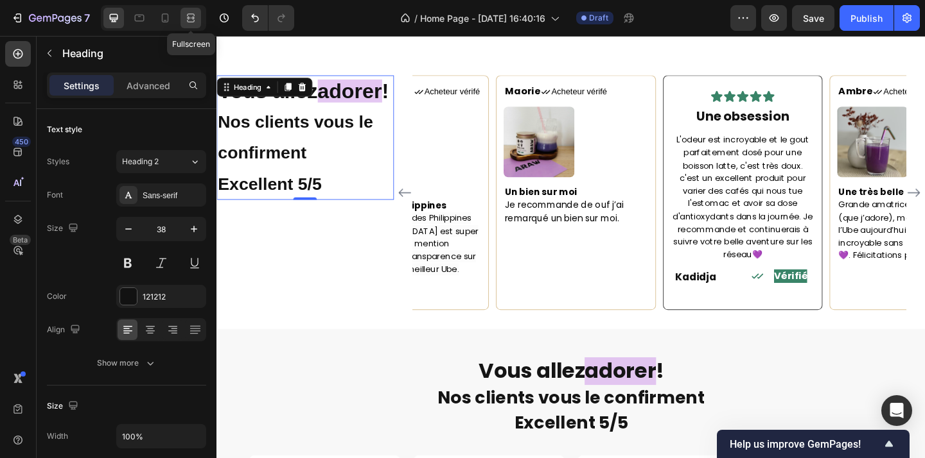
click at [195, 19] on icon at bounding box center [190, 18] width 13 height 13
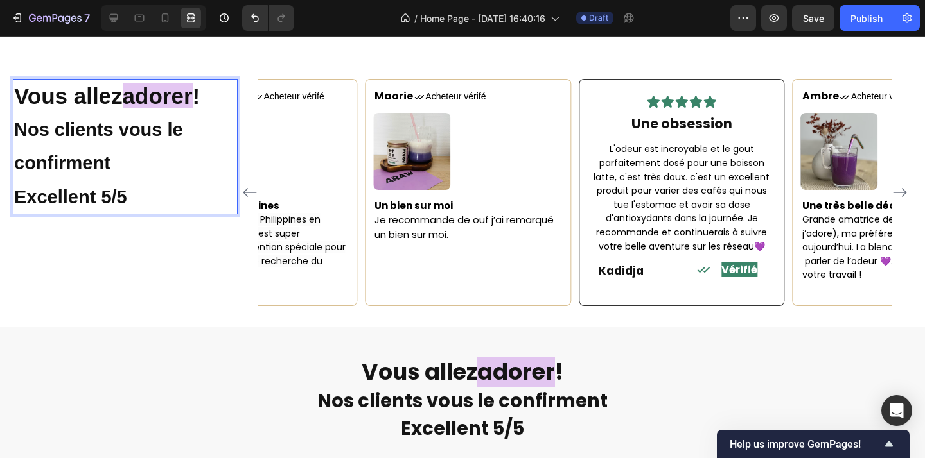
click at [182, 180] on p "Vous allez adorer ! Nos clients vous le confirment Excellent 5/5" at bounding box center [125, 146] width 222 height 133
click at [163, 185] on p "Vous allez adorer ! Nos clients vous le confirment Excellent 5/5" at bounding box center [125, 146] width 222 height 133
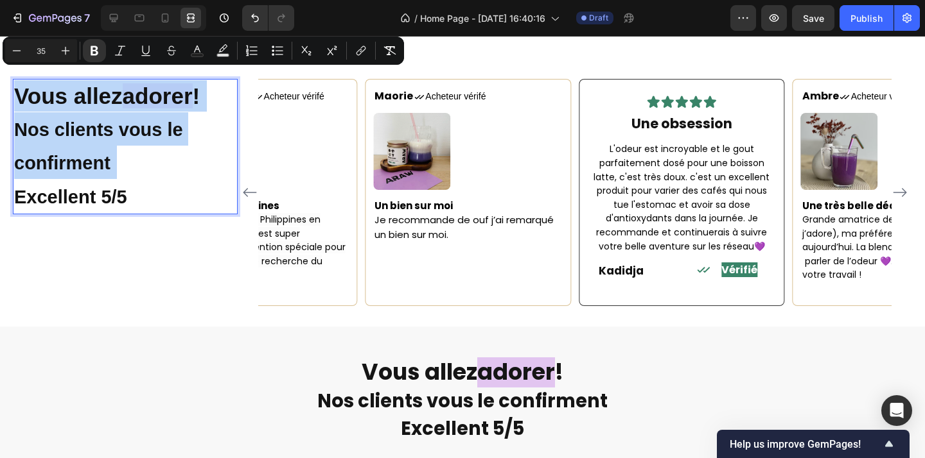
click at [163, 185] on p "Vous allez adorer ! Nos clients vous le confirment Excellent 5/5" at bounding box center [125, 146] width 222 height 133
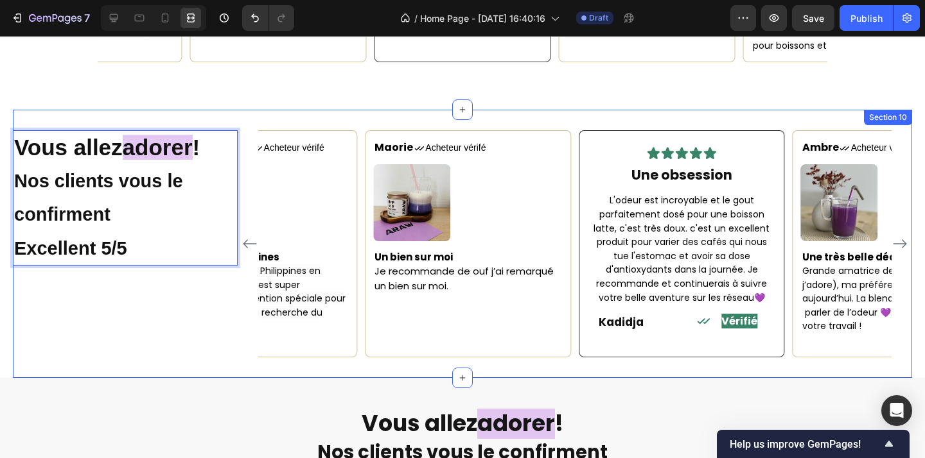
scroll to position [2030, 0]
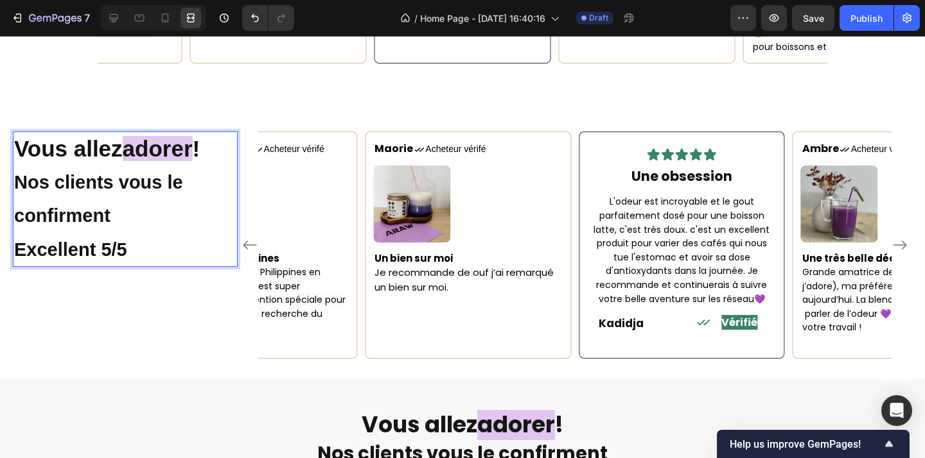
click at [165, 229] on p "Vous allez adorer ! Nos clients vous le confirment Excellent 5/5" at bounding box center [125, 199] width 222 height 133
click at [110, 17] on icon at bounding box center [114, 18] width 8 height 8
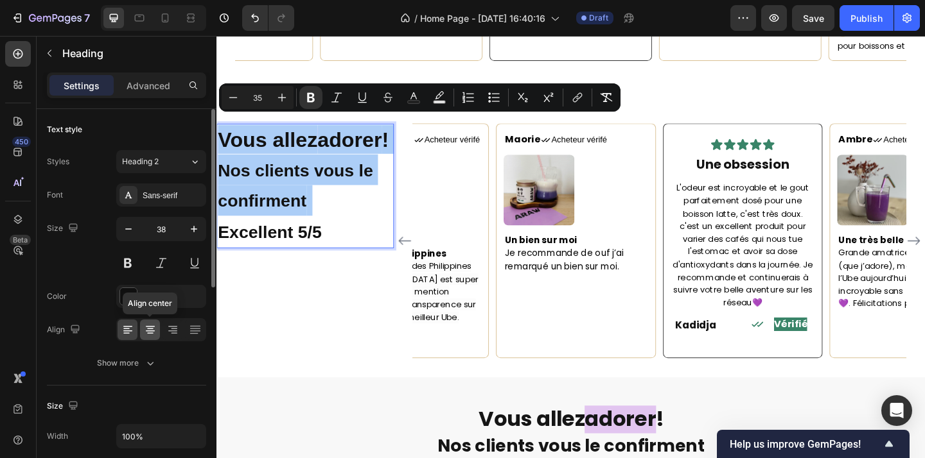
click at [146, 331] on icon at bounding box center [150, 331] width 9 height 1
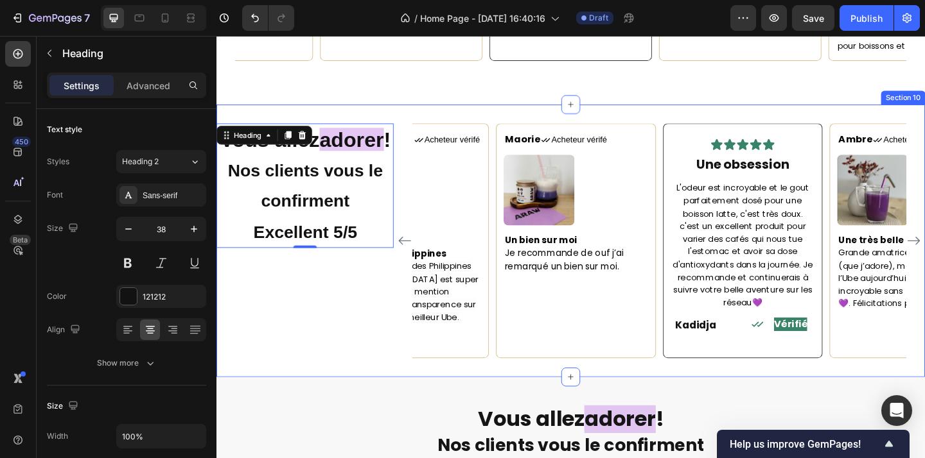
click at [347, 337] on div "Vous allez adorer ! Nos clients vous le confirment Excellent 5/5 Heading 0" at bounding box center [312, 260] width 193 height 256
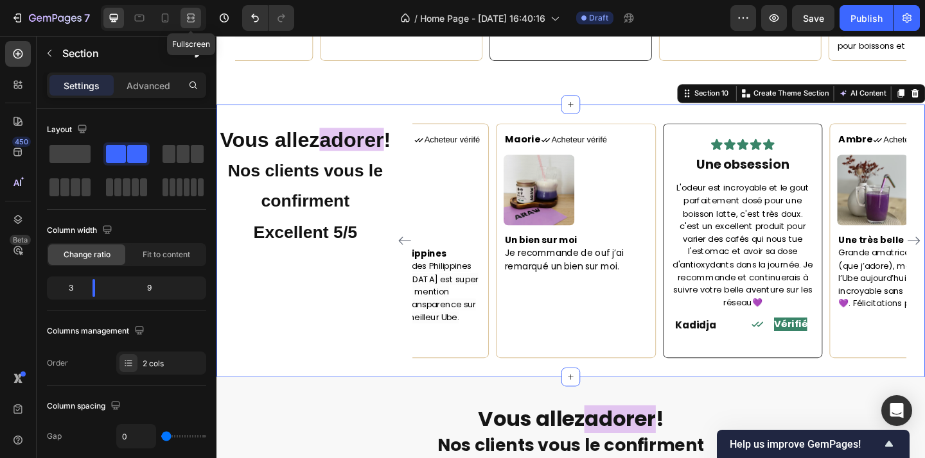
click at [191, 21] on icon at bounding box center [191, 21] width 8 height 3
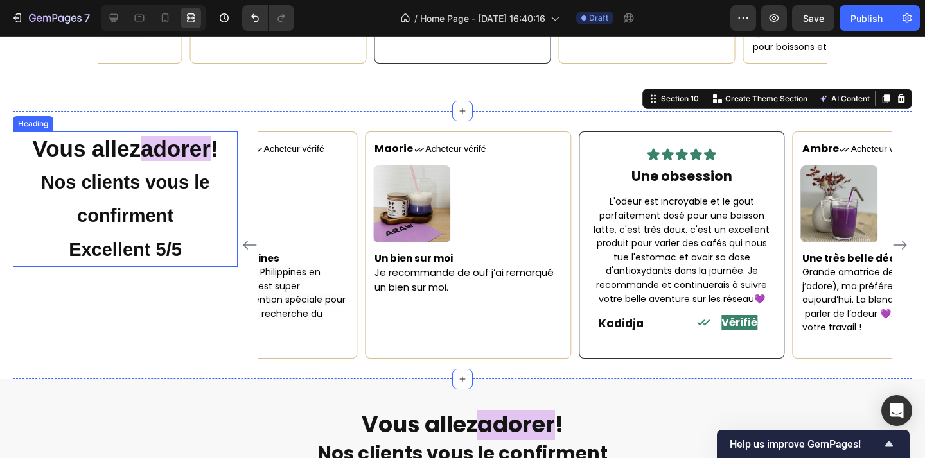
click at [157, 209] on strong "Nos clients vous le confirment" at bounding box center [125, 199] width 169 height 54
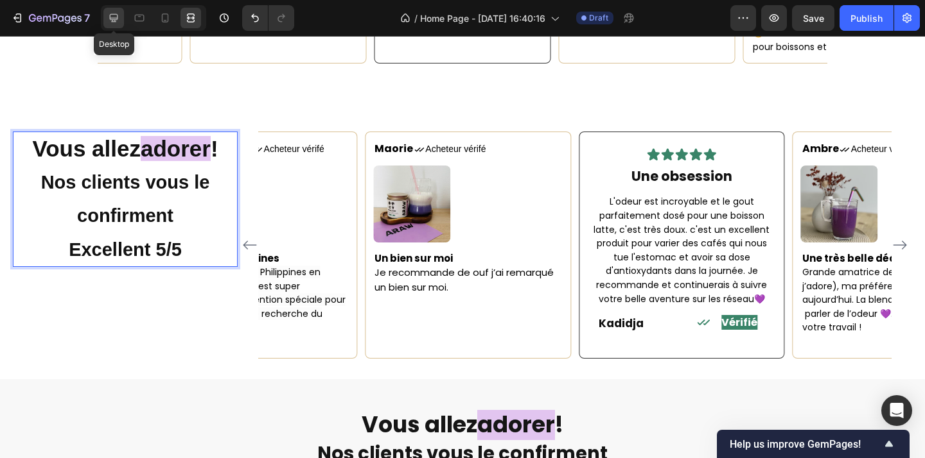
click at [114, 24] on icon at bounding box center [113, 18] width 13 height 13
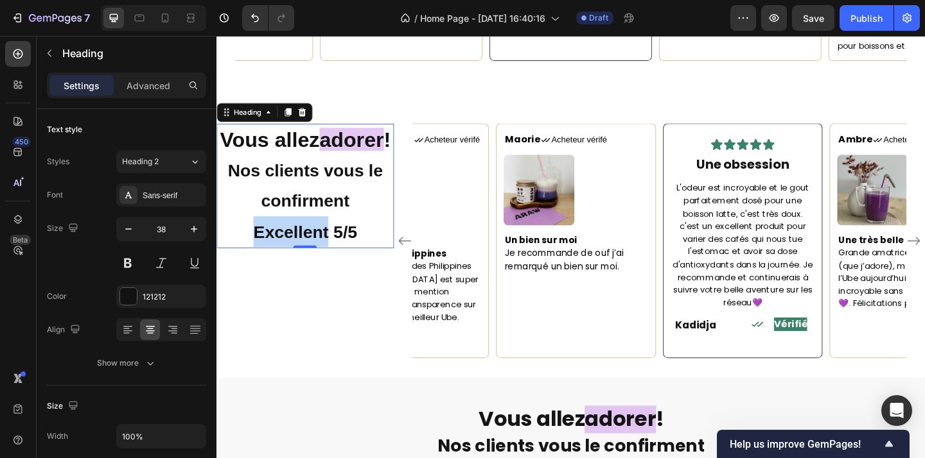
click at [314, 260] on strong "Excellent 5/5" at bounding box center [312, 250] width 113 height 21
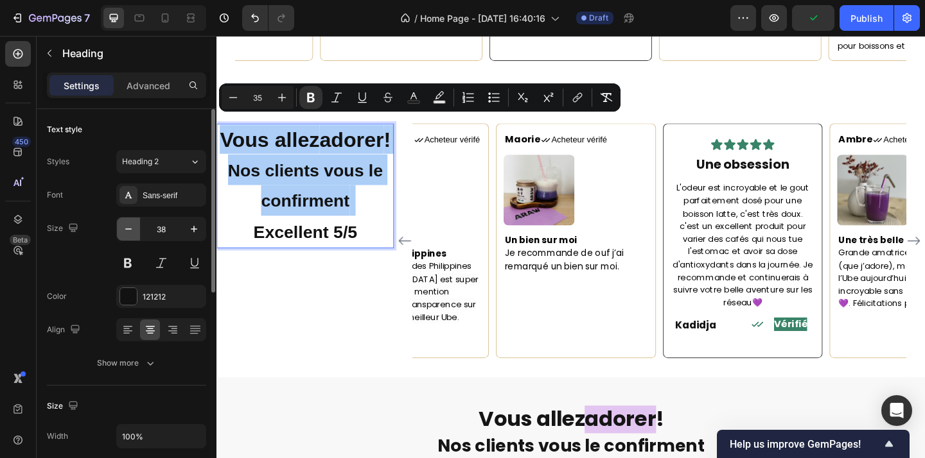
click at [130, 229] on icon "button" at bounding box center [128, 229] width 13 height 13
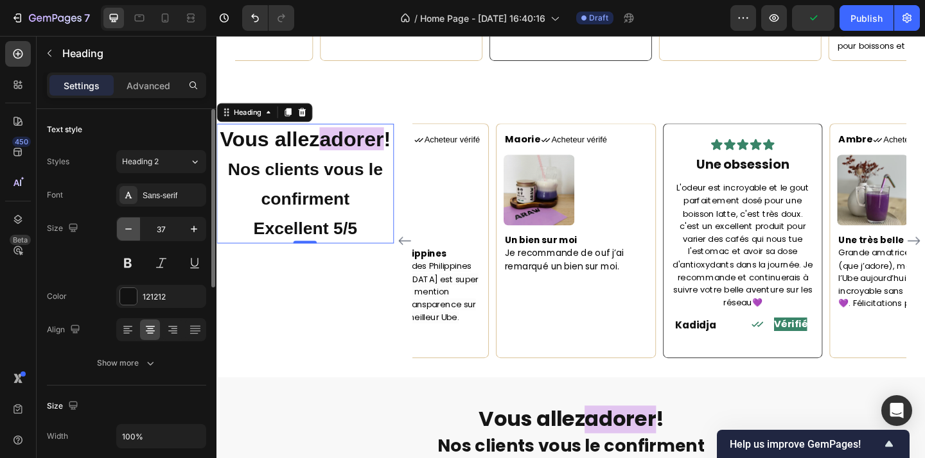
click at [130, 229] on icon "button" at bounding box center [128, 229] width 13 height 13
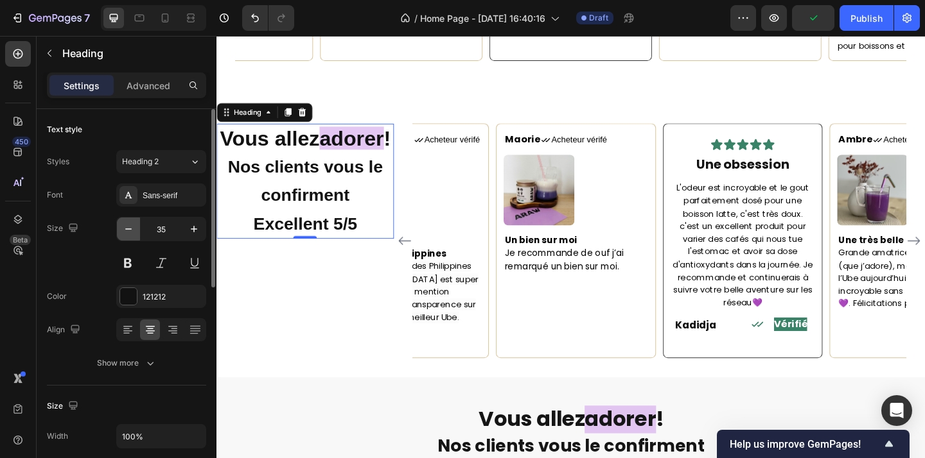
click at [130, 229] on icon "button" at bounding box center [128, 229] width 13 height 13
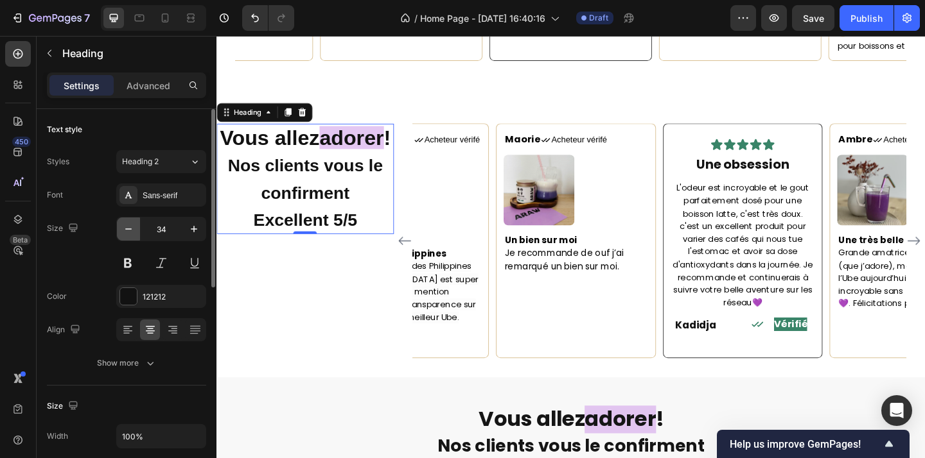
click at [130, 229] on icon "button" at bounding box center [128, 229] width 13 height 13
type input "33"
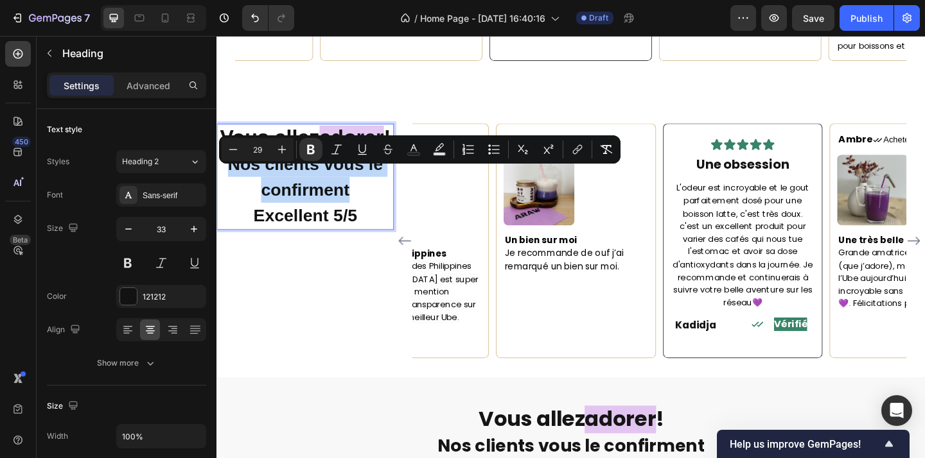
drag, startPoint x: 369, startPoint y: 222, endPoint x: 233, endPoint y: 191, distance: 139.0
click at [233, 191] on p "Vous allez adorer ! Nos clients vous le confirment Excellent 5/5" at bounding box center [313, 189] width 190 height 113
click at [313, 153] on icon "Editor contextual toolbar" at bounding box center [311, 150] width 8 height 10
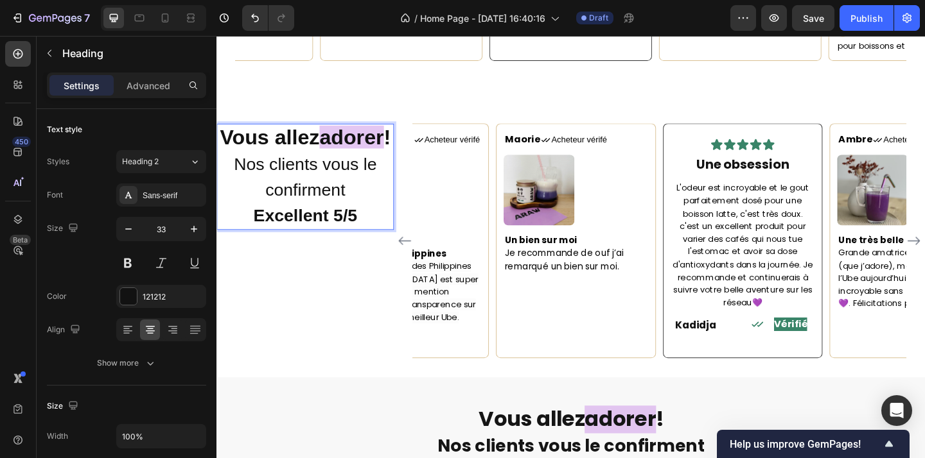
click at [347, 211] on span "Nos clients vous le confirment" at bounding box center [312, 189] width 155 height 49
click at [365, 241] on strong "Excellent 5/5" at bounding box center [312, 232] width 113 height 21
drag, startPoint x: 314, startPoint y: 182, endPoint x: 257, endPoint y: 132, distance: 76.4
click at [257, 133] on p "Vous allez adorer ! Nos clients vous le confirment Excellent 5/5" at bounding box center [313, 189] width 190 height 113
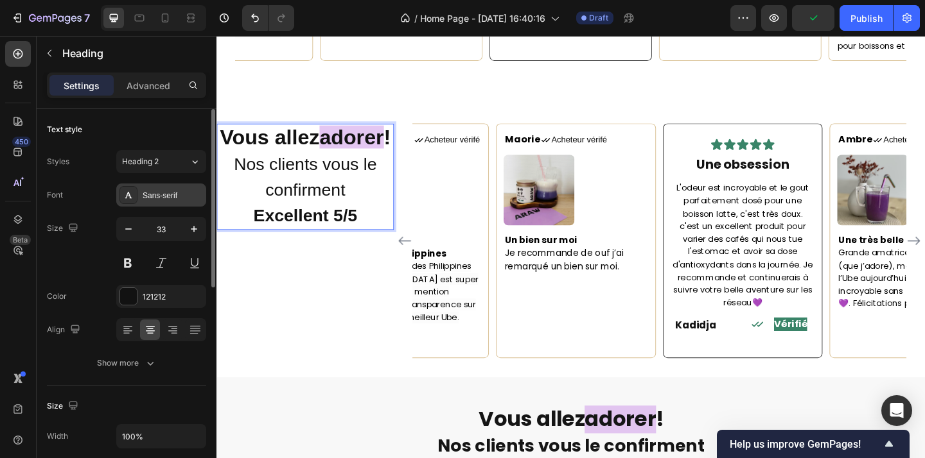
click at [166, 192] on div "Sans-serif" at bounding box center [173, 196] width 60 height 12
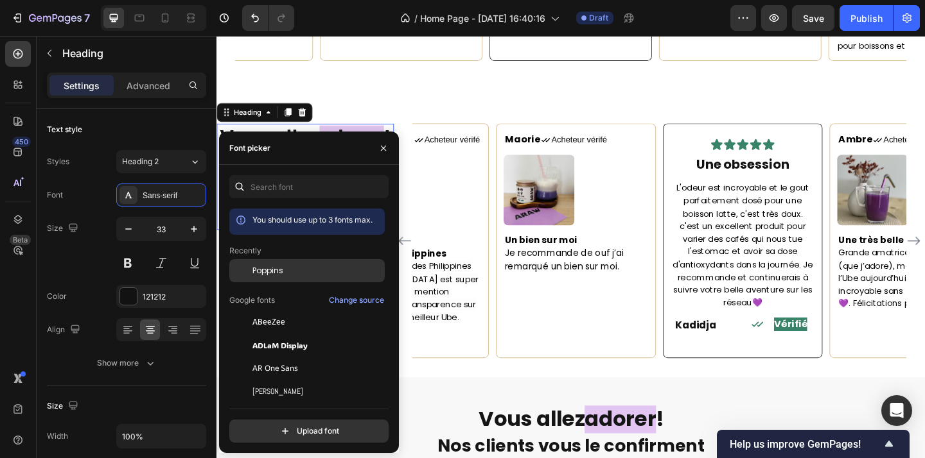
click at [278, 275] on span "Poppins" at bounding box center [267, 271] width 31 height 12
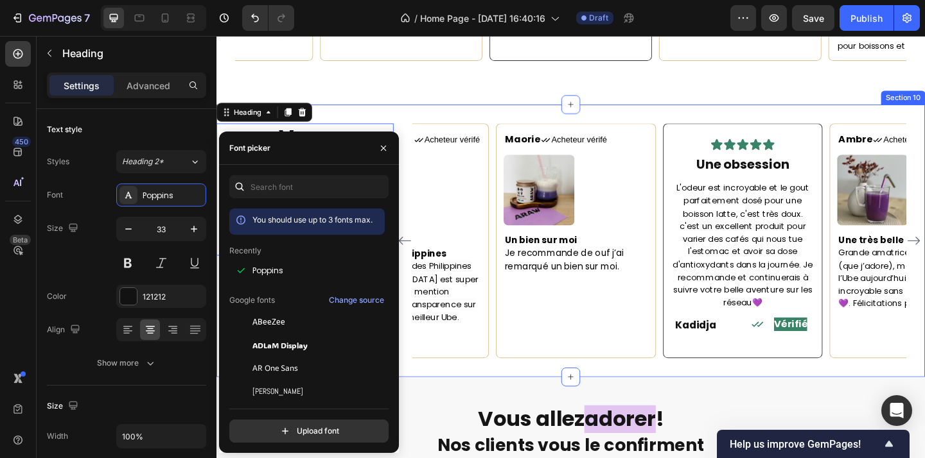
click at [433, 357] on div "⁠⁠⁠⁠⁠⁠⁠ Vous allez adorer ! Nos clients vous le confirment Excellent 5/5 Headin…" at bounding box center [601, 259] width 771 height 297
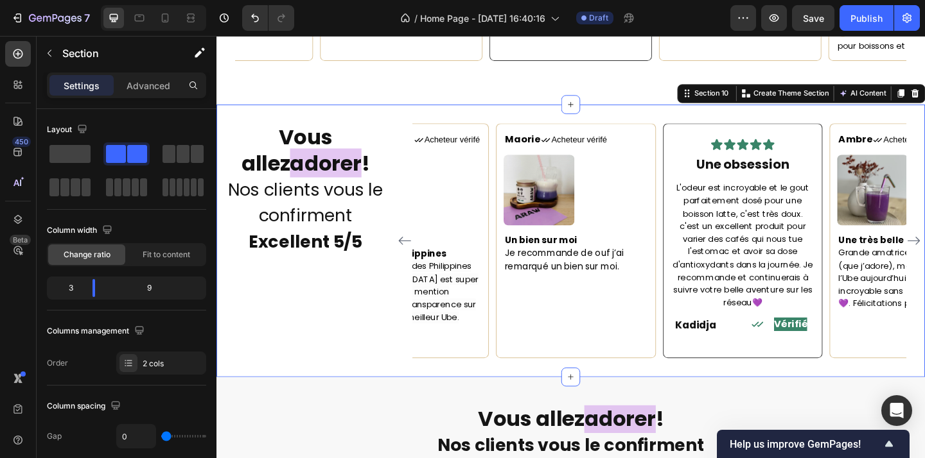
click at [338, 247] on strong "Excellent 5/5" at bounding box center [312, 260] width 123 height 26
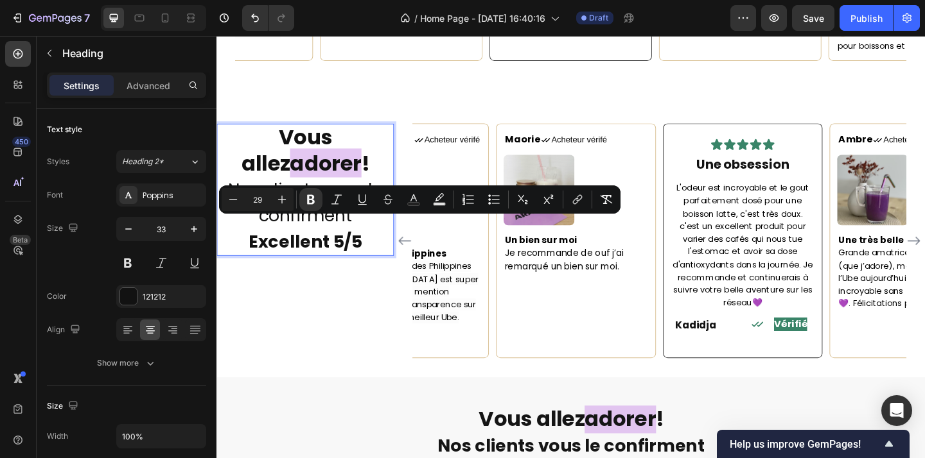
drag, startPoint x: 377, startPoint y: 252, endPoint x: 236, endPoint y: 242, distance: 141.0
click at [234, 195] on icon "Editor contextual toolbar" at bounding box center [233, 199] width 13 height 13
type input "26"
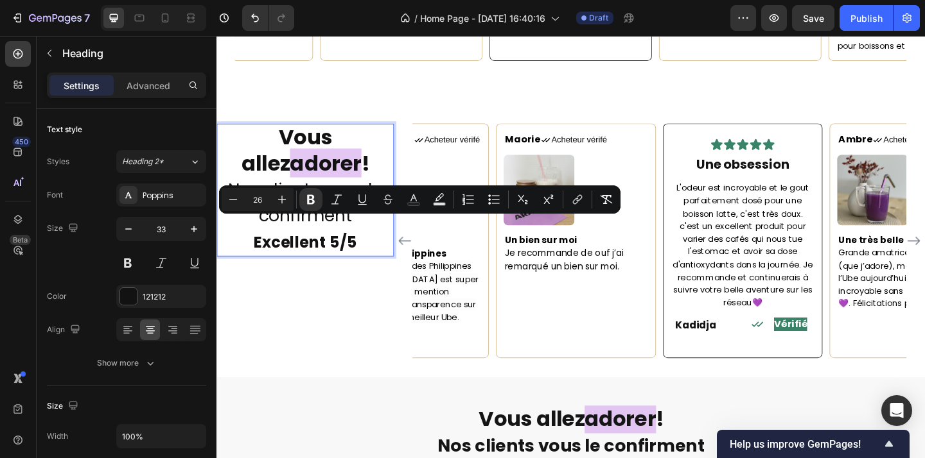
click at [345, 300] on div "Vous allez adorer ! Nos clients vous le confirment Excellent 5/5 Heading 0" at bounding box center [312, 260] width 193 height 256
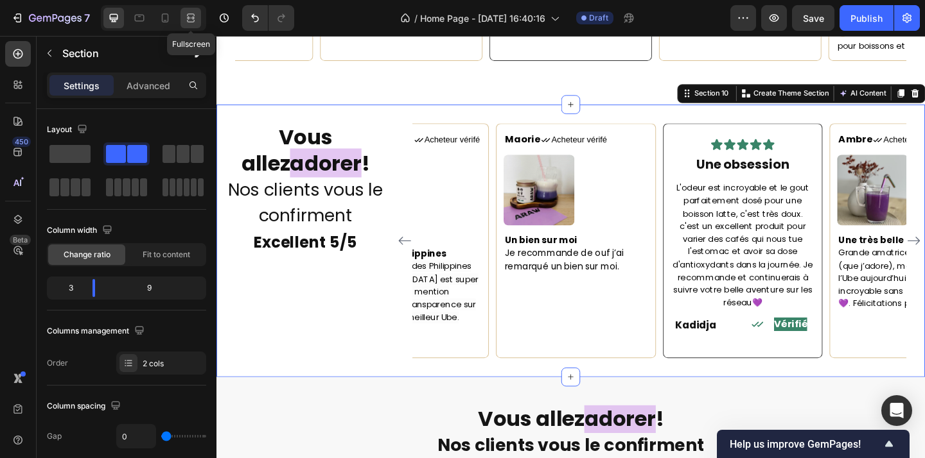
click at [191, 17] on icon at bounding box center [190, 18] width 13 height 13
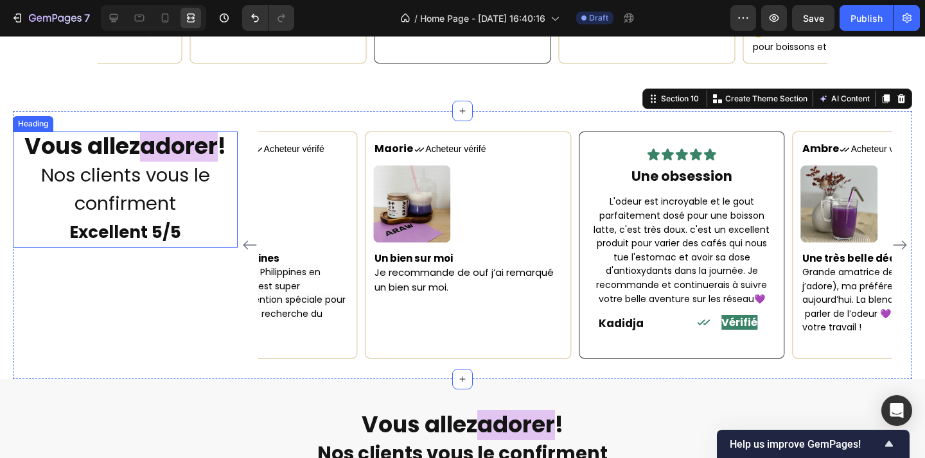
click at [172, 166] on p "⁠⁠⁠⁠⁠⁠⁠ Vous allez adorer ! Nos clients vous le confirment Excellent 5/5" at bounding box center [125, 190] width 222 height 114
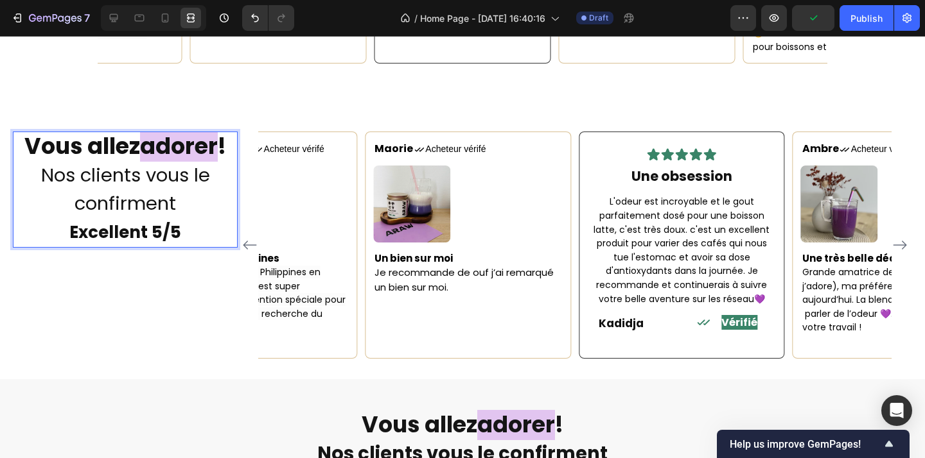
drag, startPoint x: 118, startPoint y: 157, endPoint x: 26, endPoint y: 126, distance: 97.1
click at [26, 133] on p "Vous allez adorer ! Nos clients vous le confirment Excellent 5/5" at bounding box center [125, 190] width 222 height 114
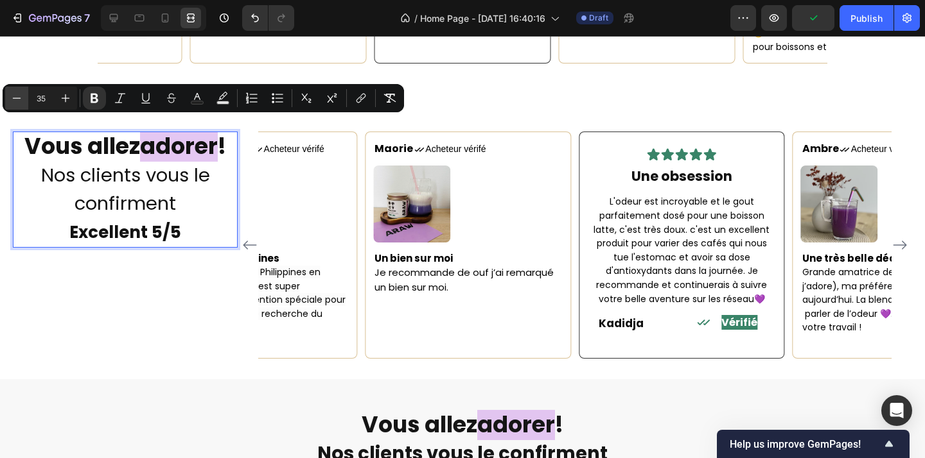
click at [25, 98] on button "Minus" at bounding box center [16, 98] width 23 height 23
type input "34"
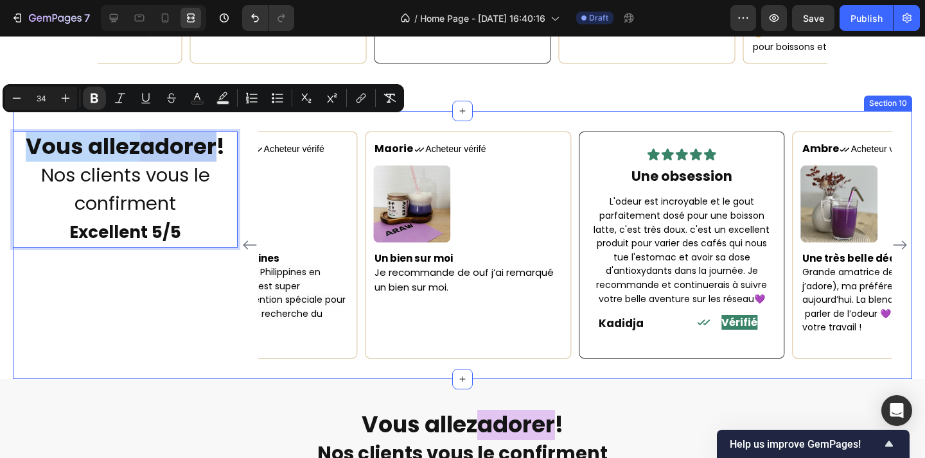
click at [188, 256] on div "Vous allez adorer ! Nos clients vous le confirment Excellent 5/5 Heading 0" at bounding box center [125, 245] width 225 height 227
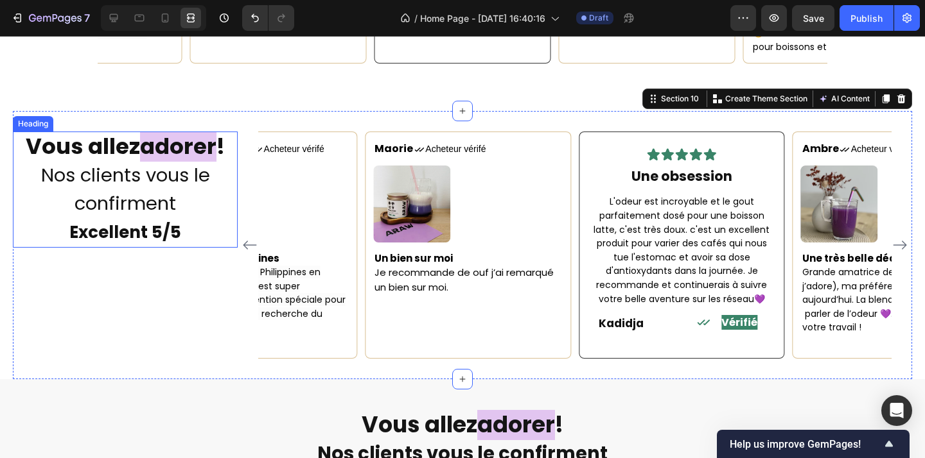
click at [193, 205] on p "⁠⁠⁠⁠⁠⁠⁠ Vous allez adorer ! Nos clients vous le confirment Excellent 5/5" at bounding box center [125, 190] width 222 height 114
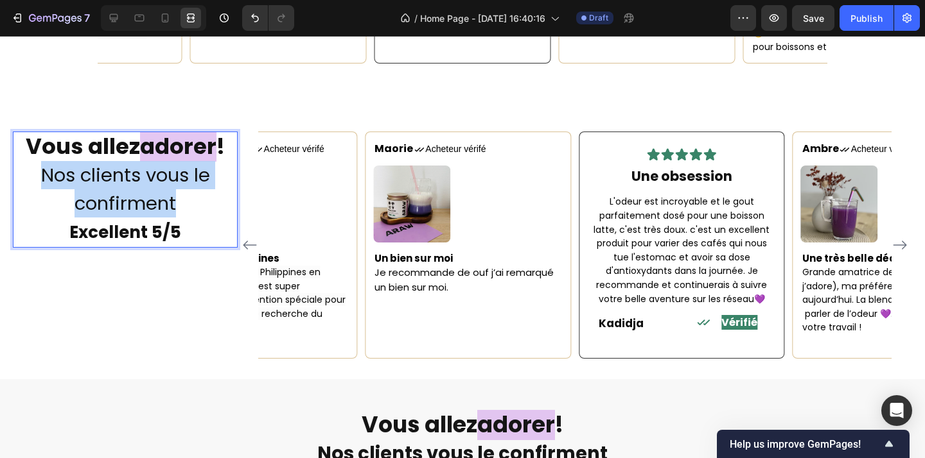
drag, startPoint x: 185, startPoint y: 196, endPoint x: 46, endPoint y: 155, distance: 144.8
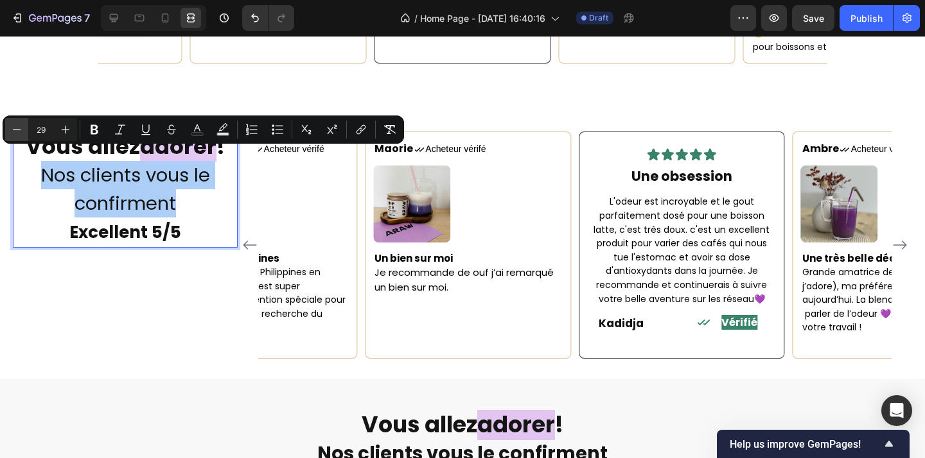
click at [16, 126] on icon "Editor contextual toolbar" at bounding box center [16, 129] width 13 height 13
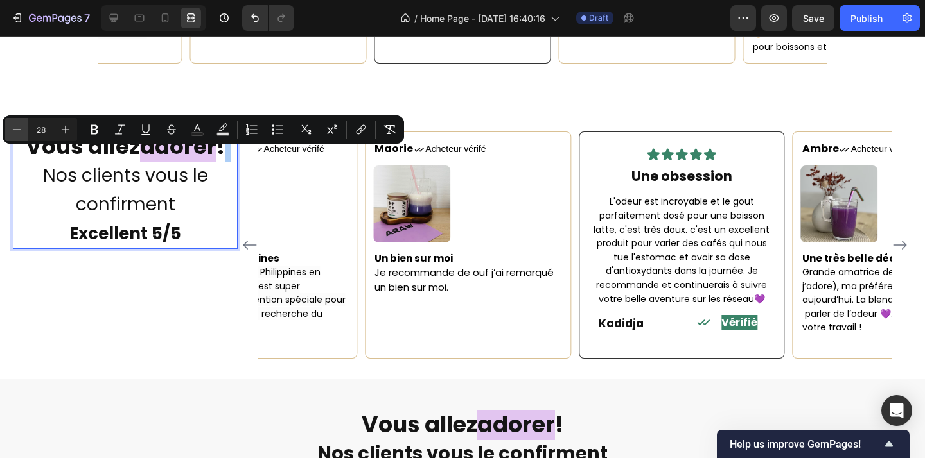
click at [16, 126] on icon "Editor contextual toolbar" at bounding box center [16, 129] width 13 height 13
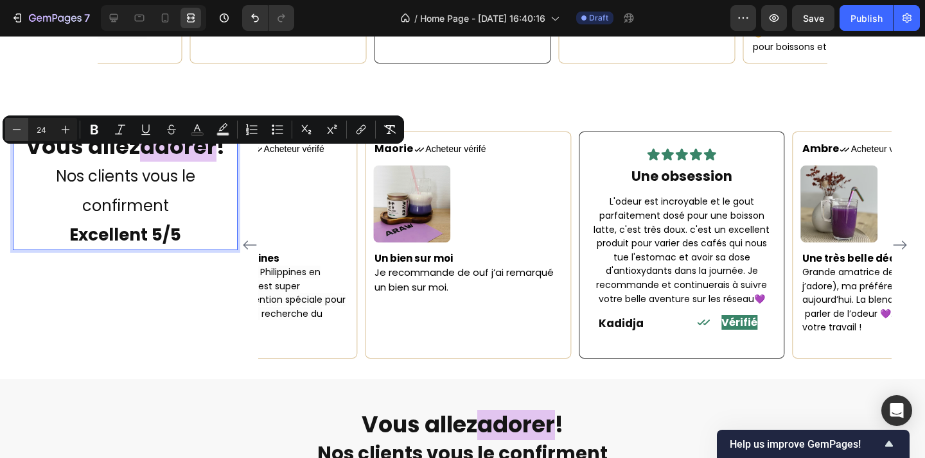
type input "23"
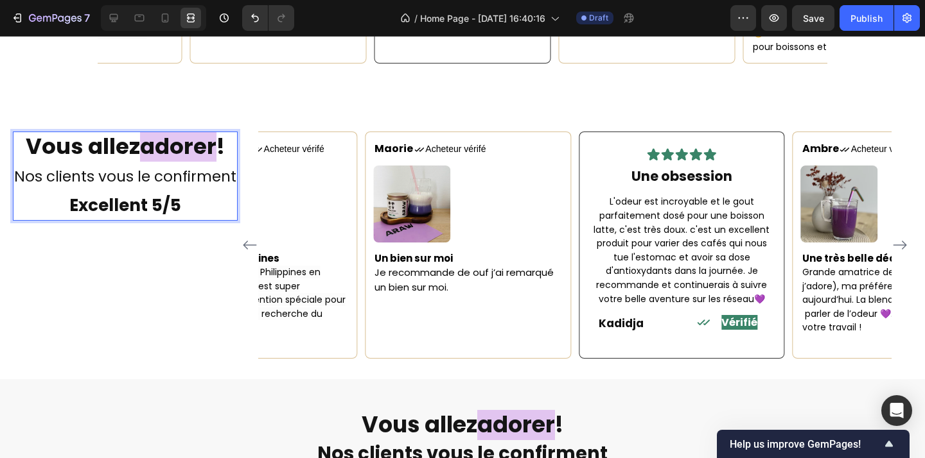
click at [164, 194] on strong "Excellent 5/5" at bounding box center [125, 205] width 112 height 23
click at [101, 152] on p "Vous allez adorer ! Nos clients vous le confirment Excellent 5/5" at bounding box center [125, 176] width 222 height 87
click at [168, 166] on span "Nos clients vous le confirment" at bounding box center [125, 176] width 222 height 21
drag, startPoint x: 184, startPoint y: 196, endPoint x: 17, endPoint y: 130, distance: 179.8
click at [17, 133] on p "Vous allez adorer ! Nos clients vous le confirment Excellent 5/5" at bounding box center [125, 176] width 222 height 87
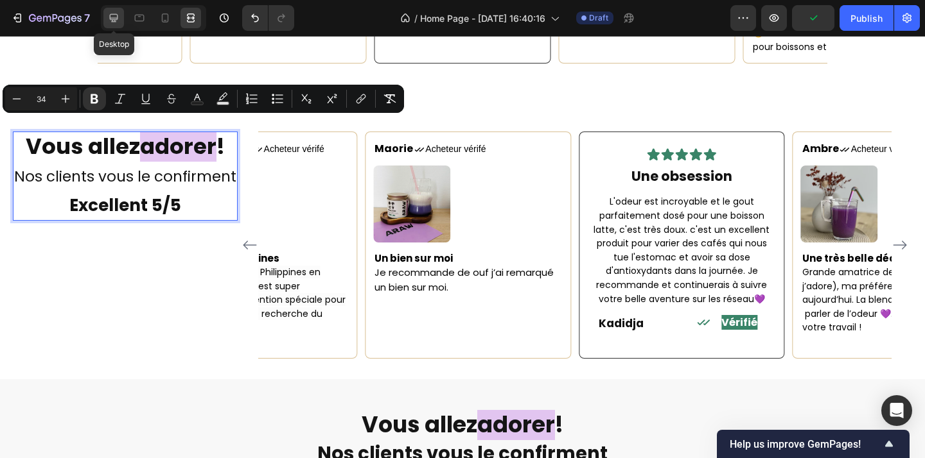
click at [113, 14] on icon at bounding box center [114, 18] width 8 height 8
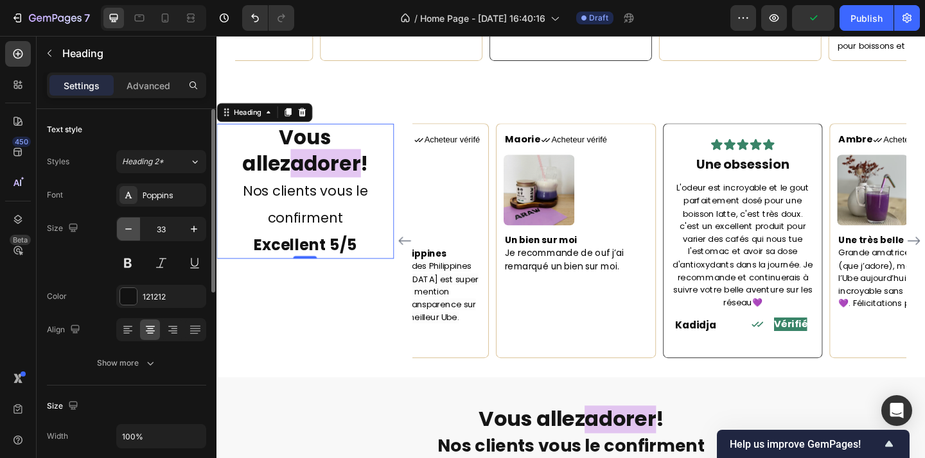
click at [130, 232] on icon "button" at bounding box center [128, 229] width 13 height 13
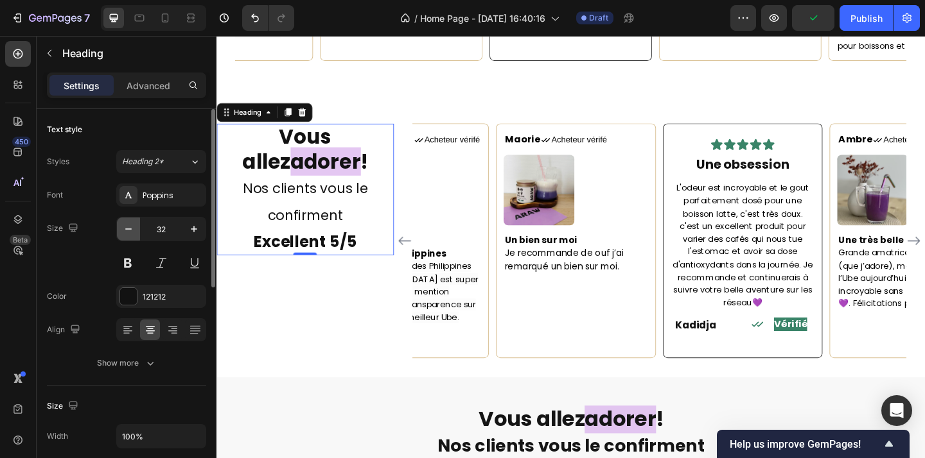
click at [130, 232] on icon "button" at bounding box center [128, 229] width 13 height 13
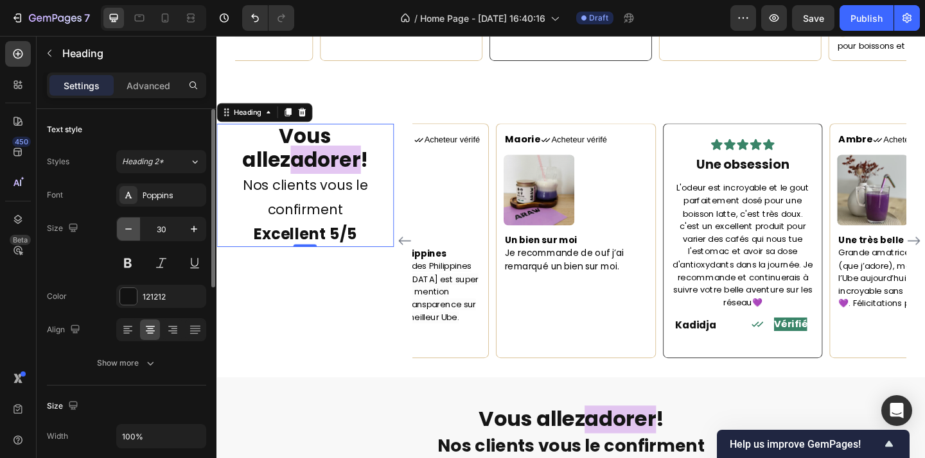
click at [130, 232] on icon "button" at bounding box center [128, 229] width 13 height 13
type input "29"
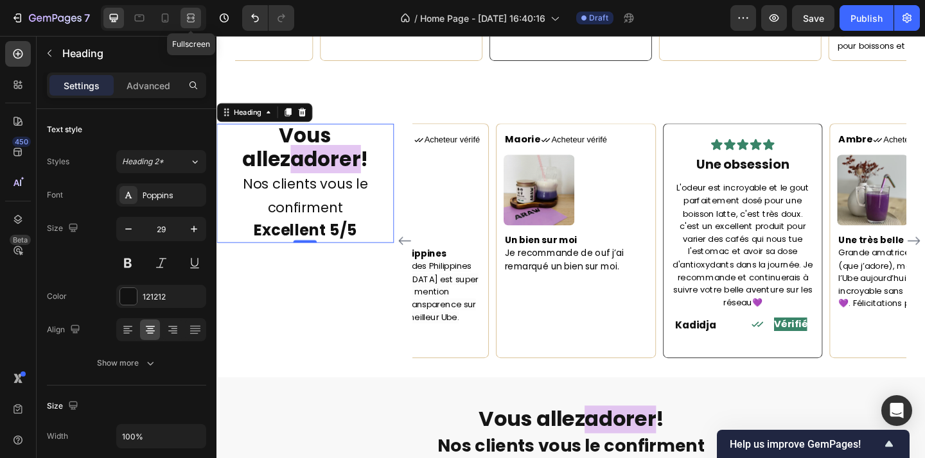
click at [200, 18] on div at bounding box center [190, 18] width 21 height 21
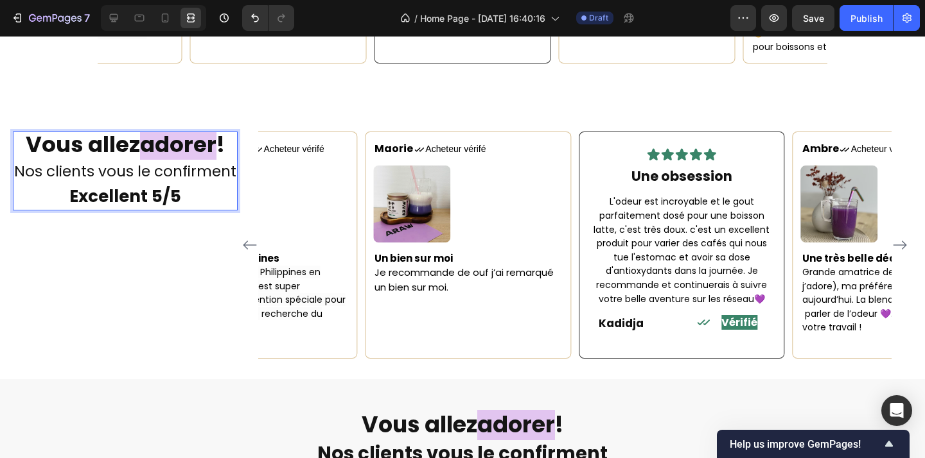
drag, startPoint x: 190, startPoint y: 184, endPoint x: 74, endPoint y: 180, distance: 116.3
click at [74, 180] on p "Vous allez adorer ! Nos clients vous le confirment Excellent 5/5" at bounding box center [125, 171] width 222 height 76
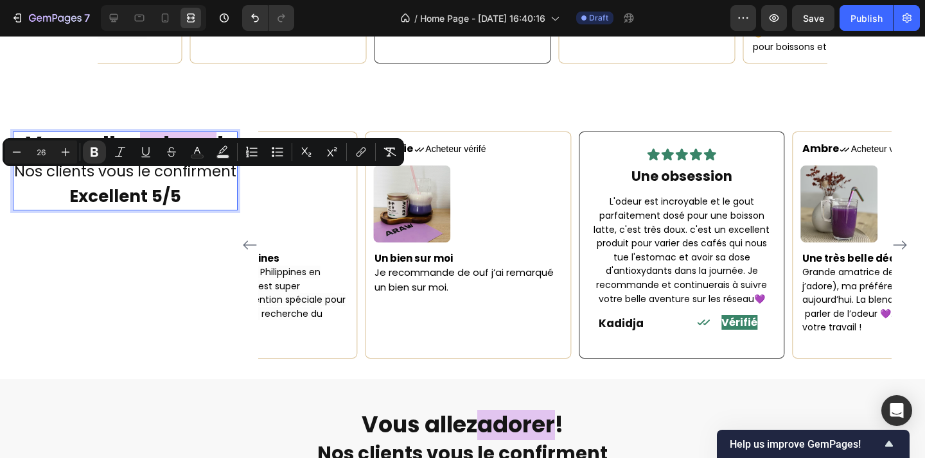
click at [157, 185] on strong "Excellent 5/5" at bounding box center [125, 196] width 112 height 23
click at [185, 180] on p "Vous allez adorer ! Nos clients vous le confirment Excellent 5/5" at bounding box center [125, 171] width 222 height 76
drag, startPoint x: 179, startPoint y: 182, endPoint x: 55, endPoint y: 182, distance: 123.3
click at [55, 182] on p "Vous allez adorer ! Nos clients vous le confirment Excellent 5/5" at bounding box center [125, 171] width 222 height 76
click at [19, 155] on icon "Editor contextual toolbar" at bounding box center [16, 152] width 13 height 13
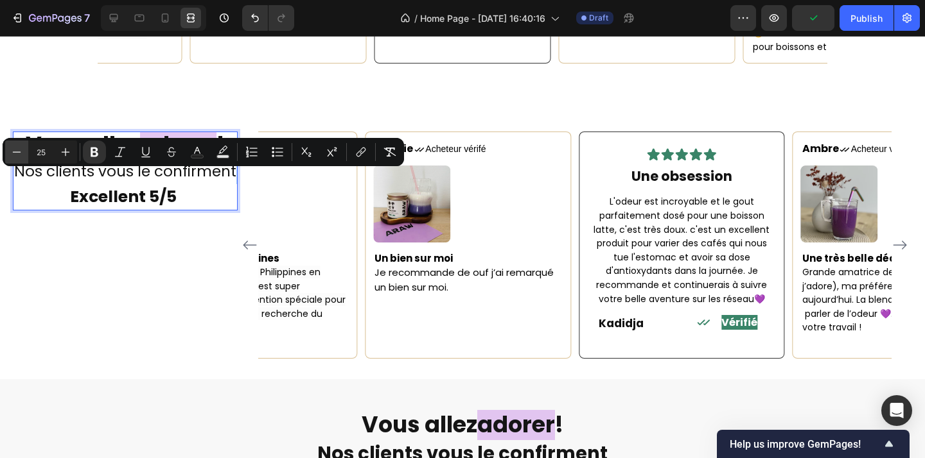
click at [19, 155] on icon "Editor contextual toolbar" at bounding box center [16, 152] width 13 height 13
click at [11, 150] on icon "Editor contextual toolbar" at bounding box center [16, 152] width 13 height 13
type input "23"
click at [111, 17] on icon at bounding box center [113, 18] width 13 height 13
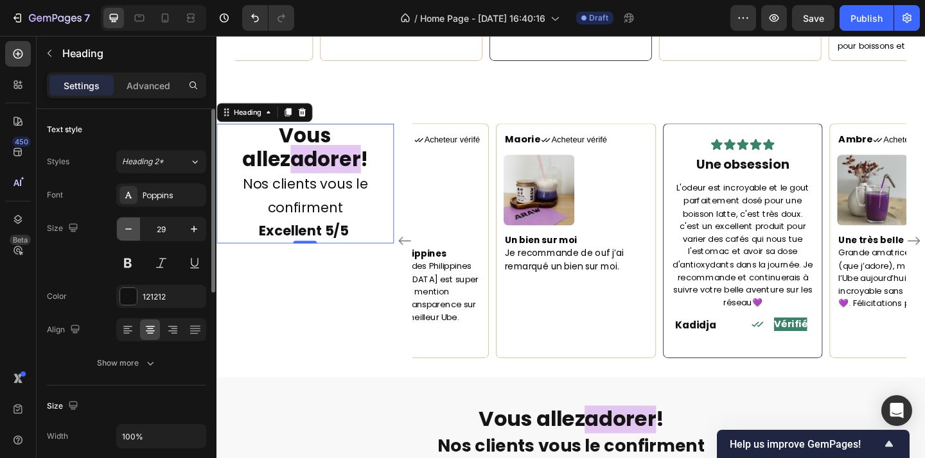
click at [132, 232] on icon "button" at bounding box center [128, 229] width 13 height 13
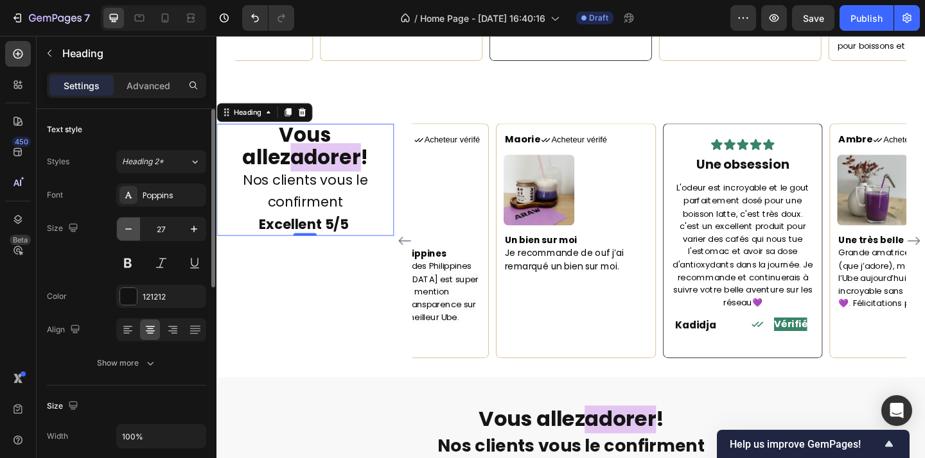
click at [132, 232] on icon "button" at bounding box center [128, 229] width 13 height 13
type input "26"
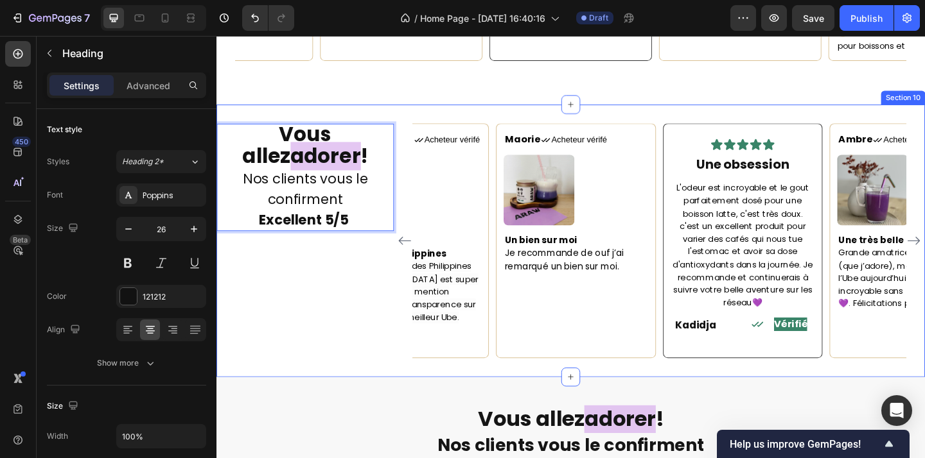
click at [405, 345] on div "Vous allez adorer ! Nos clients vous le confirment Excellent 5/5 Heading 0" at bounding box center [312, 260] width 193 height 256
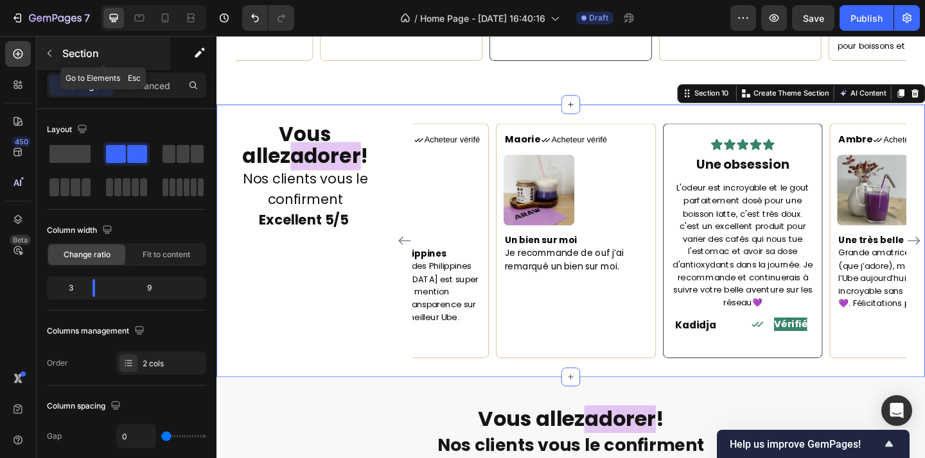
click at [44, 55] on icon "button" at bounding box center [49, 53] width 10 height 10
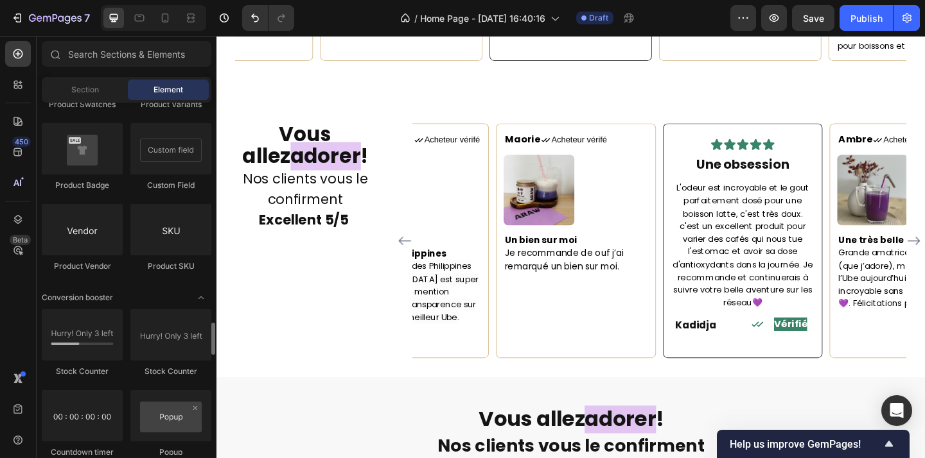
scroll to position [2371, 0]
click at [115, 53] on input "text" at bounding box center [127, 54] width 170 height 26
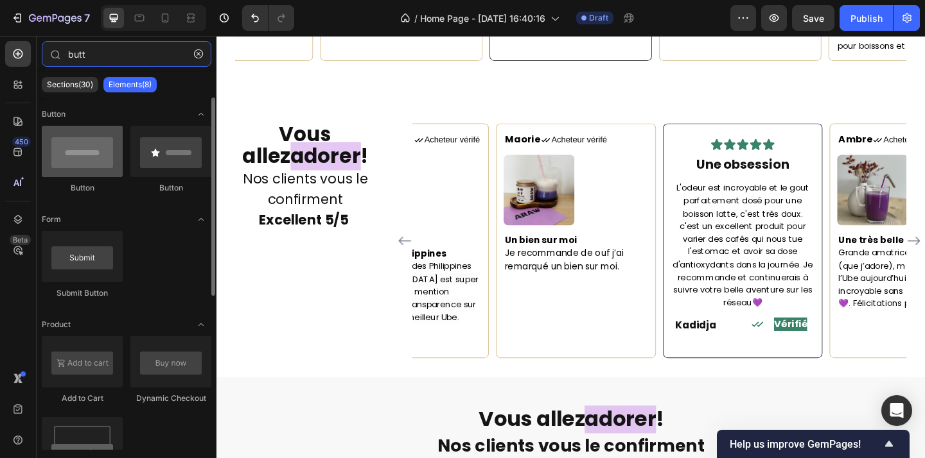
type input "butt"
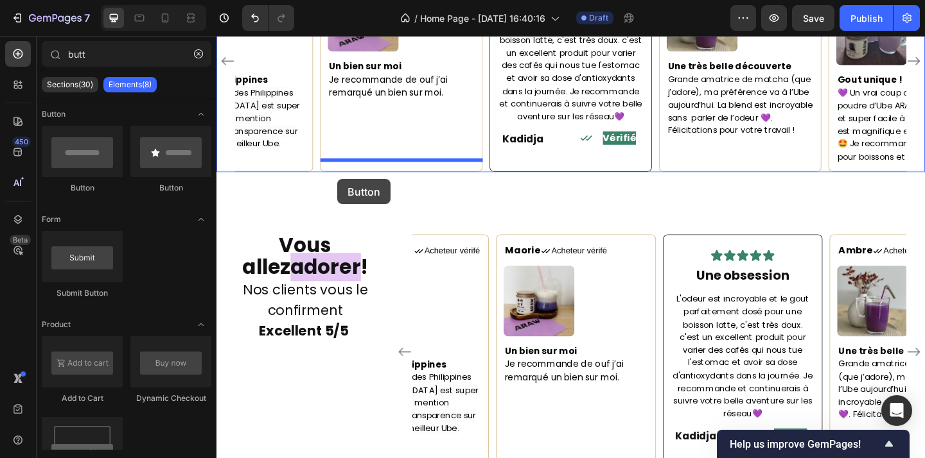
scroll to position [1880, 0]
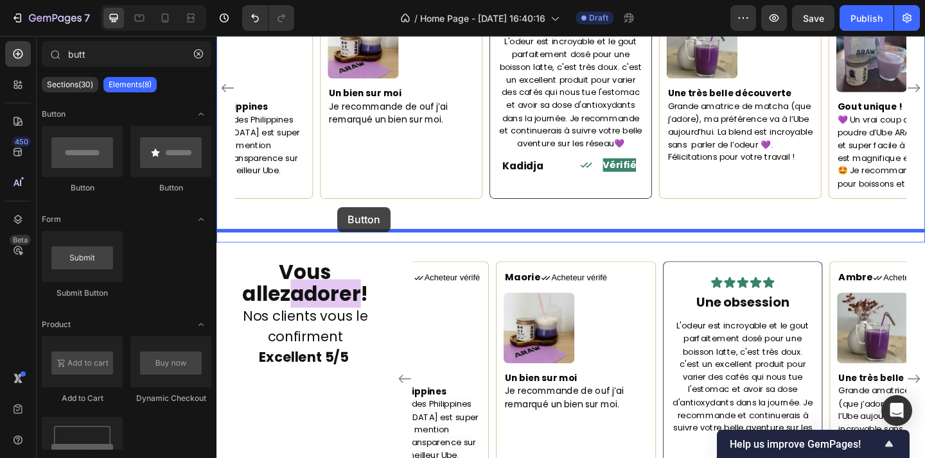
drag, startPoint x: 272, startPoint y: 177, endPoint x: 348, endPoint y: 222, distance: 88.4
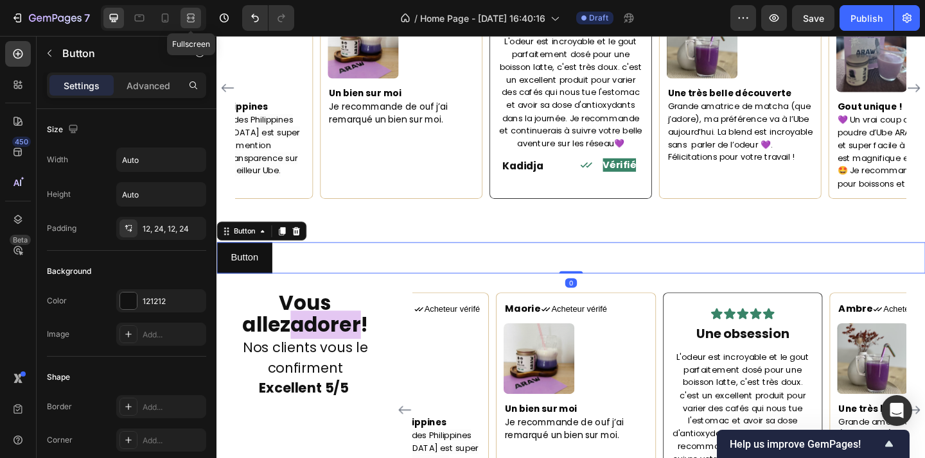
click at [188, 13] on icon at bounding box center [190, 18] width 13 height 13
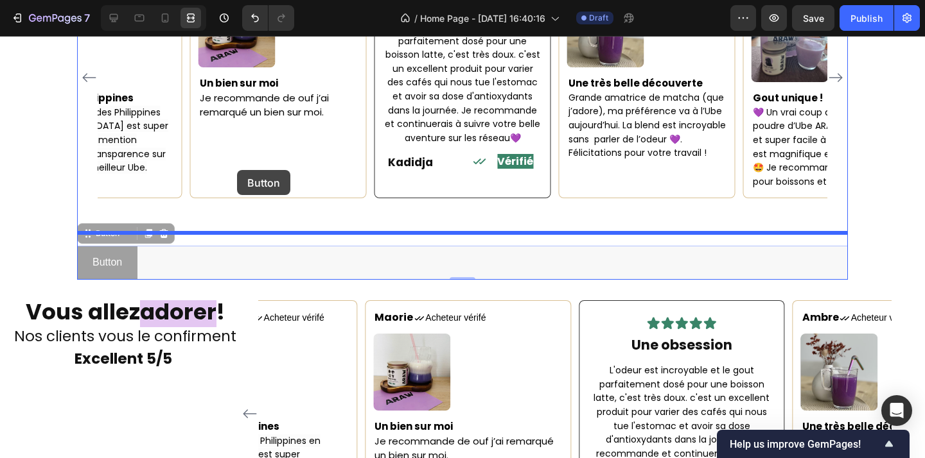
scroll to position [1856, 0]
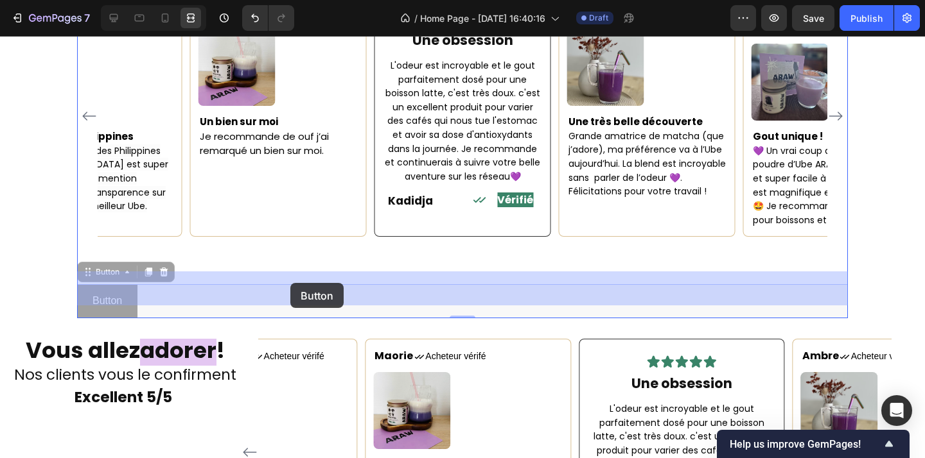
drag, startPoint x: 107, startPoint y: 118, endPoint x: 290, endPoint y: 283, distance: 247.3
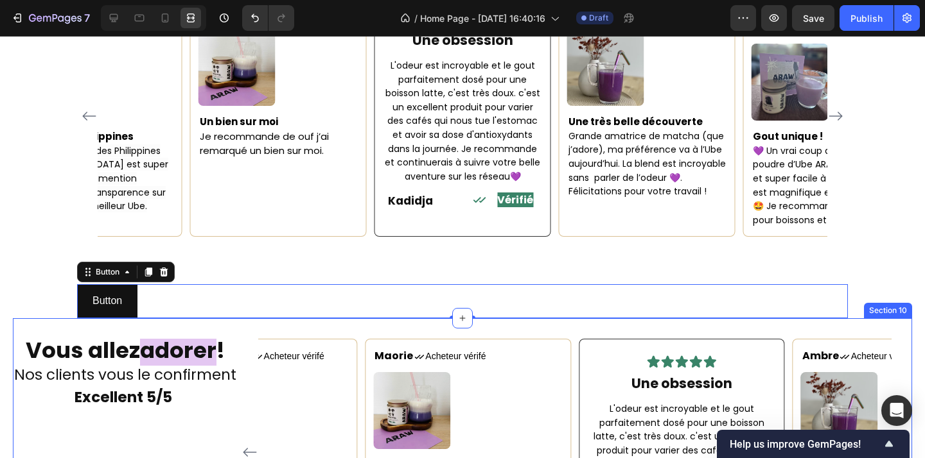
click at [191, 380] on p "⁠⁠⁠⁠⁠⁠⁠ Vous allez adorer ! Nos clients vous le confirment Excellent 5/5" at bounding box center [125, 374] width 222 height 68
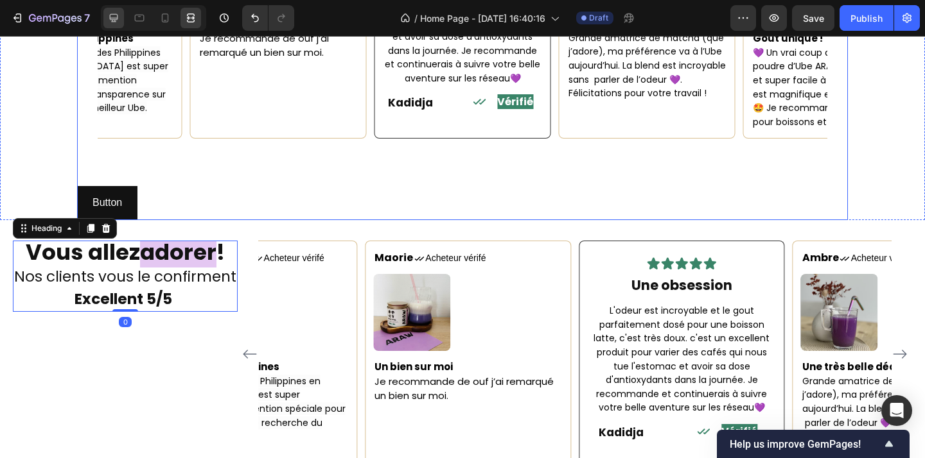
scroll to position [1971, 0]
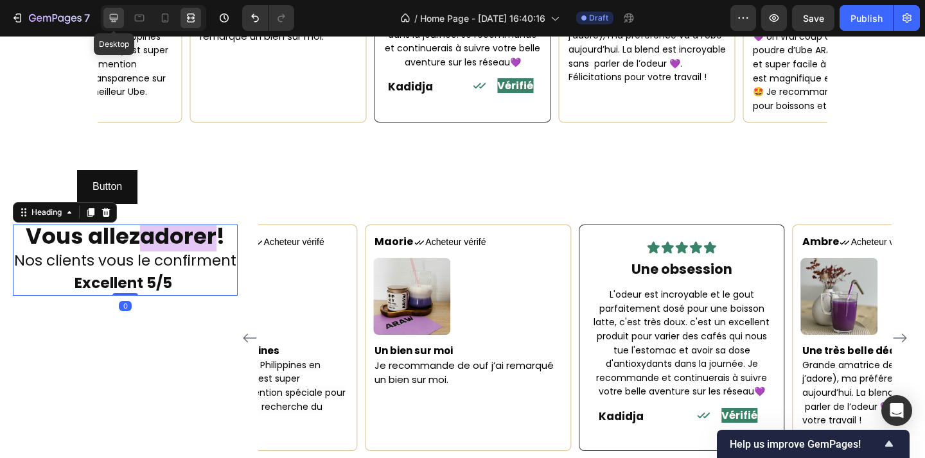
click at [118, 17] on icon at bounding box center [114, 18] width 8 height 8
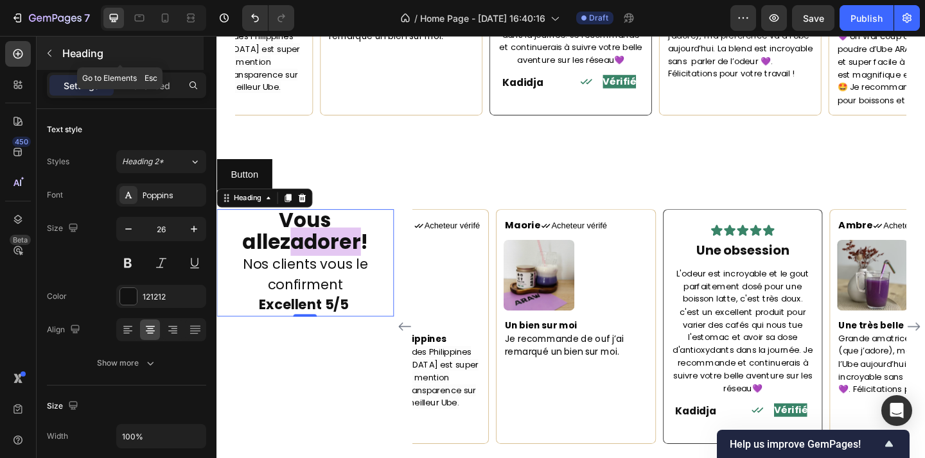
click at [47, 48] on icon "button" at bounding box center [49, 53] width 10 height 10
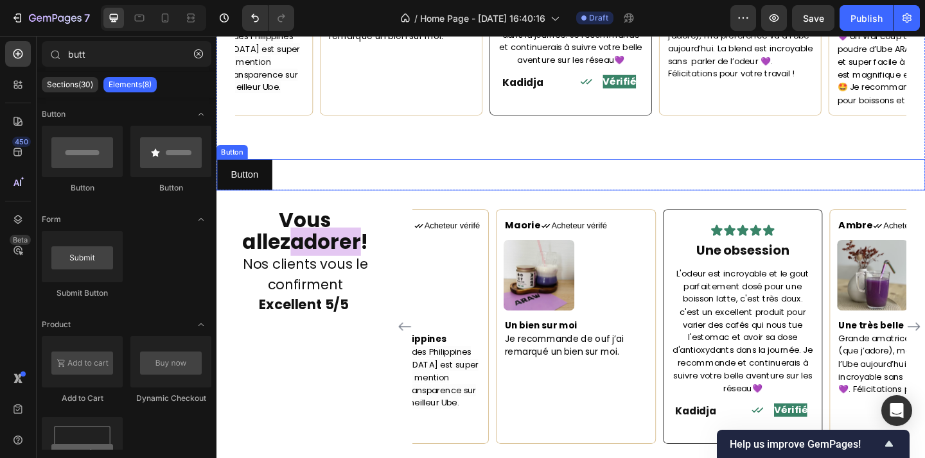
click at [311, 177] on div "Button Button" at bounding box center [601, 187] width 771 height 34
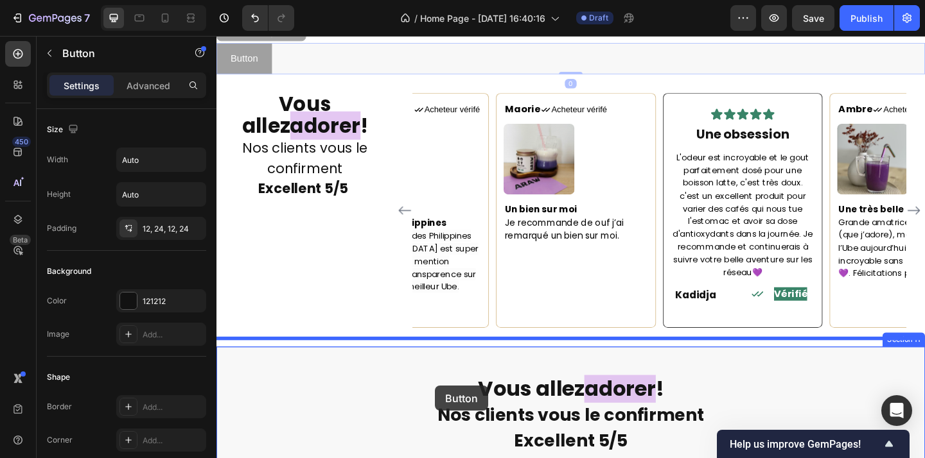
scroll to position [2104, 0]
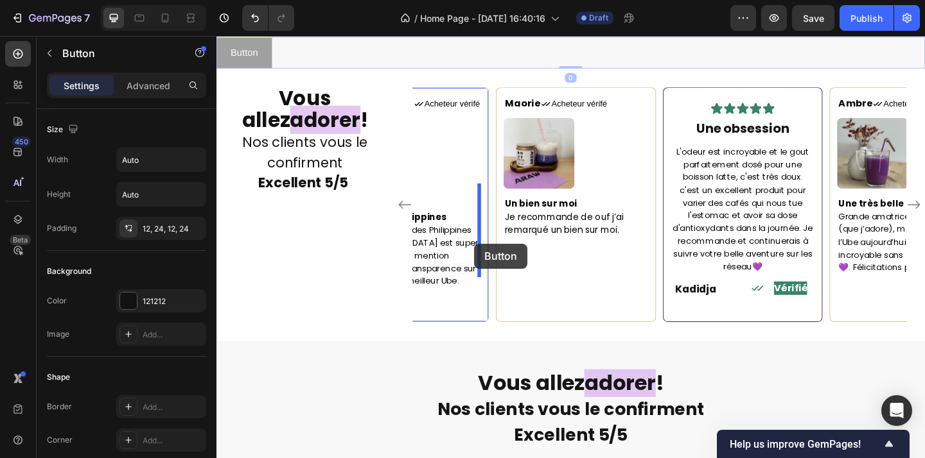
drag, startPoint x: 238, startPoint y: 143, endPoint x: 496, endPoint y: 262, distance: 284.4
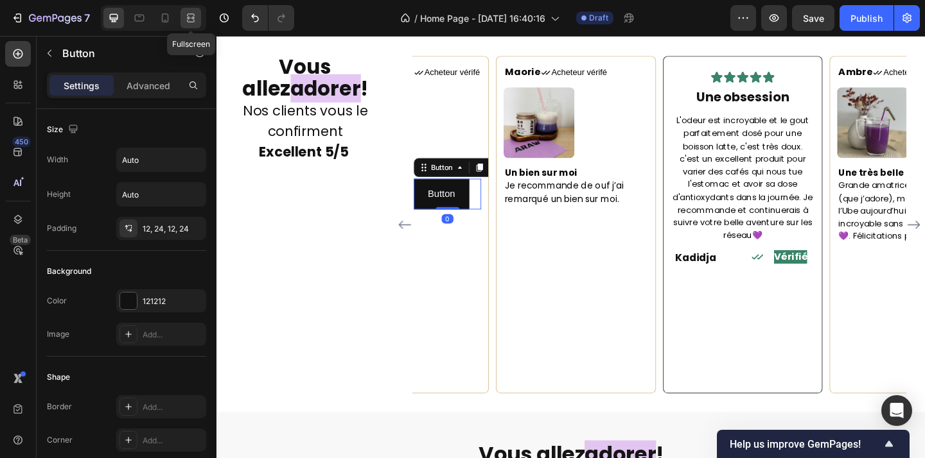
click at [190, 16] on icon at bounding box center [190, 18] width 13 height 13
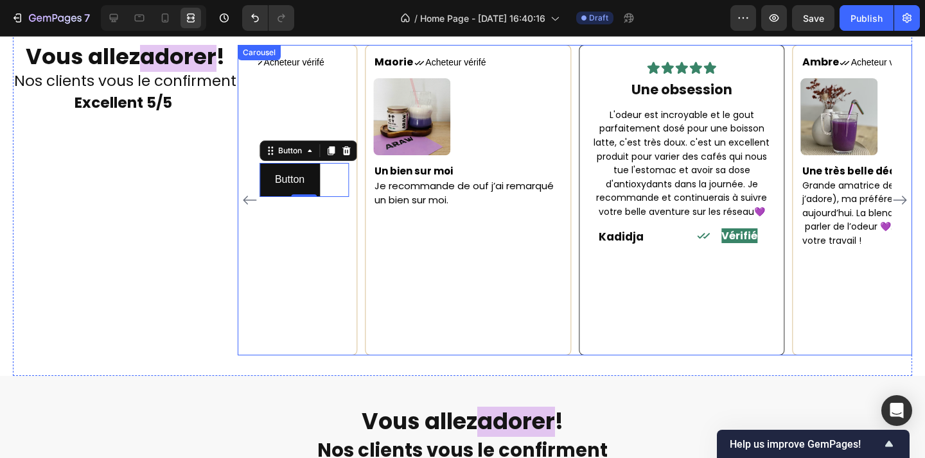
click at [247, 196] on icon "Carousel Back Arrow" at bounding box center [249, 200] width 15 height 15
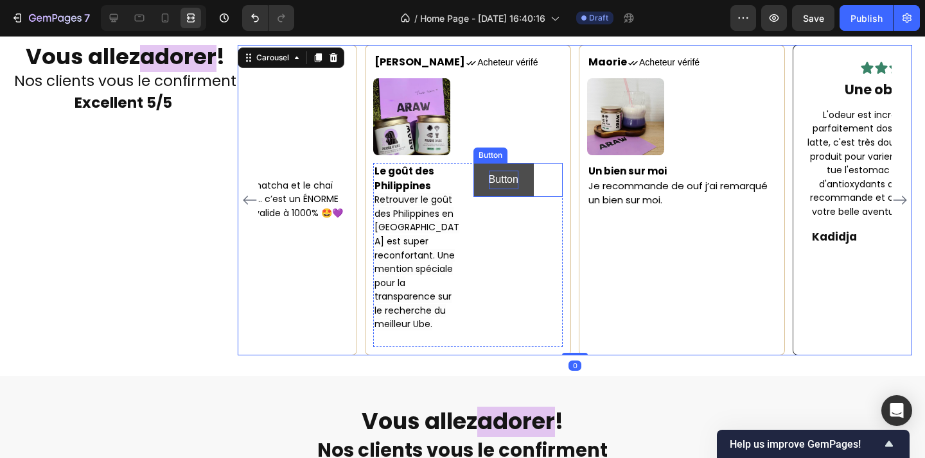
click at [502, 179] on p "Button" at bounding box center [504, 180] width 30 height 19
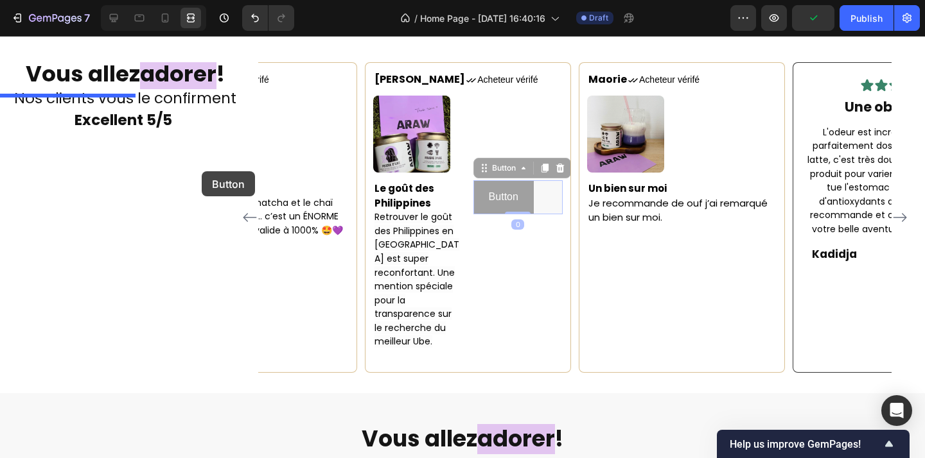
scroll to position [2081, 0]
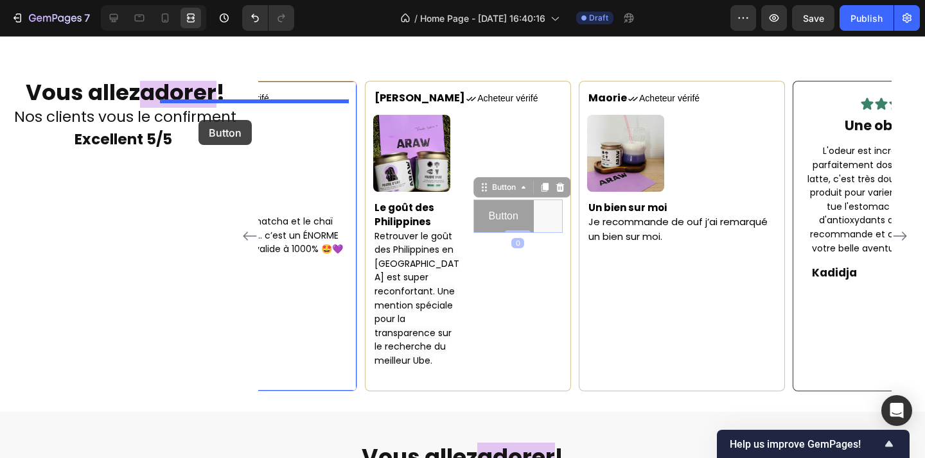
drag, startPoint x: 494, startPoint y: 153, endPoint x: 421, endPoint y: 232, distance: 106.8
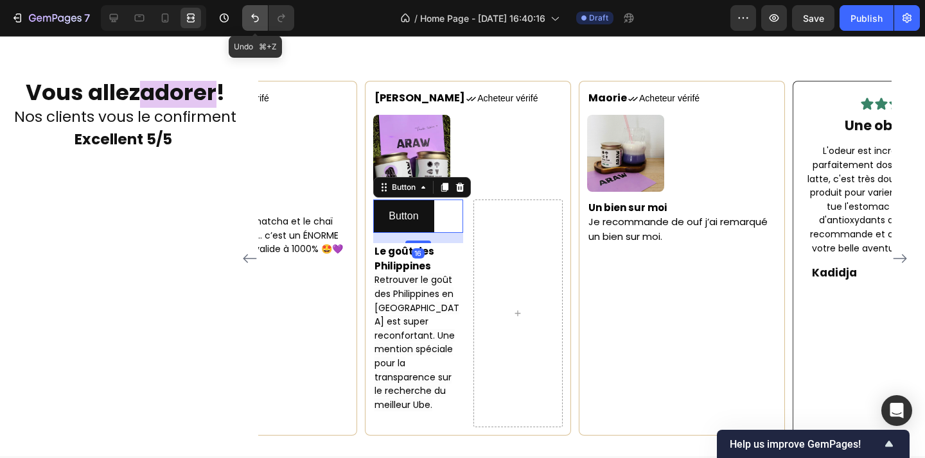
click at [251, 23] on icon "Undo/Redo" at bounding box center [255, 18] width 13 height 13
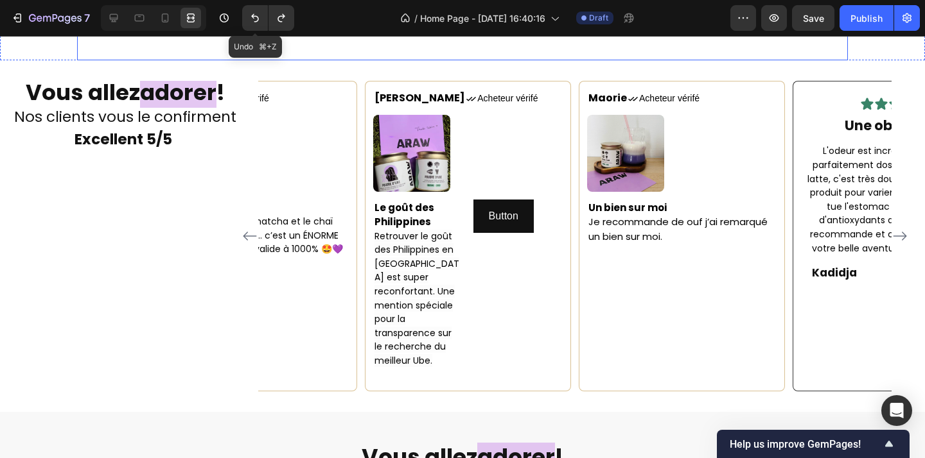
click at [141, 129] on strong "Excellent 5/5" at bounding box center [123, 139] width 98 height 21
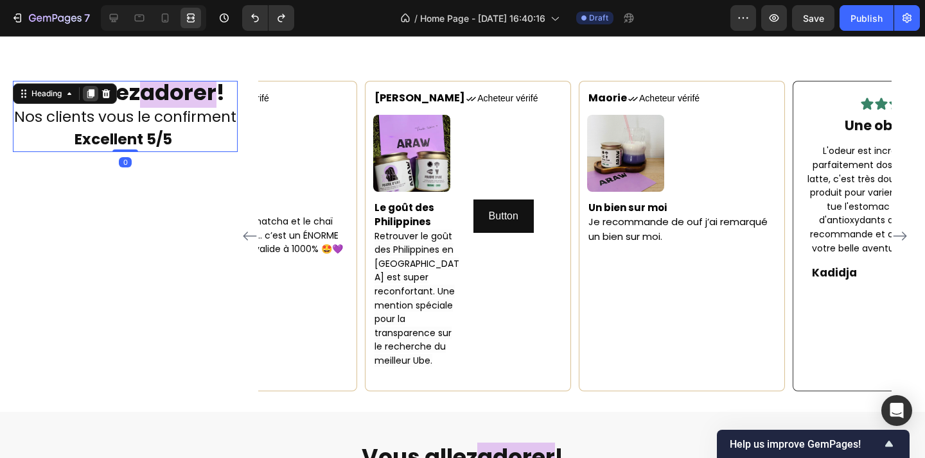
click at [93, 90] on icon at bounding box center [90, 94] width 7 height 9
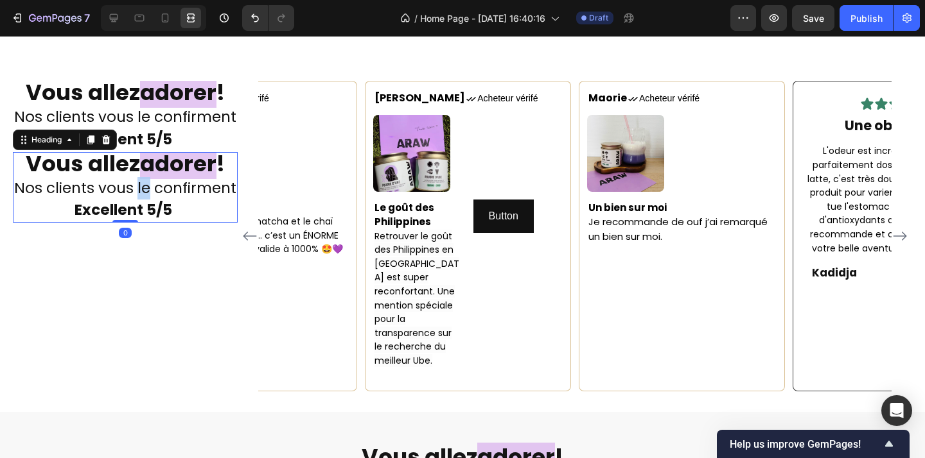
click at [142, 178] on span "Nos clients vous le confirment" at bounding box center [125, 188] width 222 height 21
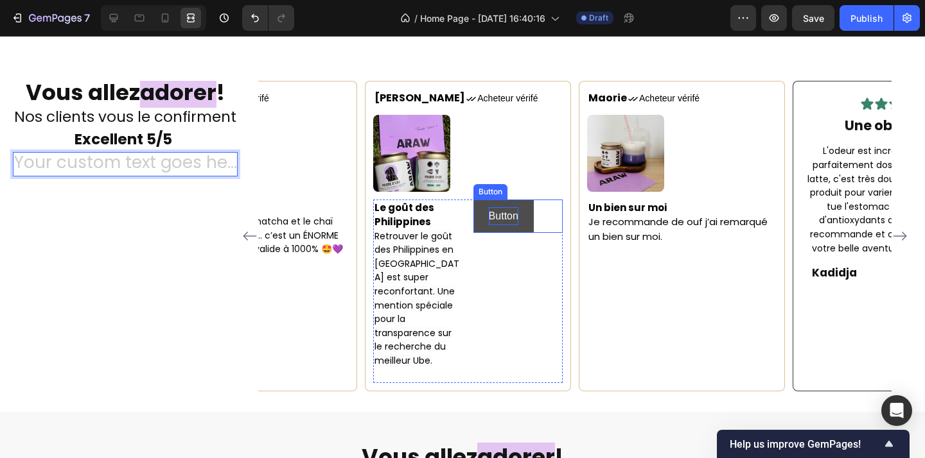
click at [491, 209] on p "Button" at bounding box center [504, 216] width 30 height 19
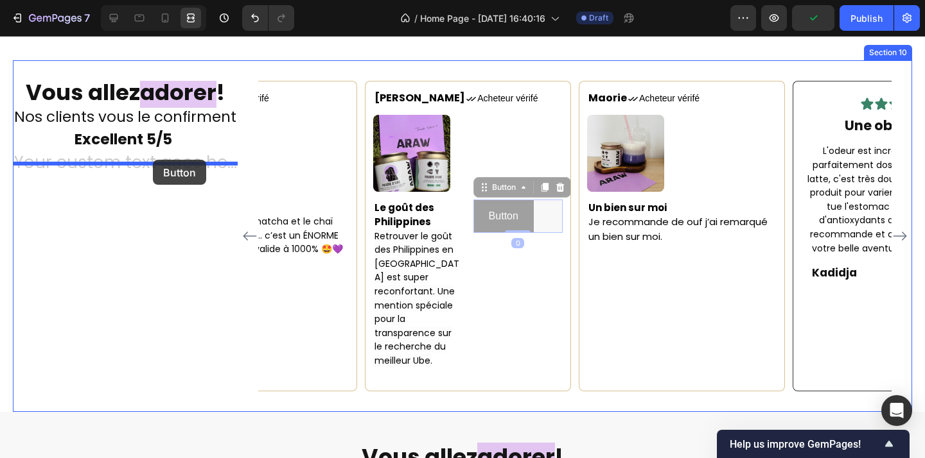
drag, startPoint x: 486, startPoint y: 175, endPoint x: 153, endPoint y: 160, distance: 333.6
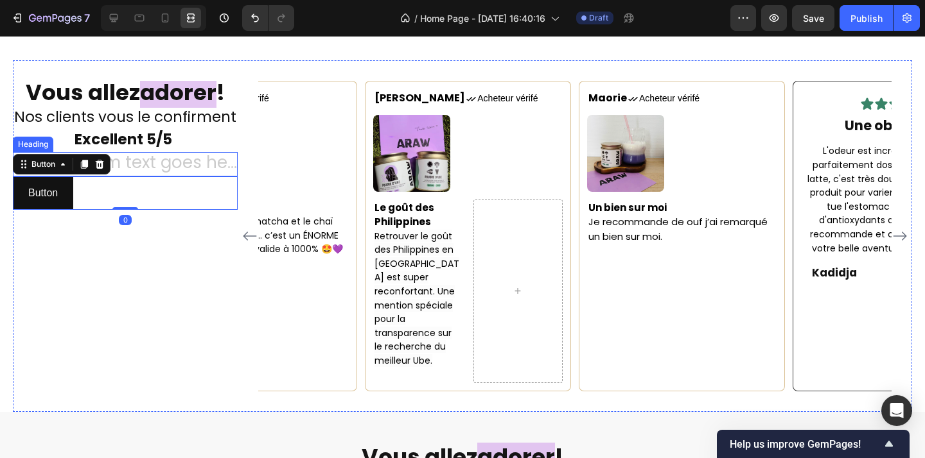
click at [186, 152] on h2 "Rich Text Editor. Editing area: main" at bounding box center [125, 164] width 225 height 24
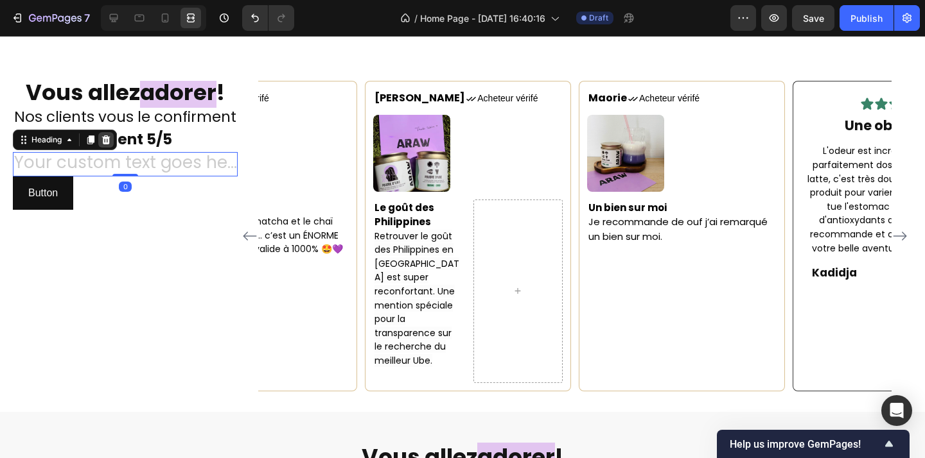
click at [104, 135] on icon at bounding box center [106, 139] width 8 height 9
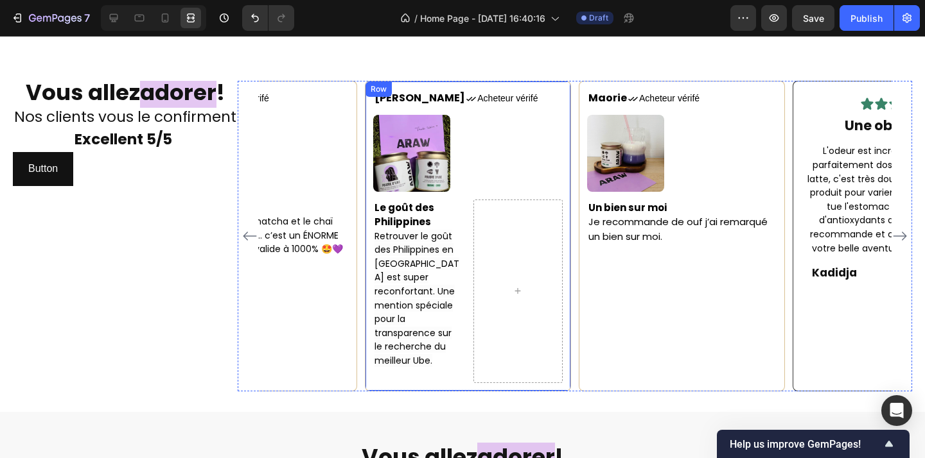
click at [528, 223] on div at bounding box center [517, 292] width 89 height 184
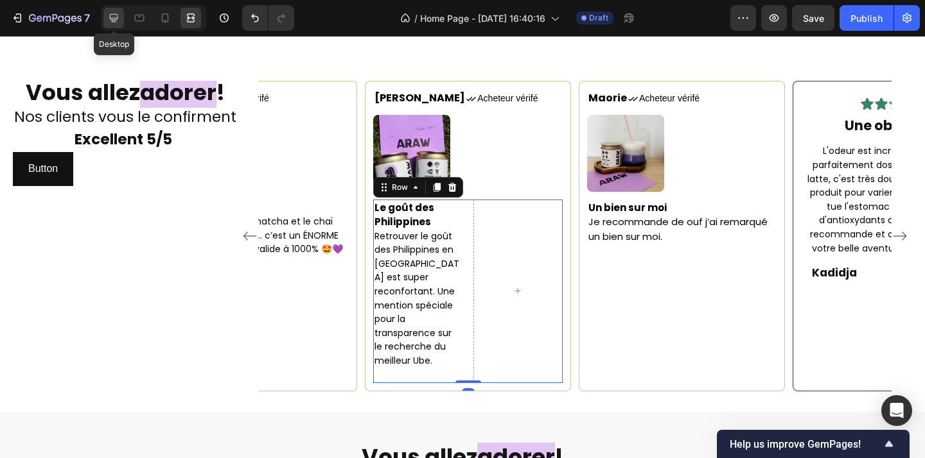
click at [113, 25] on div at bounding box center [113, 18] width 21 height 21
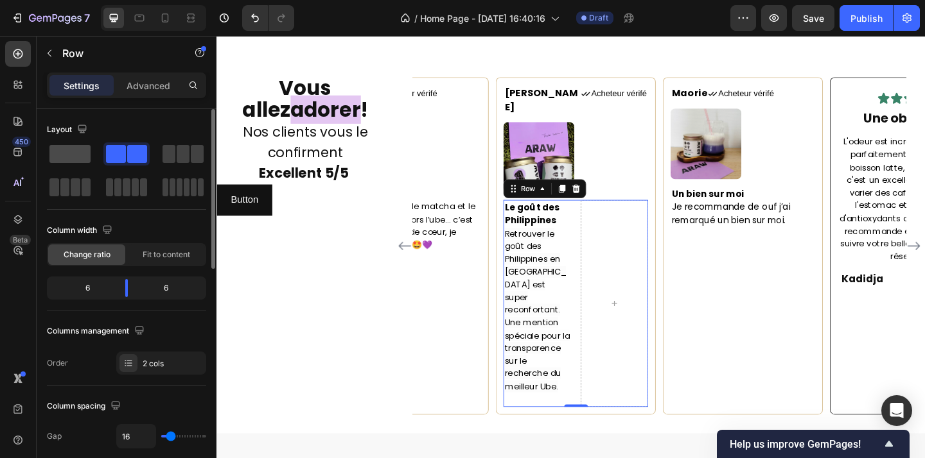
click at [76, 162] on span at bounding box center [69, 154] width 41 height 18
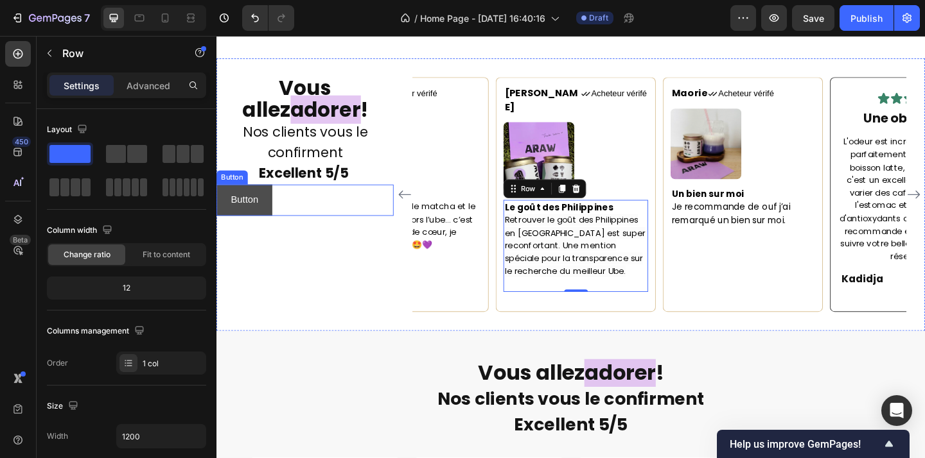
click at [268, 214] on button "Button" at bounding box center [246, 215] width 60 height 34
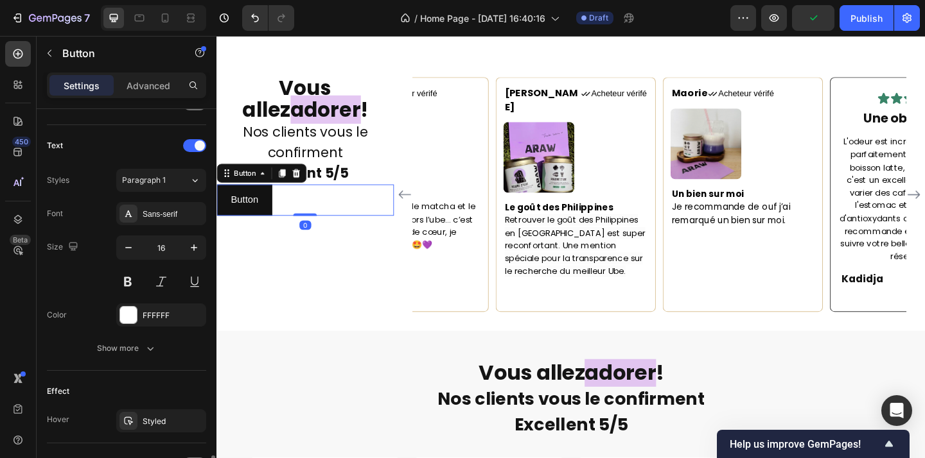
scroll to position [535, 0]
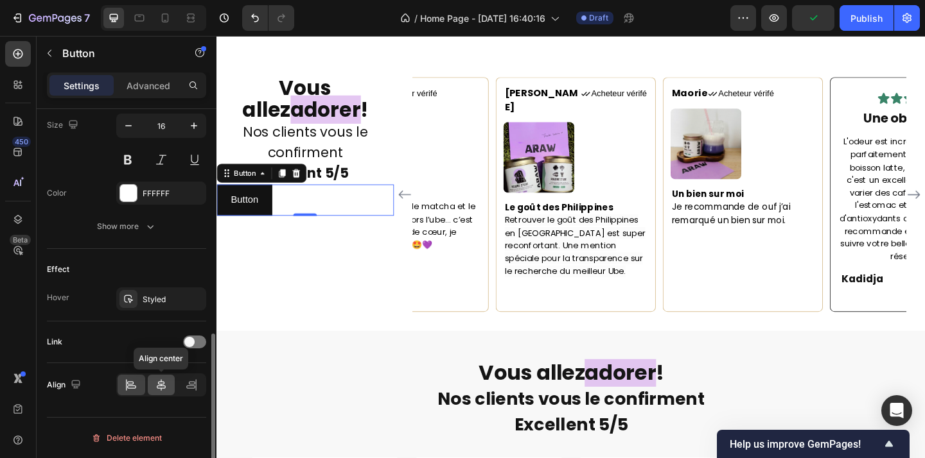
click at [159, 385] on icon at bounding box center [161, 385] width 13 height 13
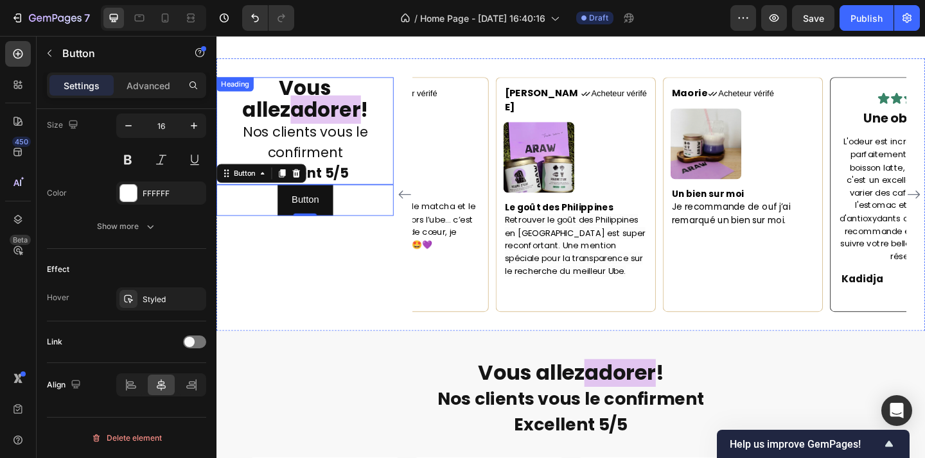
click at [354, 175] on strong "Excellent 5/5" at bounding box center [311, 185] width 98 height 21
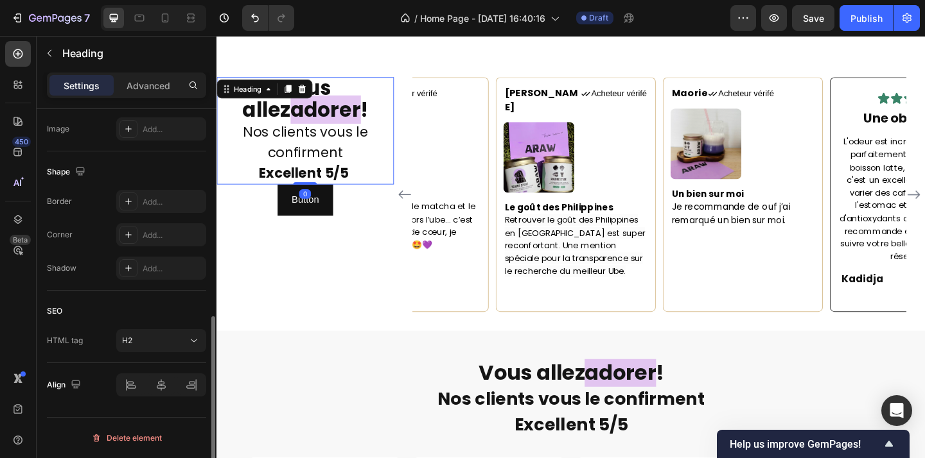
scroll to position [0, 0]
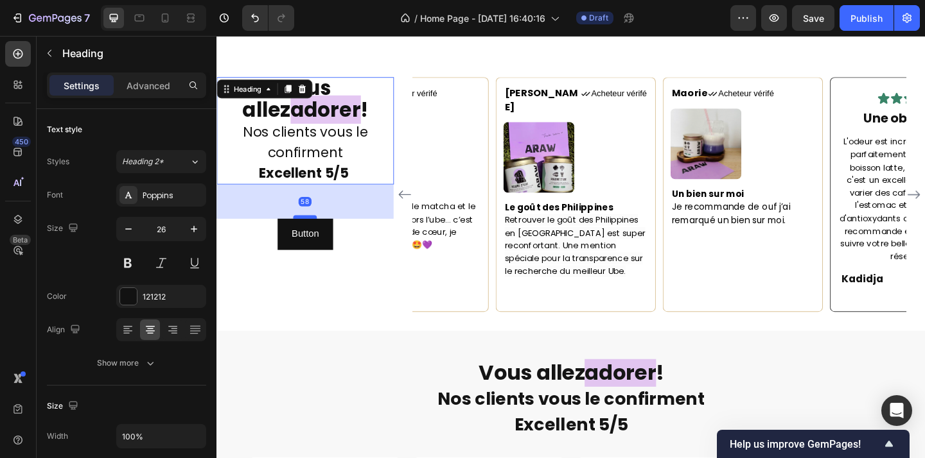
drag, startPoint x: 308, startPoint y: 182, endPoint x: 314, endPoint y: 220, distance: 37.7
click at [314, 231] on div at bounding box center [313, 233] width 26 height 4
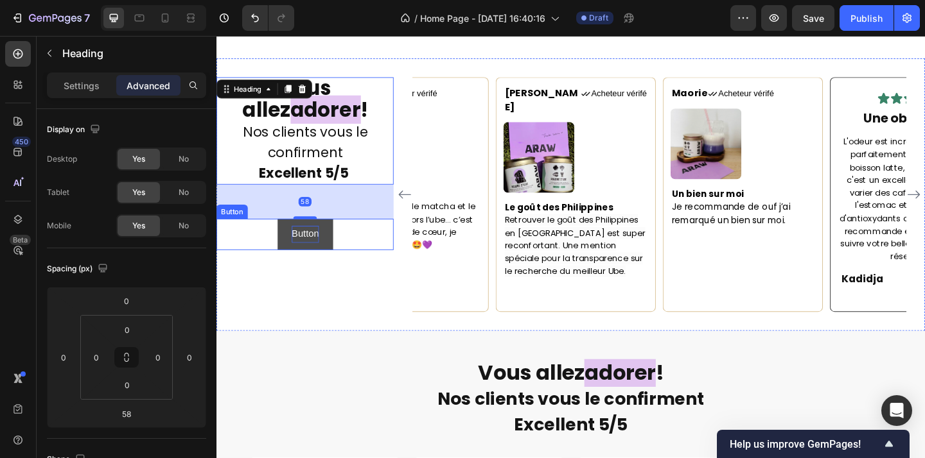
click at [318, 243] on p "Button" at bounding box center [313, 252] width 30 height 19
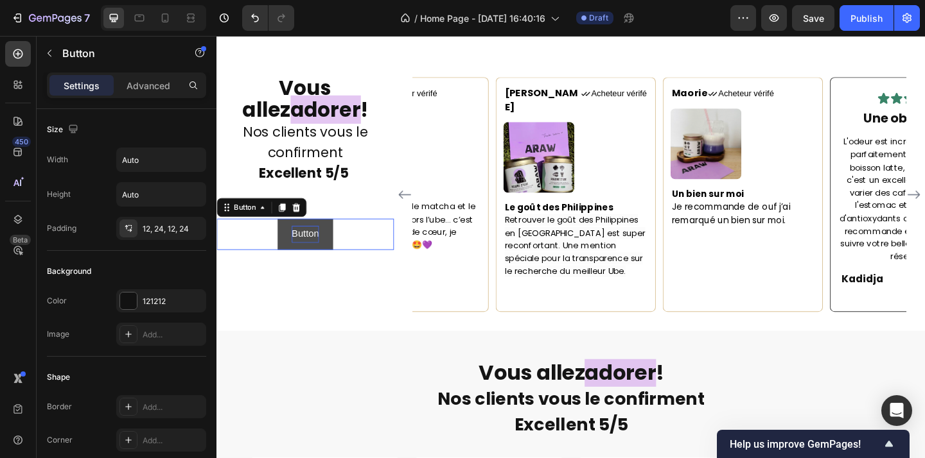
click at [318, 243] on p "Button" at bounding box center [313, 252] width 30 height 19
click at [288, 235] on button "Voir" at bounding box center [312, 252] width 49 height 34
click at [281, 235] on button "Voir les" at bounding box center [313, 252] width 64 height 34
click at [270, 235] on button "Voir les avis" at bounding box center [312, 252] width 85 height 34
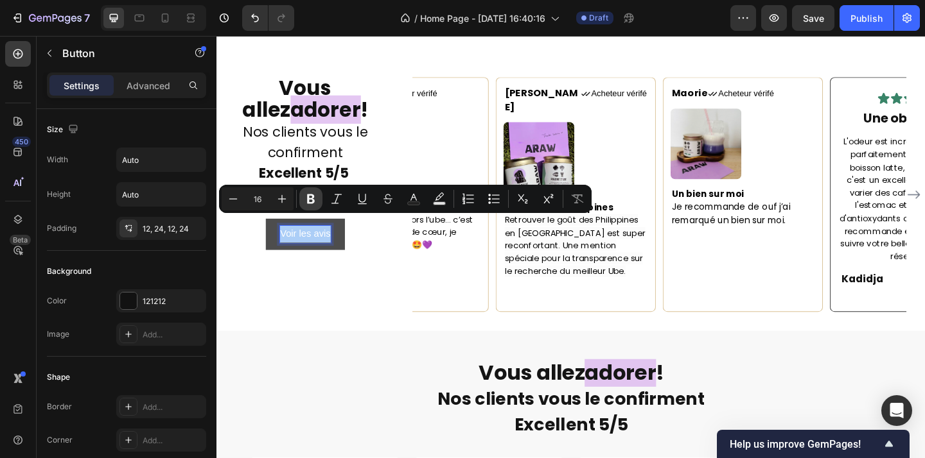
click at [301, 191] on button "Bold" at bounding box center [310, 199] width 23 height 23
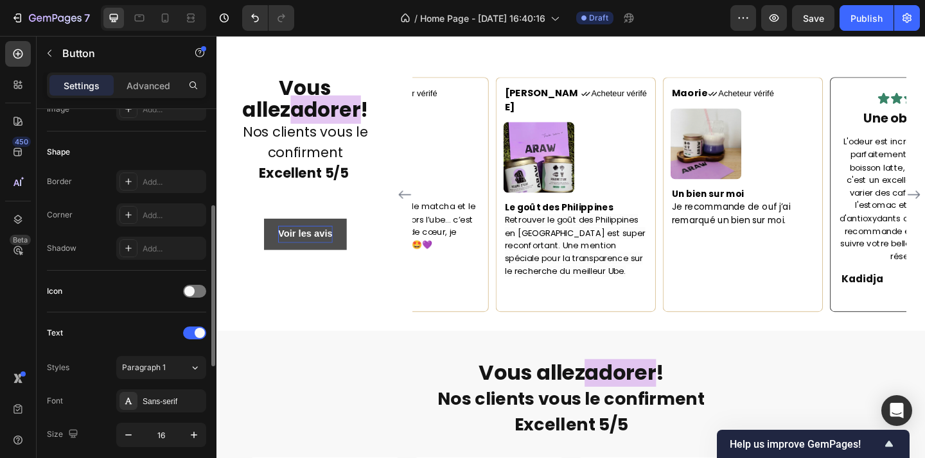
scroll to position [227, 0]
click at [281, 243] on button "Voir les avis" at bounding box center [313, 252] width 90 height 34
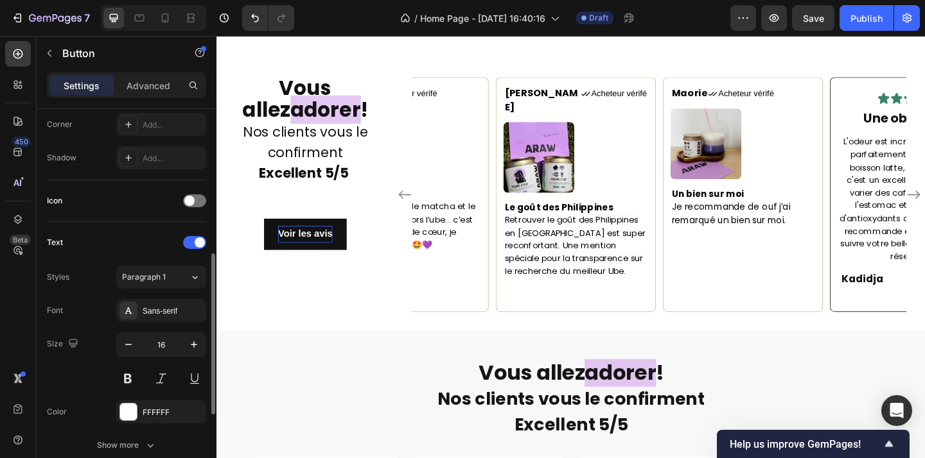
scroll to position [338, 0]
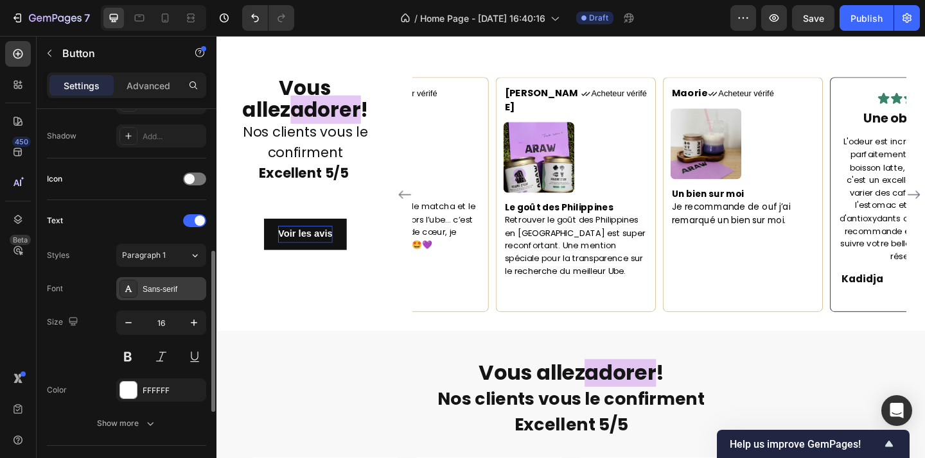
click at [159, 287] on div "Sans-serif" at bounding box center [173, 290] width 60 height 12
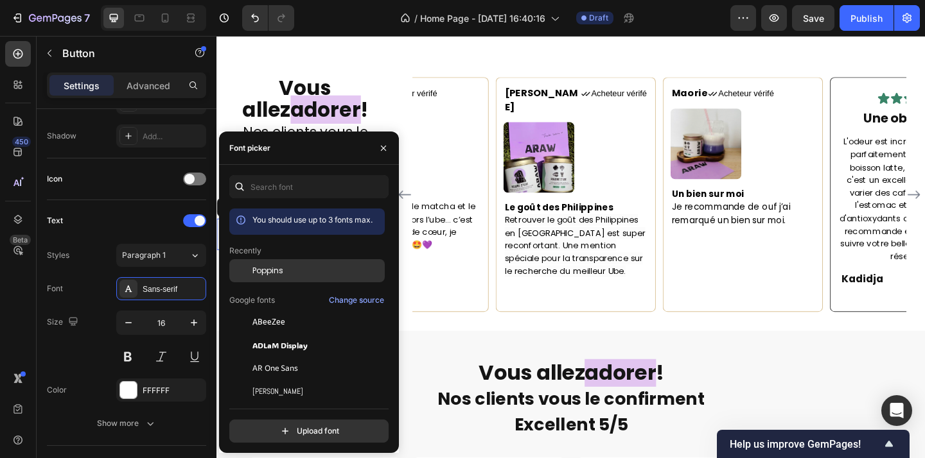
click at [281, 277] on div "Poppins" at bounding box center [306, 270] width 155 height 23
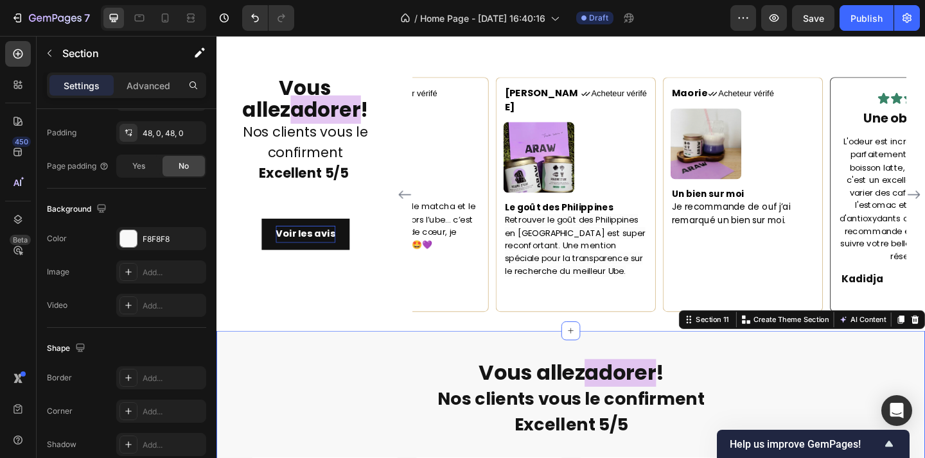
scroll to position [0, 0]
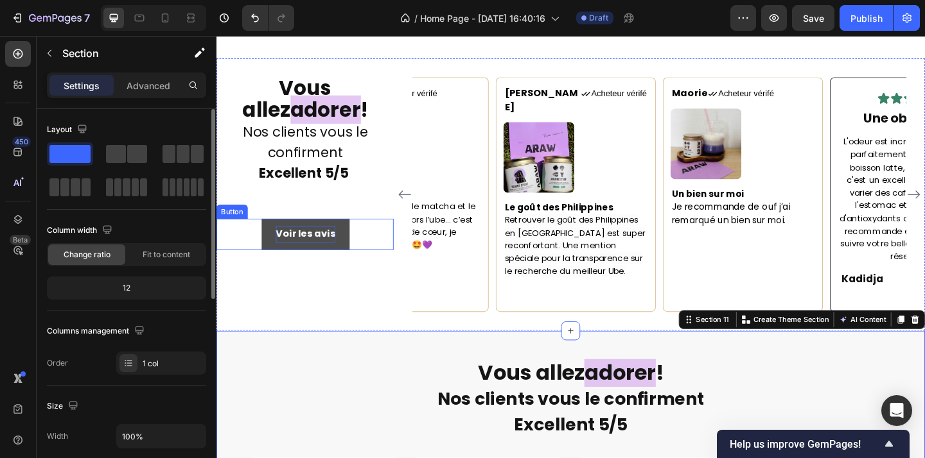
click at [349, 250] on button "Voir les avis" at bounding box center [313, 252] width 96 height 34
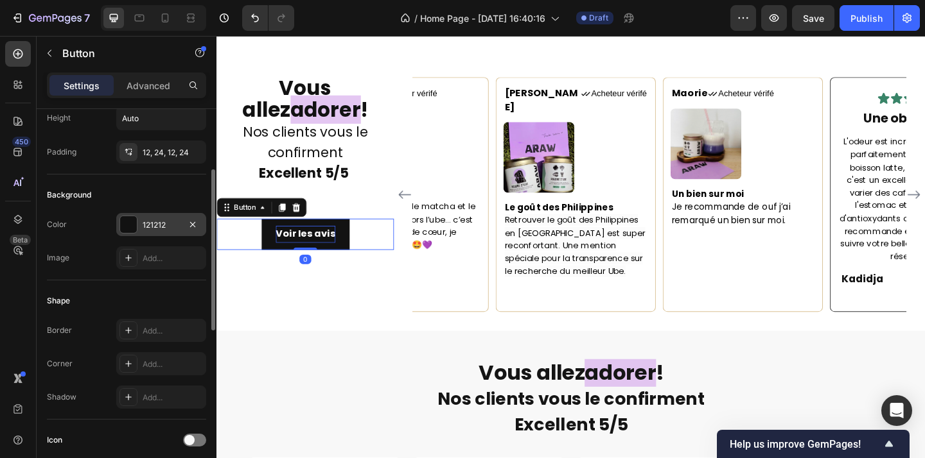
scroll to position [98, 0]
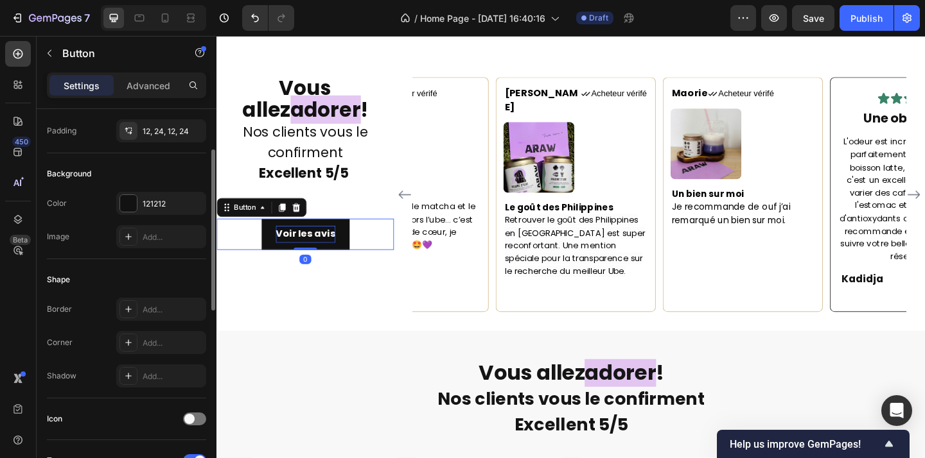
click at [129, 189] on div "Background Color 121212 Image Add..." at bounding box center [126, 206] width 159 height 106
click at [129, 207] on div at bounding box center [128, 203] width 17 height 17
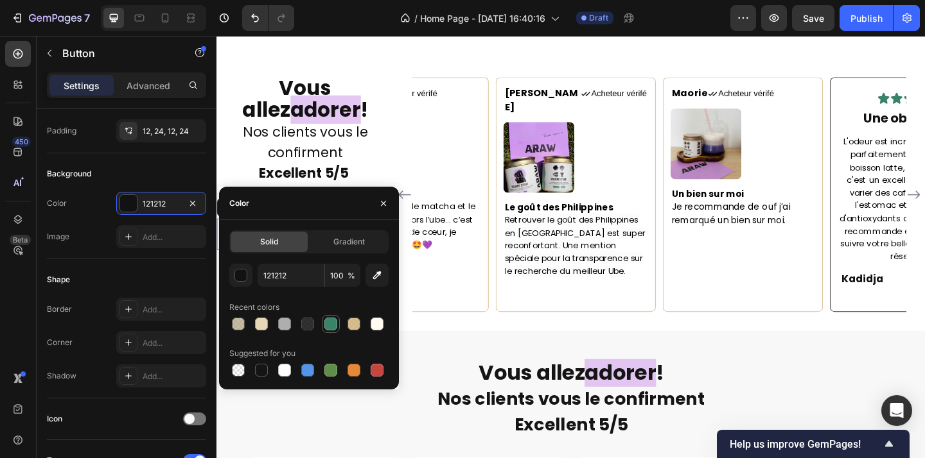
click at [333, 329] on div at bounding box center [330, 324] width 13 height 13
type input "398468"
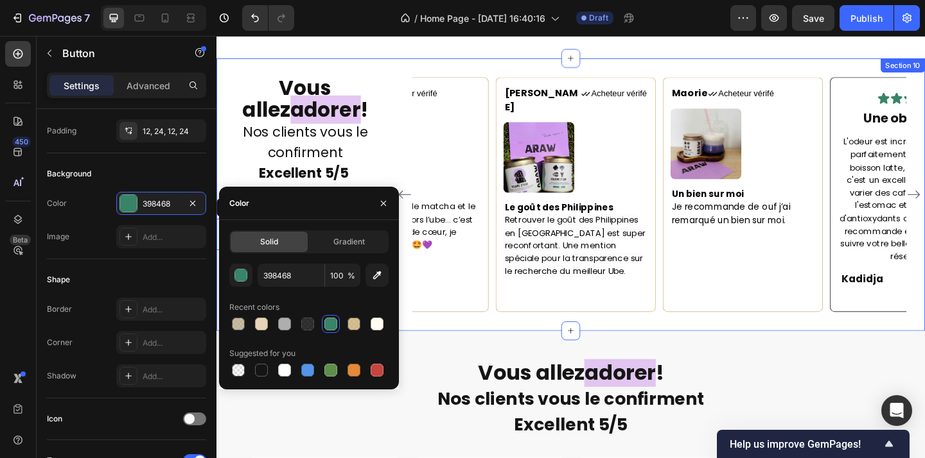
click at [472, 310] on div "⁠⁠⁠⁠⁠⁠⁠ Vous allez adorer ! Nos clients vous le confirment Excellent 5/5 Headin…" at bounding box center [601, 208] width 771 height 297
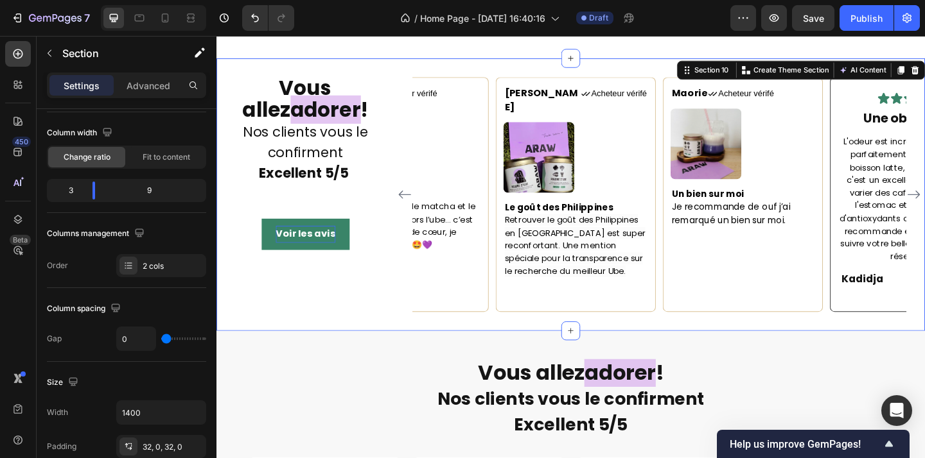
scroll to position [0, 0]
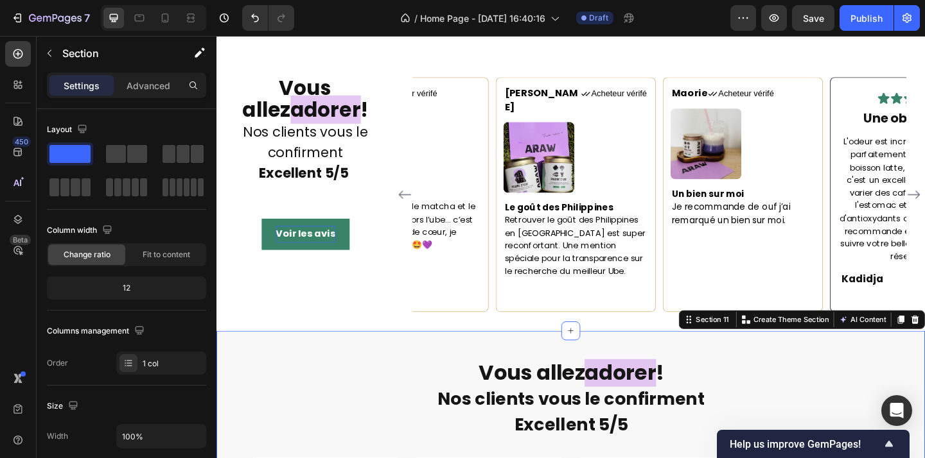
click at [202, 27] on div at bounding box center [153, 18] width 105 height 26
click at [191, 27] on div at bounding box center [190, 18] width 21 height 21
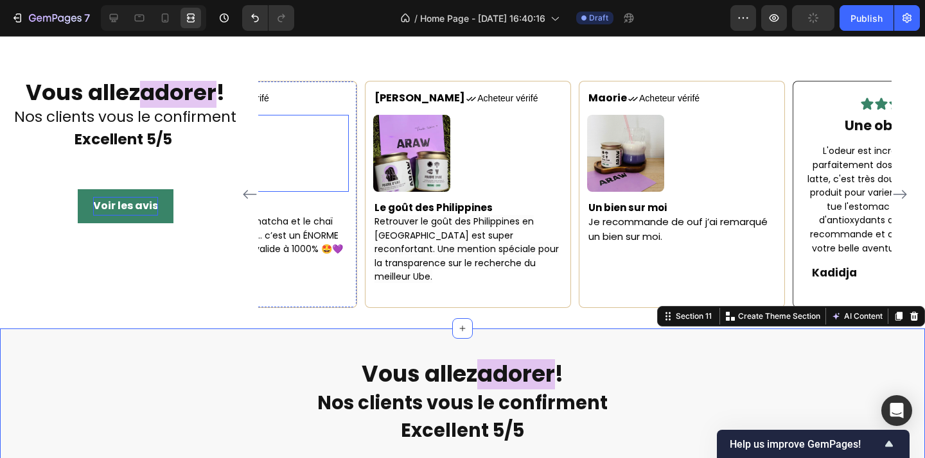
scroll to position [1964, 0]
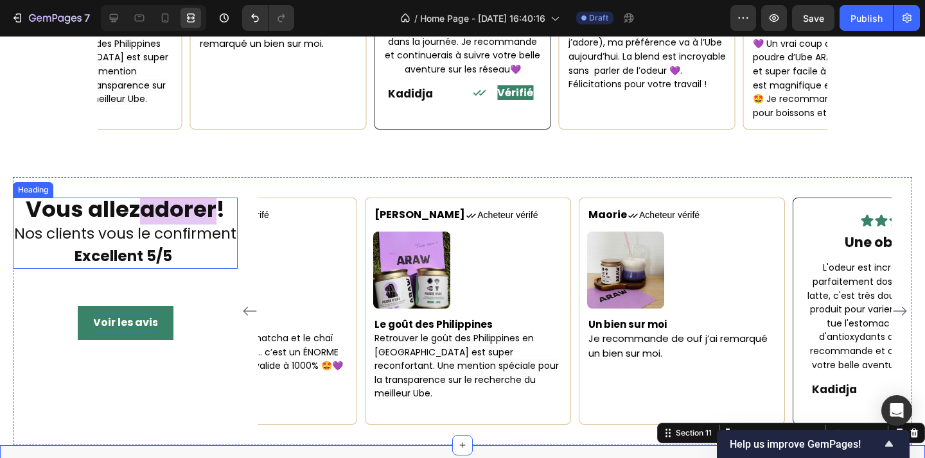
click at [175, 232] on p "⁠⁠⁠⁠⁠⁠⁠ Vous allez adorer ! Nos clients vous le confirment Excellent 5/5" at bounding box center [125, 233] width 222 height 68
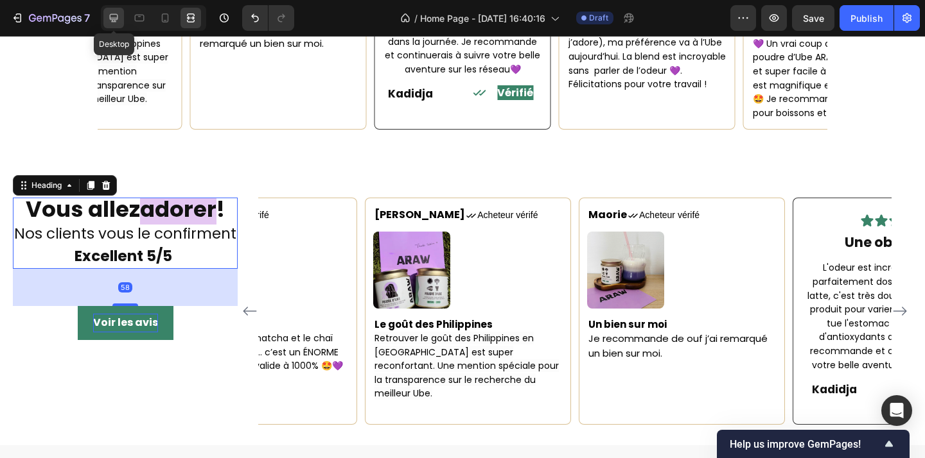
click at [115, 18] on icon at bounding box center [114, 18] width 8 height 8
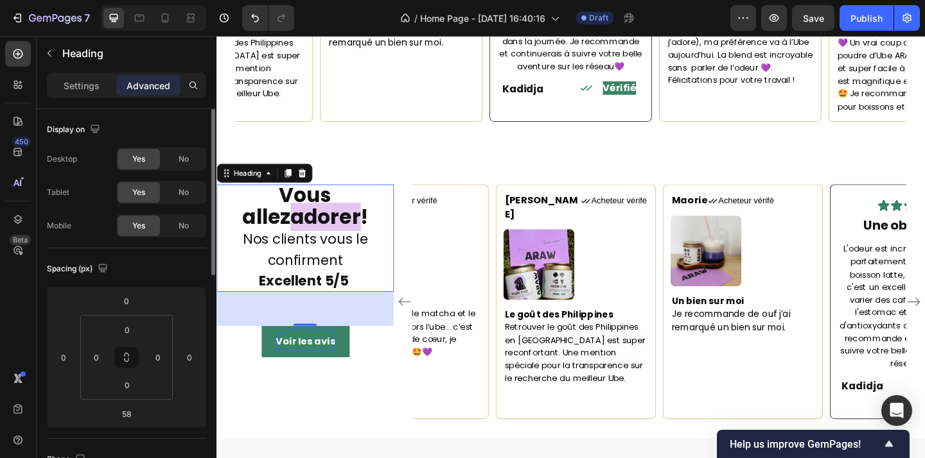
scroll to position [1, 0]
click at [134, 331] on input "0" at bounding box center [127, 329] width 26 height 19
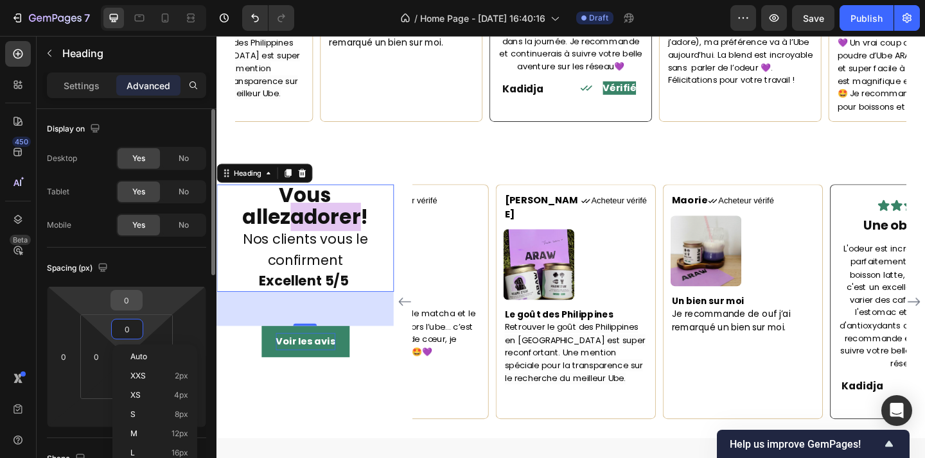
click at [133, 307] on input "0" at bounding box center [127, 300] width 26 height 19
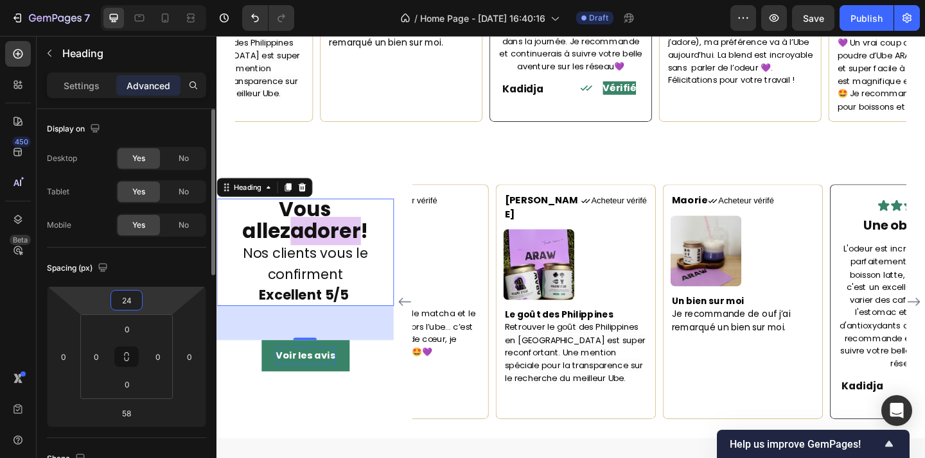
type input "2"
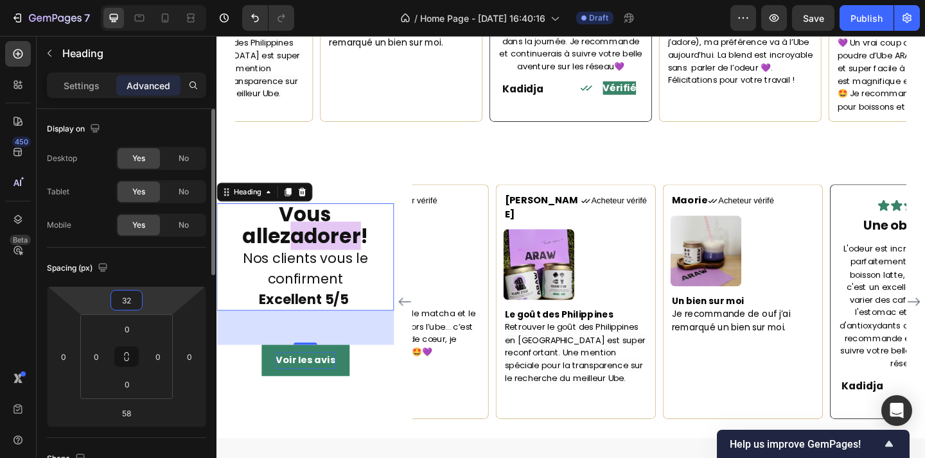
type input "32"
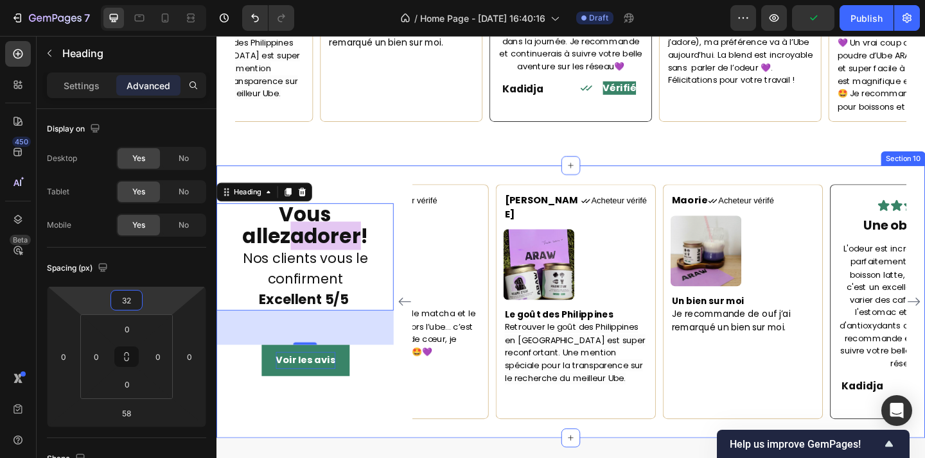
drag, startPoint x: 418, startPoint y: 423, endPoint x: 443, endPoint y: 447, distance: 35.0
click at [419, 423] on div "⁠⁠⁠⁠⁠⁠⁠ Vous allez adorer ! Nos clients vous le confirment Excellent 5/5 Headin…" at bounding box center [601, 325] width 771 height 297
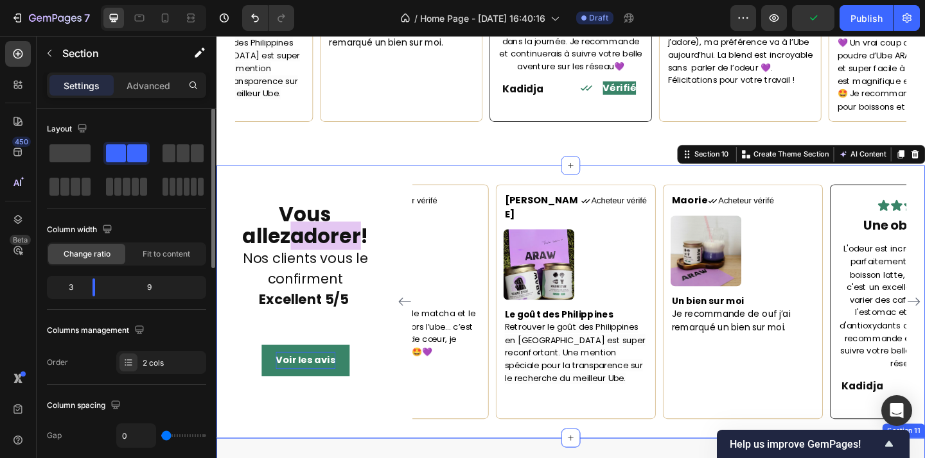
scroll to position [0, 0]
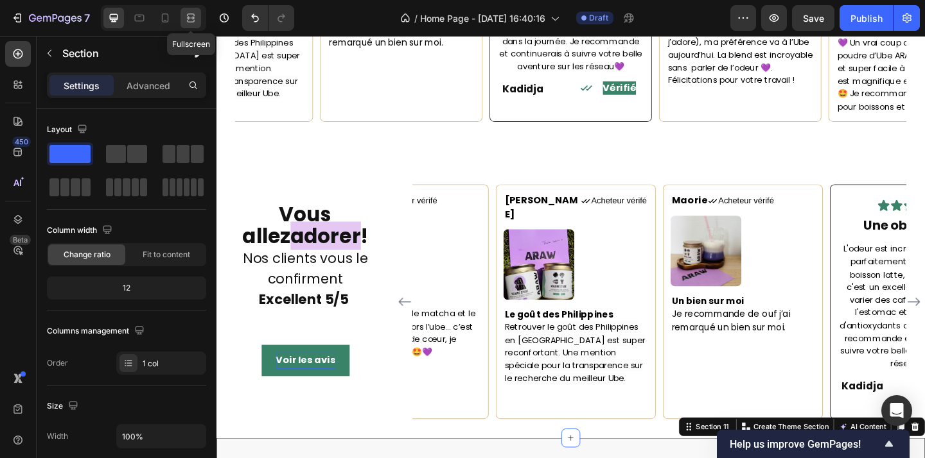
click at [193, 17] on icon at bounding box center [190, 18] width 13 height 13
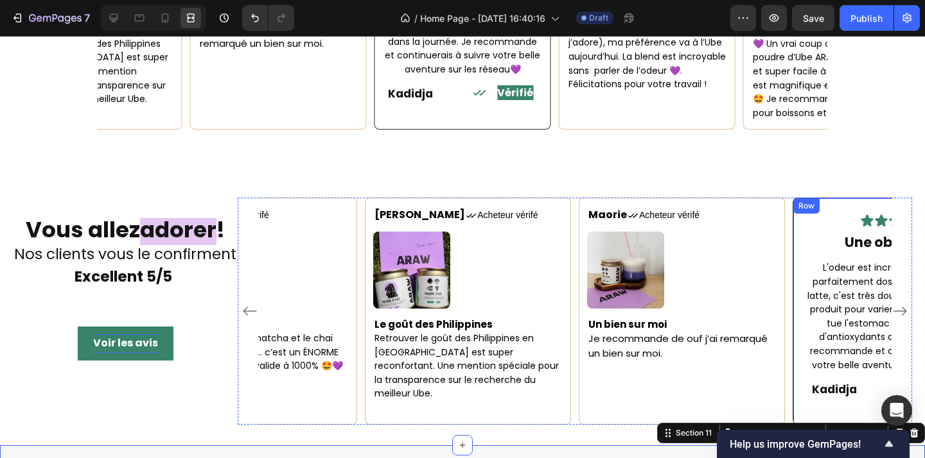
click at [792, 216] on div "Icon Icon Icon Icon Icon Icon List Une obsession Heading L'odeur est incroyable…" at bounding box center [895, 311] width 206 height 227
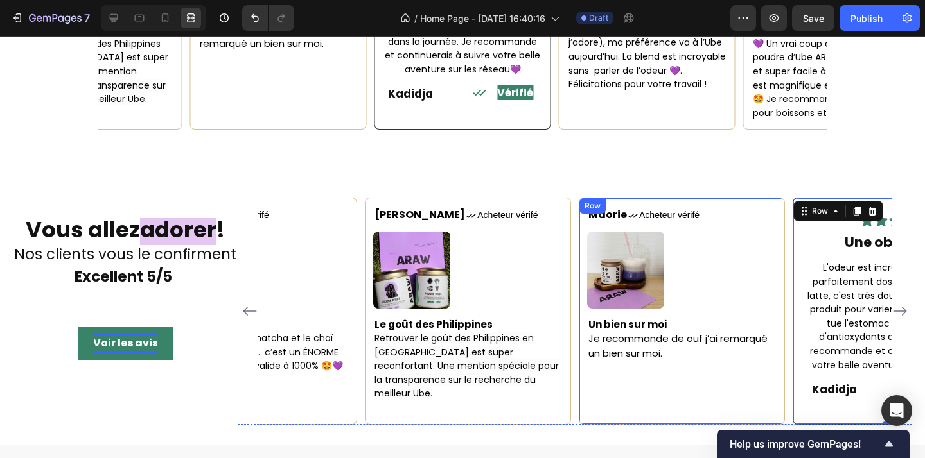
click at [781, 229] on div "Maorie Text block Icon Acheteur vérifé Text Block Row Image Un bien sur moi Je …" at bounding box center [682, 311] width 206 height 227
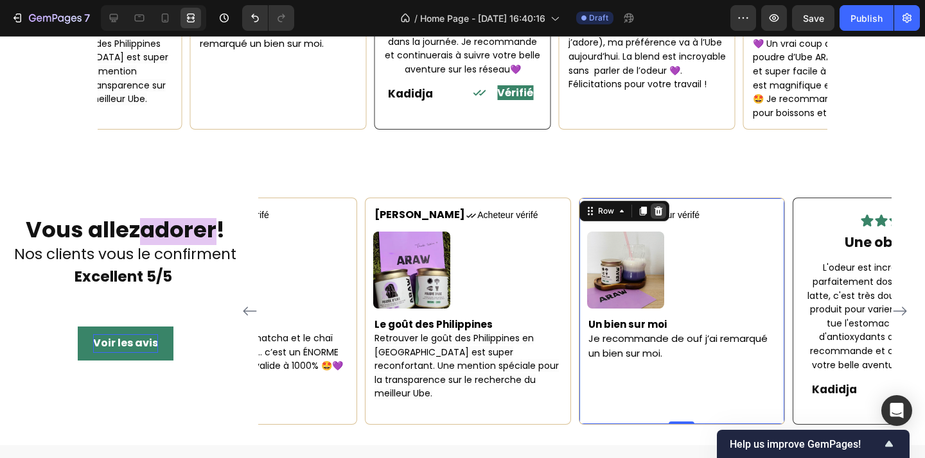
click at [660, 204] on div at bounding box center [657, 211] width 15 height 15
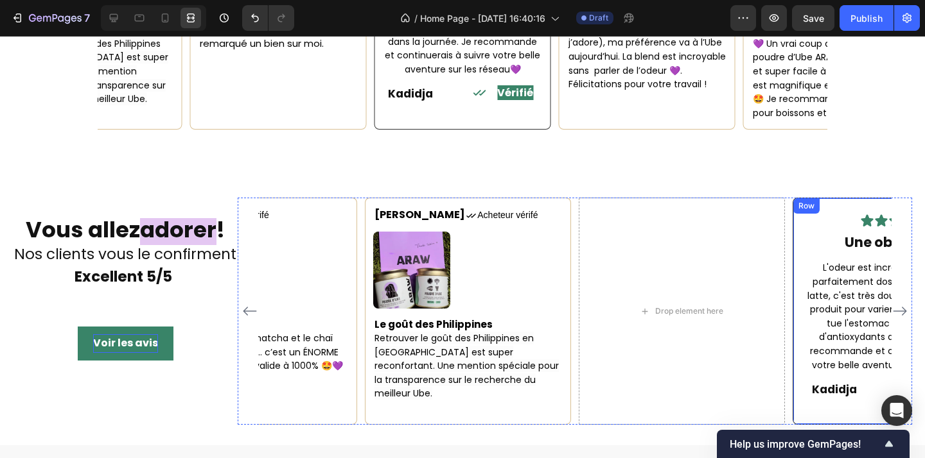
click at [792, 202] on div "Icon Icon Icon Icon Icon Icon List Une obsession Heading L'odeur est incroyable…" at bounding box center [895, 311] width 206 height 227
click at [856, 207] on icon at bounding box center [856, 211] width 7 height 9
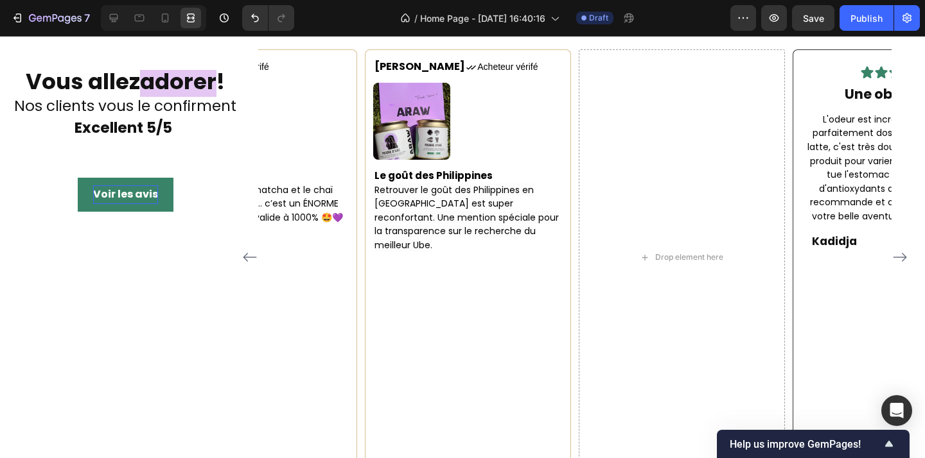
scroll to position [1997, 0]
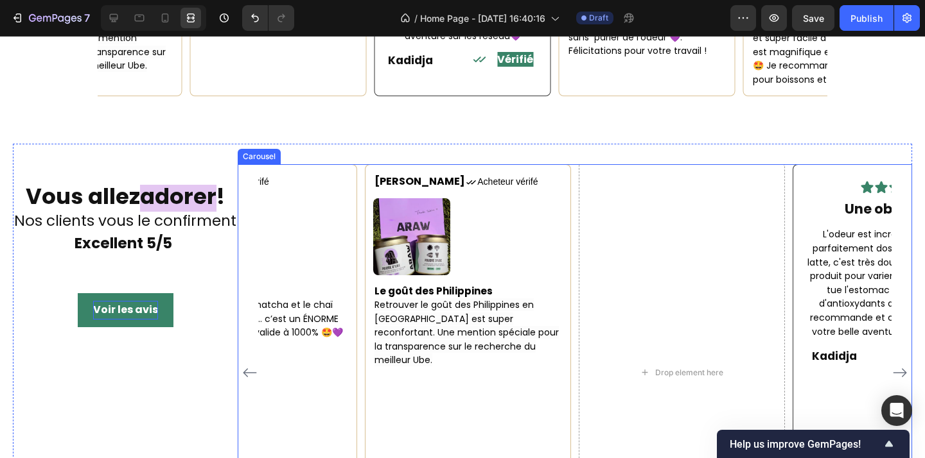
click at [905, 365] on icon "Carousel Next Arrow" at bounding box center [899, 372] width 15 height 15
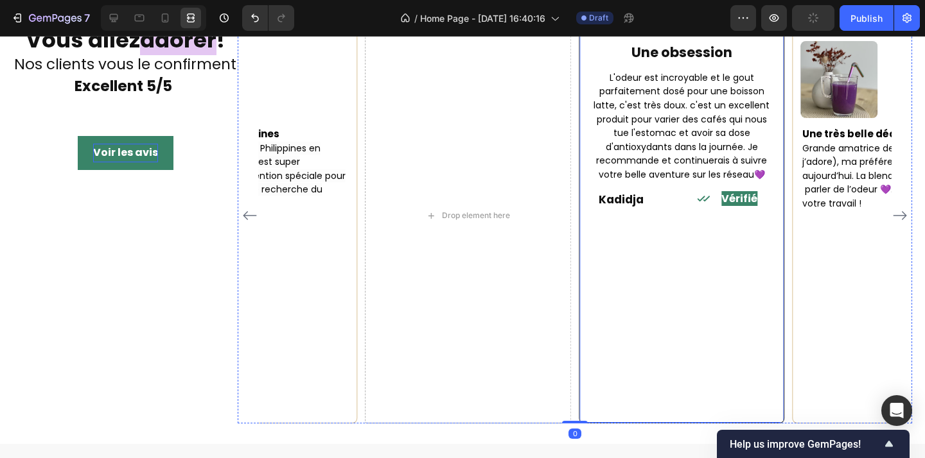
click at [643, 362] on div "Icon Icon Icon Icon Icon Icon List Une obsession Heading L'odeur est incroyable…" at bounding box center [681, 216] width 189 height 400
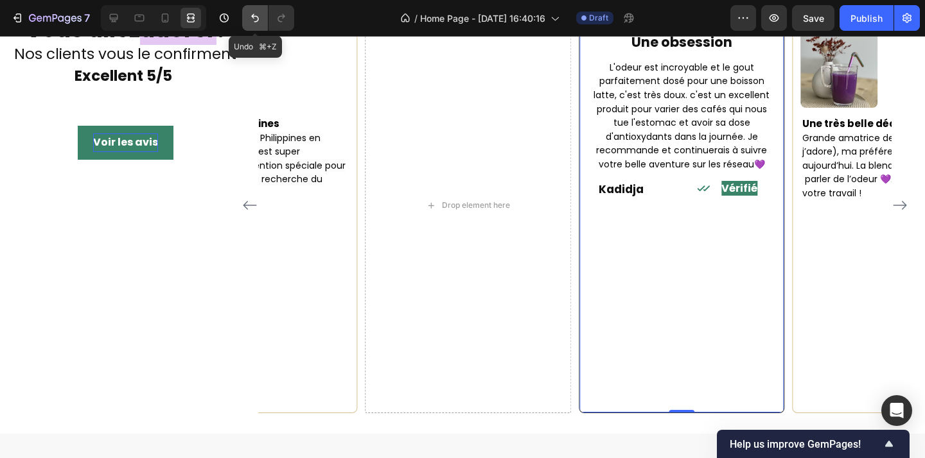
click at [252, 13] on icon "Undo/Redo" at bounding box center [255, 18] width 13 height 13
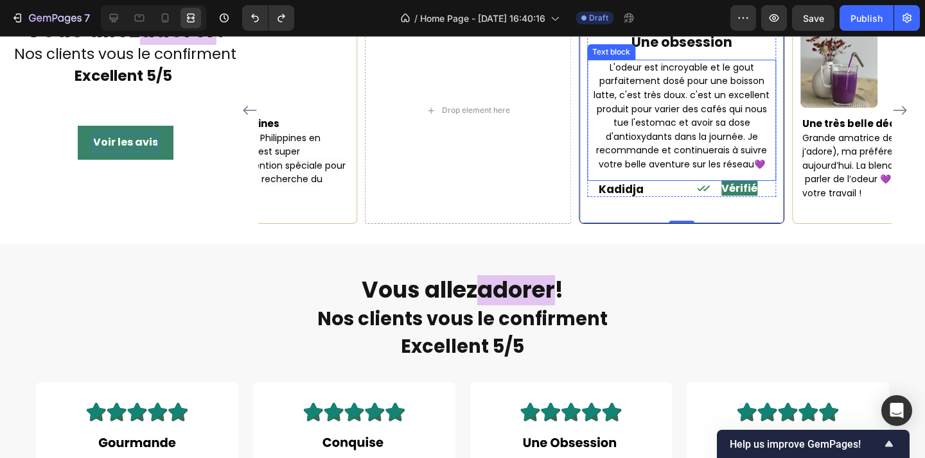
scroll to position [1994, 0]
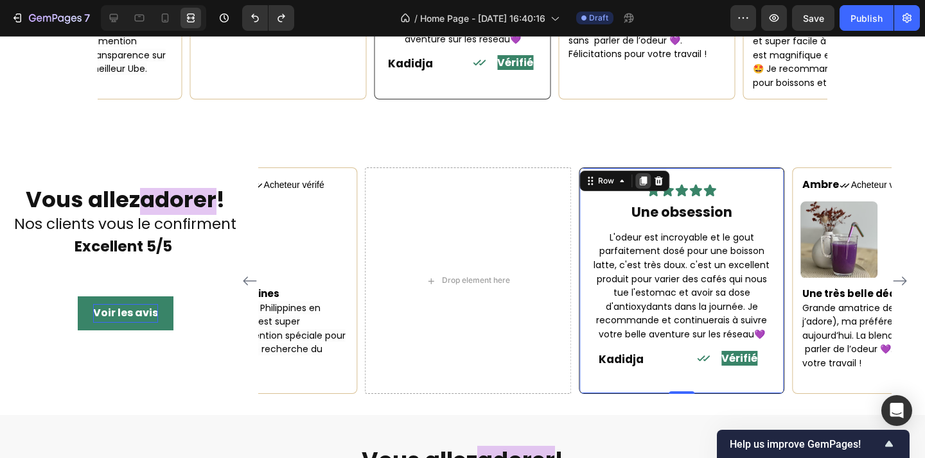
click at [640, 176] on icon at bounding box center [643, 181] width 10 height 10
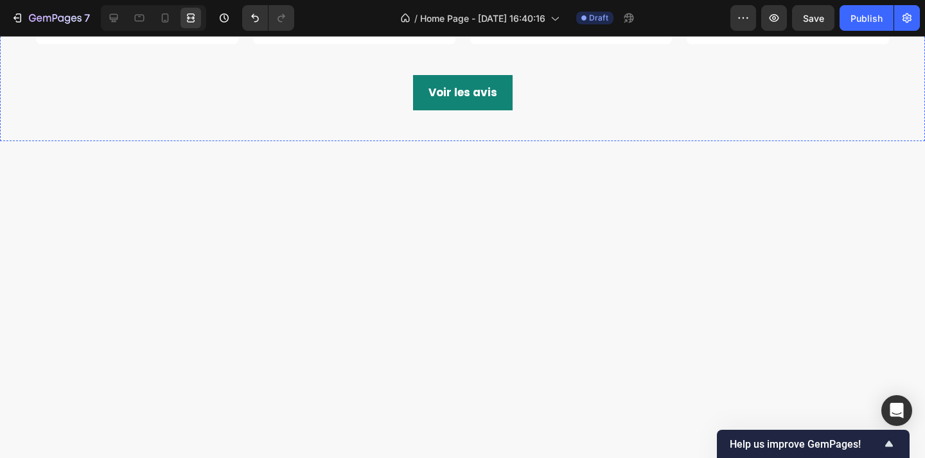
scroll to position [2484, 0]
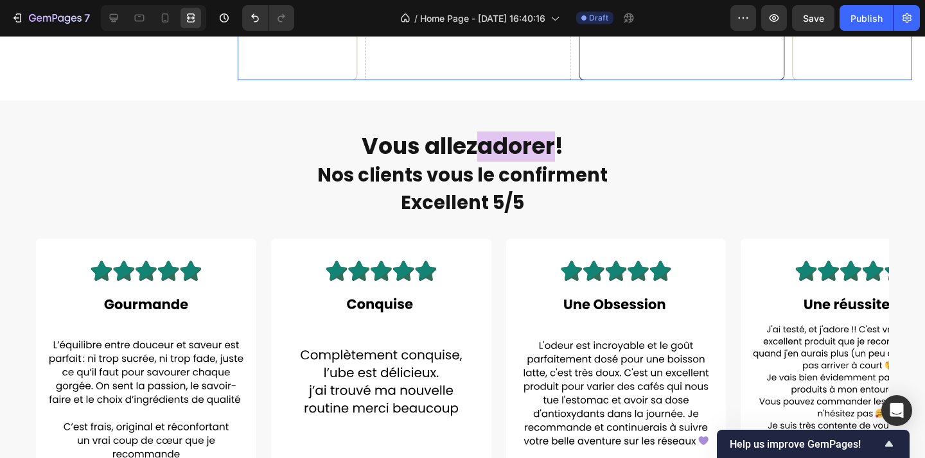
scroll to position [2135, 0]
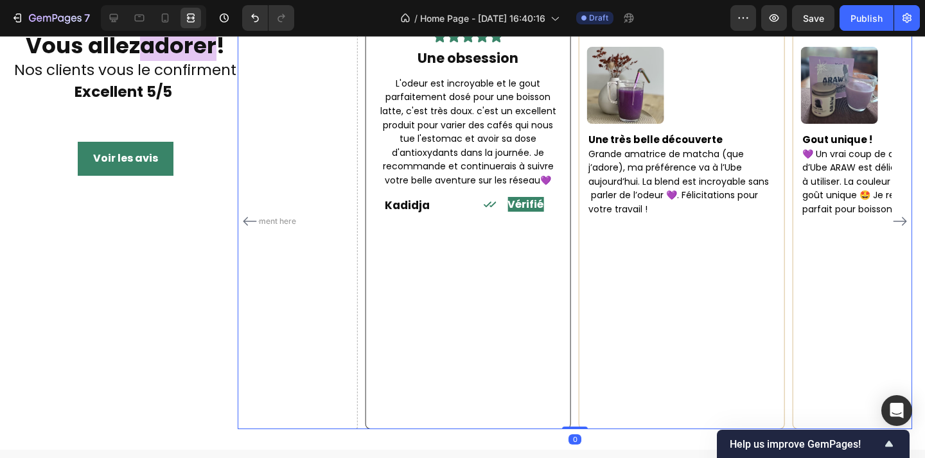
click at [900, 222] on icon "Carousel Next Arrow" at bounding box center [899, 221] width 15 height 15
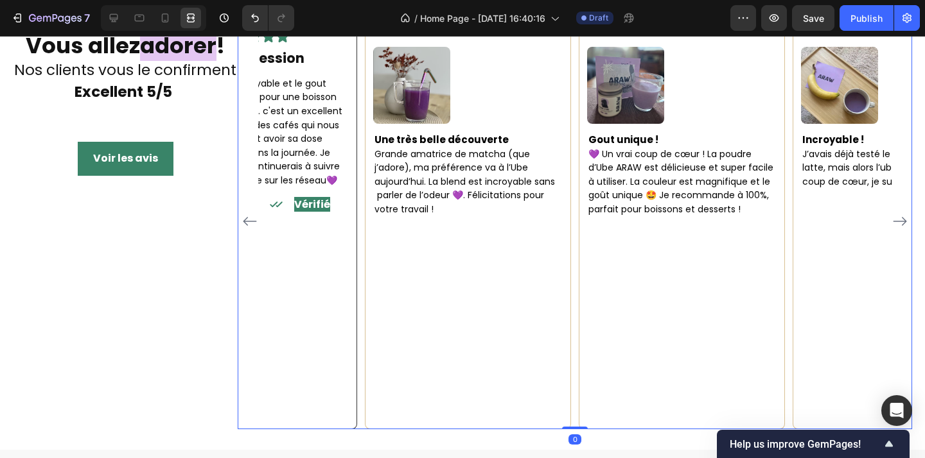
click at [900, 222] on icon "Carousel Next Arrow" at bounding box center [899, 221] width 15 height 15
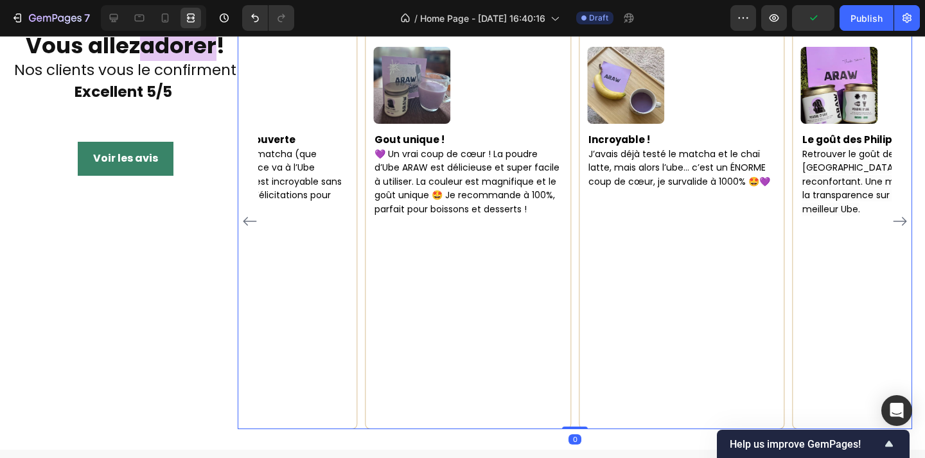
click at [900, 222] on icon "Carousel Next Arrow" at bounding box center [899, 221] width 15 height 15
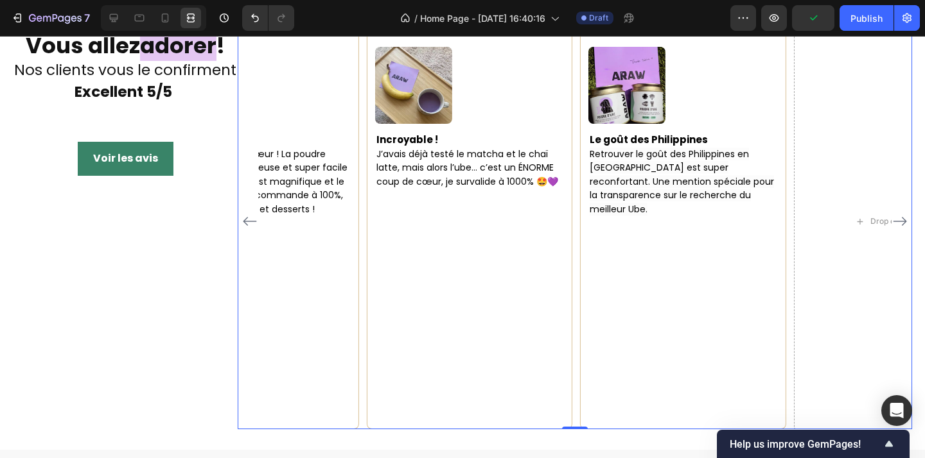
click at [900, 222] on icon "Carousel Next Arrow" at bounding box center [899, 221] width 15 height 15
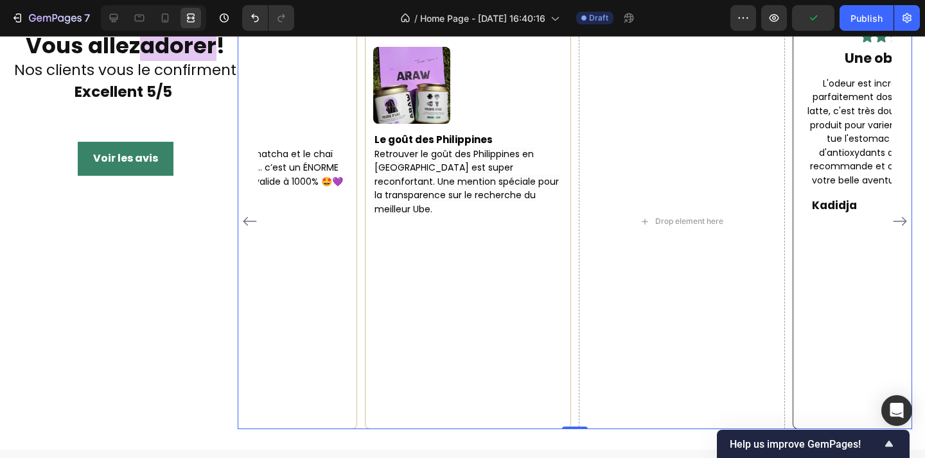
click at [900, 222] on icon "Carousel Next Arrow" at bounding box center [899, 221] width 15 height 15
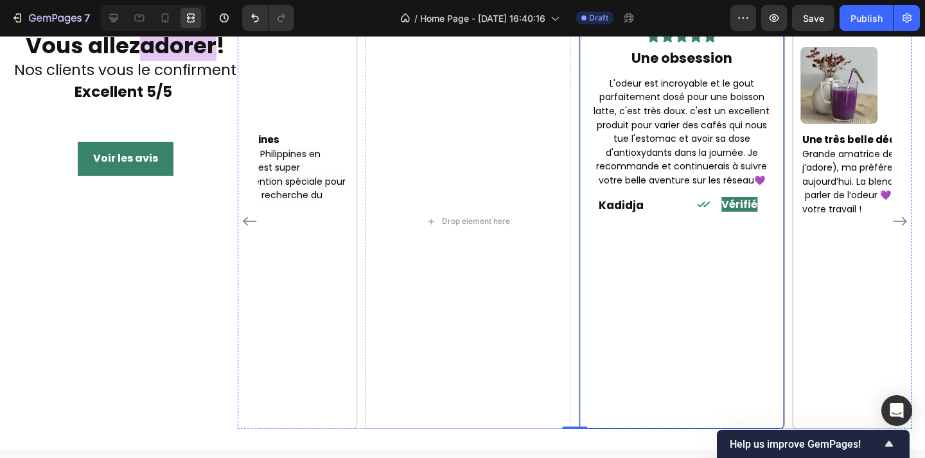
click at [662, 327] on div "Icon Icon Icon Icon Icon Icon List Une obsession Heading L'odeur est incroyable…" at bounding box center [681, 222] width 189 height 400
drag, startPoint x: 681, startPoint y: 431, endPoint x: 687, endPoint y: 281, distance: 150.4
click at [687, 281] on div "Icon Icon Icon Icon Icon Icon List Une obsession Heading L'odeur est incroyable…" at bounding box center [682, 221] width 206 height 417
click at [254, 22] on icon "Undo/Redo" at bounding box center [255, 18] width 13 height 13
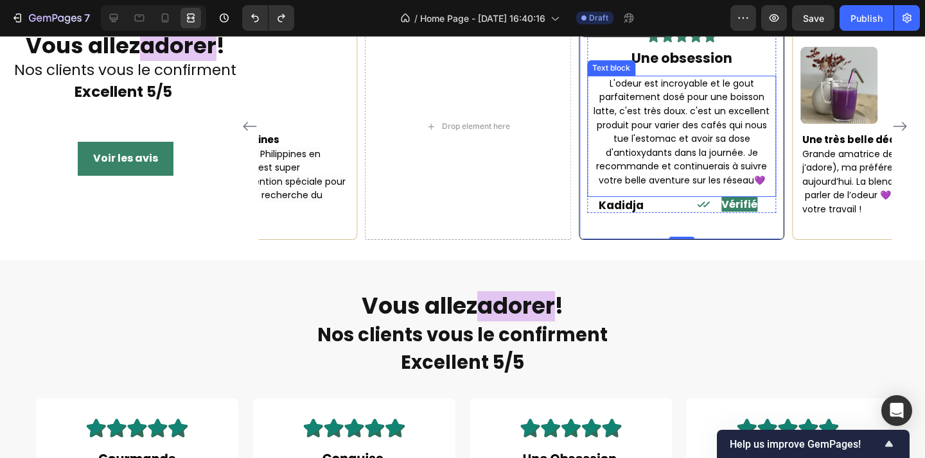
scroll to position [2046, 0]
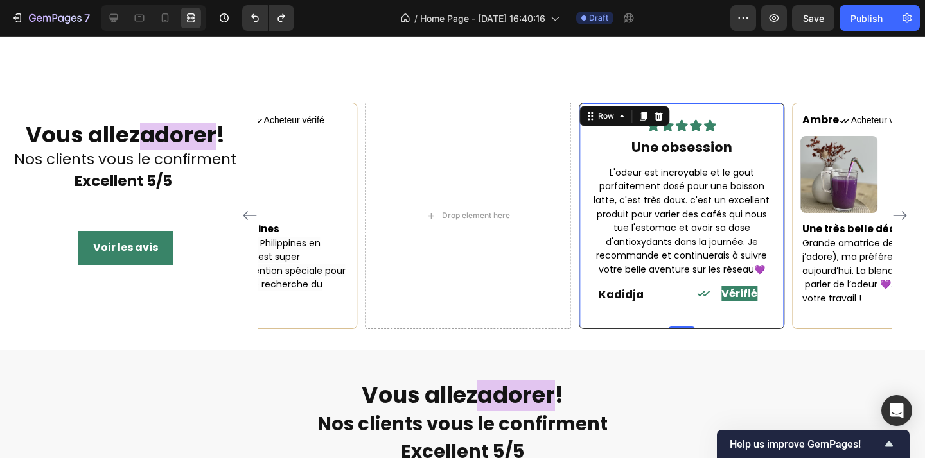
click at [770, 133] on div "Icon Icon Icon Icon Icon Icon List" at bounding box center [681, 122] width 189 height 22
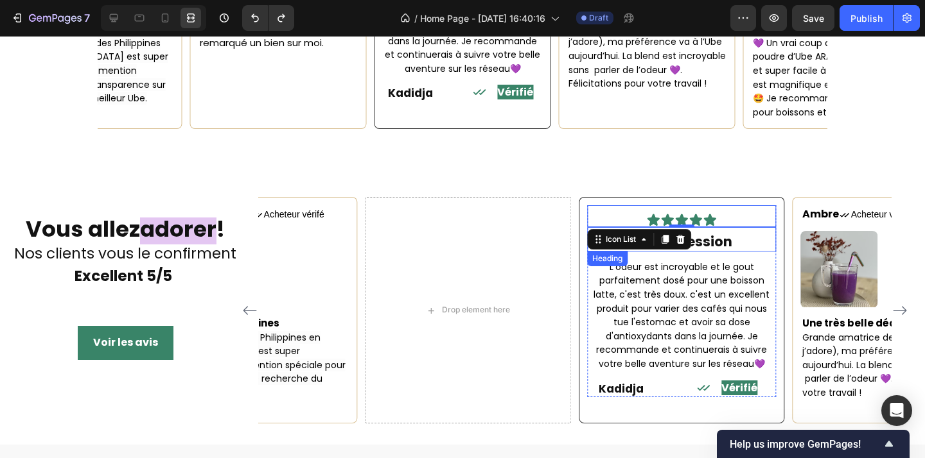
click at [774, 227] on div "Une obsession Heading" at bounding box center [681, 239] width 189 height 24
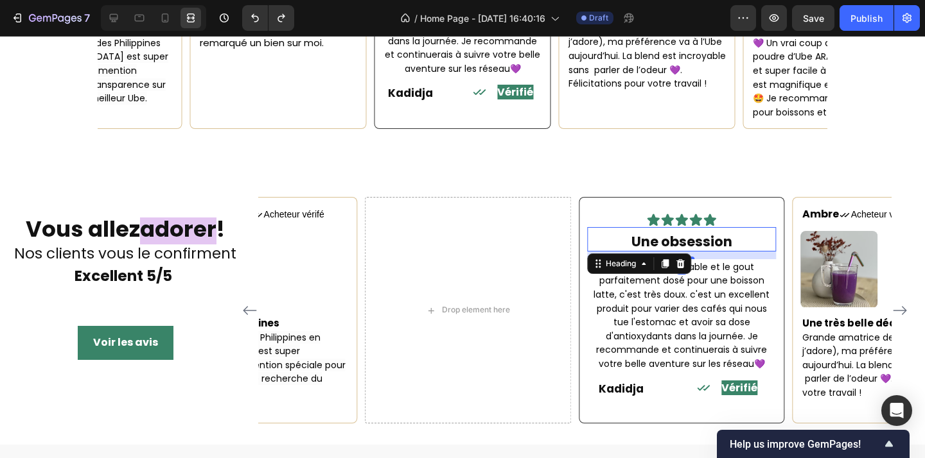
click at [769, 205] on div "Icon Icon Icon Icon Icon Icon List" at bounding box center [681, 216] width 189 height 22
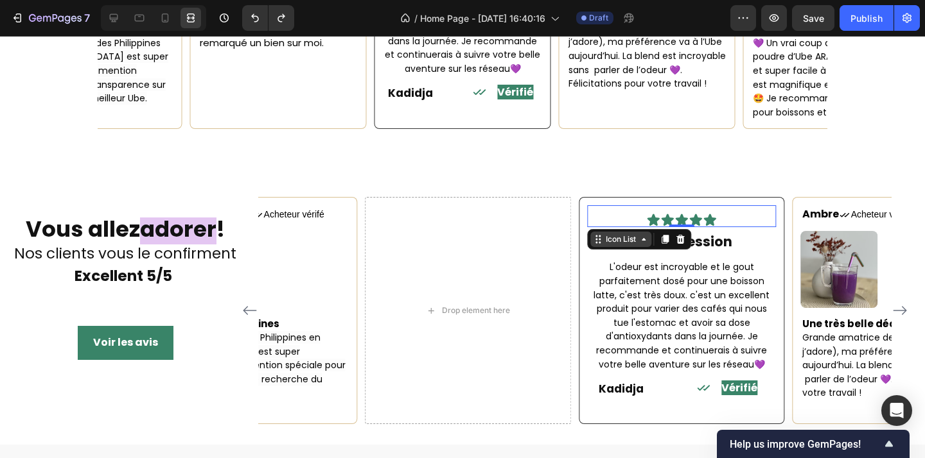
click at [634, 227] on div "Icon Icon Icon Icon Icon Icon List 0 Une obsession Heading L'odeur est incroyab…" at bounding box center [681, 300] width 189 height 191
click at [670, 234] on icon at bounding box center [664, 239] width 10 height 10
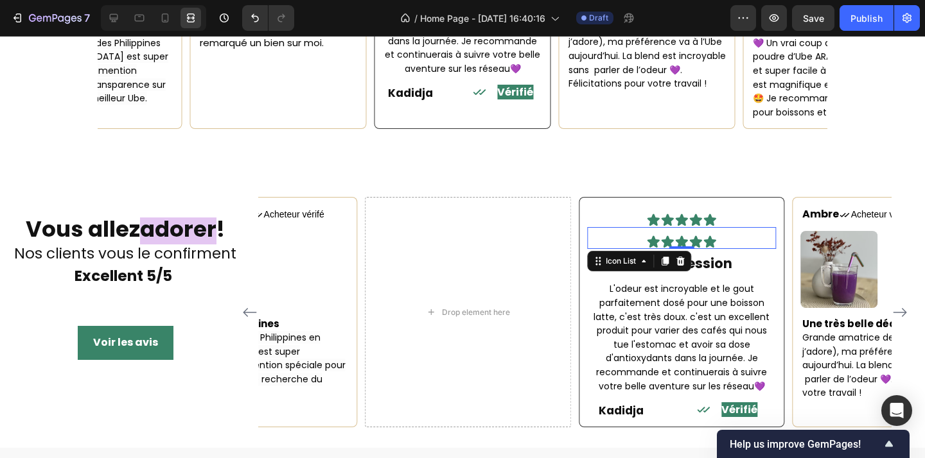
click at [739, 235] on div "Icon Icon Icon Icon Icon" at bounding box center [681, 242] width 189 height 14
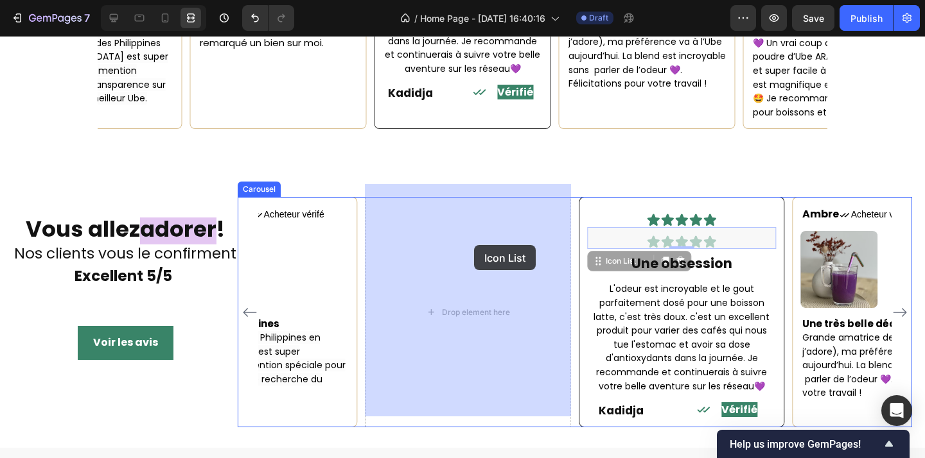
drag, startPoint x: 637, startPoint y: 252, endPoint x: 474, endPoint y: 245, distance: 163.2
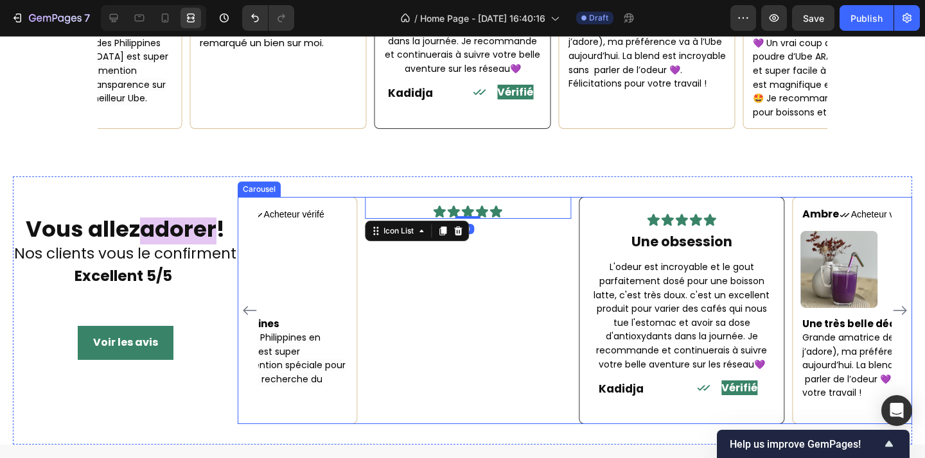
click at [499, 313] on div "Icon Icon Icon Icon Icon Icon List 0" at bounding box center [468, 310] width 206 height 227
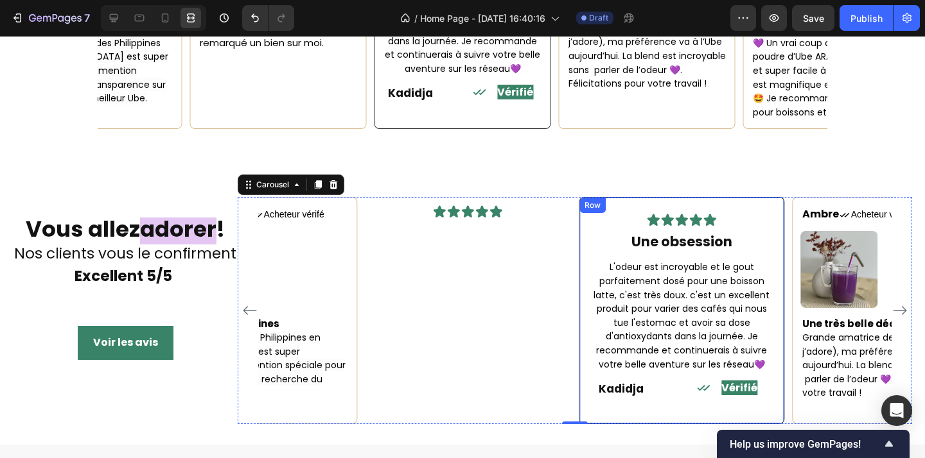
click at [579, 210] on div "Icon Icon Icon Icon Icon Icon List Une obsession Heading L'odeur est incroyable…" at bounding box center [682, 310] width 206 height 227
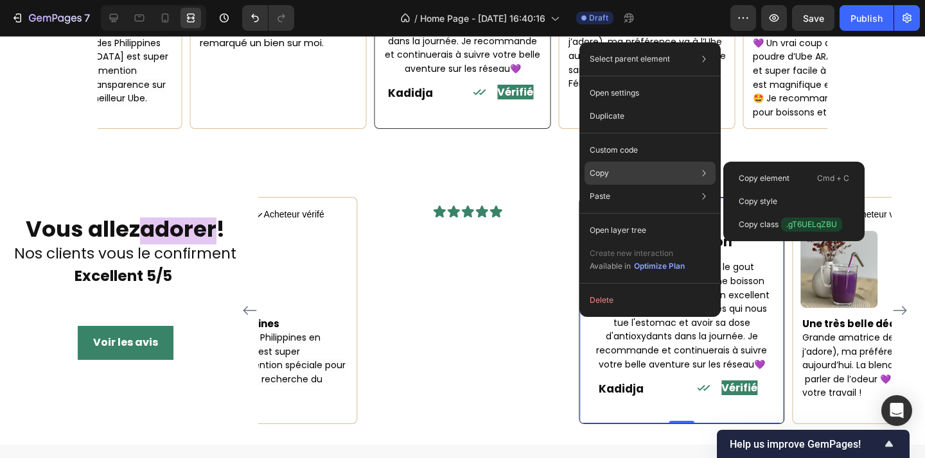
click at [626, 177] on div "Copy Copy element Cmd + C Copy style Copy class .gT6UELqZBU" at bounding box center [649, 173] width 131 height 23
click at [734, 177] on div "Copy element Cmd + C" at bounding box center [793, 178] width 131 height 23
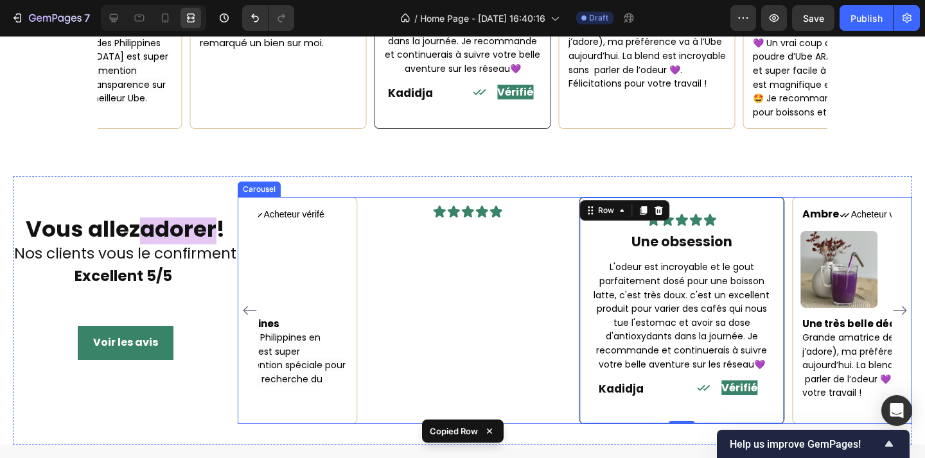
click at [497, 211] on div "Icon Icon Icon Icon Icon Icon List" at bounding box center [468, 310] width 206 height 227
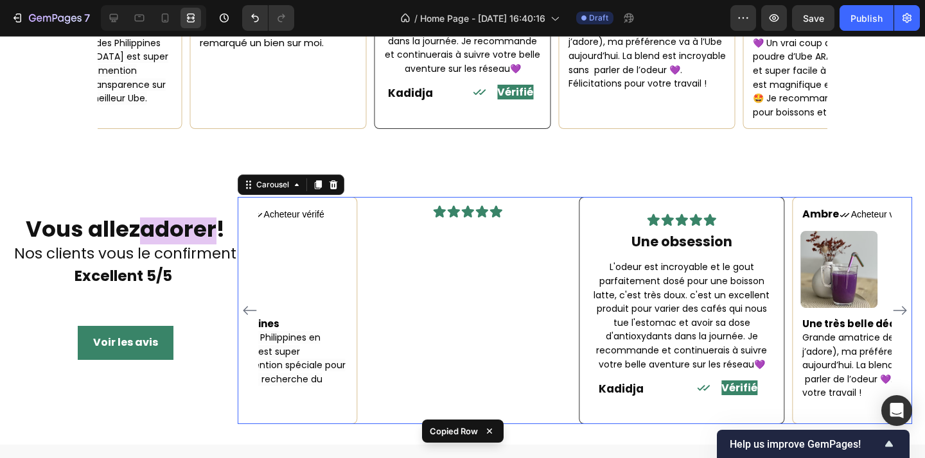
click at [497, 211] on div "Icon Icon Icon Icon Icon Icon List" at bounding box center [468, 310] width 206 height 227
click at [502, 205] on icon at bounding box center [496, 212] width 14 height 14
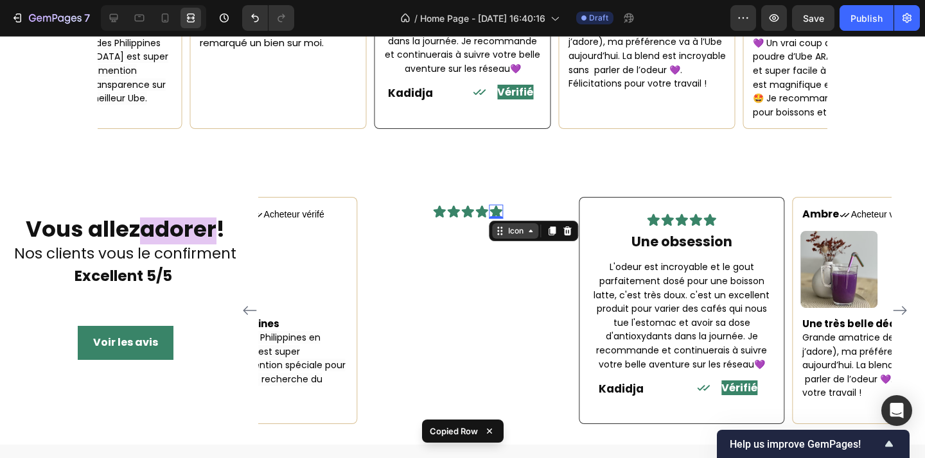
click at [505, 226] on icon at bounding box center [500, 231] width 10 height 10
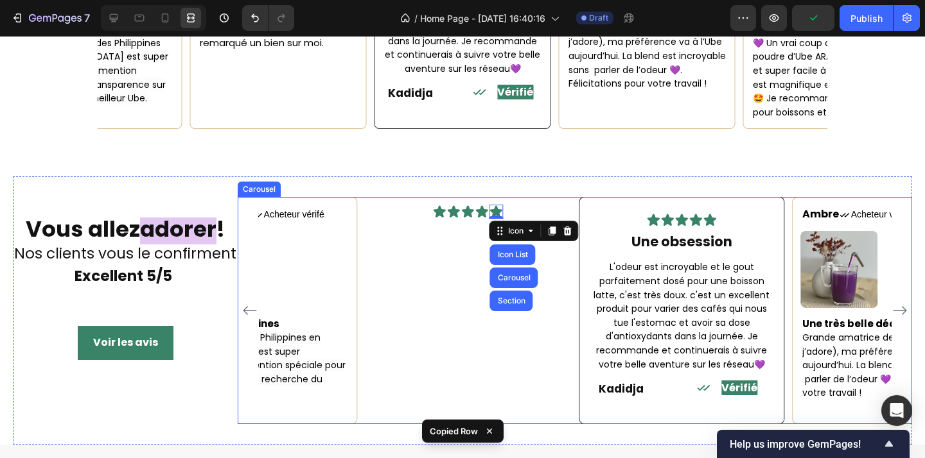
click at [405, 205] on div "Icon Icon Icon Icon Icon Icon List Carousel Section 0 Icon List" at bounding box center [468, 208] width 206 height 22
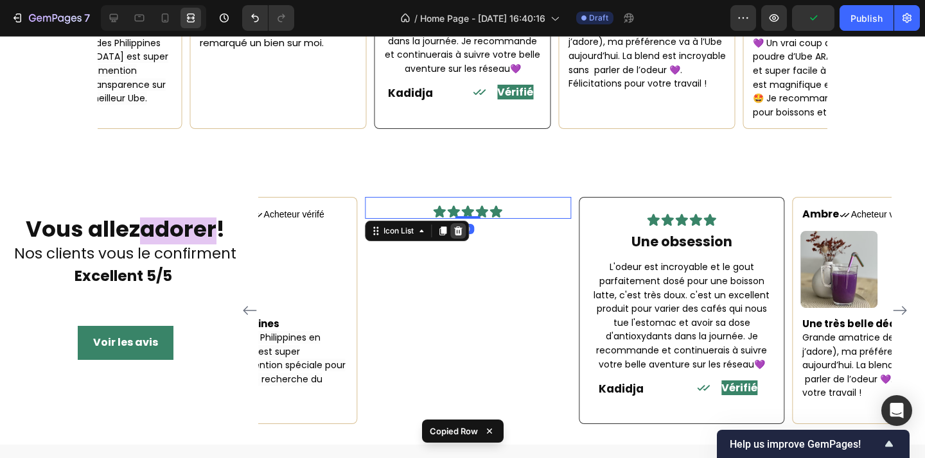
click at [457, 226] on icon at bounding box center [458, 231] width 10 height 10
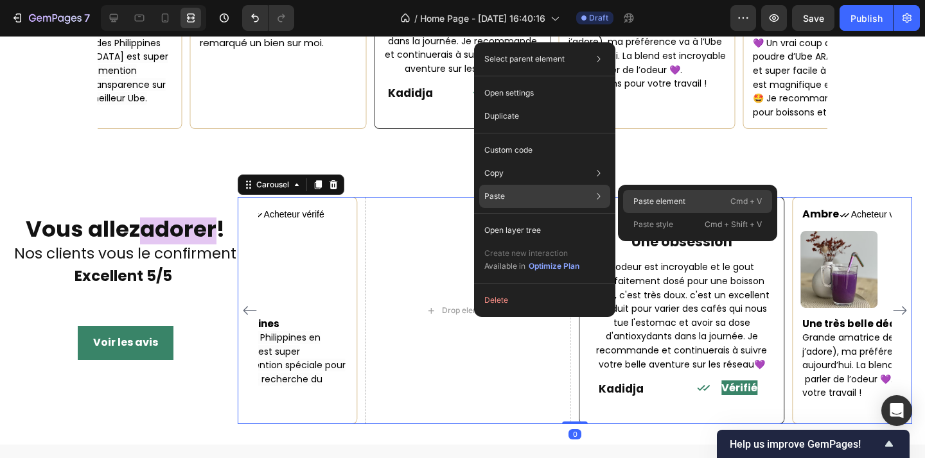
click at [658, 194] on div "Paste element Cmd + V" at bounding box center [697, 201] width 149 height 23
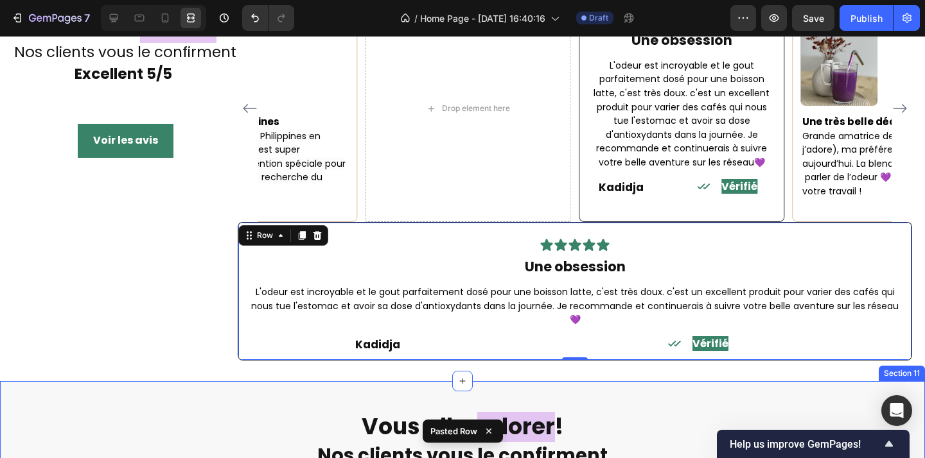
scroll to position [2130, 0]
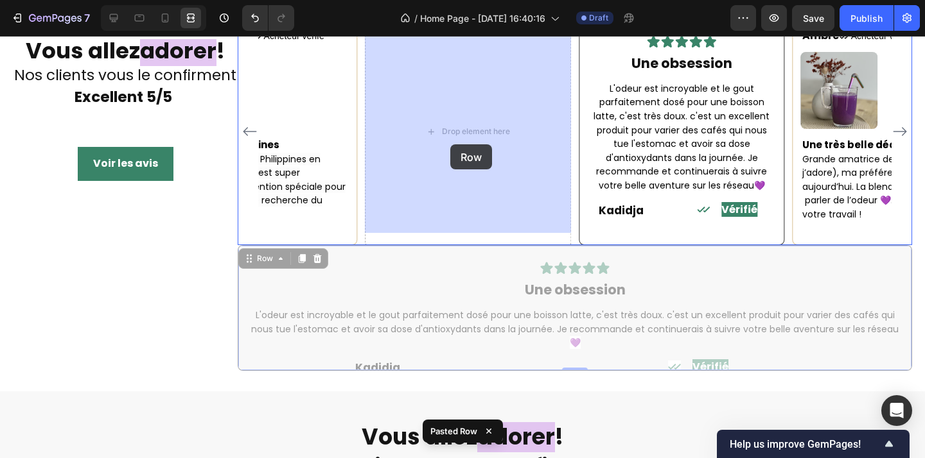
drag, startPoint x: 266, startPoint y: 247, endPoint x: 451, endPoint y: 144, distance: 211.6
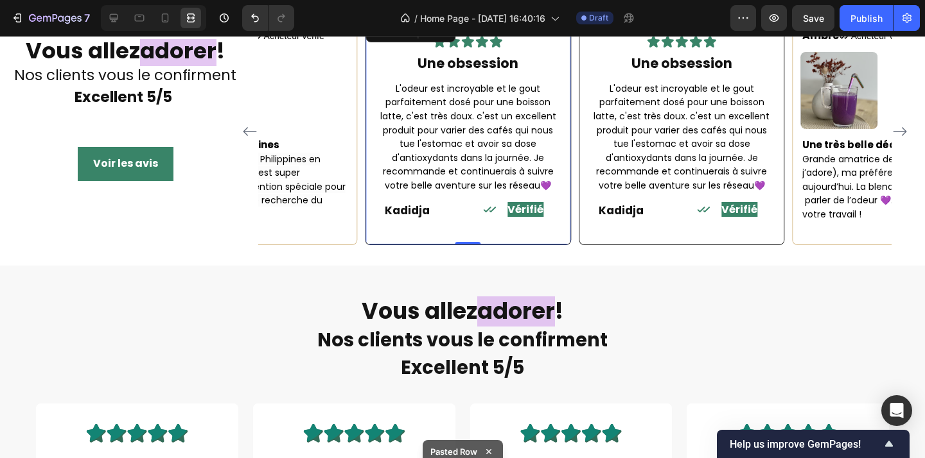
scroll to position [2100, 0]
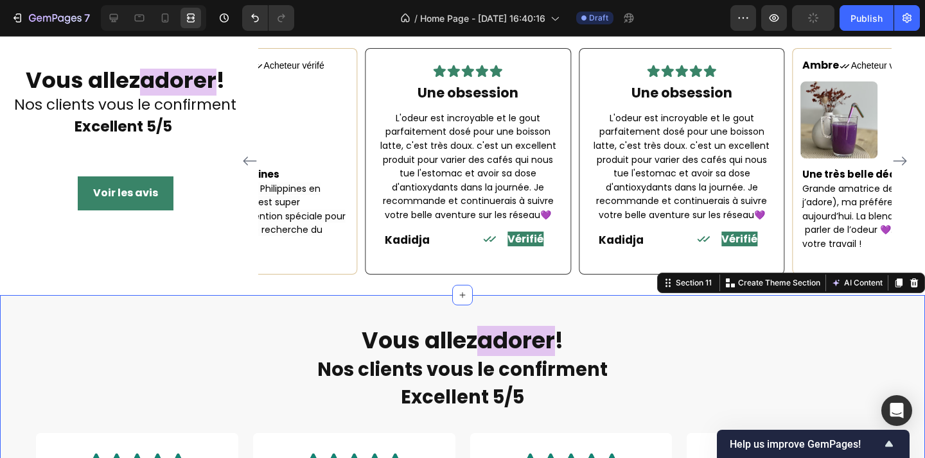
scroll to position [2046, 0]
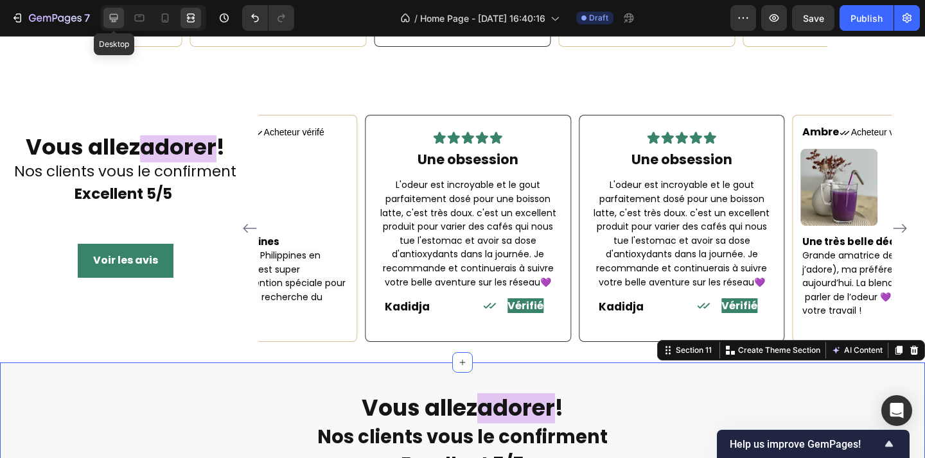
click at [116, 21] on icon at bounding box center [113, 18] width 13 height 13
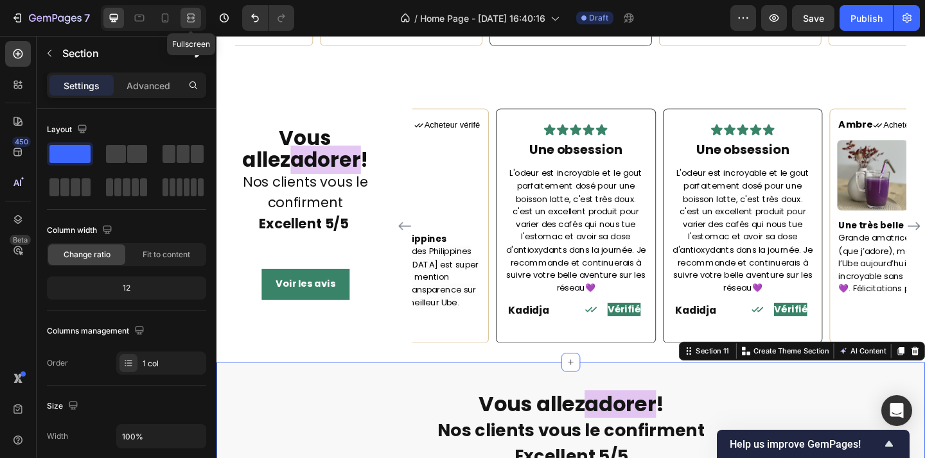
click at [189, 24] on icon at bounding box center [190, 18] width 13 height 13
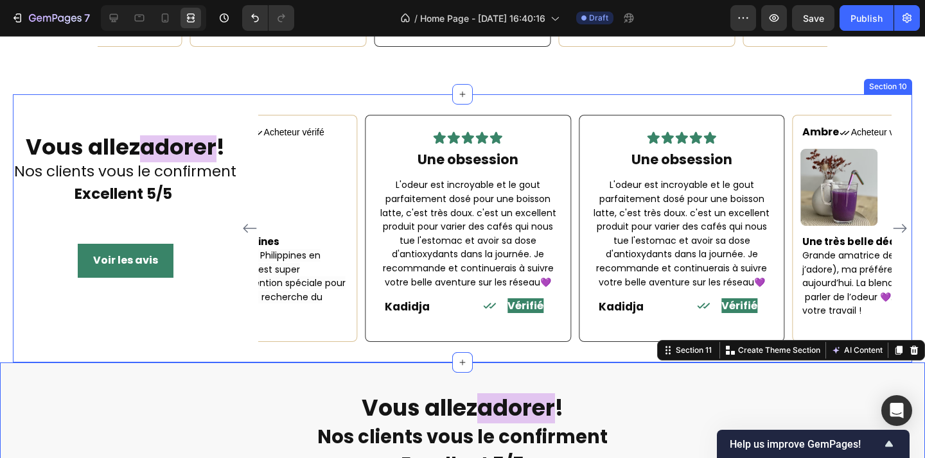
click at [51, 318] on div "Vous allez adorer ! Nos clients vous le confirment Excellent 5/5 Heading Voir l…" at bounding box center [462, 228] width 899 height 268
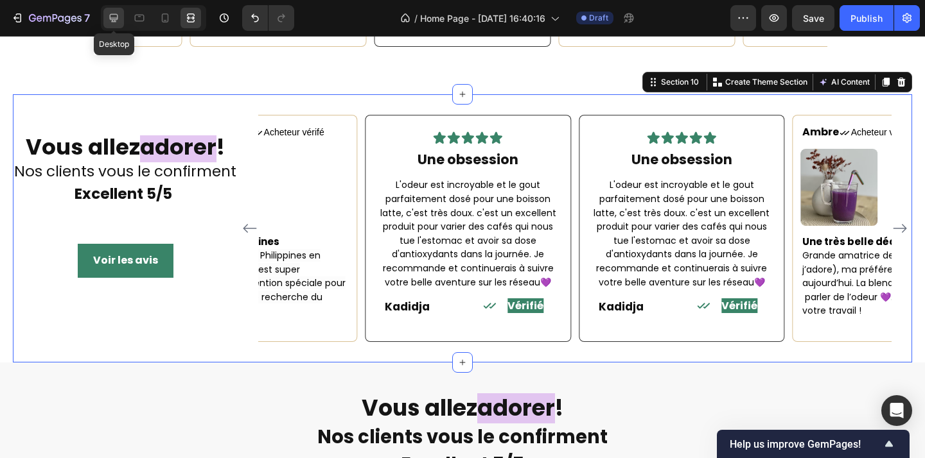
click at [116, 24] on div at bounding box center [113, 18] width 21 height 21
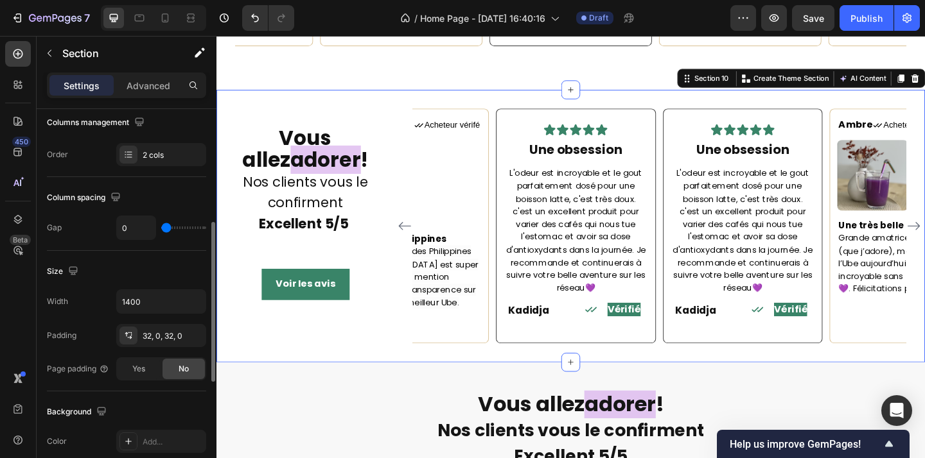
scroll to position [228, 0]
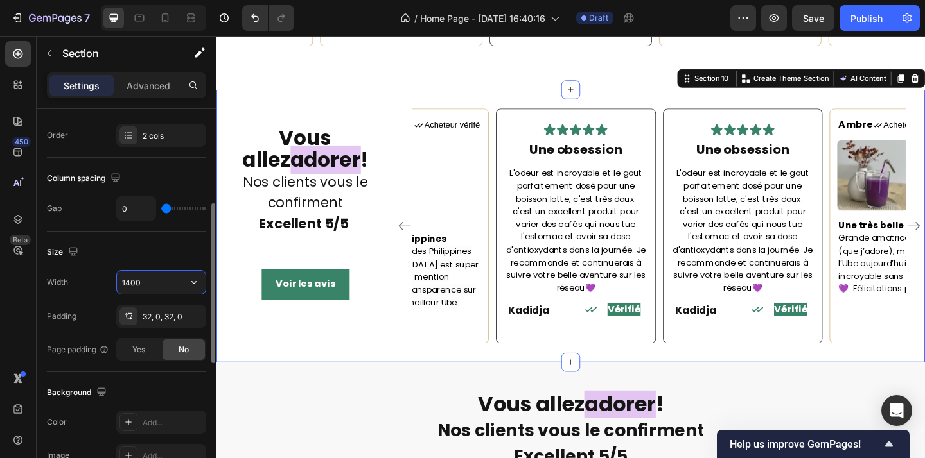
click at [152, 283] on input "1400" at bounding box center [161, 282] width 89 height 23
click at [194, 288] on icon "button" at bounding box center [194, 282] width 13 height 13
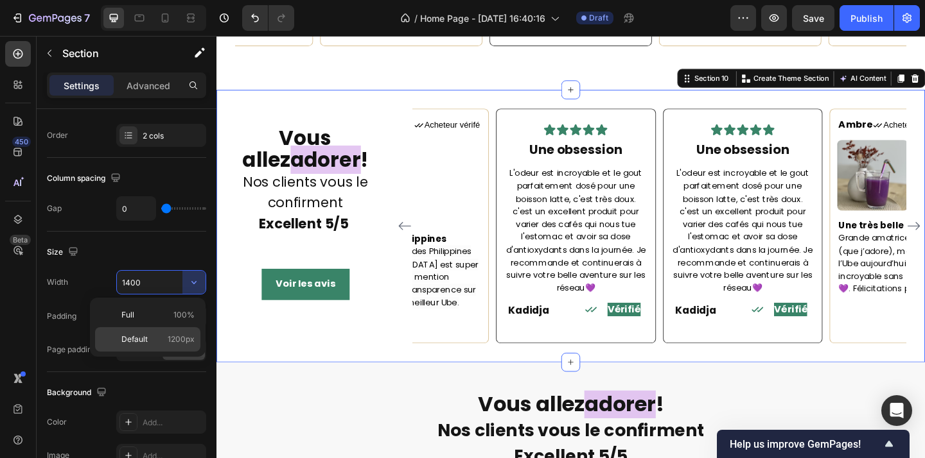
click at [161, 336] on p "Default 1200px" at bounding box center [157, 340] width 73 height 12
type input "1200"
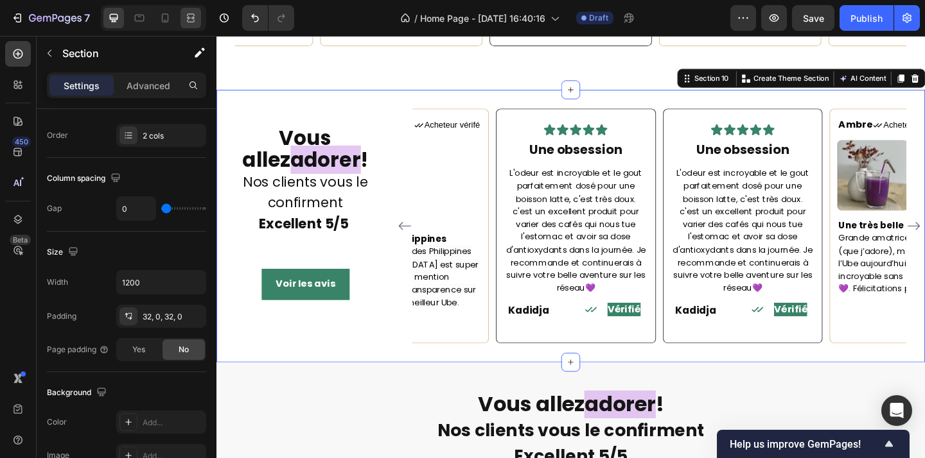
click at [191, 20] on icon at bounding box center [190, 18] width 13 height 13
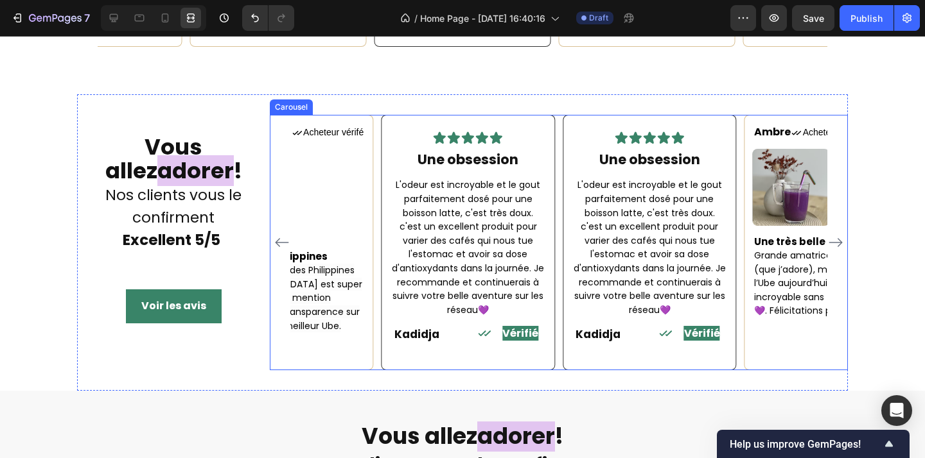
click at [841, 239] on icon "Carousel Next Arrow" at bounding box center [835, 243] width 13 height 9
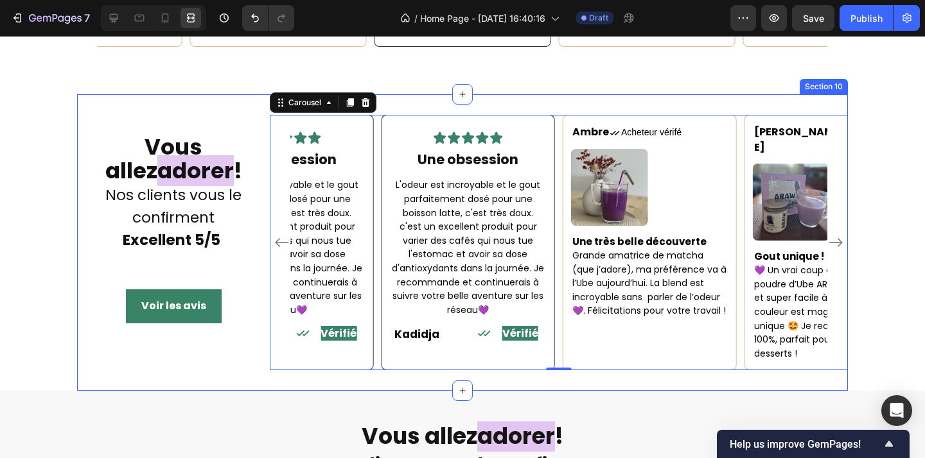
click at [86, 259] on div "Vous allez adorer ! Nos clients vous le confirment Excellent 5/5 Heading Voir l…" at bounding box center [173, 243] width 193 height 256
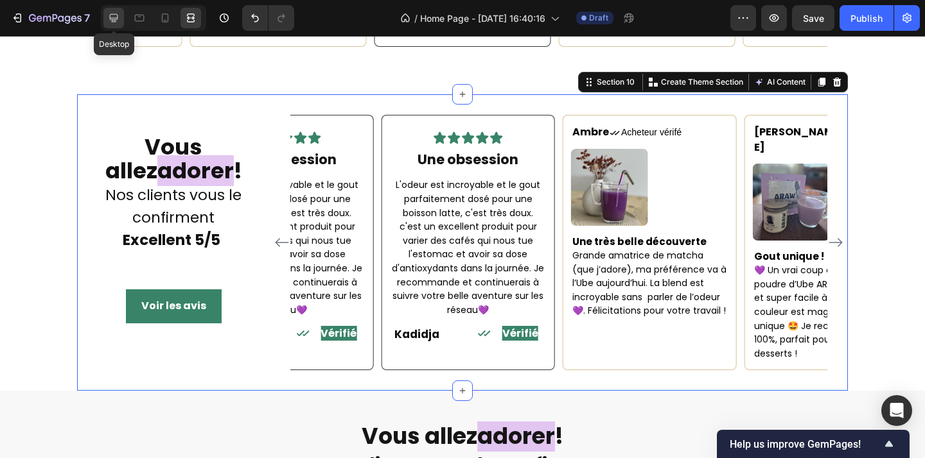
click at [116, 17] on icon at bounding box center [113, 18] width 13 height 13
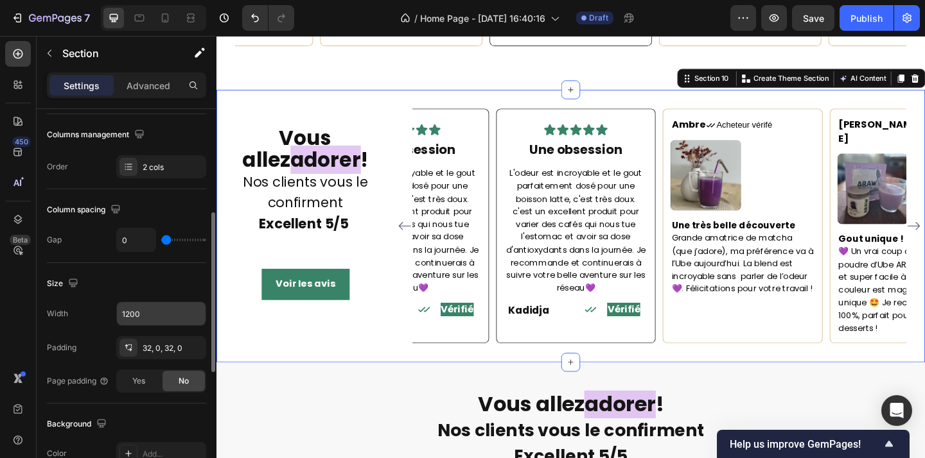
scroll to position [212, 0]
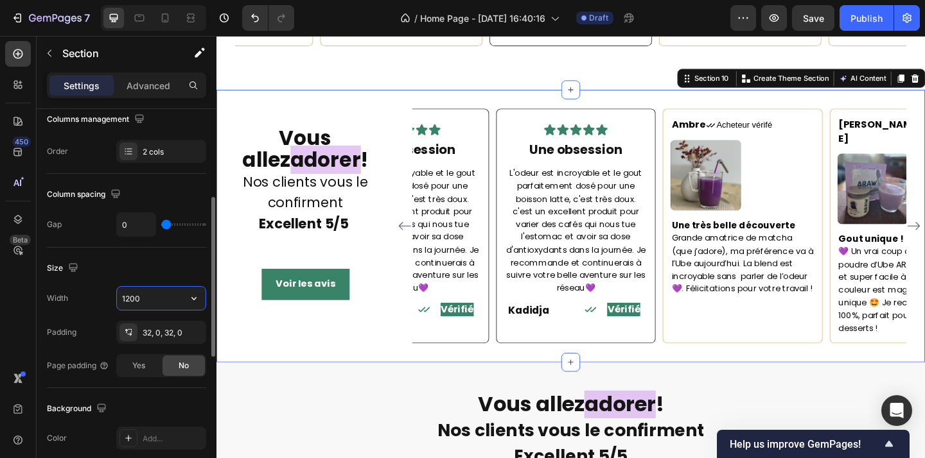
click at [130, 296] on input "1200" at bounding box center [161, 298] width 89 height 23
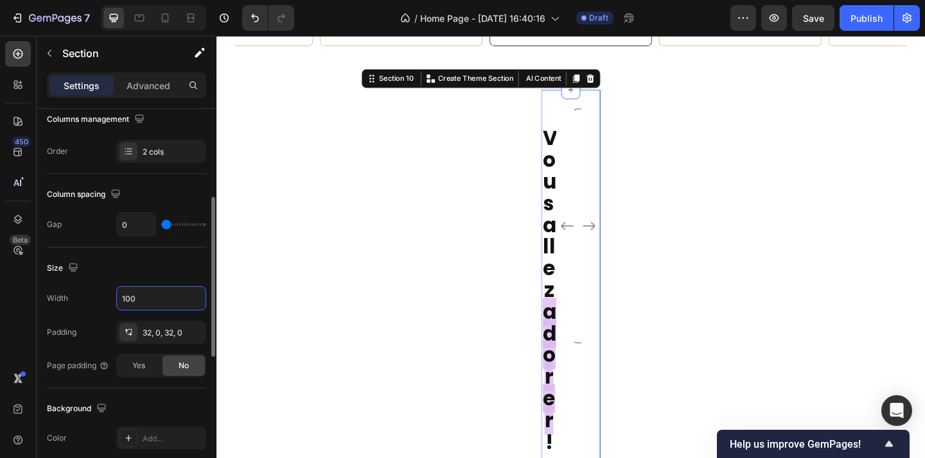
type input "1300"
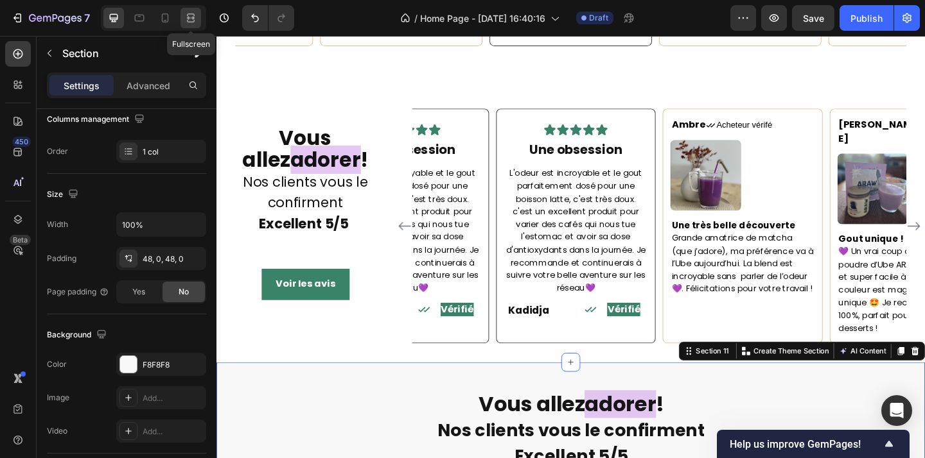
click at [188, 20] on icon at bounding box center [190, 18] width 13 height 13
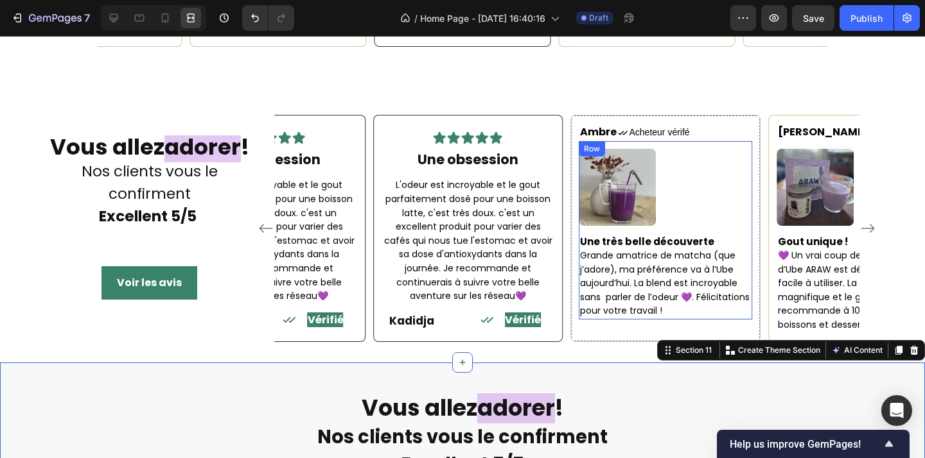
scroll to position [1996, 0]
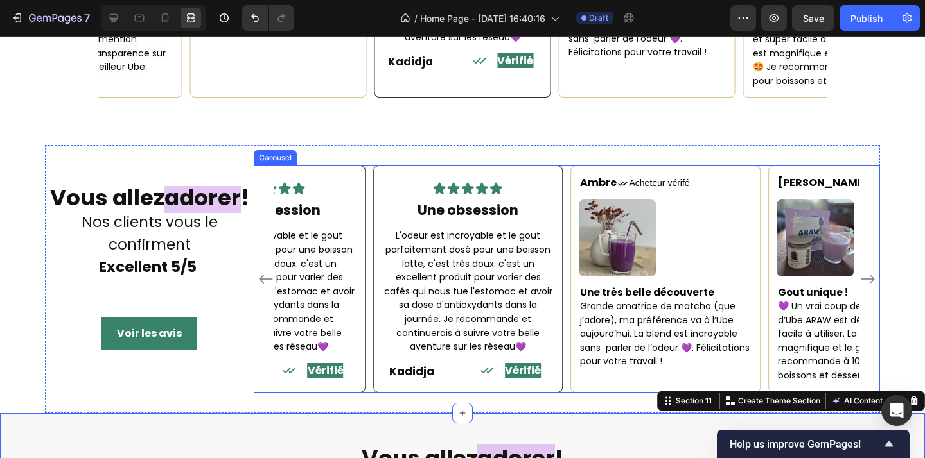
click at [871, 275] on icon "Carousel Next Arrow" at bounding box center [867, 279] width 13 height 9
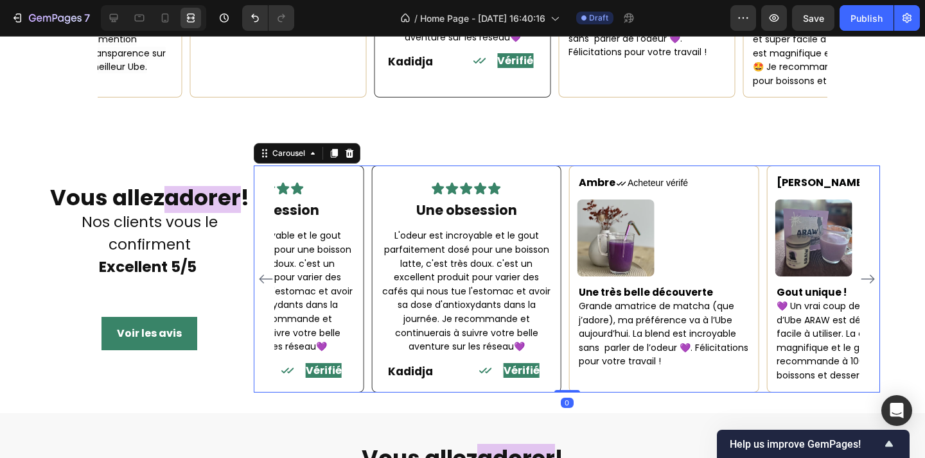
scroll to position [0, 0]
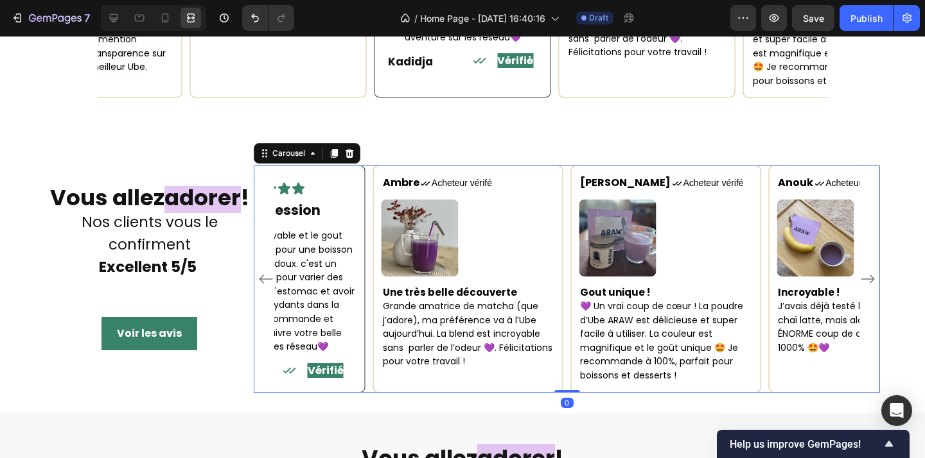
click at [871, 275] on icon "Carousel Next Arrow" at bounding box center [867, 279] width 13 height 9
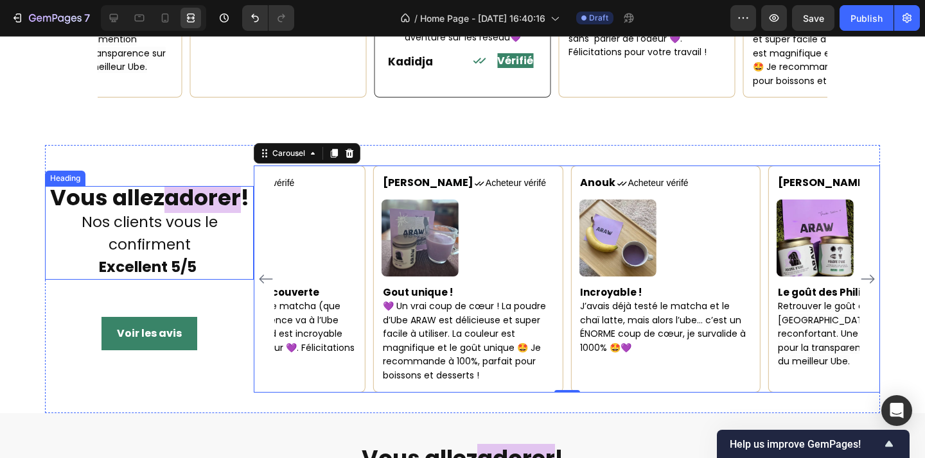
click at [167, 236] on span "Nos clients vous le confirment" at bounding box center [150, 233] width 136 height 43
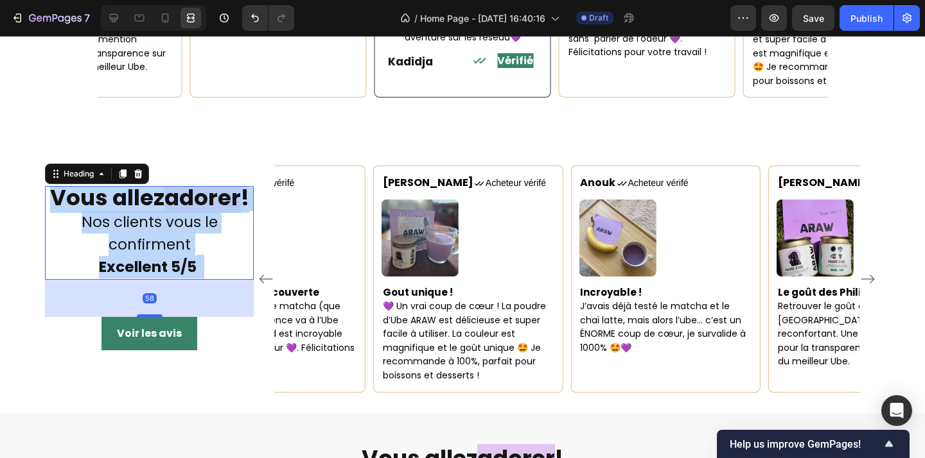
click at [160, 236] on span "Nos clients vous le confirment" at bounding box center [150, 233] width 136 height 43
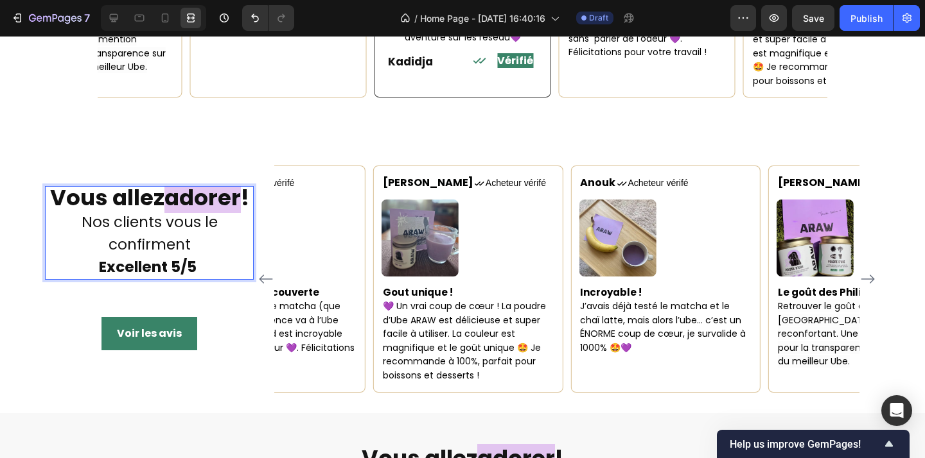
click at [186, 255] on span "Nos clients vous le confirment" at bounding box center [150, 233] width 136 height 43
click at [196, 272] on strong "Rich Text Editor. Editing area: main" at bounding box center [198, 266] width 4 height 23
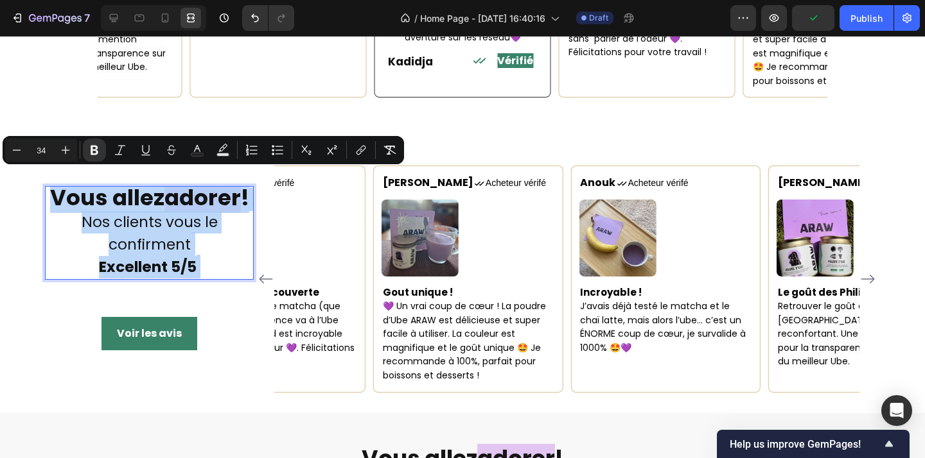
drag, startPoint x: 196, startPoint y: 272, endPoint x: 31, endPoint y: 185, distance: 185.8
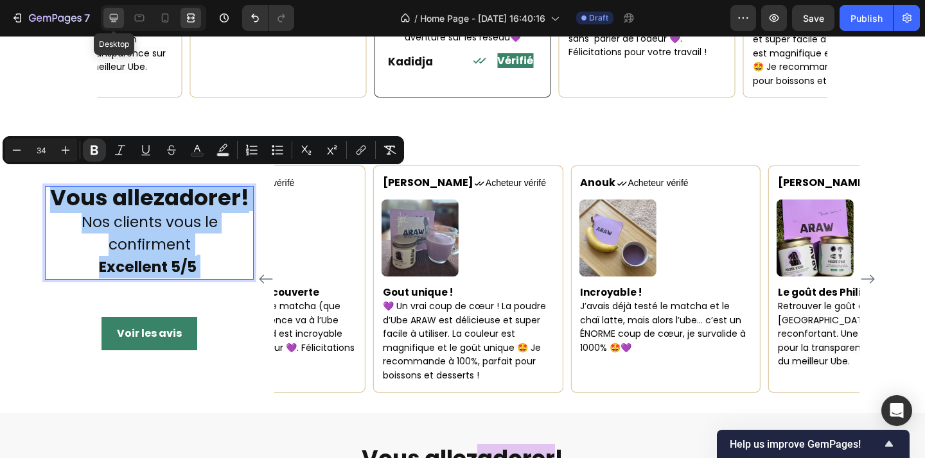
click at [114, 18] on icon at bounding box center [114, 18] width 8 height 8
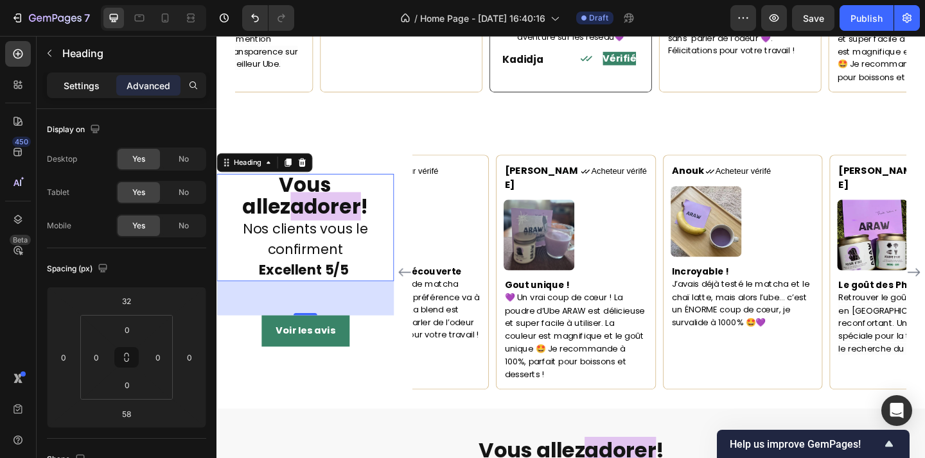
click at [83, 89] on p "Settings" at bounding box center [82, 85] width 36 height 13
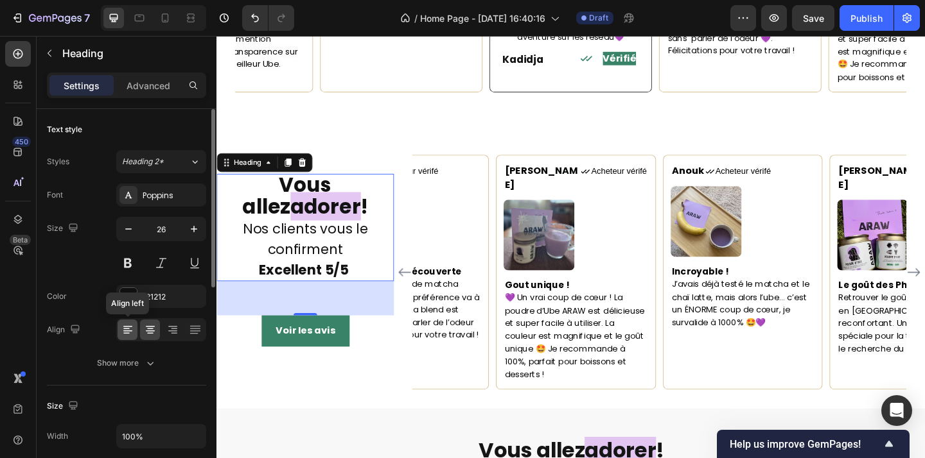
click at [125, 329] on icon at bounding box center [127, 330] width 13 height 13
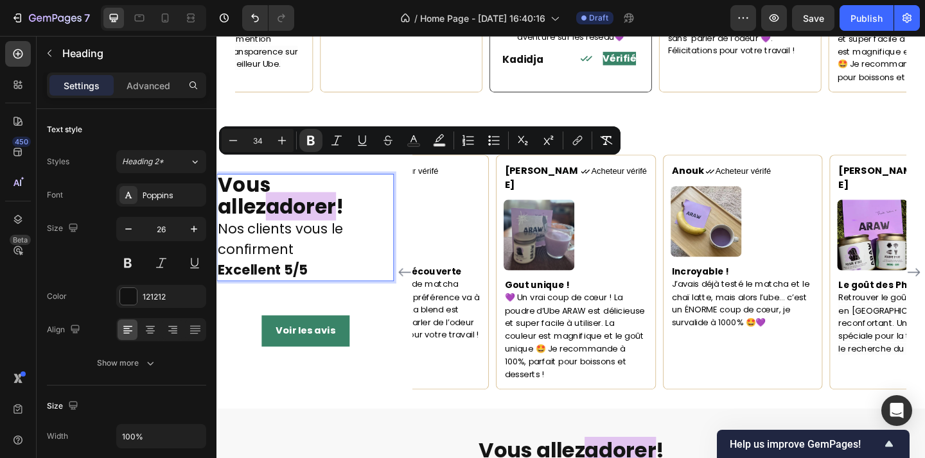
drag, startPoint x: 315, startPoint y: 211, endPoint x: 209, endPoint y: 170, distance: 113.9
click at [234, 146] on icon "Editor contextual toolbar" at bounding box center [233, 140] width 13 height 13
type input "33"
click at [191, 13] on icon at bounding box center [190, 18] width 13 height 13
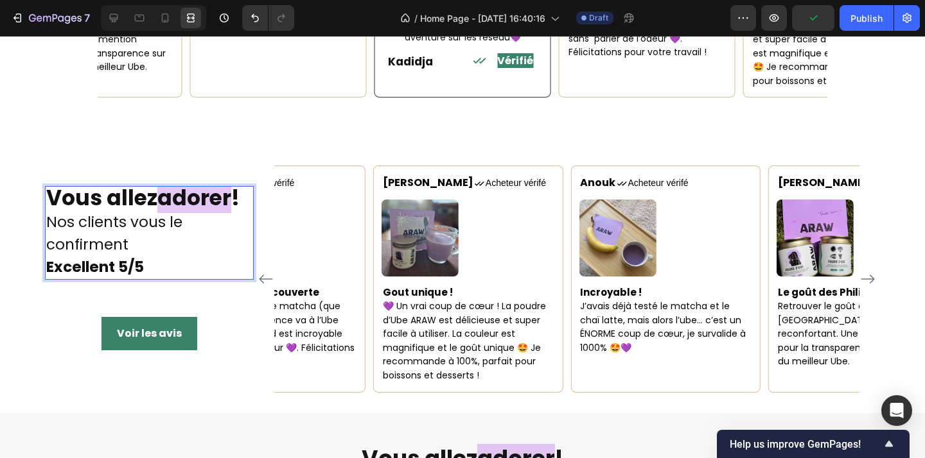
click at [210, 246] on p "Vous allez adorer ! Nos clients vous le confirment Excellent 5/5" at bounding box center [149, 233] width 206 height 91
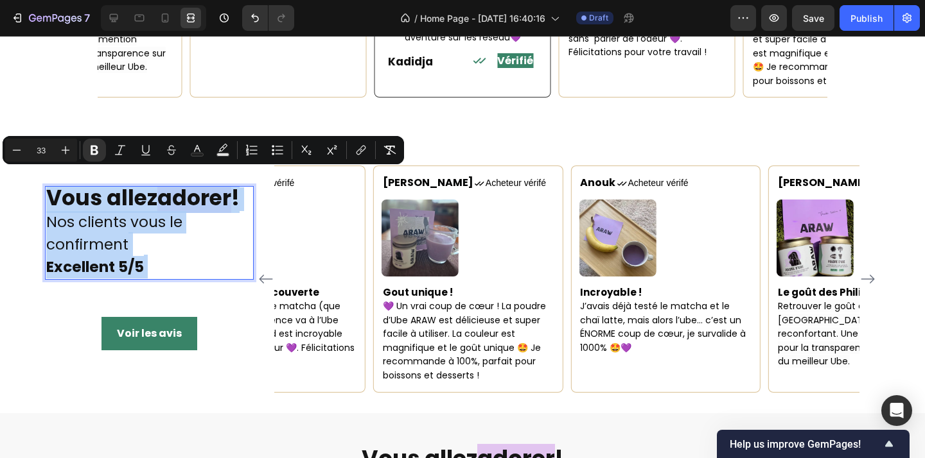
drag, startPoint x: 175, startPoint y: 275, endPoint x: 41, endPoint y: 188, distance: 160.1
click at [41, 188] on section "Vous allez adorer ! Nos clients vous le confirment Excellent 5/5 Heading 58 Voi…" at bounding box center [462, 279] width 855 height 268
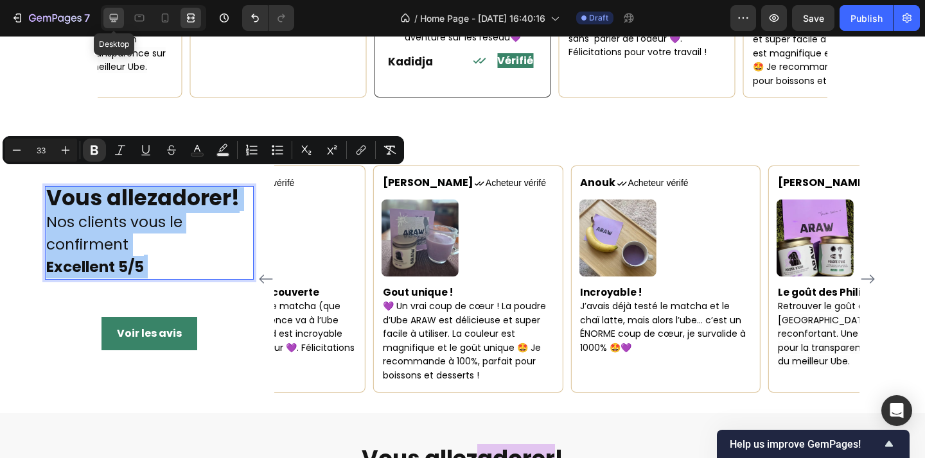
click at [111, 22] on icon at bounding box center [113, 18] width 13 height 13
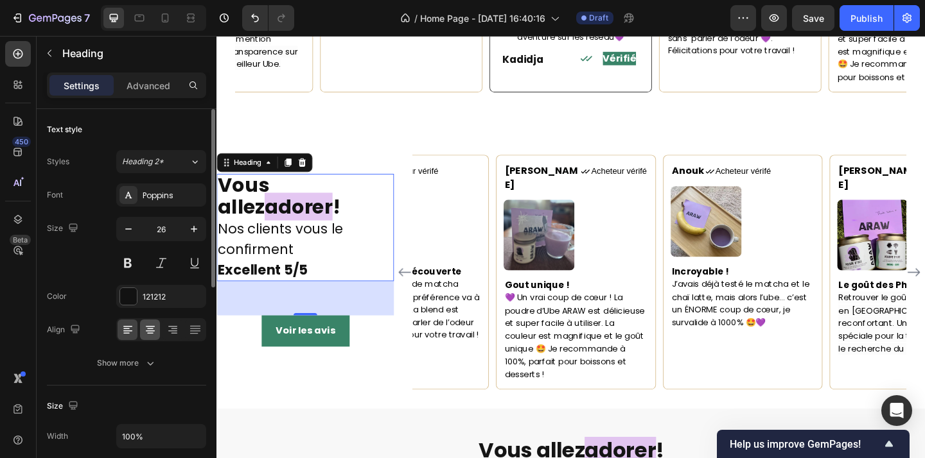
click at [153, 330] on icon at bounding box center [150, 330] width 13 height 13
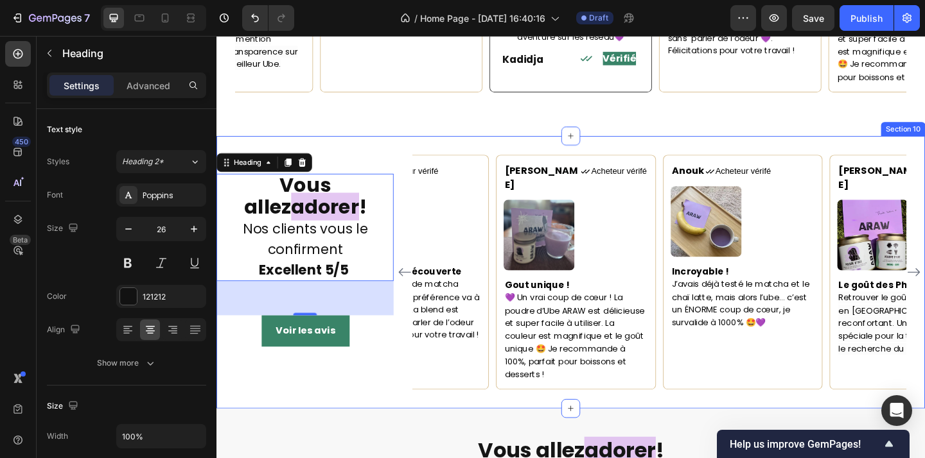
click at [304, 387] on div "⁠⁠⁠⁠⁠⁠⁠ Vous allez adorer ! Nos clients vous le confirment Excellent 5/5 Headin…" at bounding box center [601, 293] width 771 height 297
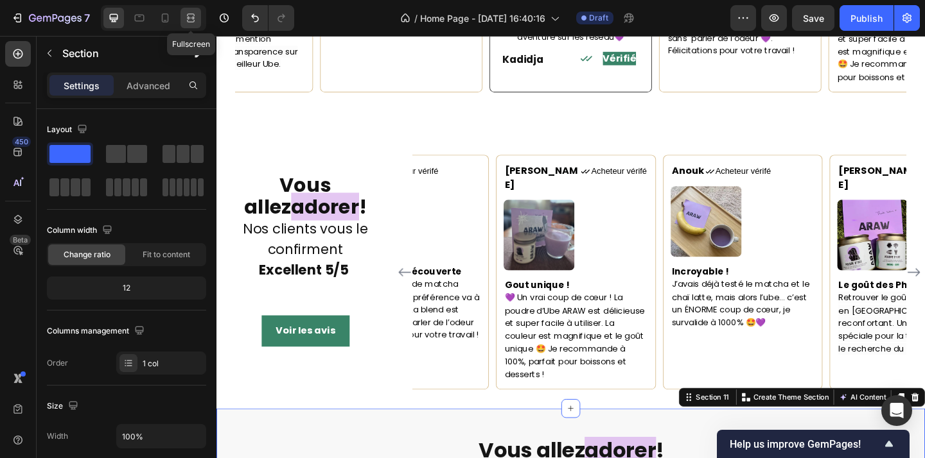
click at [184, 22] on div at bounding box center [190, 18] width 21 height 21
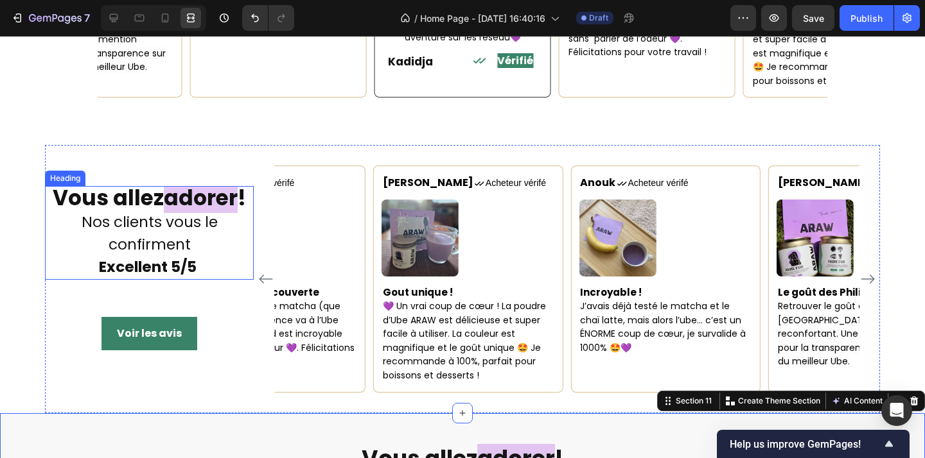
click at [89, 224] on span "Nos clients vous le confirment" at bounding box center [150, 233] width 136 height 43
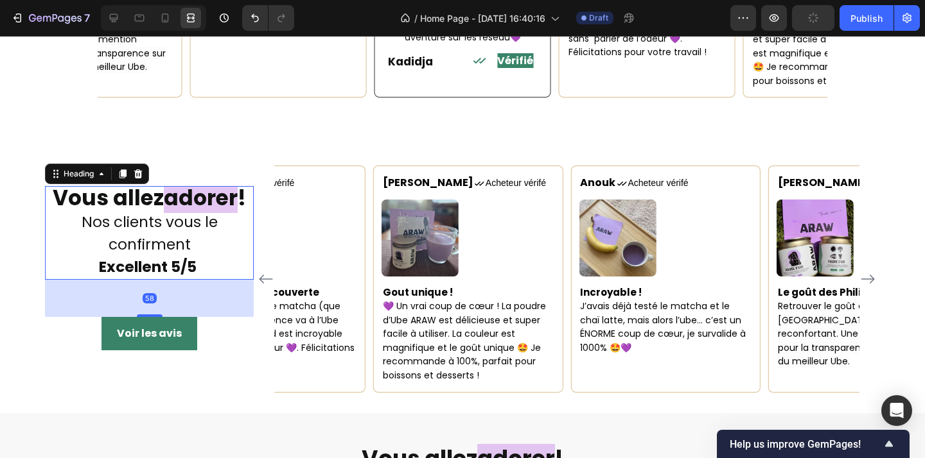
click at [210, 279] on h2 "⁠⁠⁠⁠⁠⁠⁠ Vous allez adorer ! Nos clients vous le confirment Excellent 5/5" at bounding box center [149, 232] width 209 height 93
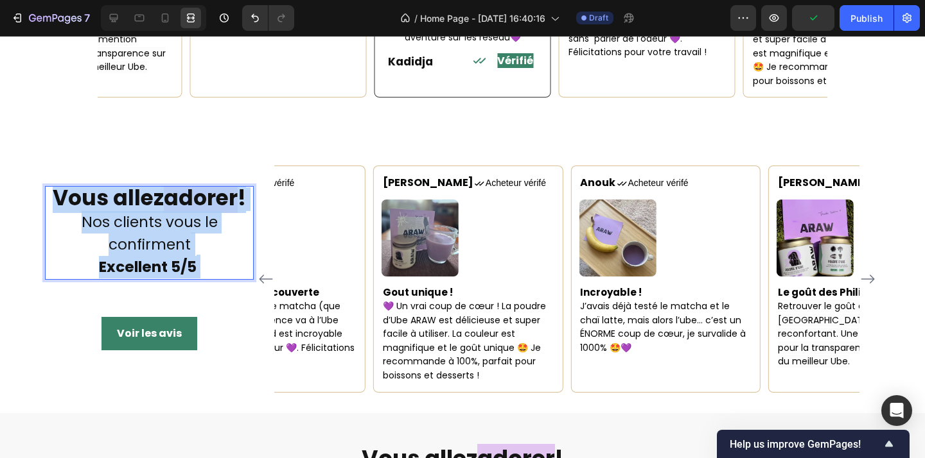
drag, startPoint x: 211, startPoint y: 279, endPoint x: 49, endPoint y: 180, distance: 189.6
click at [49, 188] on p "Vous allez adorer ! Nos clients vous le confirment Excellent 5/5" at bounding box center [149, 233] width 206 height 91
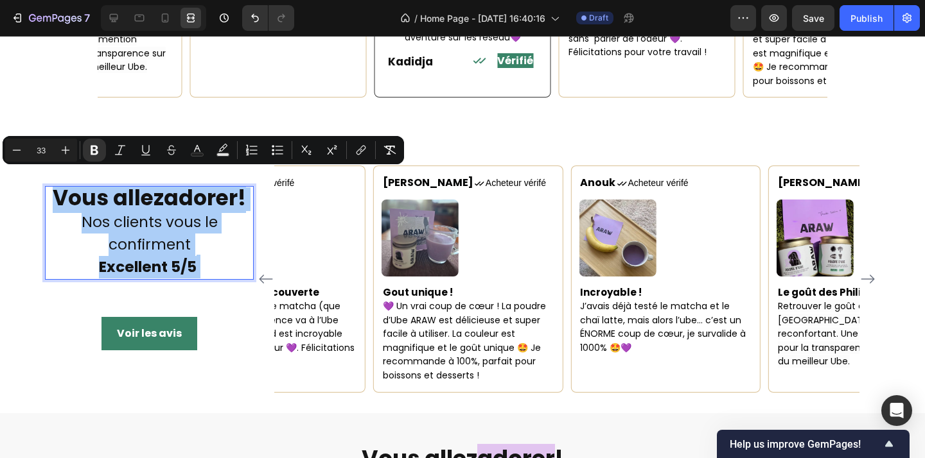
click at [36, 153] on input "33" at bounding box center [41, 150] width 26 height 15
click at [19, 153] on icon "Editor contextual toolbar" at bounding box center [16, 150] width 13 height 13
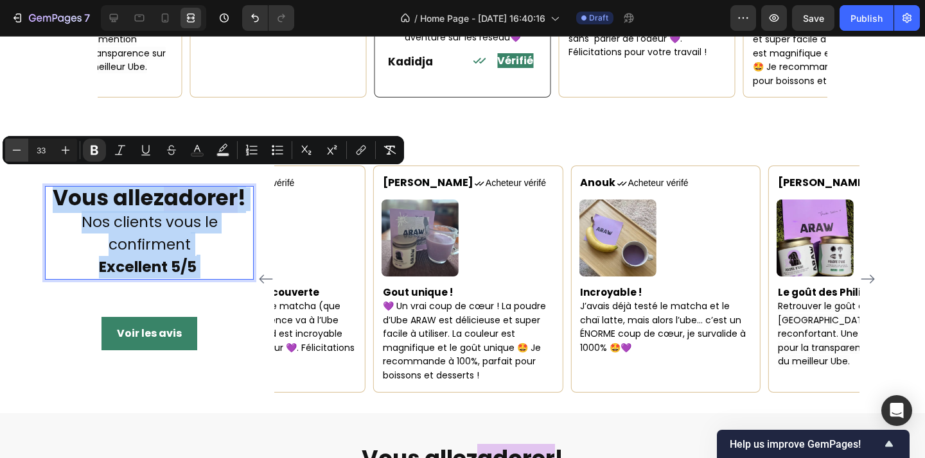
type input "32"
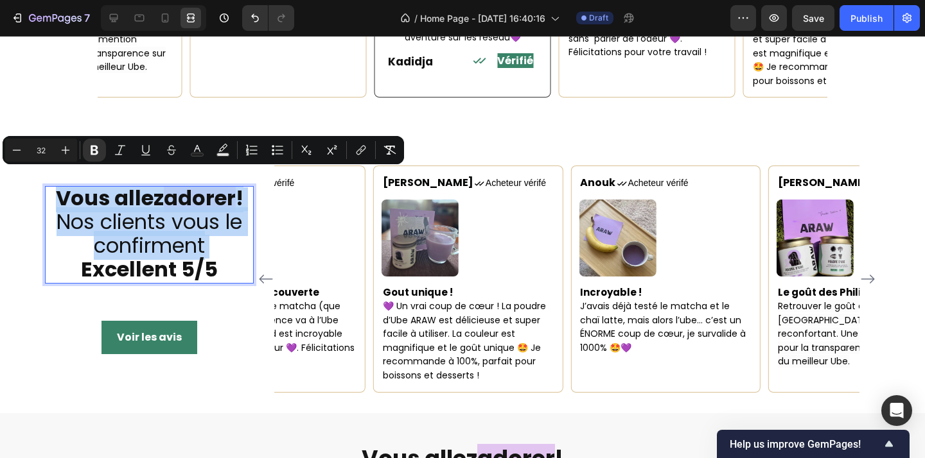
click at [222, 222] on span "Nos clients vous le confirment" at bounding box center [150, 233] width 186 height 53
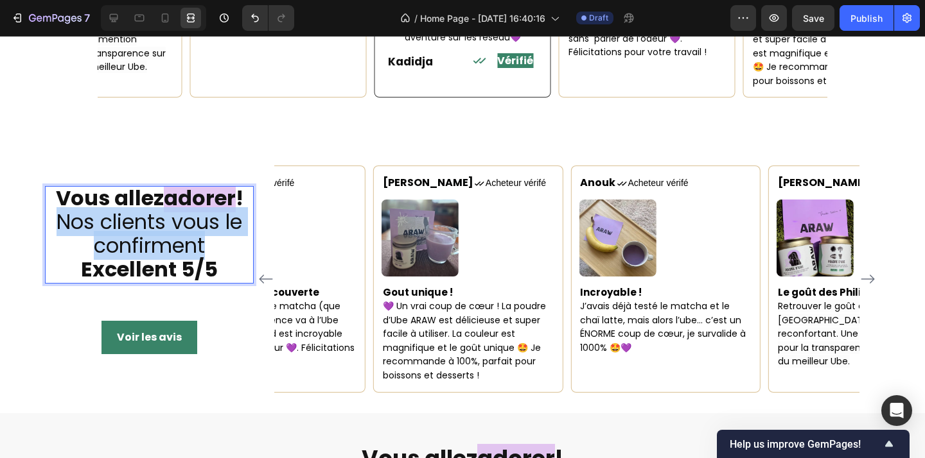
drag, startPoint x: 217, startPoint y: 232, endPoint x: 58, endPoint y: 211, distance: 159.9
click at [58, 211] on p "Vous allez adorer ! Nos clients vous le confirment Excellent 5/5" at bounding box center [149, 235] width 206 height 94
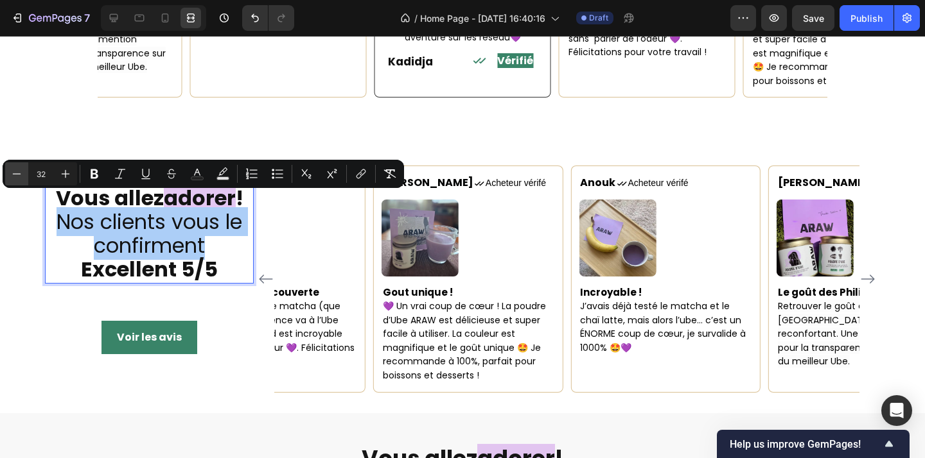
click at [26, 174] on button "Minus" at bounding box center [16, 173] width 23 height 23
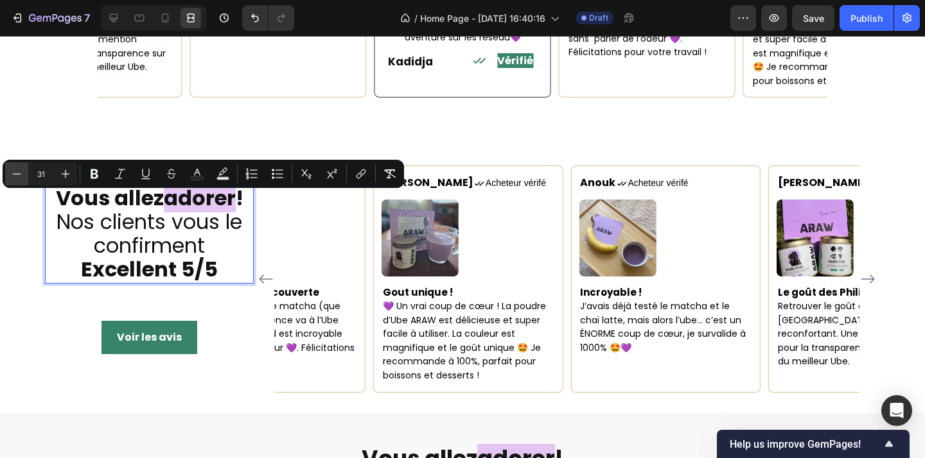
click at [26, 174] on button "Minus" at bounding box center [16, 173] width 23 height 23
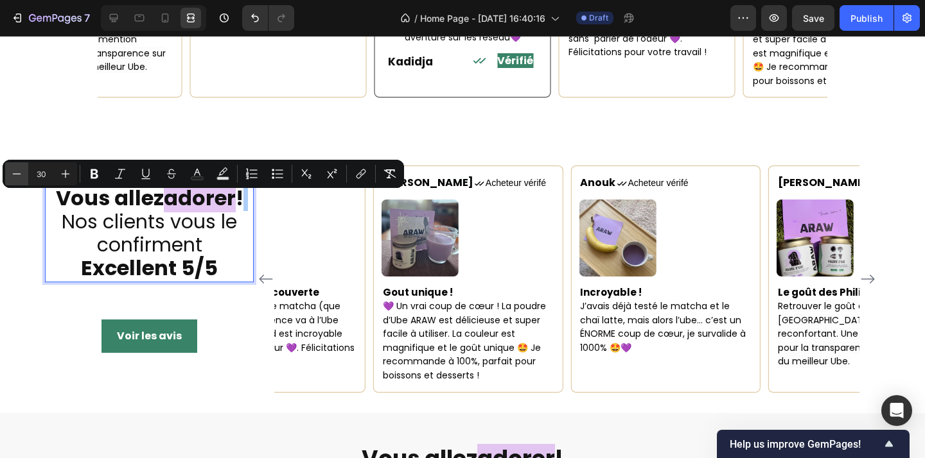
click at [26, 174] on button "Minus" at bounding box center [16, 173] width 23 height 23
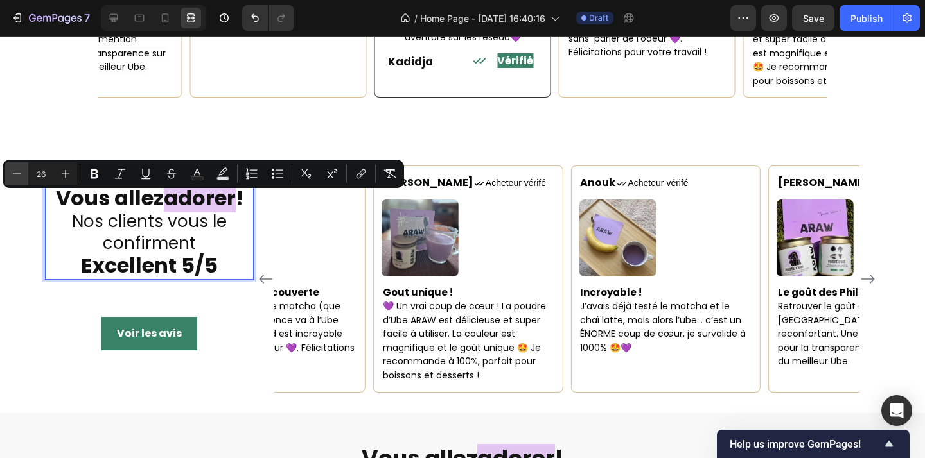
click at [26, 174] on button "Minus" at bounding box center [16, 173] width 23 height 23
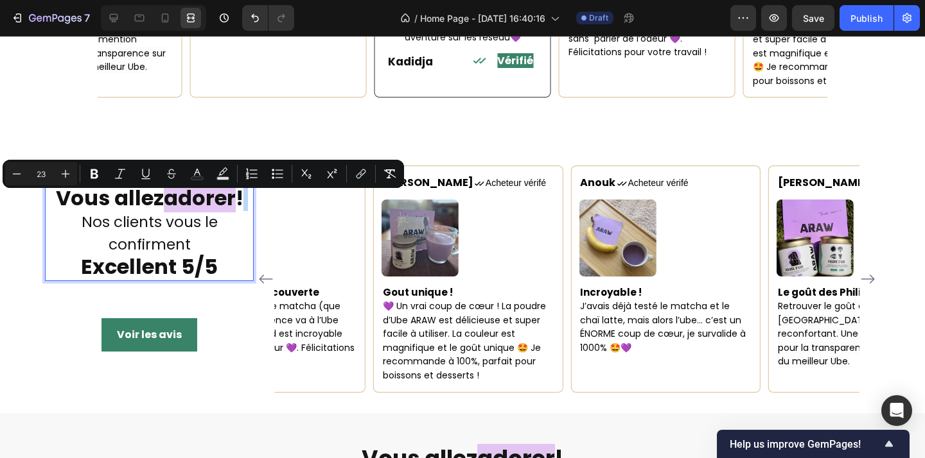
type input "32"
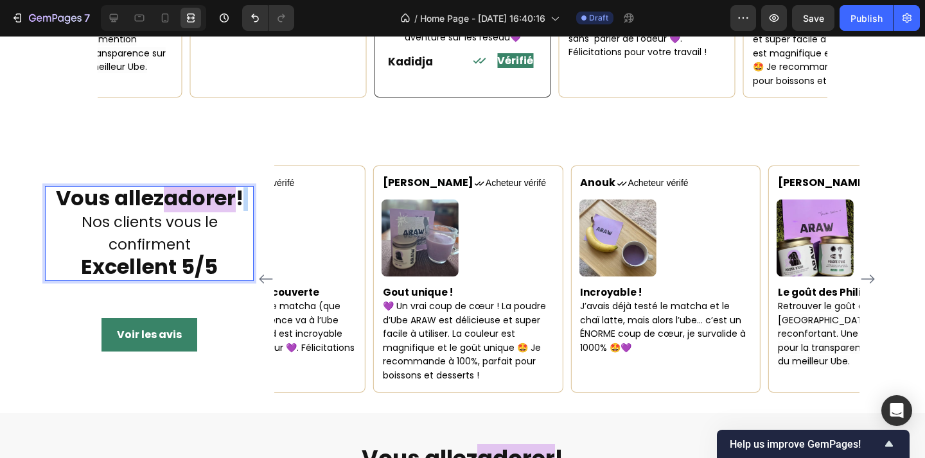
drag, startPoint x: 223, startPoint y: 257, endPoint x: 73, endPoint y: 252, distance: 151.0
click at [73, 252] on p "Vous allez adorer ! Nos clients vous le confirment Excellent 5/5" at bounding box center [149, 234] width 206 height 92
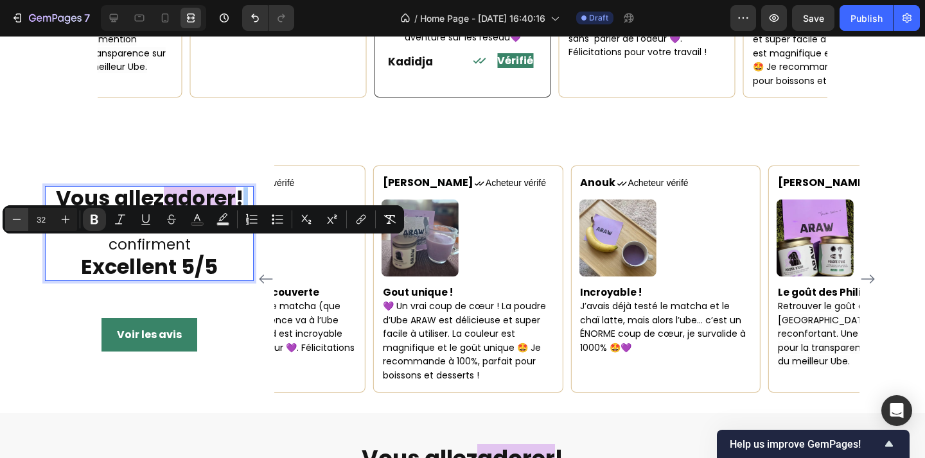
click at [16, 225] on icon "Editor contextual toolbar" at bounding box center [16, 219] width 13 height 13
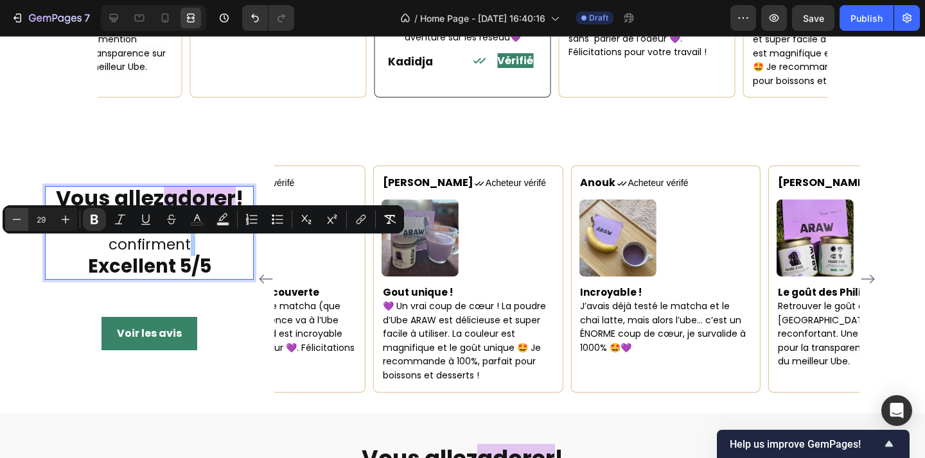
click at [16, 225] on icon "Editor contextual toolbar" at bounding box center [16, 219] width 13 height 13
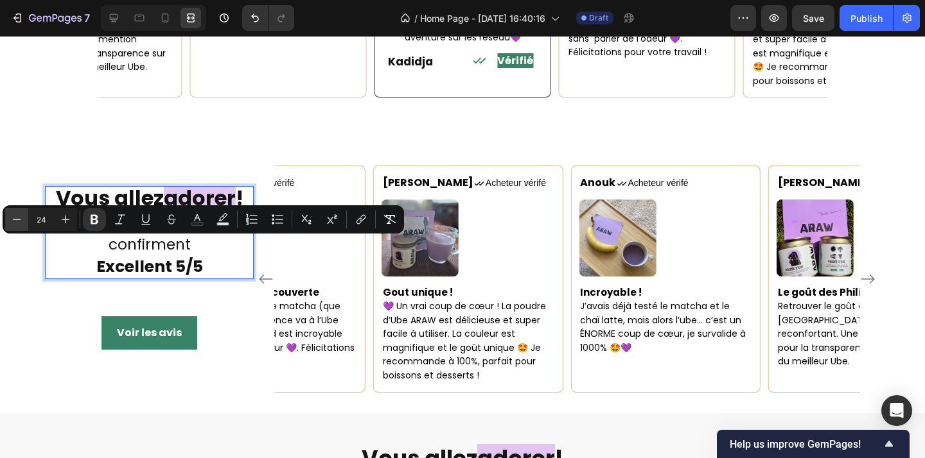
click at [16, 225] on icon "Editor contextual toolbar" at bounding box center [16, 219] width 13 height 13
type input "21"
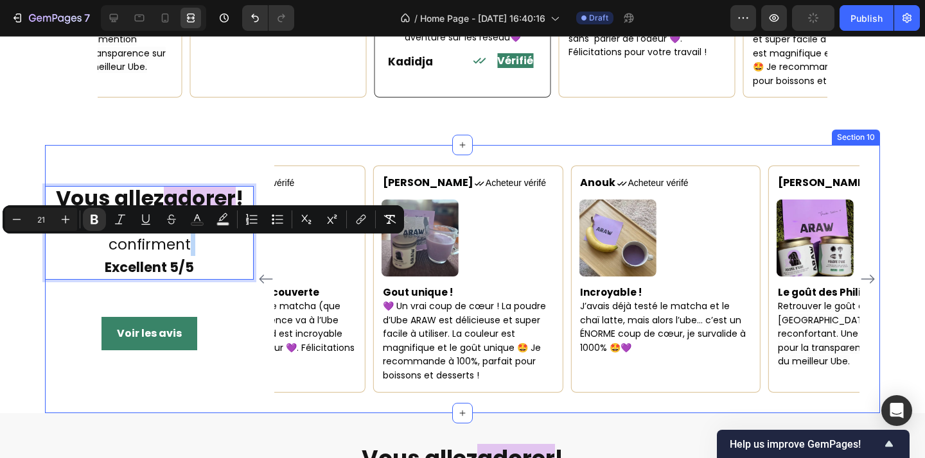
click at [175, 287] on div "Vous allez adorer ! Nos clients vous le confirment Excellent 5/5 Heading 58 Voi…" at bounding box center [149, 279] width 209 height 227
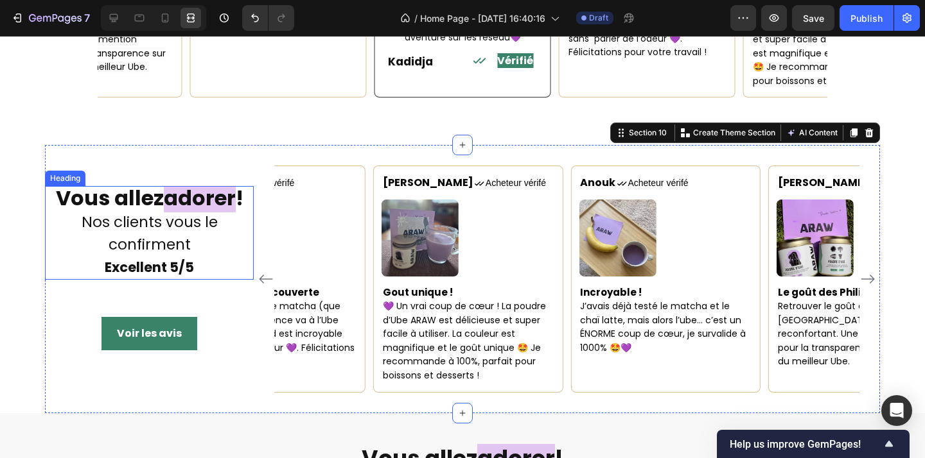
click at [192, 228] on p "⁠⁠⁠⁠⁠⁠⁠ Vous allez adorer ! Nos clients vous le confirment Excellent 5/5" at bounding box center [149, 233] width 206 height 91
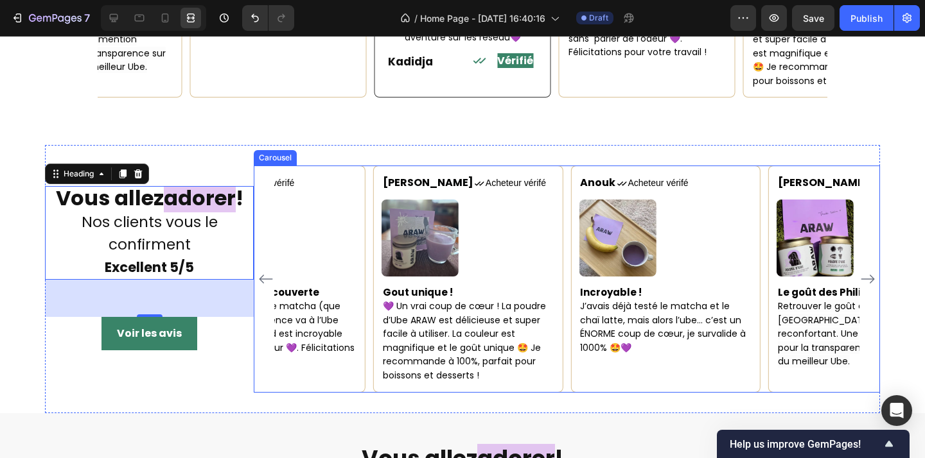
click at [874, 275] on icon "Carousel Next Arrow" at bounding box center [867, 279] width 13 height 9
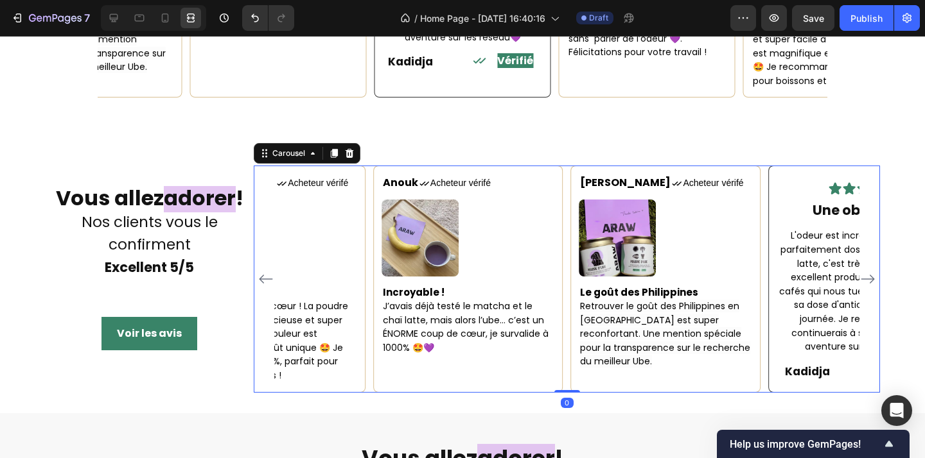
click at [874, 275] on icon "Carousel Next Arrow" at bounding box center [867, 279] width 13 height 9
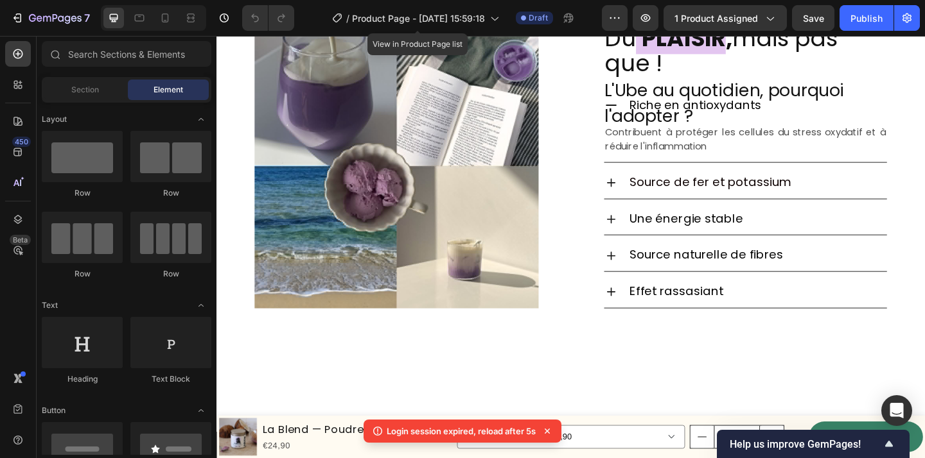
scroll to position [1089, 0]
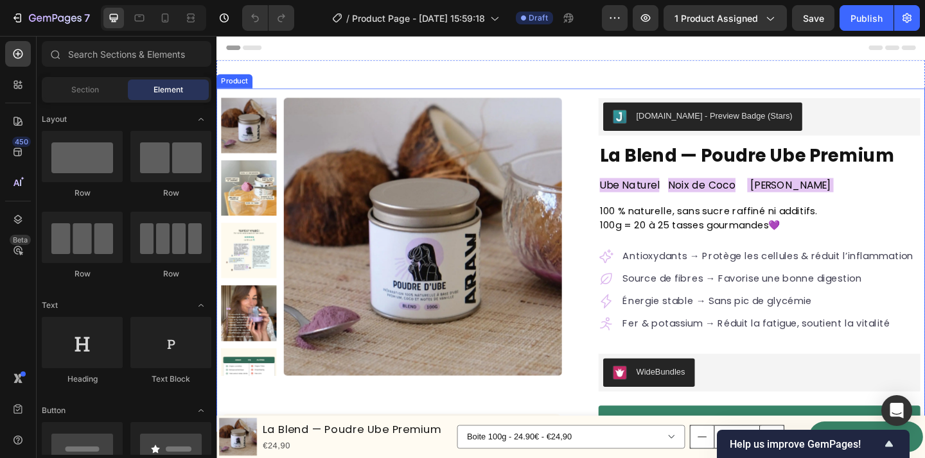
click at [606, 94] on div "Product Images Sans Gluten Item List Vegan Item List Faible en sucre Item List …" at bounding box center [601, 372] width 771 height 559
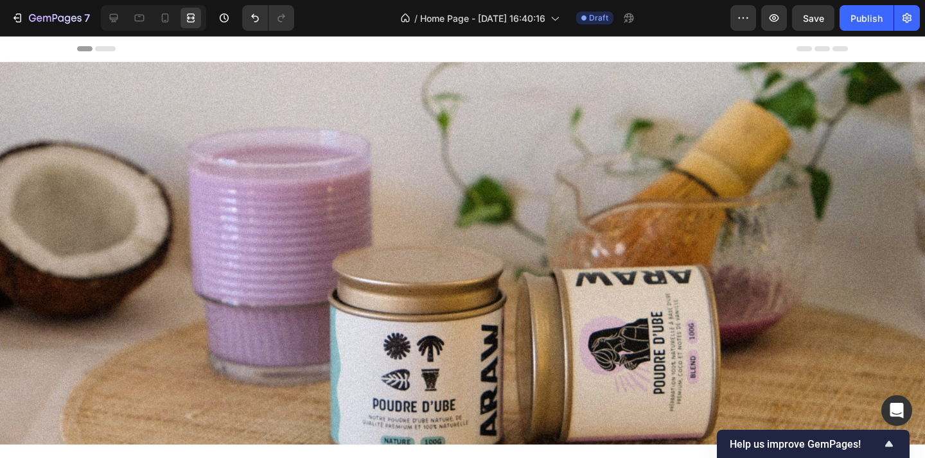
scroll to position [1996, 0]
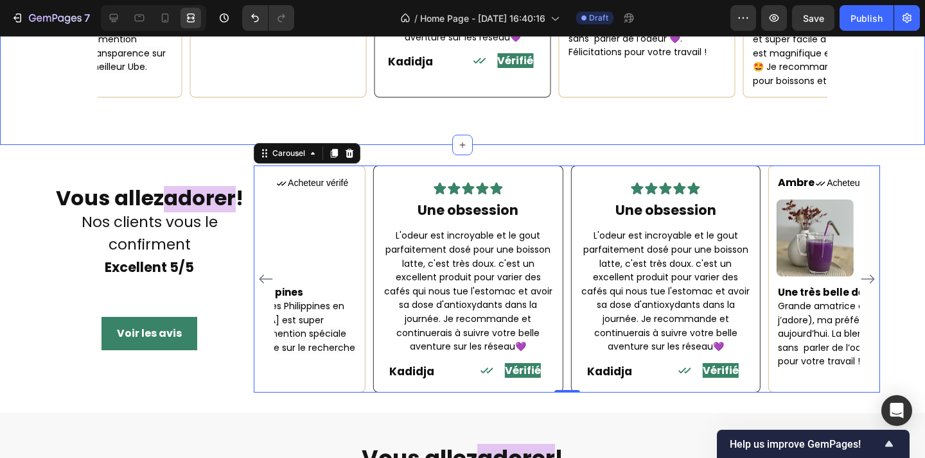
click at [866, 116] on div "Maorie Text block Icon Acheteur vérifé Text Block Row Image Un bien sur moi Je …" at bounding box center [462, 0] width 925 height 289
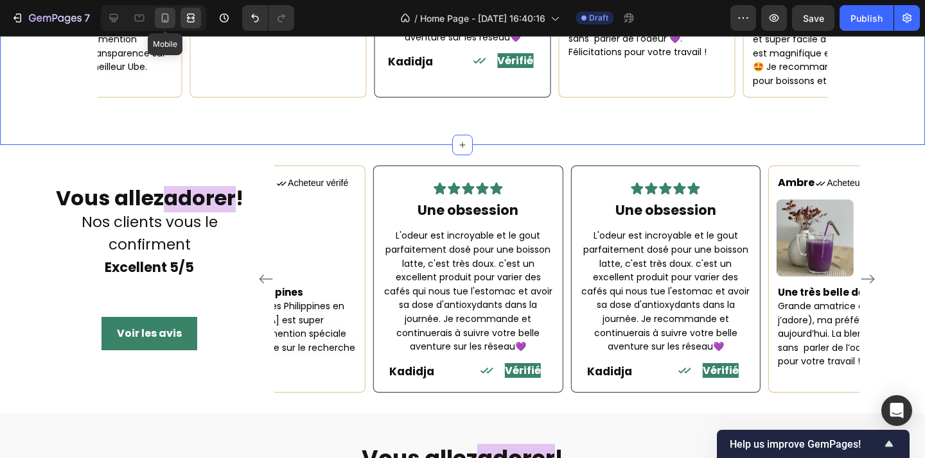
click at [162, 19] on icon at bounding box center [165, 18] width 13 height 13
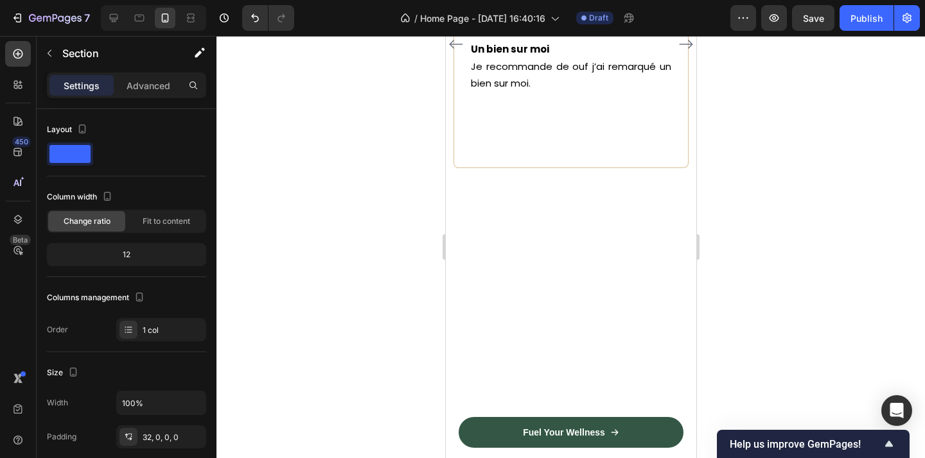
scroll to position [2679, 0]
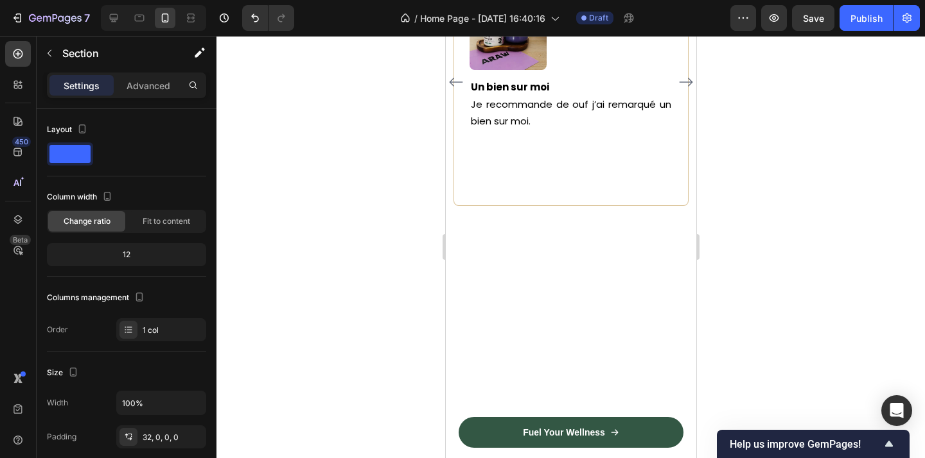
click at [683, 206] on div "Maorie Text block Icon Acheteur vérifé Text Block Row Image Un bien sur moi Je …" at bounding box center [570, 82] width 235 height 248
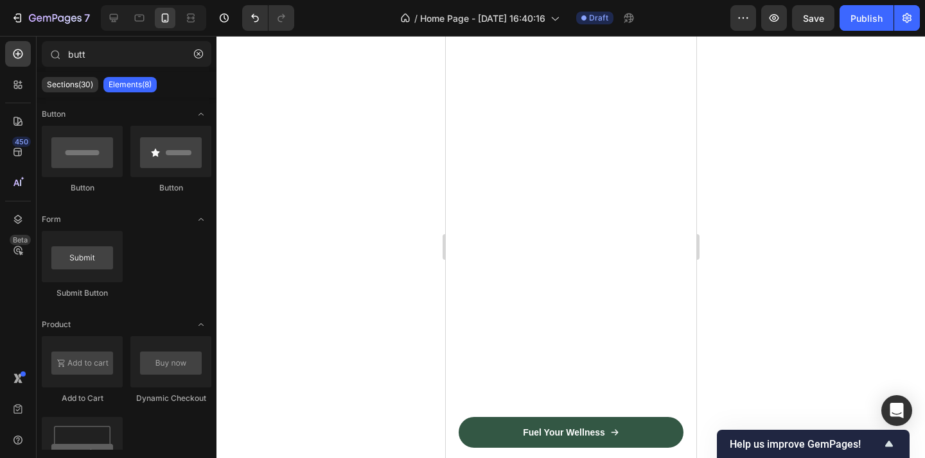
scroll to position [3258, 0]
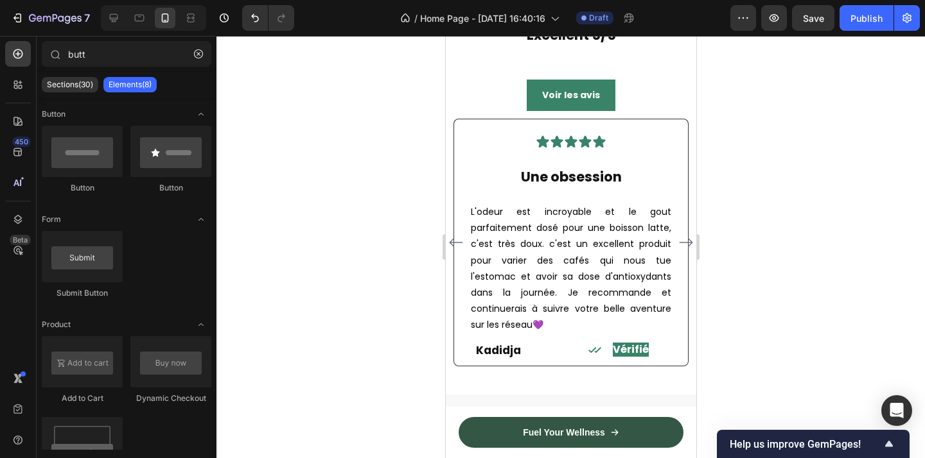
click at [771, 207] on div at bounding box center [570, 247] width 708 height 423
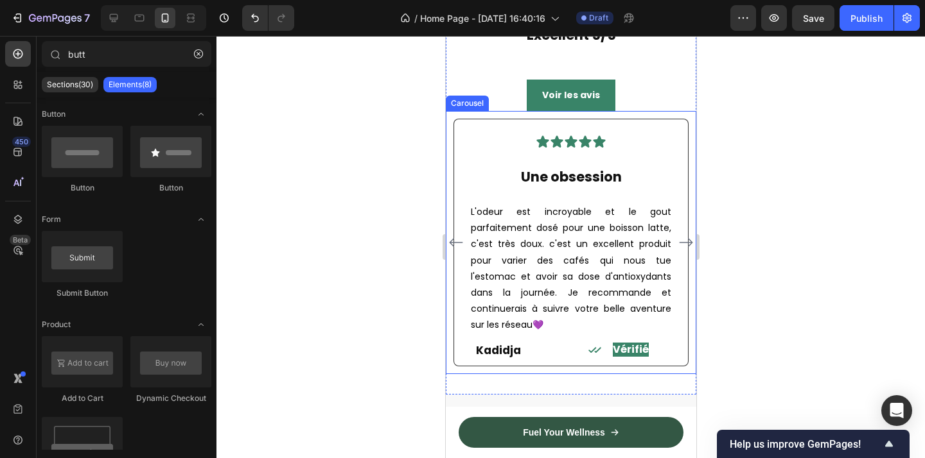
click at [453, 235] on icon "Carousel Back Arrow" at bounding box center [455, 242] width 15 height 15
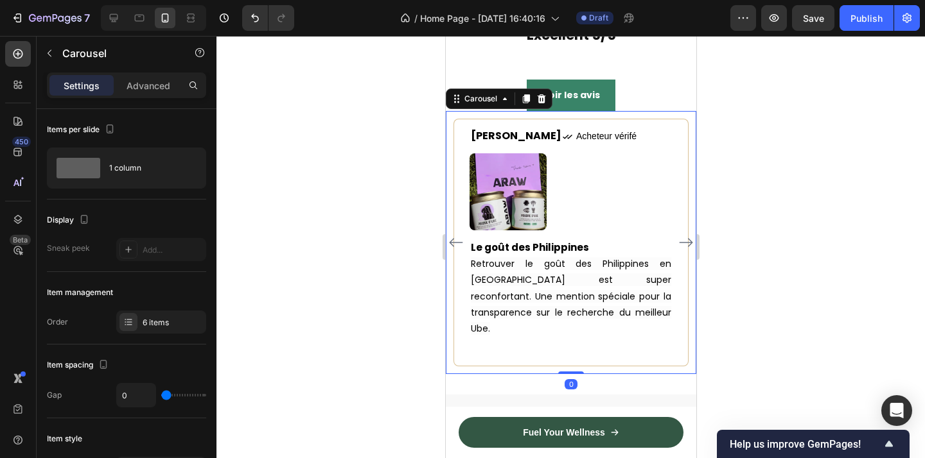
click at [453, 235] on icon "Carousel Back Arrow" at bounding box center [455, 242] width 15 height 15
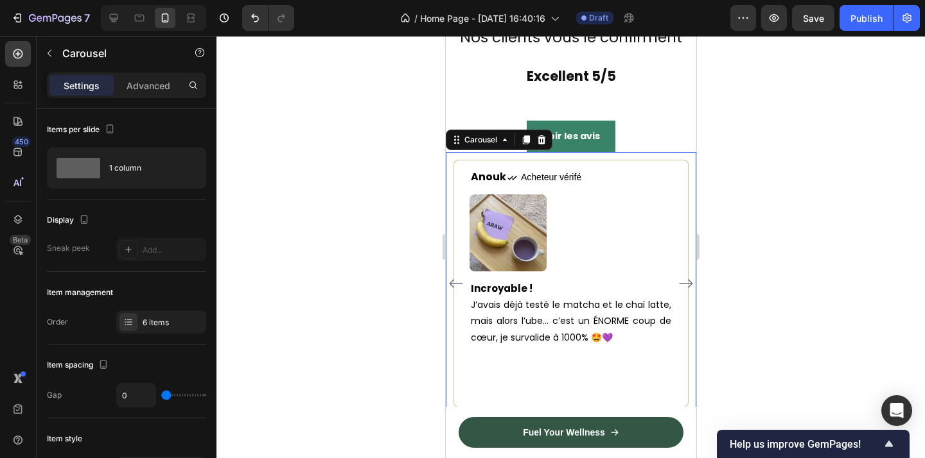
scroll to position [3121, 0]
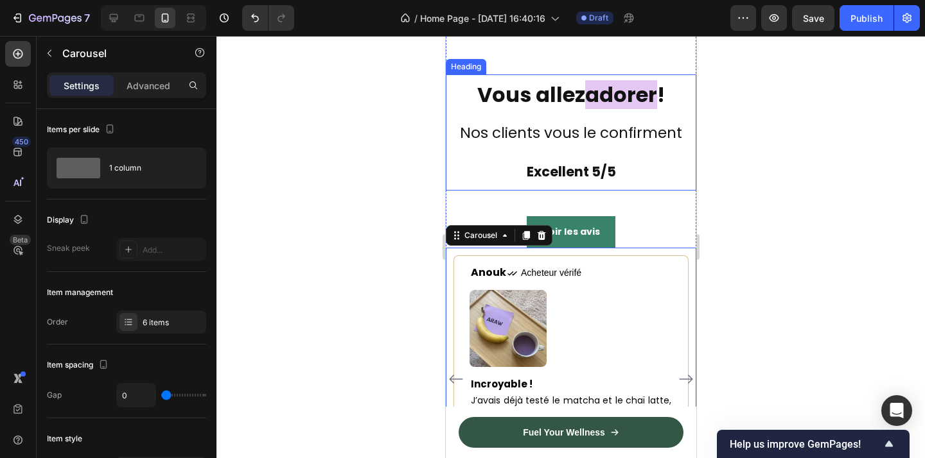
click at [571, 121] on h2 "Vous allez adorer ! Nos clients vous le confirment Excellent 5/5" at bounding box center [570, 132] width 250 height 116
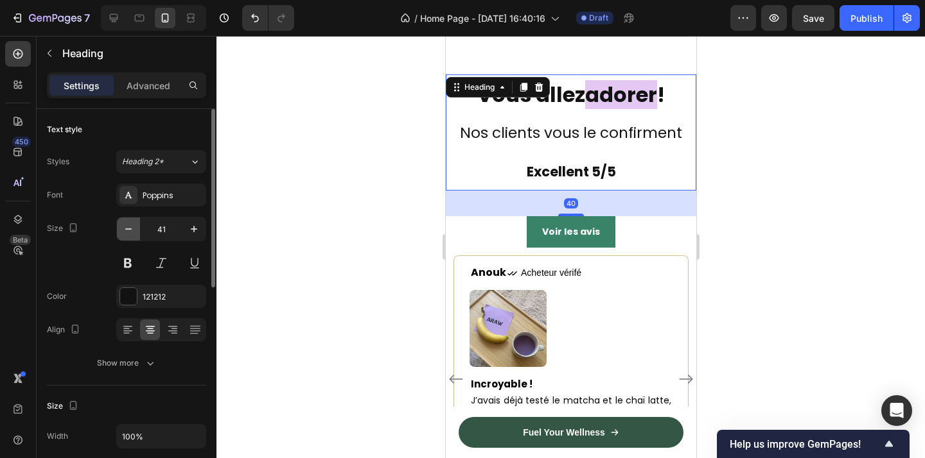
click at [124, 227] on icon "button" at bounding box center [128, 229] width 13 height 13
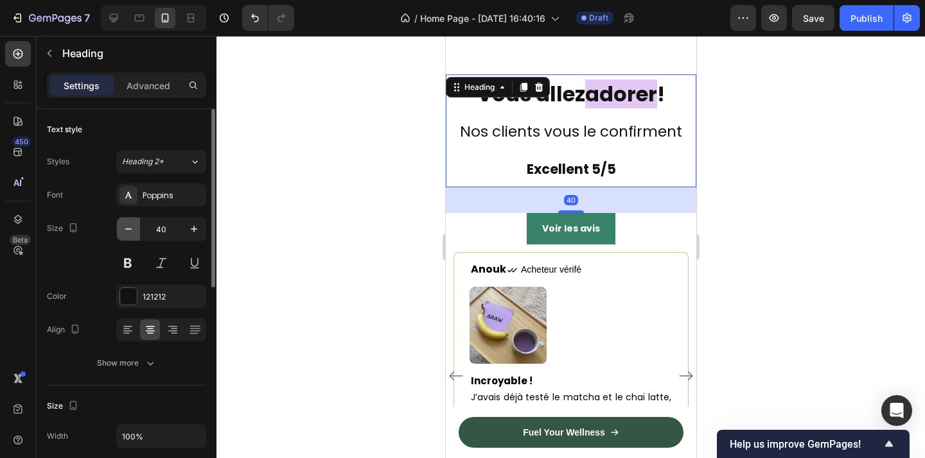
click at [124, 227] on icon "button" at bounding box center [128, 229] width 13 height 13
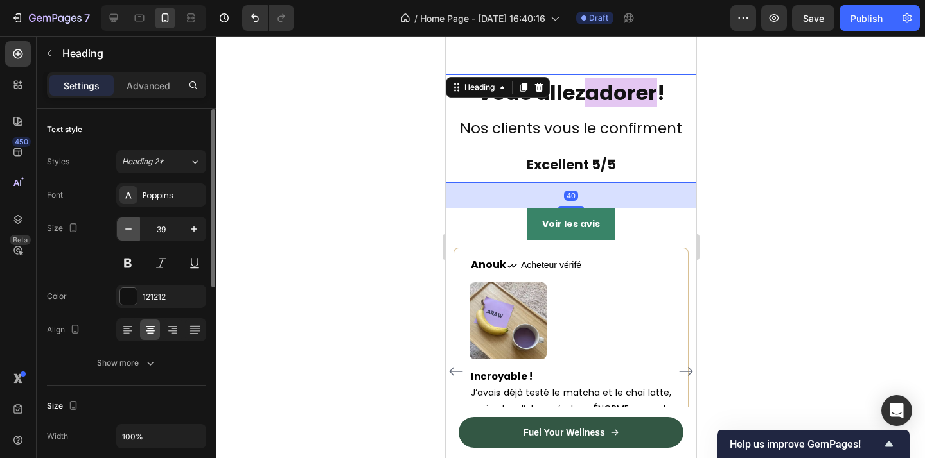
click at [124, 227] on icon "button" at bounding box center [128, 229] width 13 height 13
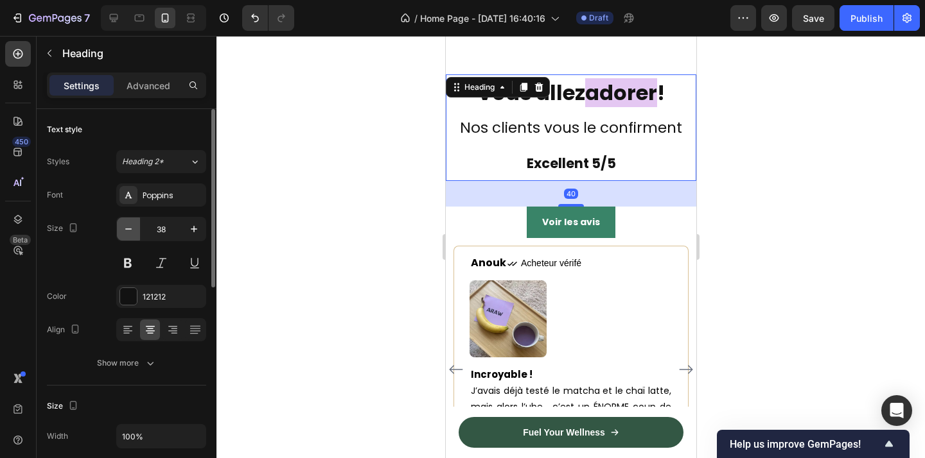
click at [124, 227] on icon "button" at bounding box center [128, 229] width 13 height 13
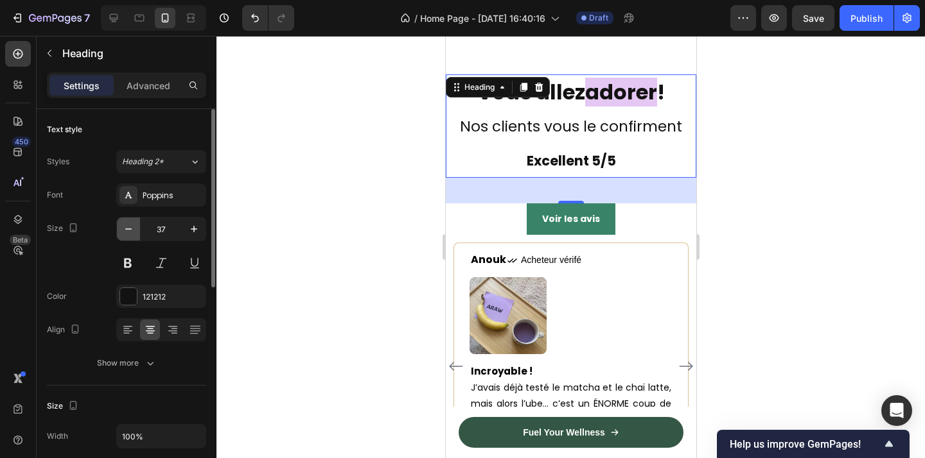
click at [124, 227] on icon "button" at bounding box center [128, 229] width 13 height 13
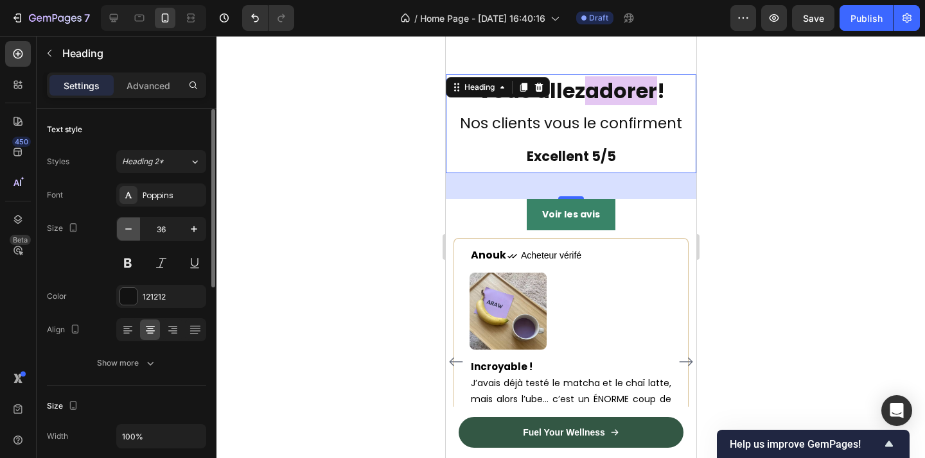
click at [124, 227] on icon "button" at bounding box center [128, 229] width 13 height 13
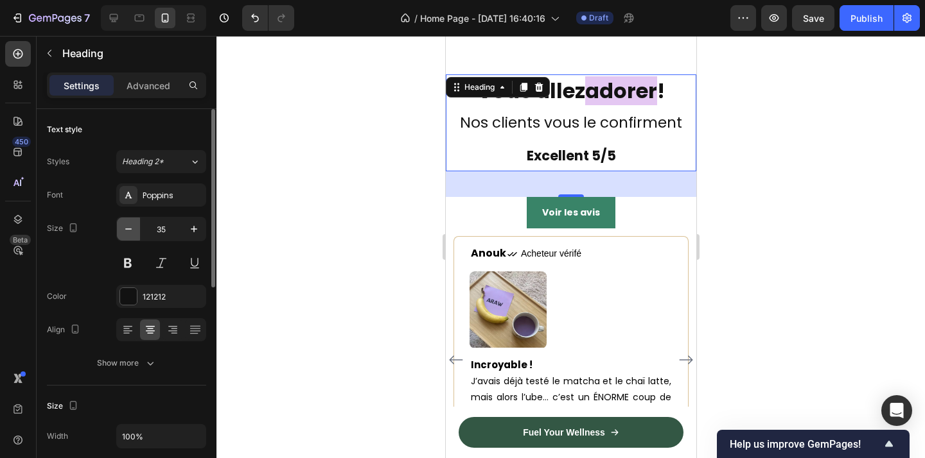
click at [124, 227] on icon "button" at bounding box center [128, 229] width 13 height 13
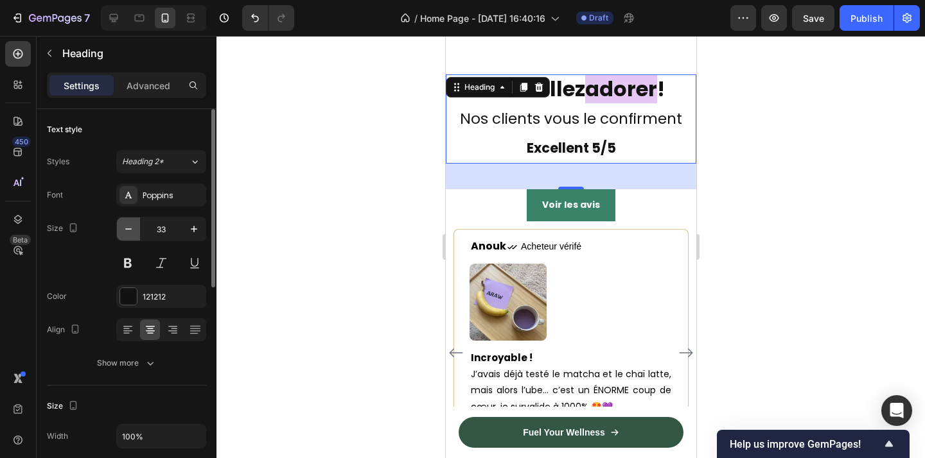
click at [124, 227] on icon "button" at bounding box center [128, 229] width 13 height 13
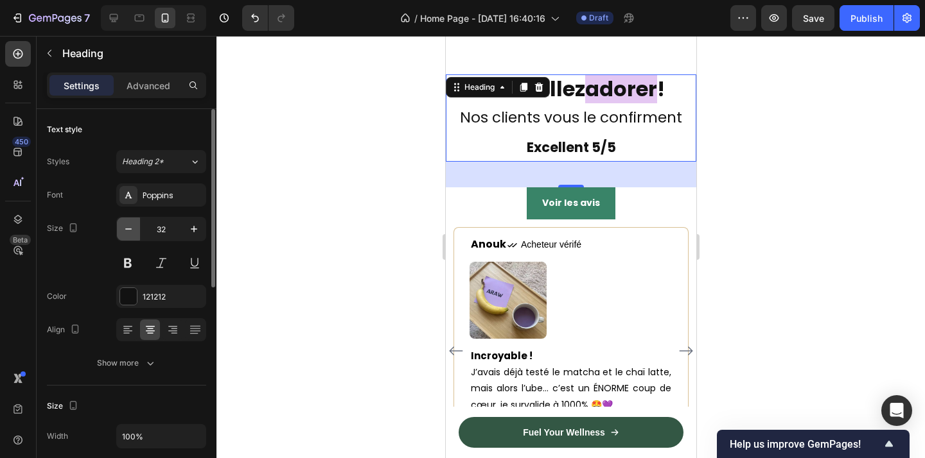
click at [124, 227] on icon "button" at bounding box center [128, 229] width 13 height 13
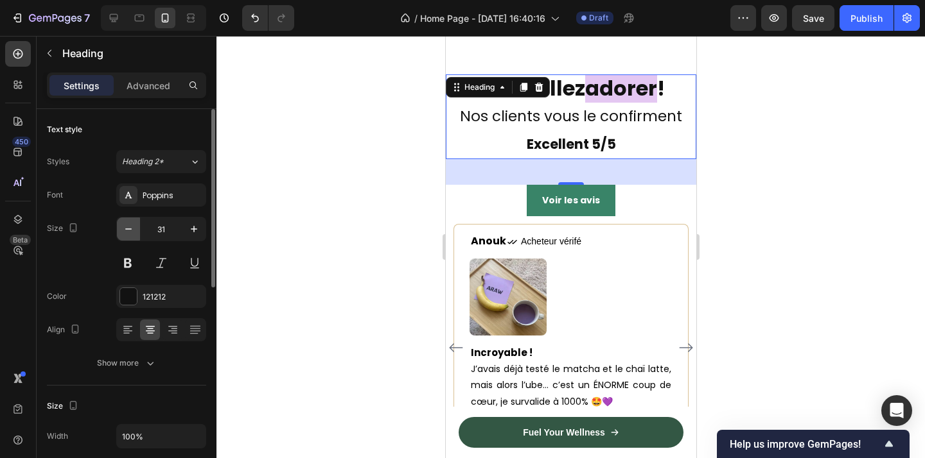
click at [124, 227] on icon "button" at bounding box center [128, 229] width 13 height 13
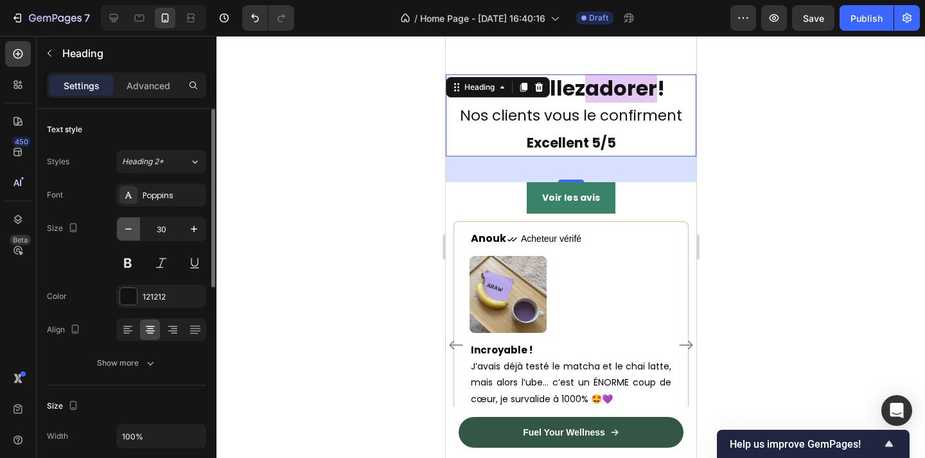
click at [124, 227] on icon "button" at bounding box center [128, 229] width 13 height 13
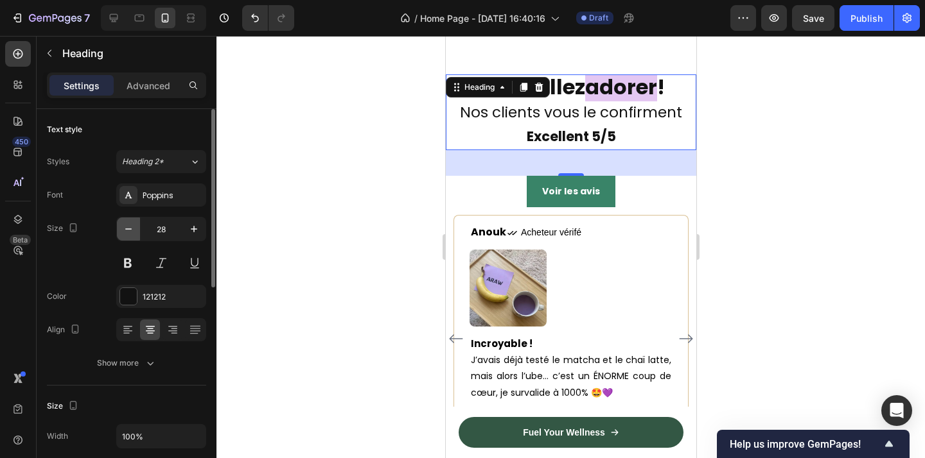
click at [124, 227] on icon "button" at bounding box center [128, 229] width 13 height 13
type input "27"
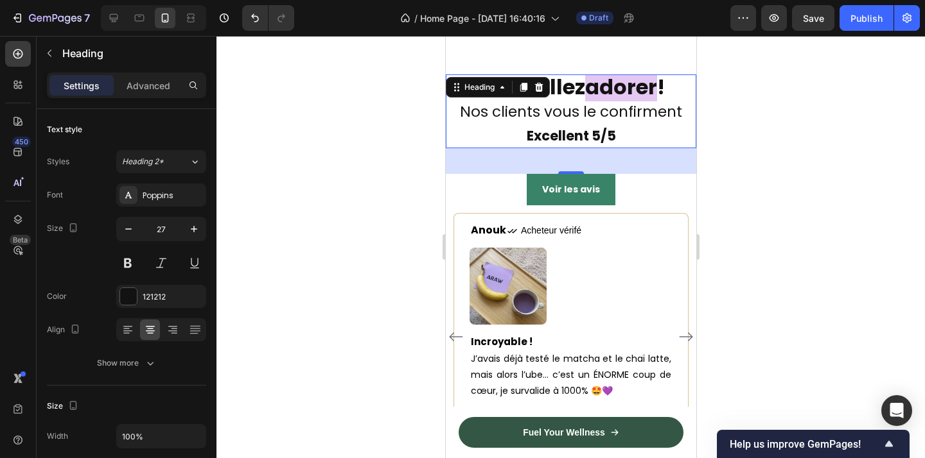
click at [383, 205] on div at bounding box center [570, 247] width 708 height 423
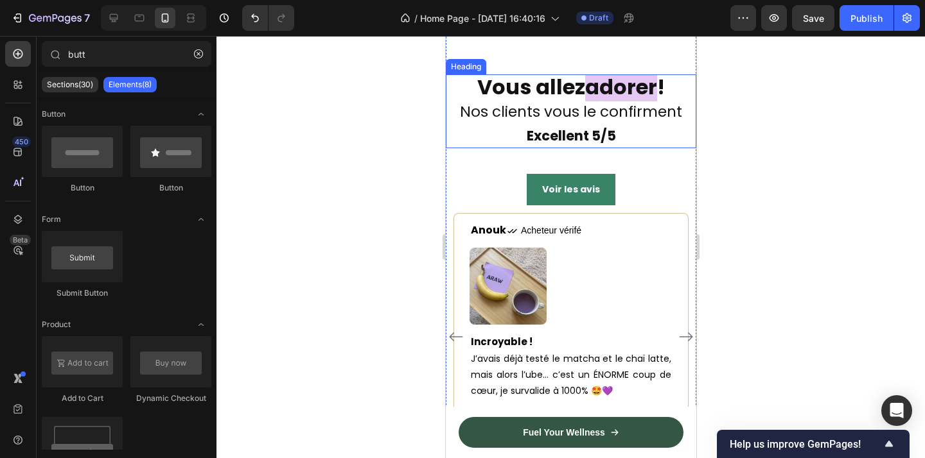
click at [584, 129] on strong "Excellent 5/5" at bounding box center [570, 136] width 89 height 19
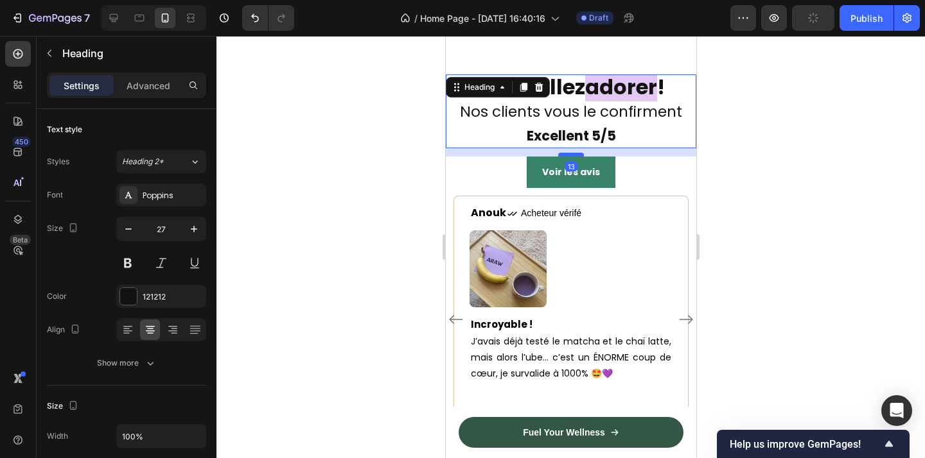
drag, startPoint x: 572, startPoint y: 170, endPoint x: 580, endPoint y: 153, distance: 19.2
click at [580, 153] on div at bounding box center [570, 155] width 26 height 4
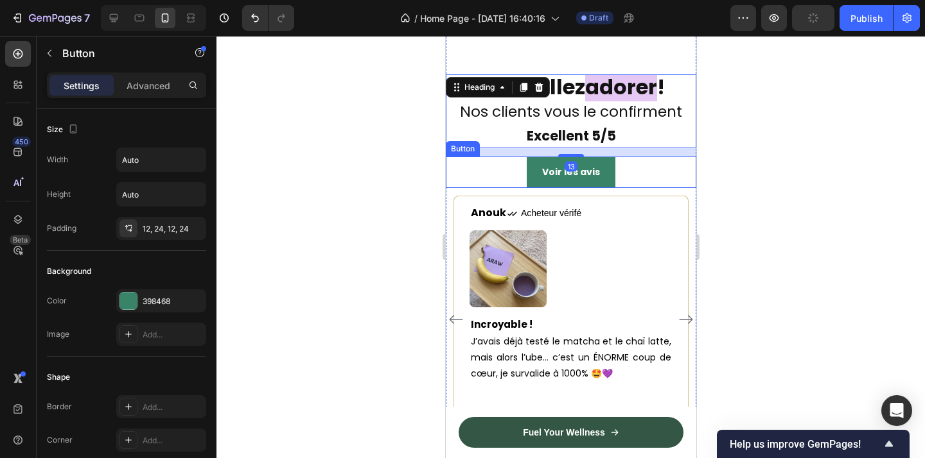
click at [634, 171] on div "Voir les avis Button" at bounding box center [570, 172] width 250 height 31
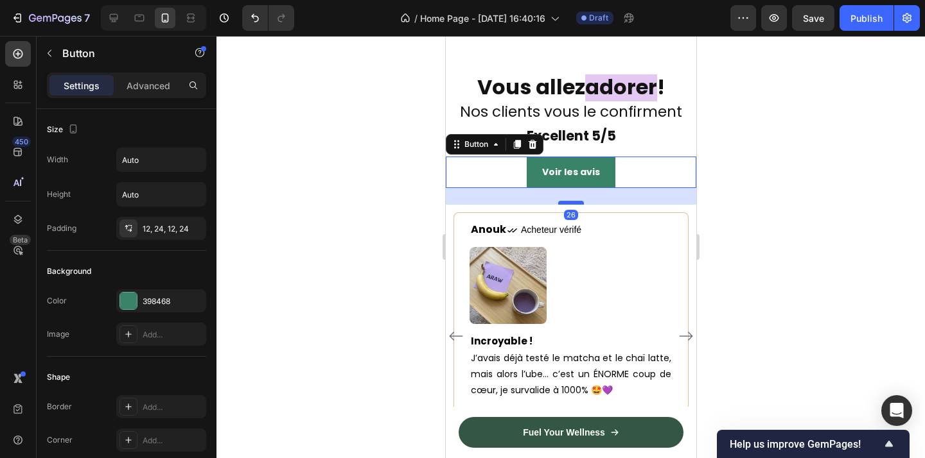
drag, startPoint x: 573, startPoint y: 187, endPoint x: 573, endPoint y: 204, distance: 16.7
click at [573, 204] on div at bounding box center [570, 203] width 26 height 4
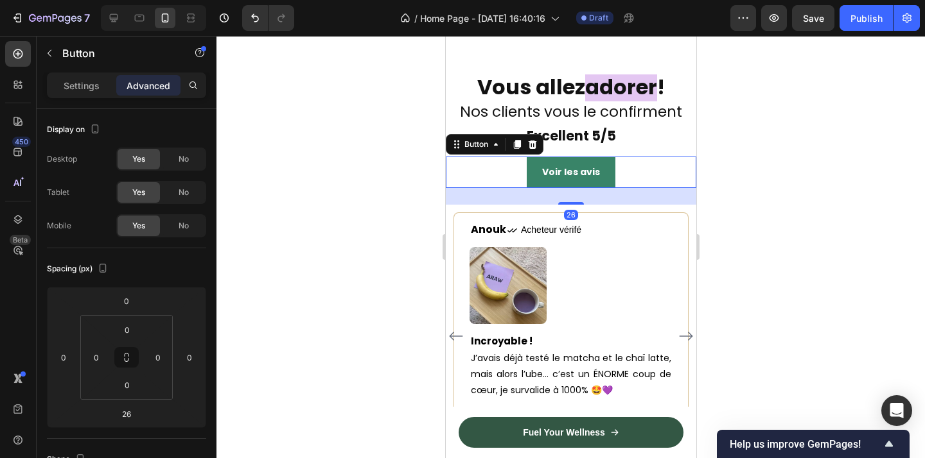
click at [771, 220] on div at bounding box center [570, 247] width 708 height 423
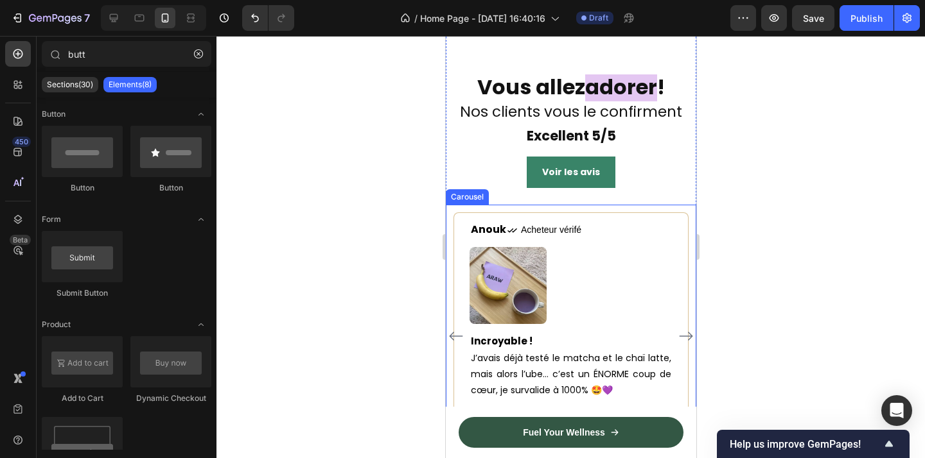
click at [690, 332] on icon "Carousel Next Arrow" at bounding box center [685, 336] width 13 height 9
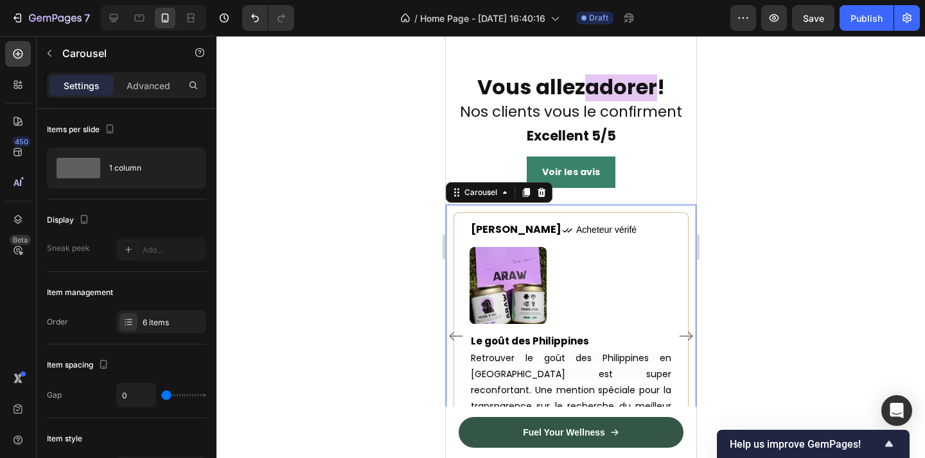
click at [690, 332] on icon "Carousel Next Arrow" at bounding box center [685, 336] width 13 height 9
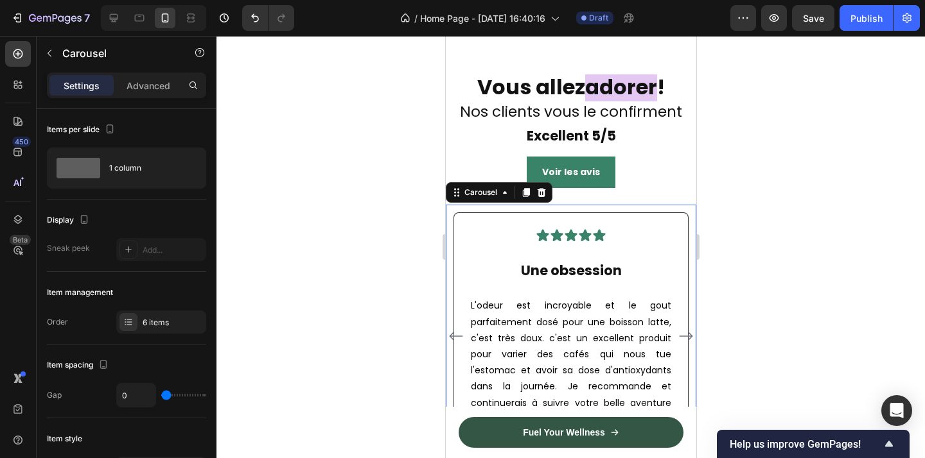
click at [690, 332] on icon "Carousel Next Arrow" at bounding box center [685, 336] width 13 height 9
click at [455, 332] on icon "Carousel Back Arrow" at bounding box center [455, 336] width 15 height 15
click at [114, 22] on icon at bounding box center [113, 18] width 13 height 13
type input "12"
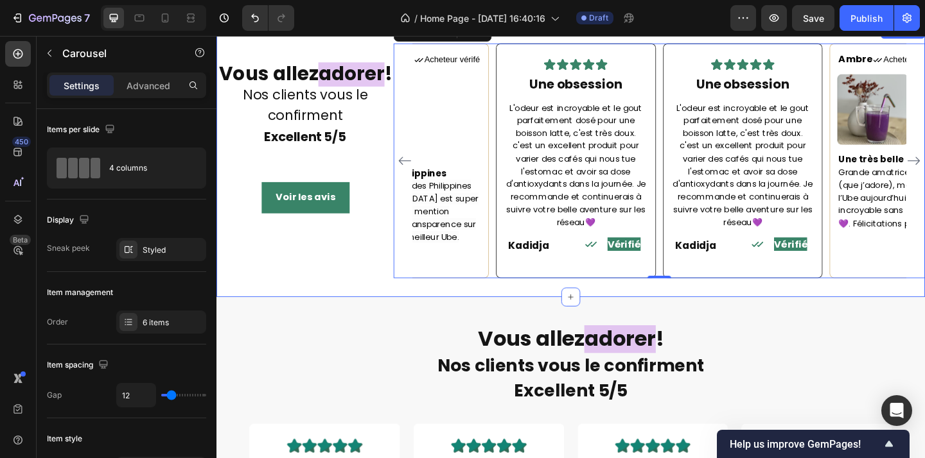
scroll to position [2856, 0]
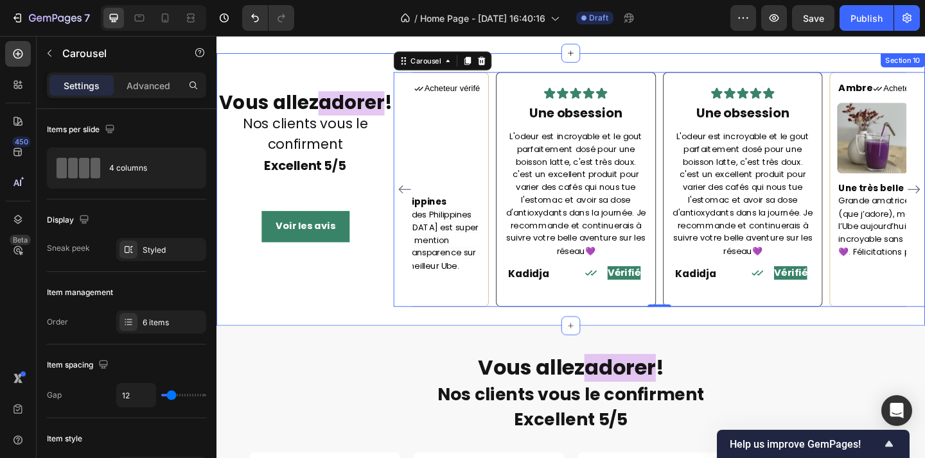
click at [379, 212] on div "Vous allez adorer ! Nos clients vous le confirment Excellent 5/5 Heading Voir l…" at bounding box center [312, 204] width 193 height 256
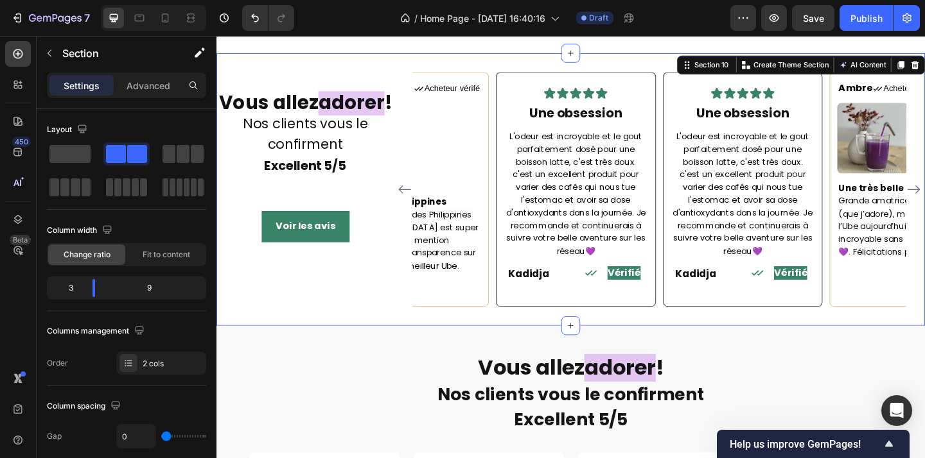
click at [382, 76] on div "Vous allez adorer ! Nos clients vous le confirment Excellent 5/5 Heading Voir l…" at bounding box center [312, 204] width 193 height 256
click at [408, 207] on div "Vous allez adorer ! Nos clients vous le confirment Excellent 5/5 Heading Voir l…" at bounding box center [312, 204] width 193 height 256
click at [335, 282] on div "Vous allez adorer ! Nos clients vous le confirment Excellent 5/5 Heading Voir l…" at bounding box center [312, 204] width 193 height 256
click at [347, 204] on div "Vous allez adorer ! Nos clients vous le confirment Excellent 5/5 Heading Voir l…" at bounding box center [312, 204] width 193 height 256
click at [399, 123] on strong "!" at bounding box center [403, 108] width 8 height 29
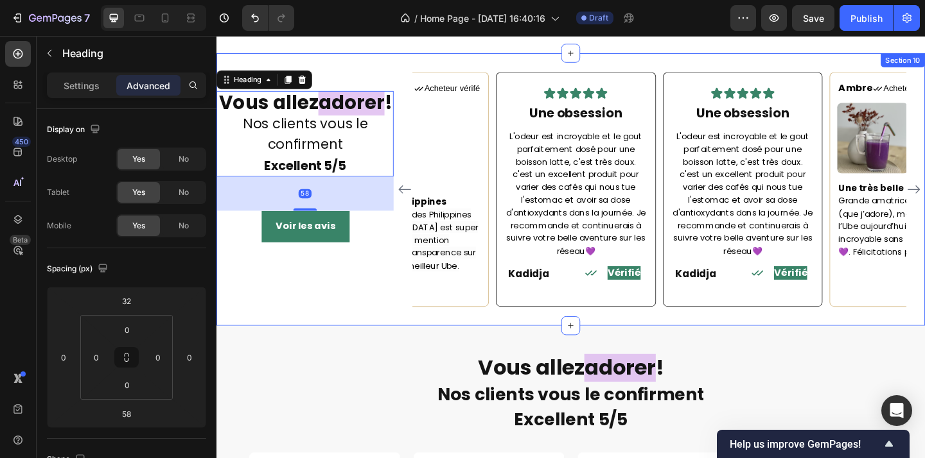
click at [354, 76] on div "Vous allez adorer ! Nos clients vous le confirment Excellent 5/5 Heading 58 Voi…" at bounding box center [312, 204] width 193 height 256
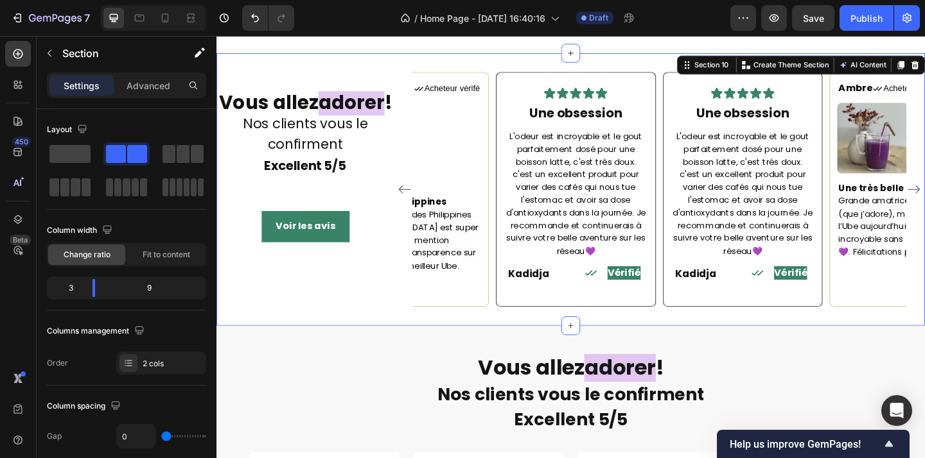
click at [418, 299] on div "Vous allez adorer ! Nos clients vous le confirment Excellent 5/5 Heading Voir l…" at bounding box center [601, 203] width 771 height 297
click at [51, 49] on icon "button" at bounding box center [49, 53] width 10 height 10
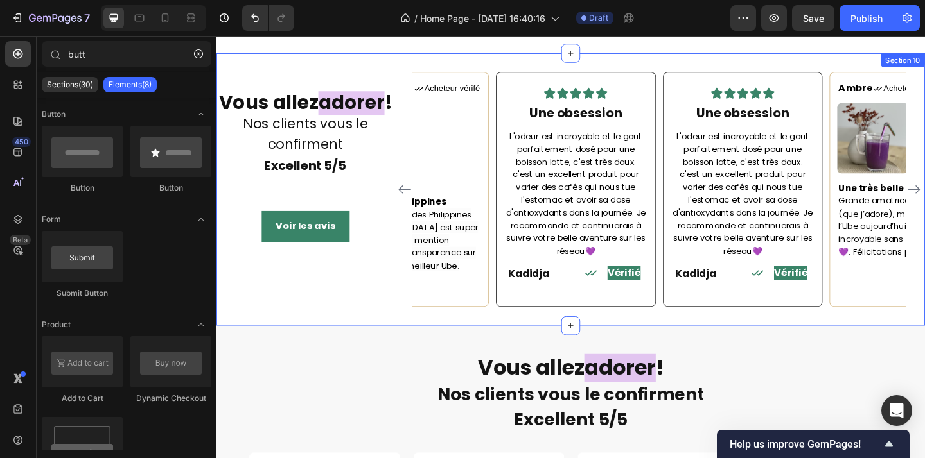
click at [301, 211] on div "Vous allez adorer ! Nos clients vous le confirment Excellent 5/5 Heading Voir l…" at bounding box center [312, 204] width 193 height 256
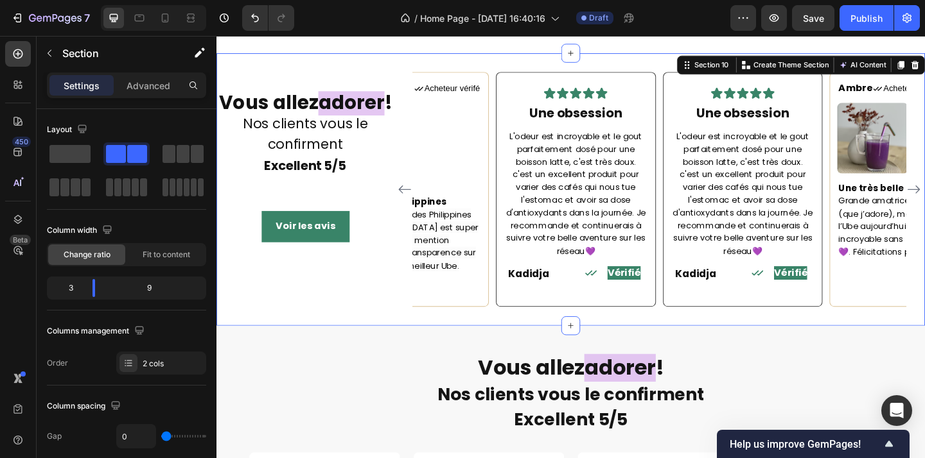
click at [315, 202] on div "Vous allez adorer ! Nos clients vous le confirment Excellent 5/5 Heading Voir l…" at bounding box center [312, 204] width 193 height 256
click at [311, 76] on div "Vous allez adorer ! Nos clients vous le confirment Excellent 5/5 Heading Voir l…" at bounding box center [312, 204] width 193 height 256
click at [311, 78] on div "Vous allez adorer ! Nos clients vous le confirment Excellent 5/5 Heading Voir l…" at bounding box center [312, 204] width 193 height 256
click at [310, 94] on strong "Vous allez" at bounding box center [273, 108] width 108 height 29
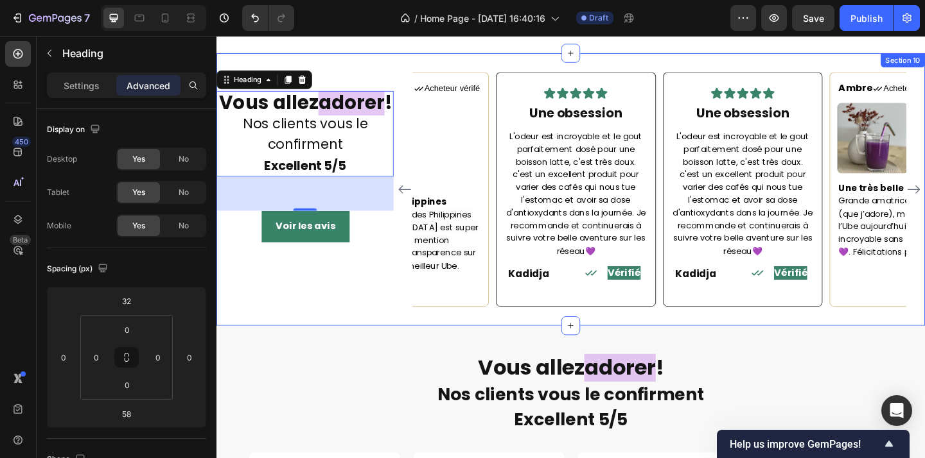
click at [417, 301] on div "Vous allez adorer ! Nos clients vous le confirment Excellent 5/5 Heading 58 Voi…" at bounding box center [601, 203] width 771 height 297
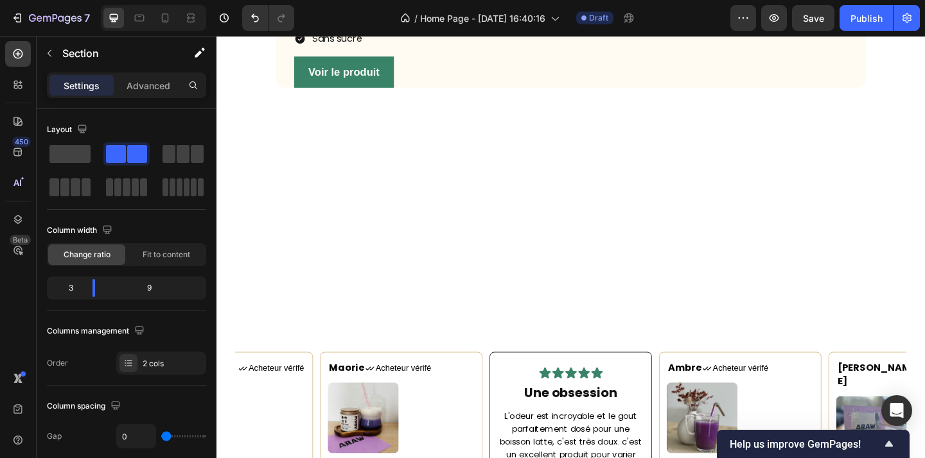
scroll to position [2190, 0]
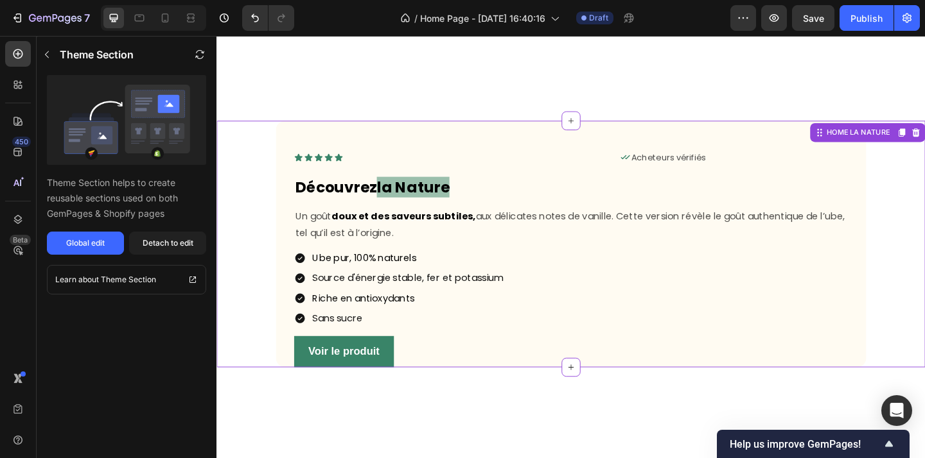
scroll to position [1877, 0]
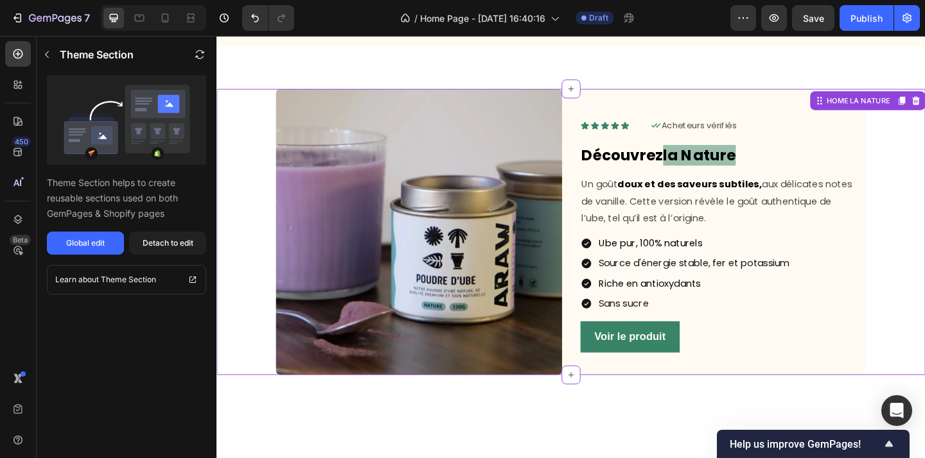
click at [574, 152] on img at bounding box center [436, 249] width 311 height 311
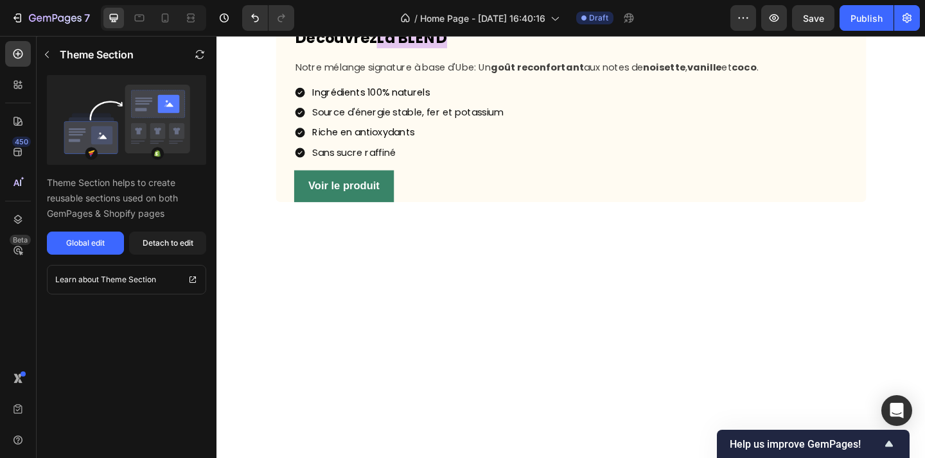
scroll to position [1025, 0]
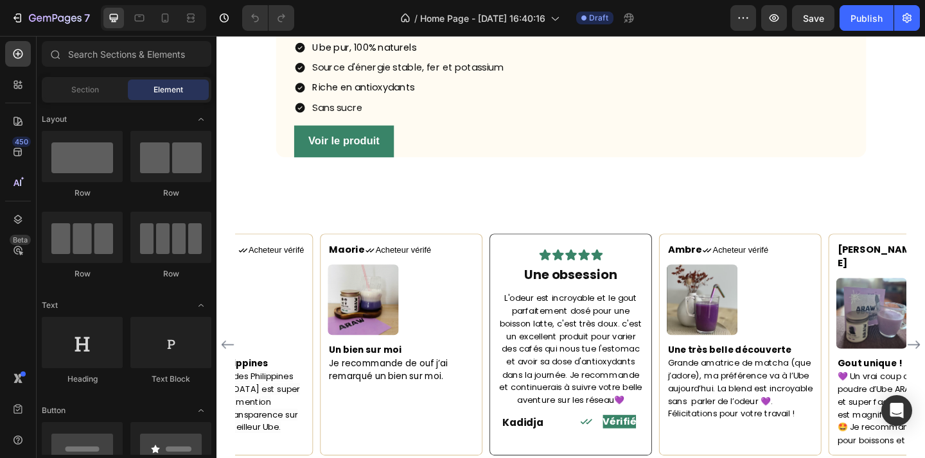
scroll to position [1614, 0]
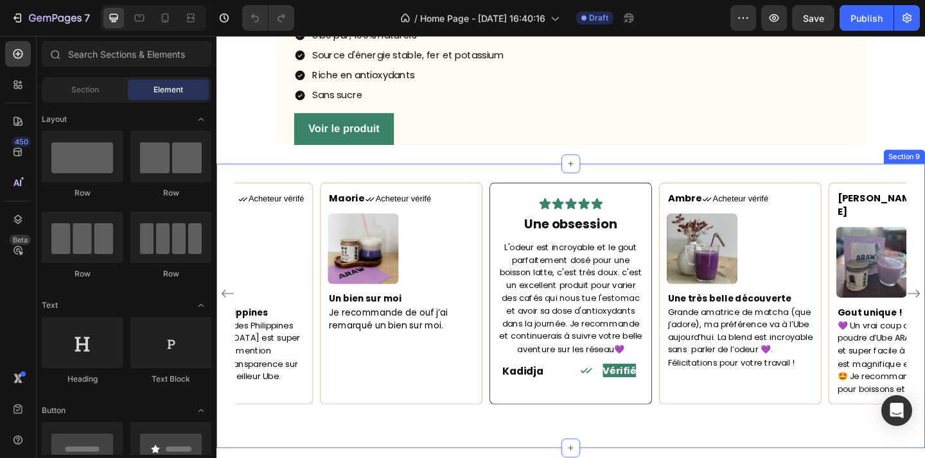
click at [539, 227] on div "Maorie Text block Icon Acheteur vérifé Text Block Row Image Un bien sur moi Je …" at bounding box center [601, 330] width 771 height 310
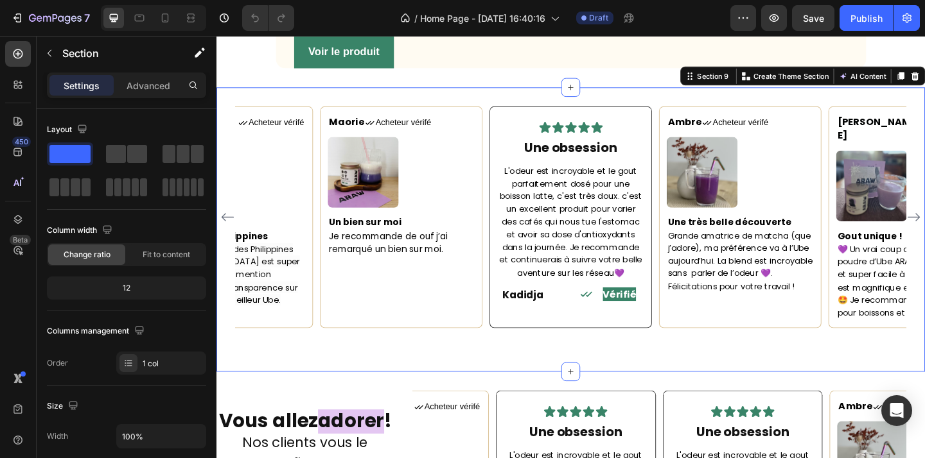
scroll to position [1700, 0]
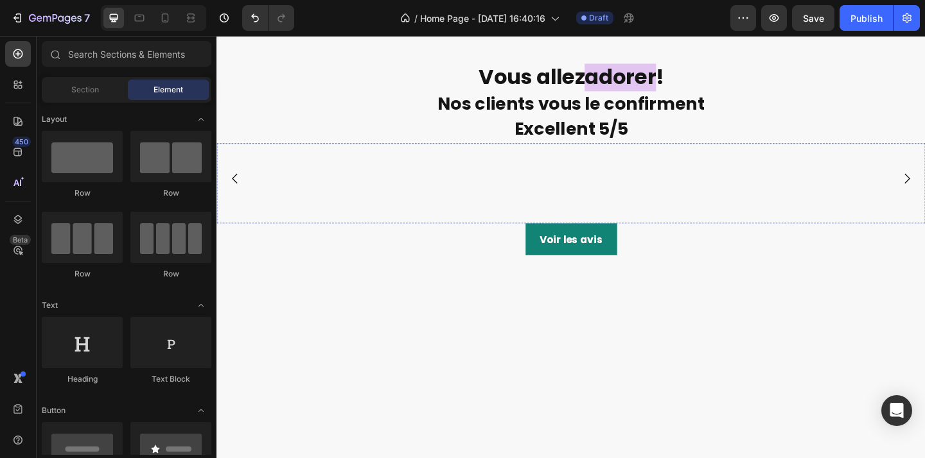
scroll to position [1999, 0]
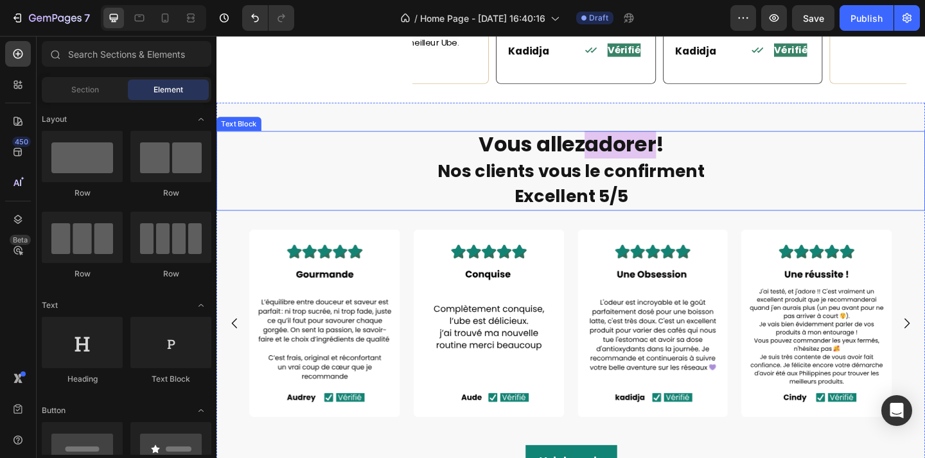
click at [779, 170] on p "Nos clients vous le confirment" at bounding box center [602, 184] width 768 height 28
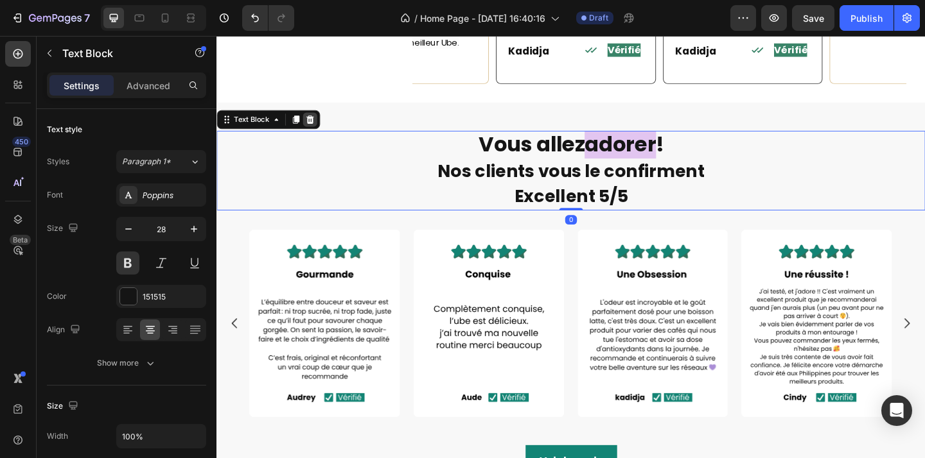
click at [324, 119] on div at bounding box center [317, 126] width 15 height 15
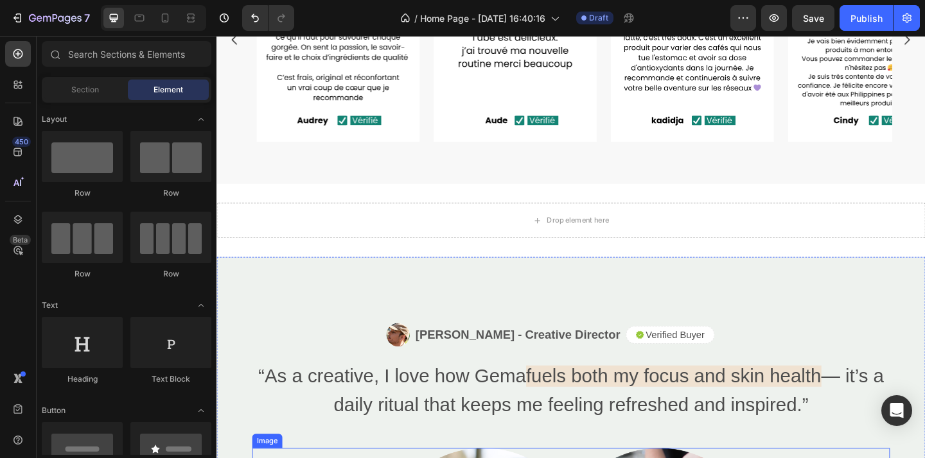
scroll to position [2574, 0]
